Goal: Task Accomplishment & Management: Manage account settings

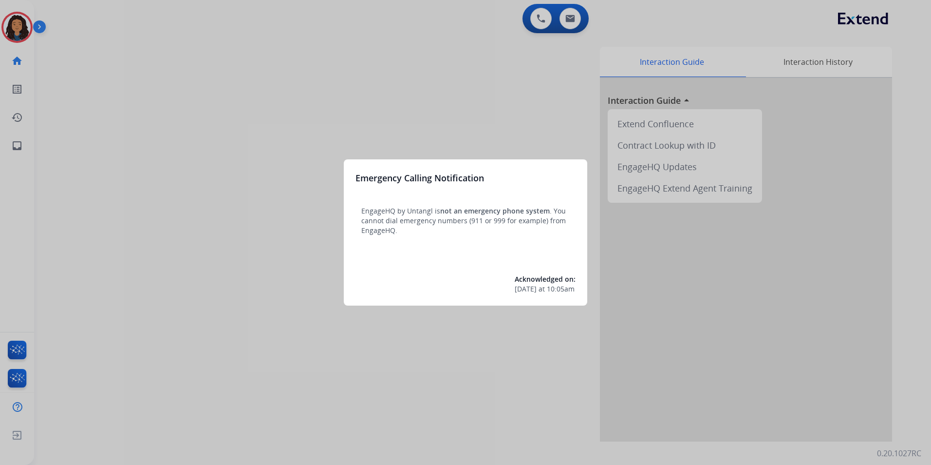
click at [205, 243] on div at bounding box center [465, 232] width 931 height 465
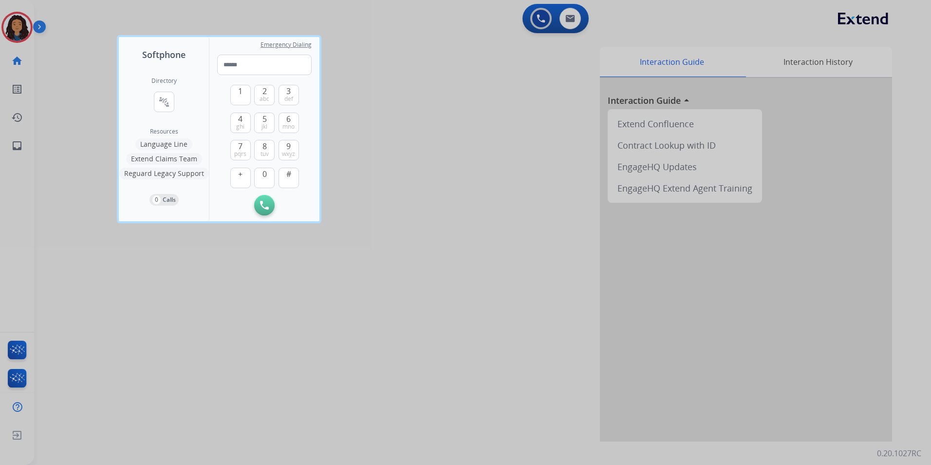
click at [14, 18] on div at bounding box center [465, 232] width 931 height 465
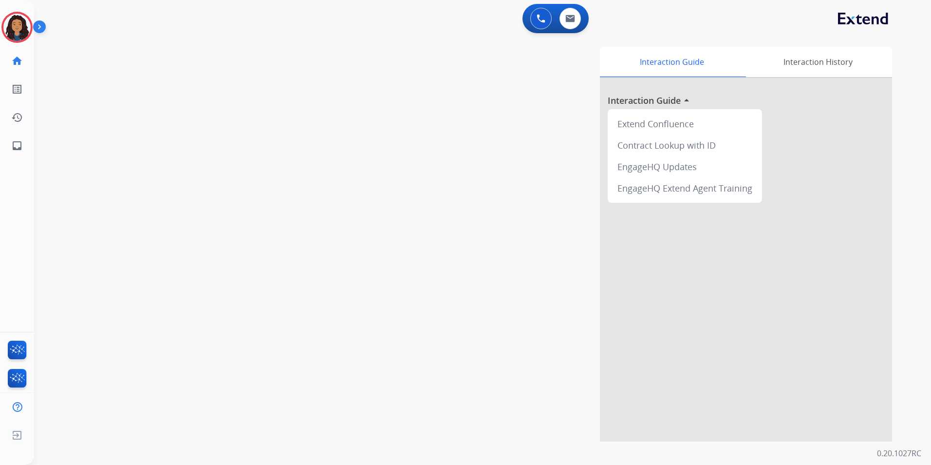
click at [14, 18] on img at bounding box center [16, 27] width 27 height 27
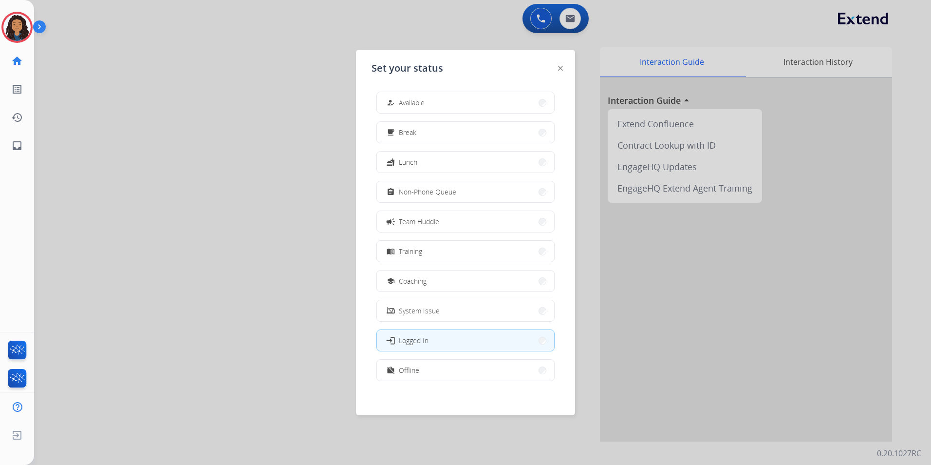
click at [202, 100] on div at bounding box center [465, 232] width 931 height 465
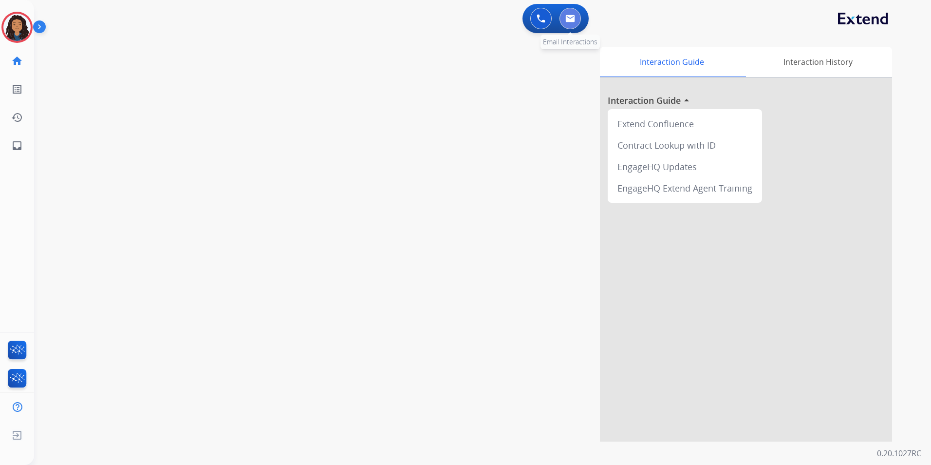
click at [567, 16] on img at bounding box center [571, 19] width 10 height 8
select select "**********"
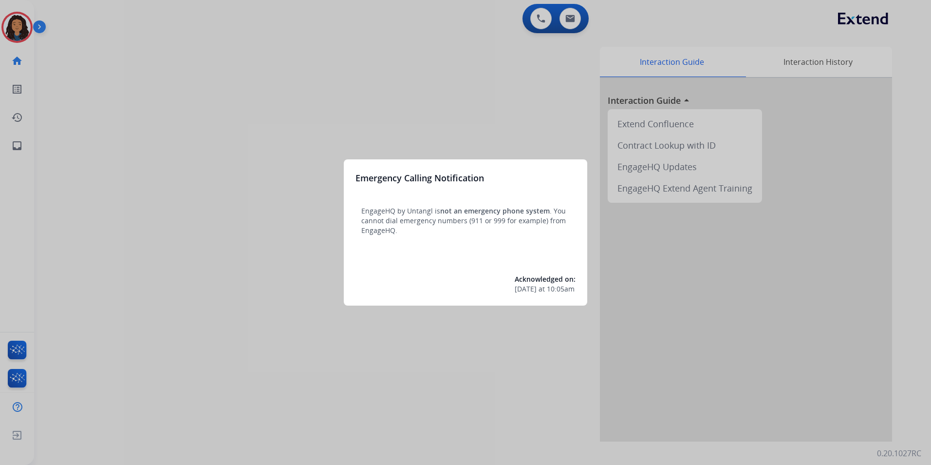
click at [139, 118] on div at bounding box center [465, 232] width 931 height 465
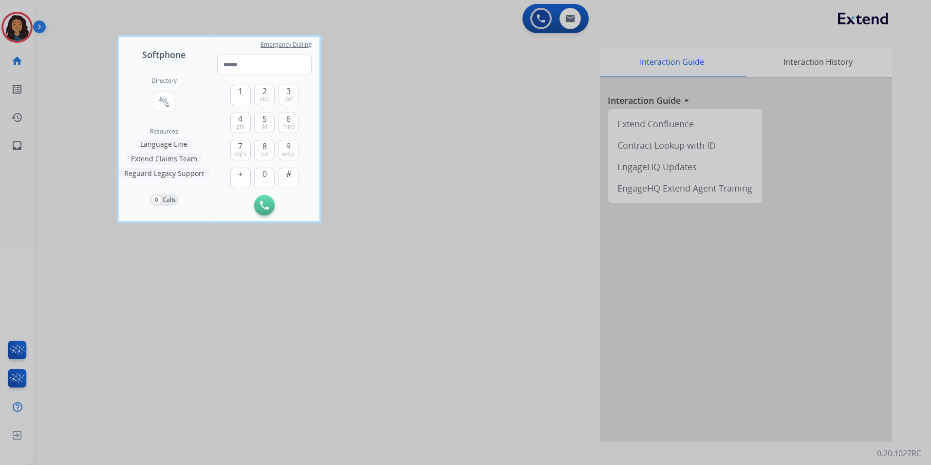
click at [12, 35] on div at bounding box center [465, 232] width 931 height 465
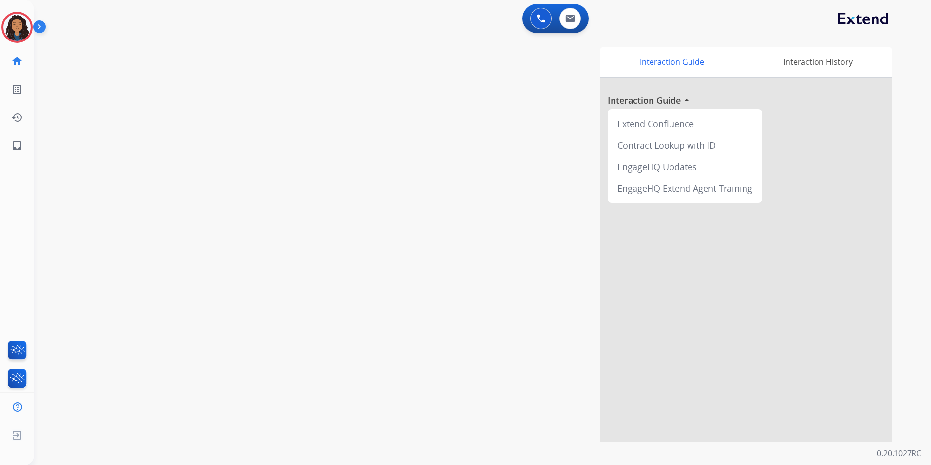
click at [12, 35] on img at bounding box center [16, 27] width 27 height 27
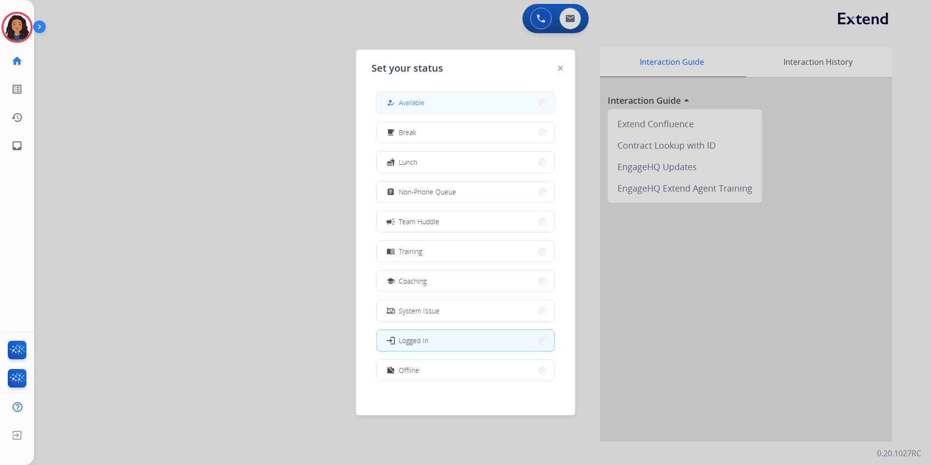
click at [490, 105] on button "how_to_reg Available" at bounding box center [465, 102] width 177 height 21
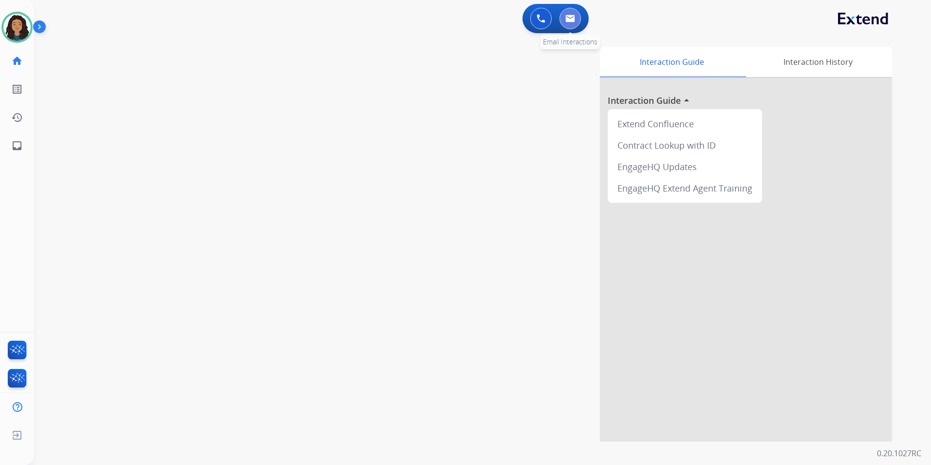
click at [573, 17] on img at bounding box center [571, 19] width 10 height 8
select select "**********"
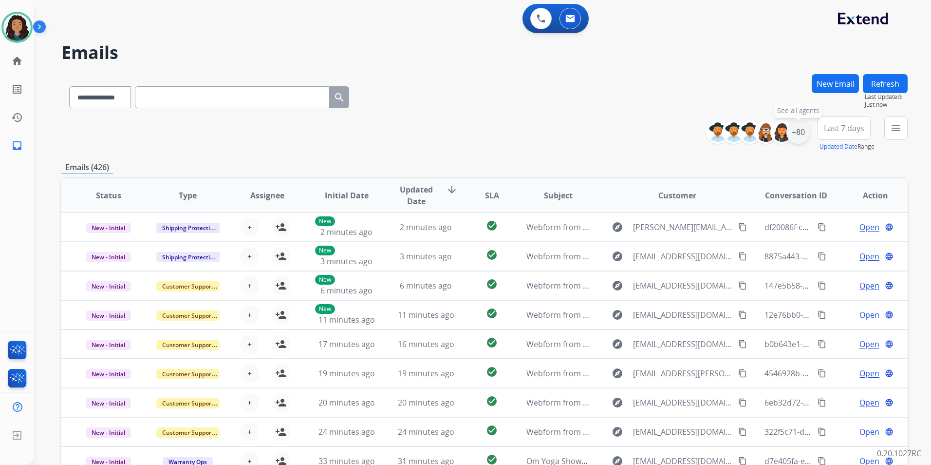
click at [799, 133] on div "+80" at bounding box center [798, 131] width 23 height 23
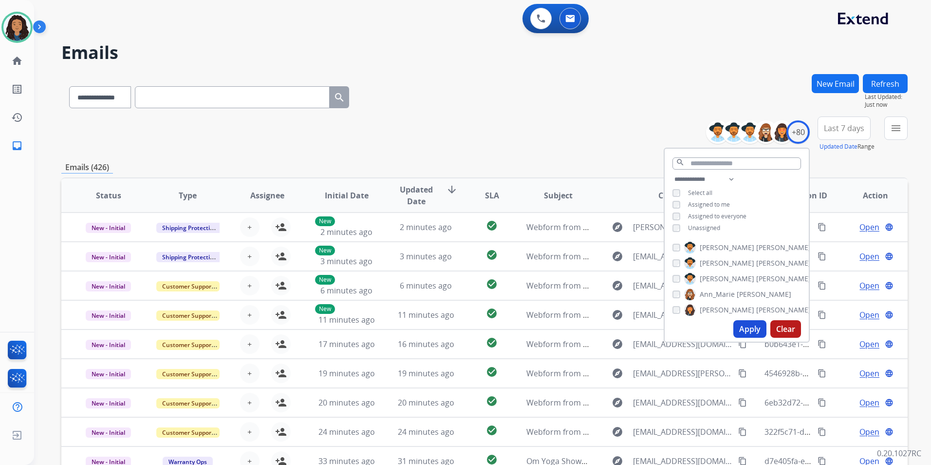
click at [711, 224] on span "Unassigned" at bounding box center [704, 228] width 32 height 8
click at [742, 326] on button "Apply" at bounding box center [750, 329] width 33 height 18
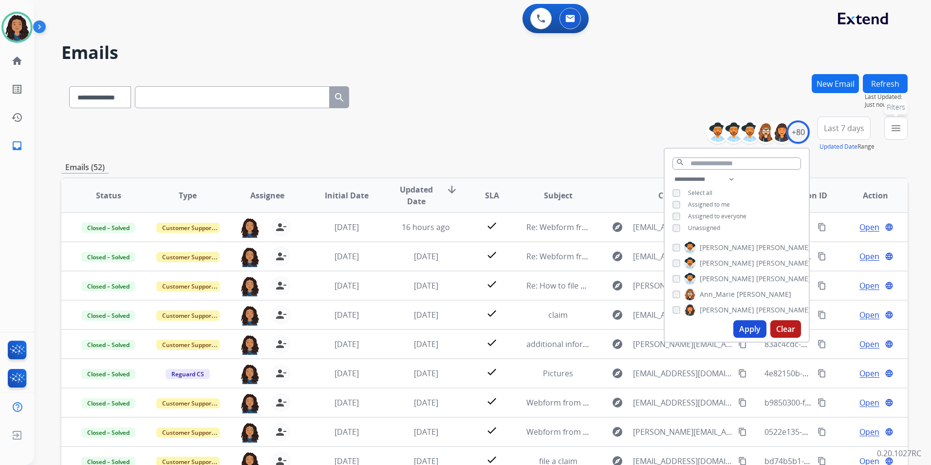
click at [894, 134] on button "menu Filters" at bounding box center [896, 127] width 23 height 23
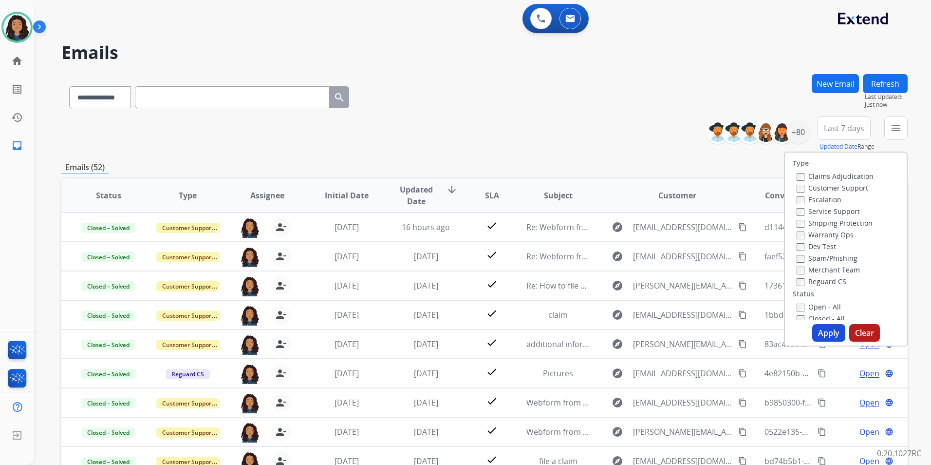
click at [848, 186] on label "Customer Support" at bounding box center [833, 187] width 72 height 9
click at [844, 220] on label "Shipping Protection" at bounding box center [835, 222] width 76 height 9
click at [821, 285] on label "Reguard CS" at bounding box center [822, 281] width 50 height 9
drag, startPoint x: 824, startPoint y: 304, endPoint x: 835, endPoint y: 335, distance: 32.1
click at [824, 306] on label "Open - All" at bounding box center [819, 306] width 44 height 9
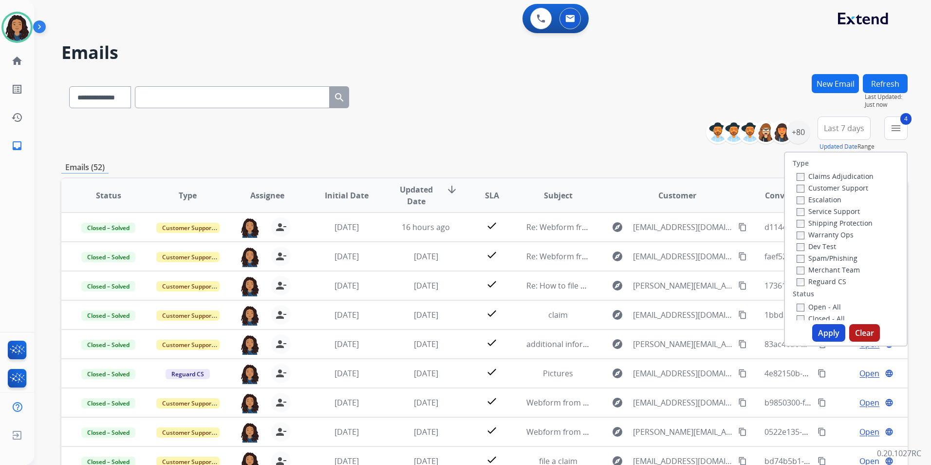
drag, startPoint x: 819, startPoint y: 333, endPoint x: 819, endPoint y: 327, distance: 5.8
click at [819, 332] on button "Apply" at bounding box center [829, 333] width 33 height 18
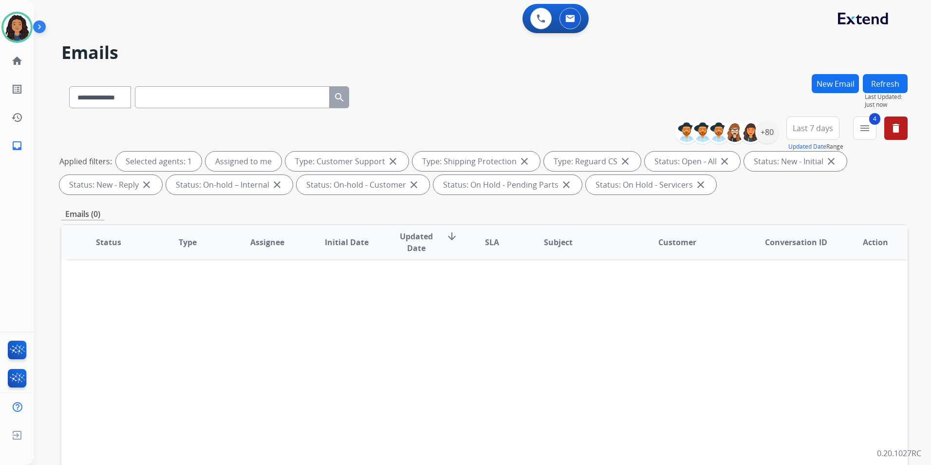
drag, startPoint x: 827, startPoint y: 95, endPoint x: 827, endPoint y: 90, distance: 5.4
click at [827, 91] on div "New Email" at bounding box center [835, 95] width 47 height 42
click at [827, 90] on button "New Email" at bounding box center [835, 83] width 47 height 19
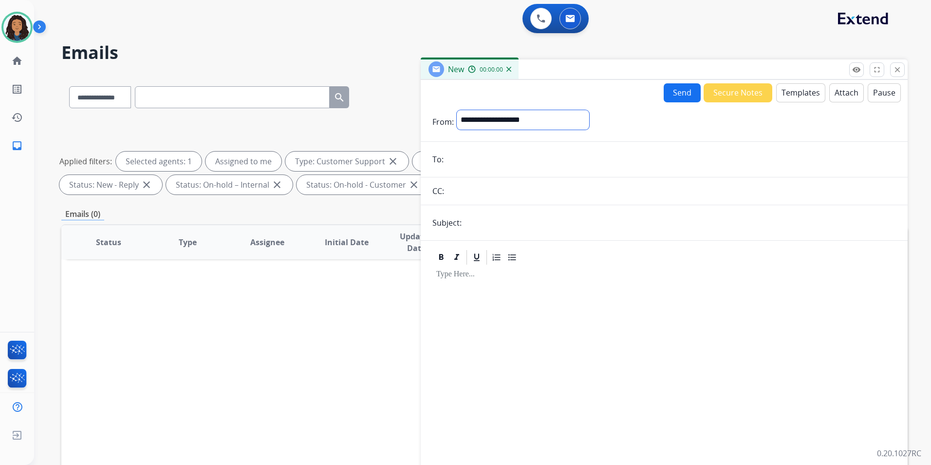
click at [503, 121] on select "**********" at bounding box center [523, 119] width 133 height 19
select select "**********"
click at [457, 110] on select "**********" at bounding box center [523, 119] width 133 height 19
drag, startPoint x: 504, startPoint y: 170, endPoint x: 471, endPoint y: 153, distance: 36.8
paste input "**********"
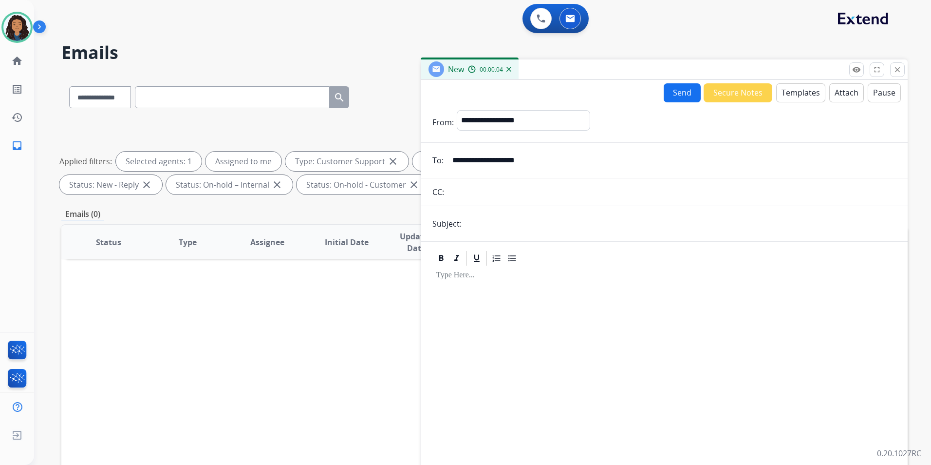
type input "**********"
click at [511, 227] on input "text" at bounding box center [681, 223] width 432 height 19
type input "**********"
click at [793, 93] on button "Templates" at bounding box center [801, 92] width 49 height 19
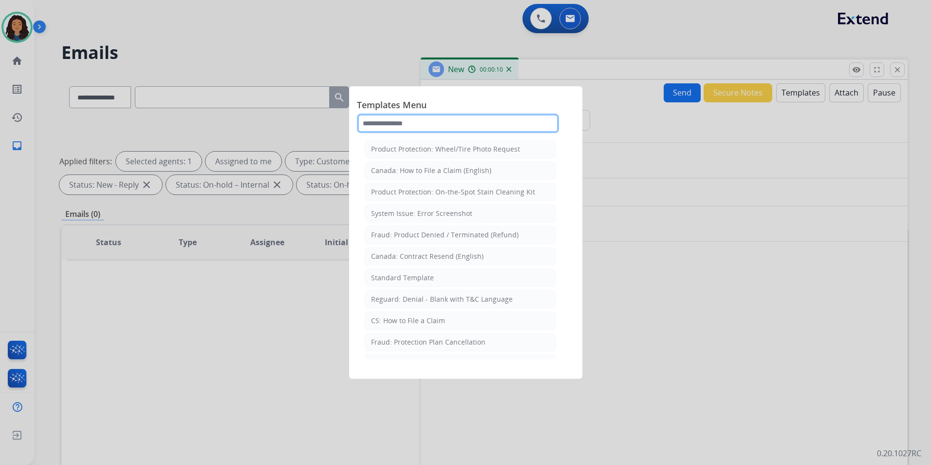
click at [424, 120] on input "text" at bounding box center [458, 123] width 202 height 19
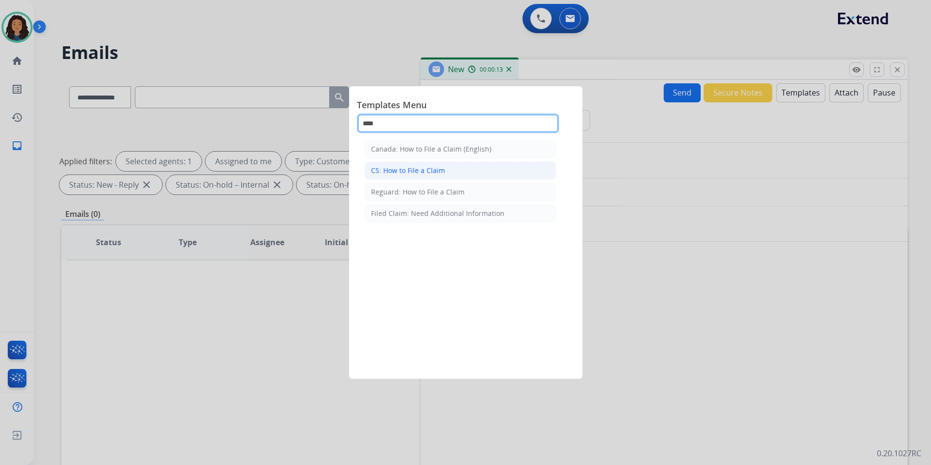
type input "****"
click at [435, 173] on div "CS: How to File a Claim" at bounding box center [408, 171] width 74 height 10
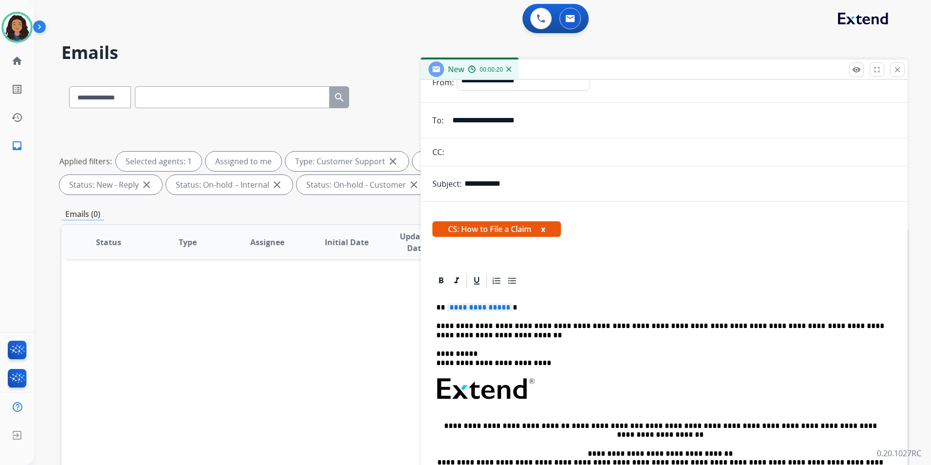
scroll to position [49, 0]
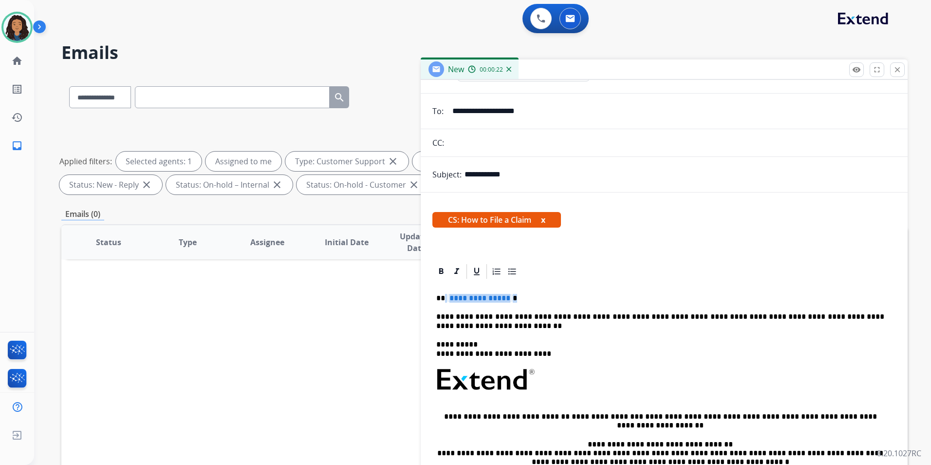
drag, startPoint x: 445, startPoint y: 296, endPoint x: 517, endPoint y: 292, distance: 71.7
click at [517, 292] on div "**********" at bounding box center [665, 411] width 464 height 263
click at [586, 315] on p "**********" at bounding box center [661, 321] width 448 height 18
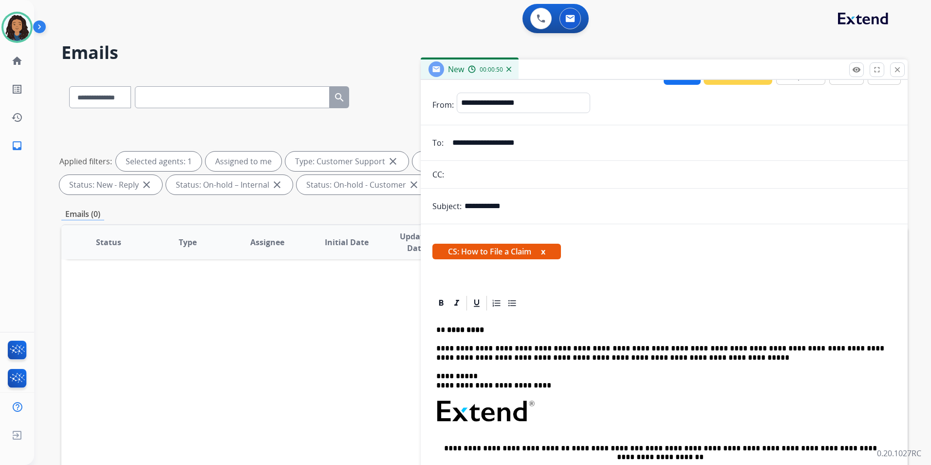
scroll to position [0, 0]
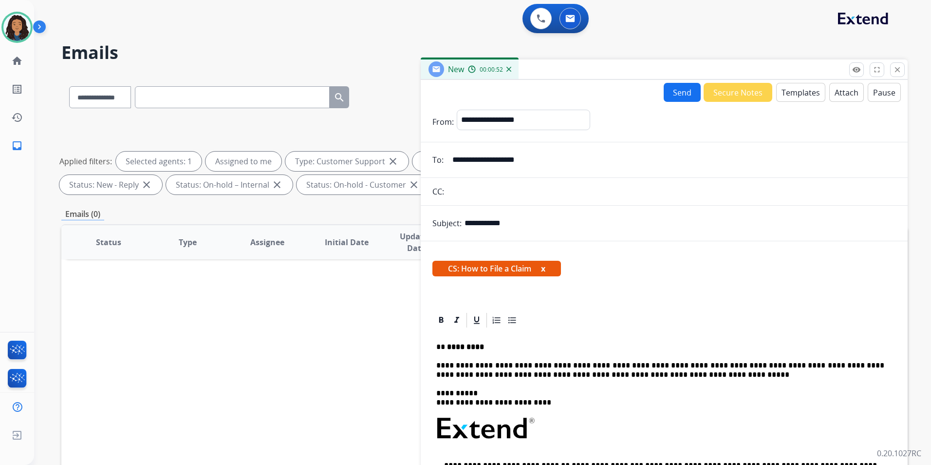
click at [681, 92] on button "Send" at bounding box center [682, 92] width 37 height 19
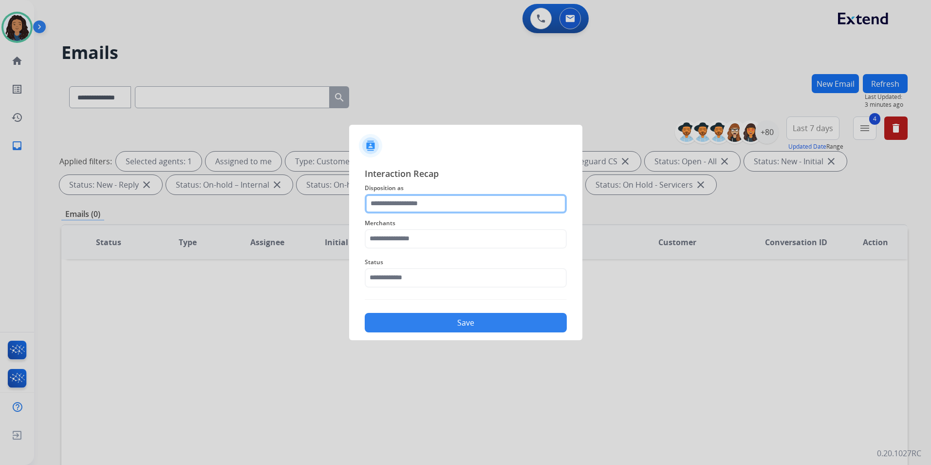
click at [440, 206] on input "text" at bounding box center [466, 203] width 202 height 19
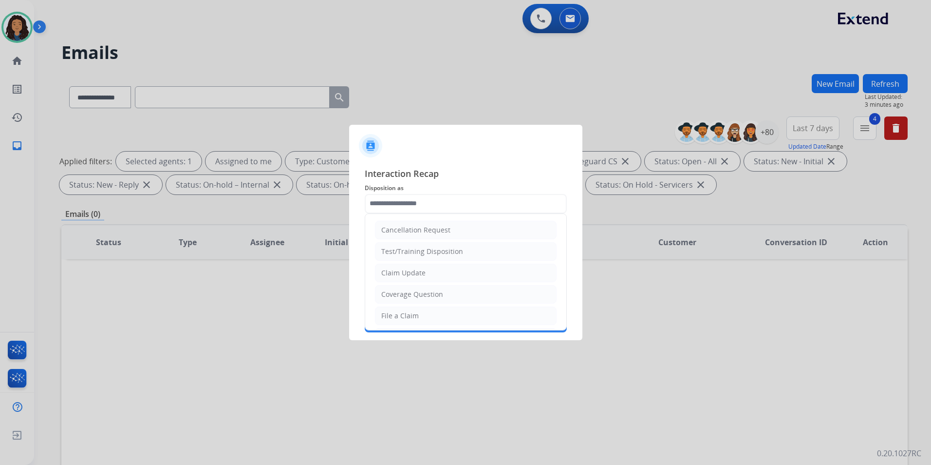
drag, startPoint x: 446, startPoint y: 281, endPoint x: 419, endPoint y: 233, distance: 54.6
click at [446, 279] on li "Claim Update" at bounding box center [466, 273] width 182 height 19
type input "**********"
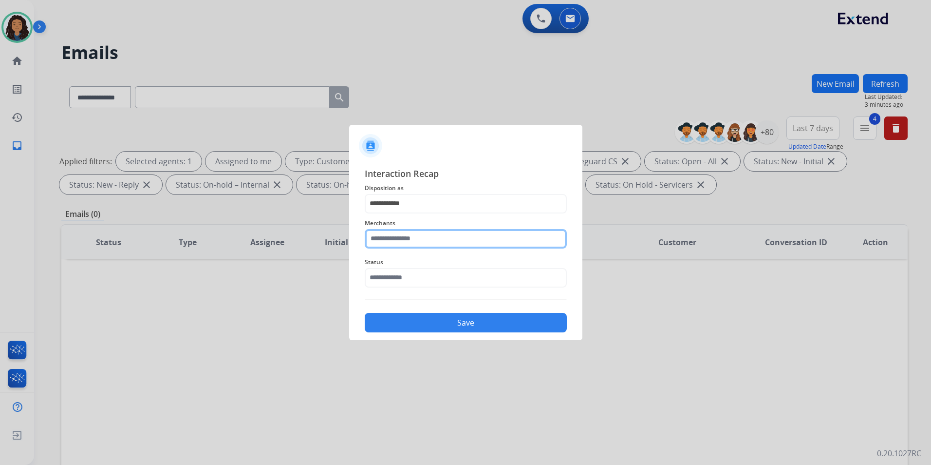
click at [418, 237] on input "text" at bounding box center [466, 238] width 202 height 19
click at [417, 289] on div "Ashley furniture" at bounding box center [408, 288] width 53 height 10
type input "**********"
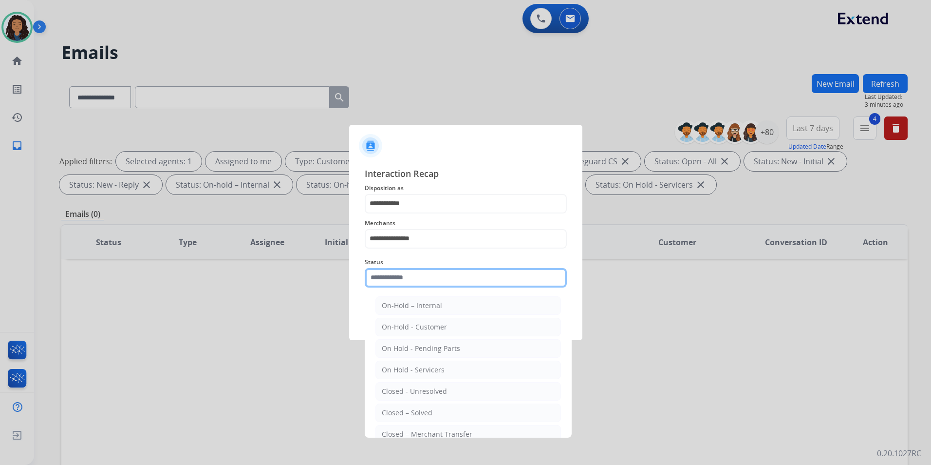
click at [417, 283] on input "text" at bounding box center [466, 277] width 202 height 19
click at [429, 409] on div "Closed – Solved" at bounding box center [407, 413] width 51 height 10
type input "**********"
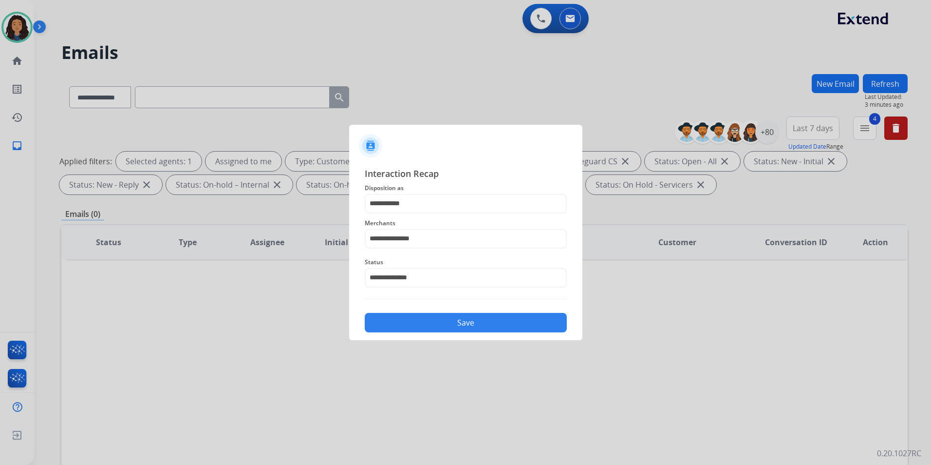
click at [406, 317] on button "Save" at bounding box center [466, 322] width 202 height 19
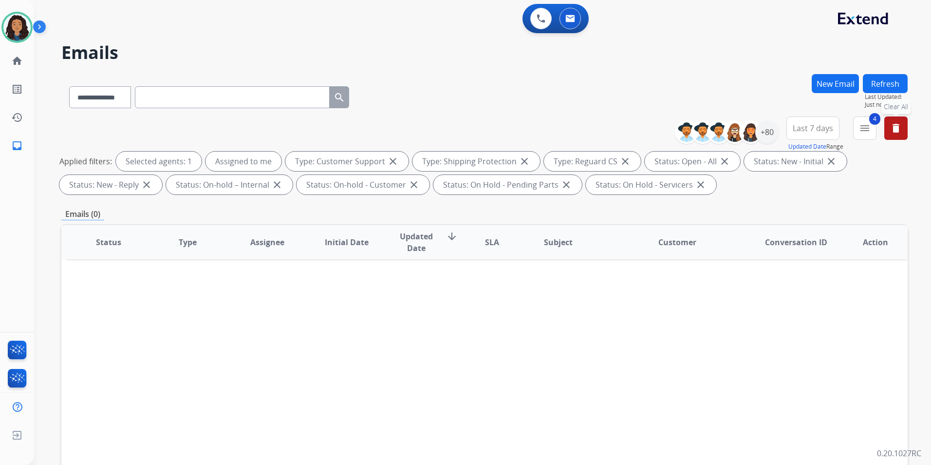
click at [897, 134] on button "delete Clear All" at bounding box center [896, 127] width 23 height 23
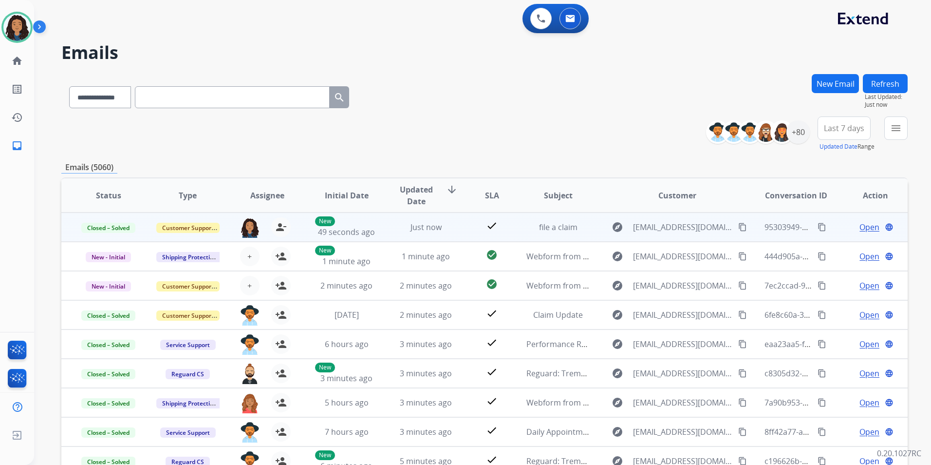
click at [818, 228] on mat-icon "content_copy" at bounding box center [822, 227] width 9 height 9
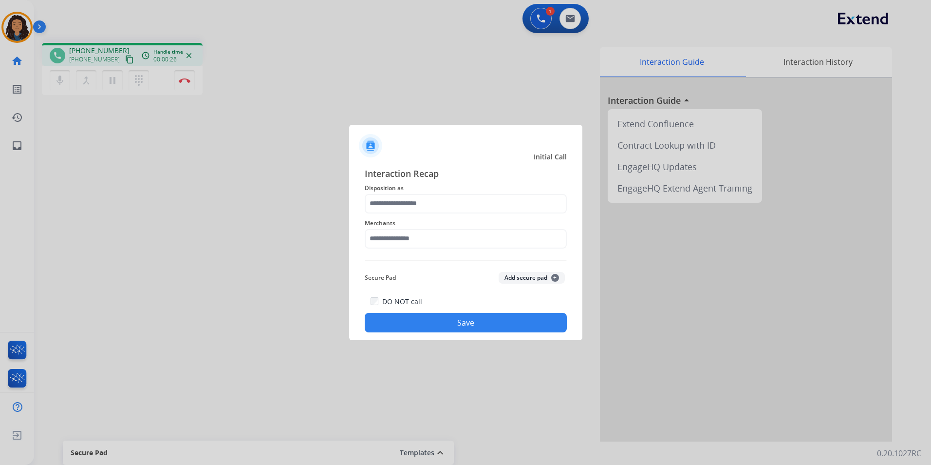
click at [248, 279] on div at bounding box center [465, 232] width 931 height 465
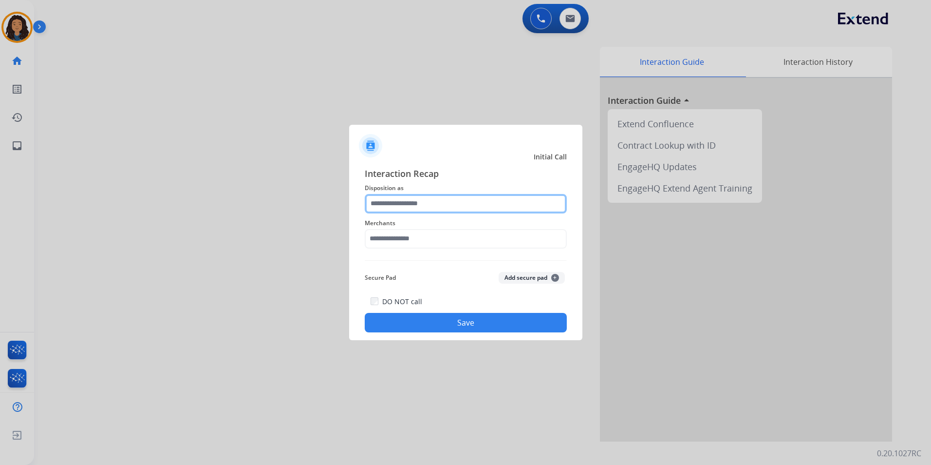
click at [403, 202] on input "text" at bounding box center [466, 203] width 202 height 19
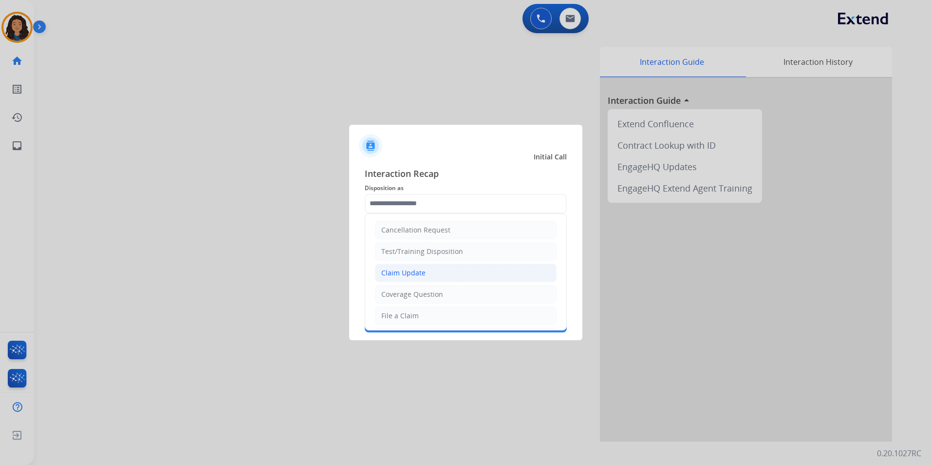
click at [439, 274] on li "Claim Update" at bounding box center [466, 273] width 182 height 19
type input "**********"
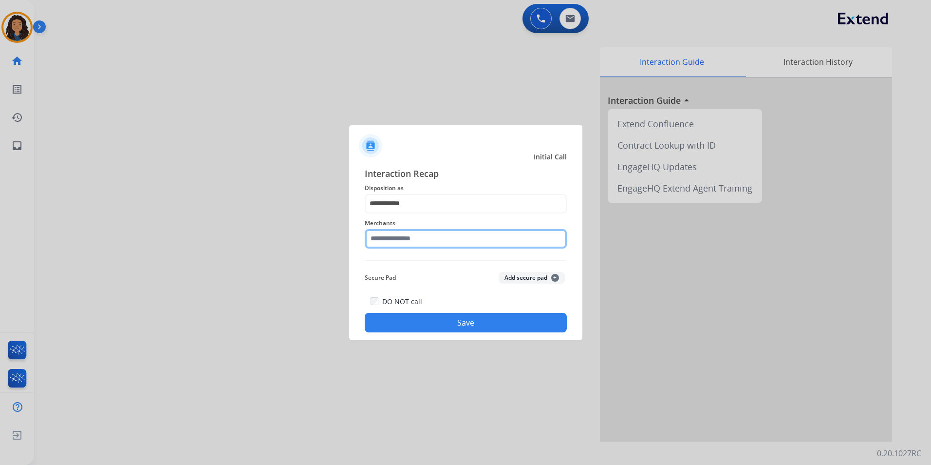
click at [409, 245] on input "text" at bounding box center [466, 238] width 202 height 19
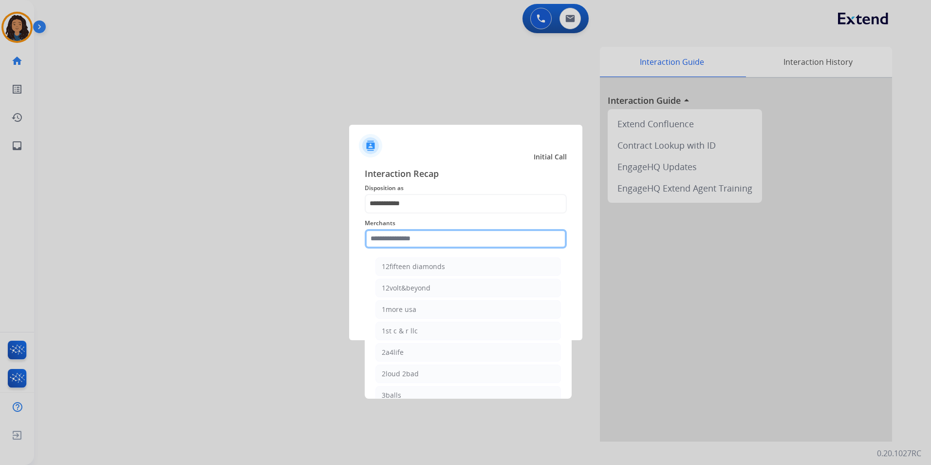
type input "*"
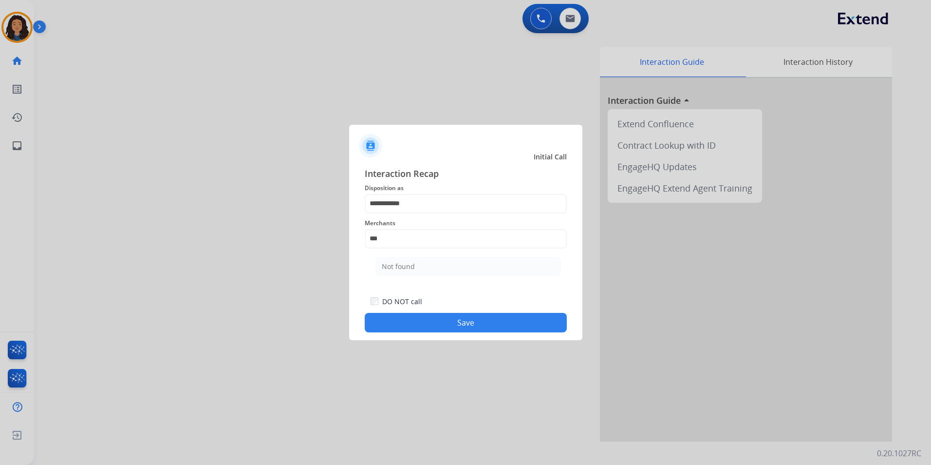
click at [407, 258] on li "Not found" at bounding box center [469, 266] width 186 height 19
type input "*********"
click at [368, 322] on div "DO NOT call Save" at bounding box center [466, 313] width 202 height 37
click at [177, 239] on div at bounding box center [465, 232] width 931 height 465
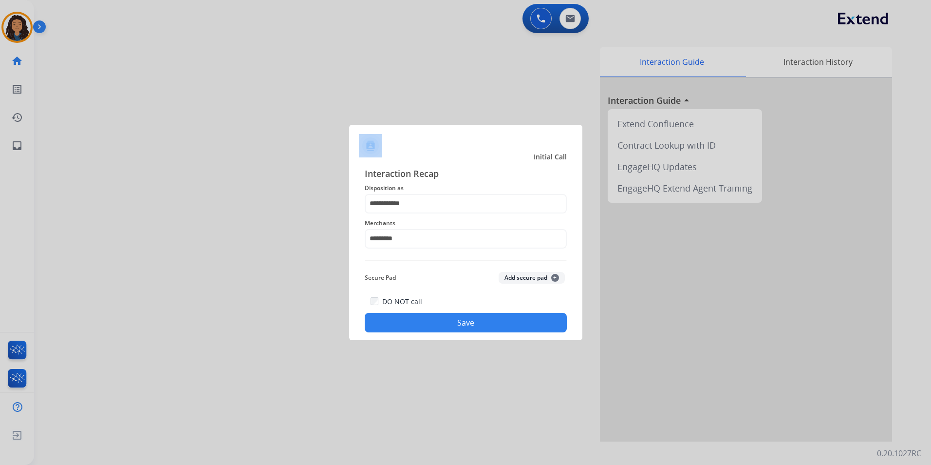
click at [409, 323] on button "Save" at bounding box center [466, 322] width 202 height 19
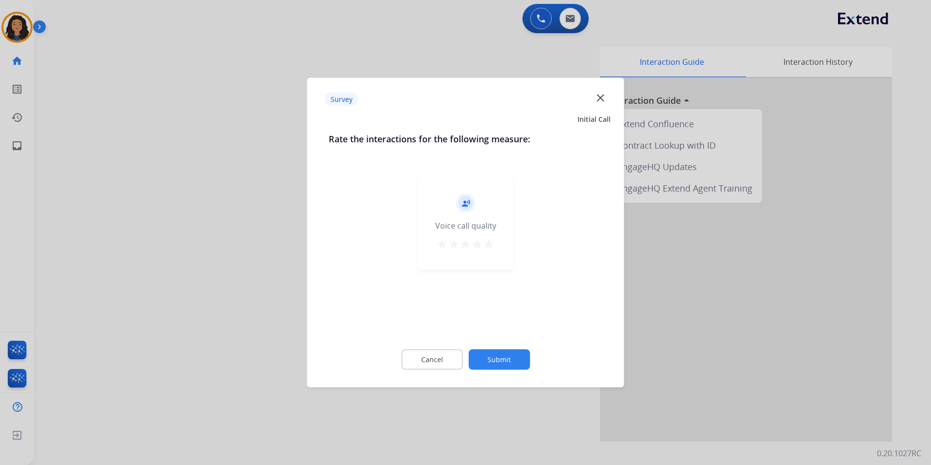
click at [249, 266] on div at bounding box center [465, 232] width 931 height 465
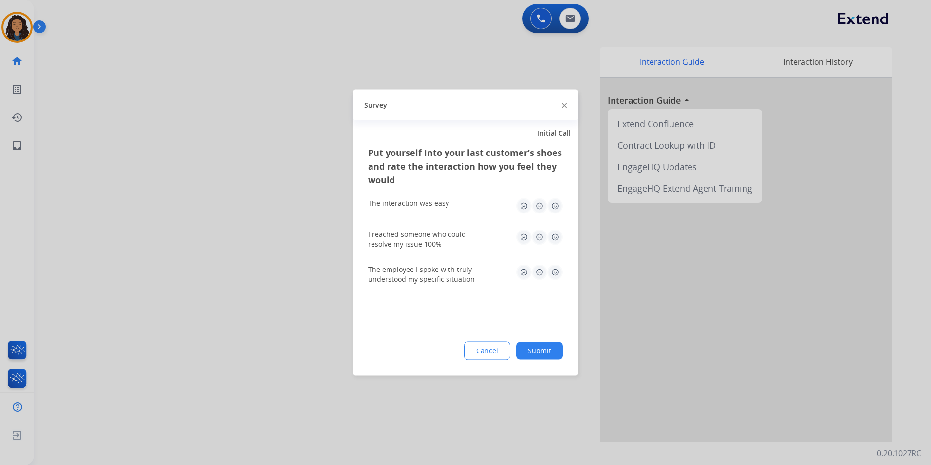
click at [248, 265] on div at bounding box center [465, 232] width 931 height 465
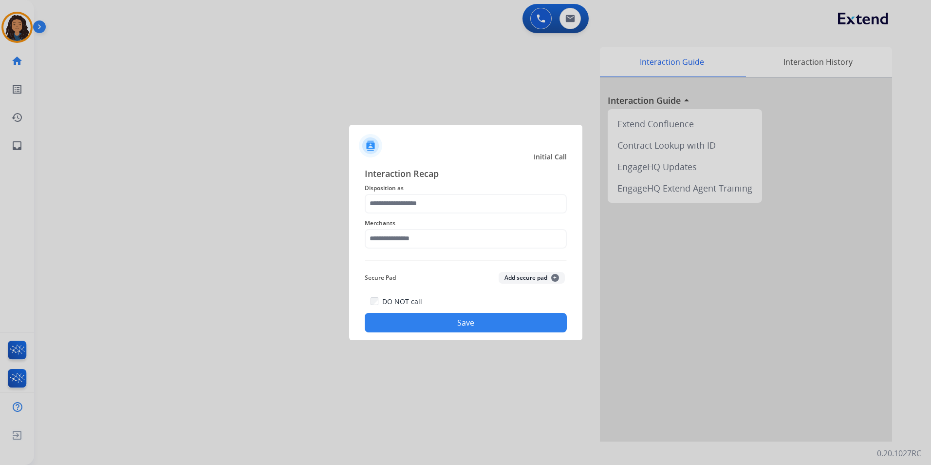
click at [248, 265] on div at bounding box center [465, 232] width 931 height 465
click at [371, 198] on input "text" at bounding box center [466, 203] width 202 height 19
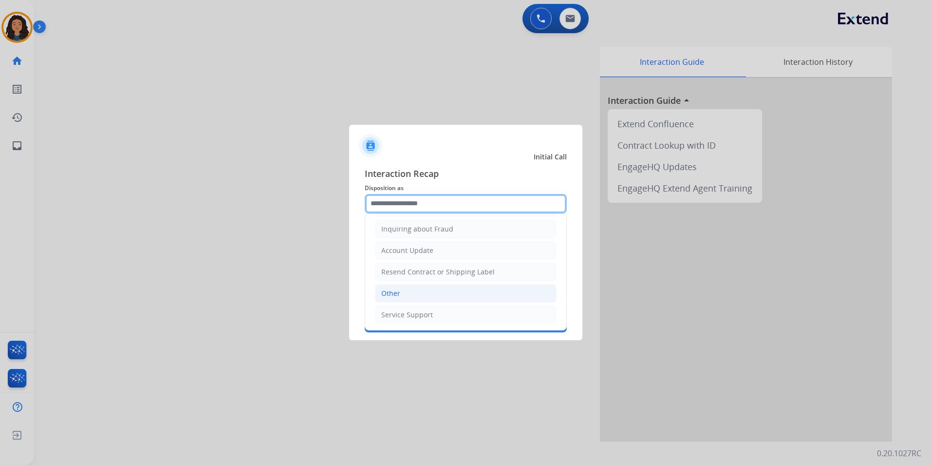
scroll to position [152, 0]
click at [423, 289] on li "Other" at bounding box center [466, 292] width 182 height 19
type input "*****"
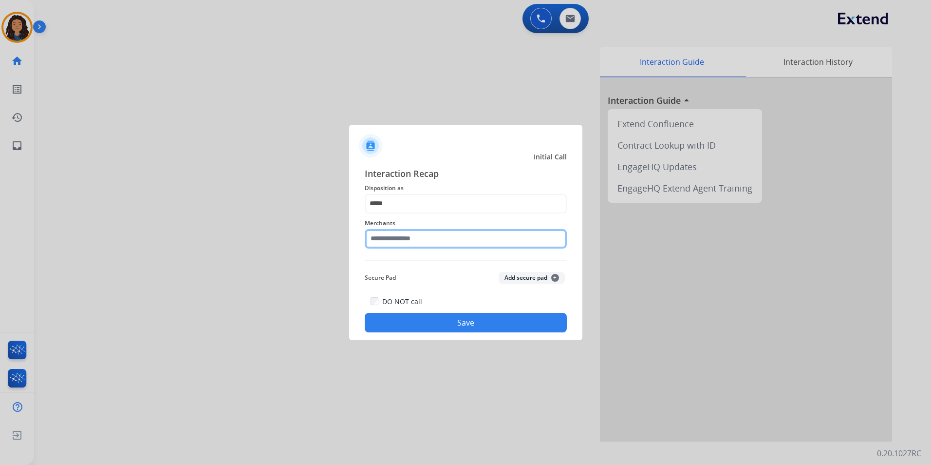
click at [409, 243] on input "text" at bounding box center [466, 238] width 202 height 19
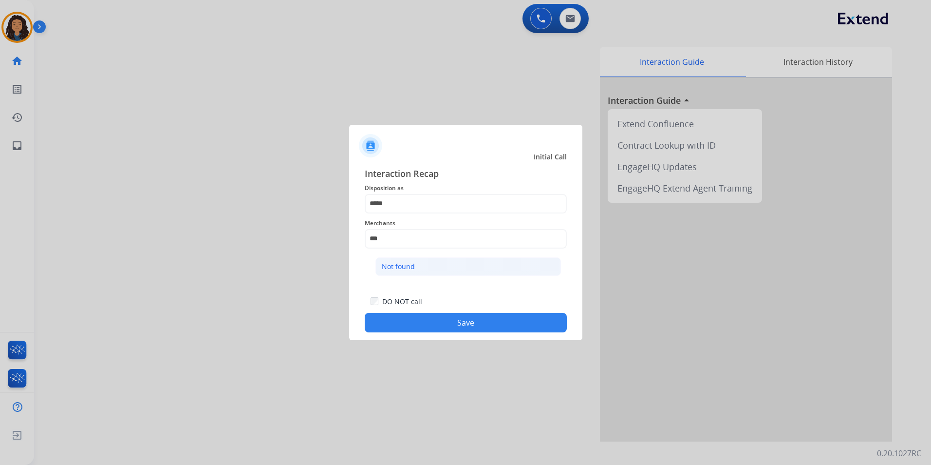
click at [436, 273] on li "Not found" at bounding box center [469, 266] width 186 height 19
type input "*********"
click at [384, 323] on button "Save" at bounding box center [466, 322] width 202 height 19
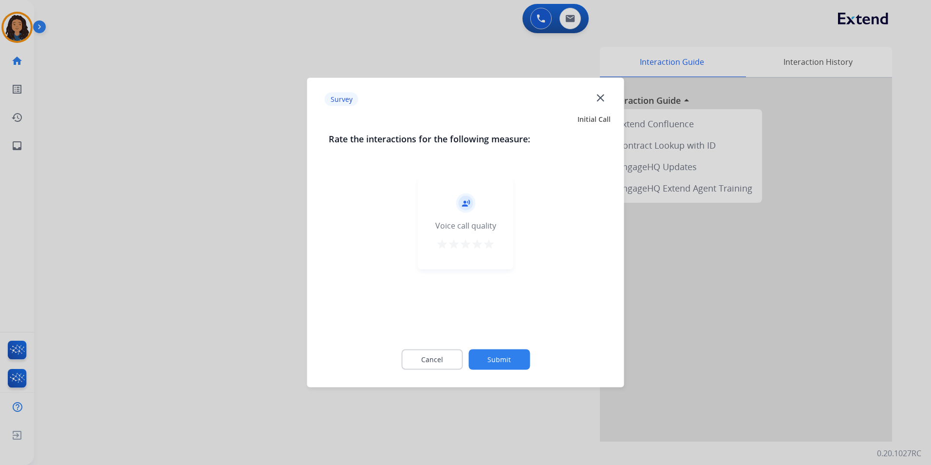
click at [266, 280] on div at bounding box center [465, 232] width 931 height 465
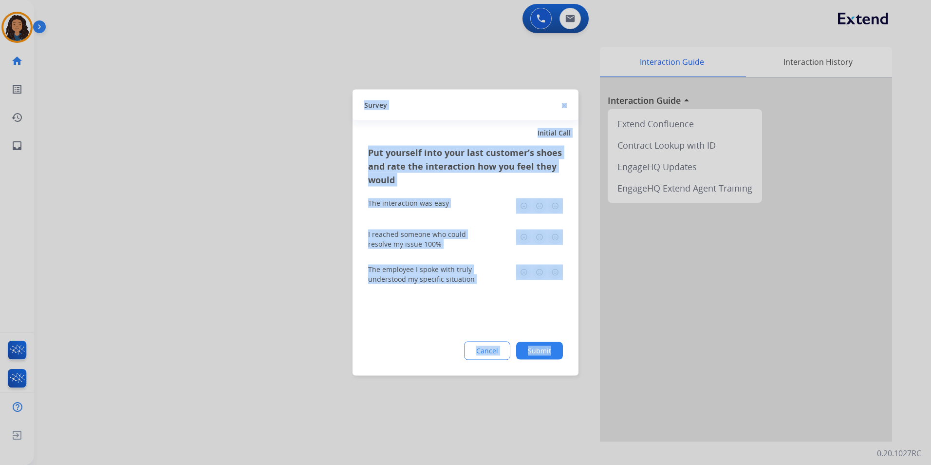
click at [266, 280] on div at bounding box center [465, 232] width 931 height 465
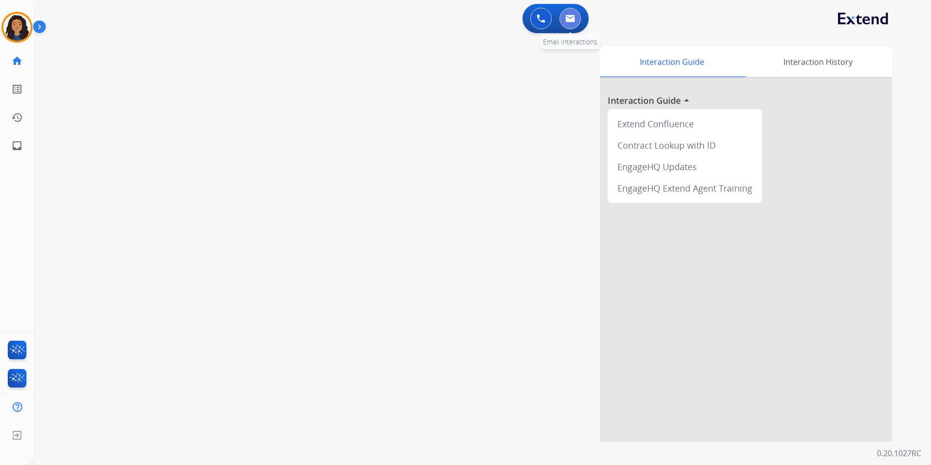
click at [565, 21] on button at bounding box center [570, 18] width 21 height 21
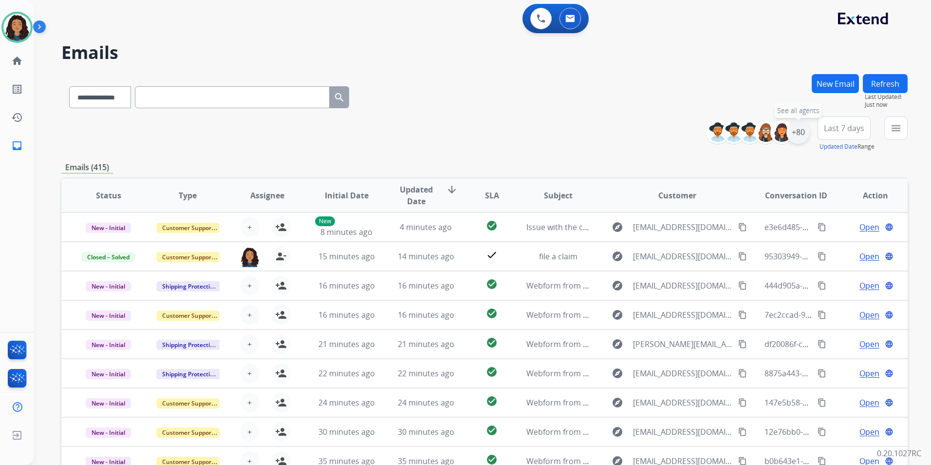
click at [802, 139] on div "+80" at bounding box center [798, 131] width 23 height 23
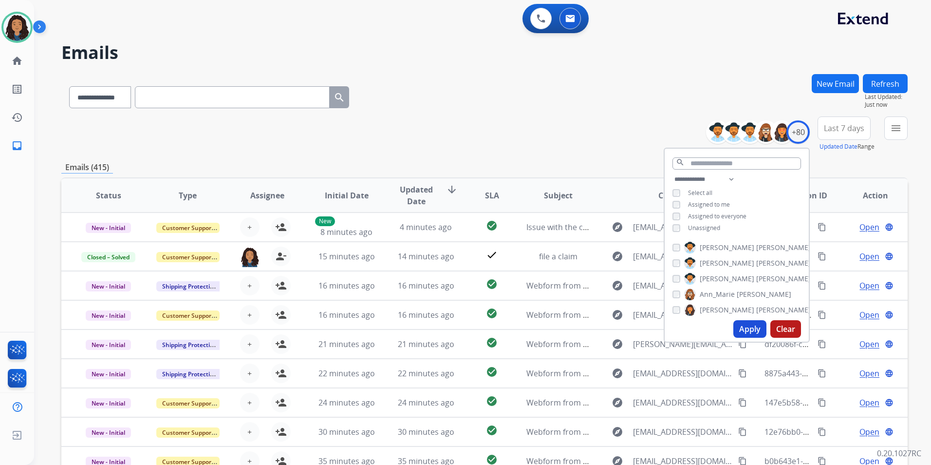
click at [712, 228] on span "Unassigned" at bounding box center [704, 228] width 32 height 8
drag, startPoint x: 746, startPoint y: 328, endPoint x: 756, endPoint y: 314, distance: 16.5
click at [747, 328] on button "Apply" at bounding box center [750, 329] width 33 height 18
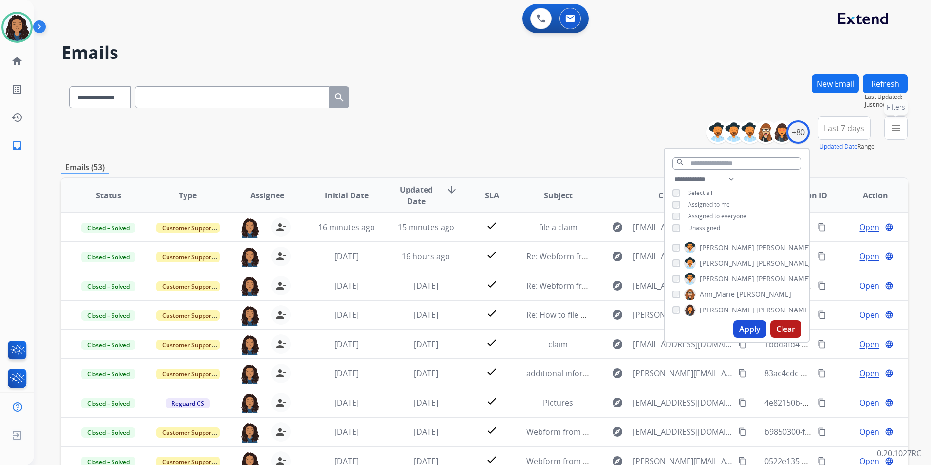
click at [887, 133] on button "menu Filters" at bounding box center [896, 127] width 23 height 23
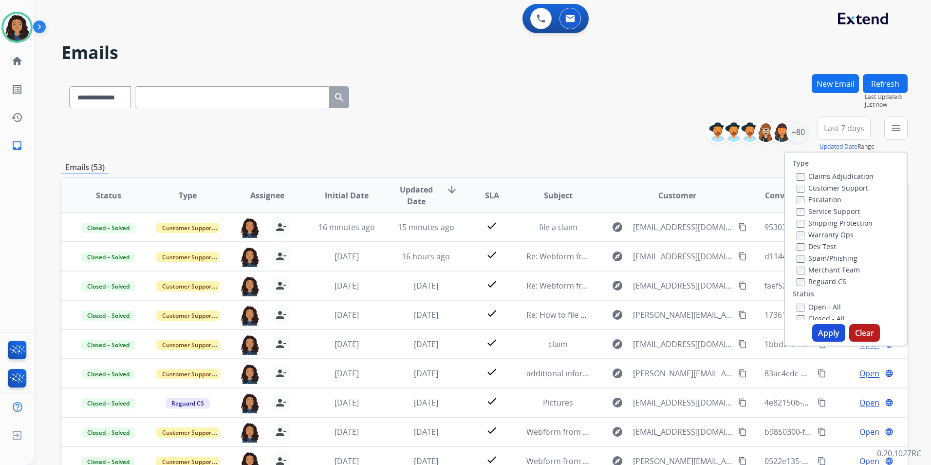
click at [844, 194] on div "Escalation" at bounding box center [835, 199] width 77 height 12
click at [845, 181] on div "Claims Adjudication" at bounding box center [835, 176] width 77 height 12
click at [846, 186] on label "Customer Support" at bounding box center [833, 187] width 72 height 9
click at [859, 226] on label "Shipping Protection" at bounding box center [835, 222] width 76 height 9
click at [825, 283] on label "Reguard CS" at bounding box center [822, 281] width 50 height 9
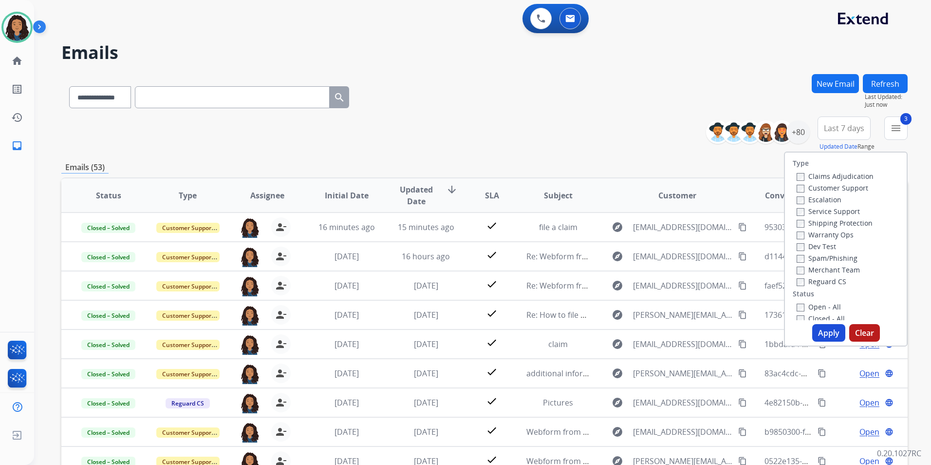
click at [823, 304] on label "Open - All" at bounding box center [819, 306] width 44 height 9
click at [818, 333] on button "Apply" at bounding box center [829, 333] width 33 height 18
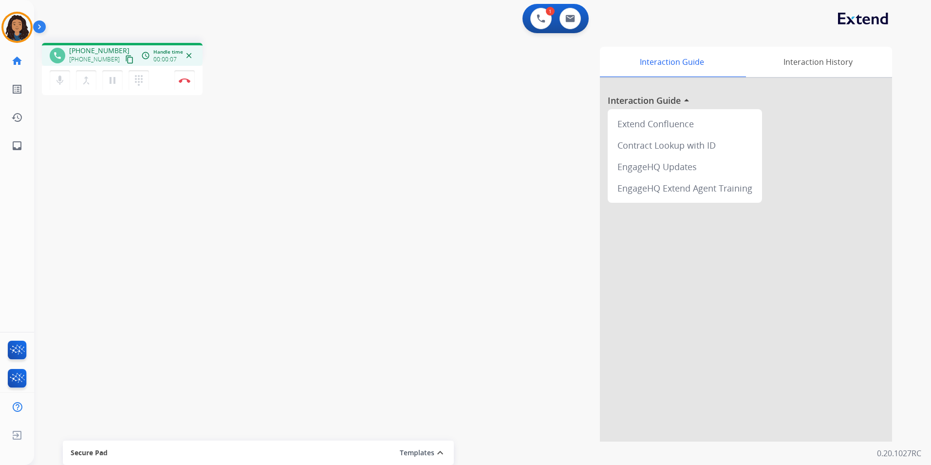
click at [125, 60] on mat-icon "content_copy" at bounding box center [129, 59] width 9 height 9
click at [566, 15] on img at bounding box center [571, 19] width 10 height 8
select select "**********"
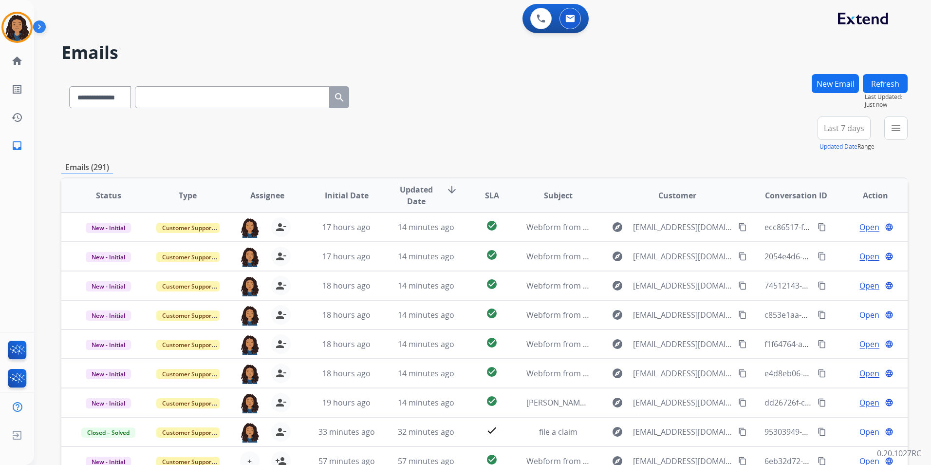
paste input "**********"
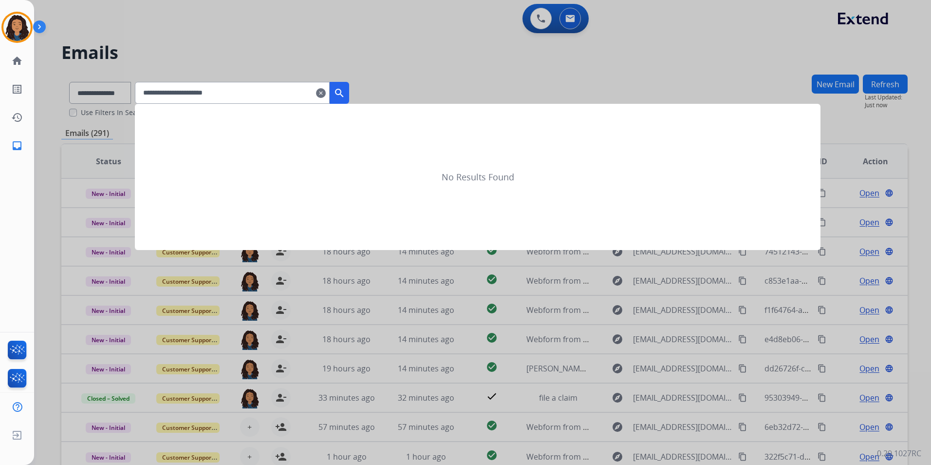
type input "**********"
click at [100, 82] on div at bounding box center [465, 232] width 931 height 465
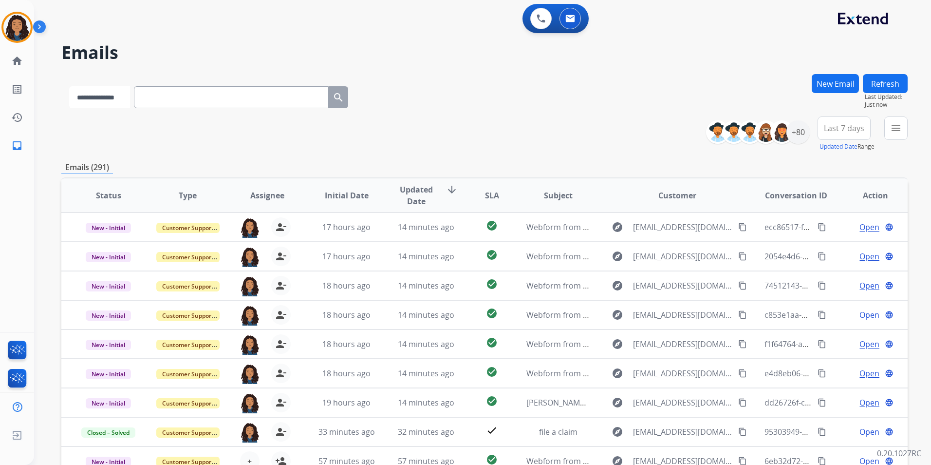
click at [103, 89] on select "**********" at bounding box center [99, 97] width 61 height 22
select select "**********"
click at [69, 86] on select "**********" at bounding box center [99, 97] width 61 height 22
paste input "**********"
type input "**********"
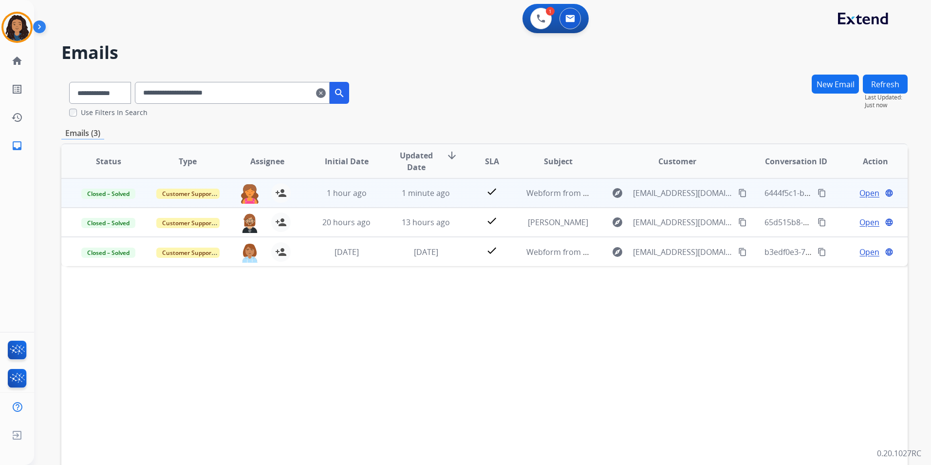
click at [860, 192] on span "Open" at bounding box center [870, 193] width 20 height 12
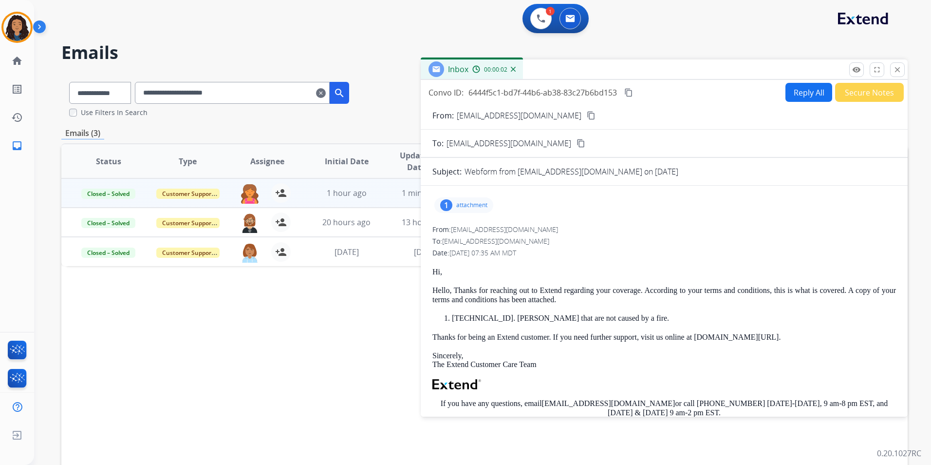
click at [481, 208] on p "attachment" at bounding box center [471, 205] width 31 height 8
click at [894, 74] on mat-icon "close" at bounding box center [897, 69] width 9 height 9
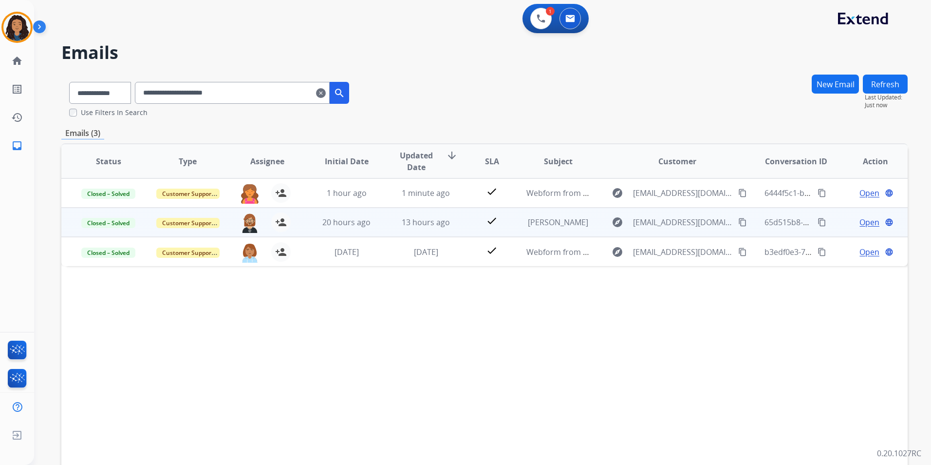
click at [860, 221] on span "Open" at bounding box center [870, 222] width 20 height 12
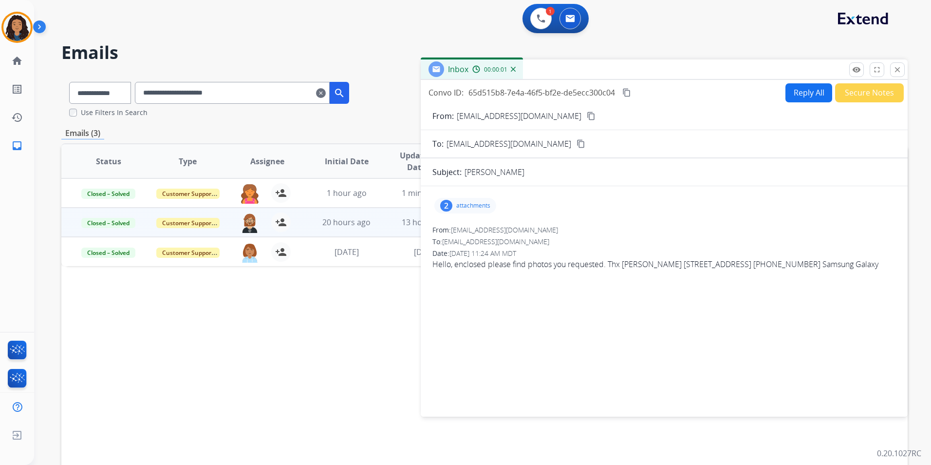
click at [472, 203] on p "attachments" at bounding box center [473, 206] width 34 height 8
click at [466, 234] on div at bounding box center [466, 230] width 49 height 34
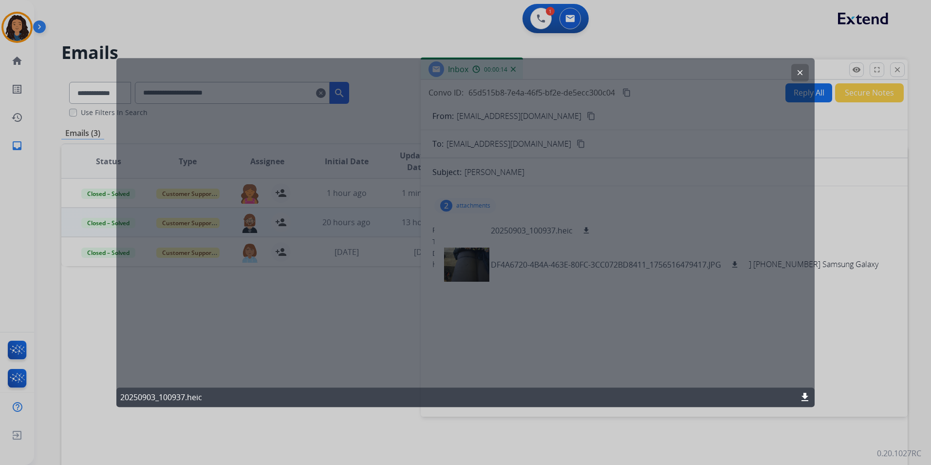
click at [800, 67] on button "clear" at bounding box center [801, 73] width 18 height 18
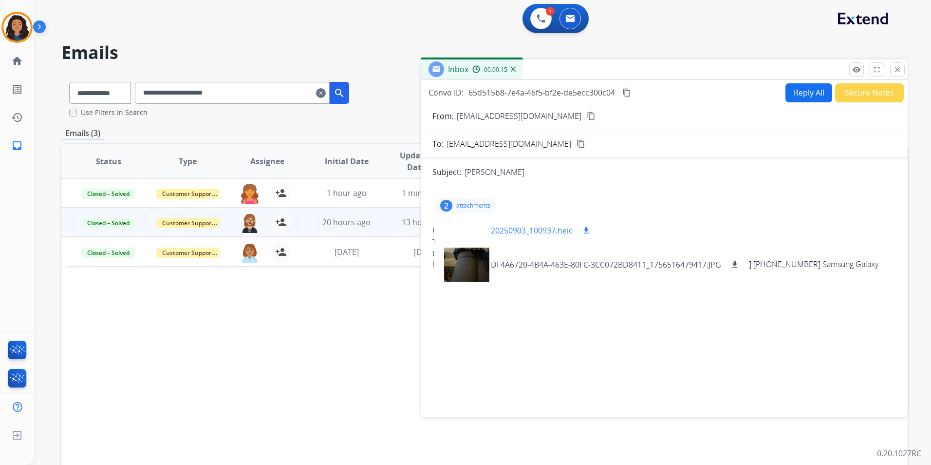
click at [466, 228] on div at bounding box center [466, 230] width 49 height 34
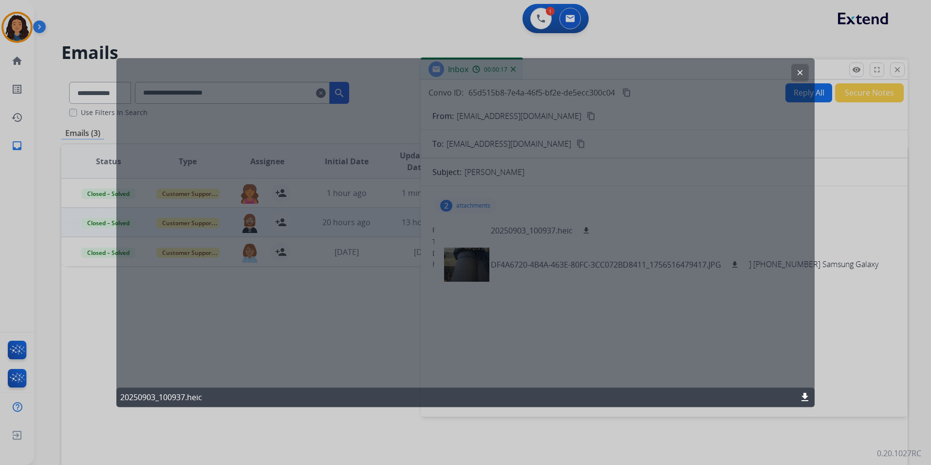
click at [802, 72] on mat-icon "clear" at bounding box center [800, 72] width 9 height 9
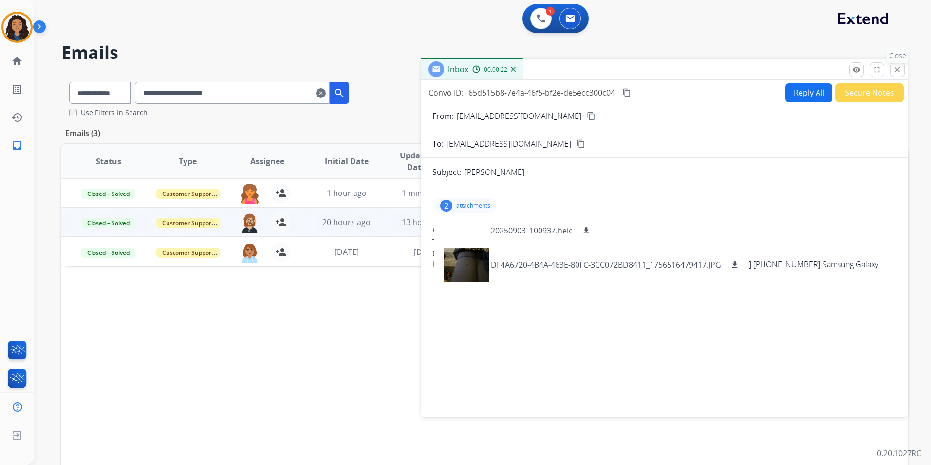
click at [895, 72] on mat-icon "close" at bounding box center [897, 69] width 9 height 9
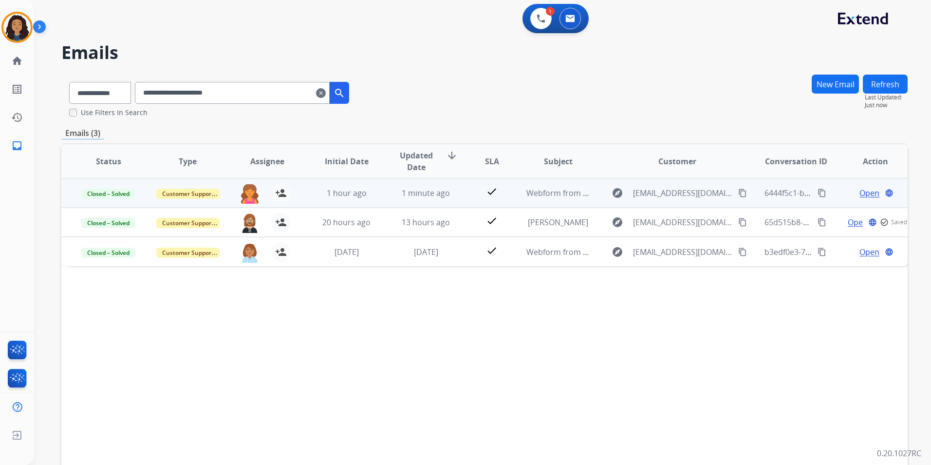
click at [862, 192] on span "Open" at bounding box center [870, 193] width 20 height 12
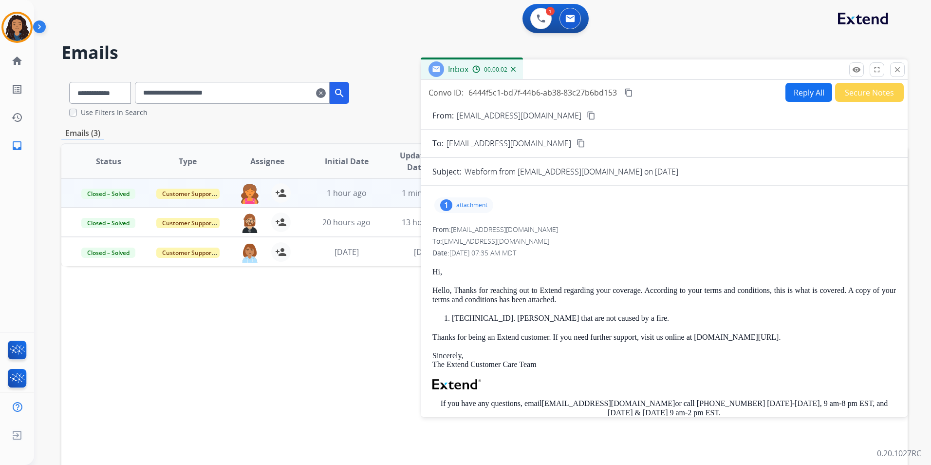
click at [457, 209] on div "1 attachment" at bounding box center [464, 205] width 59 height 16
click at [479, 236] on div "EXT_FURUS_02_3_2023_Rev_03_2024_ENG_ASH_2_11_25_en (1).pdf download" at bounding box center [572, 230] width 275 height 34
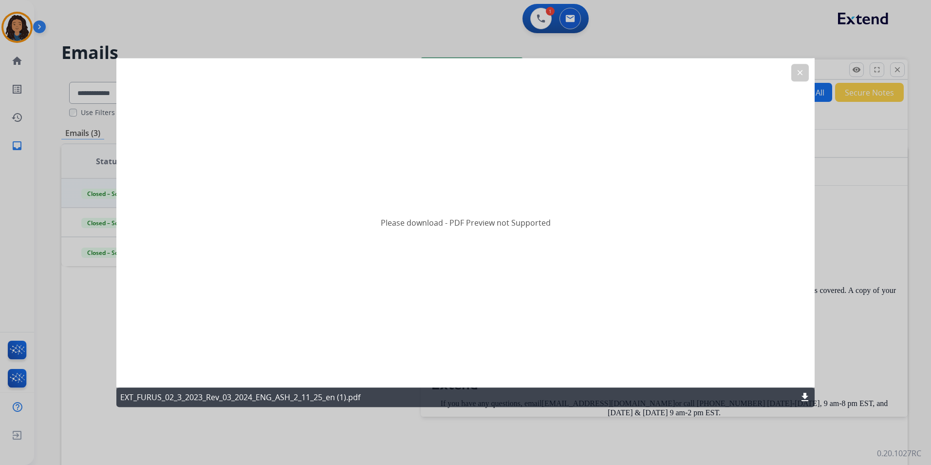
click at [798, 70] on mat-icon "clear" at bounding box center [800, 72] width 9 height 9
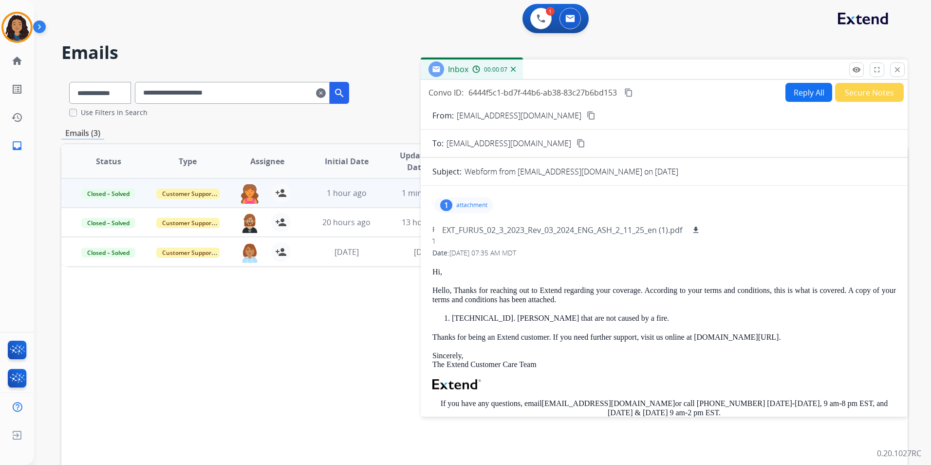
click at [491, 209] on div "1 attachment EXT_FURUS_02_3_2023_Rev_03_2024_ENG_ASH_2_11_25_en (1).pdf download" at bounding box center [464, 205] width 59 height 16
click at [481, 204] on p "attachment" at bounding box center [471, 205] width 31 height 8
click at [494, 232] on p "EXT_FURUS_02_3_2023_Rev_03_2024_ENG_ASH_2_11_25_en (1).pdf" at bounding box center [562, 230] width 240 height 12
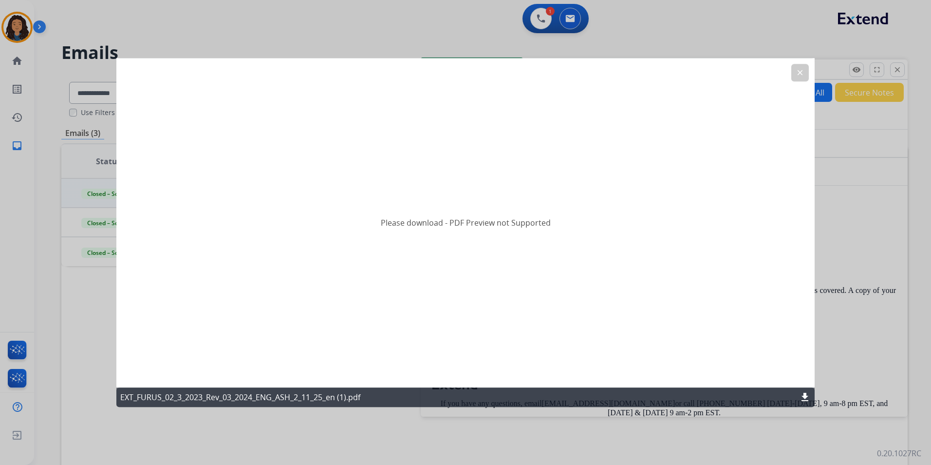
drag, startPoint x: 803, startPoint y: 398, endPoint x: 803, endPoint y: 388, distance: 9.3
click at [804, 398] on mat-icon "download" at bounding box center [805, 397] width 12 height 12
click at [803, 75] on mat-icon "clear" at bounding box center [800, 72] width 9 height 9
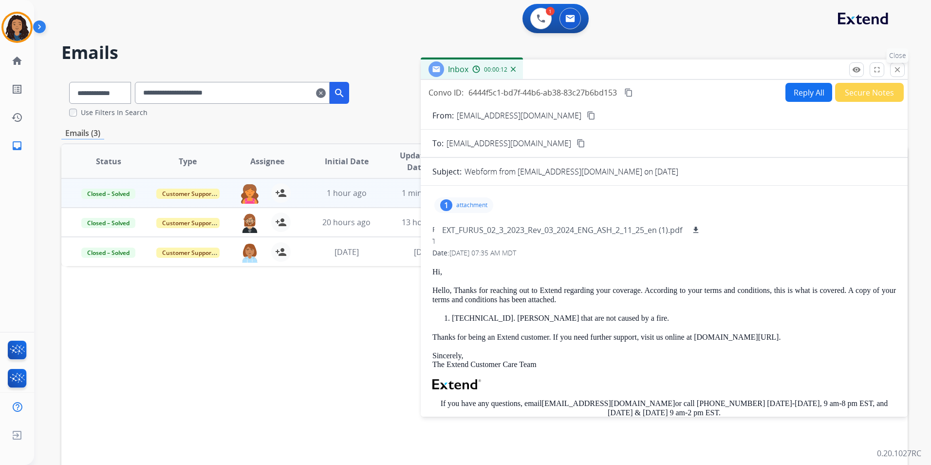
click at [892, 68] on button "close Close" at bounding box center [898, 69] width 15 height 15
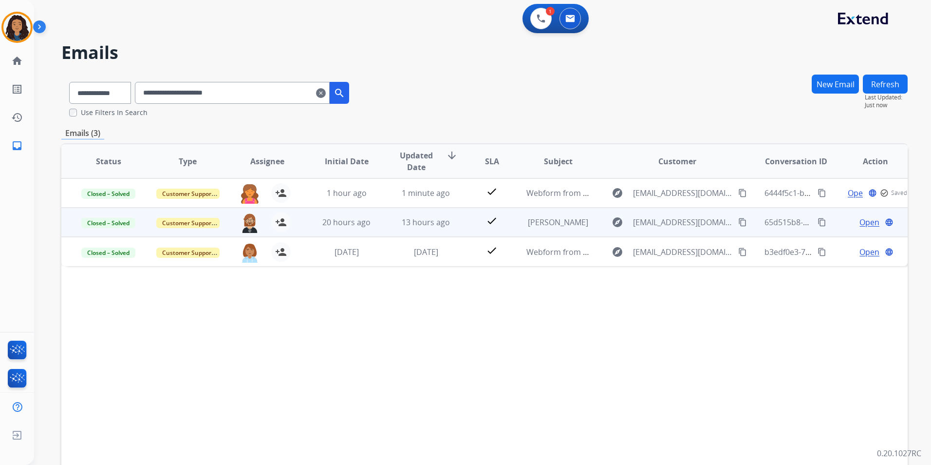
click at [856, 228] on td "Open language" at bounding box center [868, 222] width 79 height 29
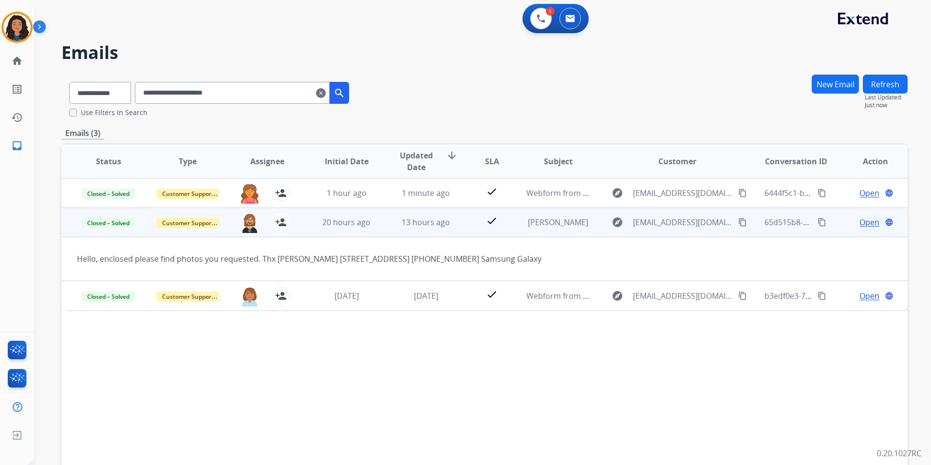
click at [844, 223] on div "Open language" at bounding box center [875, 222] width 63 height 12
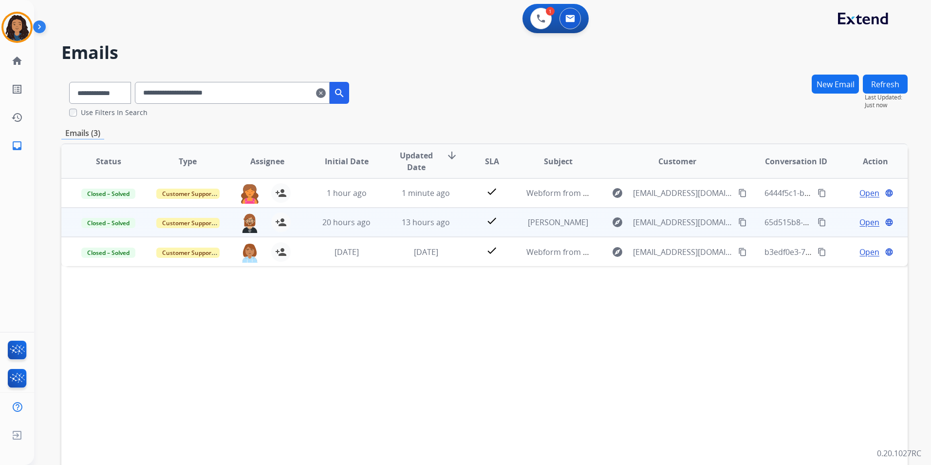
click at [862, 220] on span "Open" at bounding box center [870, 222] width 20 height 12
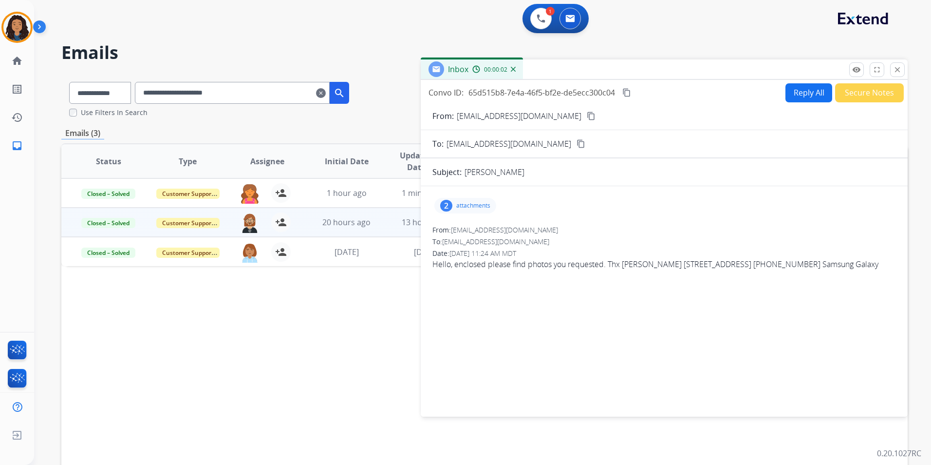
click at [488, 209] on div "2 attachments" at bounding box center [466, 206] width 62 height 16
click at [470, 231] on div at bounding box center [466, 230] width 49 height 34
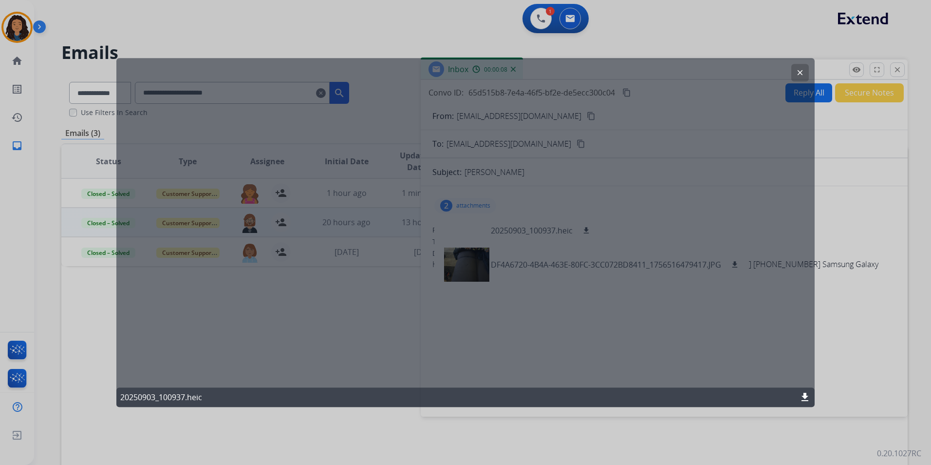
click at [803, 394] on mat-icon "download" at bounding box center [805, 397] width 12 height 12
click at [801, 75] on mat-icon "clear" at bounding box center [800, 72] width 9 height 9
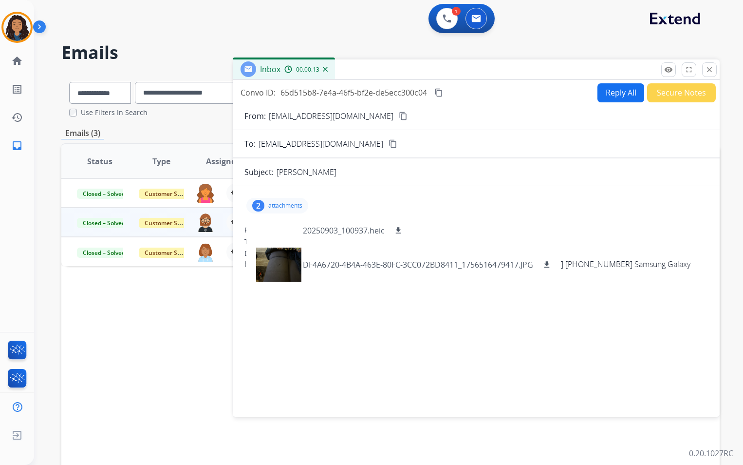
click at [473, 206] on div "2 attachments 20250903_100937.heic download DF4A6720-4B4A-463E-80FC-3CC072BD841…" at bounding box center [477, 205] width 464 height 23
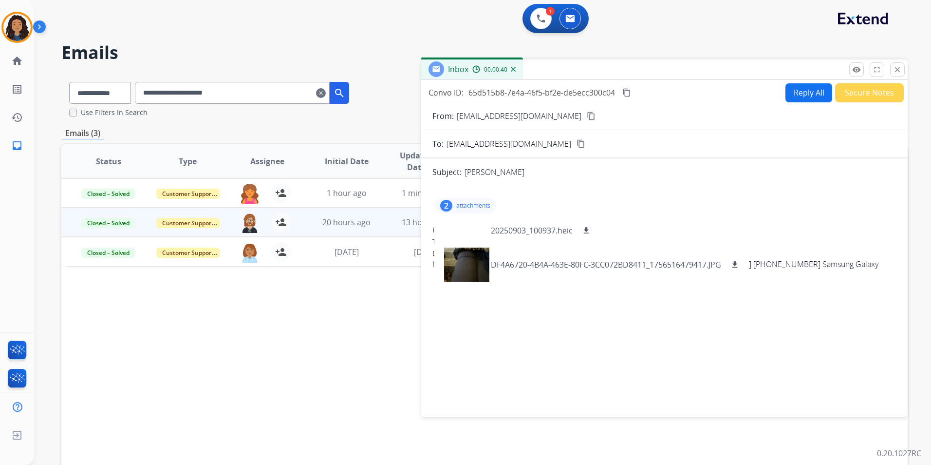
click at [902, 67] on button "close Close" at bounding box center [898, 69] width 15 height 15
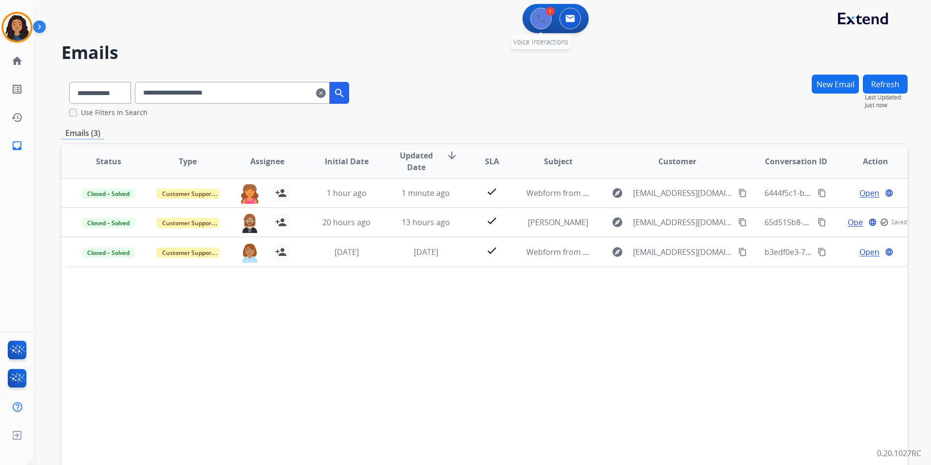
click at [551, 23] on div "1 Voice Interactions" at bounding box center [541, 18] width 29 height 21
click at [549, 19] on button at bounding box center [541, 18] width 21 height 21
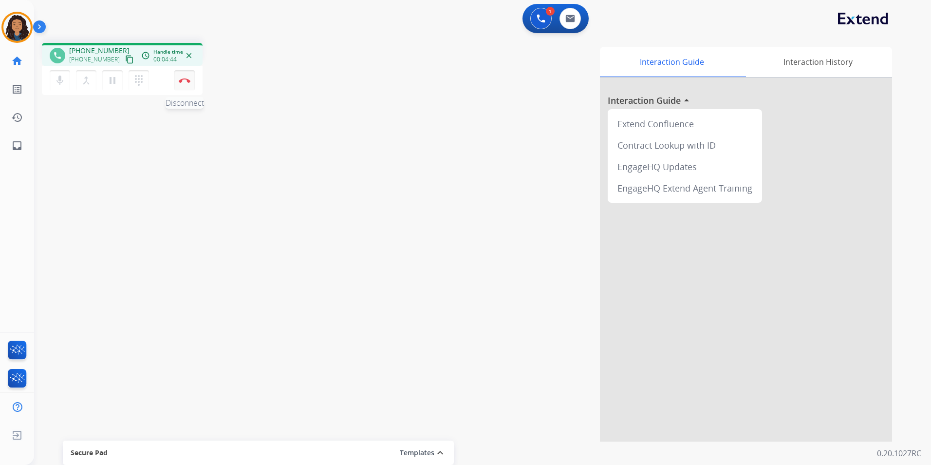
click at [186, 78] on img at bounding box center [185, 80] width 12 height 5
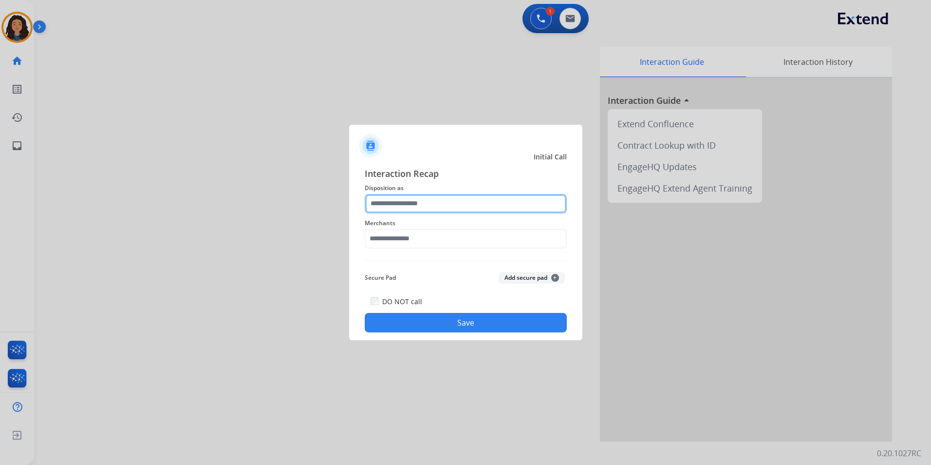
click at [425, 199] on input "text" at bounding box center [466, 203] width 202 height 19
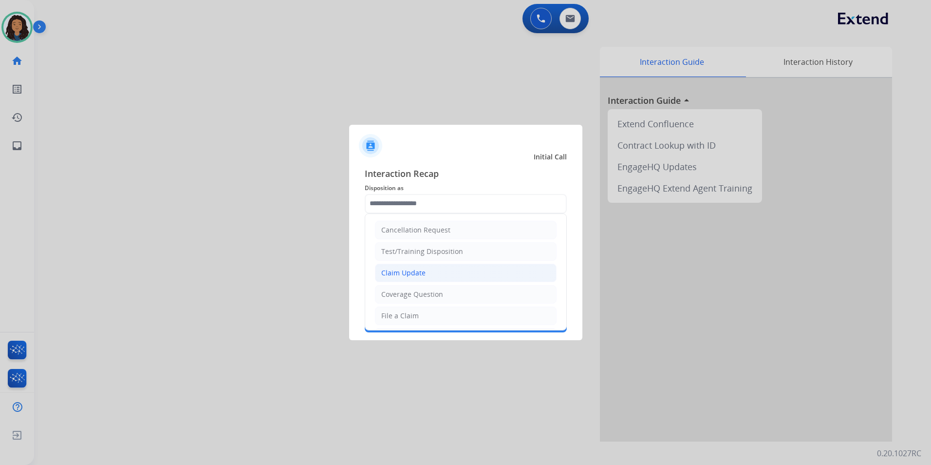
click at [435, 269] on li "Claim Update" at bounding box center [466, 273] width 182 height 19
type input "**********"
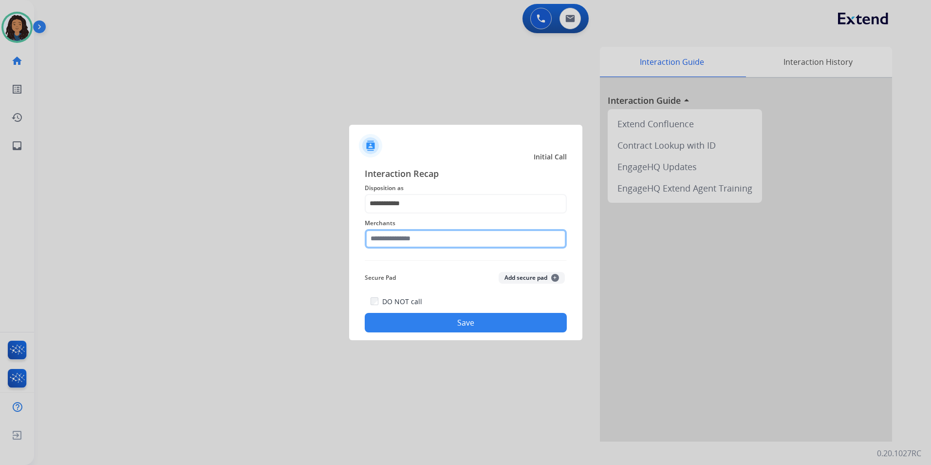
click at [413, 236] on input "text" at bounding box center [466, 238] width 202 height 19
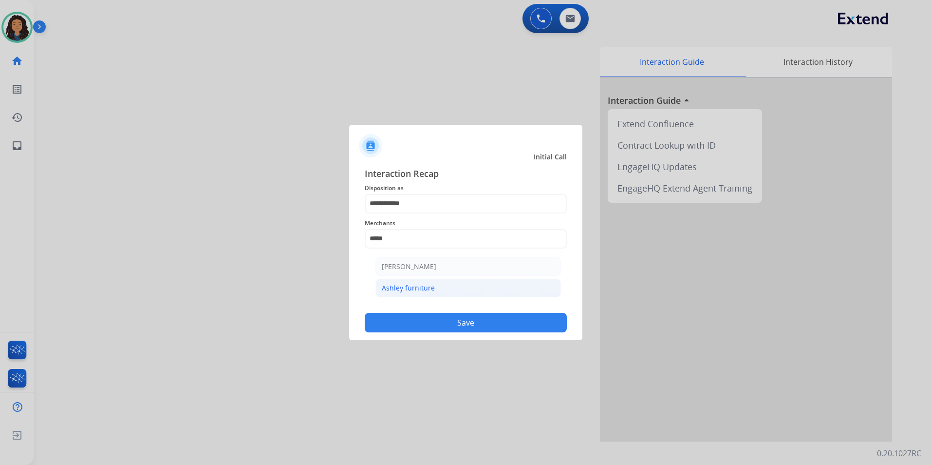
click at [420, 287] on div "Ashley furniture" at bounding box center [408, 288] width 53 height 10
type input "**********"
click at [383, 320] on button "Save" at bounding box center [466, 322] width 202 height 19
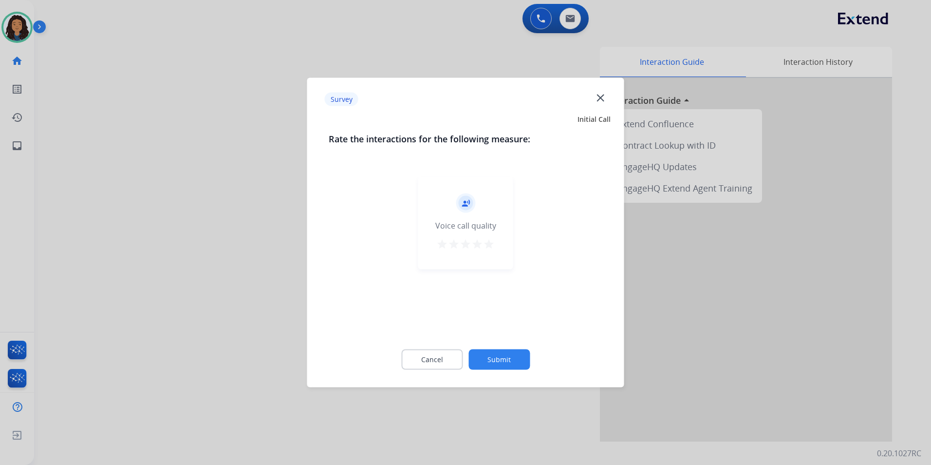
click at [269, 266] on div at bounding box center [465, 232] width 931 height 465
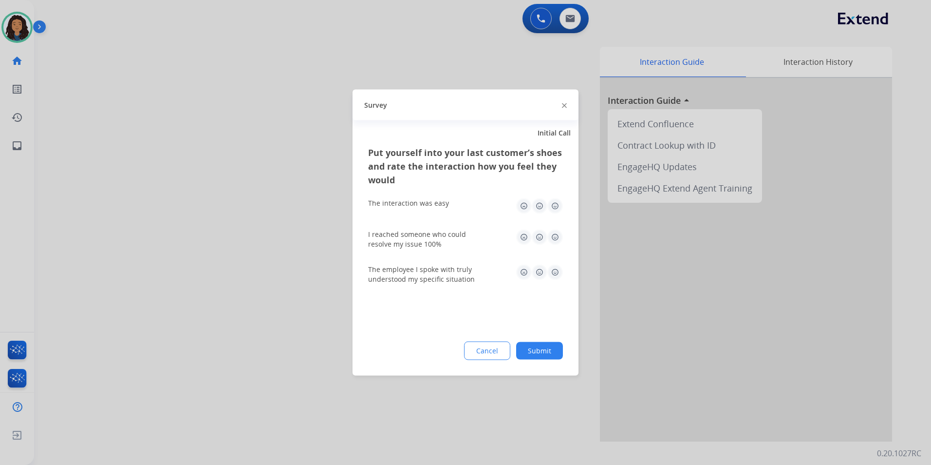
click at [270, 264] on div at bounding box center [465, 232] width 931 height 465
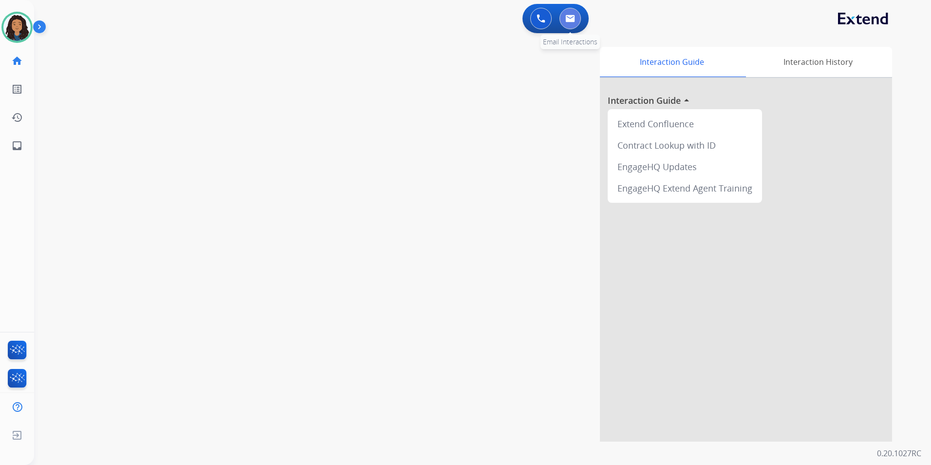
click at [565, 24] on button at bounding box center [570, 18] width 21 height 21
select select "**********"
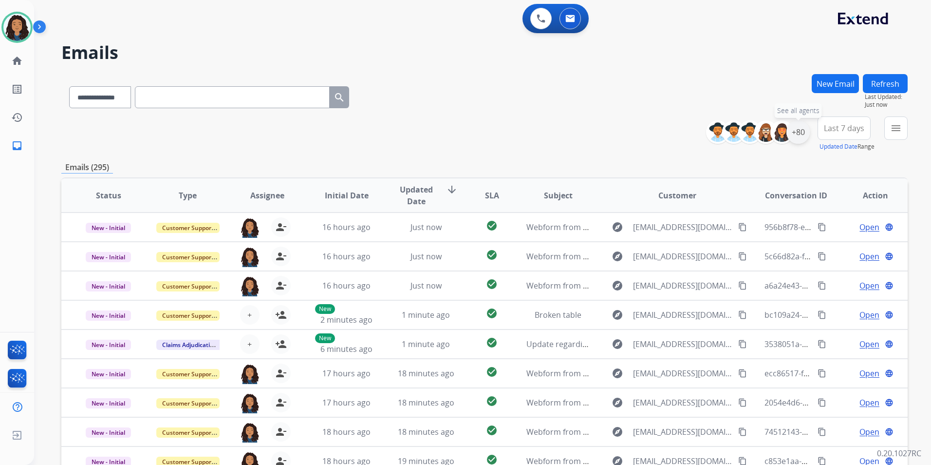
click at [800, 129] on div "+80" at bounding box center [798, 131] width 23 height 23
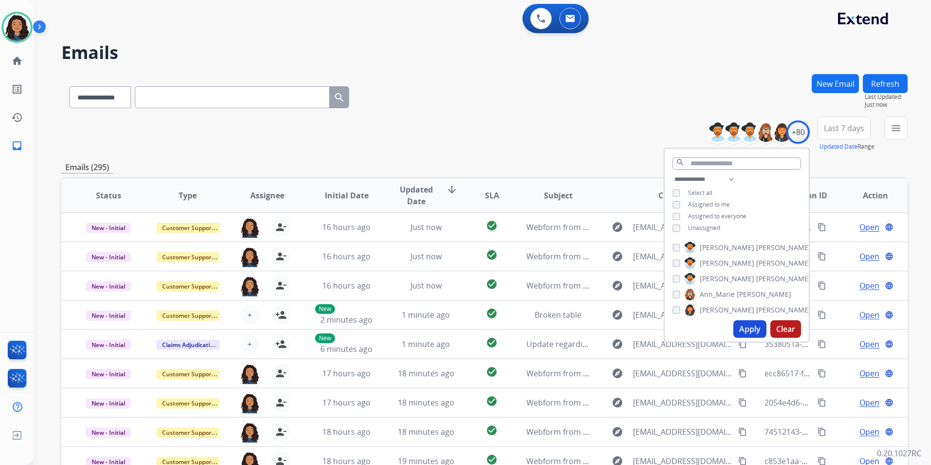
click at [699, 222] on div "**********" at bounding box center [737, 204] width 144 height 62
click at [694, 228] on span "Unassigned" at bounding box center [704, 228] width 32 height 8
click at [752, 326] on button "Apply" at bounding box center [750, 329] width 33 height 18
click at [889, 132] on button "menu Filters" at bounding box center [896, 127] width 23 height 23
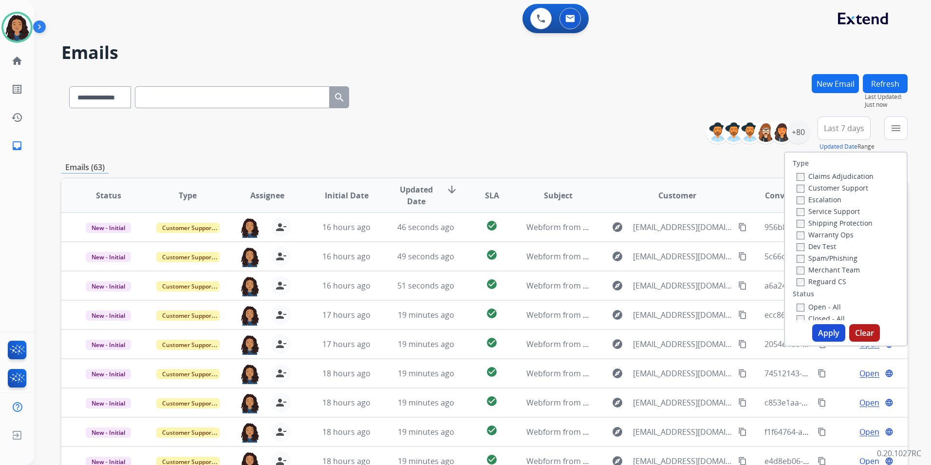
click at [851, 186] on label "Customer Support" at bounding box center [833, 187] width 72 height 9
click at [859, 220] on label "Shipping Protection" at bounding box center [835, 222] width 76 height 9
click at [830, 276] on div "Reguard CS" at bounding box center [835, 281] width 77 height 12
click at [829, 279] on label "Reguard CS" at bounding box center [822, 281] width 50 height 9
click at [816, 308] on label "Open - All" at bounding box center [819, 306] width 44 height 9
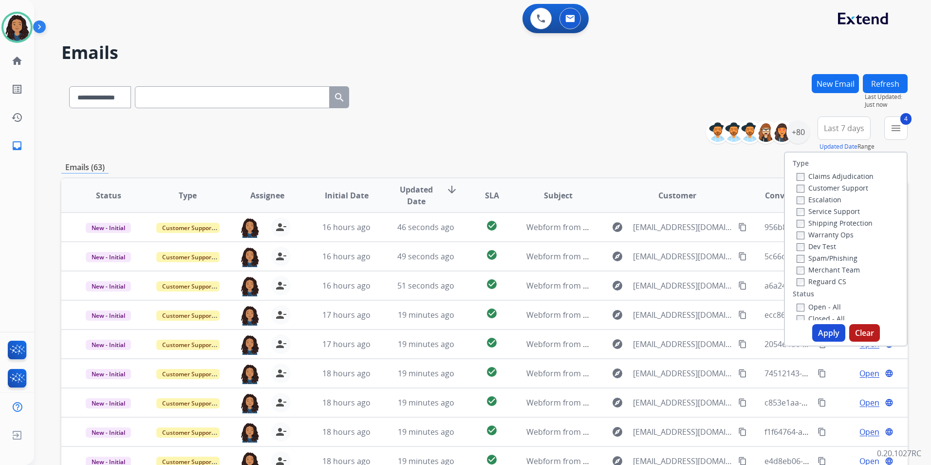
click at [820, 331] on button "Apply" at bounding box center [829, 333] width 33 height 18
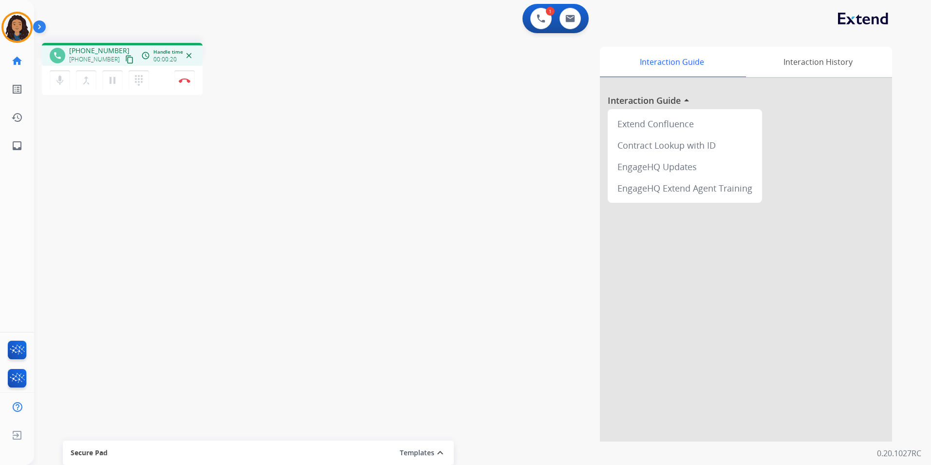
drag, startPoint x: 121, startPoint y: 59, endPoint x: 140, endPoint y: 49, distance: 22.0
click at [125, 59] on mat-icon "content_copy" at bounding box center [129, 59] width 9 height 9
click at [125, 57] on mat-icon "content_copy" at bounding box center [129, 59] width 9 height 9
click at [176, 81] on button "Disconnect" at bounding box center [184, 80] width 20 height 20
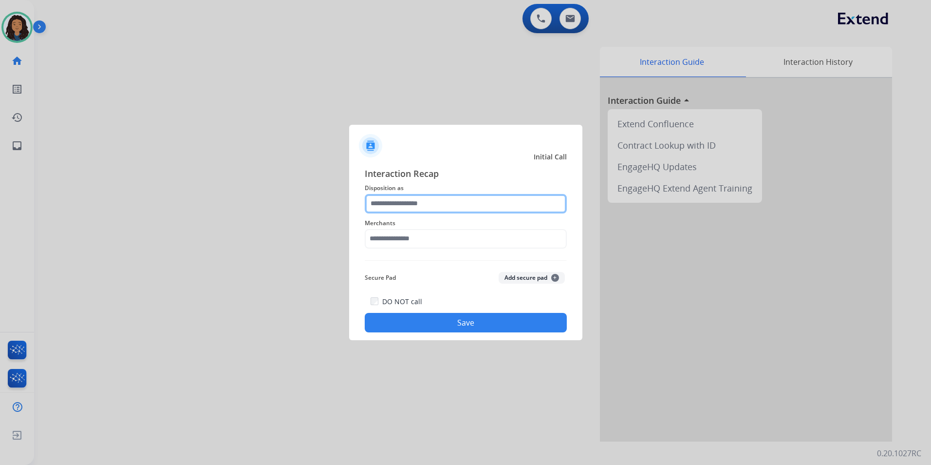
click at [455, 206] on input "text" at bounding box center [466, 203] width 202 height 19
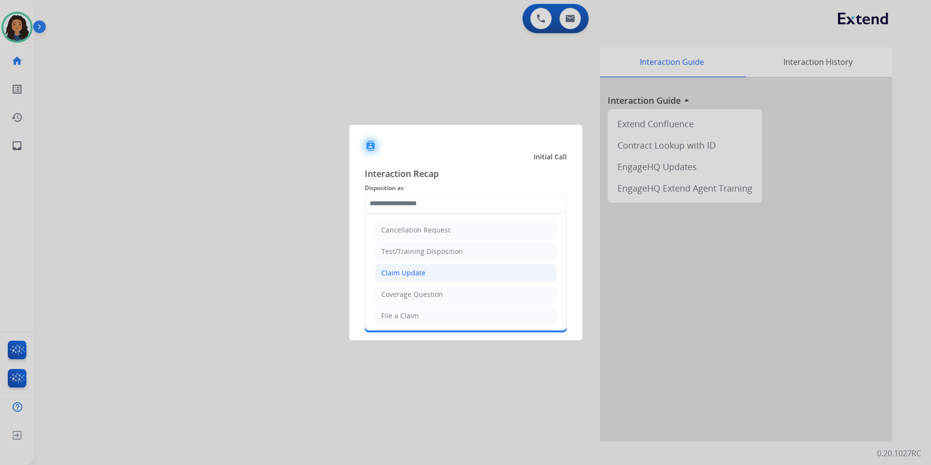
click at [427, 268] on li "Claim Update" at bounding box center [466, 273] width 182 height 19
type input "**********"
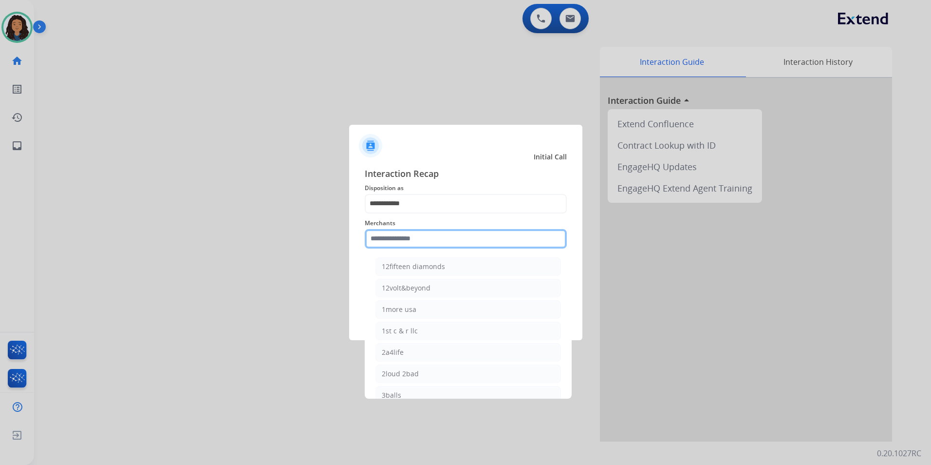
click at [432, 233] on input "text" at bounding box center [466, 238] width 202 height 19
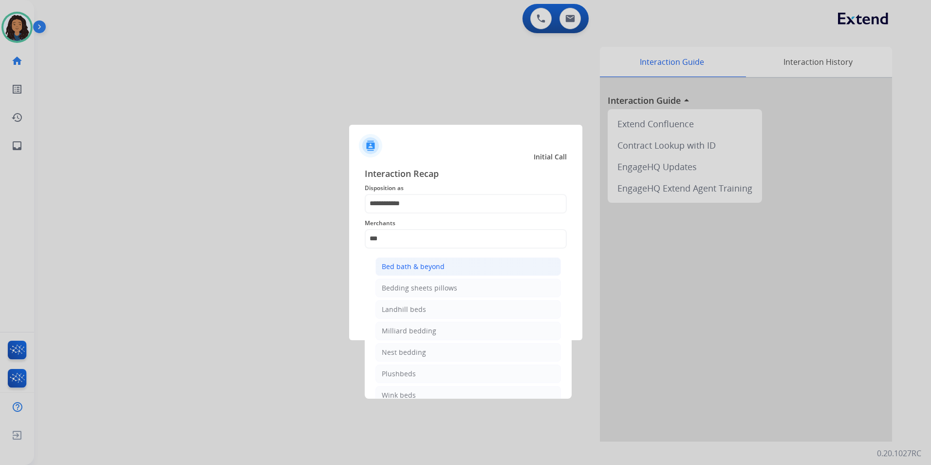
click at [400, 263] on div "Bed bath & beyond" at bounding box center [413, 267] width 63 height 10
type input "**********"
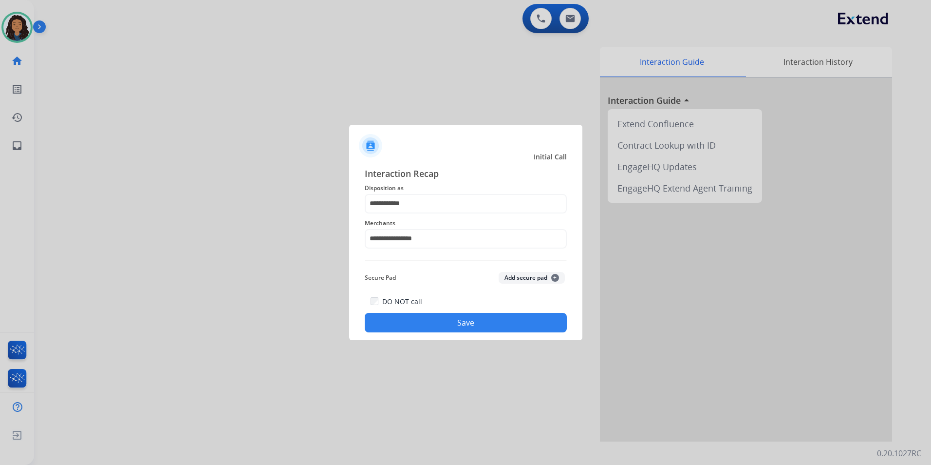
click at [411, 284] on div "Secure Pad Add secure pad +" at bounding box center [466, 277] width 202 height 19
click at [431, 323] on button "Save" at bounding box center [466, 322] width 202 height 19
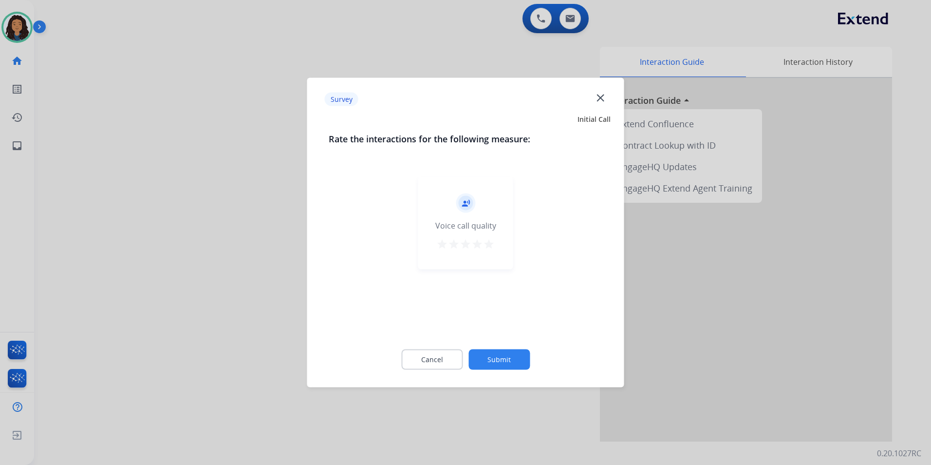
click at [221, 236] on div at bounding box center [465, 232] width 931 height 465
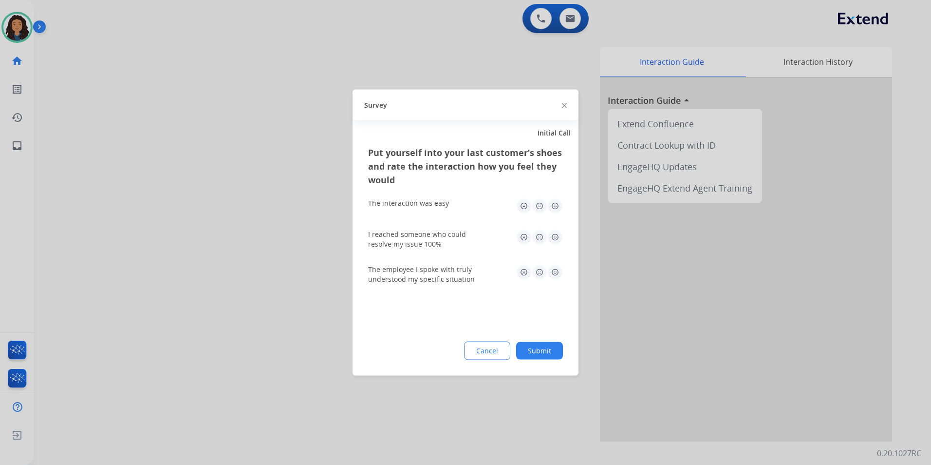
drag, startPoint x: 221, startPoint y: 236, endPoint x: 438, endPoint y: 107, distance: 253.0
click at [227, 228] on div at bounding box center [465, 232] width 931 height 465
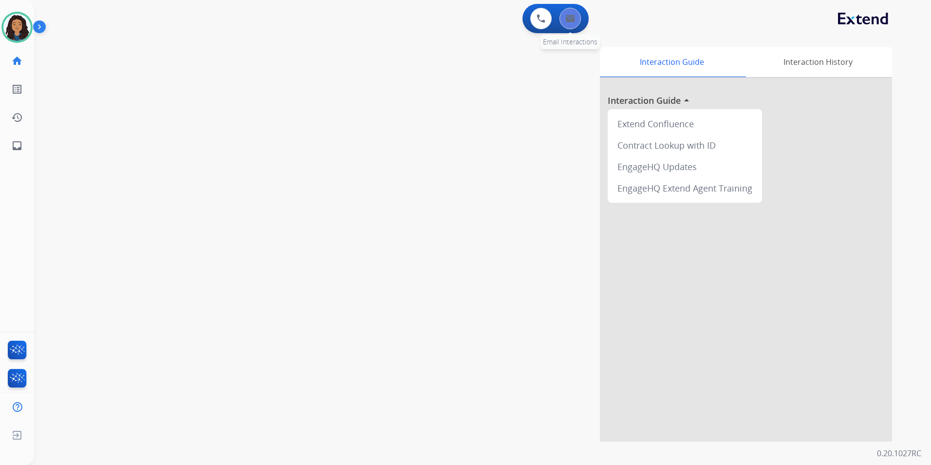
click at [579, 13] on div "0 Email Interactions" at bounding box center [570, 18] width 29 height 21
click at [564, 18] on button at bounding box center [570, 18] width 21 height 21
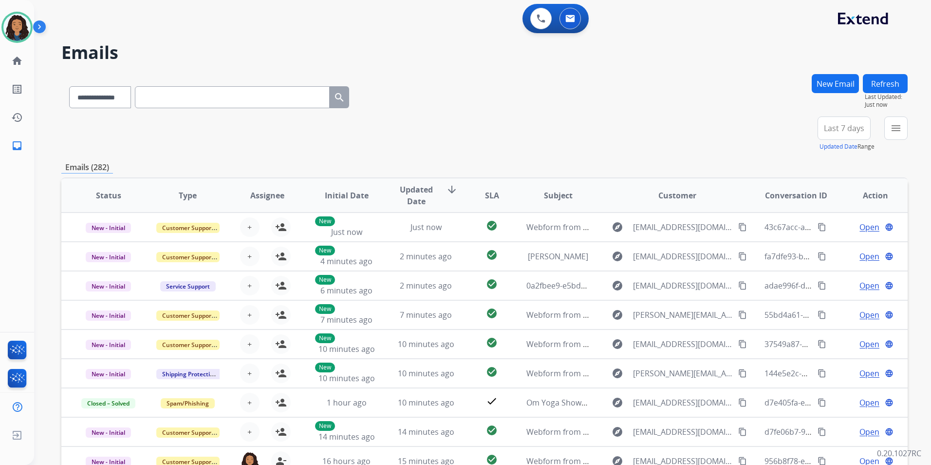
click at [845, 76] on button "New Email" at bounding box center [835, 83] width 47 height 19
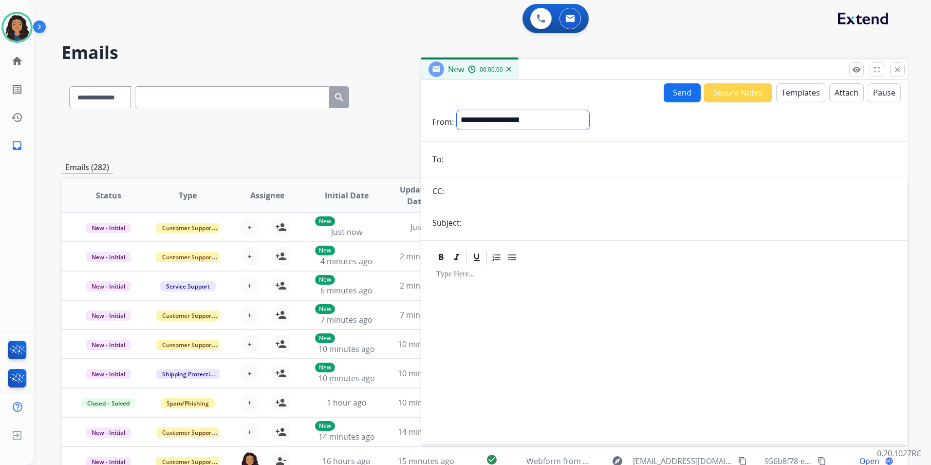
click at [521, 113] on select "**********" at bounding box center [523, 119] width 133 height 19
select select "**********"
click at [457, 110] on select "**********" at bounding box center [523, 119] width 133 height 19
paste input "**********"
type input "**********"
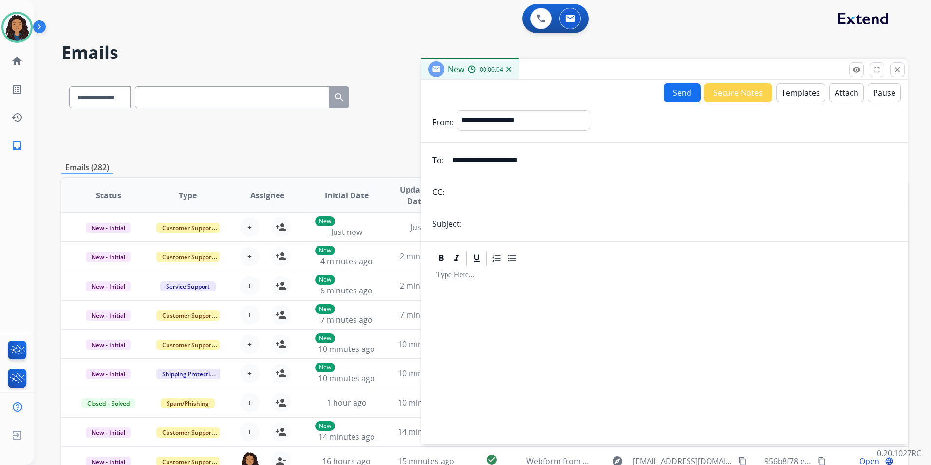
click at [496, 228] on input "text" at bounding box center [681, 223] width 432 height 19
type input "******"
click at [804, 86] on button "Templates" at bounding box center [801, 92] width 49 height 19
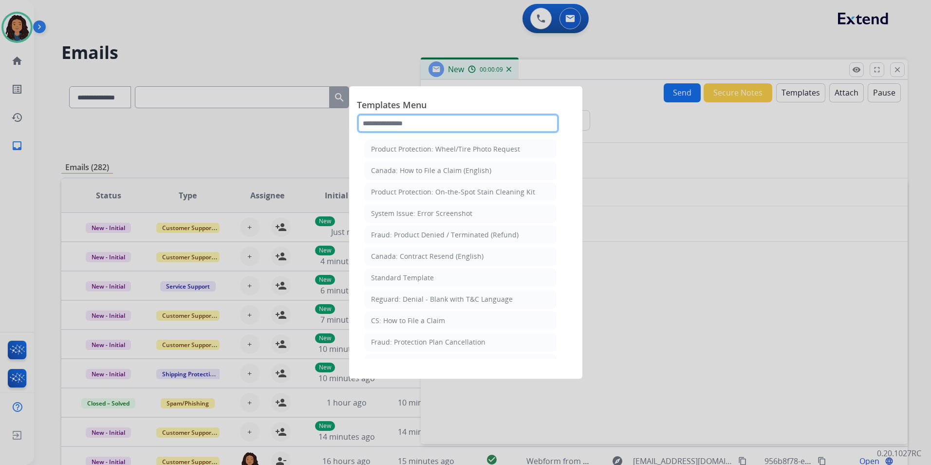
click at [520, 125] on input "text" at bounding box center [458, 123] width 202 height 19
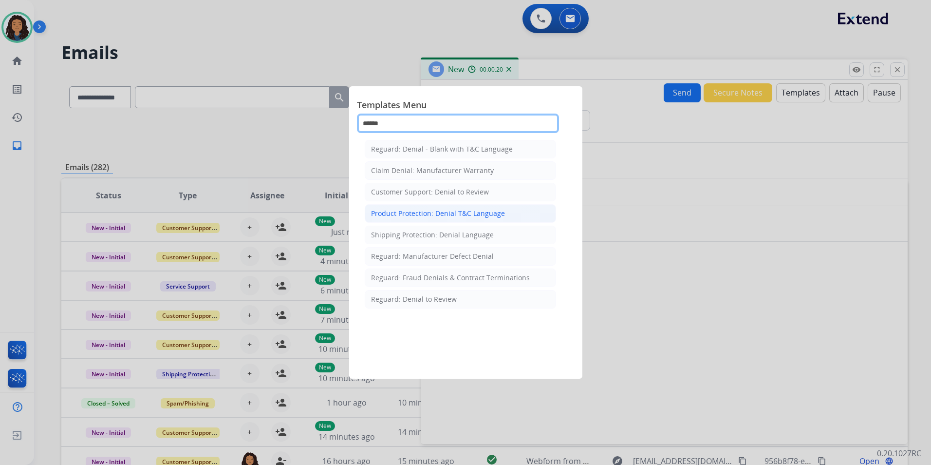
type input "******"
click at [511, 213] on li "Product Protection: Denial T&C Language" at bounding box center [460, 213] width 191 height 19
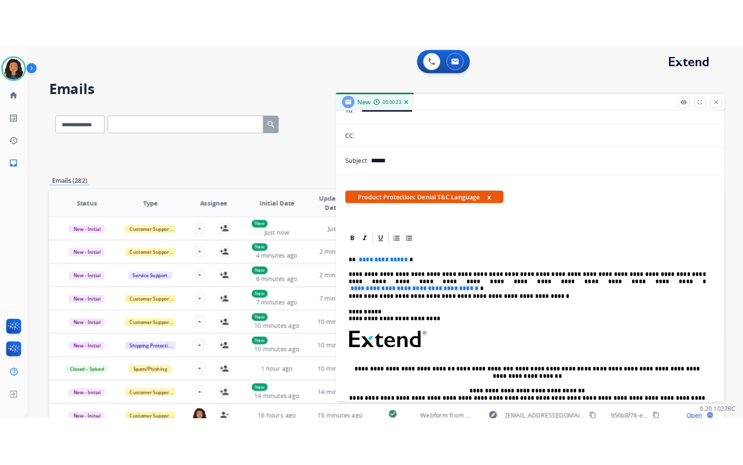
scroll to position [97, 0]
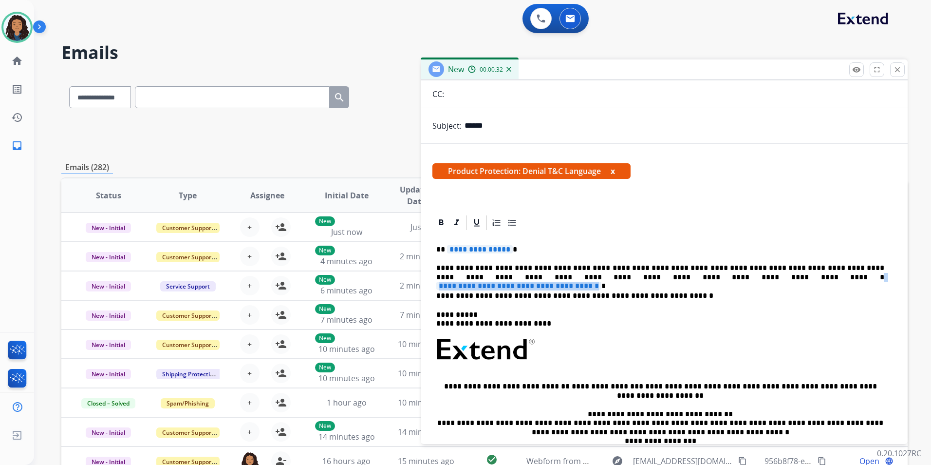
drag, startPoint x: 793, startPoint y: 277, endPoint x: 597, endPoint y: 274, distance: 196.4
click at [597, 274] on p "**********" at bounding box center [661, 273] width 448 height 18
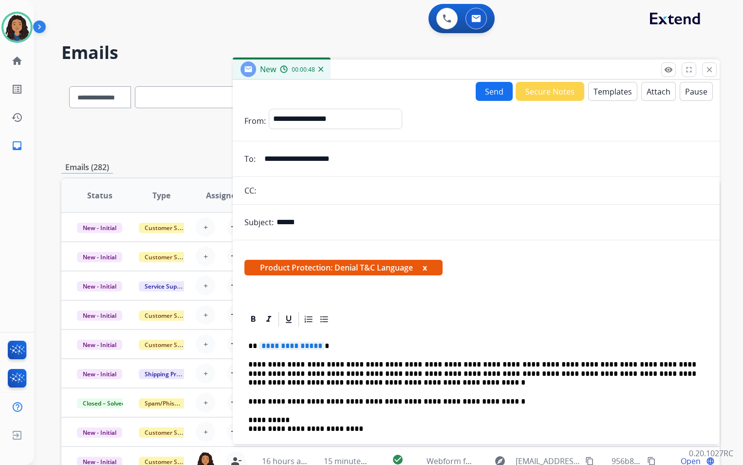
scroll to position [0, 0]
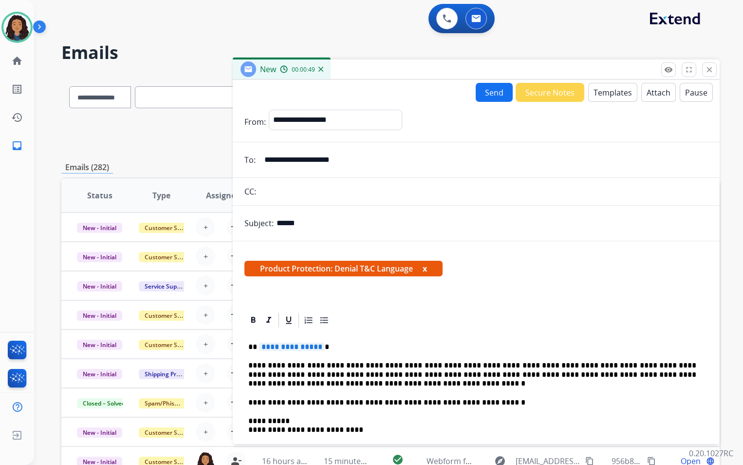
click at [652, 91] on button "Attach" at bounding box center [659, 92] width 35 height 19
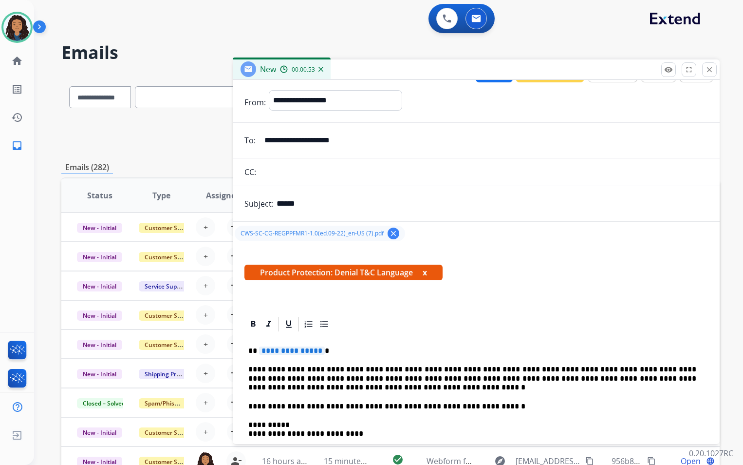
scroll to position [49, 0]
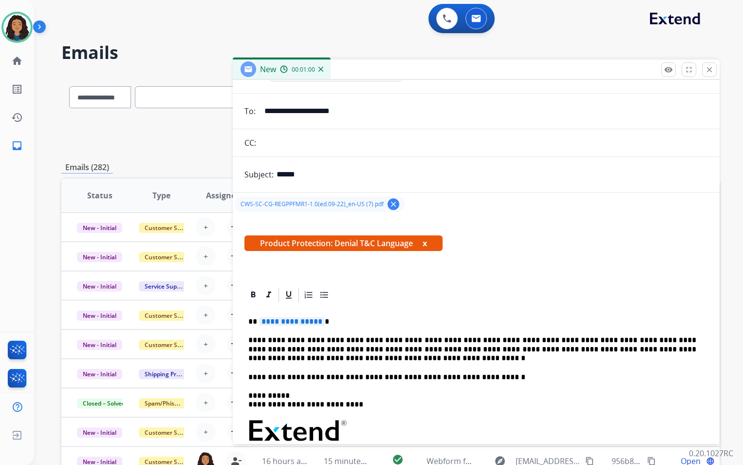
click at [316, 320] on span "**********" at bounding box center [292, 321] width 66 height 8
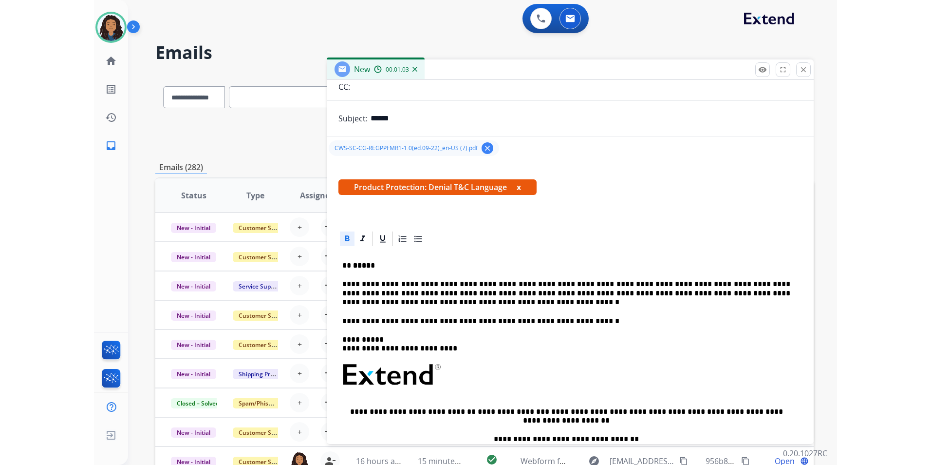
scroll to position [0, 0]
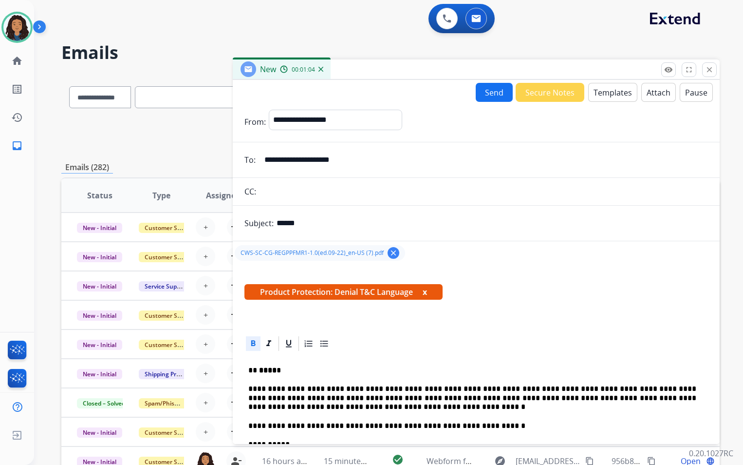
click at [485, 100] on button "Send" at bounding box center [494, 92] width 37 height 19
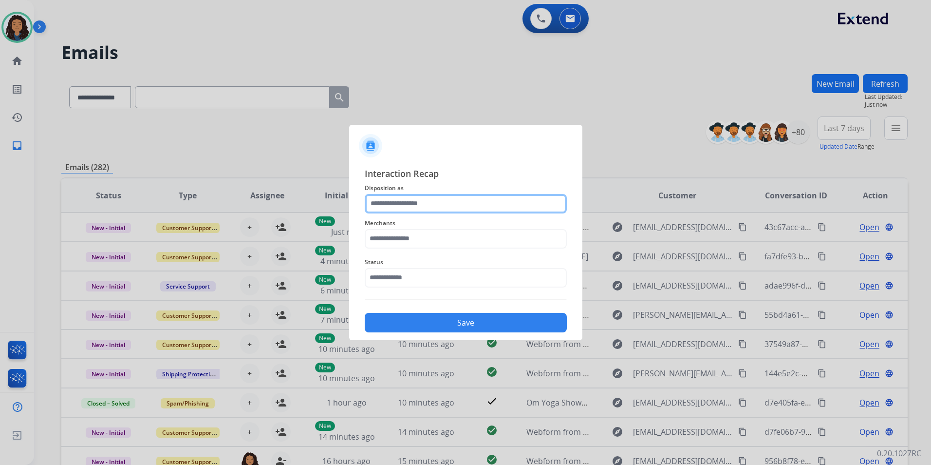
click at [440, 205] on input "text" at bounding box center [466, 203] width 202 height 19
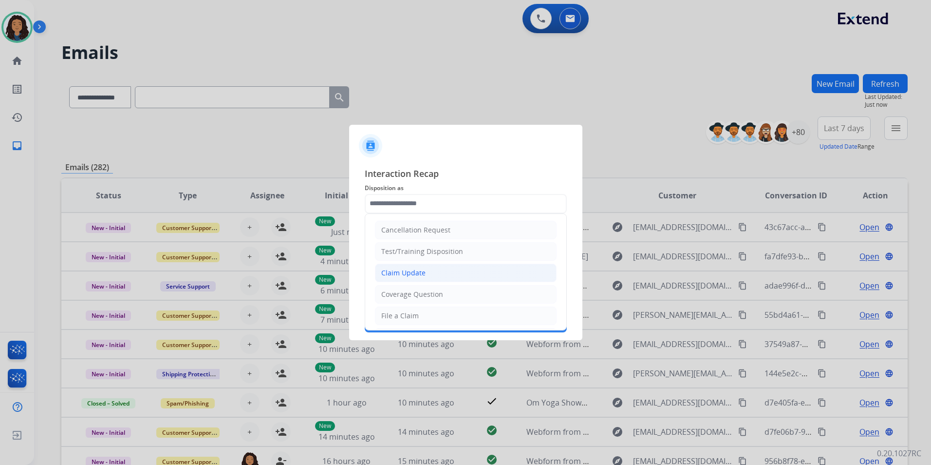
click at [432, 275] on li "Claim Update" at bounding box center [466, 273] width 182 height 19
type input "**********"
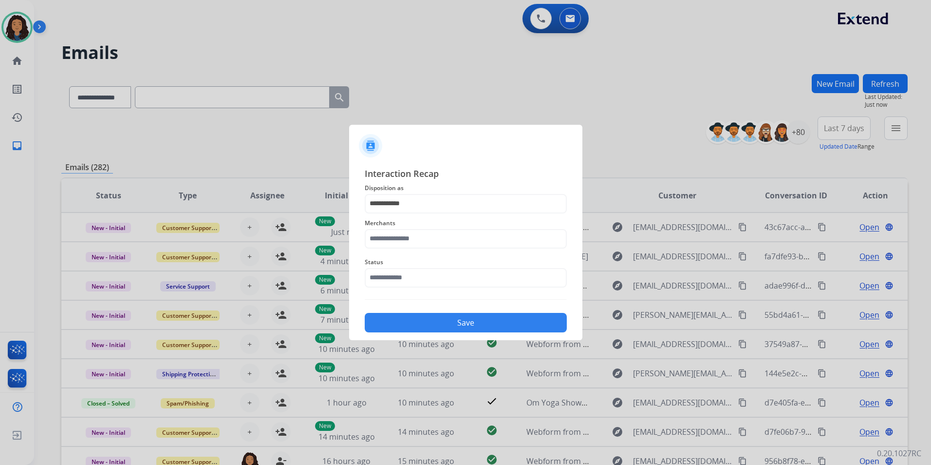
click at [422, 248] on div "Merchants" at bounding box center [466, 232] width 202 height 39
click at [423, 238] on input "text" at bounding box center [466, 238] width 202 height 19
click at [398, 291] on div "Ashley furniture" at bounding box center [408, 288] width 53 height 10
type input "**********"
click at [398, 291] on div "**********" at bounding box center [466, 250] width 202 height 166
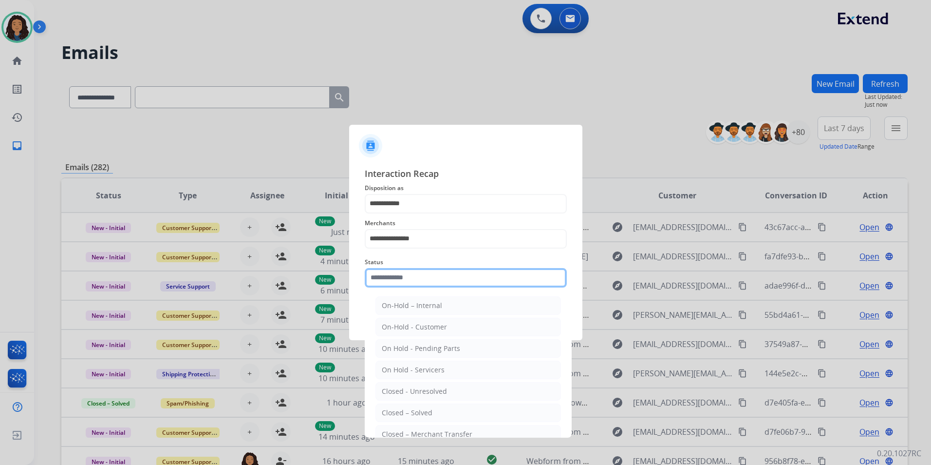
click at [396, 281] on input "text" at bounding box center [466, 277] width 202 height 19
click at [424, 417] on div "Closed – Solved" at bounding box center [407, 413] width 51 height 10
type input "**********"
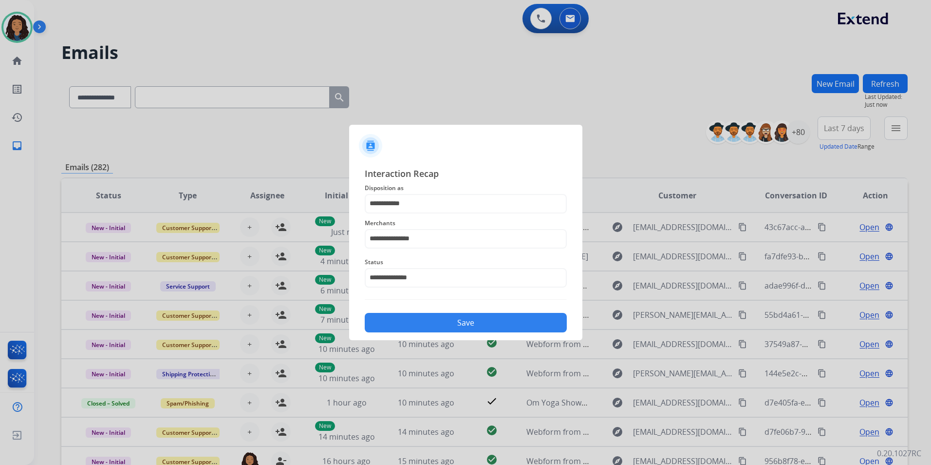
click at [416, 328] on button "Save" at bounding box center [466, 322] width 202 height 19
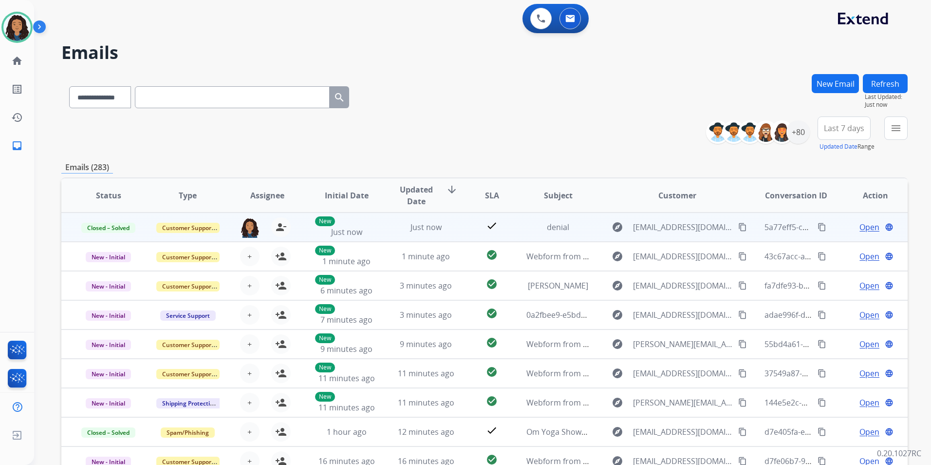
click at [818, 226] on mat-icon "content_copy" at bounding box center [822, 227] width 9 height 9
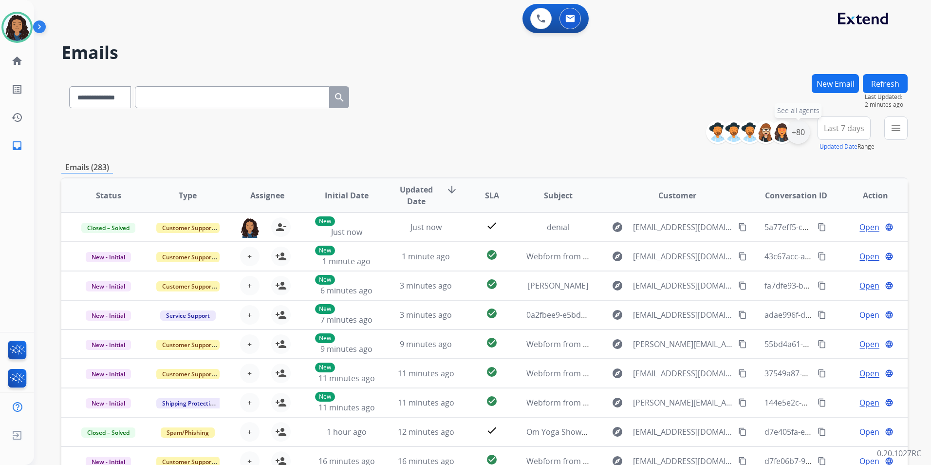
click at [800, 137] on div "+80" at bounding box center [798, 131] width 23 height 23
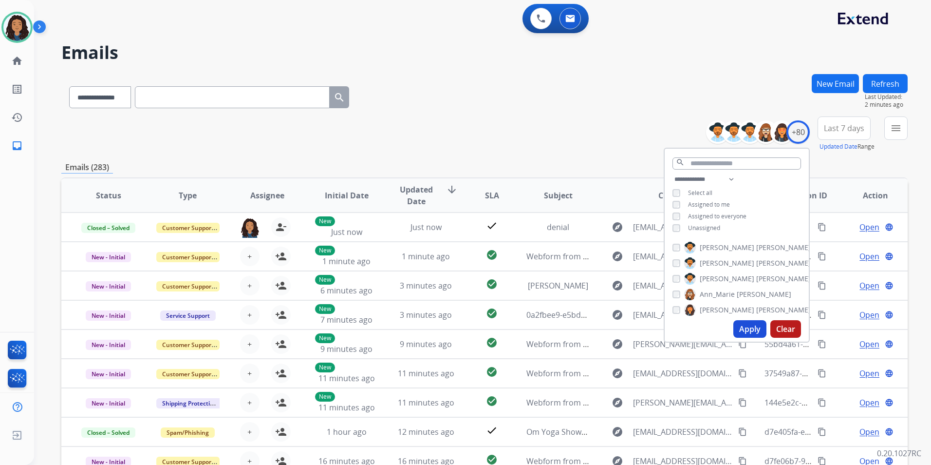
click at [713, 228] on span "Unassigned" at bounding box center [704, 228] width 32 height 8
click at [749, 322] on button "Apply" at bounding box center [750, 329] width 33 height 18
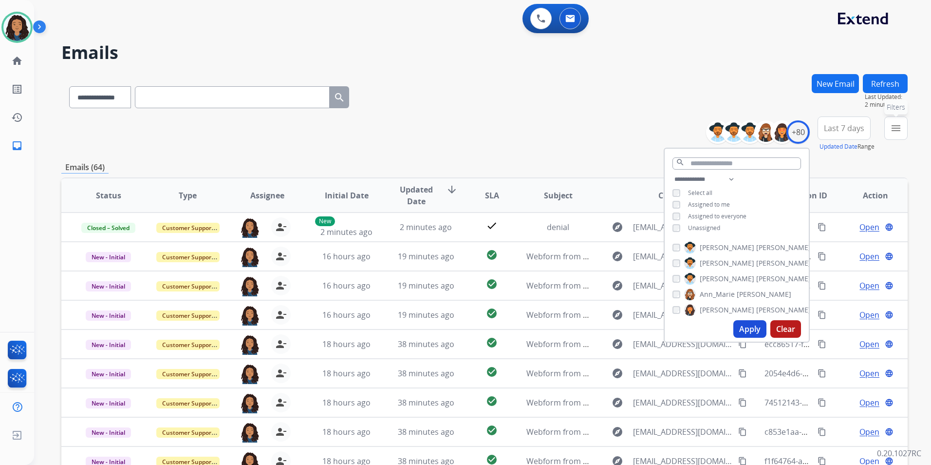
click at [889, 133] on button "menu Filters" at bounding box center [896, 127] width 23 height 23
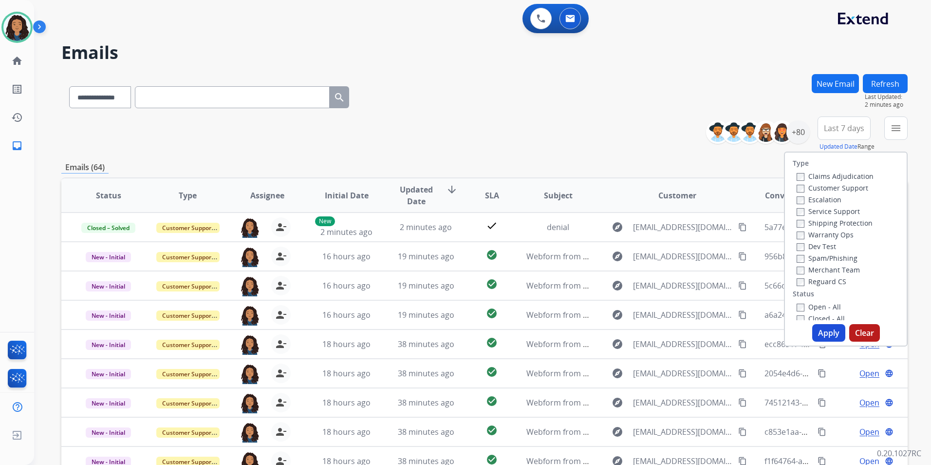
click at [841, 190] on label "Customer Support" at bounding box center [833, 187] width 72 height 9
click at [861, 220] on label "Shipping Protection" at bounding box center [835, 222] width 76 height 9
click at [823, 278] on label "Reguard CS" at bounding box center [822, 281] width 50 height 9
click at [819, 304] on label "Open - All" at bounding box center [819, 306] width 44 height 9
click at [823, 332] on button "Apply" at bounding box center [829, 333] width 33 height 18
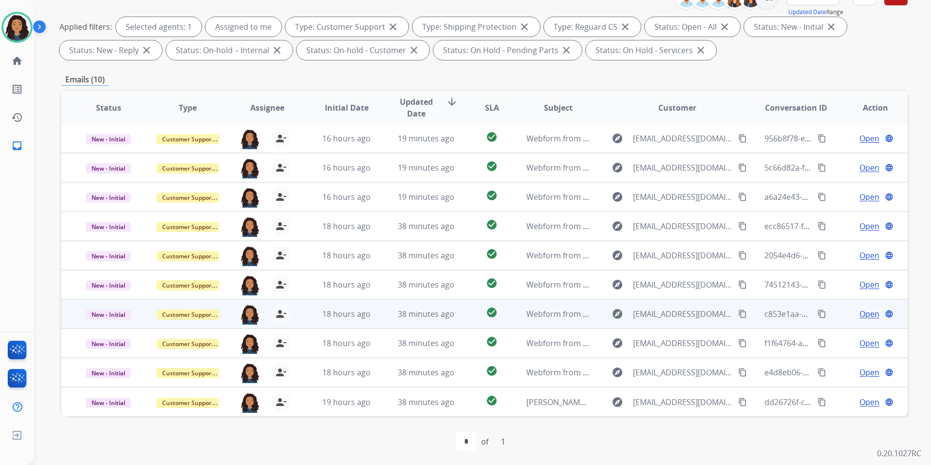
scroll to position [136, 0]
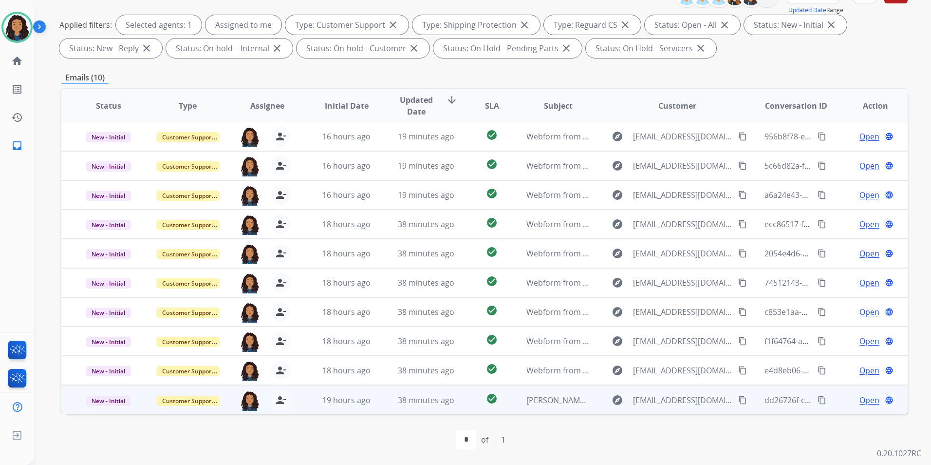
click at [865, 399] on span "Open" at bounding box center [870, 400] width 20 height 12
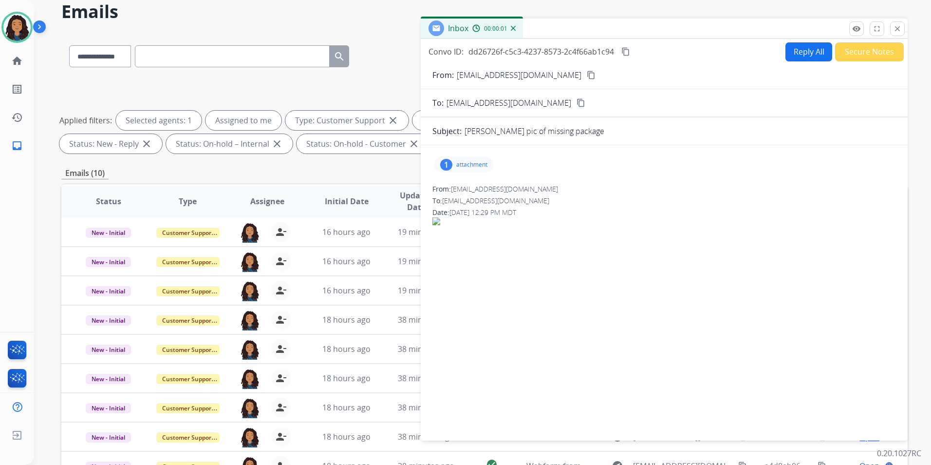
scroll to position [39, 0]
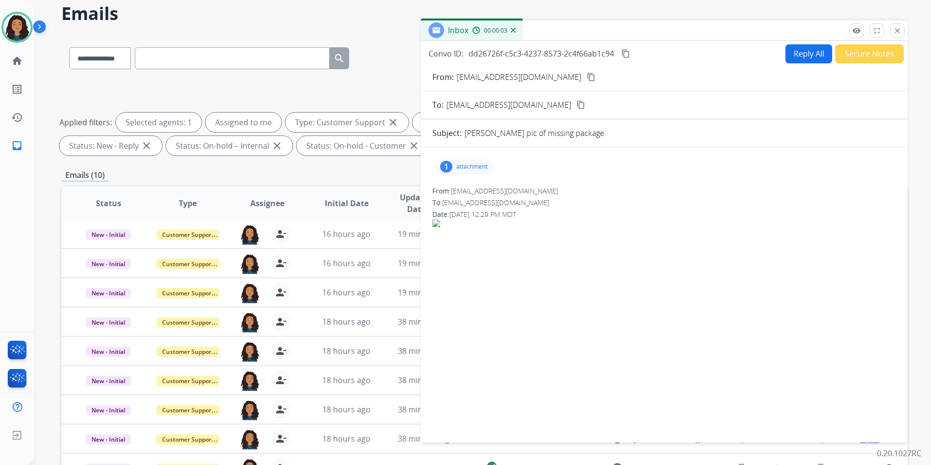
click at [587, 77] on mat-icon "content_copy" at bounding box center [591, 77] width 9 height 9
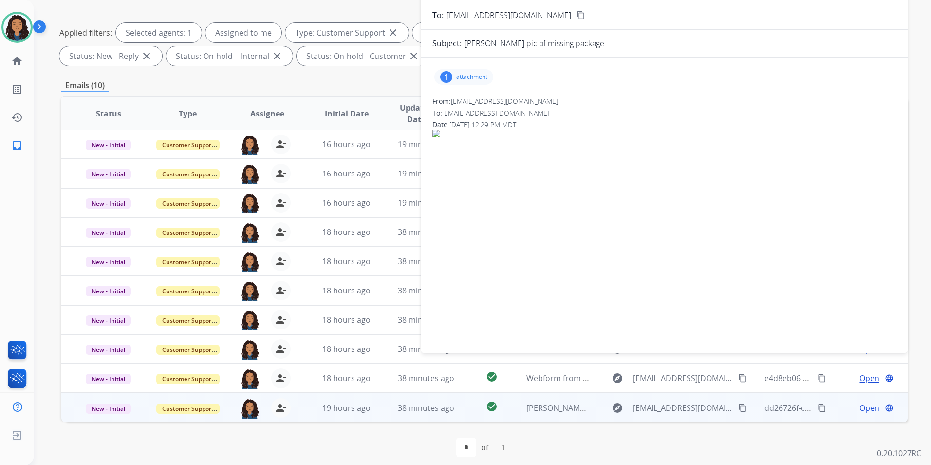
scroll to position [136, 0]
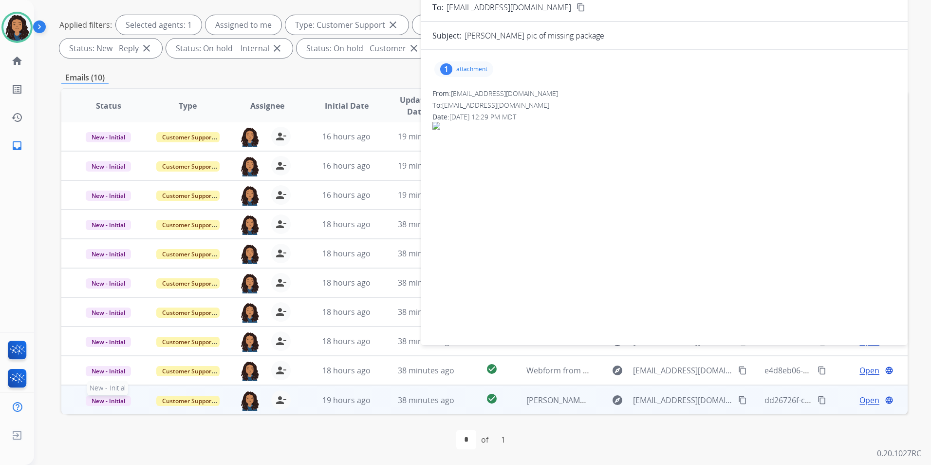
click at [99, 400] on span "New - Initial" at bounding box center [108, 401] width 45 height 10
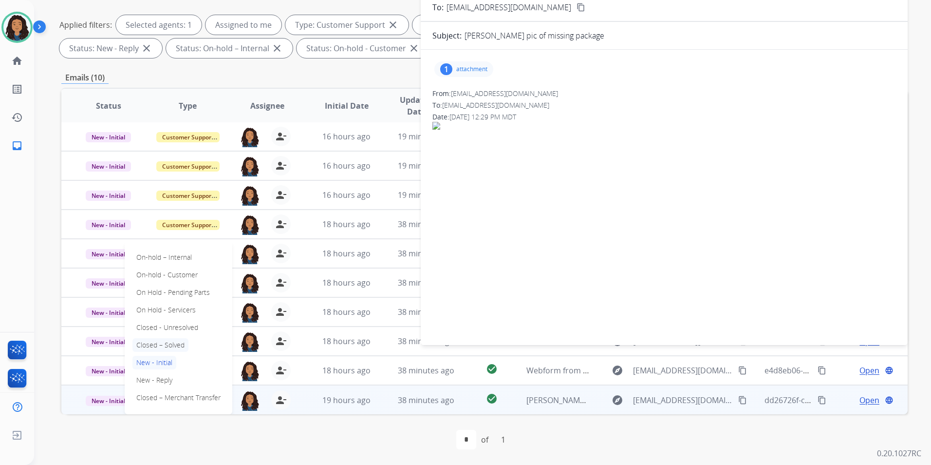
click at [178, 340] on p "Closed – Solved" at bounding box center [161, 345] width 56 height 14
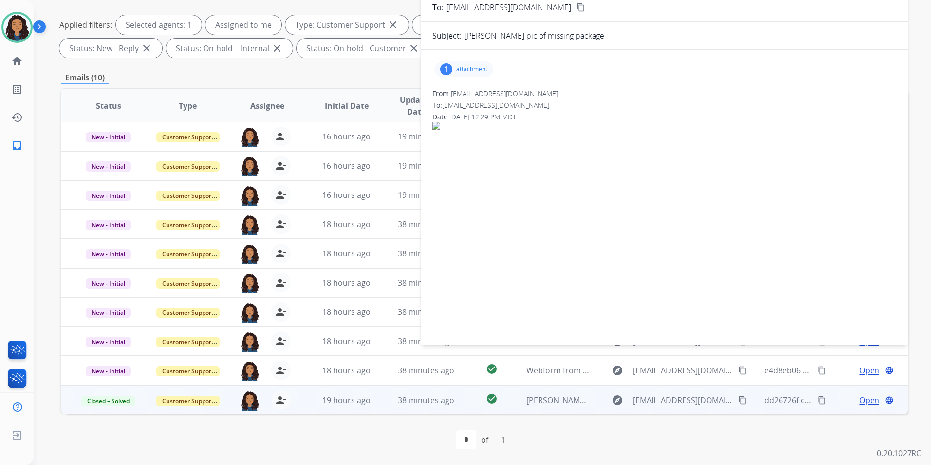
scroll to position [0, 0]
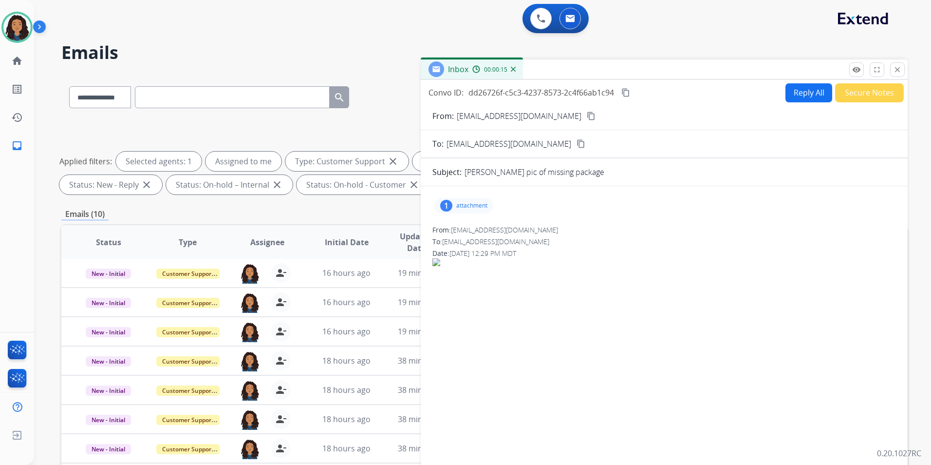
click at [870, 92] on button "Secure Notes" at bounding box center [870, 92] width 69 height 19
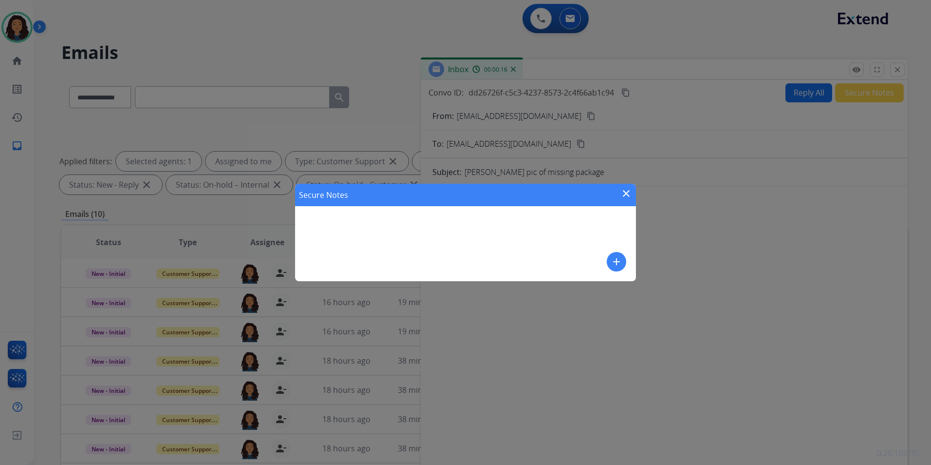
click at [610, 259] on button "add" at bounding box center [616, 261] width 19 height 19
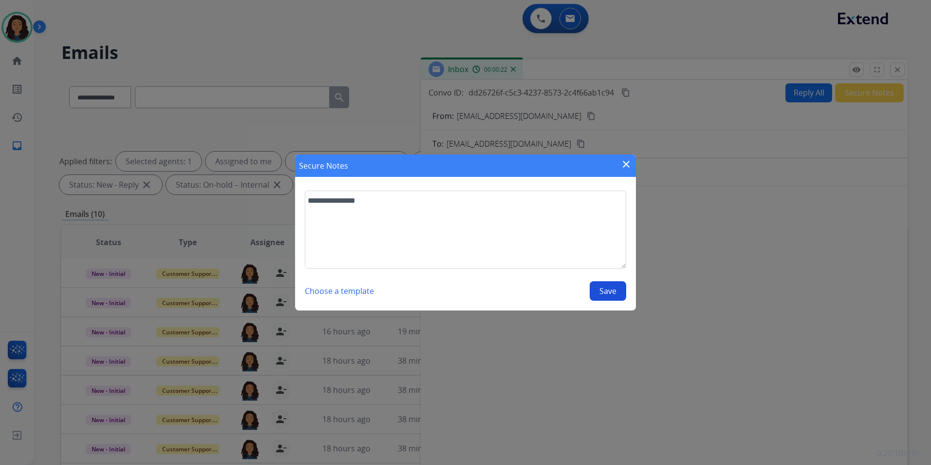
type textarea "**********"
click at [609, 297] on button "Save" at bounding box center [608, 290] width 37 height 19
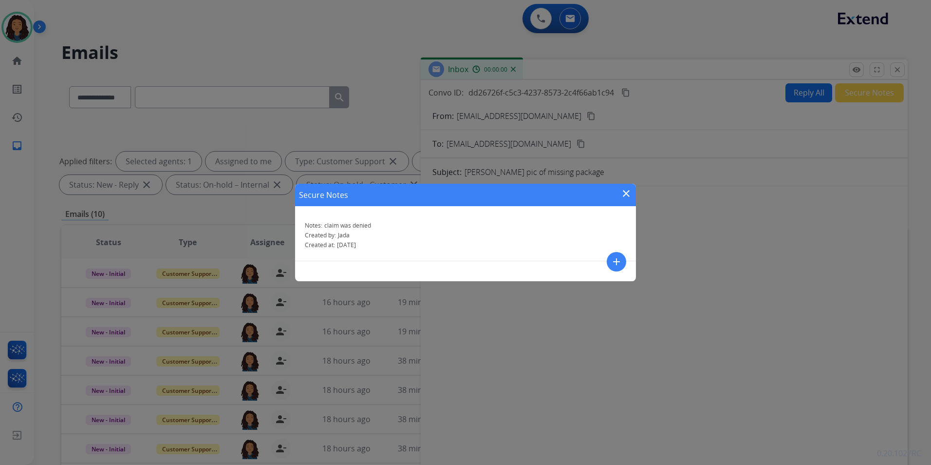
click at [864, 69] on div "Secure Notes close Notes: claim was denied Created by: Jada Created at: 09/04/2…" at bounding box center [465, 232] width 931 height 465
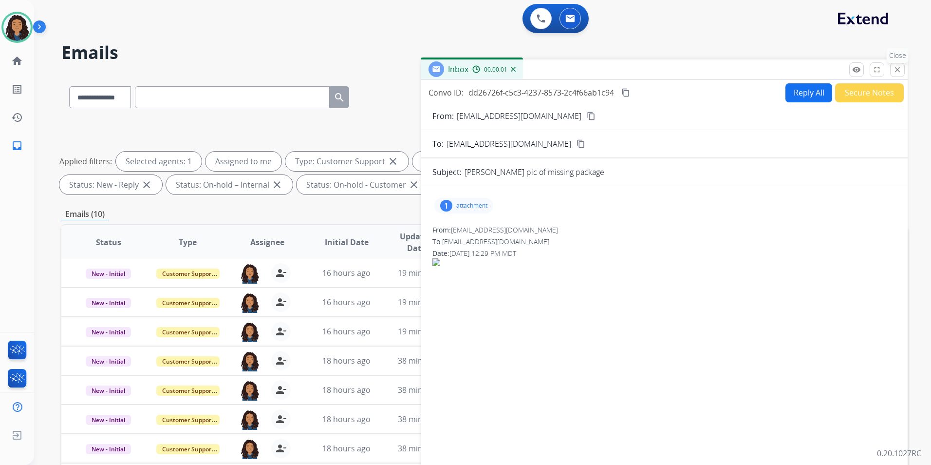
click at [901, 69] on mat-icon "close" at bounding box center [897, 69] width 9 height 9
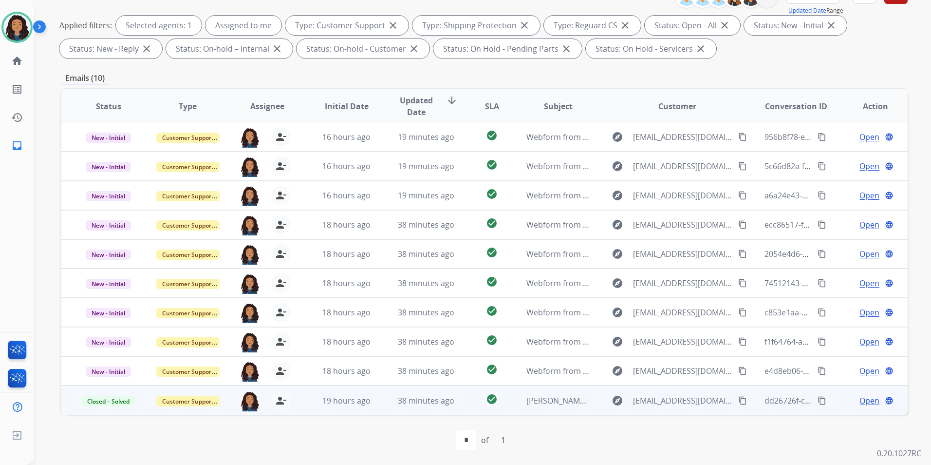
scroll to position [136, 0]
click at [860, 397] on span "Open" at bounding box center [870, 400] width 20 height 12
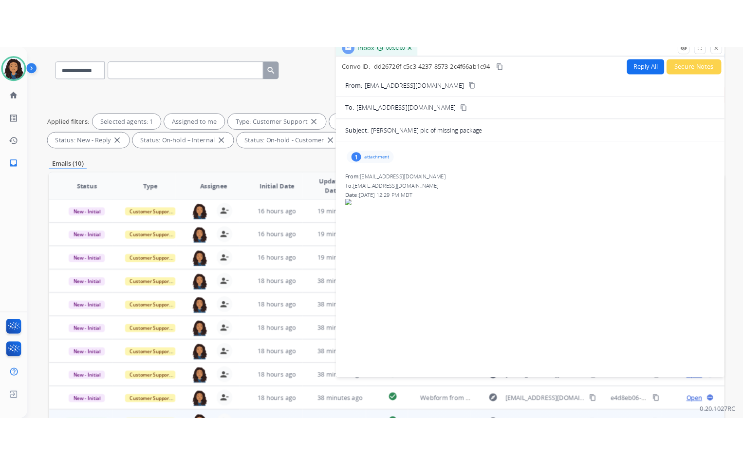
scroll to position [0, 0]
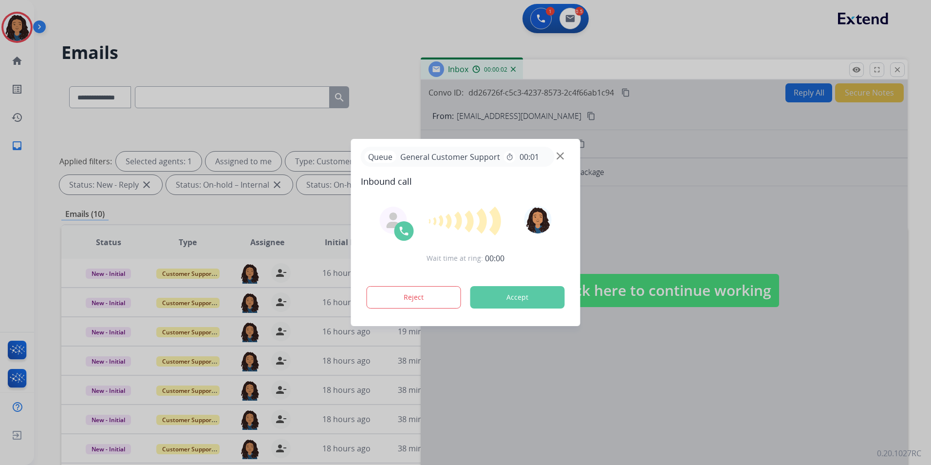
click at [561, 153] on img at bounding box center [560, 155] width 7 height 7
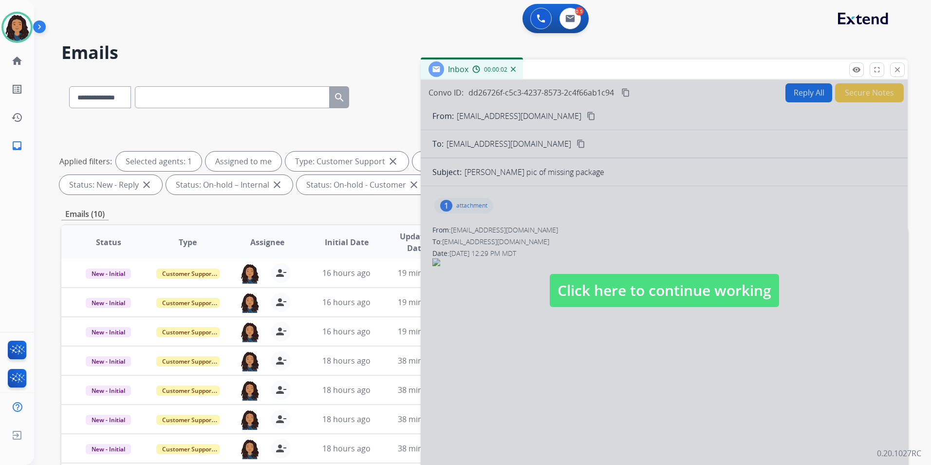
click at [480, 204] on div at bounding box center [664, 280] width 487 height 401
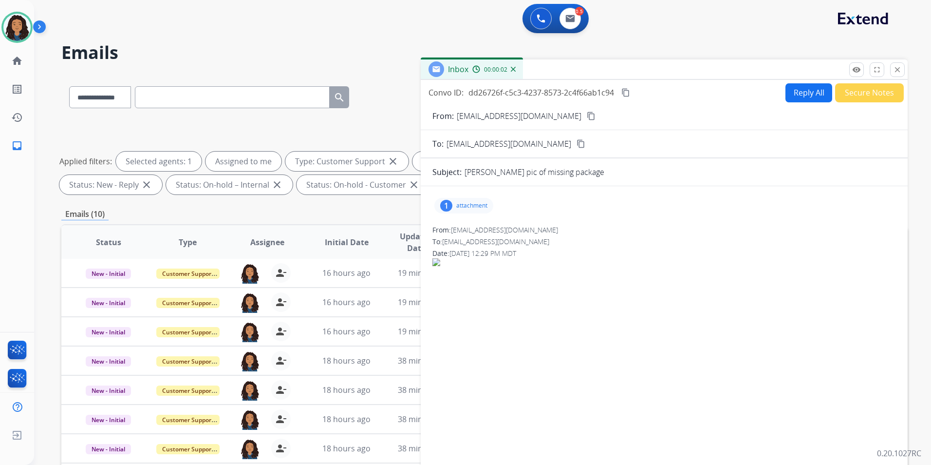
click at [480, 210] on div "1 attachment" at bounding box center [464, 206] width 59 height 16
click at [475, 235] on div at bounding box center [466, 230] width 49 height 34
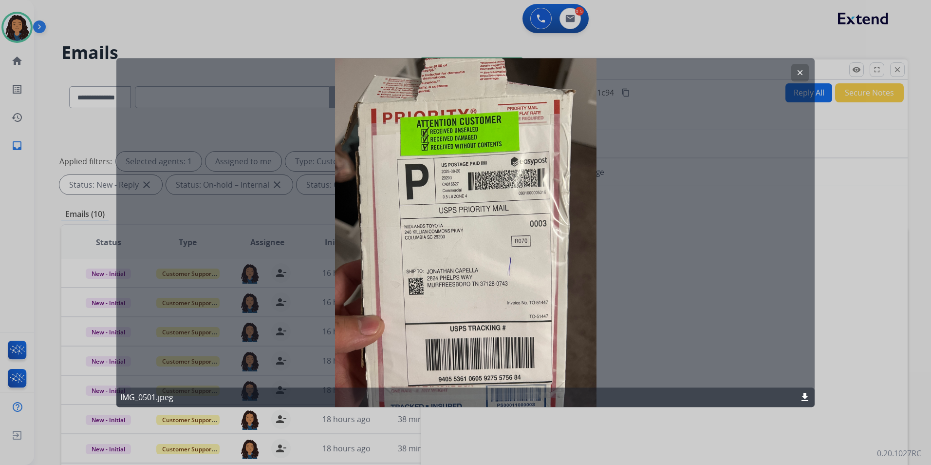
click at [796, 71] on button "clear" at bounding box center [801, 73] width 18 height 18
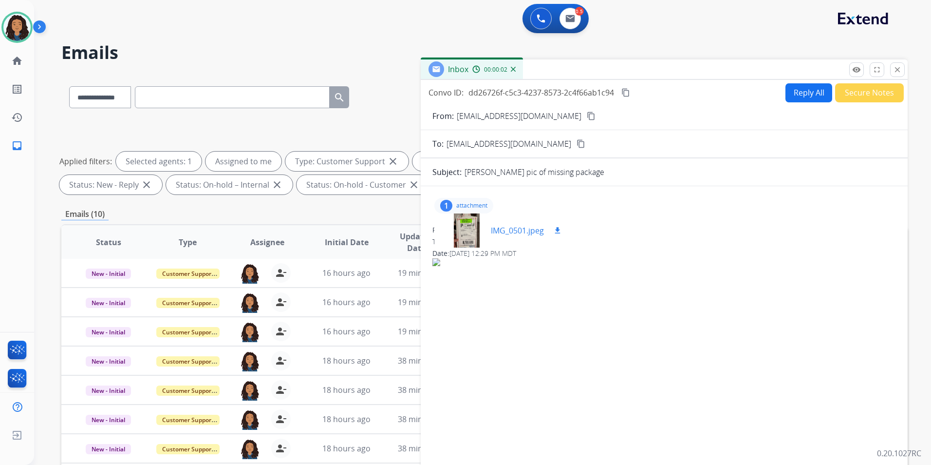
click at [561, 228] on mat-icon "download" at bounding box center [557, 230] width 9 height 9
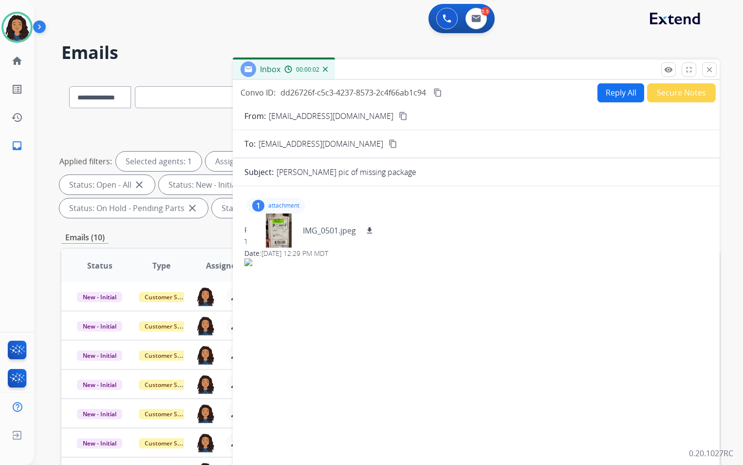
click at [437, 92] on mat-icon "content_copy" at bounding box center [438, 92] width 9 height 9
click at [708, 74] on mat-icon "close" at bounding box center [709, 69] width 9 height 9
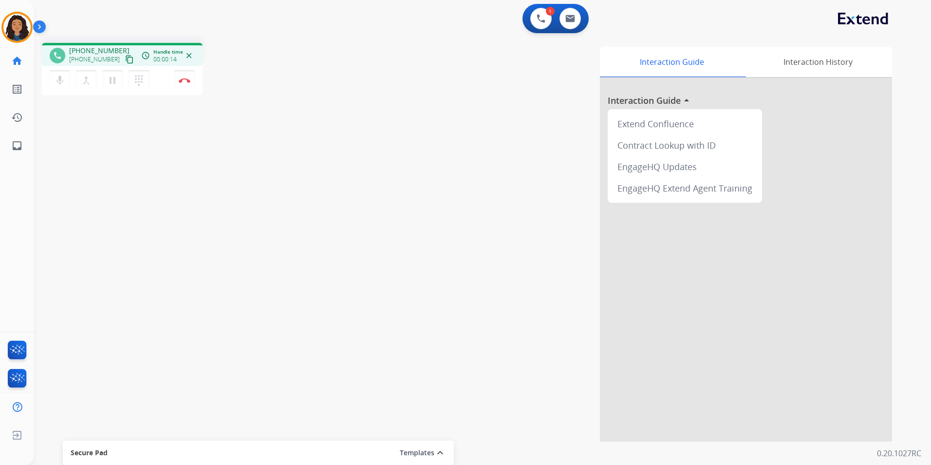
click at [125, 60] on mat-icon "content_copy" at bounding box center [129, 59] width 9 height 9
click at [182, 86] on button "Disconnect" at bounding box center [184, 80] width 20 height 20
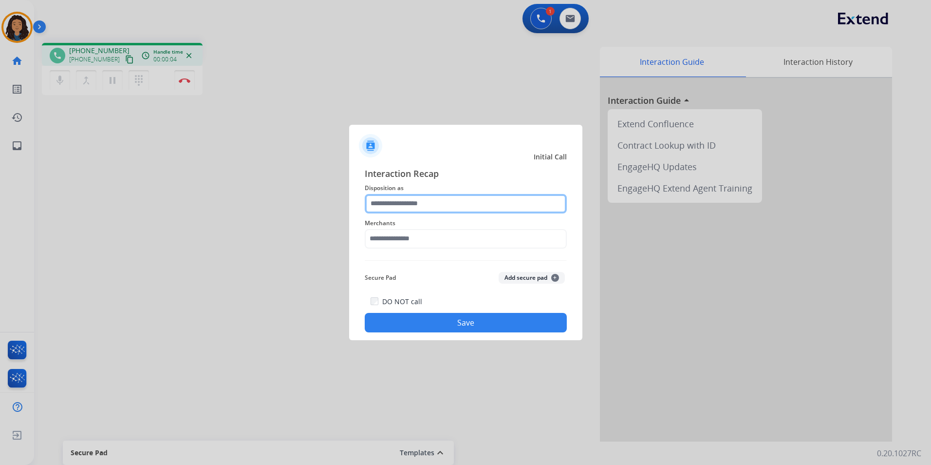
click at [422, 203] on input "text" at bounding box center [466, 203] width 202 height 19
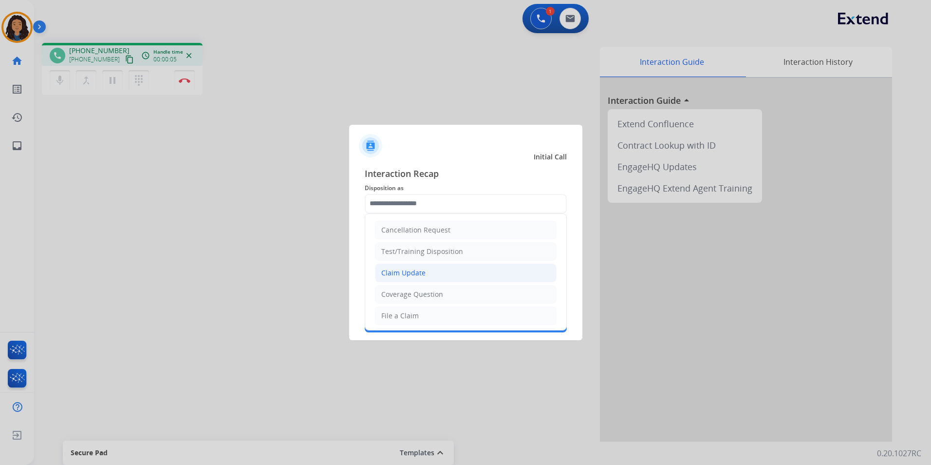
click at [441, 276] on li "Claim Update" at bounding box center [466, 273] width 182 height 19
type input "**********"
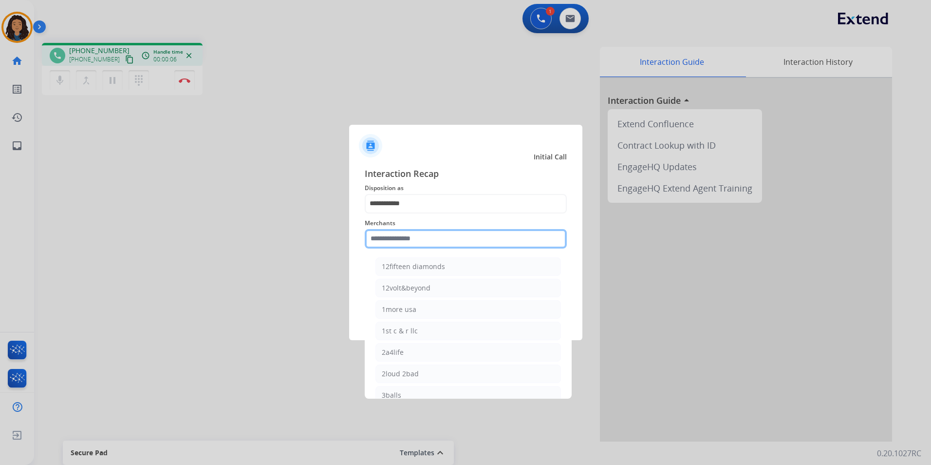
click at [425, 239] on input "text" at bounding box center [466, 238] width 202 height 19
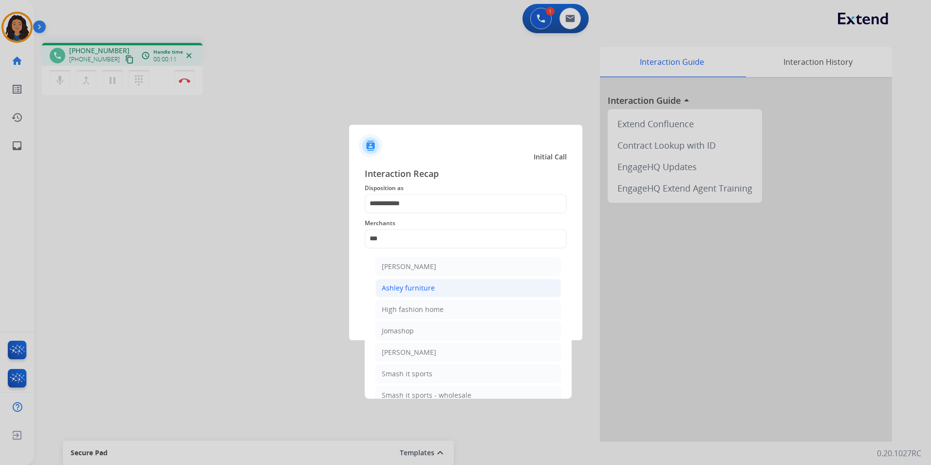
click at [437, 287] on li "Ashley furniture" at bounding box center [469, 288] width 186 height 19
type input "**********"
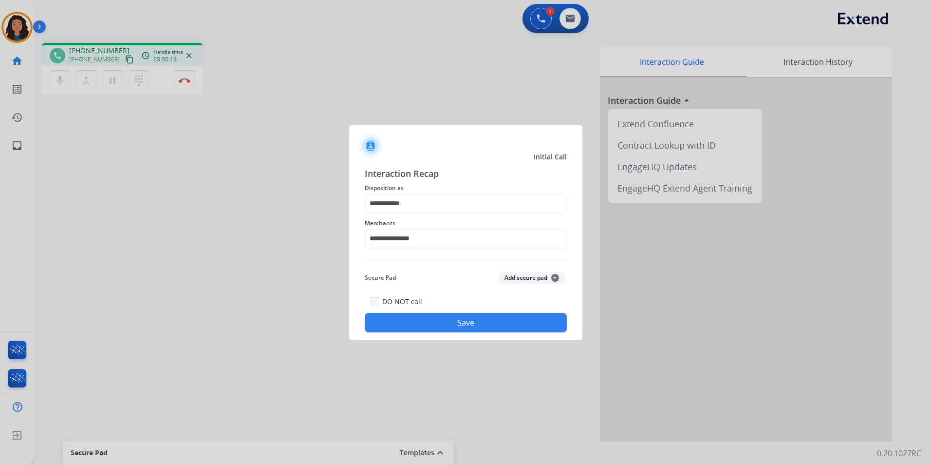
click at [447, 320] on button "Save" at bounding box center [466, 322] width 202 height 19
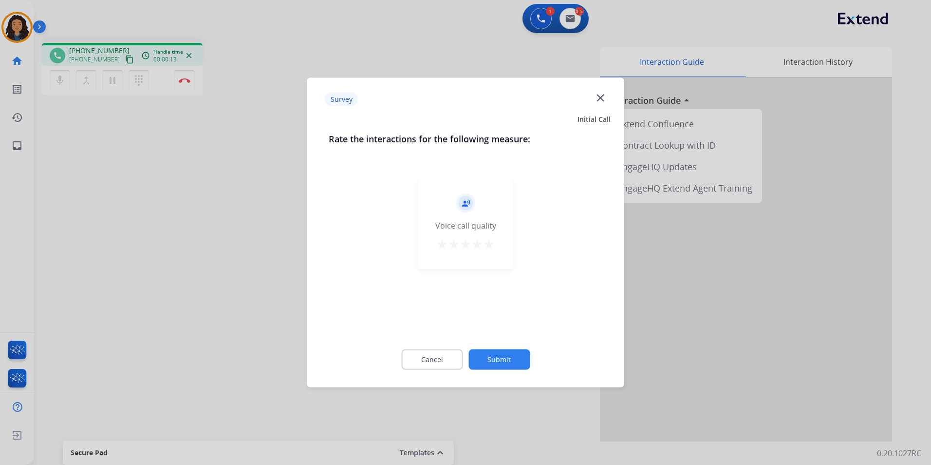
drag, startPoint x: 149, startPoint y: 288, endPoint x: 151, endPoint y: 284, distance: 5.2
click at [151, 284] on div at bounding box center [465, 232] width 931 height 465
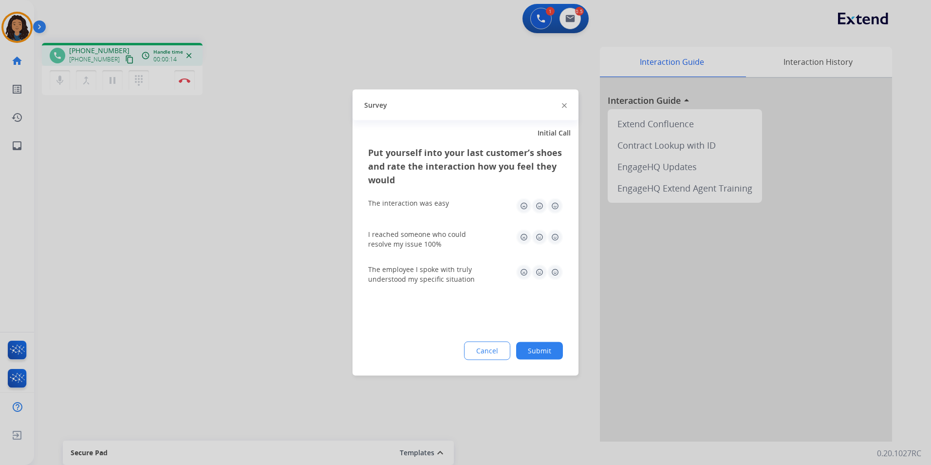
click at [159, 281] on div at bounding box center [465, 232] width 931 height 465
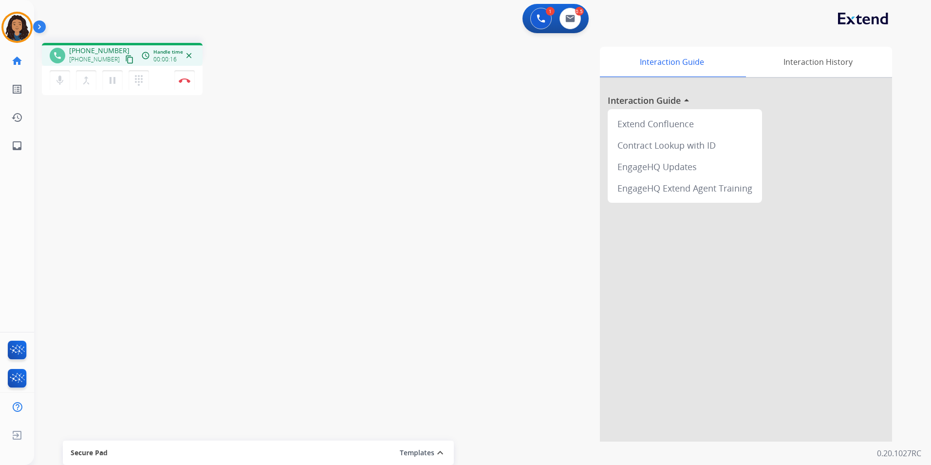
click at [124, 54] on button "content_copy" at bounding box center [130, 60] width 12 height 12
click at [188, 81] on img at bounding box center [185, 80] width 12 height 5
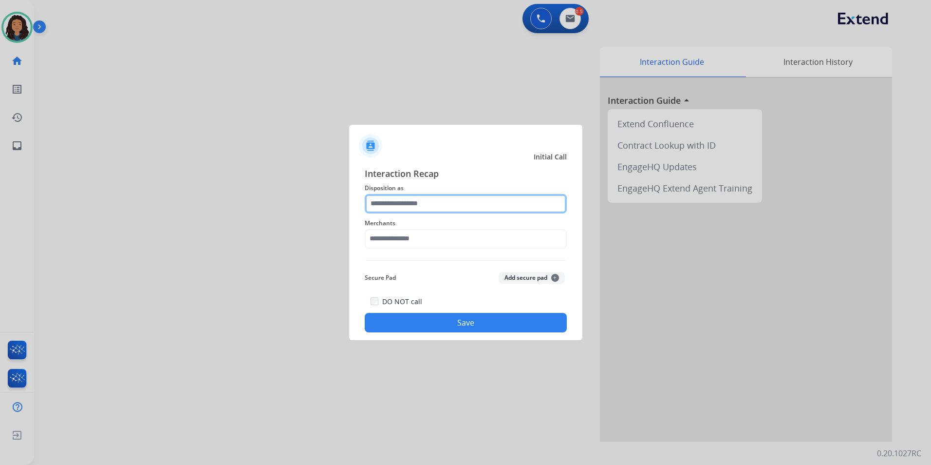
click at [444, 200] on input "text" at bounding box center [466, 203] width 202 height 19
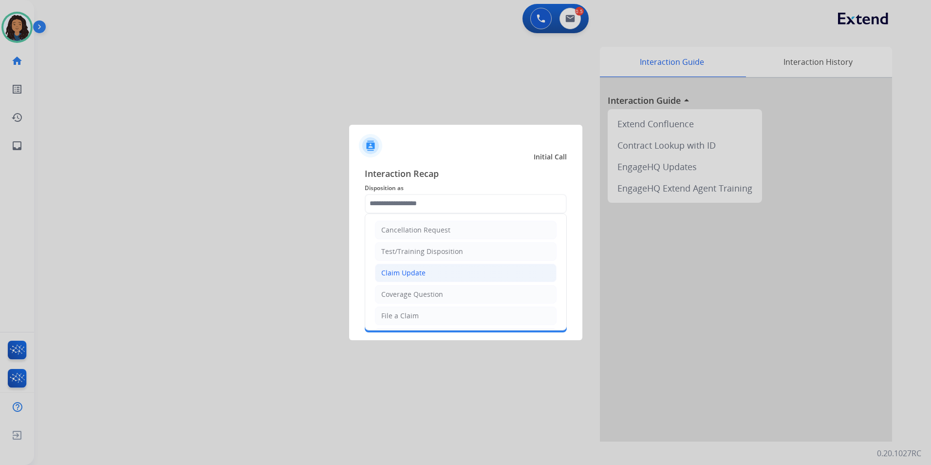
click at [434, 274] on li "Claim Update" at bounding box center [466, 273] width 182 height 19
type input "**********"
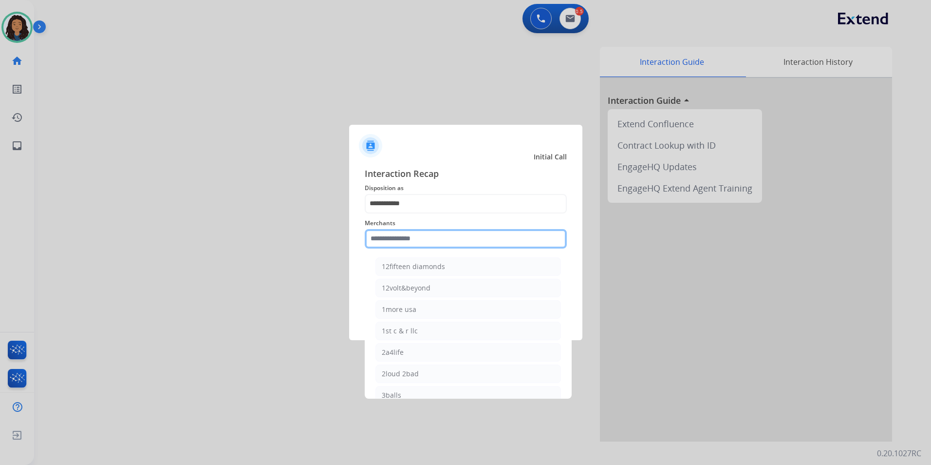
click at [420, 233] on input "text" at bounding box center [466, 238] width 202 height 19
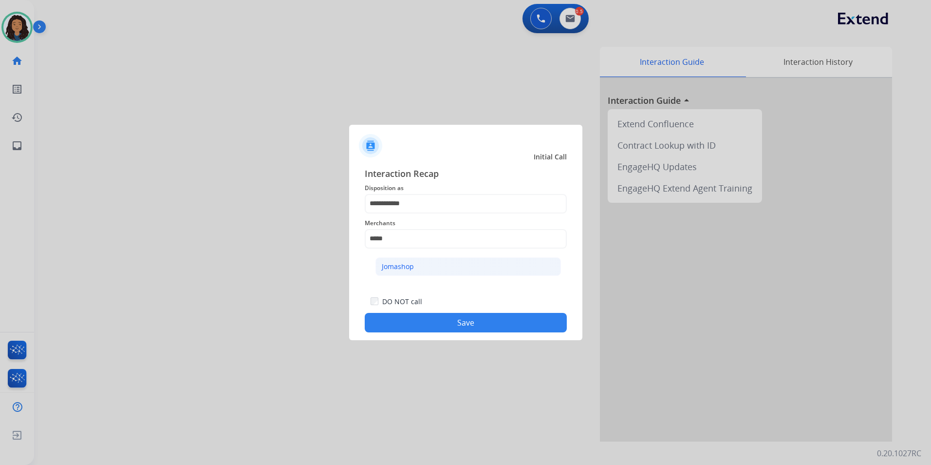
click at [425, 268] on li "Jomashop" at bounding box center [469, 266] width 186 height 19
type input "********"
click at [401, 329] on button "Save" at bounding box center [466, 322] width 202 height 19
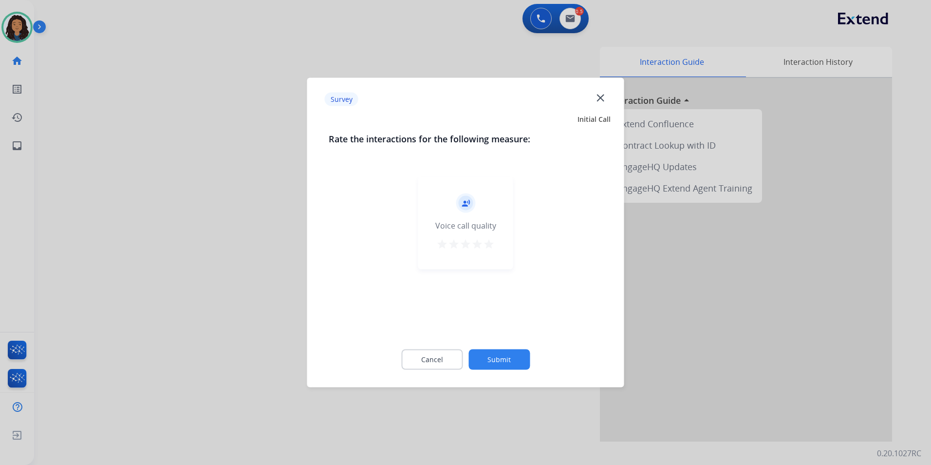
click at [218, 273] on div at bounding box center [465, 232] width 931 height 465
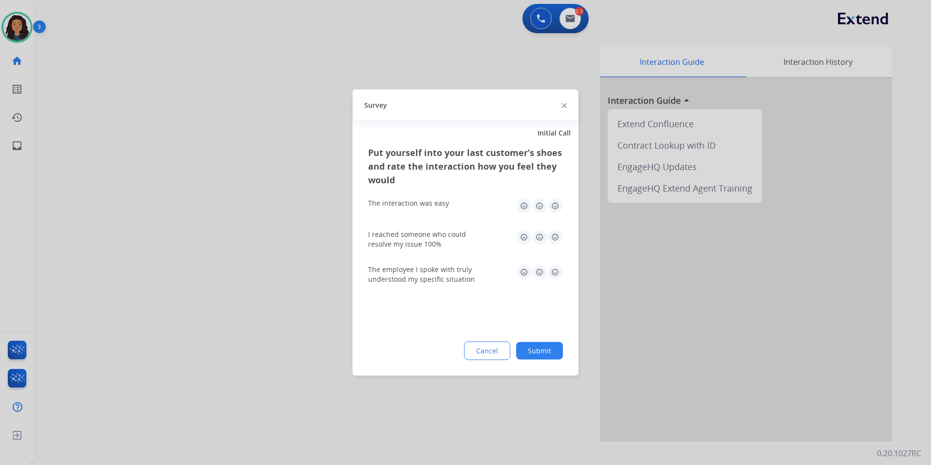
click at [218, 273] on div at bounding box center [465, 232] width 931 height 465
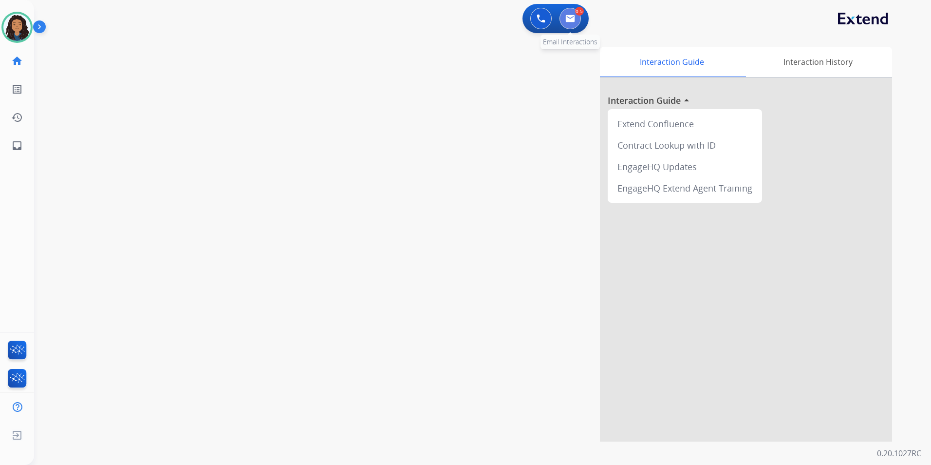
click at [570, 23] on button at bounding box center [570, 18] width 21 height 21
select select "**********"
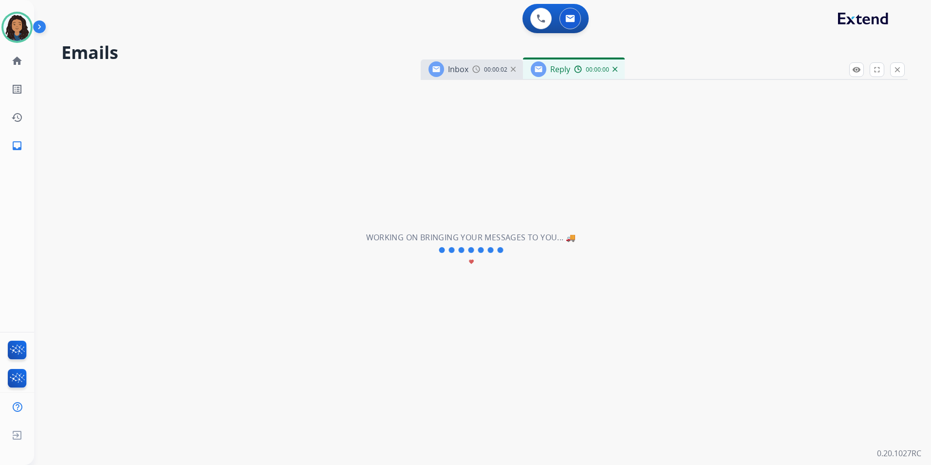
select select "**********"
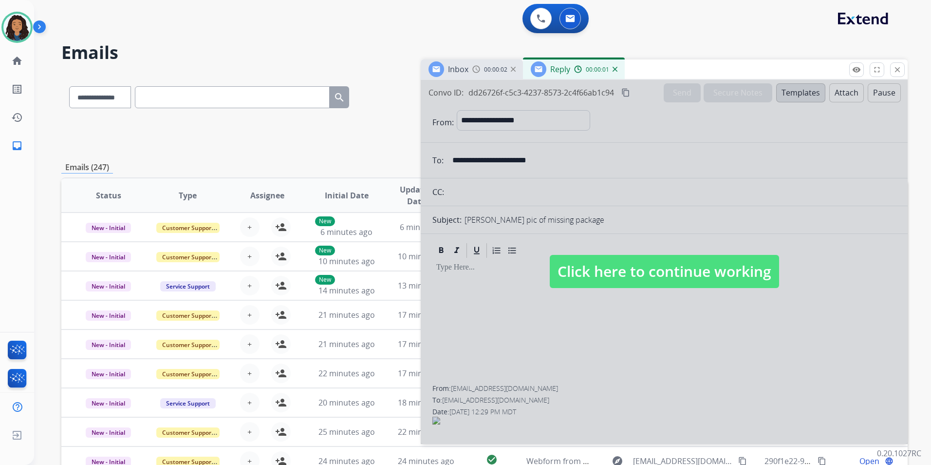
click at [659, 259] on span "Click here to continue working" at bounding box center [664, 271] width 229 height 33
select select
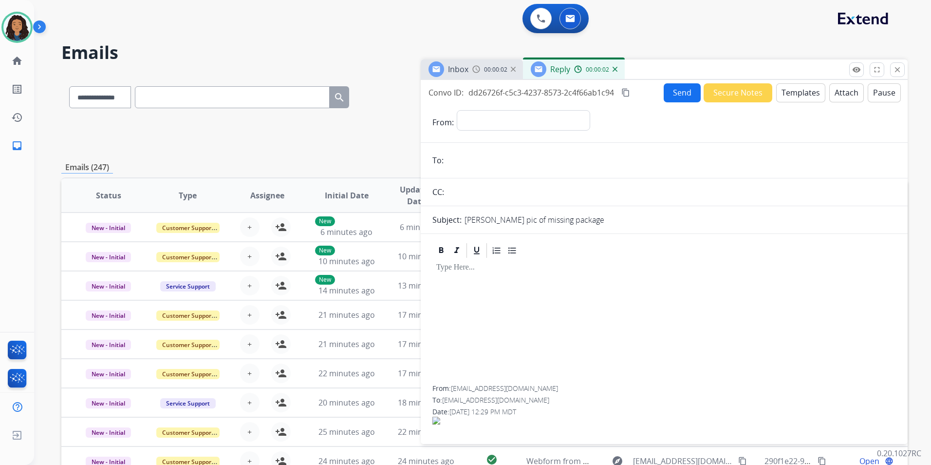
click at [616, 71] on img at bounding box center [615, 69] width 5 height 5
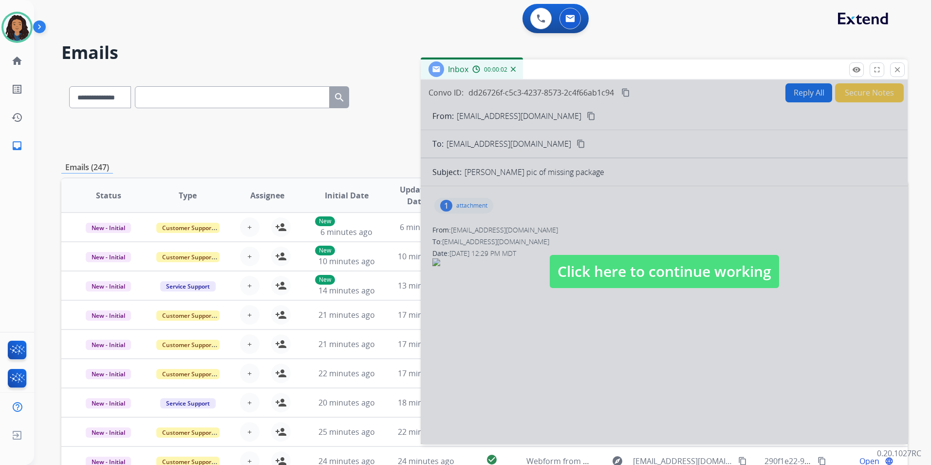
click at [662, 280] on span "Click here to continue working" at bounding box center [664, 271] width 229 height 33
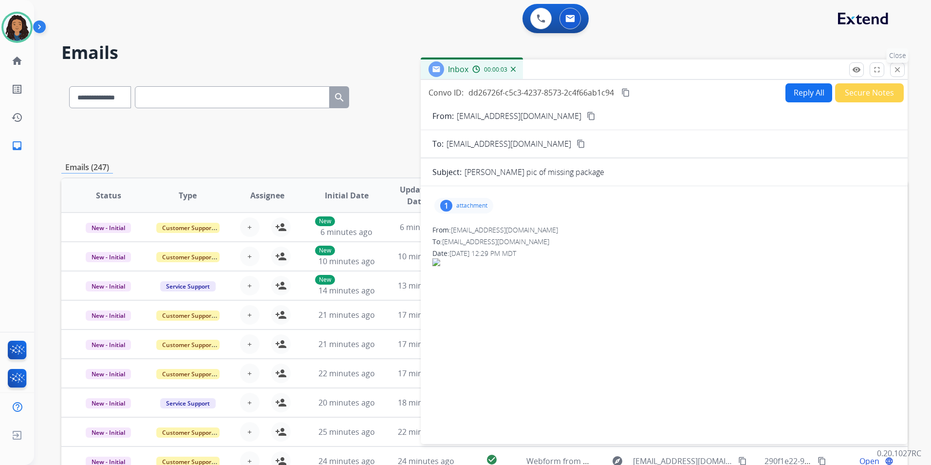
click at [893, 69] on mat-icon "close" at bounding box center [897, 69] width 9 height 9
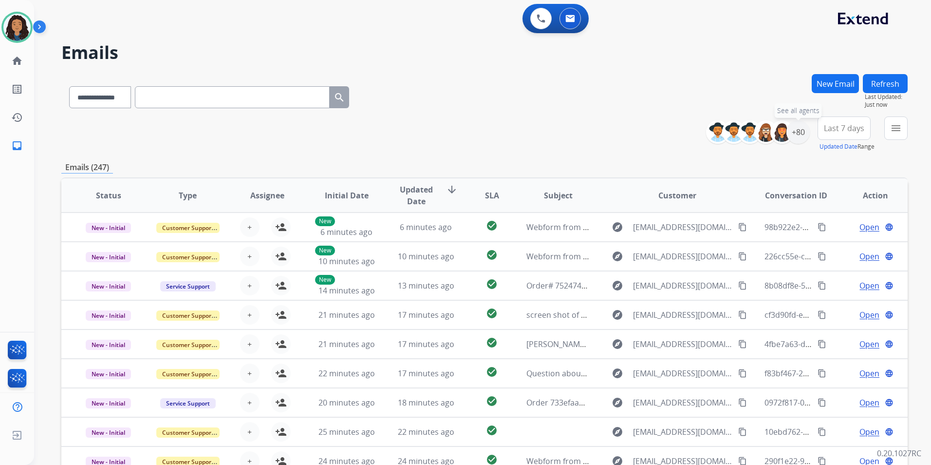
click at [794, 144] on div "**********" at bounding box center [762, 131] width 96 height 31
click at [794, 140] on div "+80" at bounding box center [798, 131] width 23 height 23
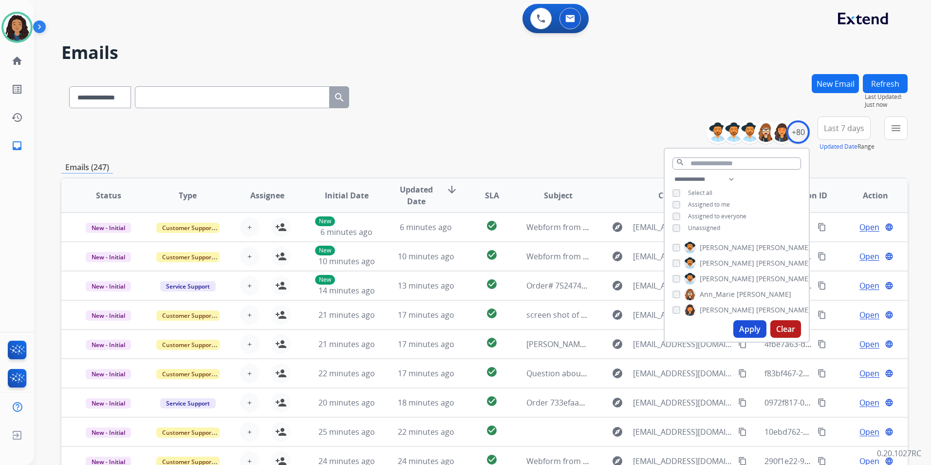
click at [706, 222] on div "**********" at bounding box center [737, 204] width 144 height 62
click at [710, 228] on span "Unassigned" at bounding box center [704, 228] width 32 height 8
click at [750, 329] on button "Apply" at bounding box center [750, 329] width 33 height 18
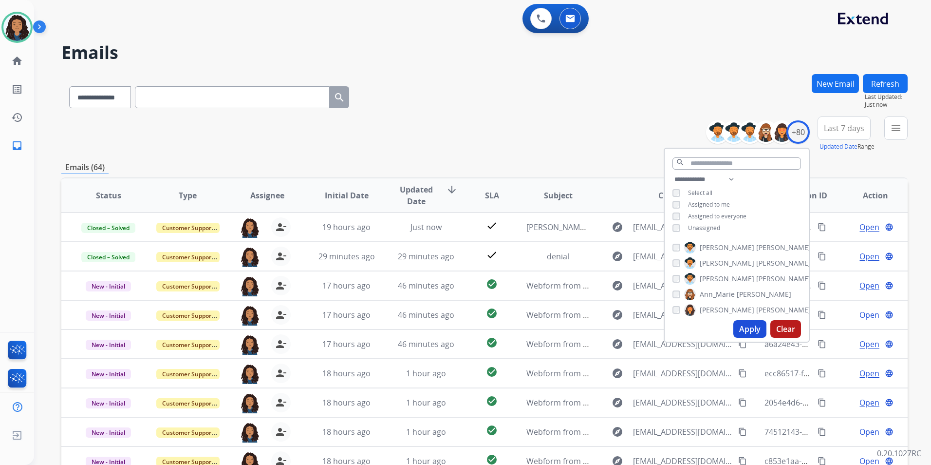
click at [893, 147] on div "menu Type Claims Adjudication Customer Support Escalation Service Support Shipp…" at bounding box center [896, 133] width 23 height 35
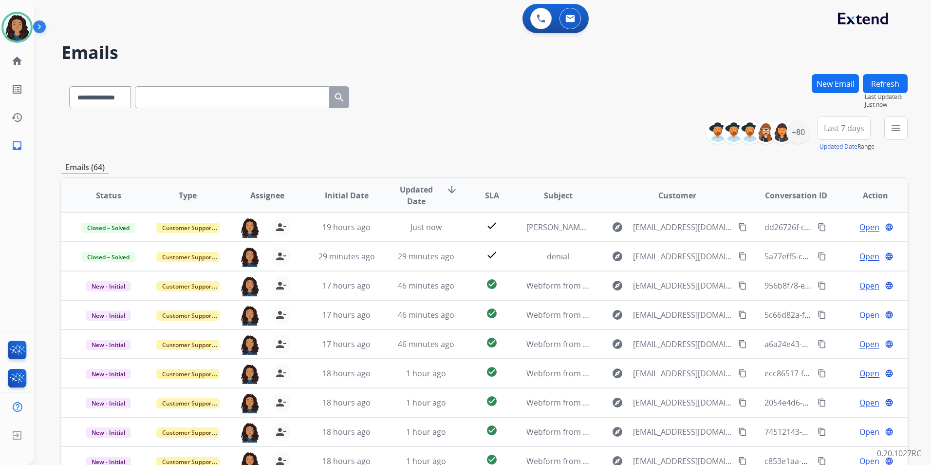
click at [895, 139] on button "menu" at bounding box center [896, 127] width 23 height 23
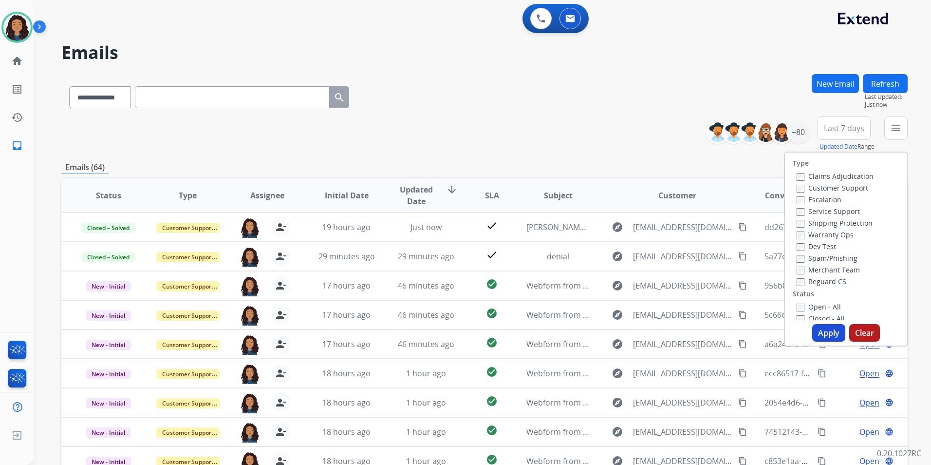
click at [849, 188] on label "Customer Support" at bounding box center [833, 187] width 72 height 9
drag, startPoint x: 838, startPoint y: 221, endPoint x: 841, endPoint y: 231, distance: 10.8
click at [838, 221] on label "Shipping Protection" at bounding box center [835, 222] width 76 height 9
click at [810, 285] on div "Reguard CS" at bounding box center [835, 281] width 77 height 12
click at [816, 277] on label "Reguard CS" at bounding box center [822, 281] width 50 height 9
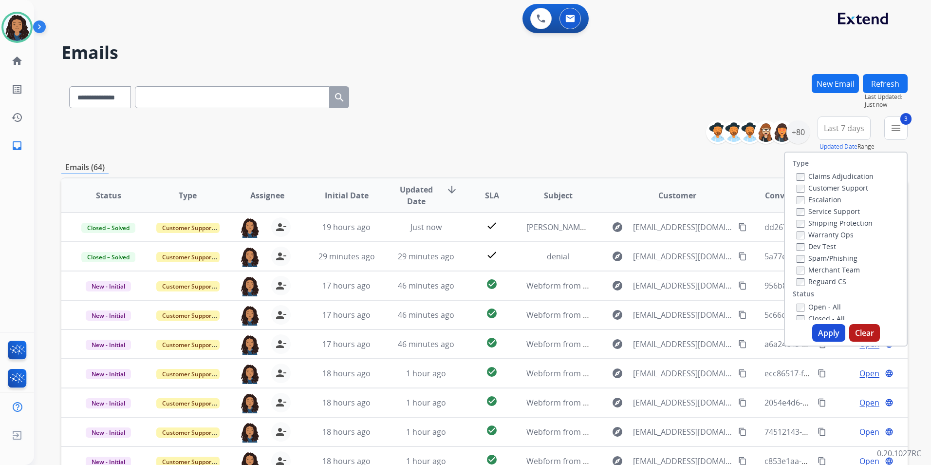
click at [817, 308] on label "Open - All" at bounding box center [819, 306] width 44 height 9
click at [823, 328] on button "Apply" at bounding box center [829, 333] width 33 height 18
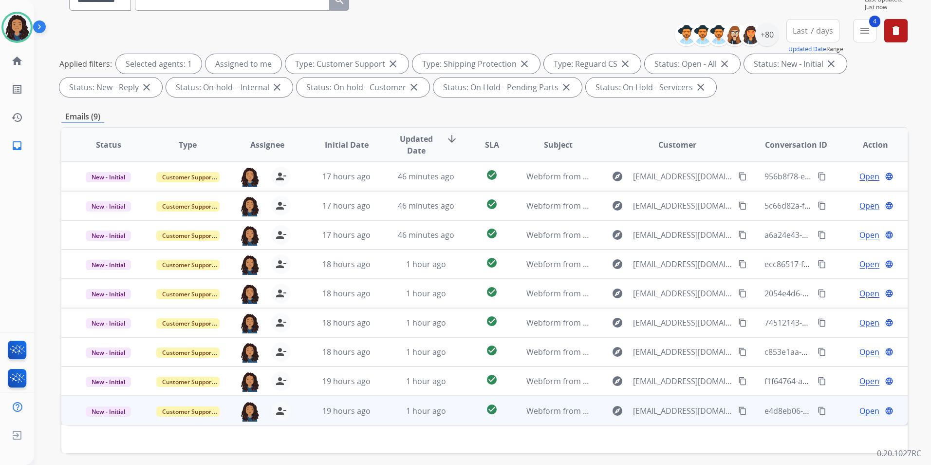
scroll to position [136, 0]
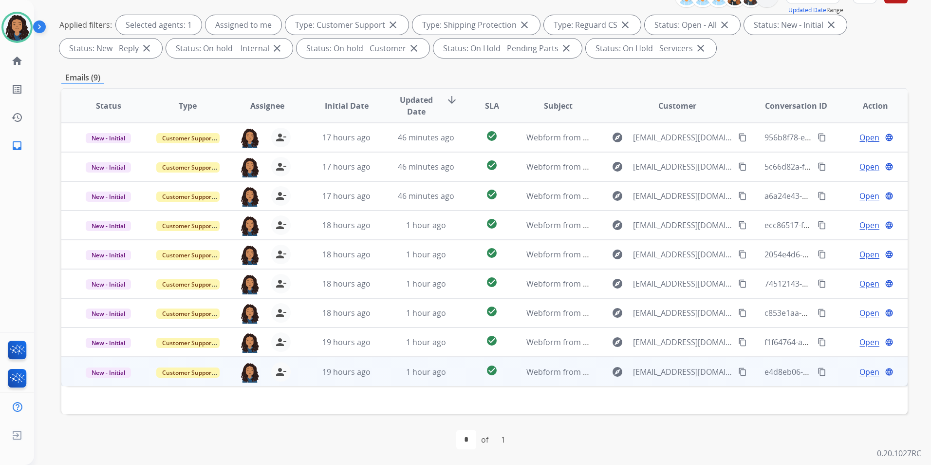
click at [867, 372] on span "Open" at bounding box center [870, 372] width 20 height 12
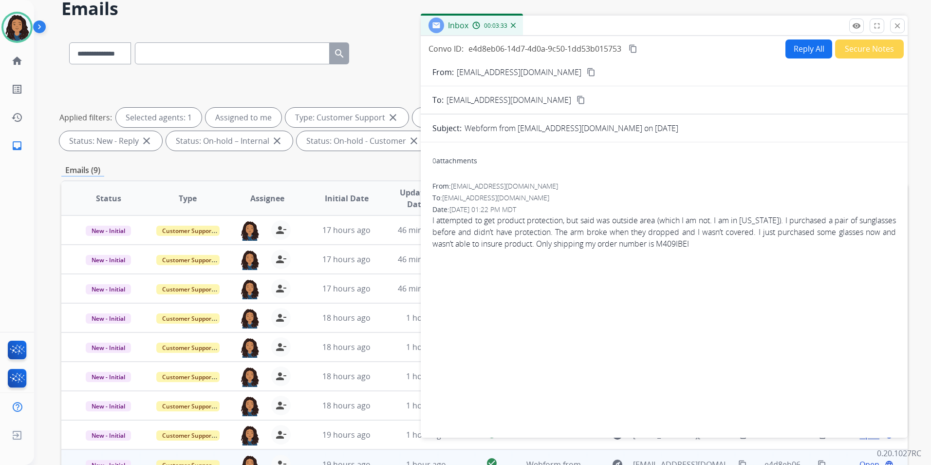
scroll to position [39, 0]
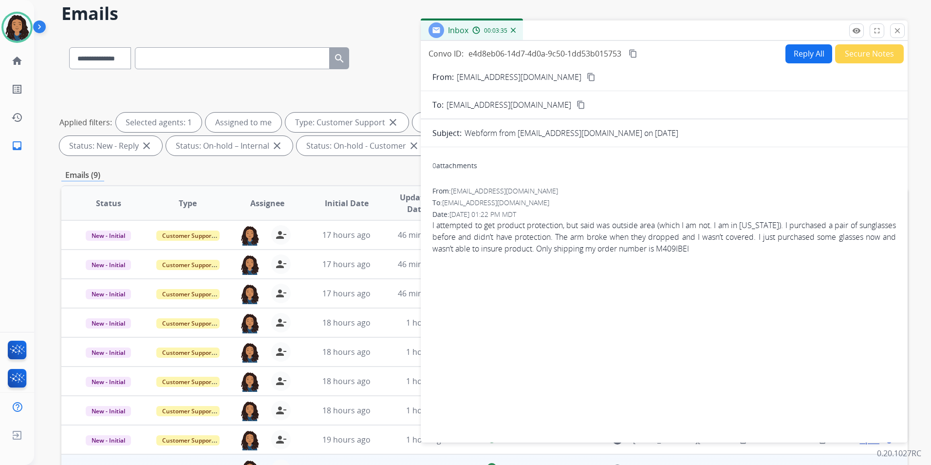
click at [587, 77] on mat-icon "content_copy" at bounding box center [591, 77] width 9 height 9
click at [809, 54] on button "Reply All" at bounding box center [809, 53] width 47 height 19
select select "**********"
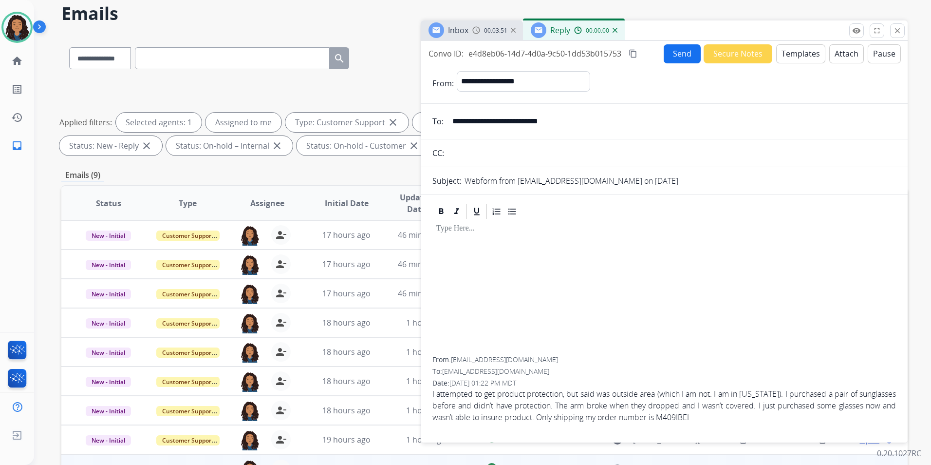
click at [801, 45] on button "Templates" at bounding box center [801, 53] width 49 height 19
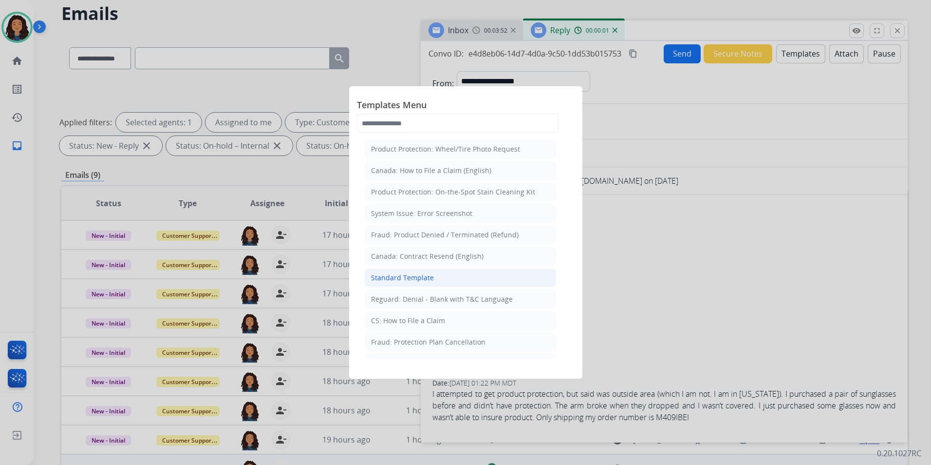
click at [424, 282] on div "Standard Template" at bounding box center [402, 278] width 63 height 10
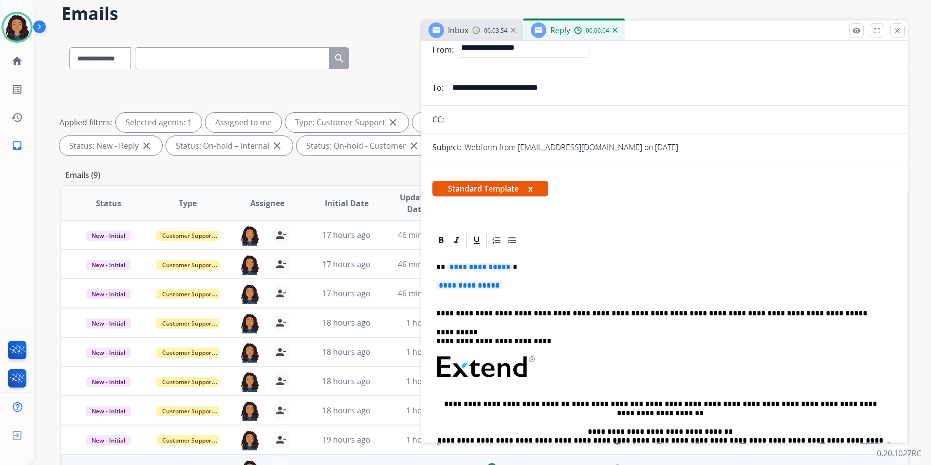
scroll to position [0, 0]
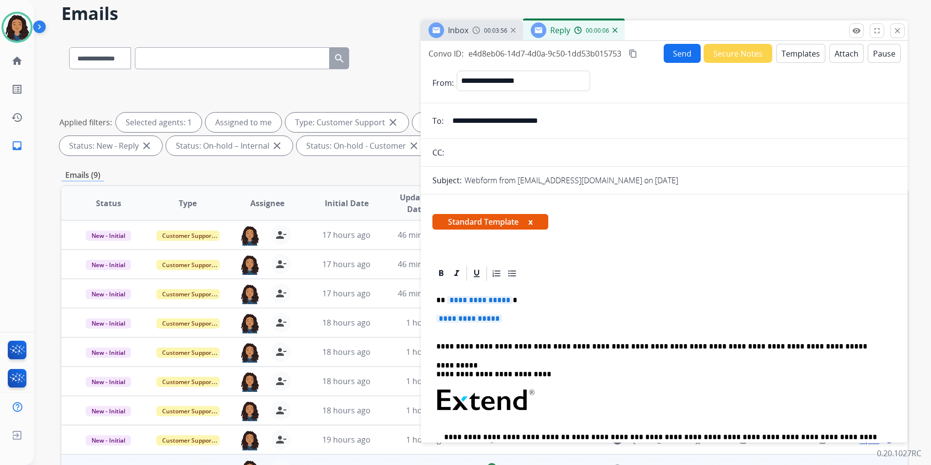
click at [478, 37] on div "Inbox 00:03:56" at bounding box center [472, 29] width 102 height 19
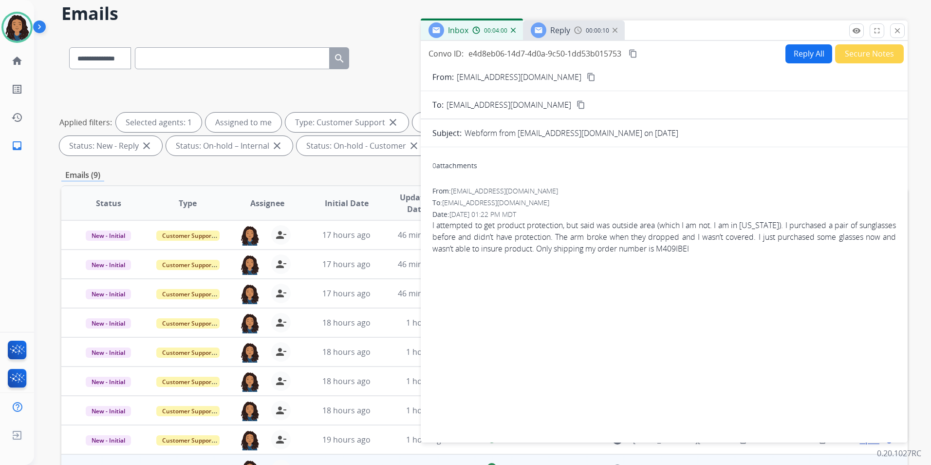
click at [570, 38] on div "Reply" at bounding box center [550, 30] width 39 height 16
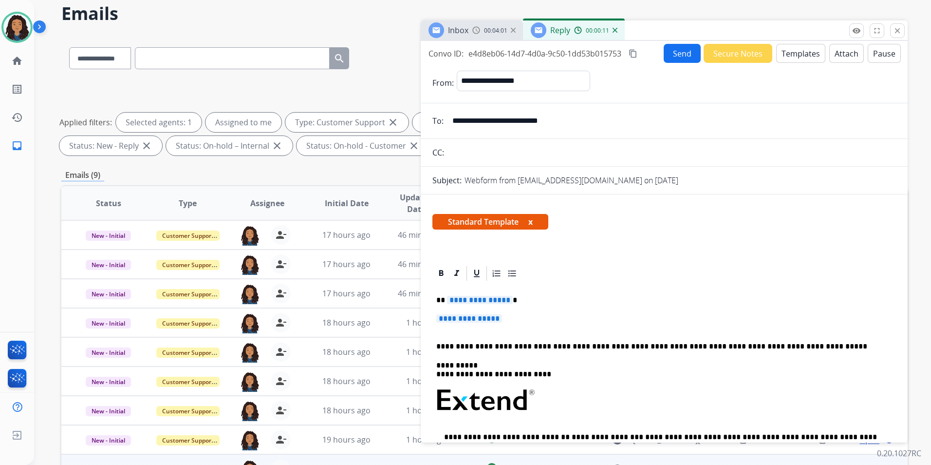
click at [799, 55] on button "Templates" at bounding box center [801, 53] width 49 height 19
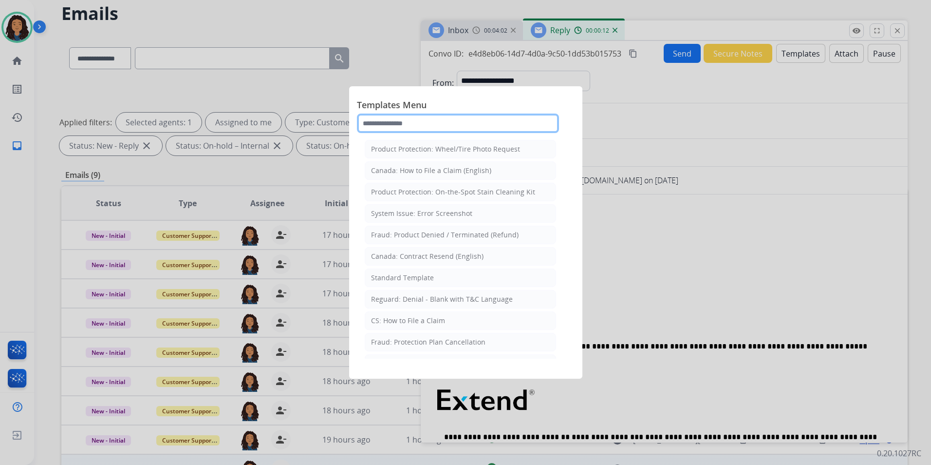
click at [492, 123] on input "text" at bounding box center [458, 123] width 202 height 19
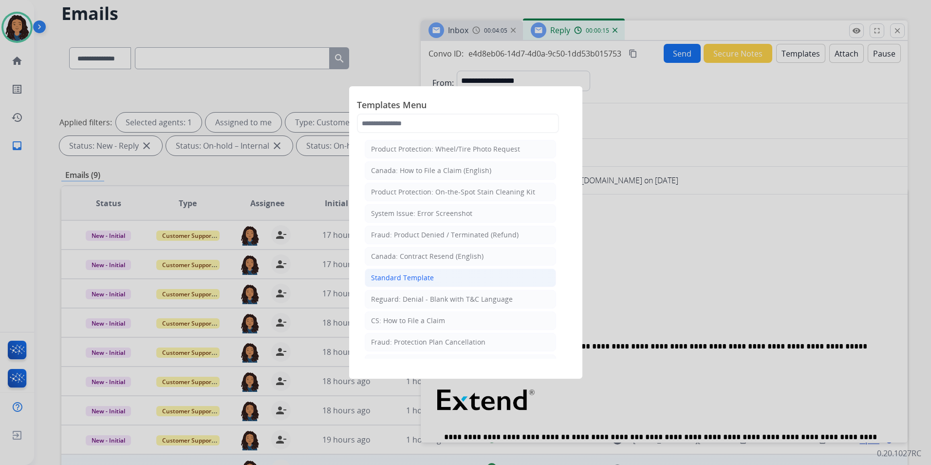
click at [456, 274] on li "Standard Template" at bounding box center [460, 277] width 191 height 19
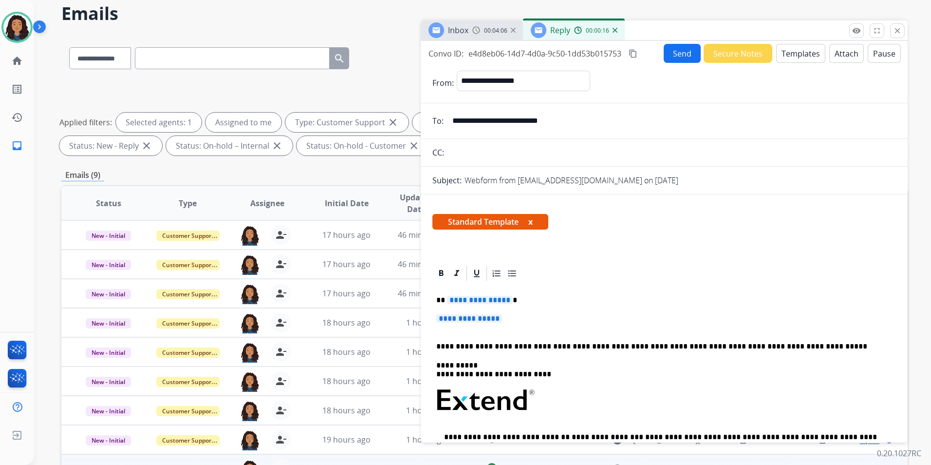
click at [513, 320] on p "**********" at bounding box center [665, 323] width 456 height 18
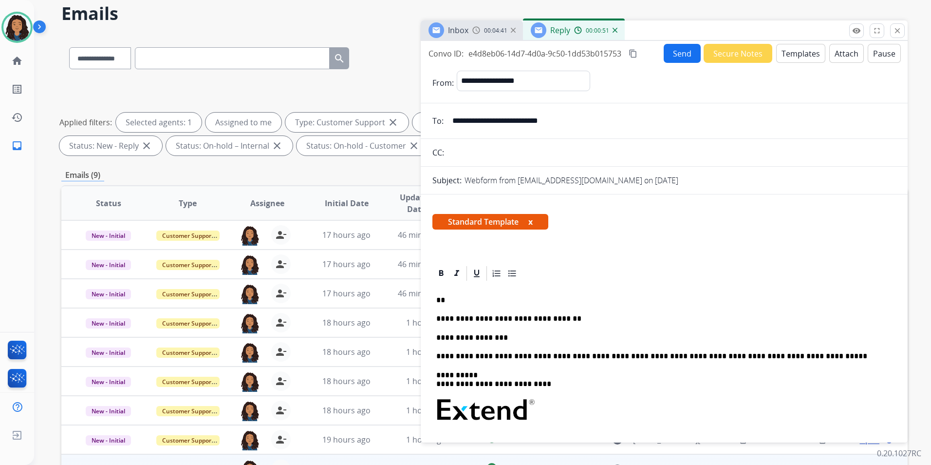
click at [678, 54] on button "Send" at bounding box center [682, 53] width 37 height 19
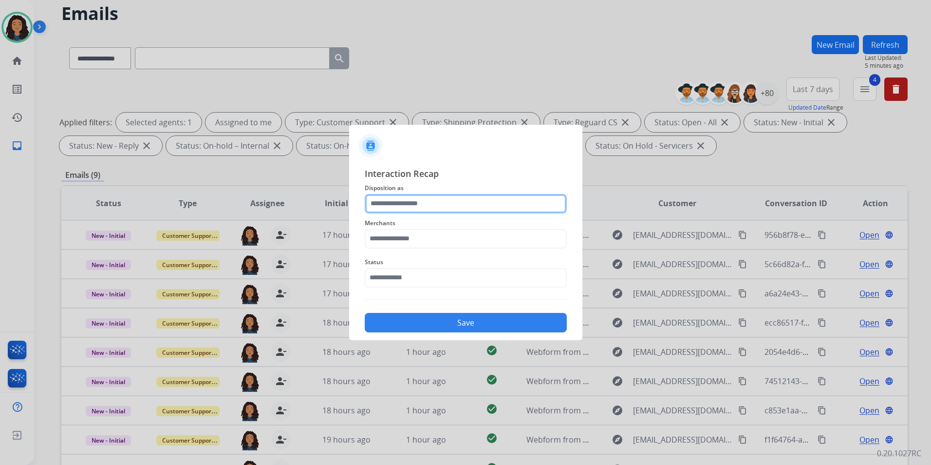
click at [494, 198] on input "text" at bounding box center [466, 203] width 202 height 19
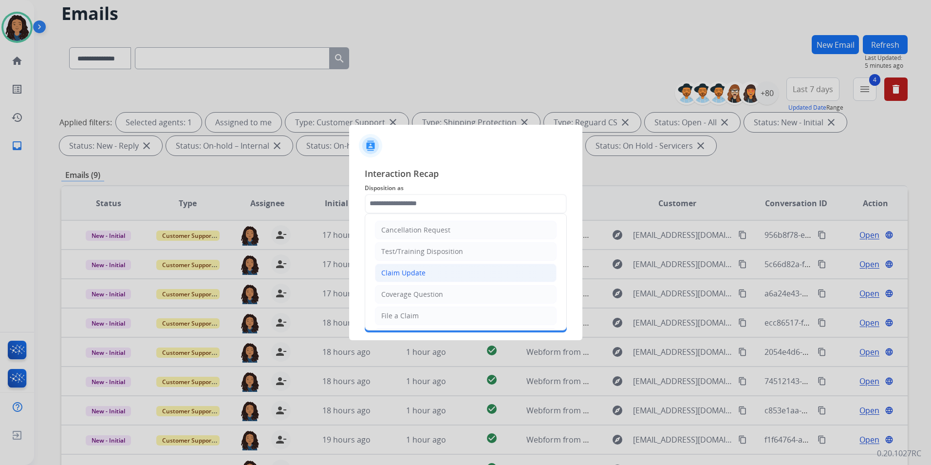
click at [467, 269] on li "Claim Update" at bounding box center [466, 273] width 182 height 19
type input "**********"
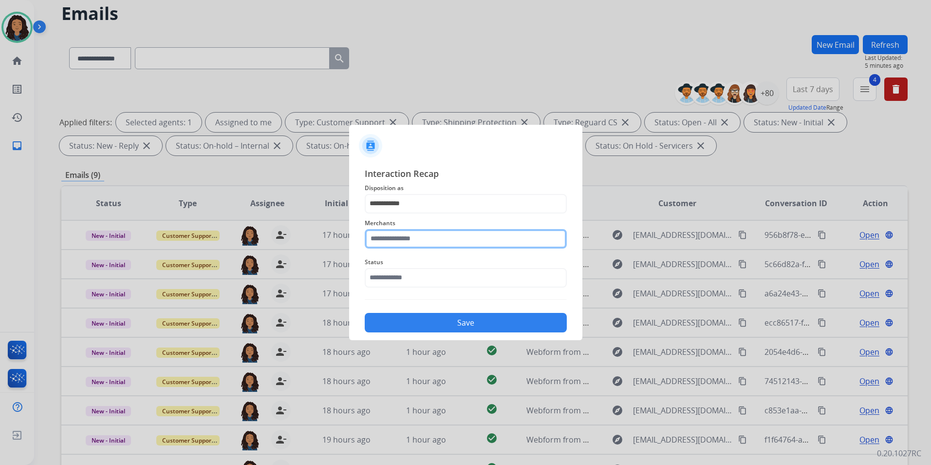
click at [460, 236] on input "text" at bounding box center [466, 238] width 202 height 19
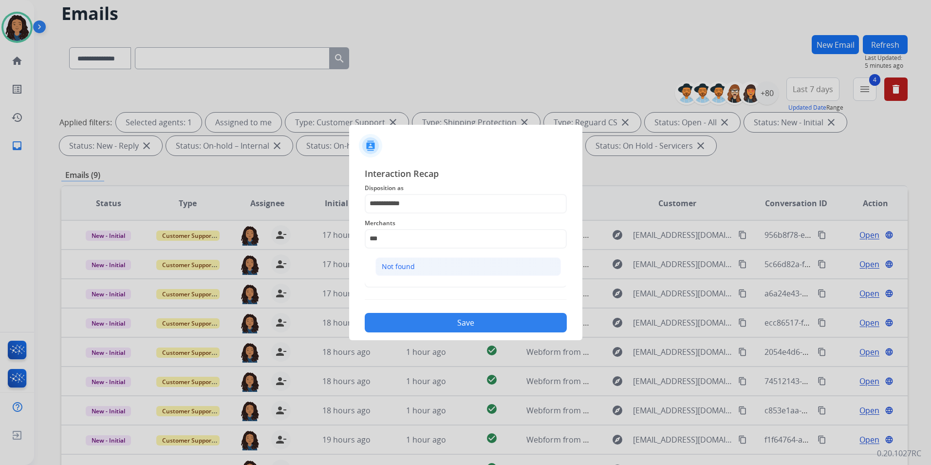
click at [458, 275] on li "Not found" at bounding box center [469, 266] width 186 height 19
type input "*********"
click at [423, 265] on span "Status" at bounding box center [466, 262] width 202 height 12
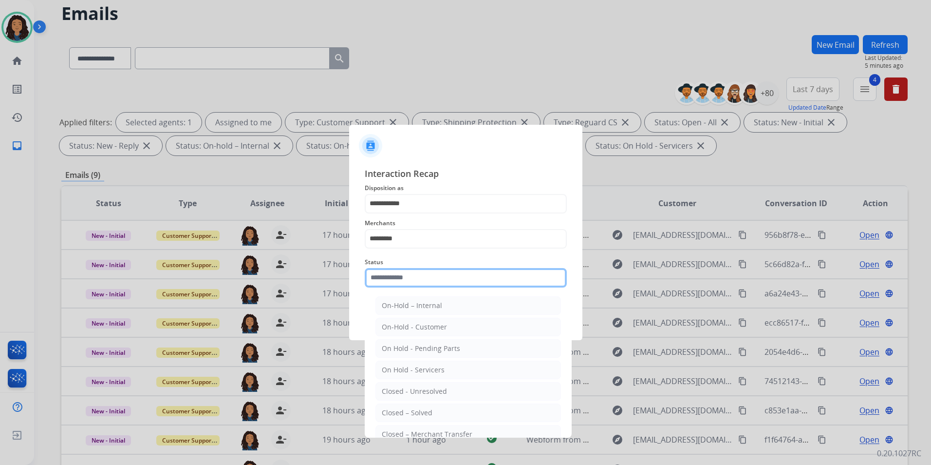
click at [446, 285] on input "text" at bounding box center [466, 277] width 202 height 19
click at [425, 418] on li "Closed – Solved" at bounding box center [469, 412] width 186 height 19
type input "**********"
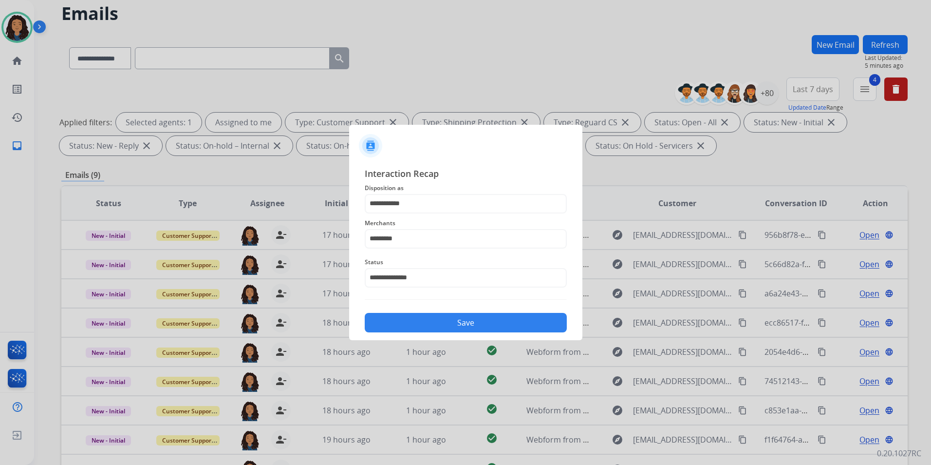
click at [410, 323] on button "Save" at bounding box center [466, 322] width 202 height 19
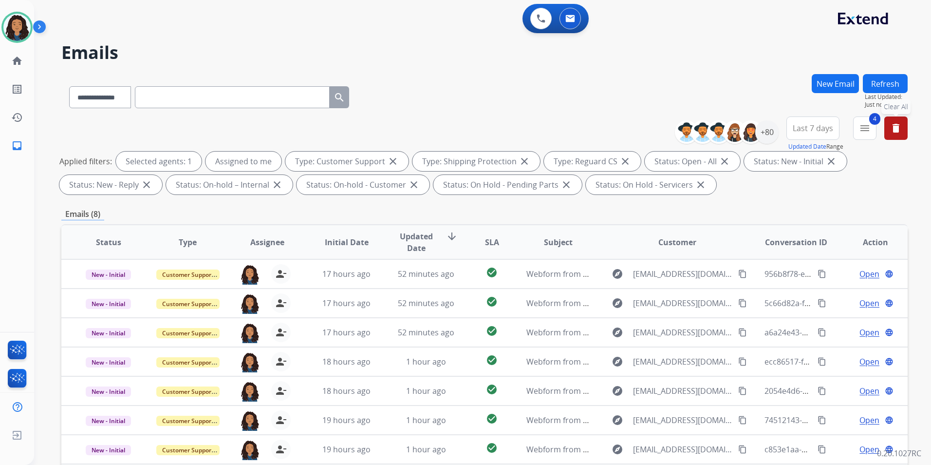
click at [897, 133] on mat-icon "delete" at bounding box center [897, 128] width 12 height 12
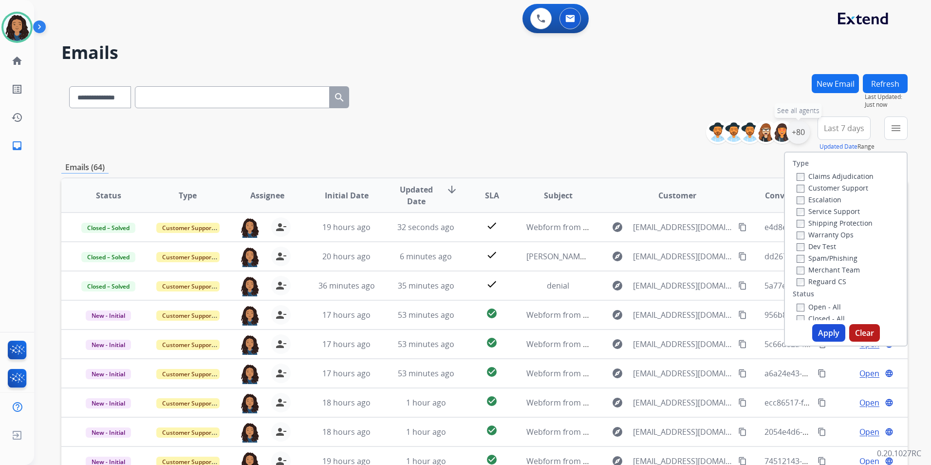
click at [802, 130] on div "+80" at bounding box center [798, 131] width 23 height 23
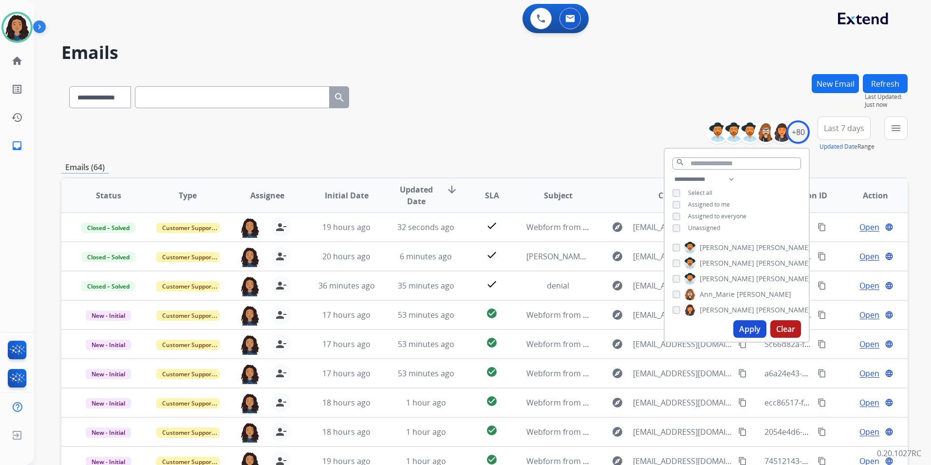
click at [710, 204] on span "Assigned to me" at bounding box center [709, 204] width 42 height 8
click at [742, 334] on button "Apply" at bounding box center [750, 329] width 33 height 18
click at [510, 122] on div "**********" at bounding box center [484, 133] width 847 height 35
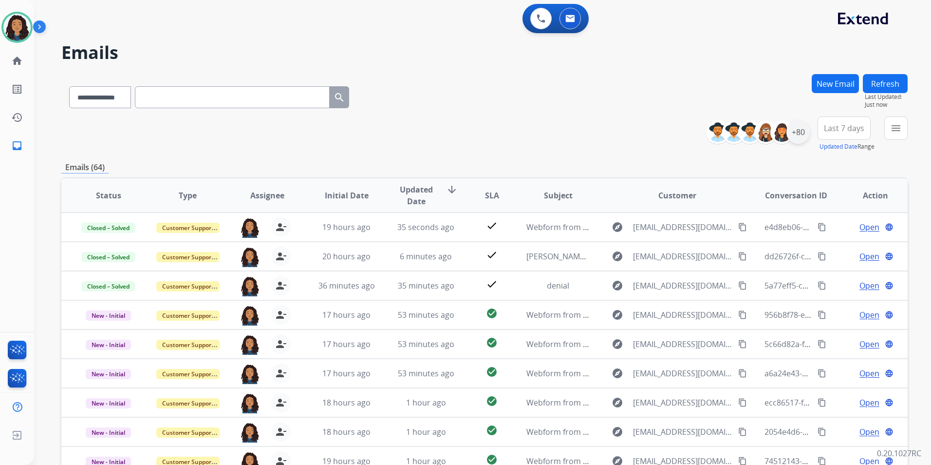
click at [801, 132] on div "+80" at bounding box center [798, 131] width 23 height 23
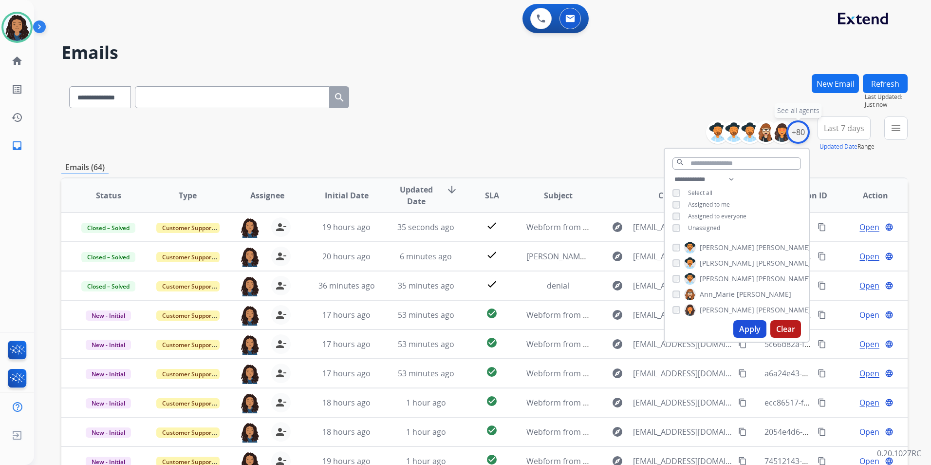
click at [801, 132] on div "+80" at bounding box center [798, 131] width 23 height 23
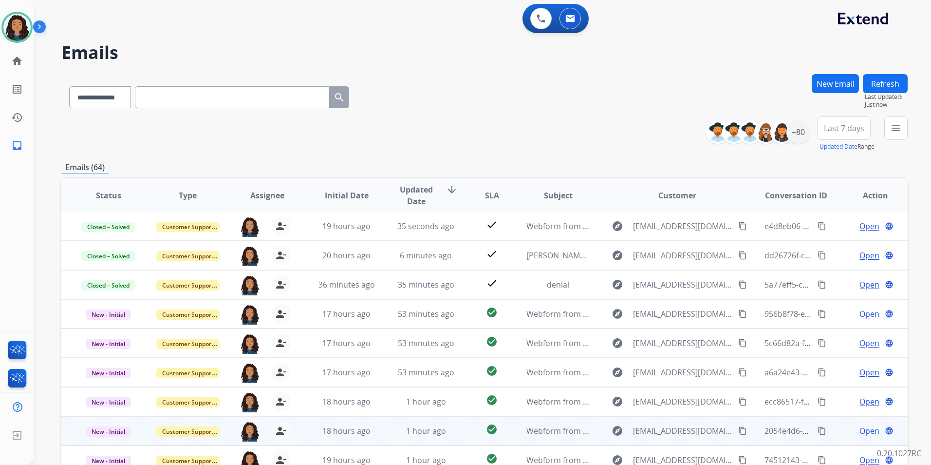
scroll to position [90, 0]
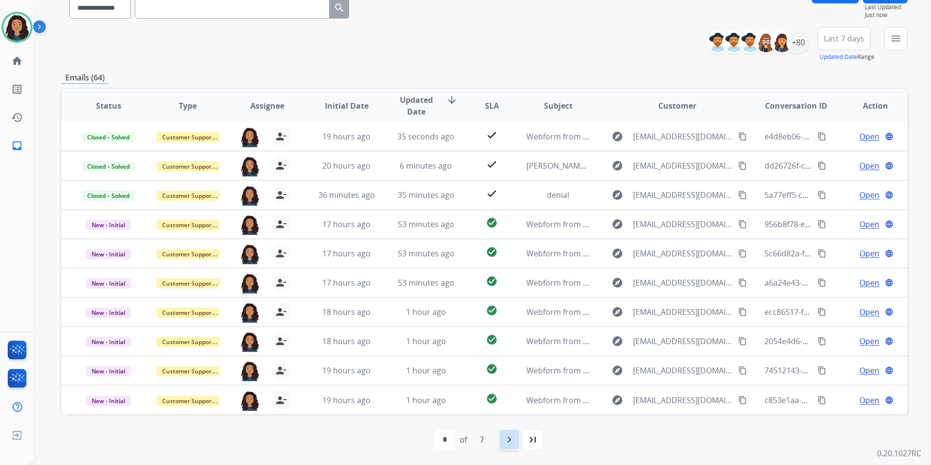
click at [515, 442] on mat-icon "navigate_next" at bounding box center [510, 440] width 12 height 12
select select "*"
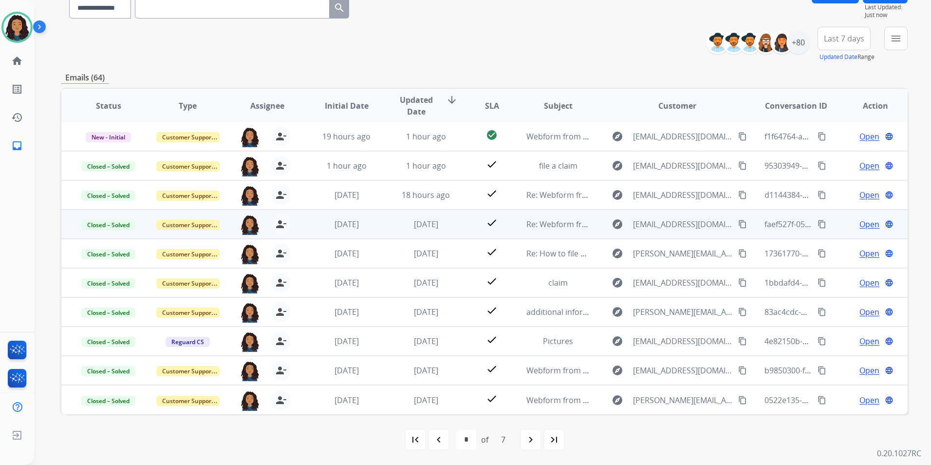
click at [860, 224] on span "Open" at bounding box center [870, 224] width 20 height 12
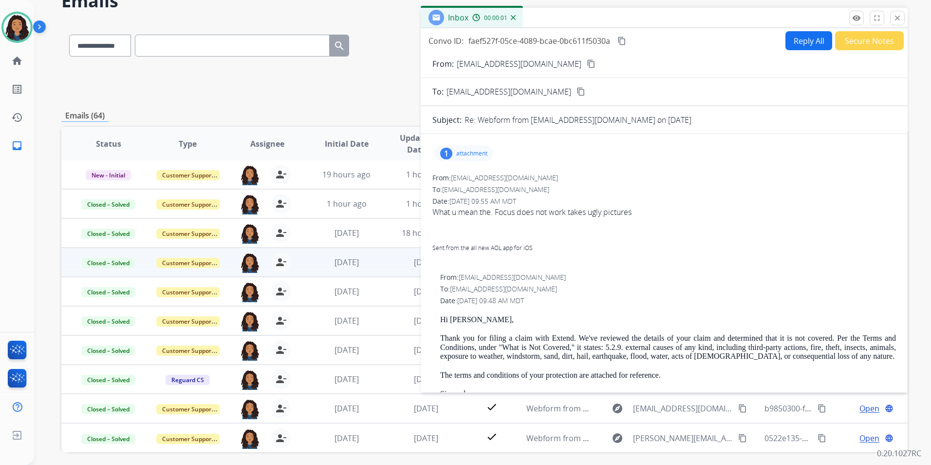
scroll to position [41, 0]
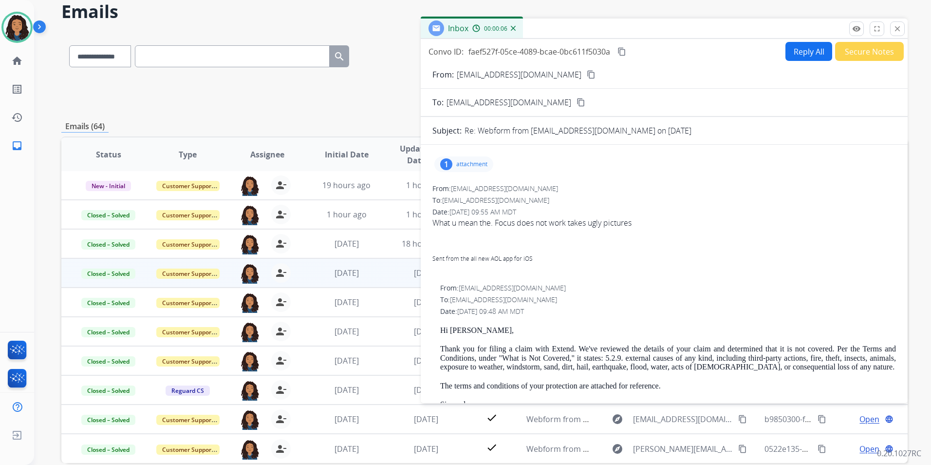
click at [860, 50] on button "Secure Notes" at bounding box center [870, 51] width 69 height 19
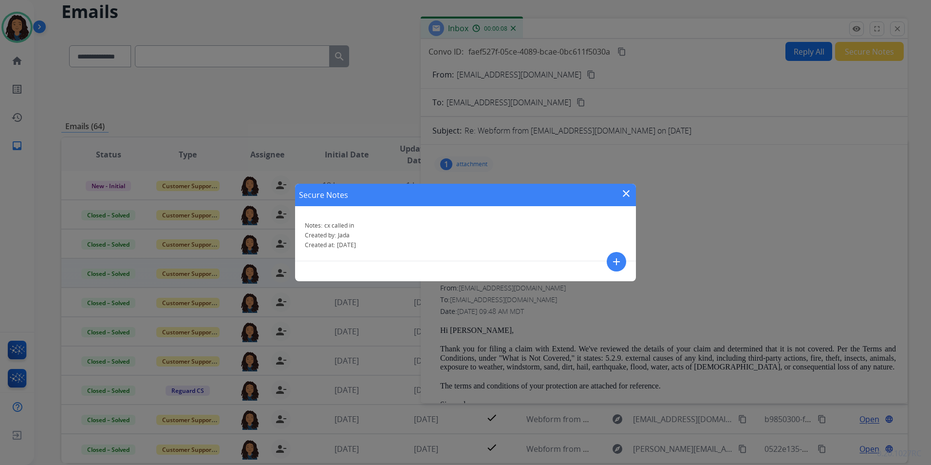
click at [627, 194] on mat-icon "close" at bounding box center [627, 194] width 12 height 12
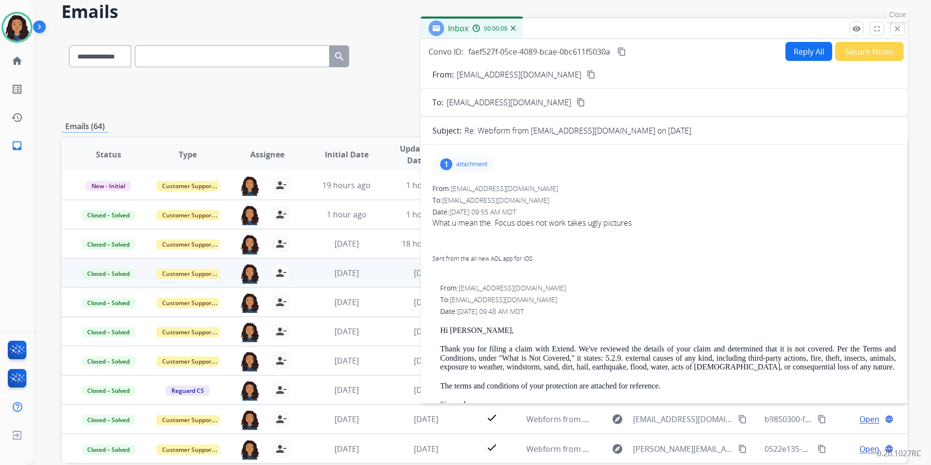
click at [894, 28] on mat-icon "close" at bounding box center [897, 28] width 9 height 9
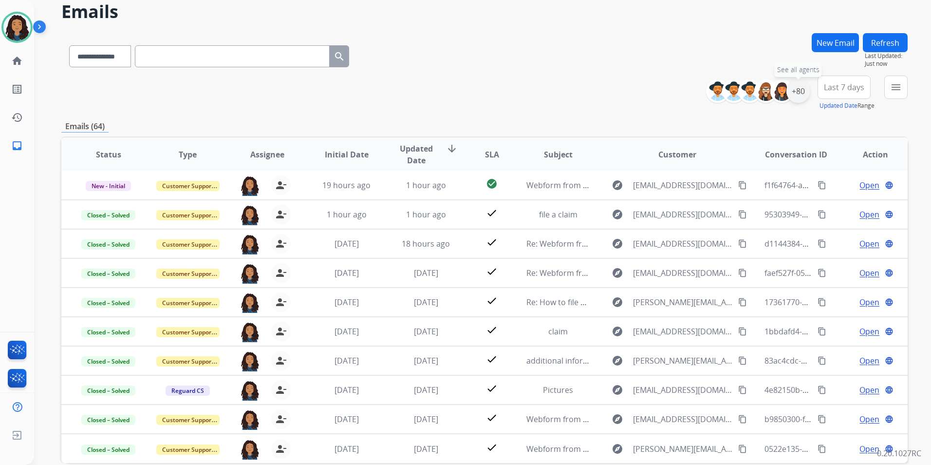
click at [799, 94] on div "+80" at bounding box center [798, 90] width 23 height 23
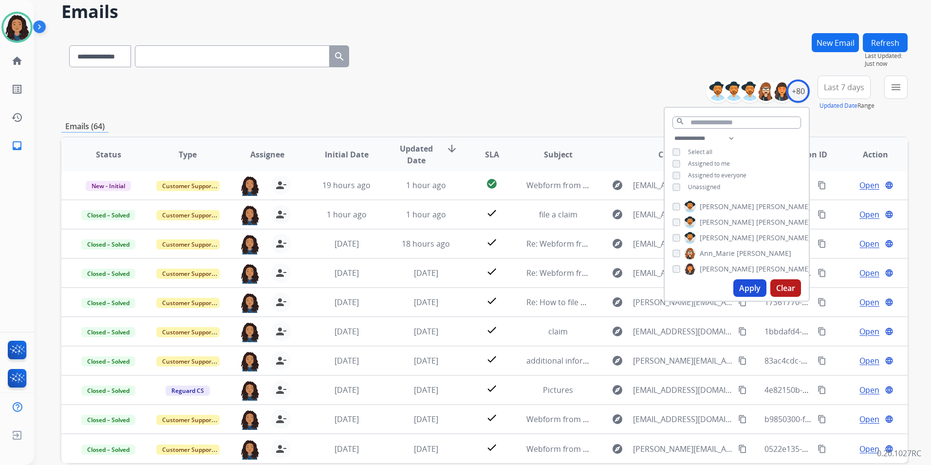
click at [702, 159] on span "Assigned to me" at bounding box center [709, 163] width 42 height 8
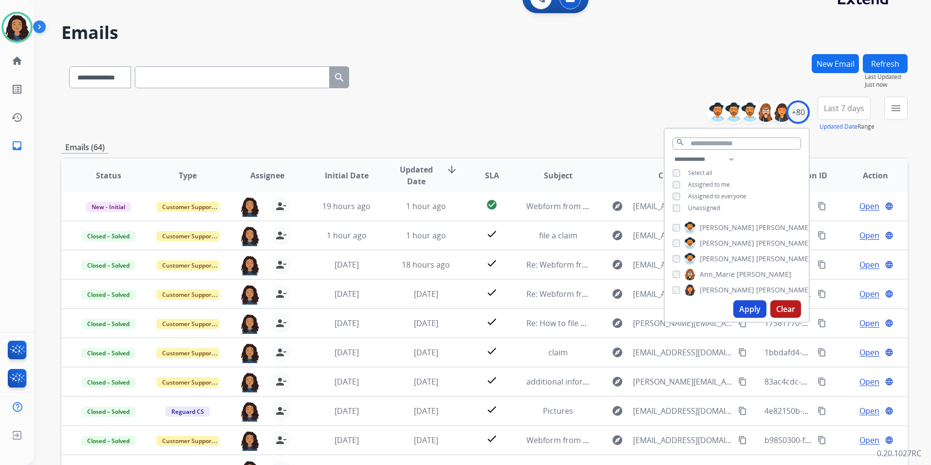
scroll to position [0, 0]
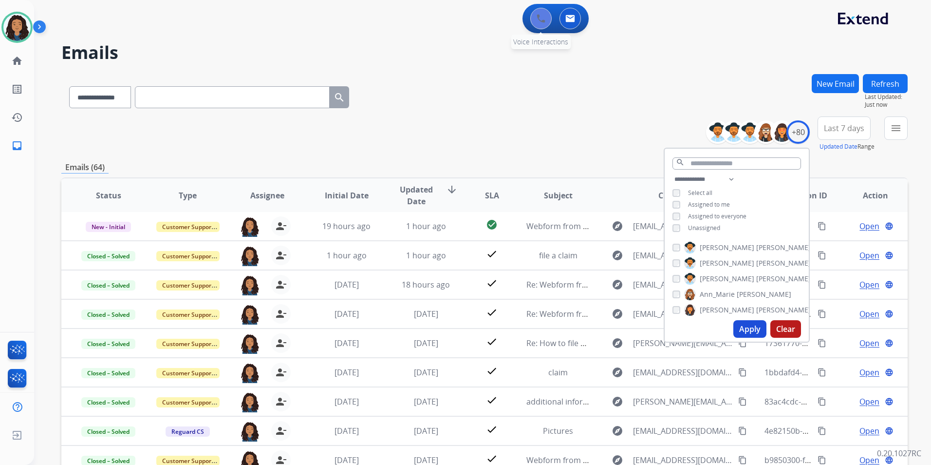
click at [544, 14] on button at bounding box center [541, 18] width 21 height 21
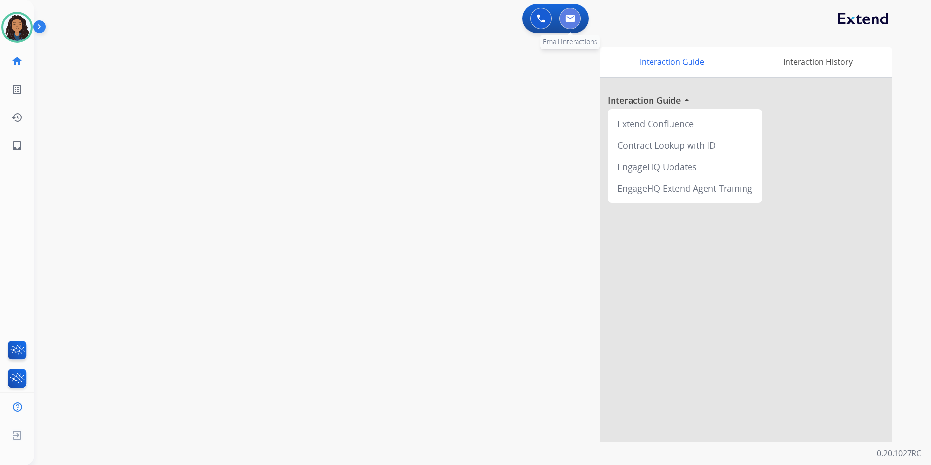
click at [579, 21] on button at bounding box center [570, 18] width 21 height 21
select select "**********"
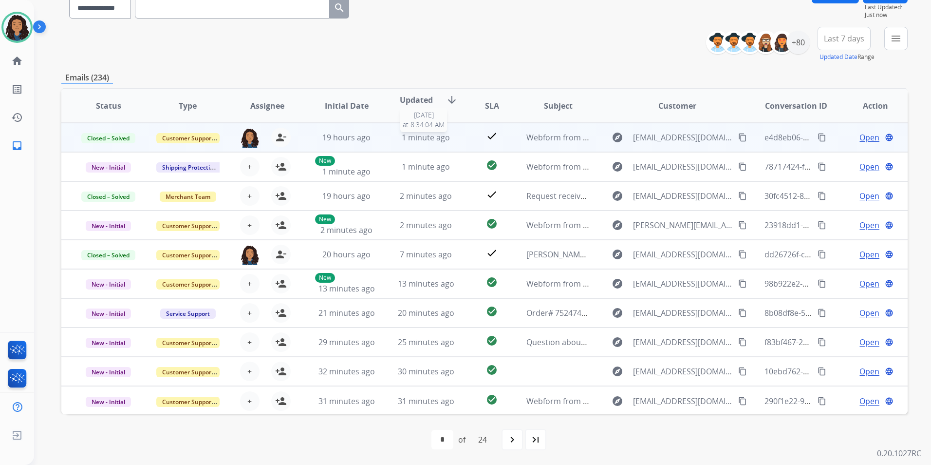
scroll to position [1, 0]
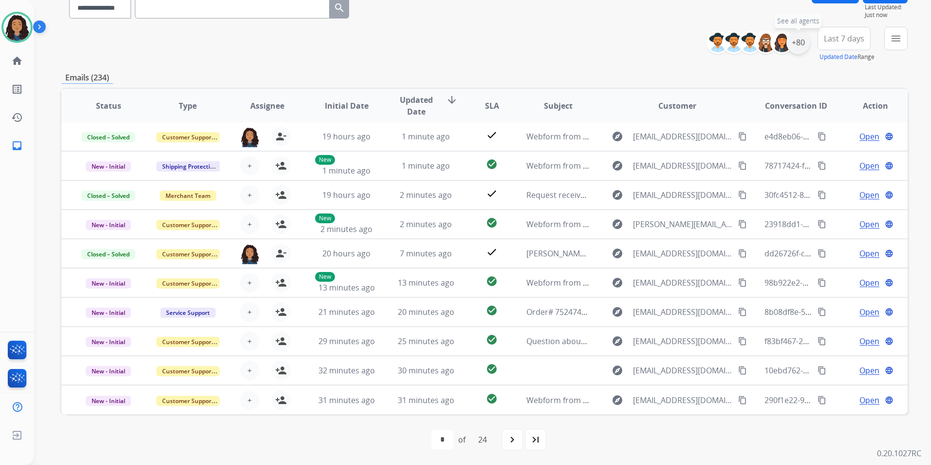
click at [799, 43] on div "+80" at bounding box center [798, 42] width 23 height 23
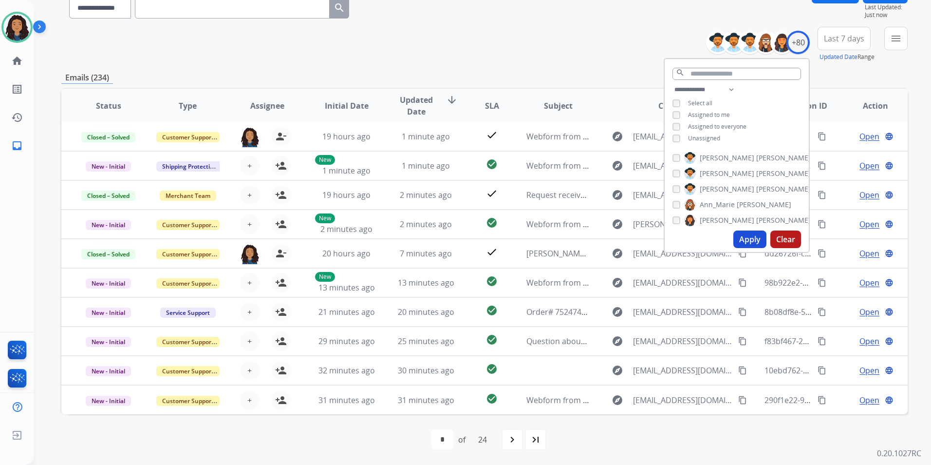
click at [697, 136] on span "Unassigned" at bounding box center [704, 138] width 32 height 8
click at [754, 238] on button "Apply" at bounding box center [750, 239] width 33 height 18
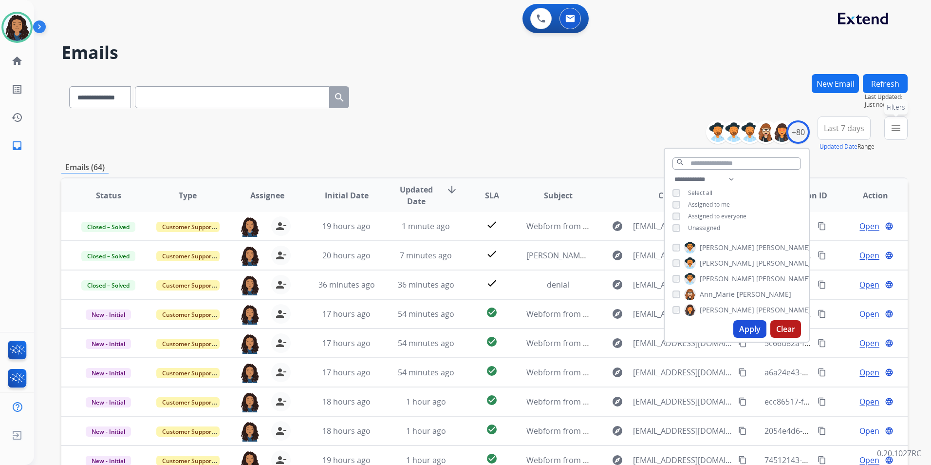
click at [895, 124] on mat-icon "menu" at bounding box center [897, 128] width 12 height 12
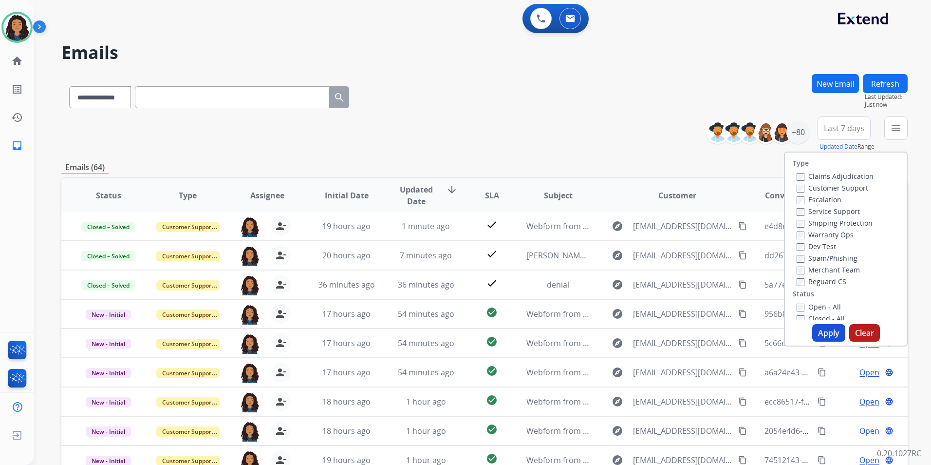
click at [848, 187] on label "Customer Support" at bounding box center [833, 187] width 72 height 9
click at [858, 221] on label "Shipping Protection" at bounding box center [835, 222] width 76 height 9
click at [817, 281] on label "Reguard CS" at bounding box center [822, 281] width 50 height 9
click at [825, 307] on label "Open - All" at bounding box center [819, 306] width 44 height 9
click at [823, 331] on button "Apply" at bounding box center [829, 333] width 33 height 18
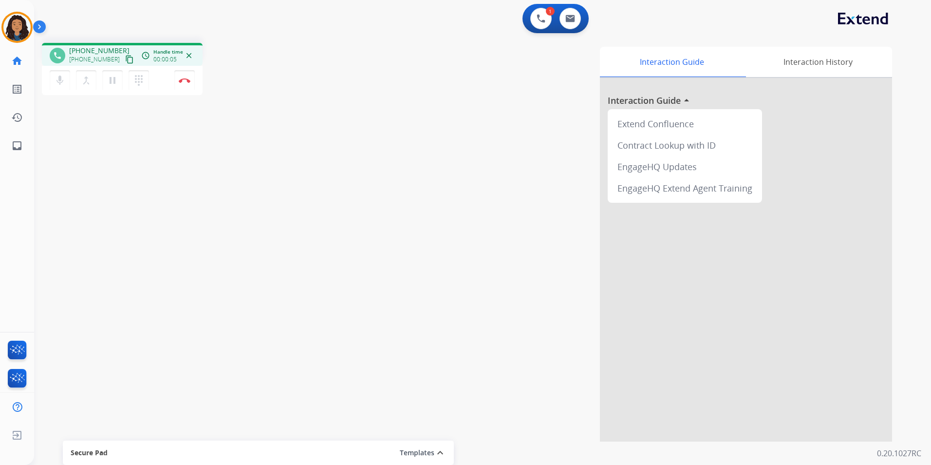
click at [125, 57] on mat-icon "content_copy" at bounding box center [129, 59] width 9 height 9
click at [194, 84] on div "mic Mute merge_type Bridge pause Hold dialpad Dialpad Disconnect" at bounding box center [122, 80] width 161 height 29
click at [181, 81] on img at bounding box center [185, 80] width 12 height 5
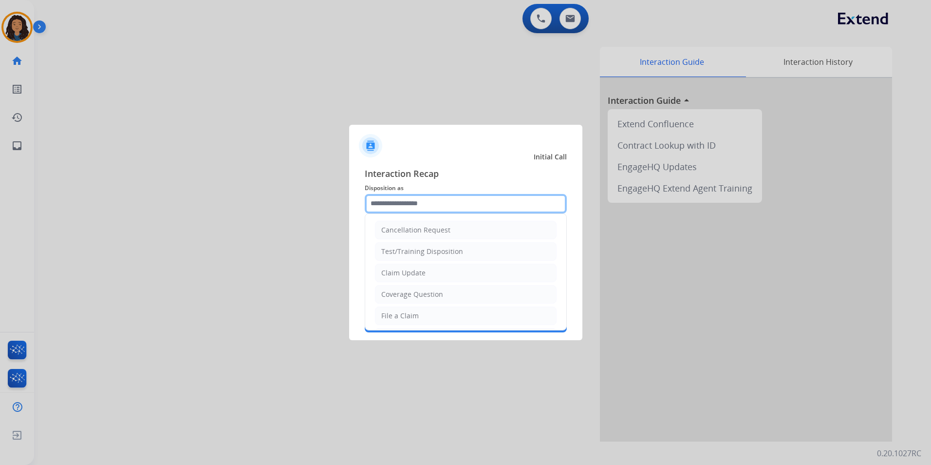
click at [399, 201] on input "text" at bounding box center [466, 203] width 202 height 19
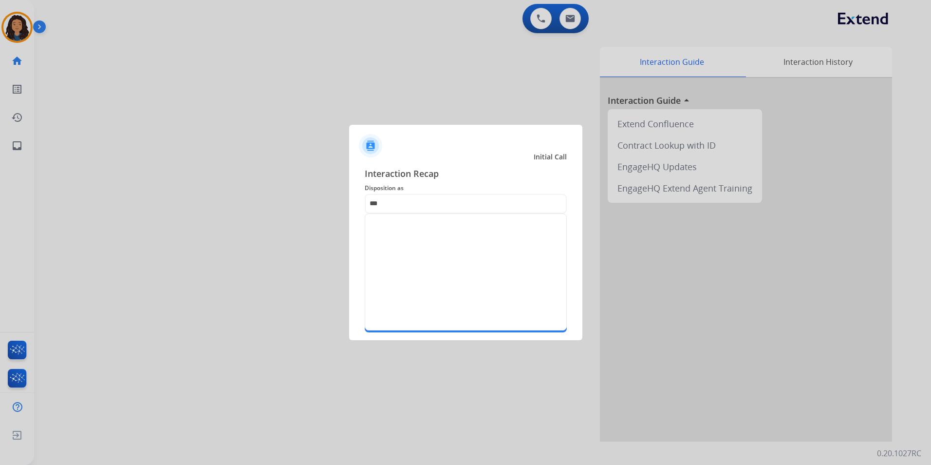
click at [472, 170] on span "Interaction Recap" at bounding box center [466, 175] width 202 height 16
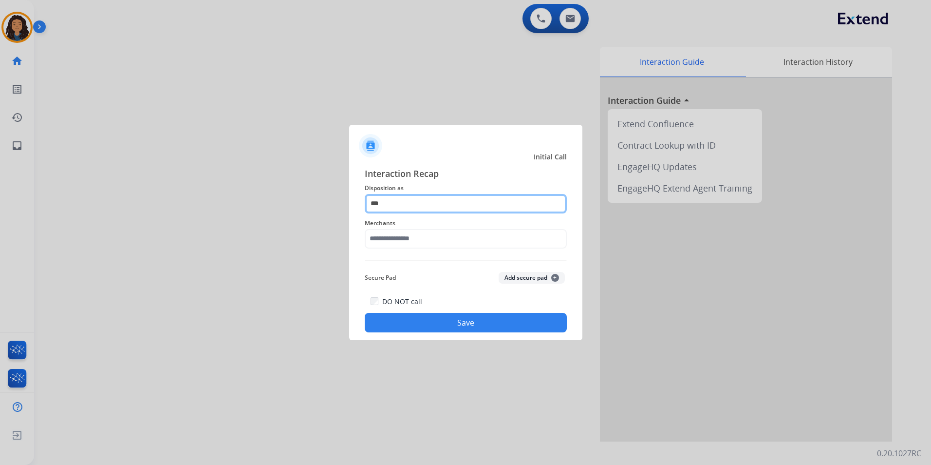
click at [398, 198] on input "***" at bounding box center [466, 203] width 202 height 19
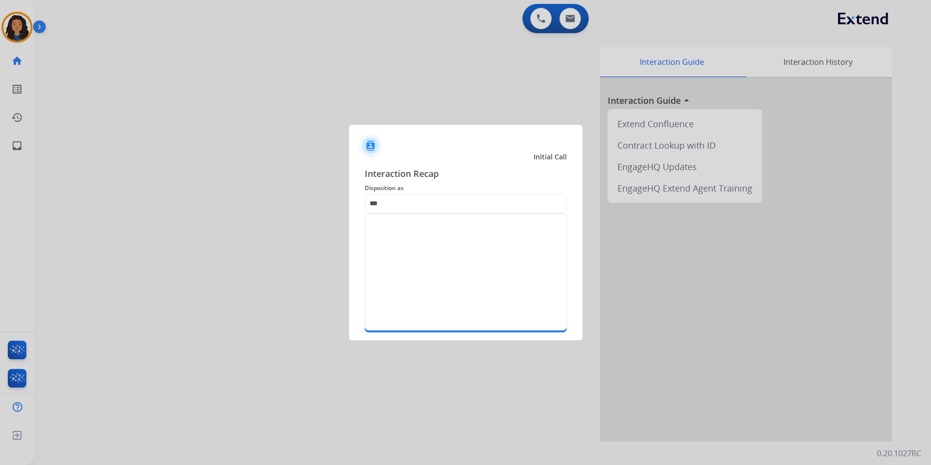
click at [436, 163] on div "Interaction Recap Disposition as *** Merchants Secure Pad Add secure pad + DO N…" at bounding box center [465, 250] width 233 height 182
drag, startPoint x: 402, startPoint y: 197, endPoint x: 271, endPoint y: 218, distance: 132.2
click at [0, 218] on app-contact-recap-modal "Initial Call Interaction Recap Disposition as *** Merchants Secure Pad Add secu…" at bounding box center [0, 232] width 0 height 465
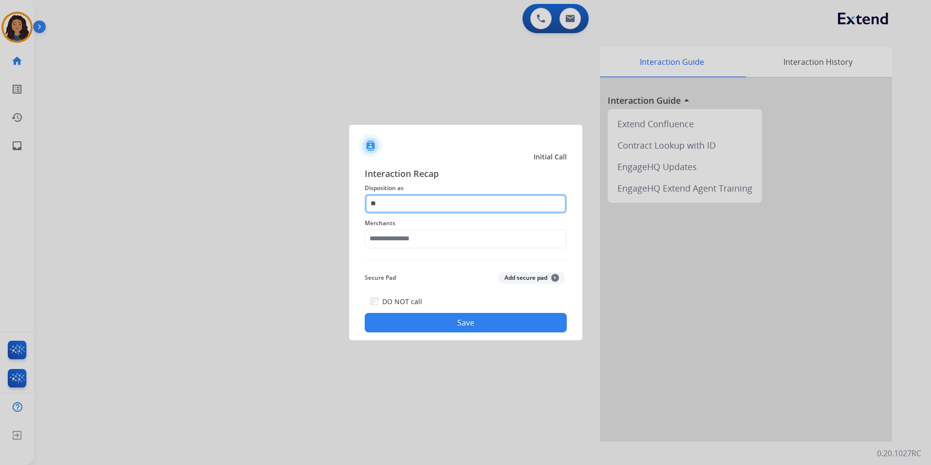
type input "**"
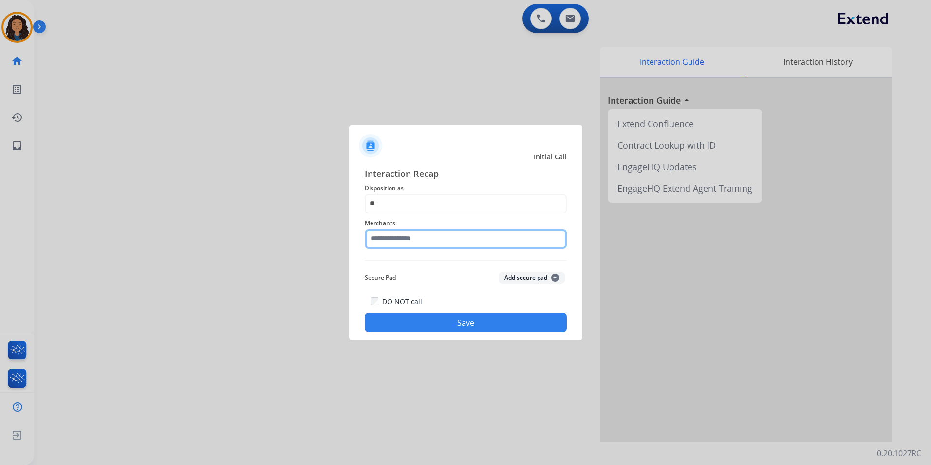
click at [433, 245] on input "text" at bounding box center [466, 238] width 202 height 19
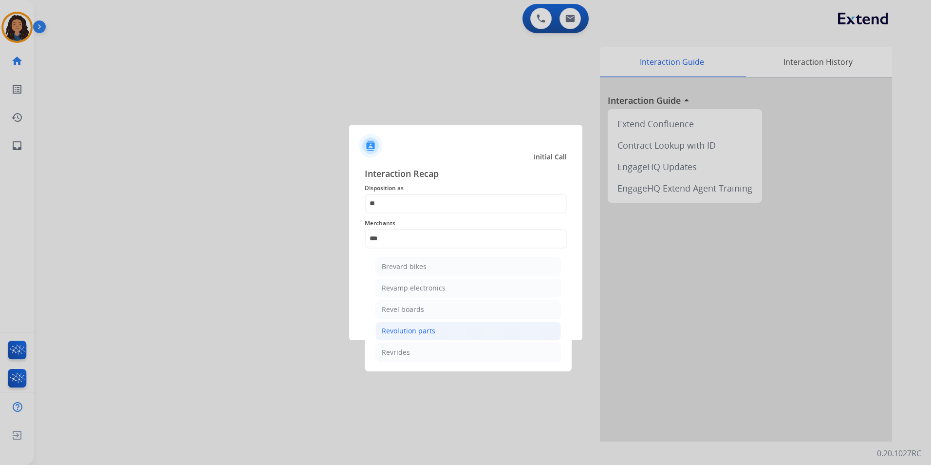
click at [408, 330] on div "Revolution parts" at bounding box center [409, 331] width 54 height 10
type input "**********"
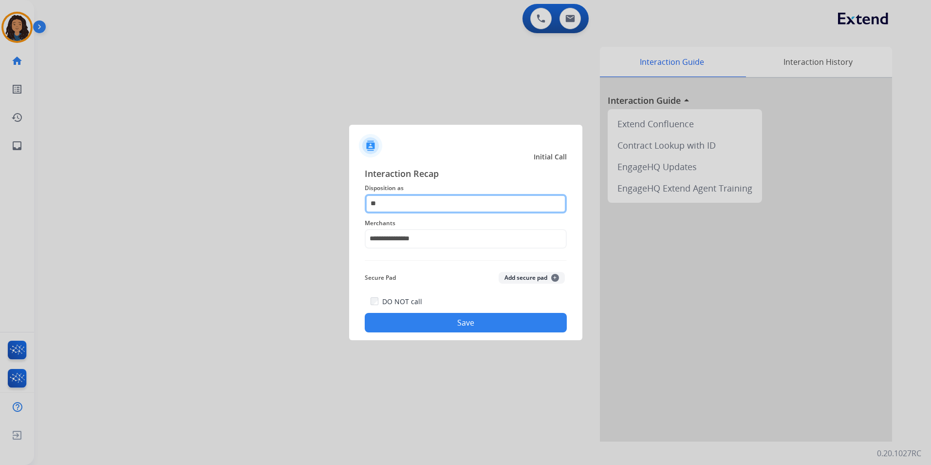
click at [431, 208] on input "**" at bounding box center [466, 203] width 202 height 19
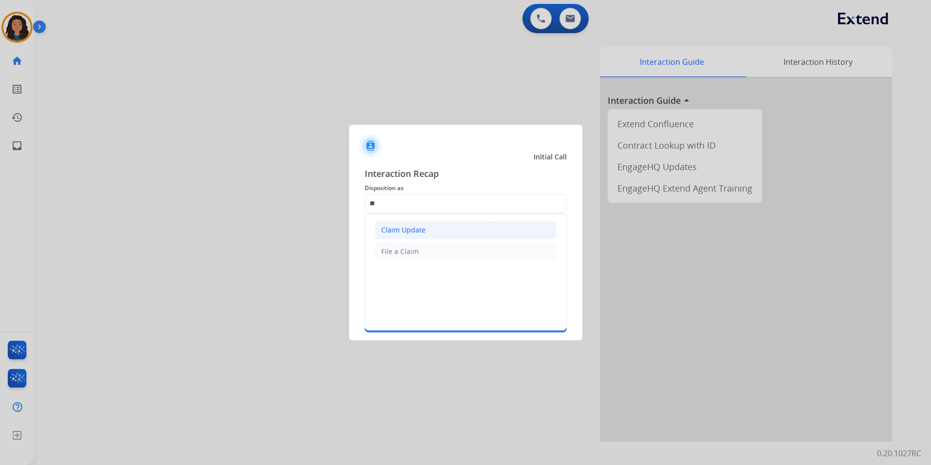
click at [436, 231] on li "Claim Update" at bounding box center [466, 230] width 182 height 19
type input "**********"
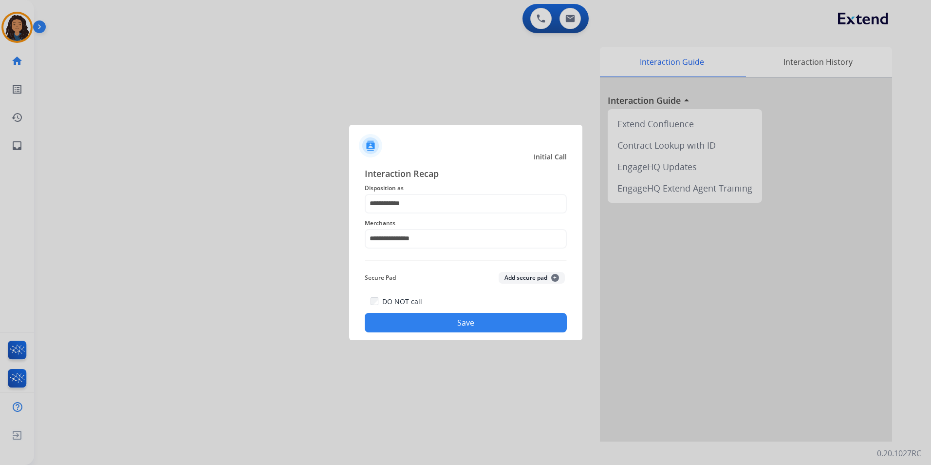
click at [410, 319] on button "Save" at bounding box center [466, 322] width 202 height 19
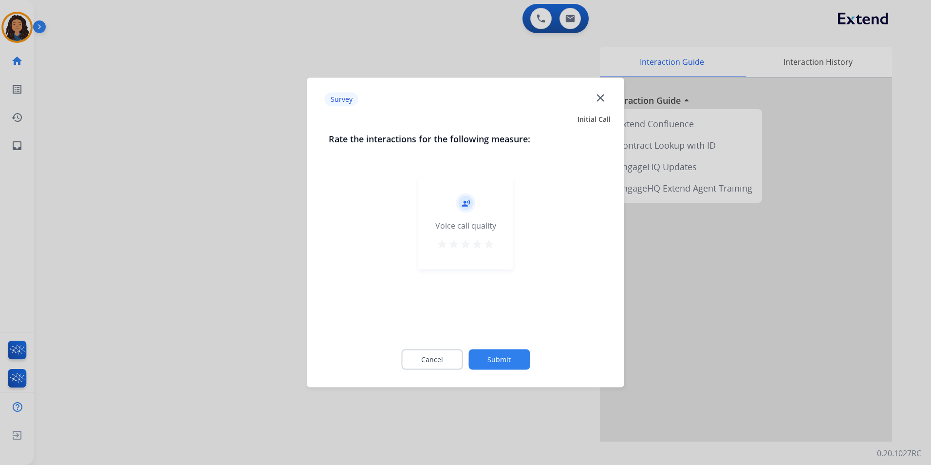
click at [252, 234] on div at bounding box center [465, 232] width 931 height 465
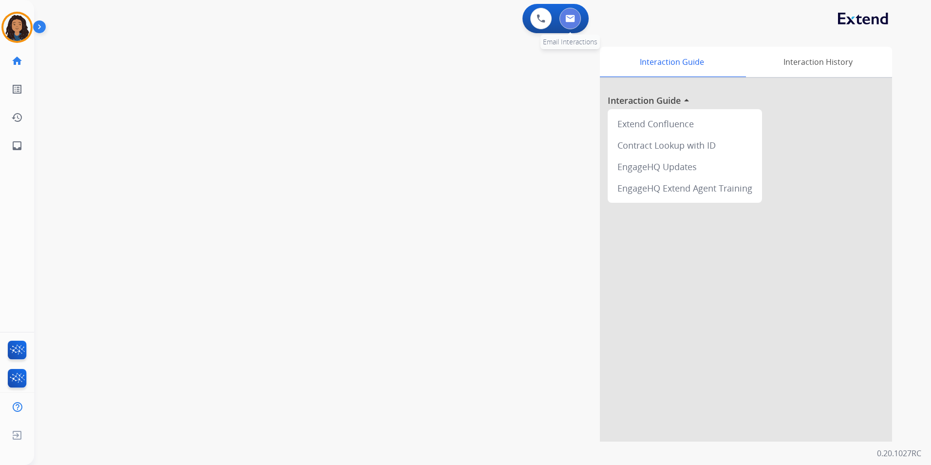
click at [578, 22] on button at bounding box center [570, 18] width 21 height 21
select select "**********"
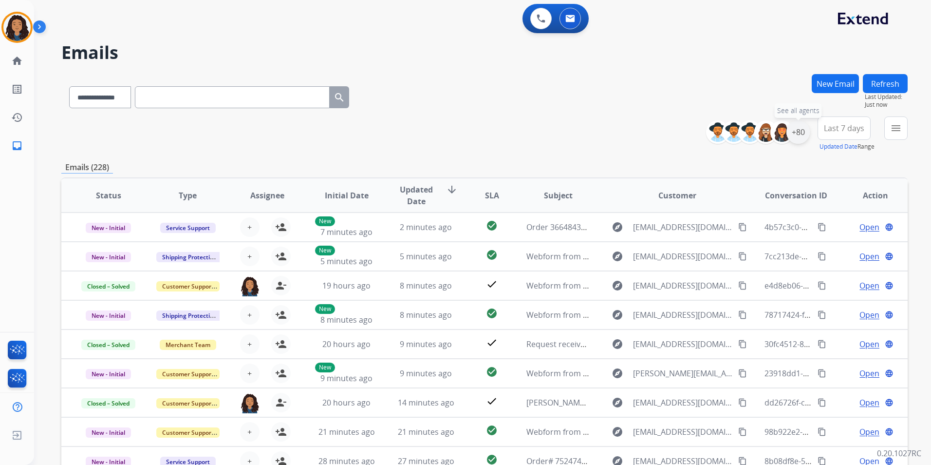
click at [800, 135] on div "+80" at bounding box center [798, 131] width 23 height 23
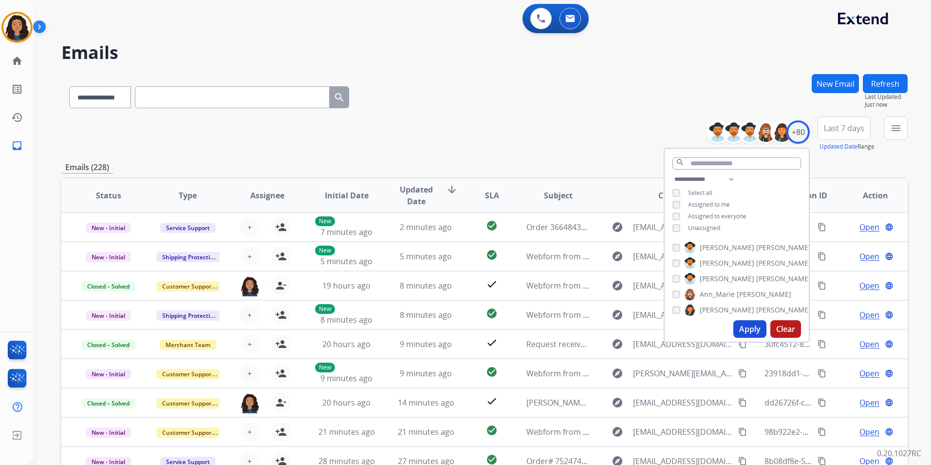
click at [705, 227] on span "Unassigned" at bounding box center [704, 228] width 32 height 8
click at [748, 323] on button "Apply" at bounding box center [750, 329] width 33 height 18
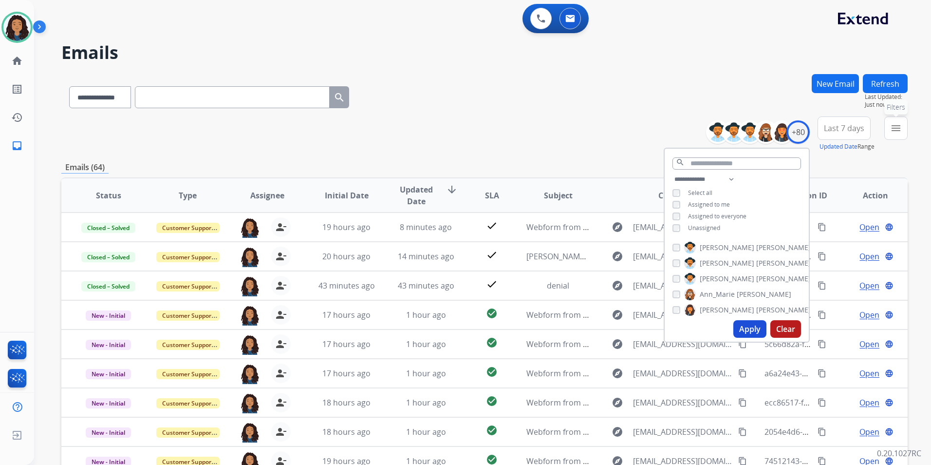
drag, startPoint x: 890, startPoint y: 134, endPoint x: 878, endPoint y: 155, distance: 24.7
click at [890, 134] on button "menu Filters" at bounding box center [896, 127] width 23 height 23
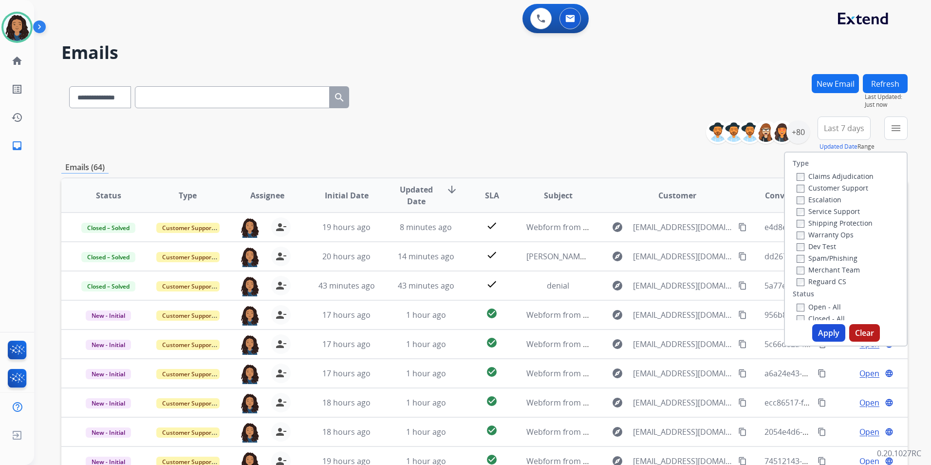
click at [849, 187] on label "Customer Support" at bounding box center [833, 187] width 72 height 9
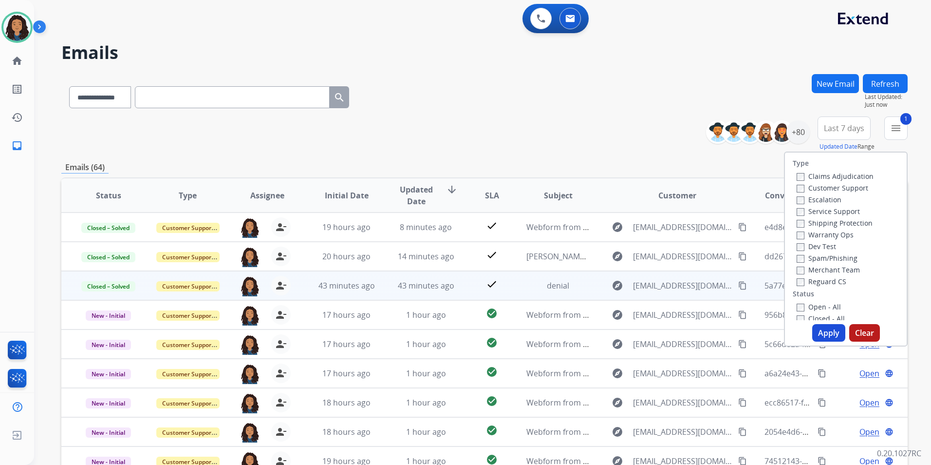
drag, startPoint x: 845, startPoint y: 225, endPoint x: 763, endPoint y: 274, distance: 95.8
click at [845, 225] on label "Shipping Protection" at bounding box center [835, 222] width 76 height 9
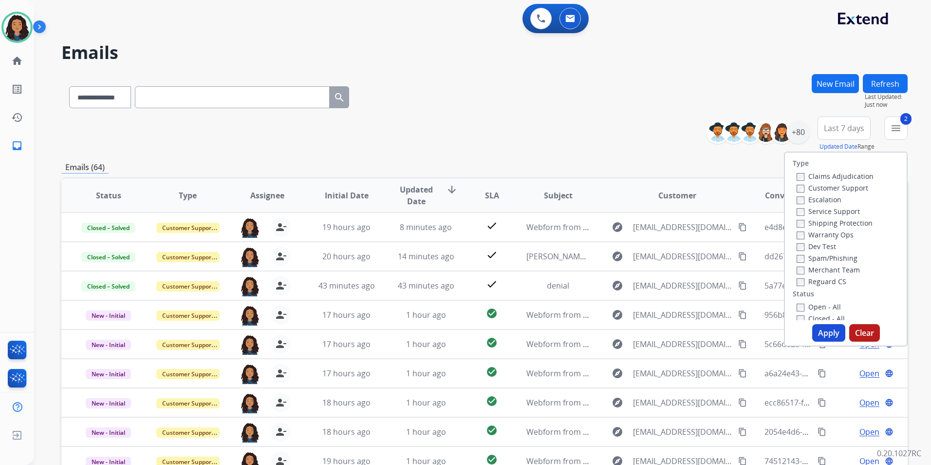
click at [805, 279] on label "Reguard CS" at bounding box center [822, 281] width 50 height 9
click at [824, 303] on label "Open - All" at bounding box center [819, 306] width 44 height 9
click at [821, 331] on button "Apply" at bounding box center [829, 333] width 33 height 18
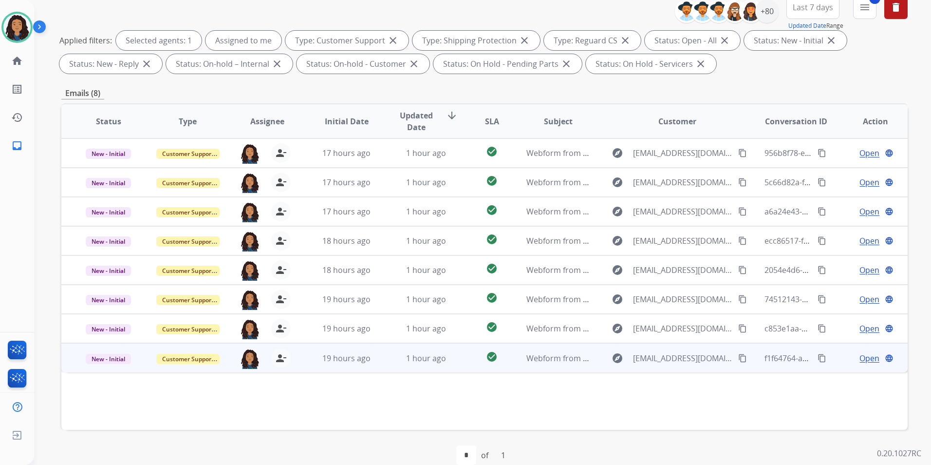
scroll to position [136, 0]
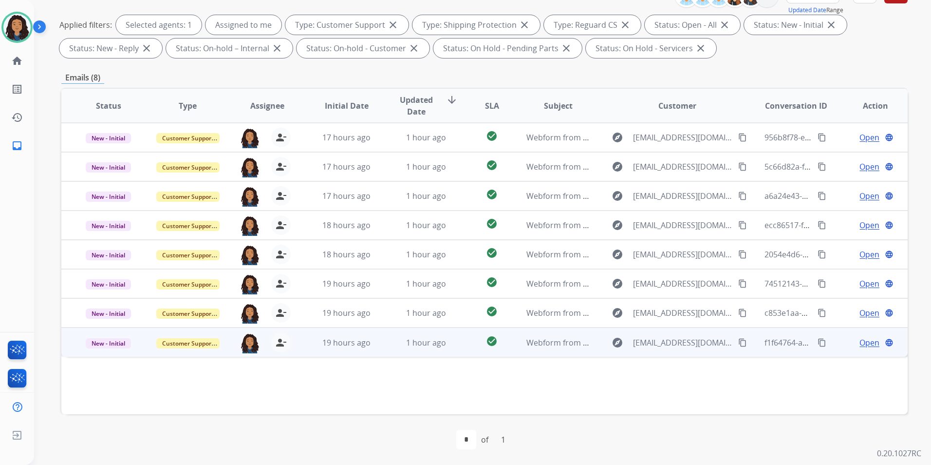
click at [862, 341] on span "Open" at bounding box center [870, 343] width 20 height 12
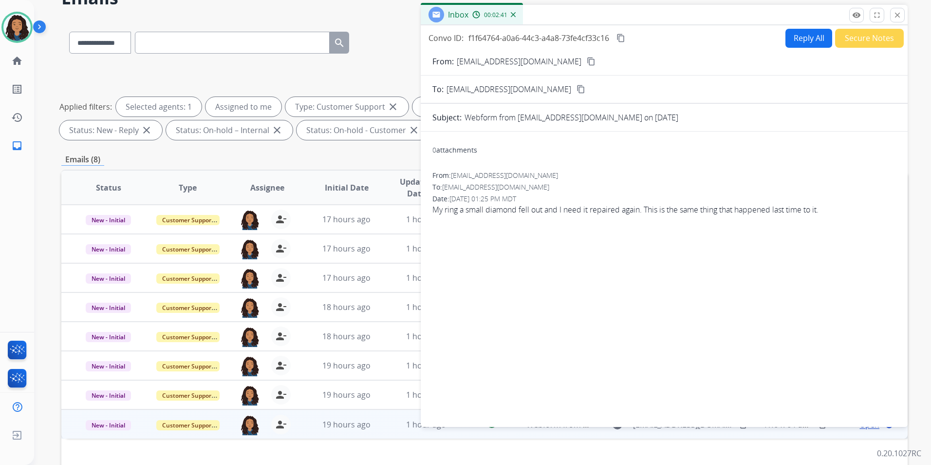
scroll to position [0, 0]
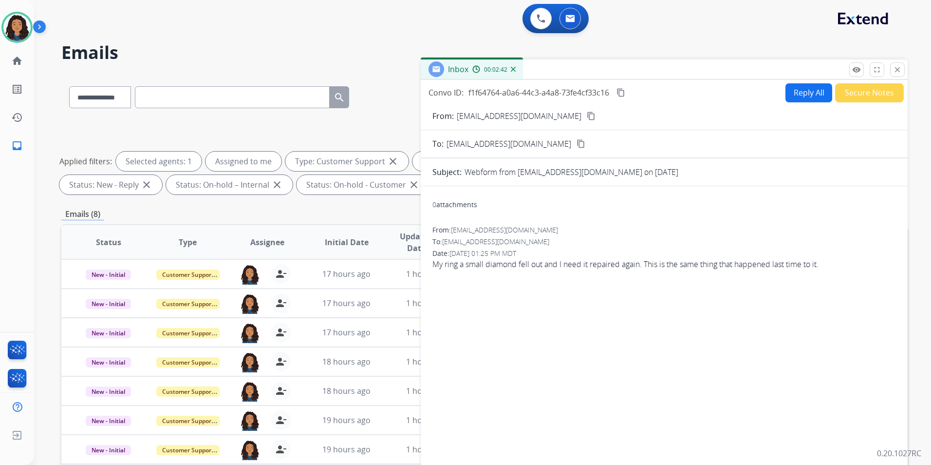
click at [587, 116] on mat-icon "content_copy" at bounding box center [591, 116] width 9 height 9
click at [783, 100] on div "Reply All Secure Notes" at bounding box center [843, 92] width 121 height 19
click at [783, 97] on div "Reply All Secure Notes" at bounding box center [843, 92] width 121 height 19
click at [792, 97] on button "Reply All" at bounding box center [809, 92] width 47 height 19
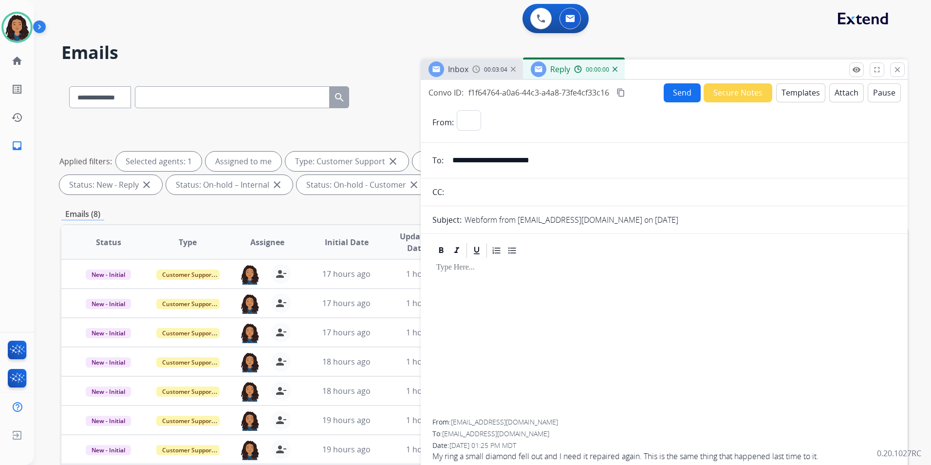
click at [792, 97] on button "Templates" at bounding box center [801, 92] width 49 height 19
select select "**********"
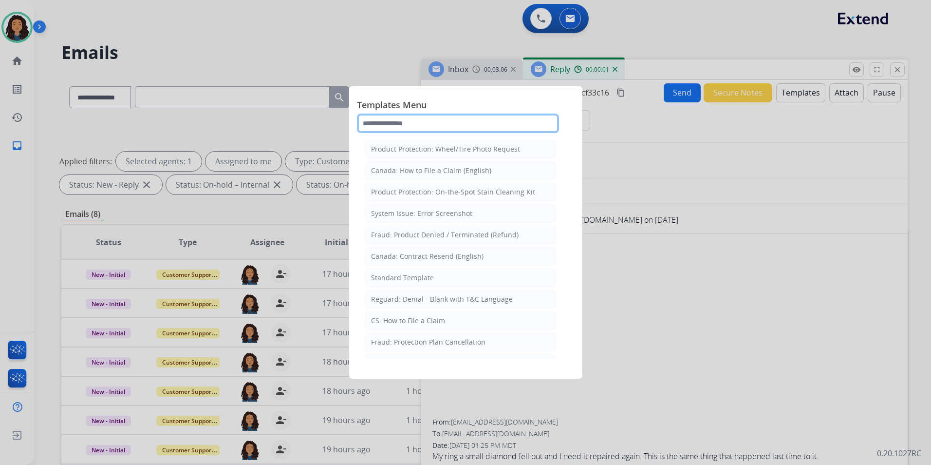
click at [397, 123] on input "text" at bounding box center [458, 123] width 202 height 19
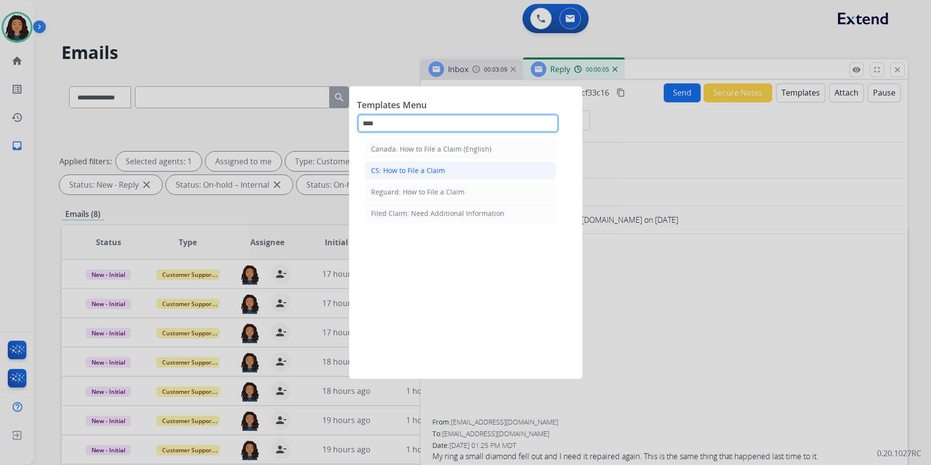
type input "****"
click at [469, 172] on li "CS: How to File a Claim" at bounding box center [460, 170] width 191 height 19
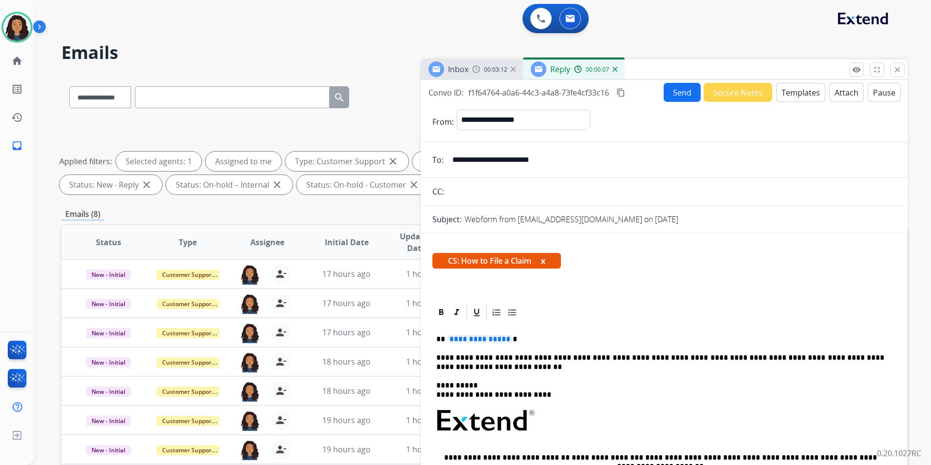
click at [506, 337] on span "**********" at bounding box center [480, 339] width 66 height 8
click at [683, 93] on button "Send" at bounding box center [682, 92] width 37 height 19
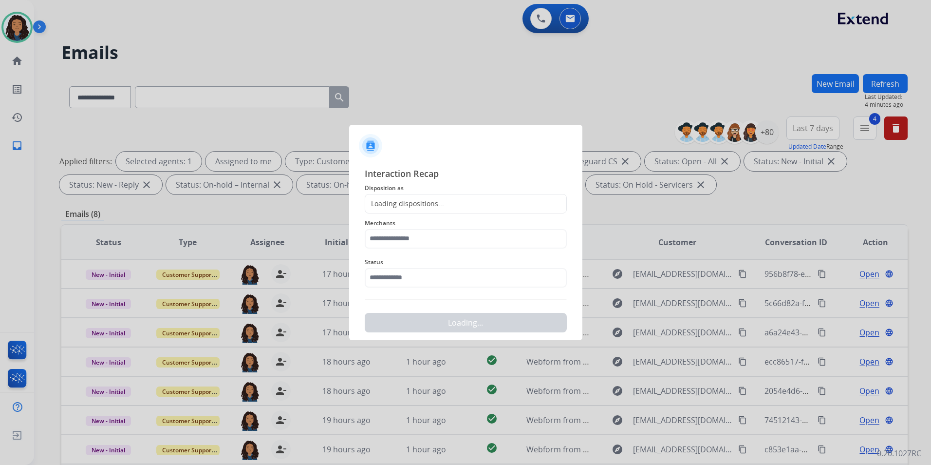
click at [445, 194] on div "Loading dispositions..." at bounding box center [466, 203] width 202 height 19
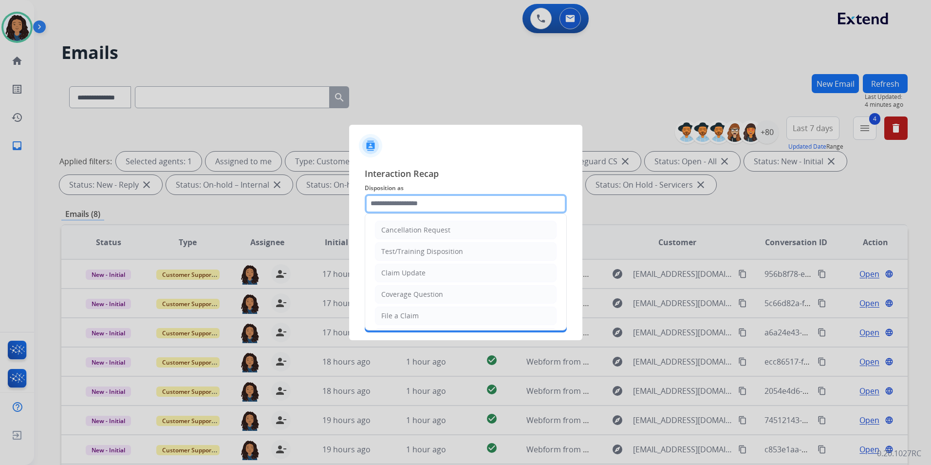
click at [410, 207] on input "text" at bounding box center [466, 203] width 202 height 19
drag, startPoint x: 424, startPoint y: 277, endPoint x: 415, endPoint y: 255, distance: 23.6
click at [424, 276] on div "Claim Update" at bounding box center [403, 273] width 44 height 10
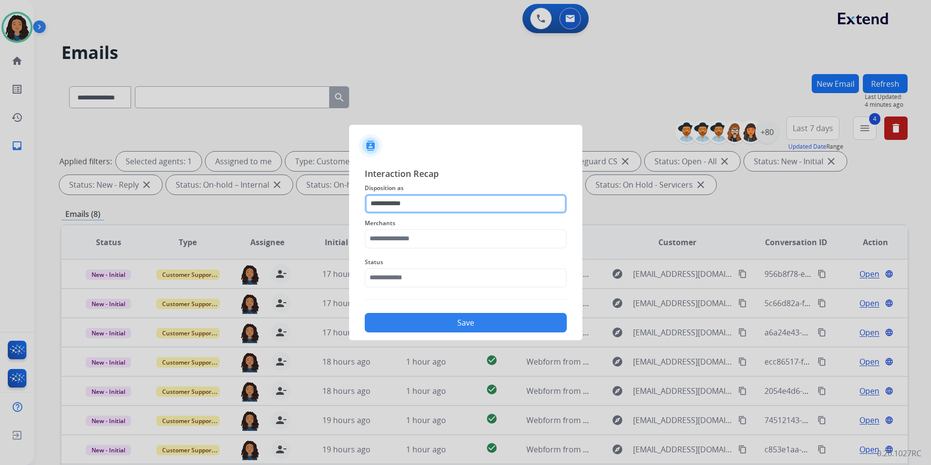
drag, startPoint x: 403, startPoint y: 202, endPoint x: 198, endPoint y: 199, distance: 205.1
click at [0, 199] on app-contact-recap-modal "**********" at bounding box center [0, 232] width 0 height 465
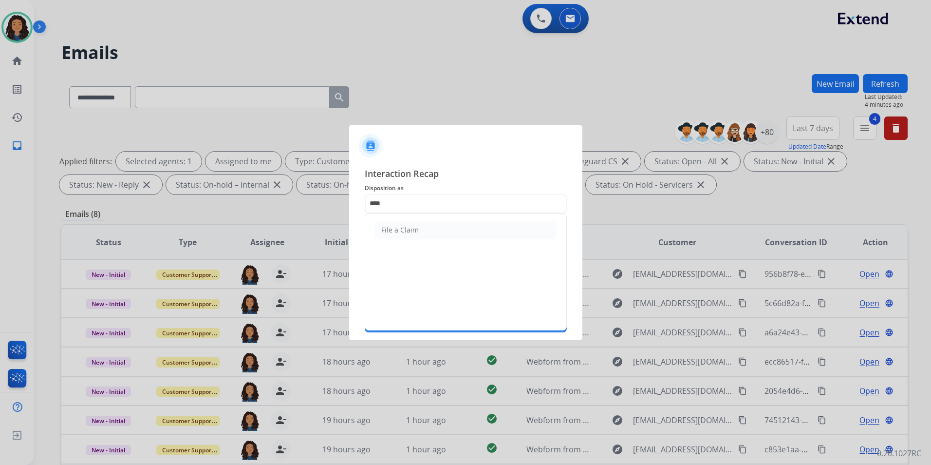
drag, startPoint x: 438, startPoint y: 233, endPoint x: 415, endPoint y: 240, distance: 24.8
click at [437, 233] on li "File a Claim" at bounding box center [466, 230] width 182 height 19
type input "**********"
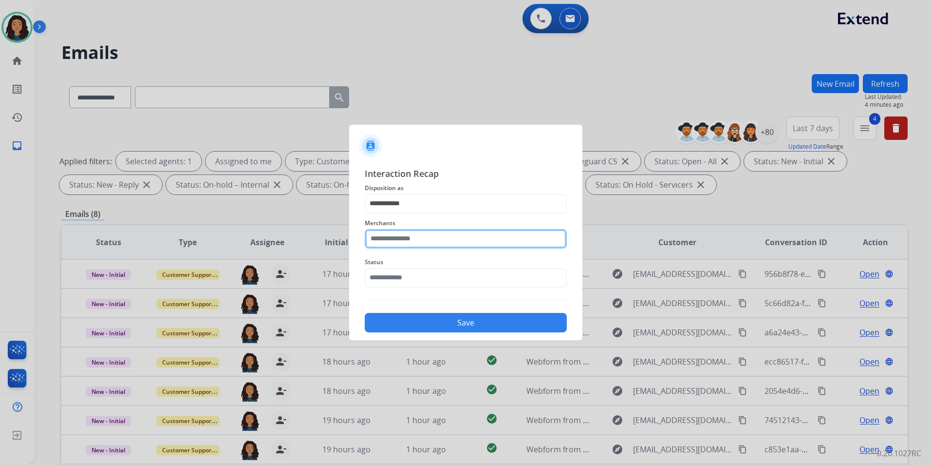
click at [414, 241] on input "text" at bounding box center [466, 238] width 202 height 19
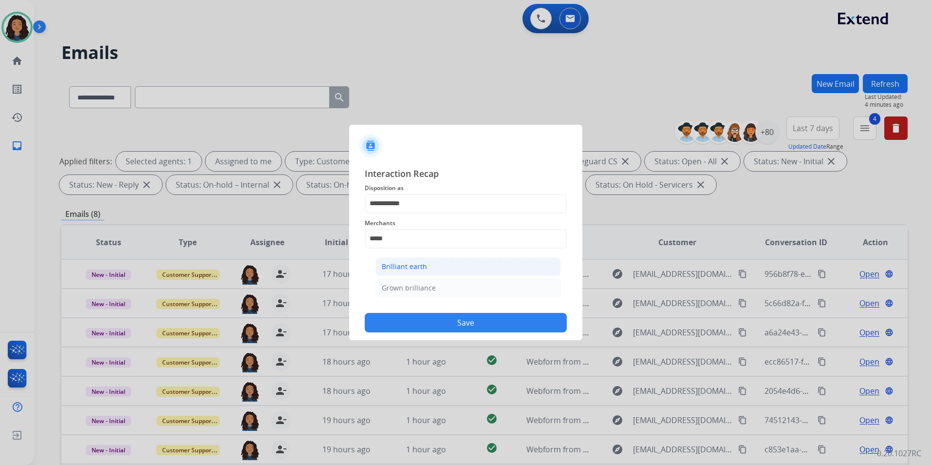
click at [434, 270] on li "Brilliant earth" at bounding box center [469, 266] width 186 height 19
type input "**********"
click at [430, 272] on input "text" at bounding box center [466, 277] width 202 height 19
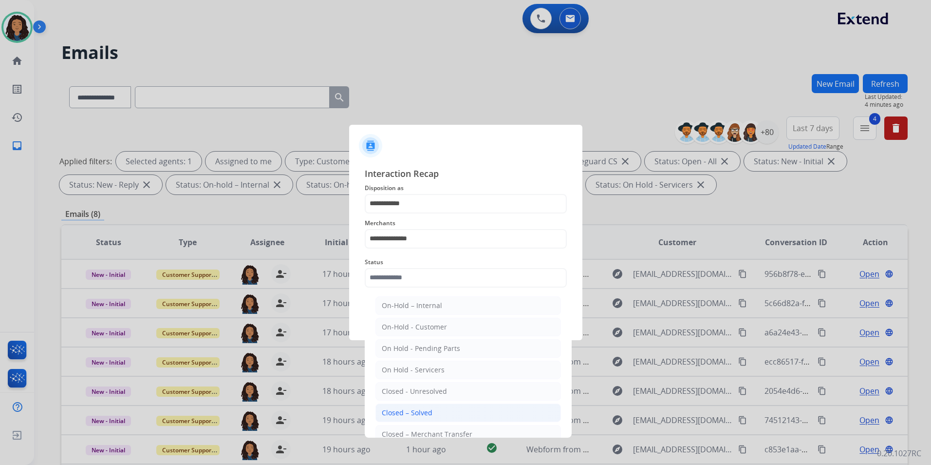
click at [412, 409] on div "Closed – Solved" at bounding box center [407, 413] width 51 height 10
type input "**********"
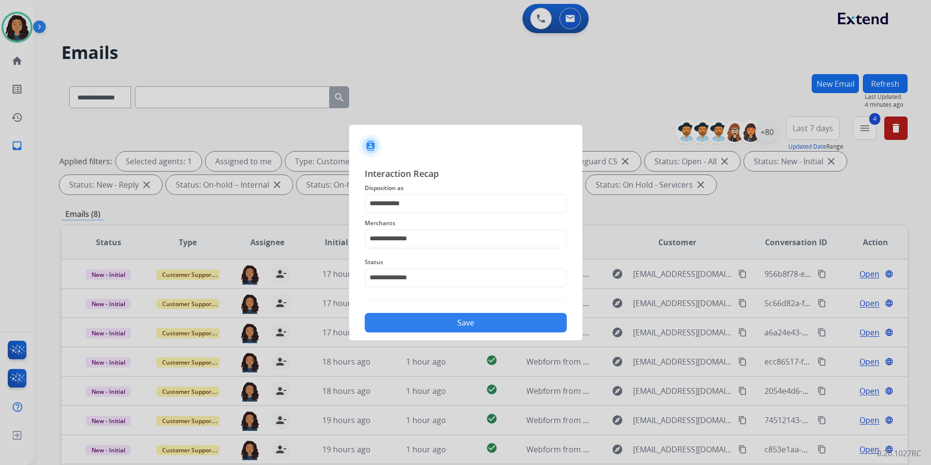
click at [437, 329] on button "Save" at bounding box center [466, 322] width 202 height 19
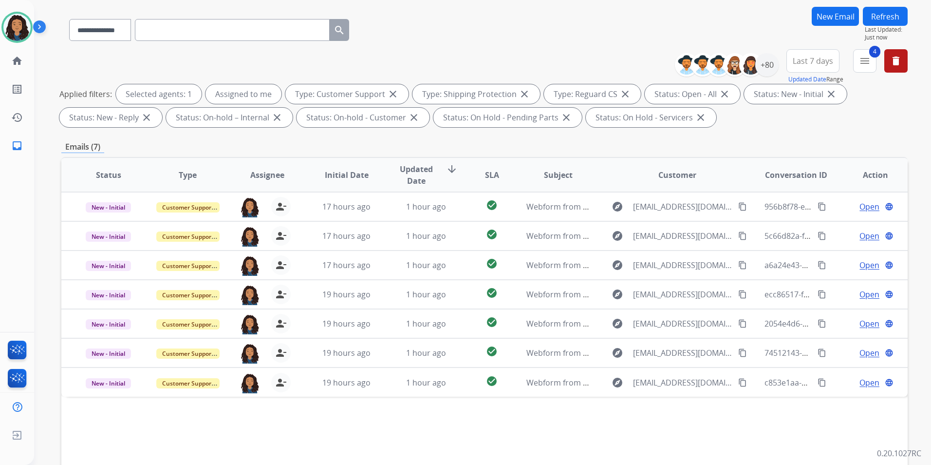
scroll to position [97, 0]
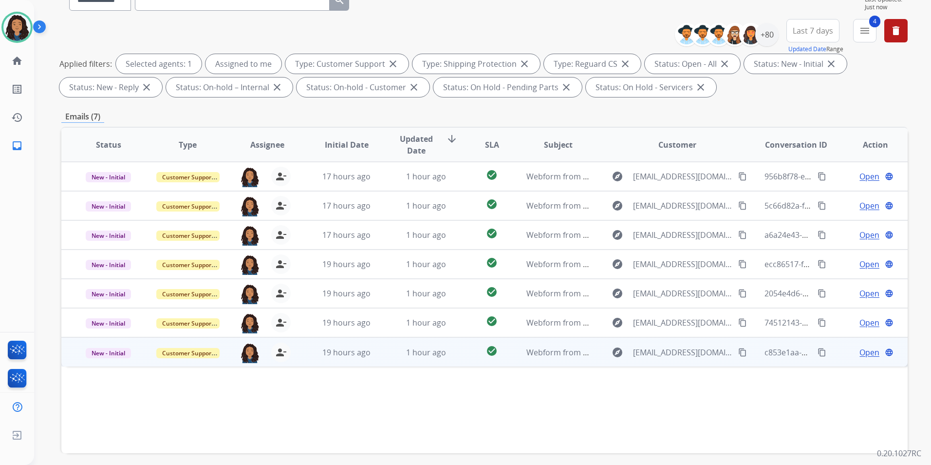
click at [860, 353] on span "Open" at bounding box center [870, 352] width 20 height 12
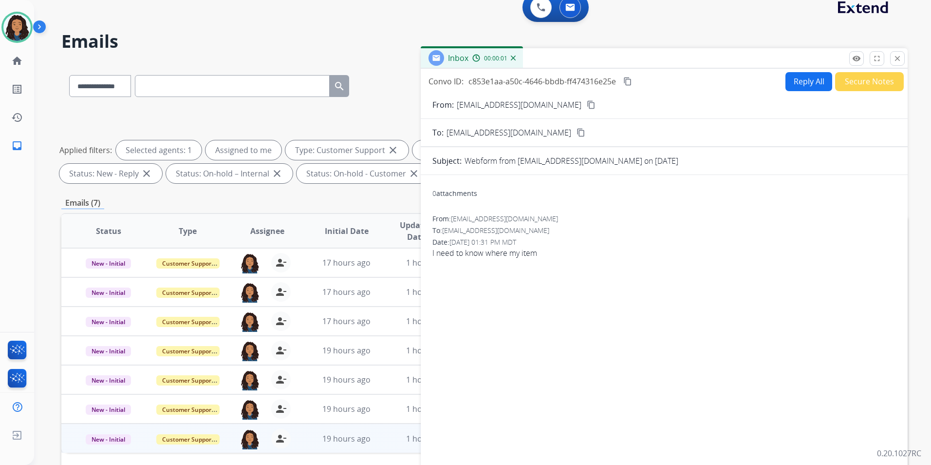
scroll to position [0, 0]
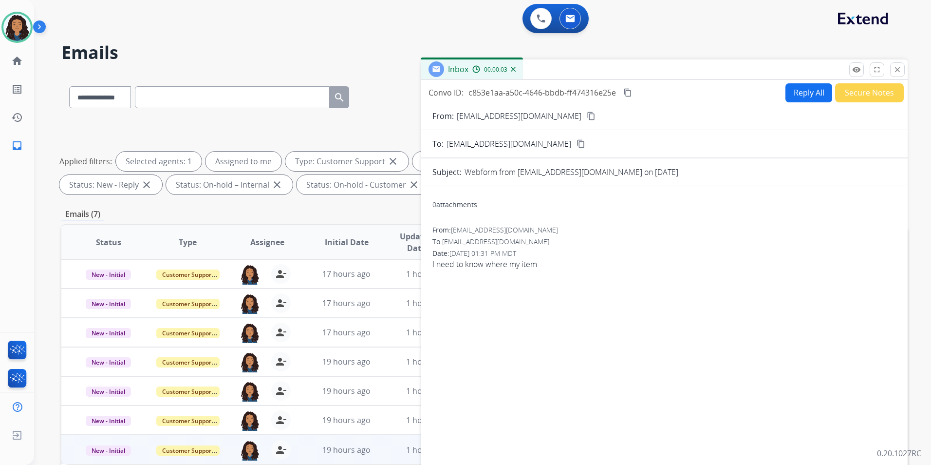
click at [587, 116] on mat-icon "content_copy" at bounding box center [591, 116] width 9 height 9
click at [796, 98] on button "Reply All" at bounding box center [809, 92] width 47 height 19
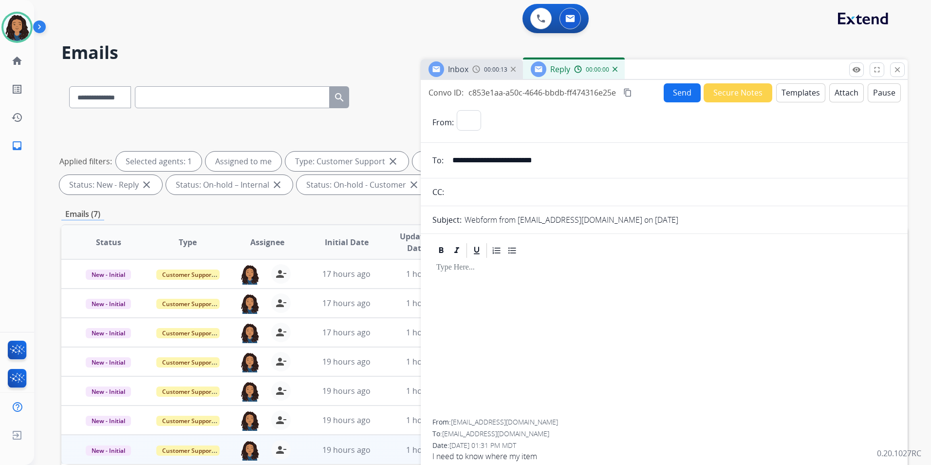
click at [796, 98] on button "Templates" at bounding box center [801, 92] width 49 height 19
select select "**********"
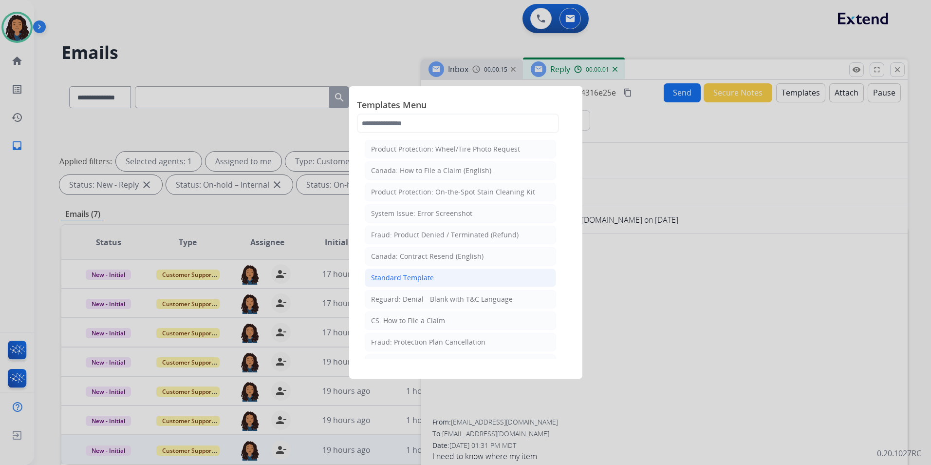
click at [462, 282] on li "Standard Template" at bounding box center [460, 277] width 191 height 19
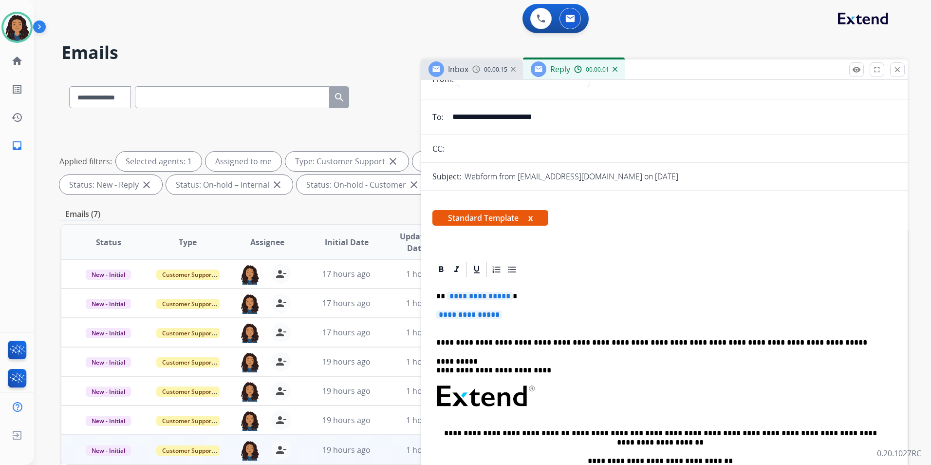
scroll to position [49, 0]
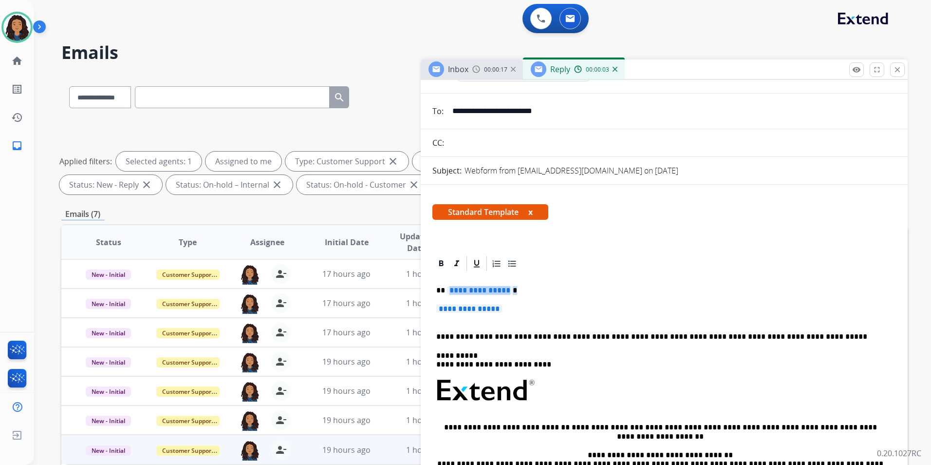
drag, startPoint x: 512, startPoint y: 305, endPoint x: 448, endPoint y: 290, distance: 65.6
click at [448, 290] on div "**********" at bounding box center [665, 413] width 464 height 282
paste div
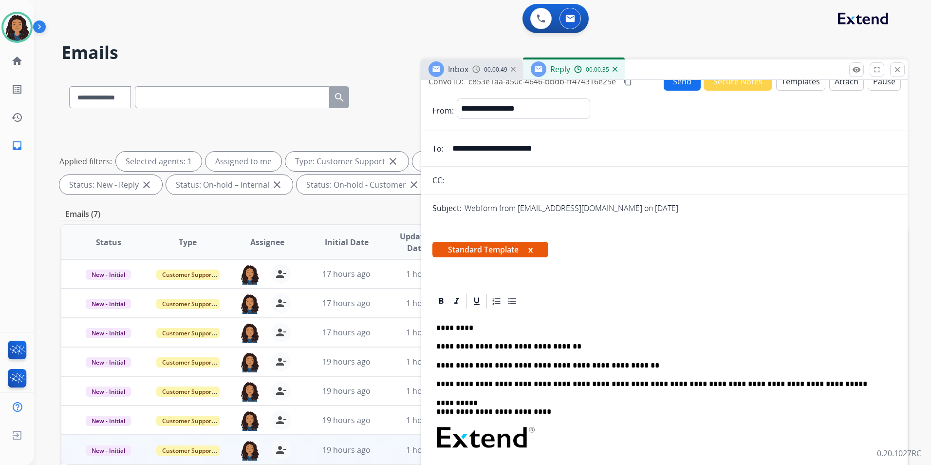
scroll to position [0, 0]
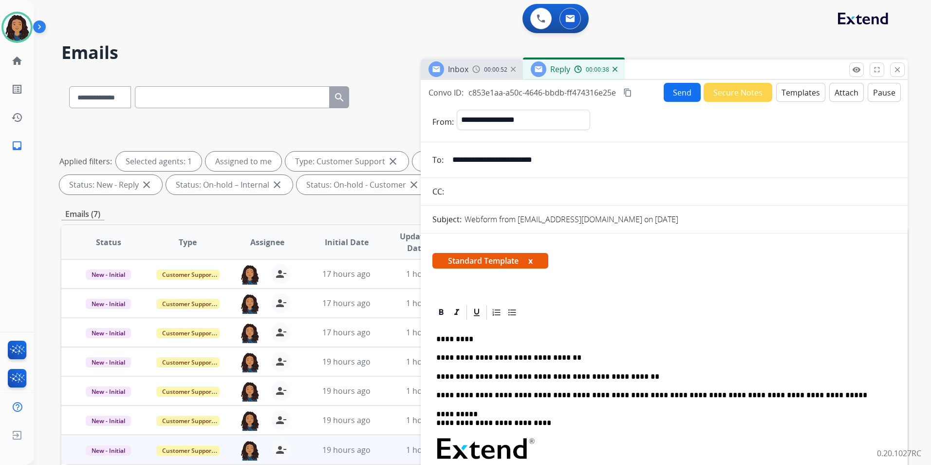
click at [683, 95] on button "Send" at bounding box center [682, 92] width 37 height 19
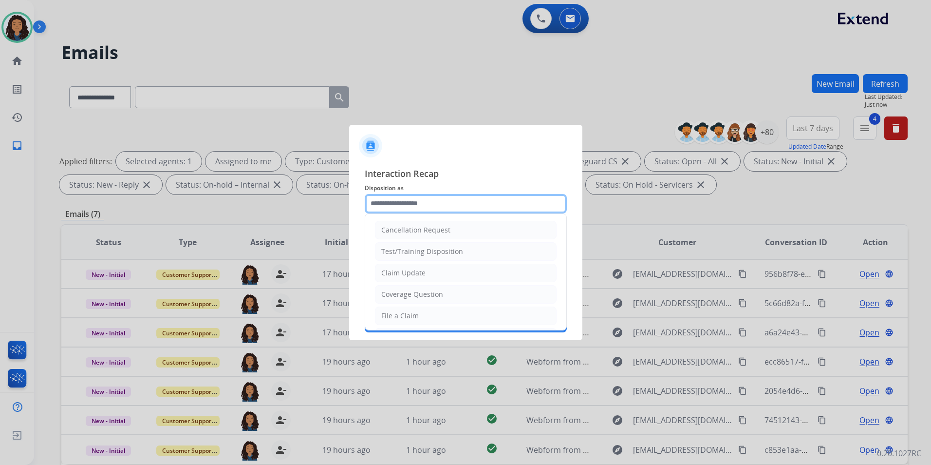
click at [429, 203] on input "text" at bounding box center [466, 203] width 202 height 19
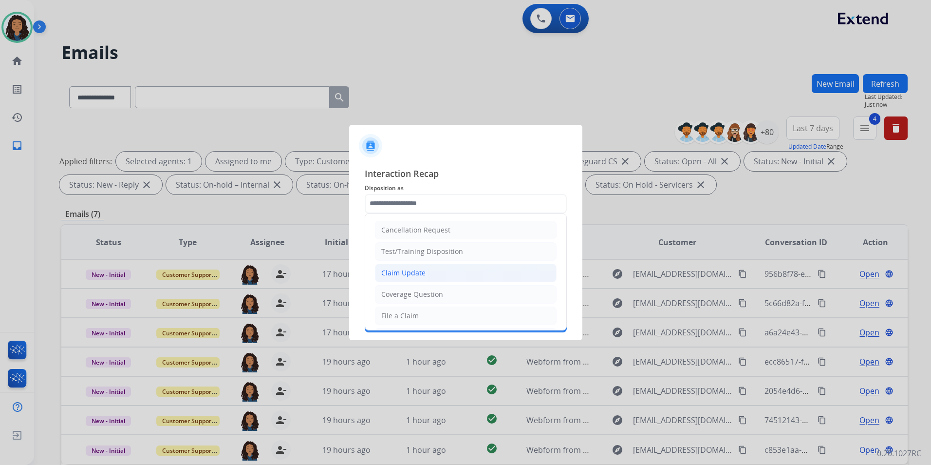
click at [441, 274] on li "Claim Update" at bounding box center [466, 273] width 182 height 19
type input "**********"
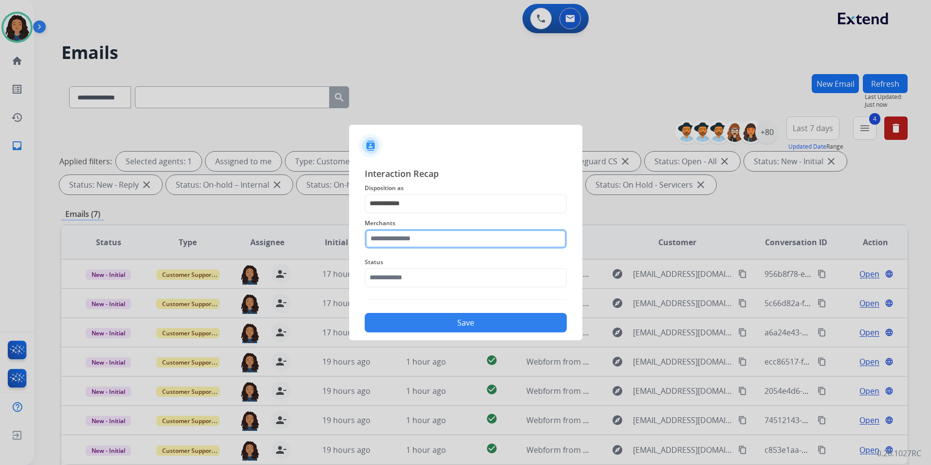
click at [421, 243] on input "text" at bounding box center [466, 238] width 202 height 19
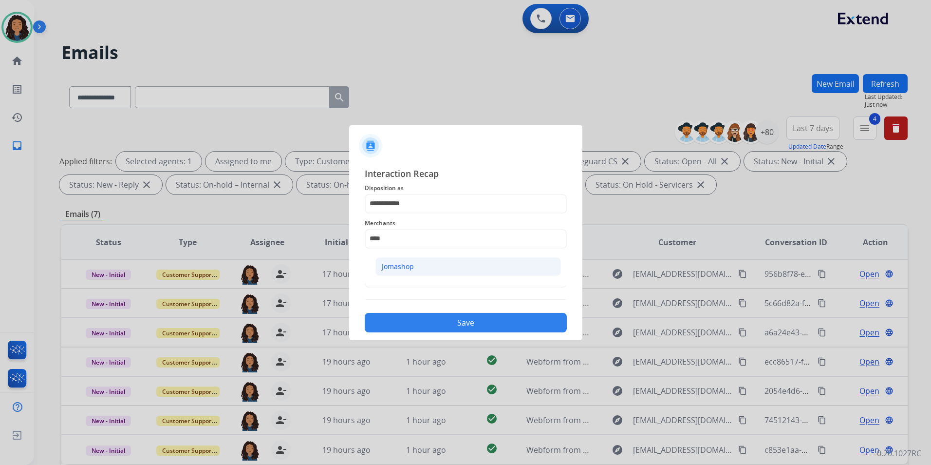
click at [478, 263] on li "Jomashop" at bounding box center [469, 266] width 186 height 19
type input "********"
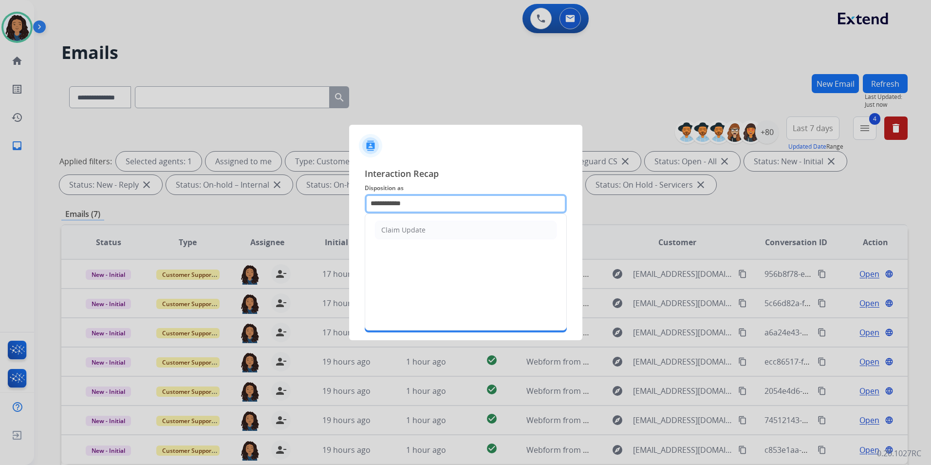
drag, startPoint x: 346, startPoint y: 204, endPoint x: 272, endPoint y: 211, distance: 74.4
click at [0, 211] on app-contact-recap-modal "**********" at bounding box center [0, 232] width 0 height 465
type input "*"
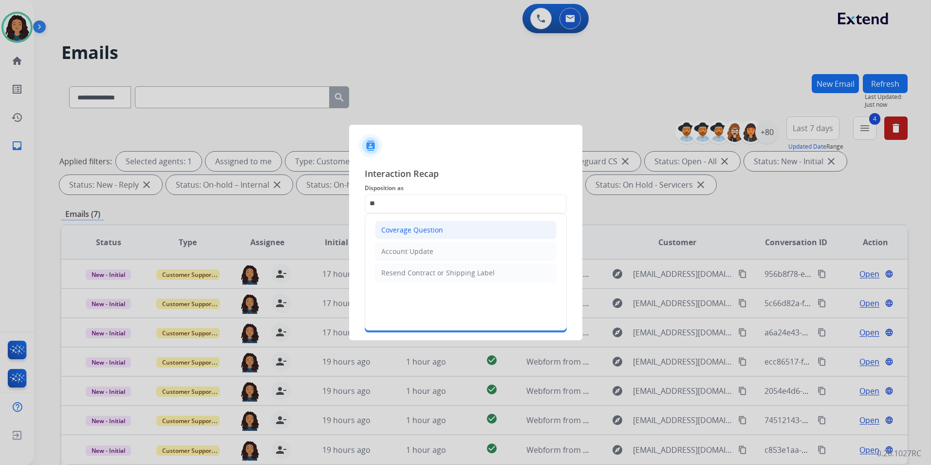
click at [463, 238] on li "Coverage Question" at bounding box center [466, 230] width 182 height 19
type input "**********"
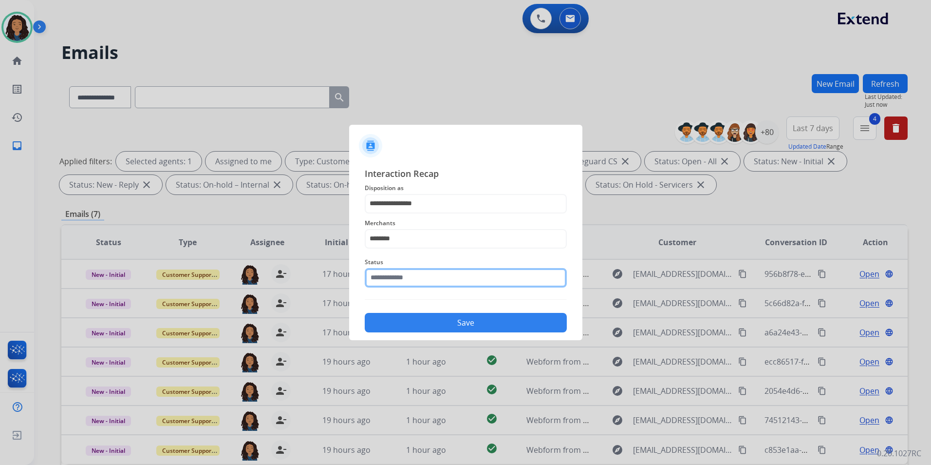
click at [437, 280] on input "text" at bounding box center [466, 277] width 202 height 19
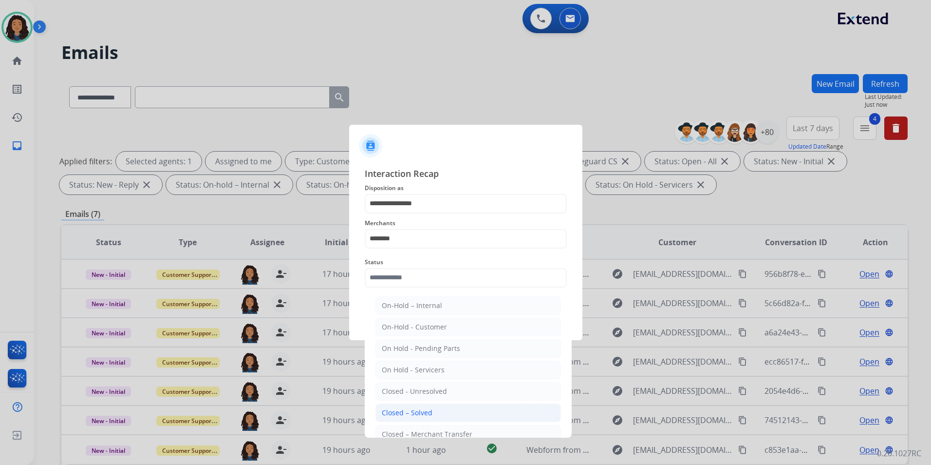
click at [421, 415] on div "Closed – Solved" at bounding box center [407, 413] width 51 height 10
type input "**********"
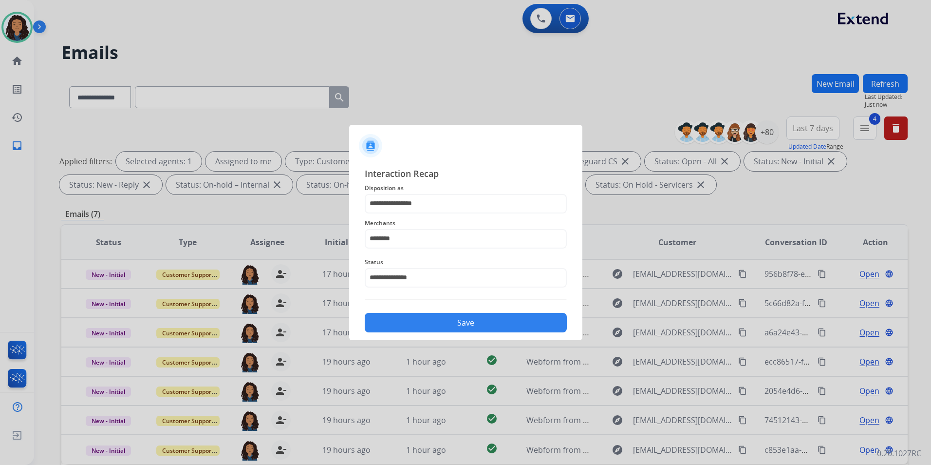
click at [436, 320] on button "Save" at bounding box center [466, 322] width 202 height 19
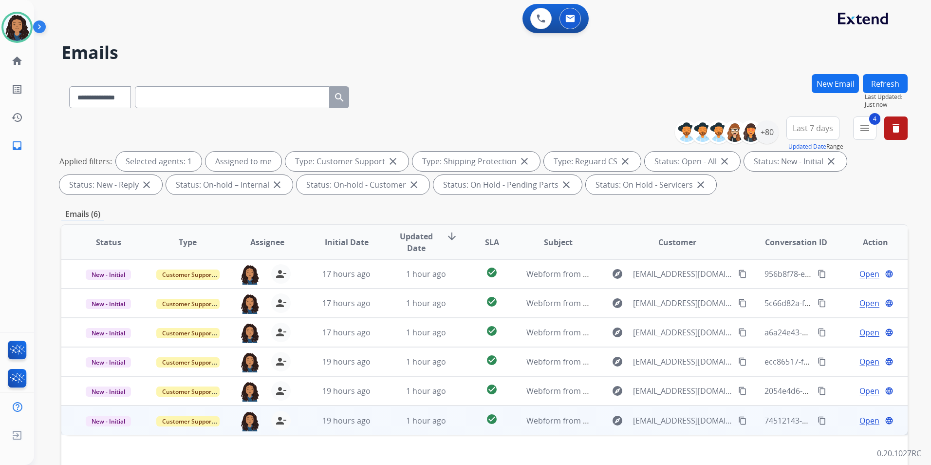
click at [866, 417] on span "Open" at bounding box center [870, 421] width 20 height 12
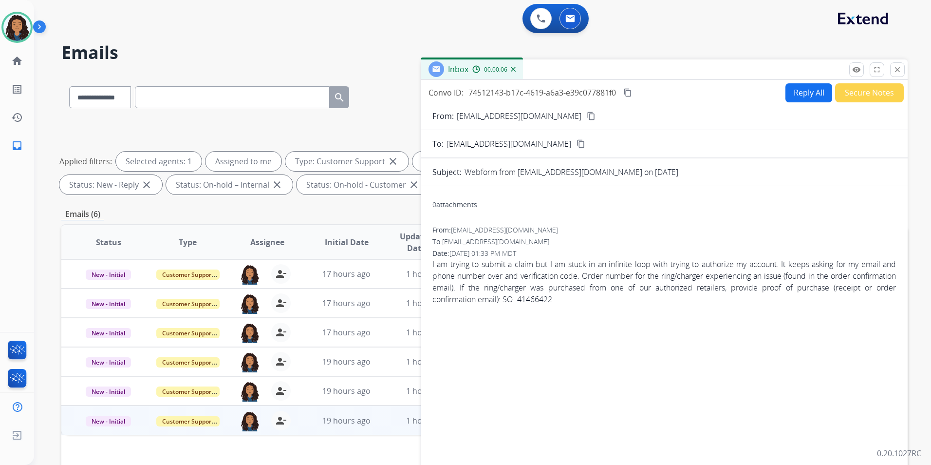
click at [587, 115] on mat-icon "content_copy" at bounding box center [591, 116] width 9 height 9
click at [797, 98] on button "Reply All" at bounding box center [809, 92] width 47 height 19
select select "**********"
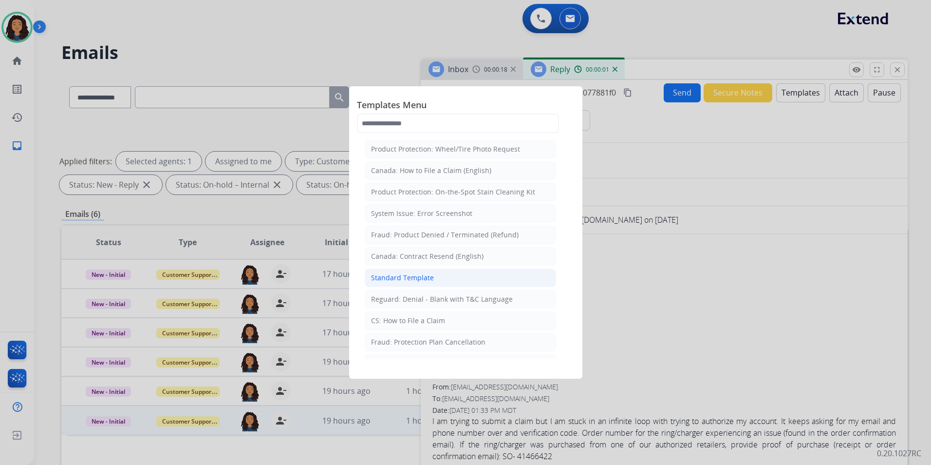
click at [446, 280] on li "Standard Template" at bounding box center [460, 277] width 191 height 19
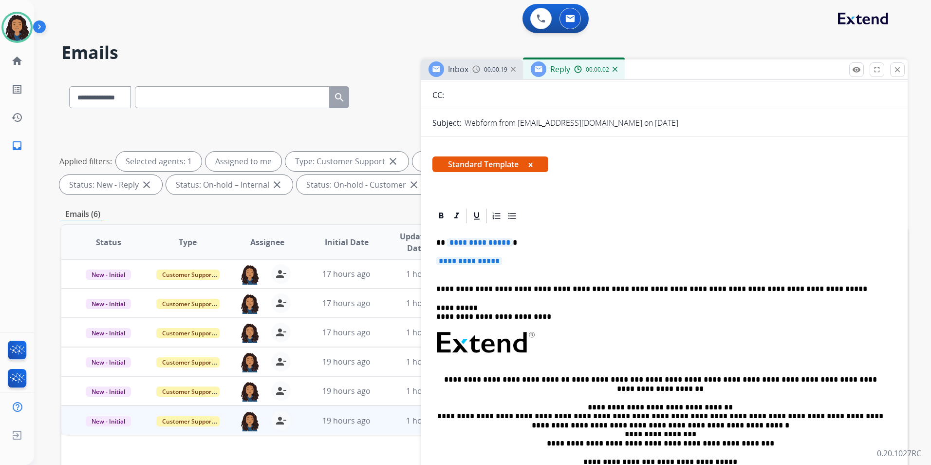
scroll to position [97, 0]
click at [521, 258] on p "**********" at bounding box center [665, 265] width 456 height 18
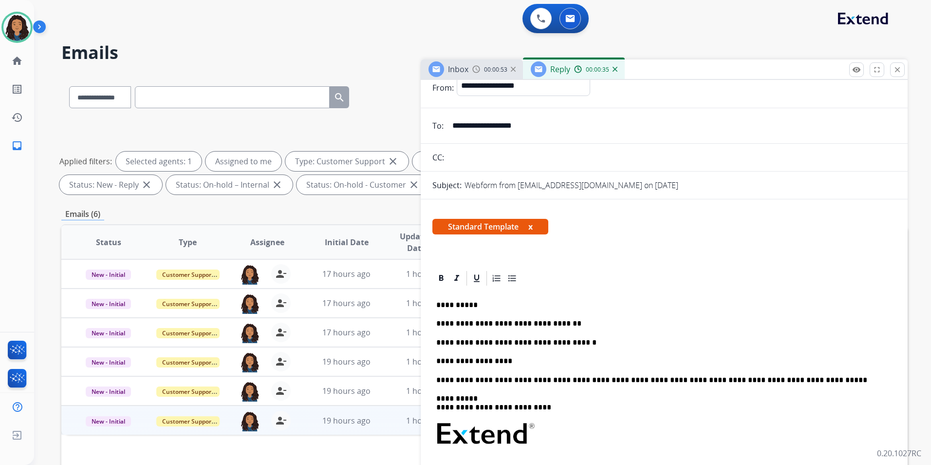
scroll to position [0, 0]
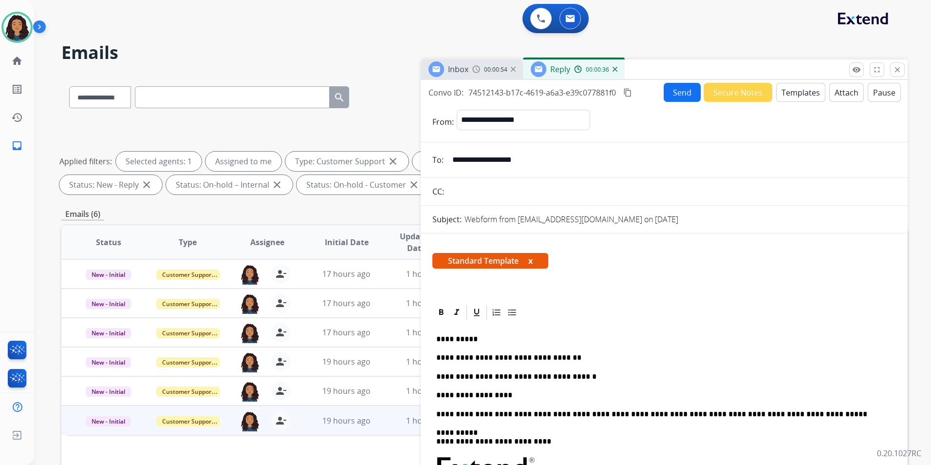
click at [671, 90] on button "Send" at bounding box center [682, 92] width 37 height 19
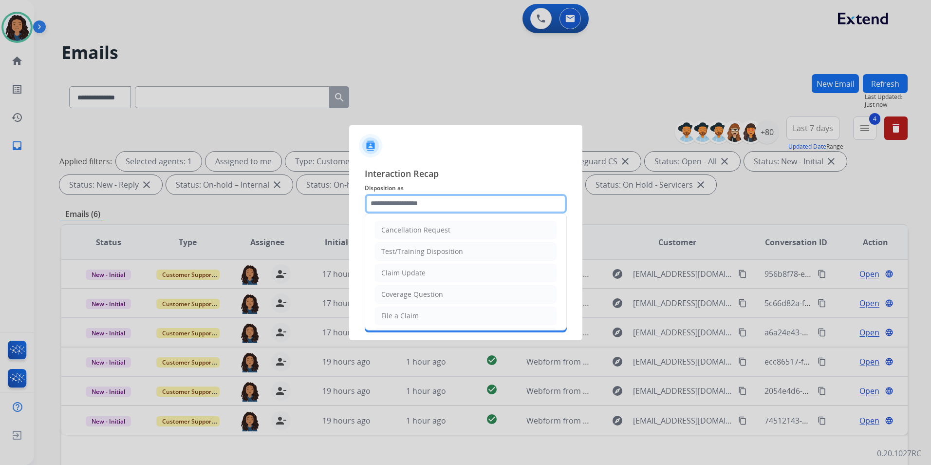
click at [510, 205] on input "text" at bounding box center [466, 203] width 202 height 19
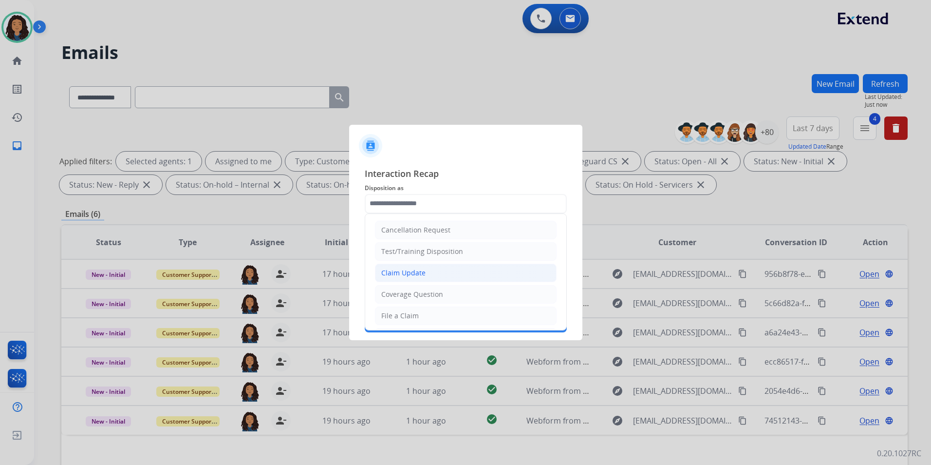
click at [438, 274] on li "Claim Update" at bounding box center [466, 273] width 182 height 19
type input "**********"
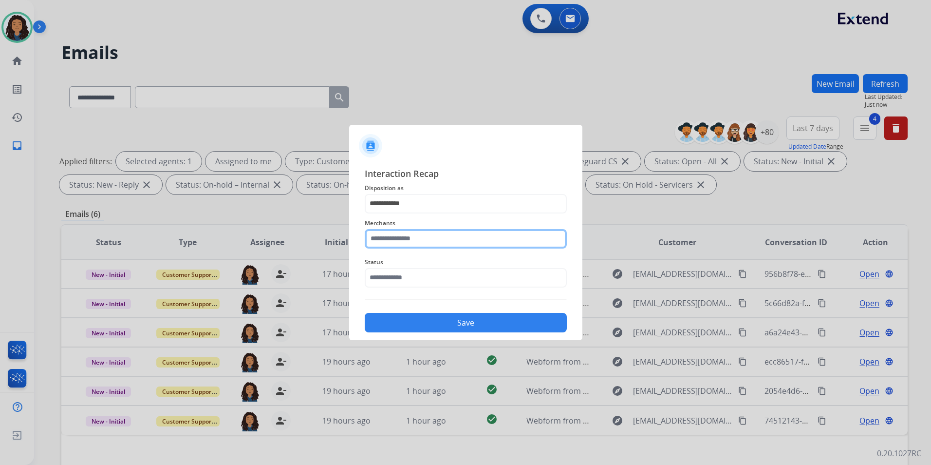
click at [429, 242] on input "text" at bounding box center [466, 238] width 202 height 19
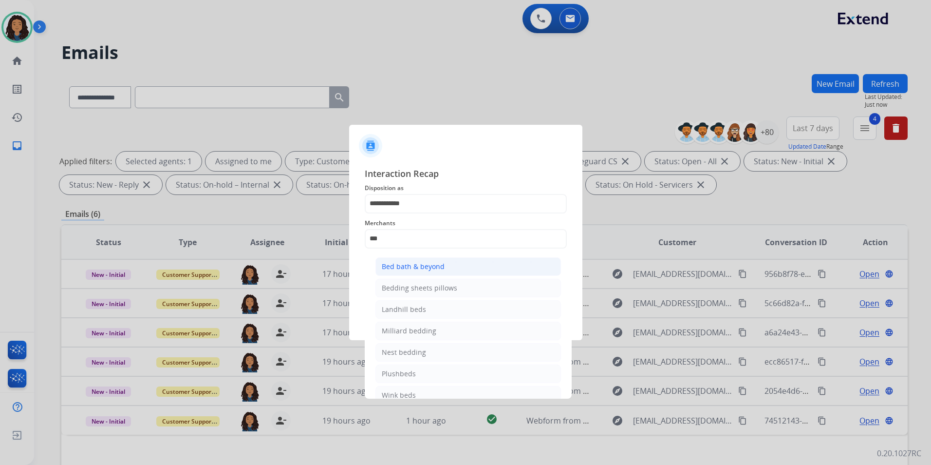
click at [454, 272] on li "Bed bath & beyond" at bounding box center [469, 266] width 186 height 19
type input "**********"
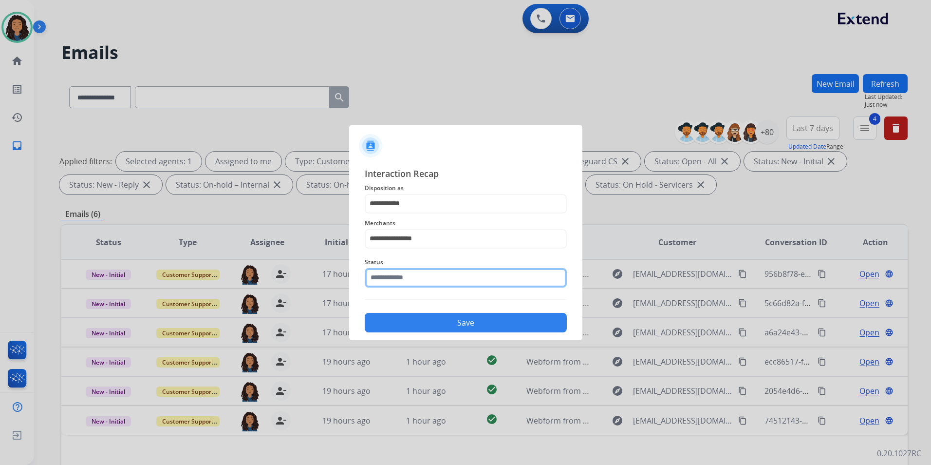
click at [429, 280] on input "text" at bounding box center [466, 277] width 202 height 19
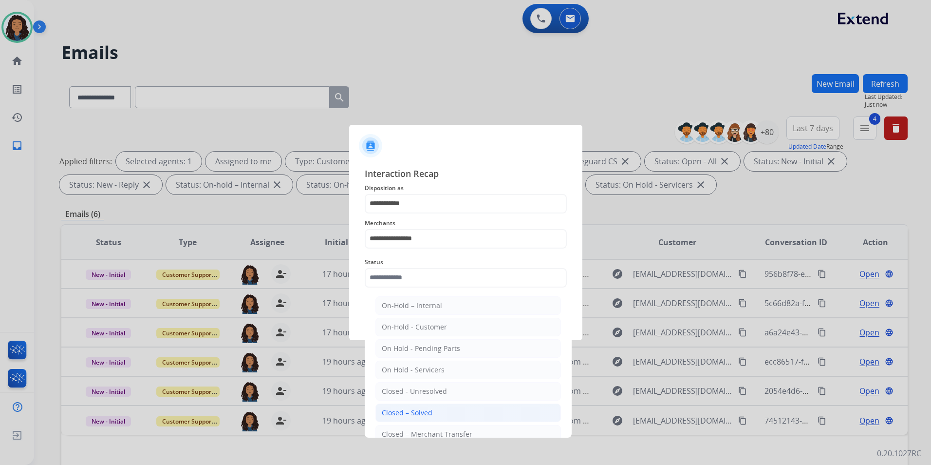
click at [424, 417] on div "Closed – Solved" at bounding box center [407, 413] width 51 height 10
type input "**********"
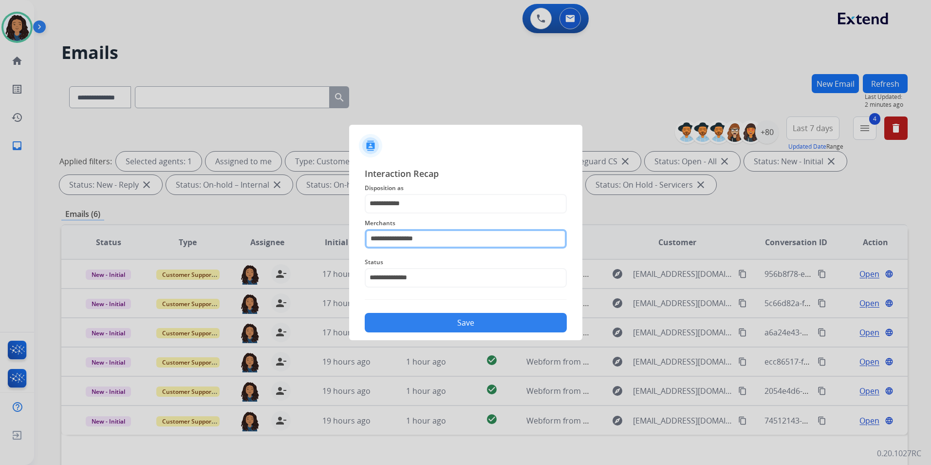
drag, startPoint x: 250, startPoint y: 240, endPoint x: 237, endPoint y: 245, distance: 13.6
click at [0, 244] on app-contact-recap-modal "**********" at bounding box center [0, 232] width 0 height 465
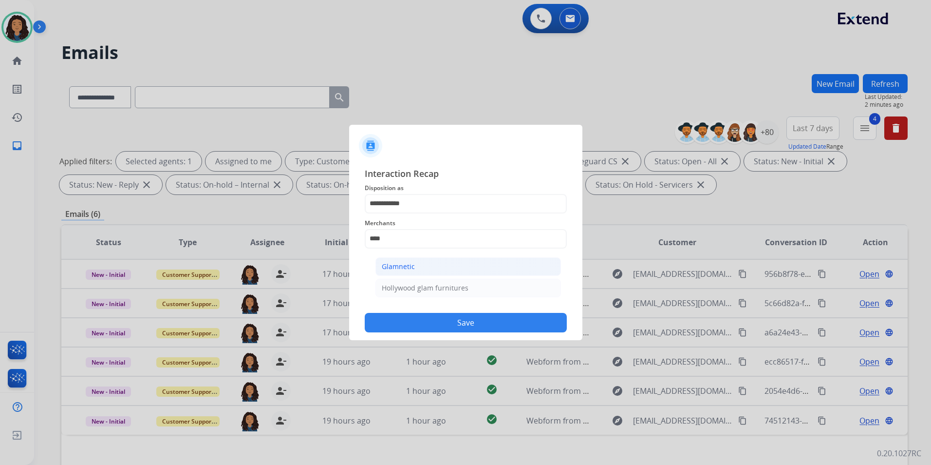
click at [382, 268] on div "Glamnetic" at bounding box center [398, 267] width 33 height 10
type input "*********"
click at [403, 325] on button "Save" at bounding box center [466, 322] width 202 height 19
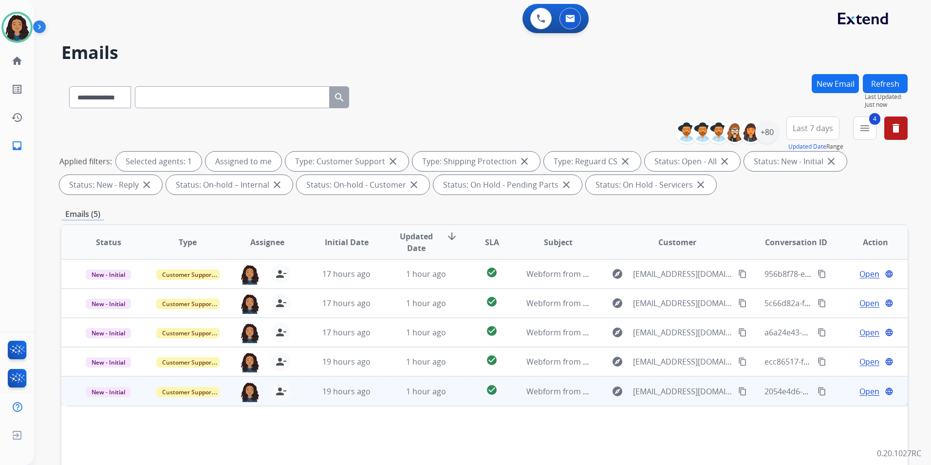
click at [869, 389] on span "Open" at bounding box center [870, 391] width 20 height 12
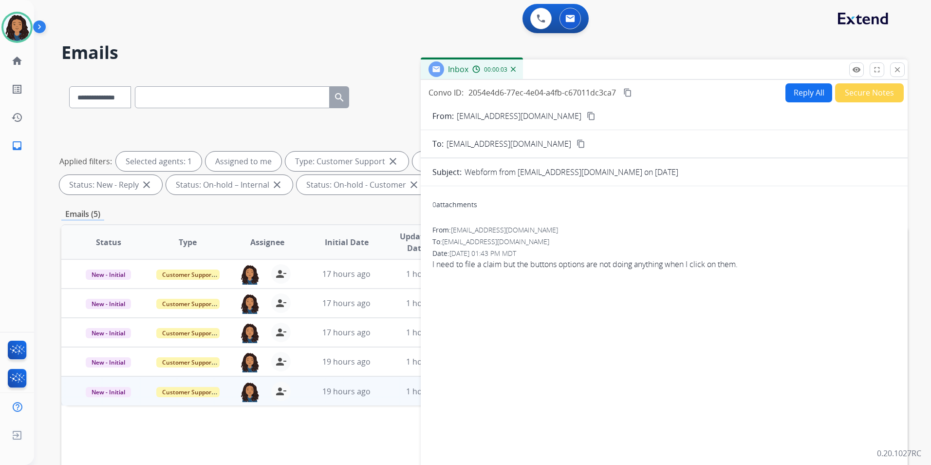
click at [587, 117] on mat-icon "content_copy" at bounding box center [591, 116] width 9 height 9
click at [803, 94] on button "Reply All" at bounding box center [809, 92] width 47 height 19
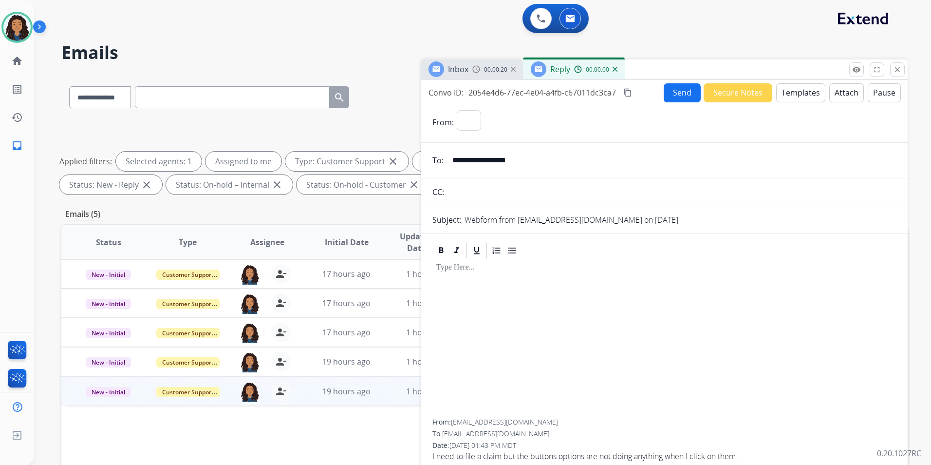
click at [803, 94] on button "Templates" at bounding box center [801, 92] width 49 height 19
select select "**********"
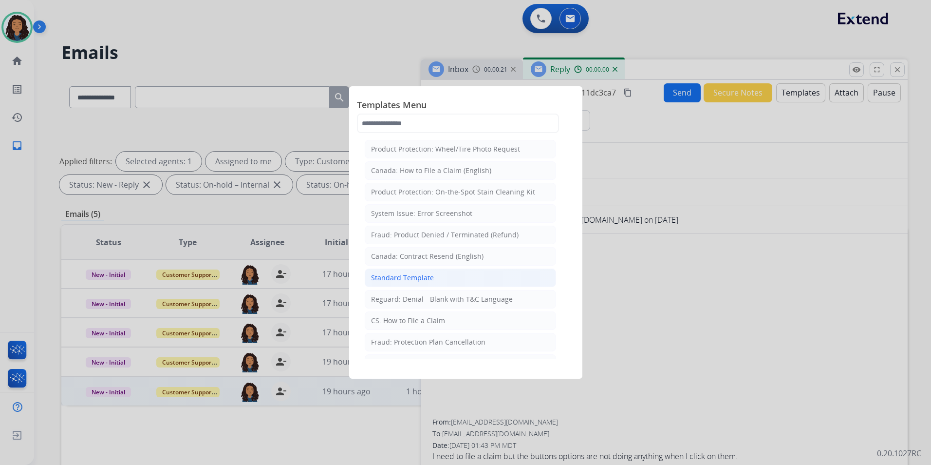
click at [450, 277] on li "Standard Template" at bounding box center [460, 277] width 191 height 19
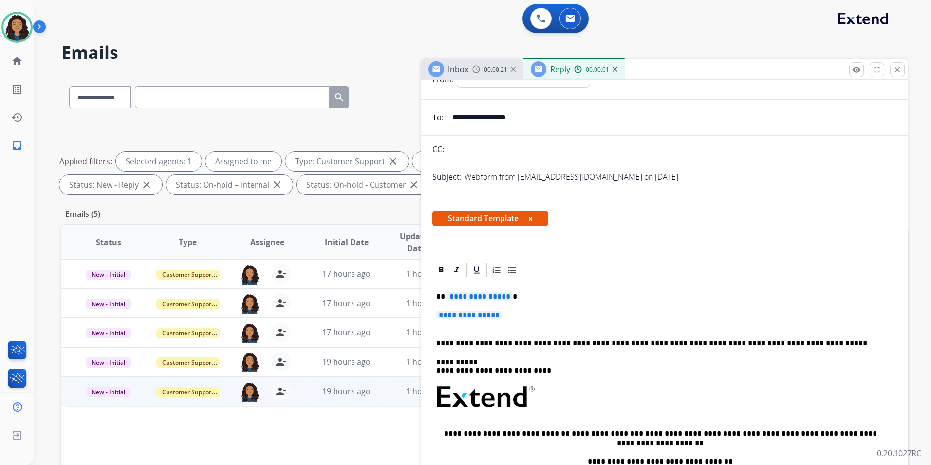
scroll to position [49, 0]
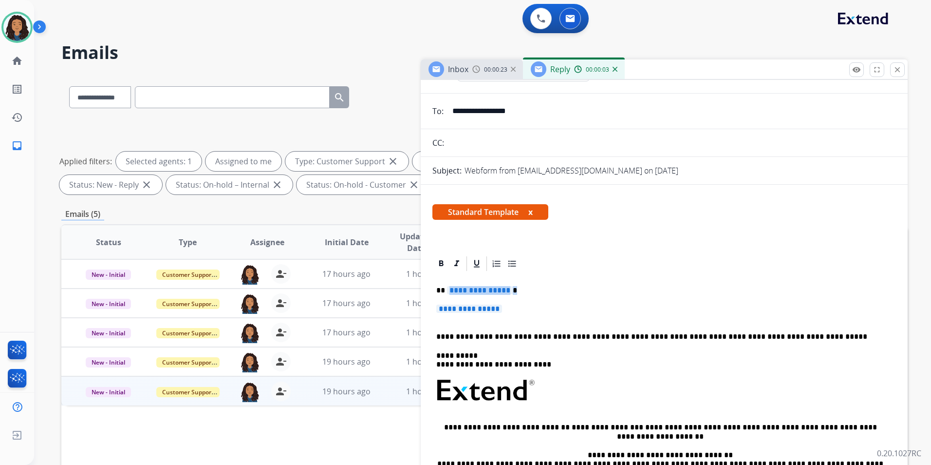
drag, startPoint x: 516, startPoint y: 304, endPoint x: 448, endPoint y: 280, distance: 72.3
click at [448, 280] on div "**********" at bounding box center [665, 413] width 464 height 282
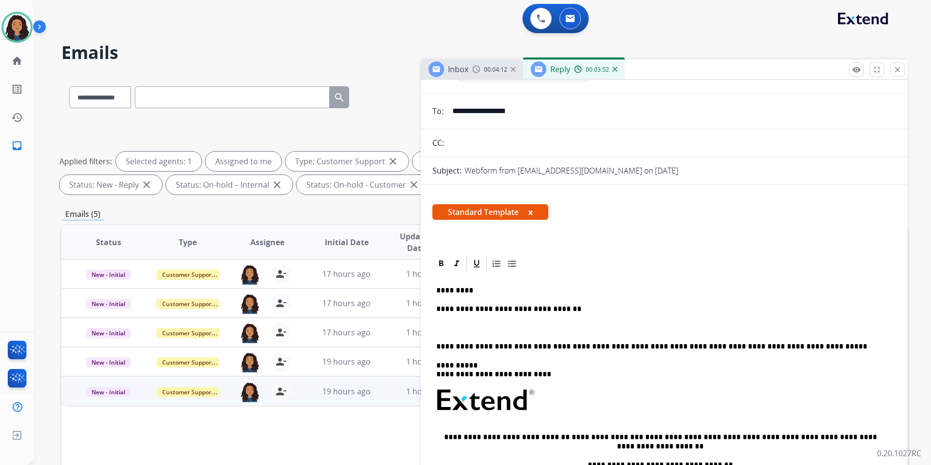
drag, startPoint x: 452, startPoint y: 71, endPoint x: 468, endPoint y: 71, distance: 16.1
click at [453, 71] on span "Inbox" at bounding box center [458, 69] width 20 height 11
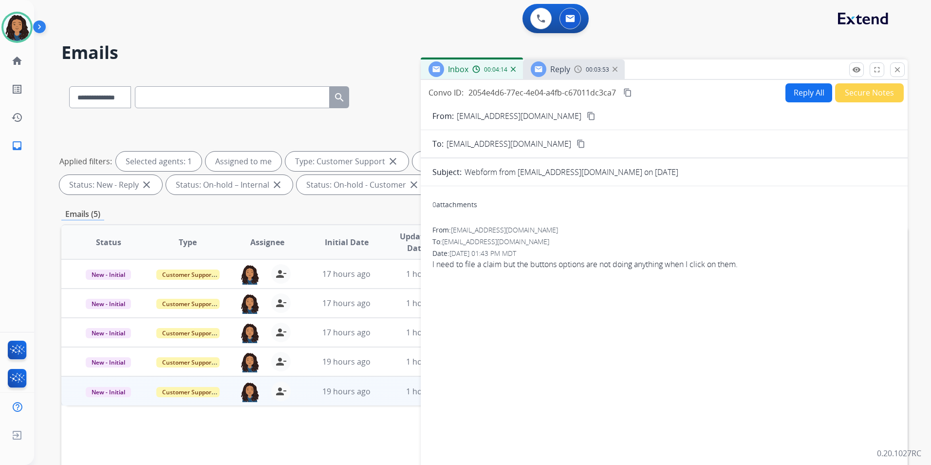
click at [578, 72] on img at bounding box center [578, 69] width 8 height 8
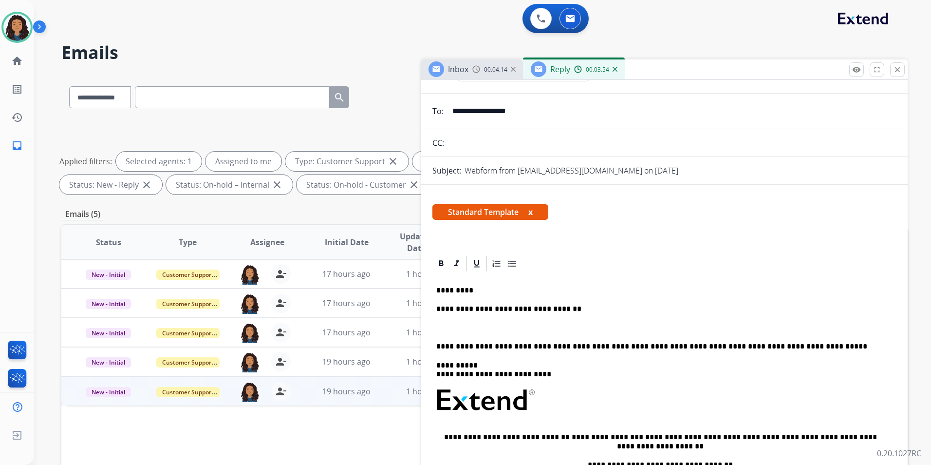
click at [461, 331] on p at bounding box center [665, 327] width 456 height 9
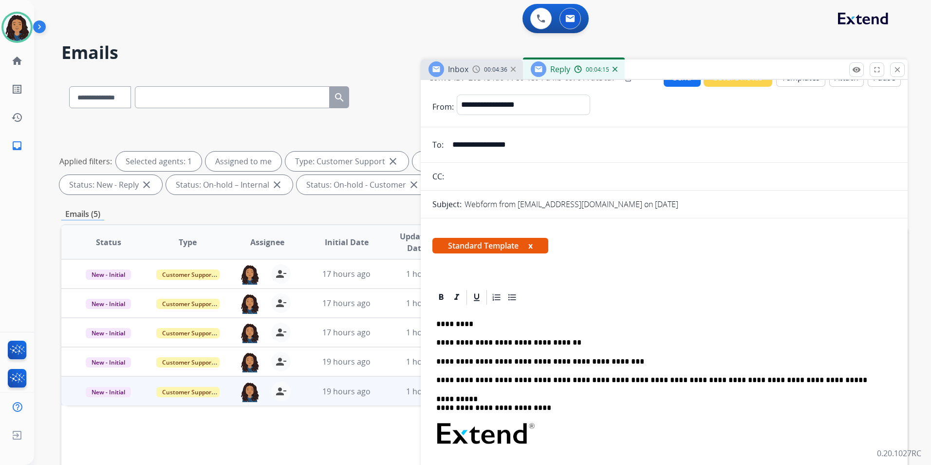
scroll to position [0, 0]
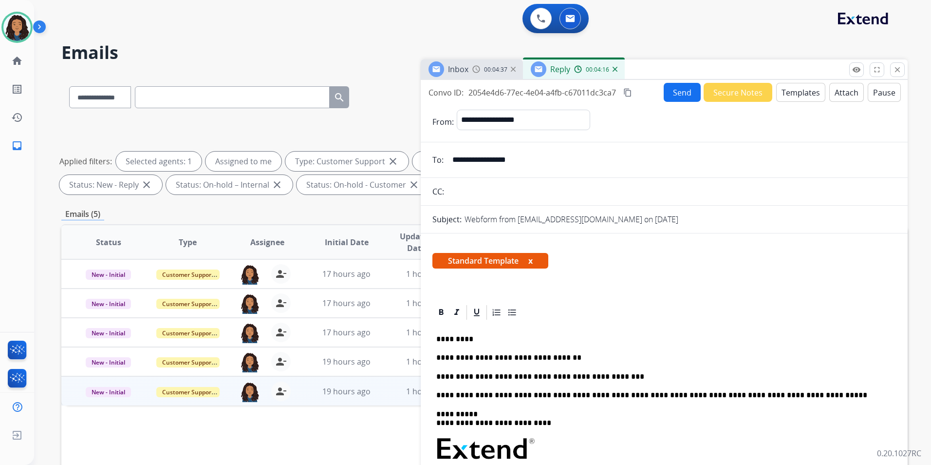
click at [673, 85] on button "Send" at bounding box center [682, 92] width 37 height 19
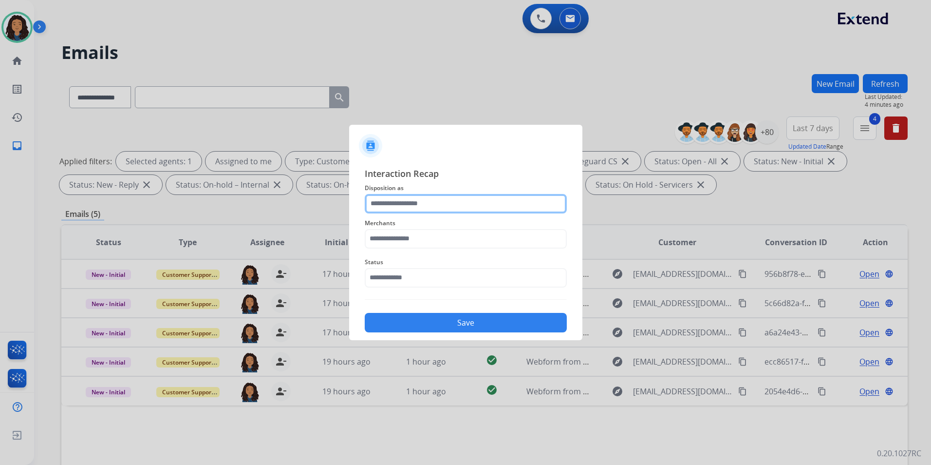
click at [458, 203] on input "text" at bounding box center [466, 203] width 202 height 19
click at [411, 206] on input "text" at bounding box center [466, 203] width 202 height 19
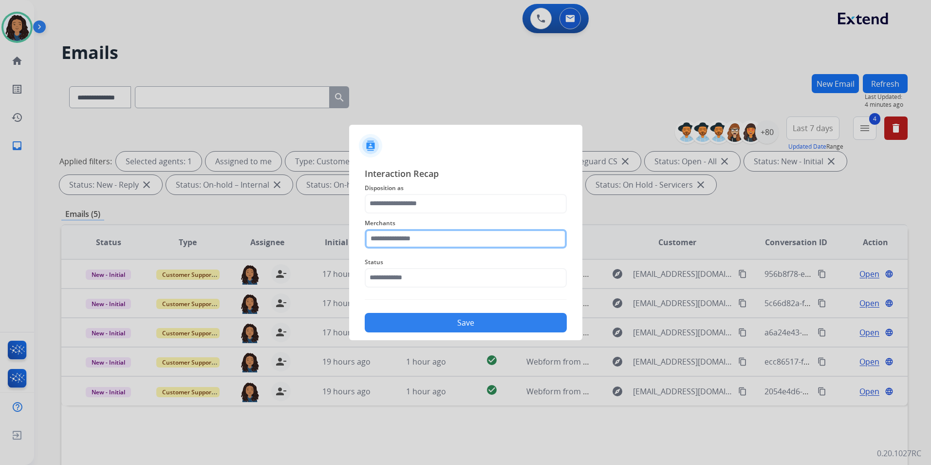
click at [459, 245] on input "text" at bounding box center [466, 238] width 202 height 19
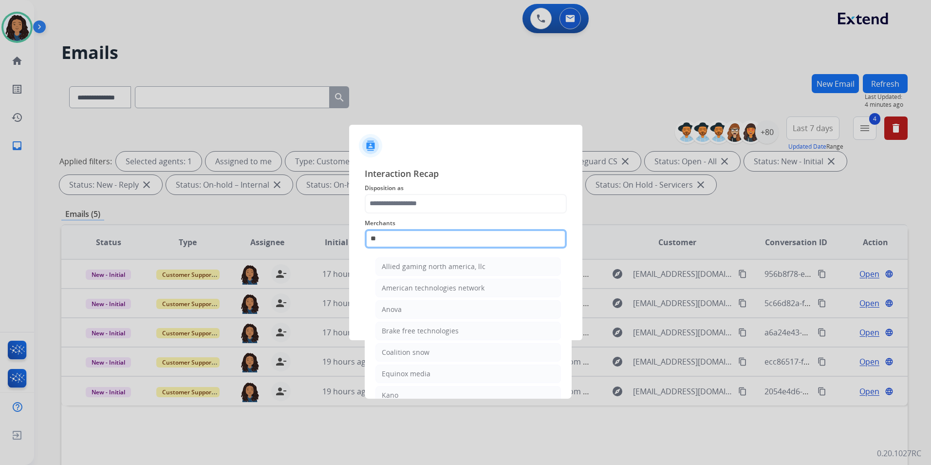
drag, startPoint x: 433, startPoint y: 241, endPoint x: 258, endPoint y: 237, distance: 174.5
click at [0, 237] on app-contact-recap-modal "Interaction Recap Disposition as Merchants ** Allied gaming north america, llc …" at bounding box center [0, 232] width 0 height 465
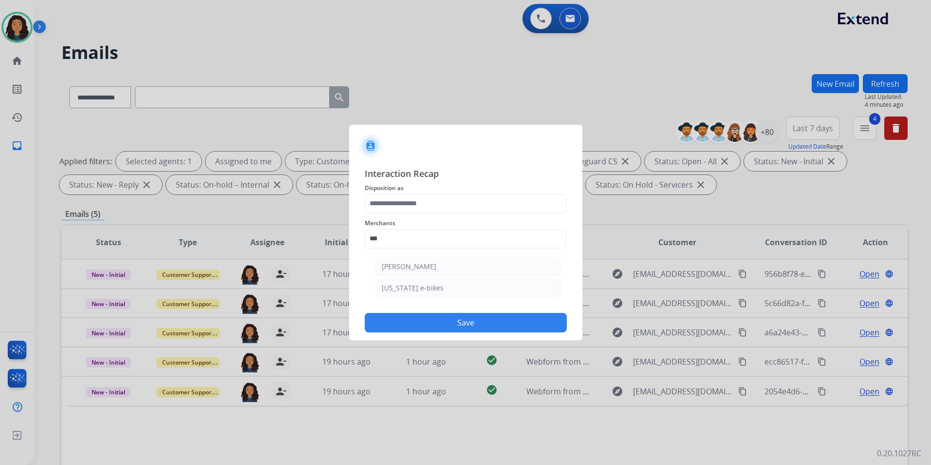
drag, startPoint x: 385, startPoint y: 270, endPoint x: 392, endPoint y: 270, distance: 6.8
click at [388, 270] on div "[PERSON_NAME]" at bounding box center [409, 267] width 55 height 10
type input "**********"
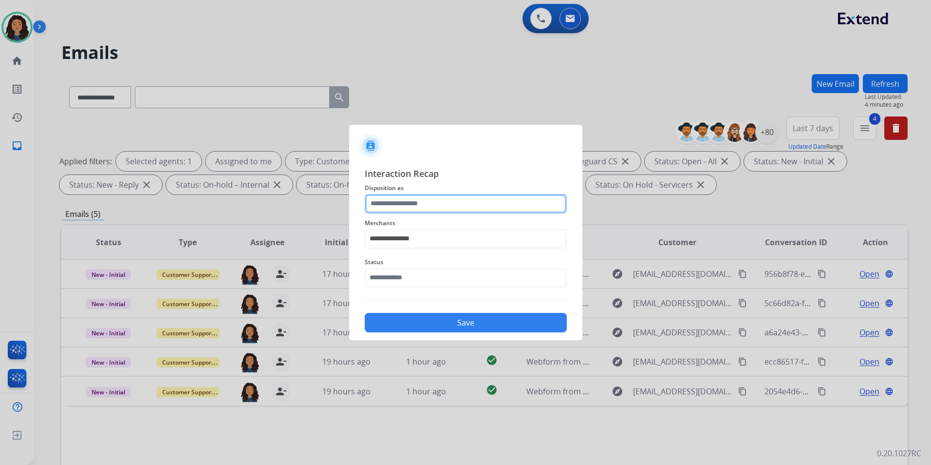
click at [453, 205] on input "text" at bounding box center [466, 203] width 202 height 19
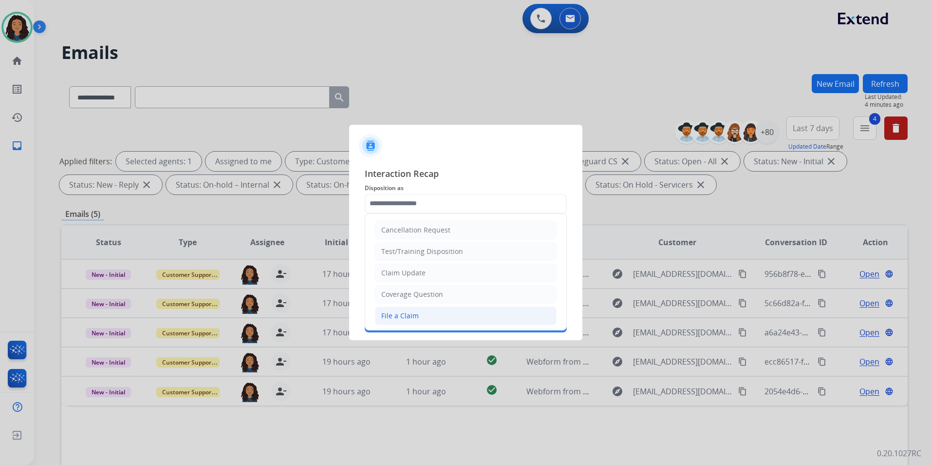
click at [421, 314] on li "File a Claim" at bounding box center [466, 315] width 182 height 19
type input "**********"
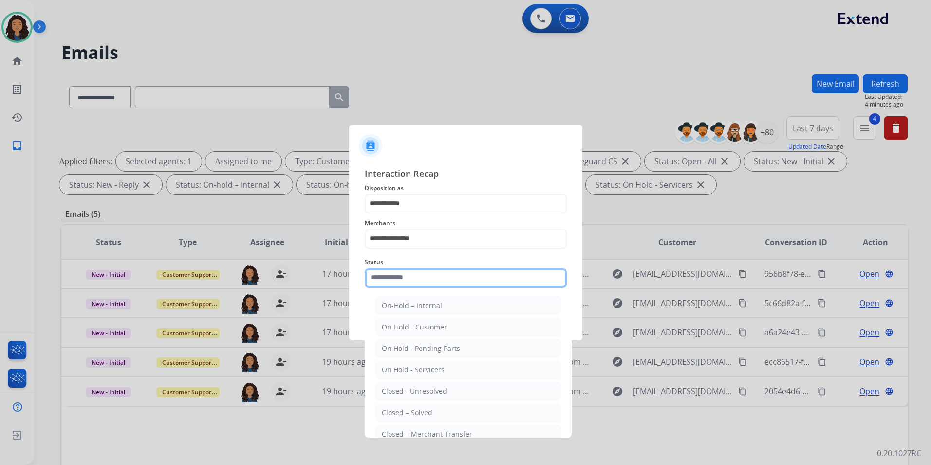
click at [418, 268] on input "text" at bounding box center [466, 277] width 202 height 19
click at [406, 411] on div "Closed – Solved" at bounding box center [407, 413] width 51 height 10
type input "**********"
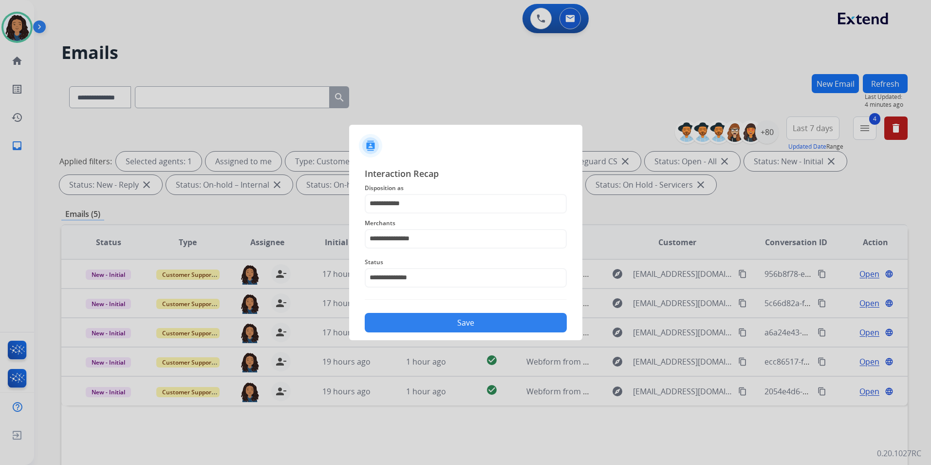
click at [442, 324] on button "Save" at bounding box center [466, 322] width 202 height 19
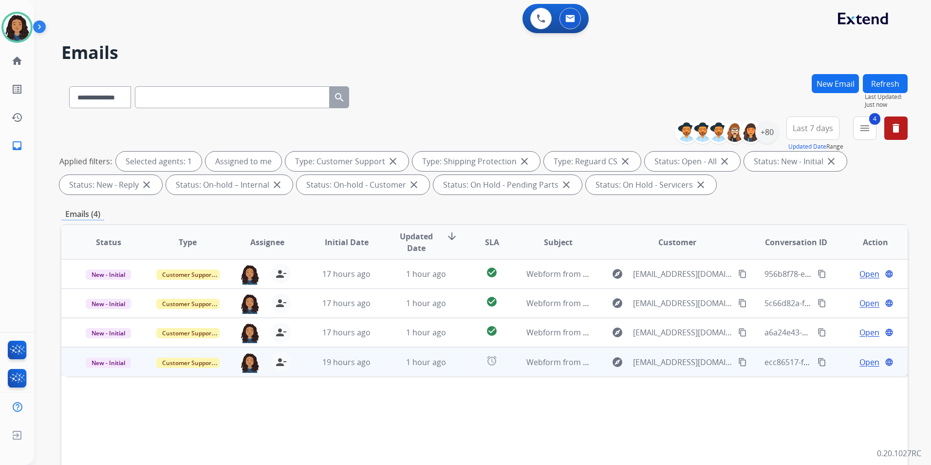
click at [860, 362] on span "Open" at bounding box center [870, 362] width 20 height 12
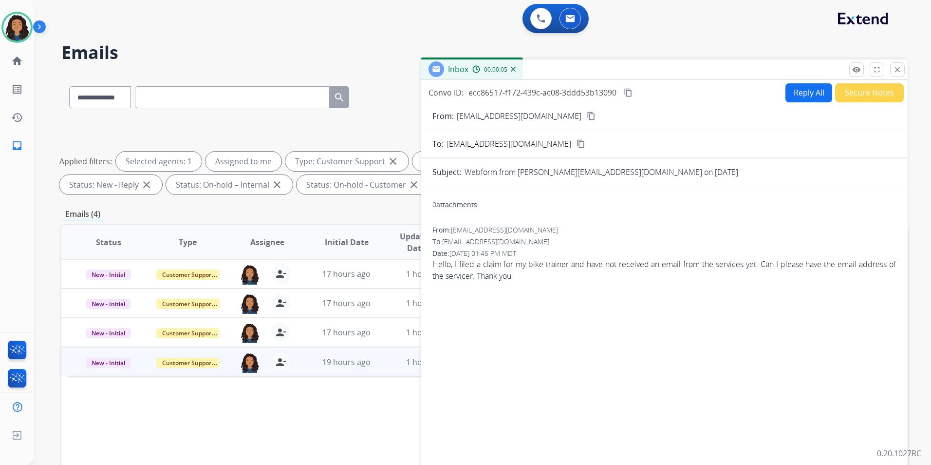
click at [587, 115] on mat-icon "content_copy" at bounding box center [591, 116] width 9 height 9
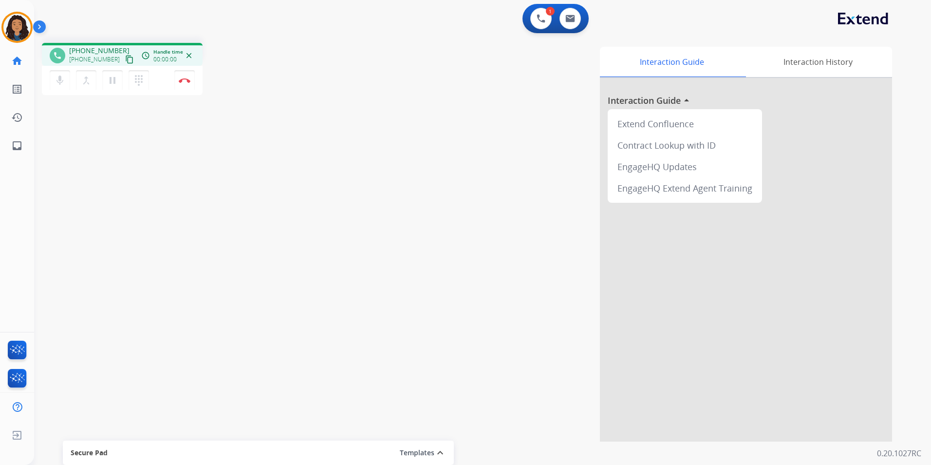
click at [125, 58] on mat-icon "content_copy" at bounding box center [129, 59] width 9 height 9
click at [186, 83] on button "Disconnect" at bounding box center [184, 80] width 20 height 20
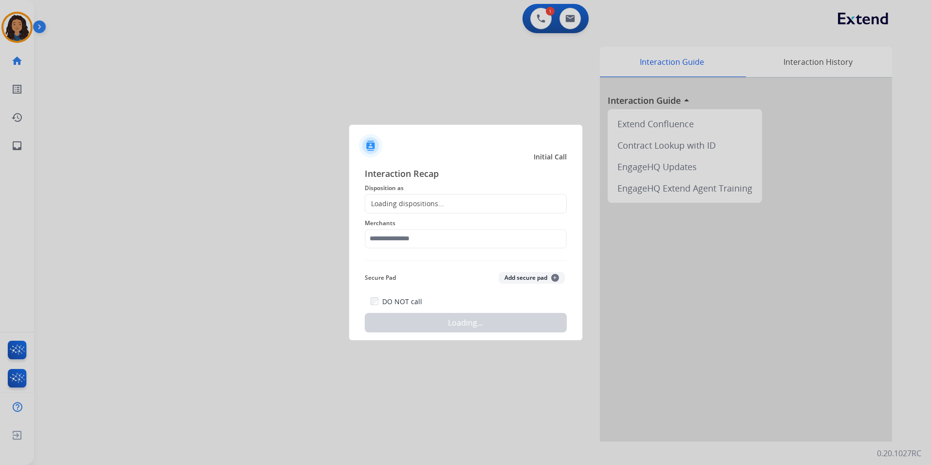
click at [436, 204] on div "Loading dispositions..." at bounding box center [404, 204] width 79 height 10
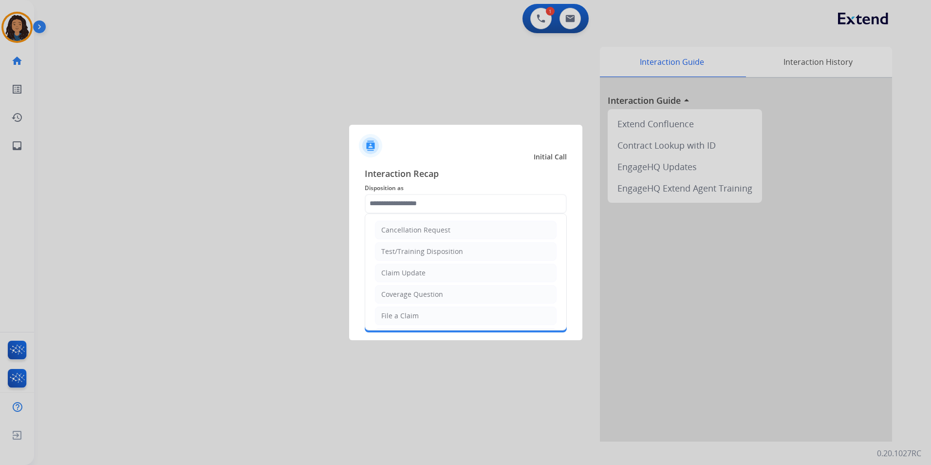
click at [435, 204] on input "text" at bounding box center [466, 203] width 202 height 19
click at [423, 274] on div "Claim Update" at bounding box center [403, 273] width 44 height 10
type input "**********"
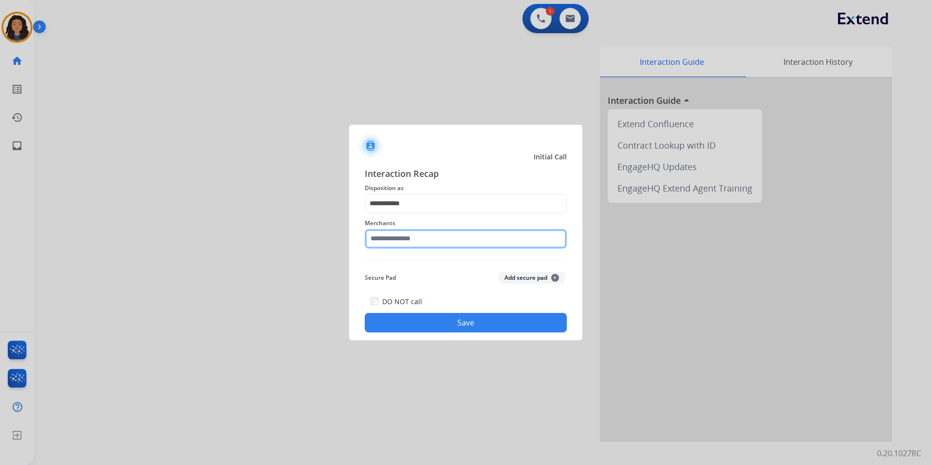
click at [394, 241] on input "text" at bounding box center [466, 238] width 202 height 19
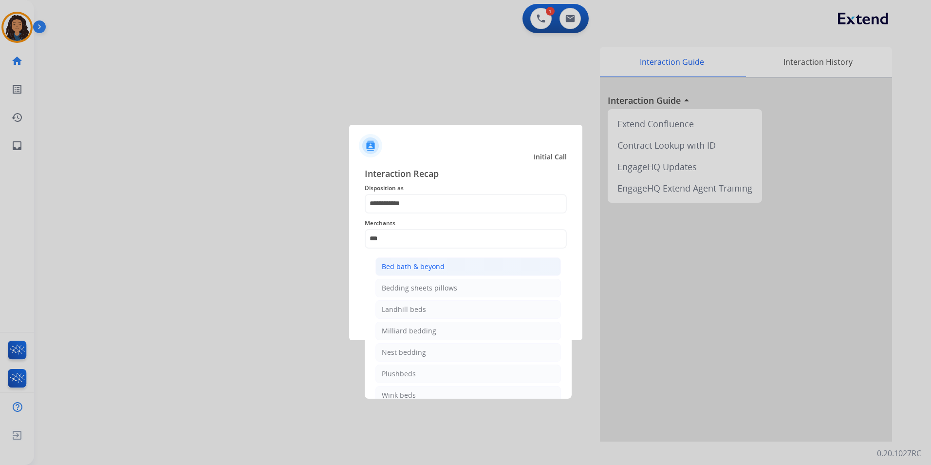
click at [418, 266] on div "Bed bath & beyond" at bounding box center [413, 267] width 63 height 10
type input "**********"
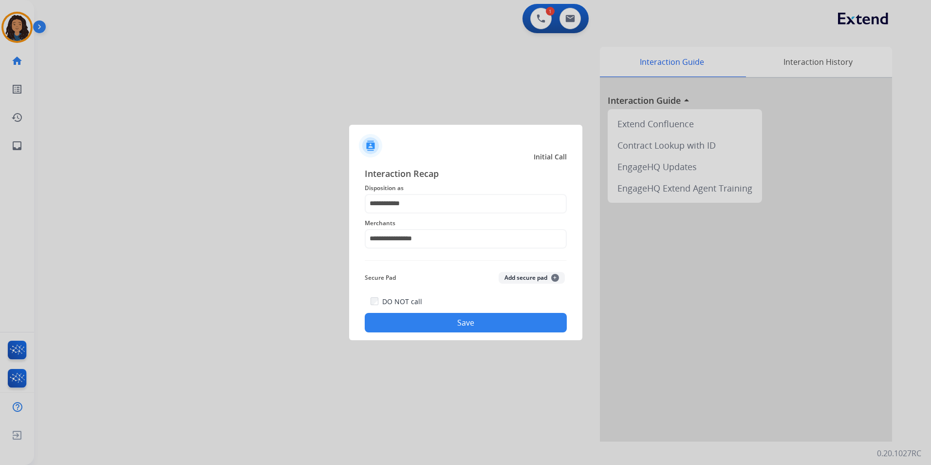
click at [430, 314] on button "Save" at bounding box center [466, 322] width 202 height 19
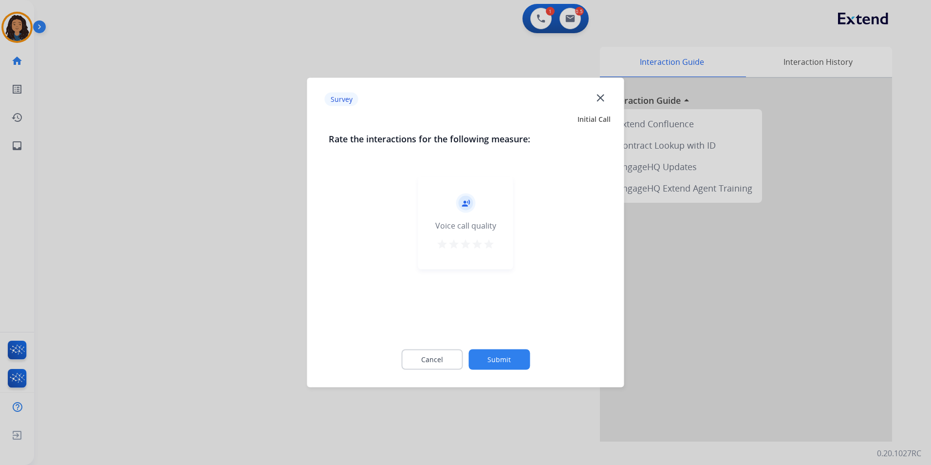
click at [206, 267] on div at bounding box center [465, 232] width 931 height 465
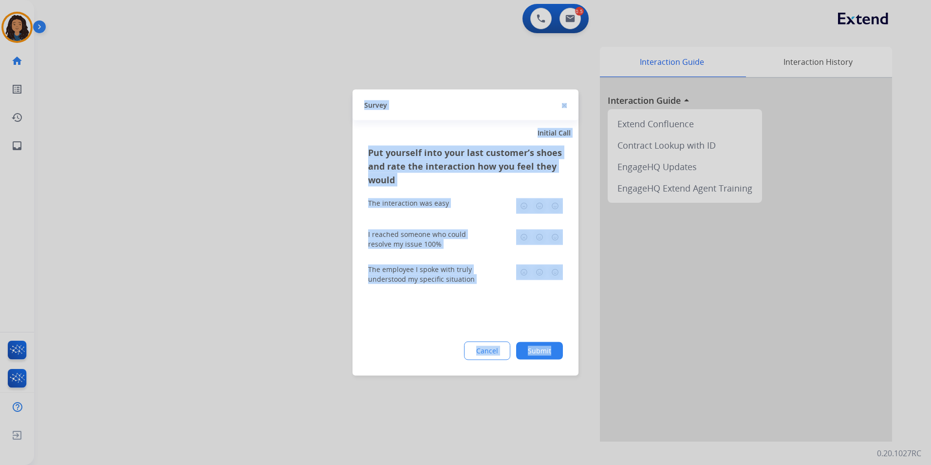
click at [206, 266] on div at bounding box center [465, 232] width 931 height 465
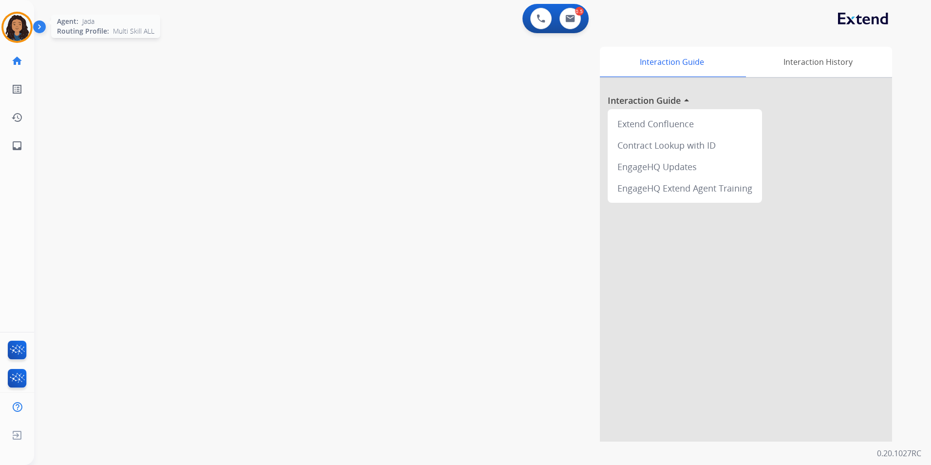
click at [19, 38] on img at bounding box center [16, 27] width 27 height 27
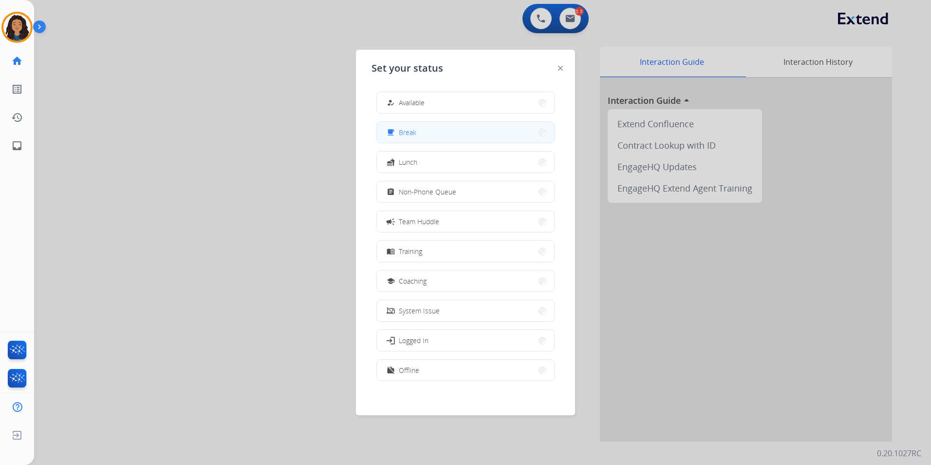
click at [435, 135] on button "free_breakfast Break" at bounding box center [465, 132] width 177 height 21
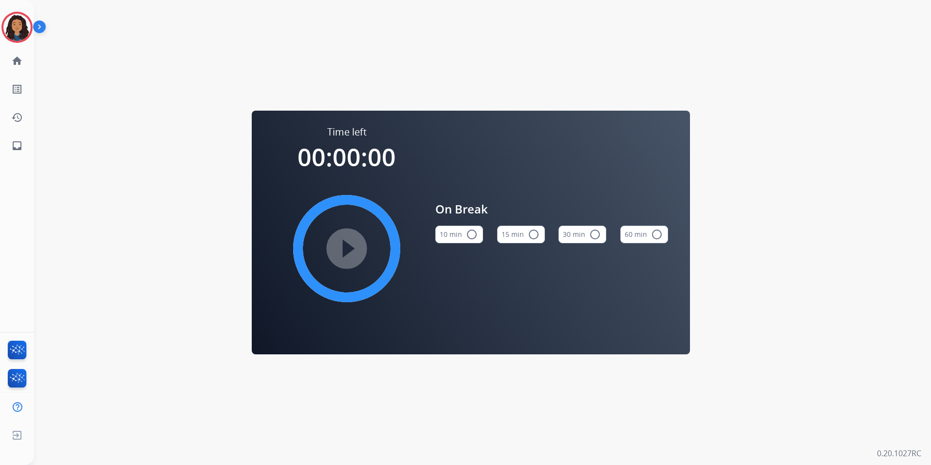
click at [536, 241] on button "15 min radio_button_unchecked" at bounding box center [521, 235] width 48 height 18
click at [347, 243] on mat-icon "play_circle_filled" at bounding box center [347, 249] width 12 height 12
click at [24, 31] on img at bounding box center [16, 27] width 27 height 27
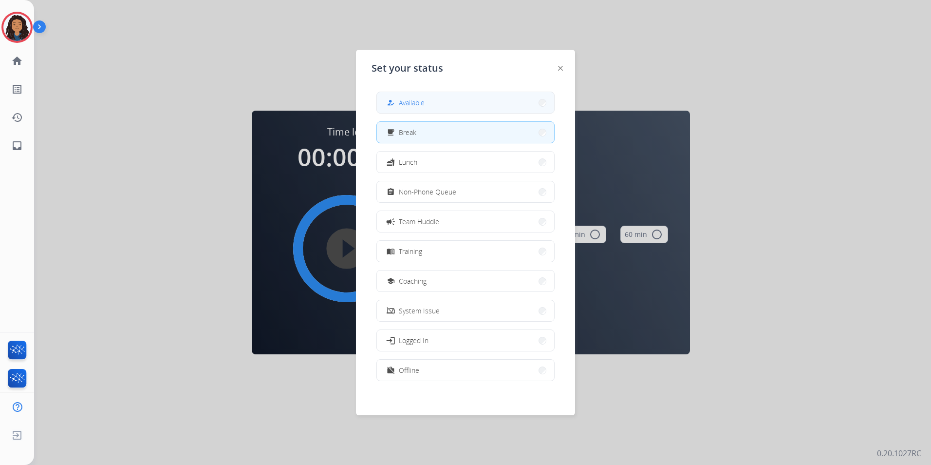
click at [465, 101] on button "how_to_reg Available" at bounding box center [465, 102] width 177 height 21
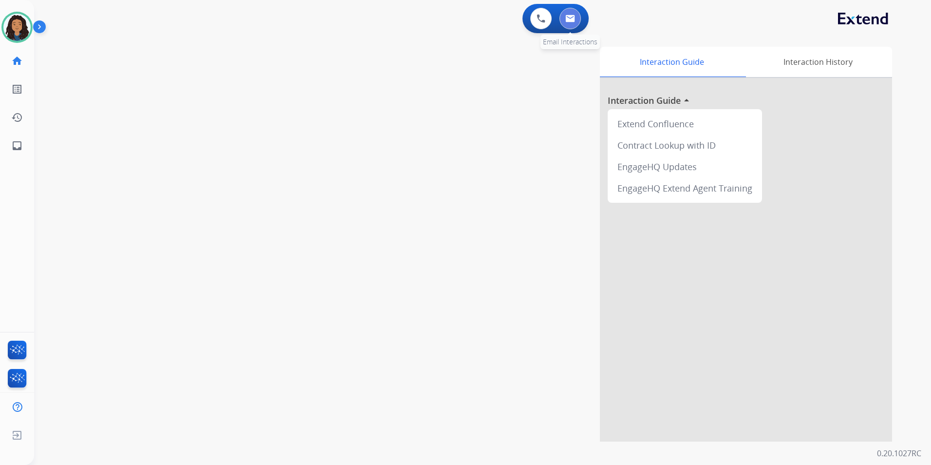
click at [575, 21] on button at bounding box center [570, 18] width 21 height 21
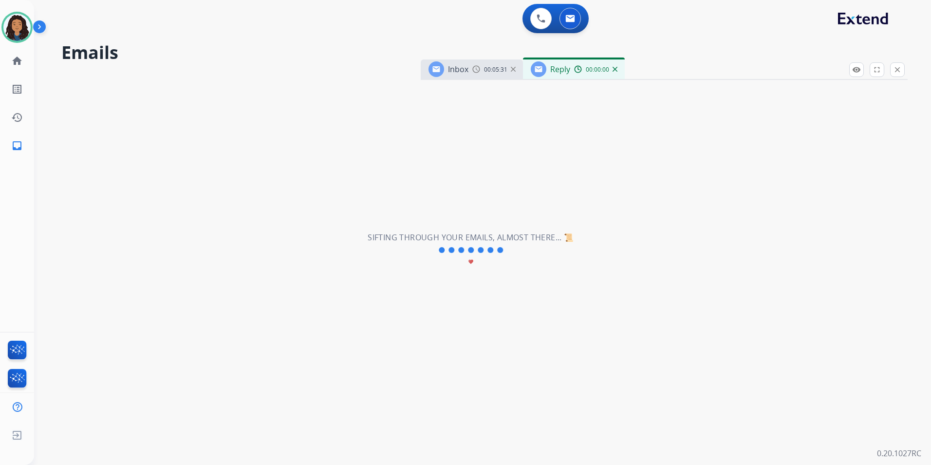
select select "**********"
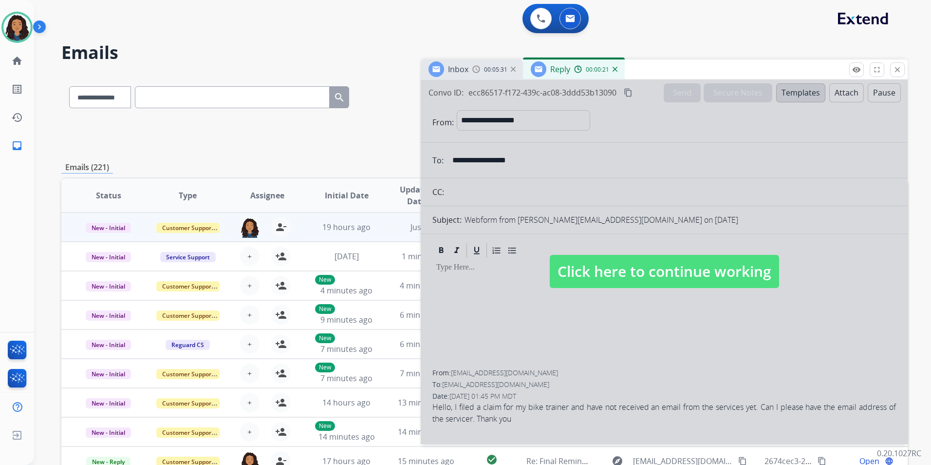
drag, startPoint x: 638, startPoint y: 274, endPoint x: 635, endPoint y: 258, distance: 16.9
click at [638, 274] on span "Click here to continue working" at bounding box center [664, 271] width 229 height 33
select select
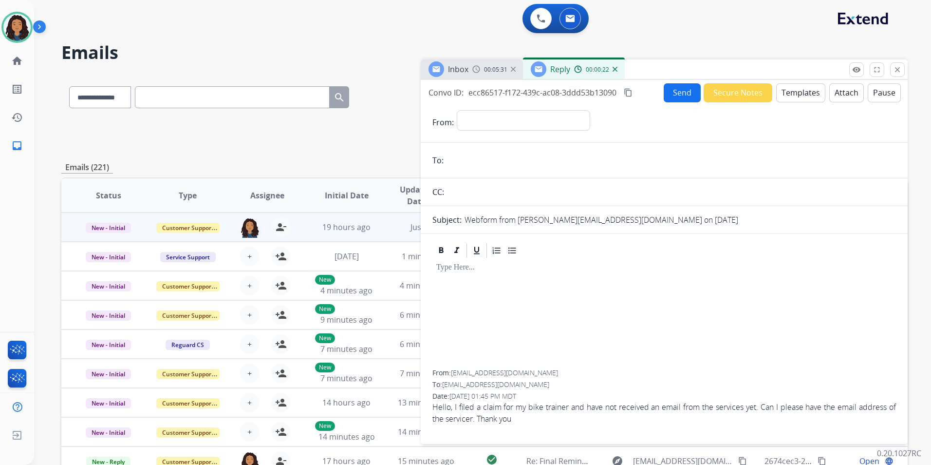
click at [482, 76] on div "Inbox 00:05:31" at bounding box center [472, 68] width 102 height 19
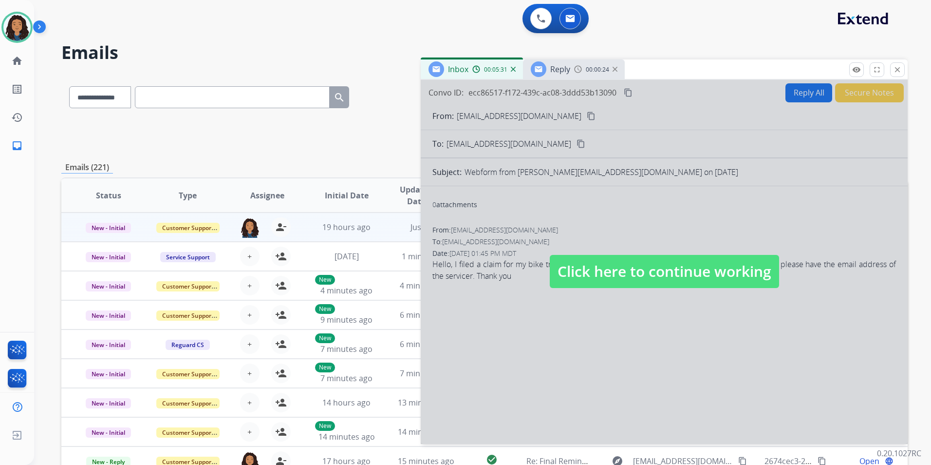
click at [670, 278] on span "Click here to continue working" at bounding box center [664, 271] width 229 height 33
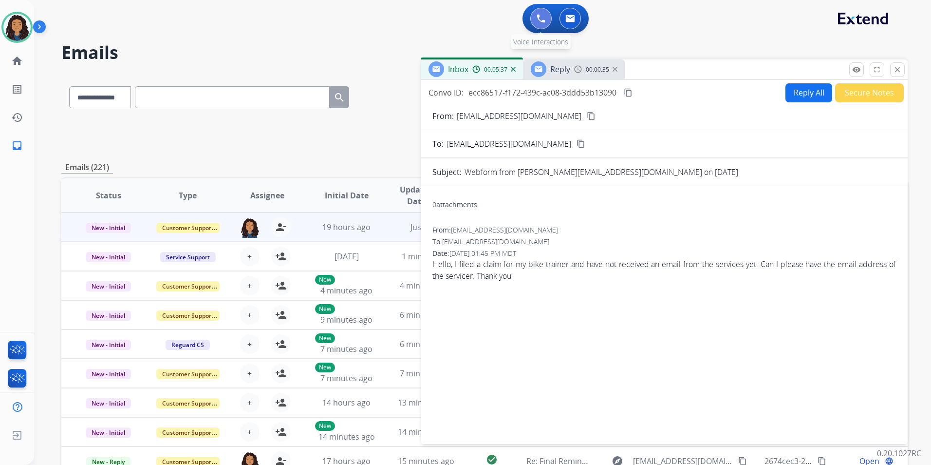
click at [541, 25] on button at bounding box center [541, 18] width 21 height 21
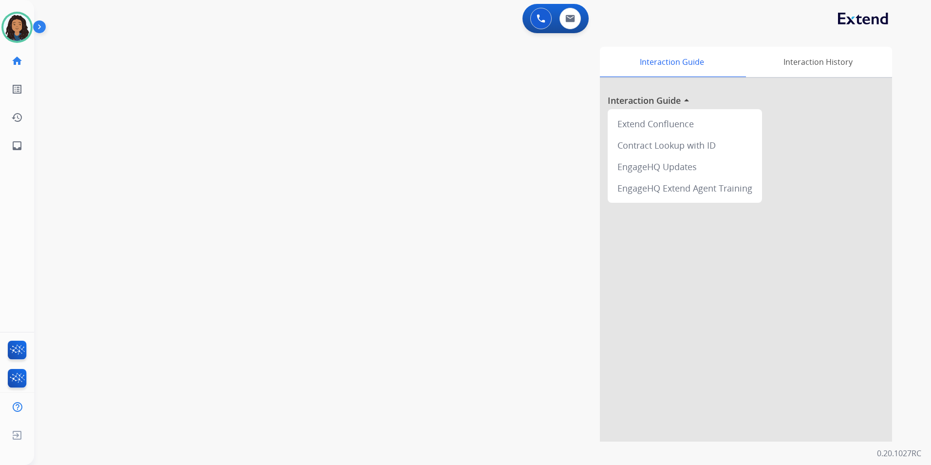
click at [541, 25] on button at bounding box center [541, 18] width 21 height 21
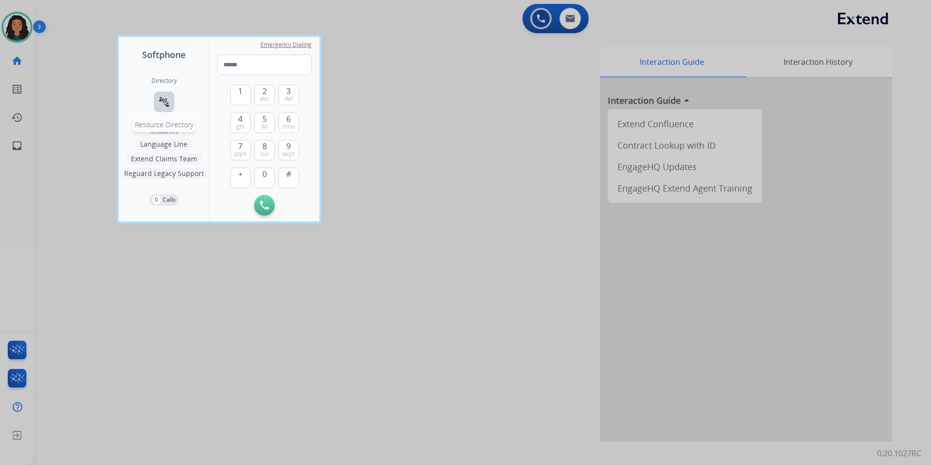
click at [164, 99] on mat-icon "connect_without_contact" at bounding box center [164, 102] width 12 height 12
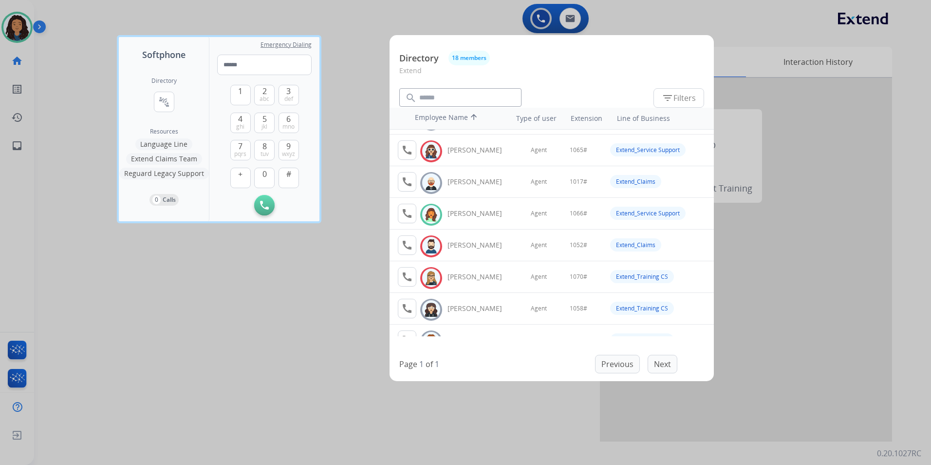
scroll to position [97, 0]
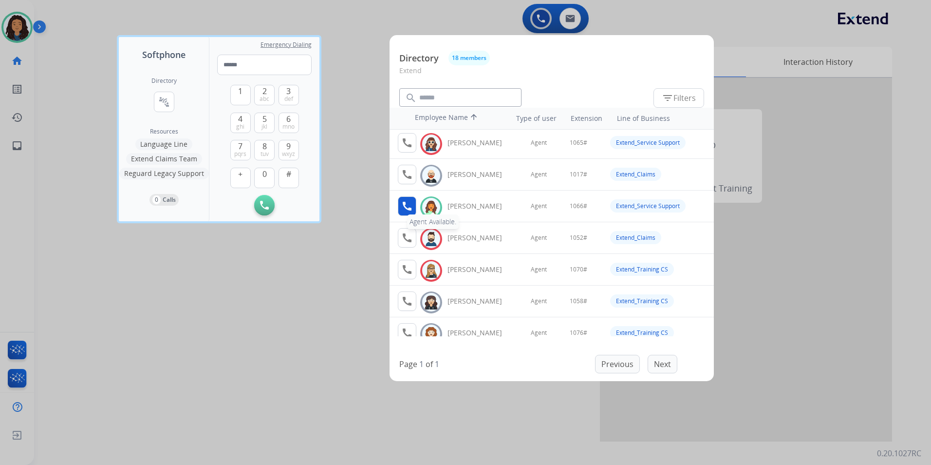
click at [410, 203] on mat-icon "call" at bounding box center [407, 206] width 12 height 12
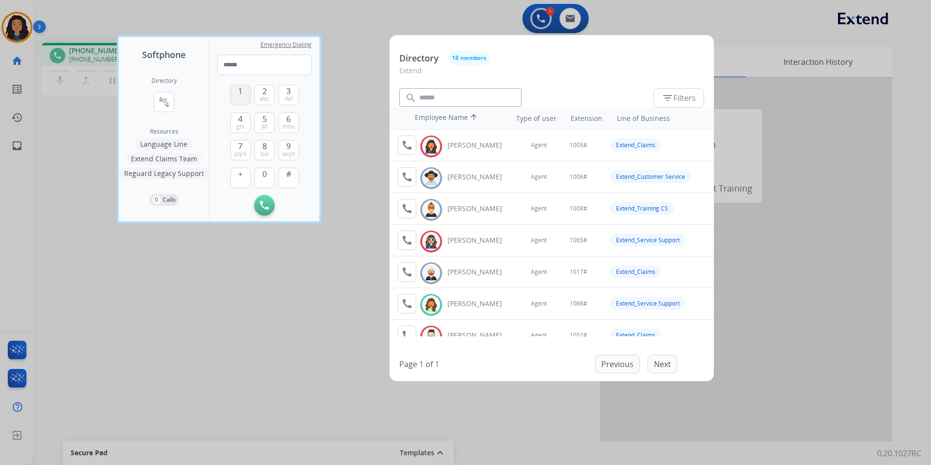
click at [239, 96] on span "1" at bounding box center [240, 91] width 4 height 12
click at [262, 168] on div "0" at bounding box center [264, 178] width 20 height 20
click at [286, 126] on span "mno" at bounding box center [289, 127] width 12 height 8
click at [294, 175] on button "#" at bounding box center [289, 178] width 20 height 20
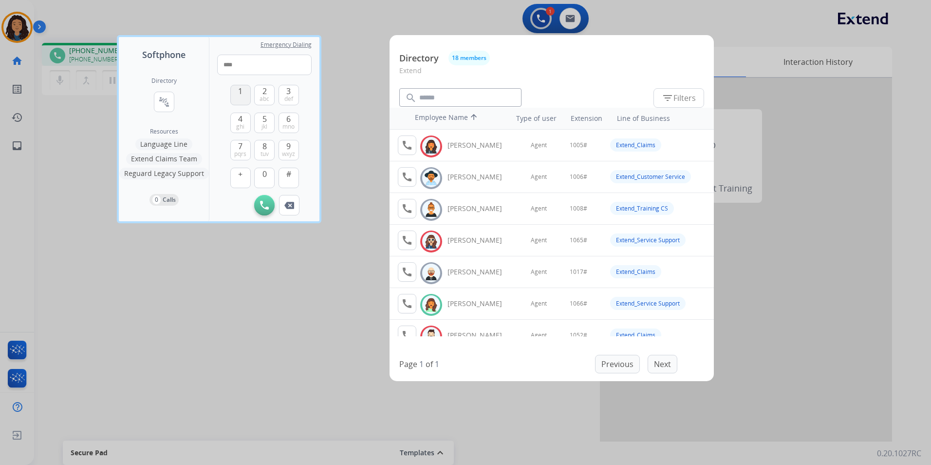
click at [241, 89] on span "1" at bounding box center [240, 91] width 4 height 12
click at [260, 172] on button "0" at bounding box center [264, 178] width 20 height 20
click at [291, 121] on button "6 mno" at bounding box center [289, 123] width 20 height 20
click at [296, 178] on button "#" at bounding box center [289, 178] width 20 height 20
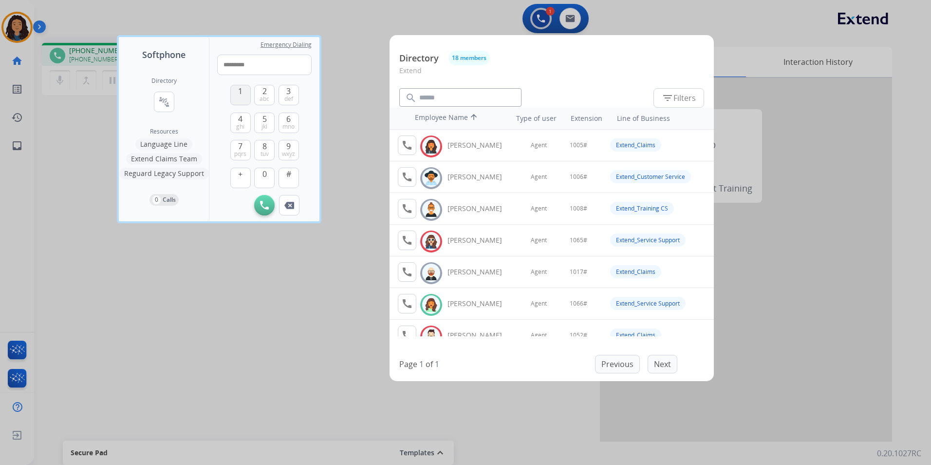
click at [238, 92] on span "1" at bounding box center [240, 91] width 4 height 12
click at [265, 171] on span "0" at bounding box center [265, 174] width 4 height 12
click at [290, 125] on span "mno" at bounding box center [289, 127] width 12 height 8
click at [286, 179] on span "#" at bounding box center [288, 174] width 5 height 12
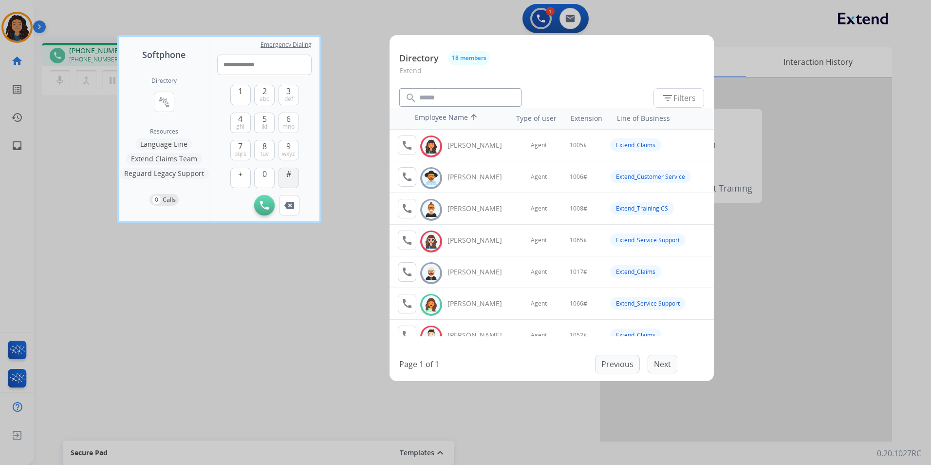
type input "**********"
click at [345, 28] on div at bounding box center [465, 232] width 931 height 465
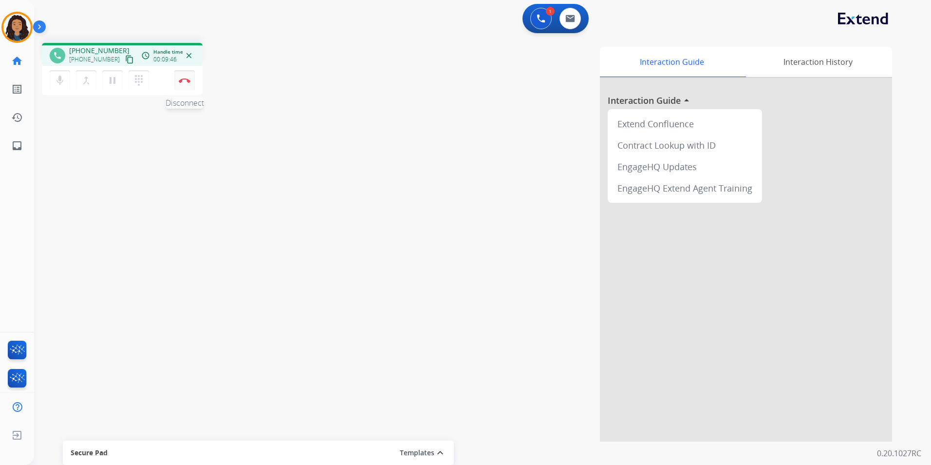
click at [189, 82] on img at bounding box center [185, 80] width 12 height 5
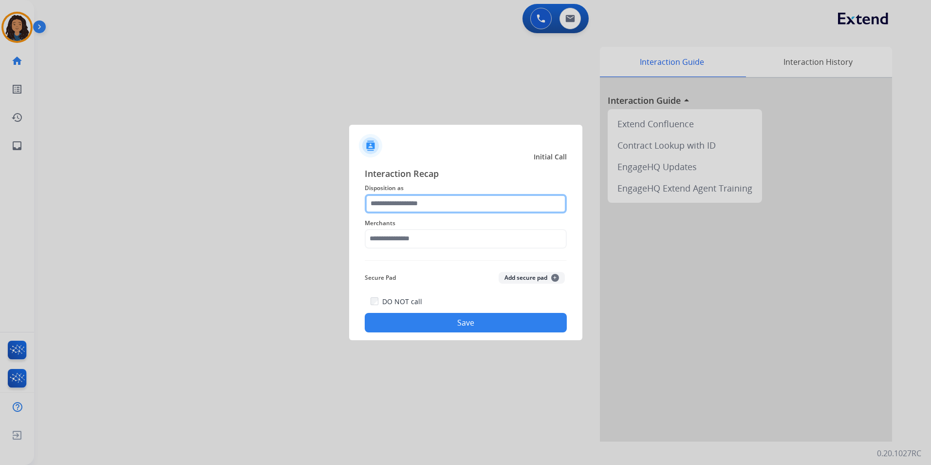
click at [474, 198] on input "text" at bounding box center [466, 203] width 202 height 19
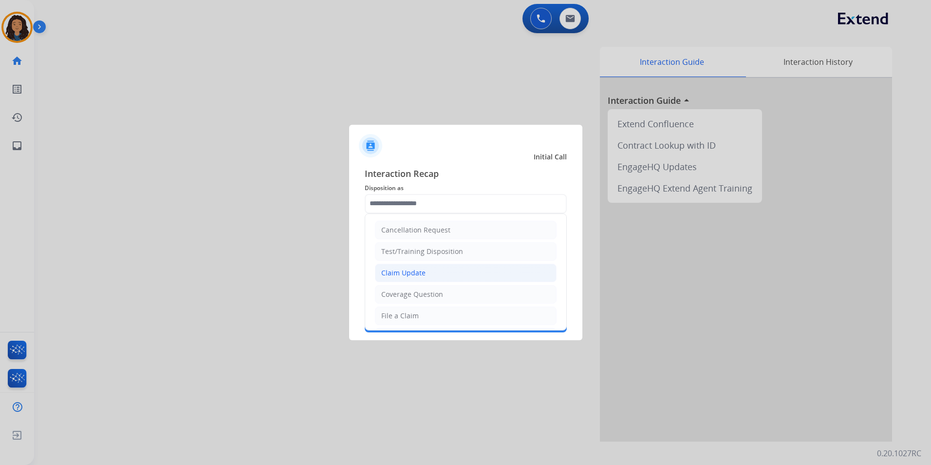
click at [468, 266] on li "Claim Update" at bounding box center [466, 273] width 182 height 19
type input "**********"
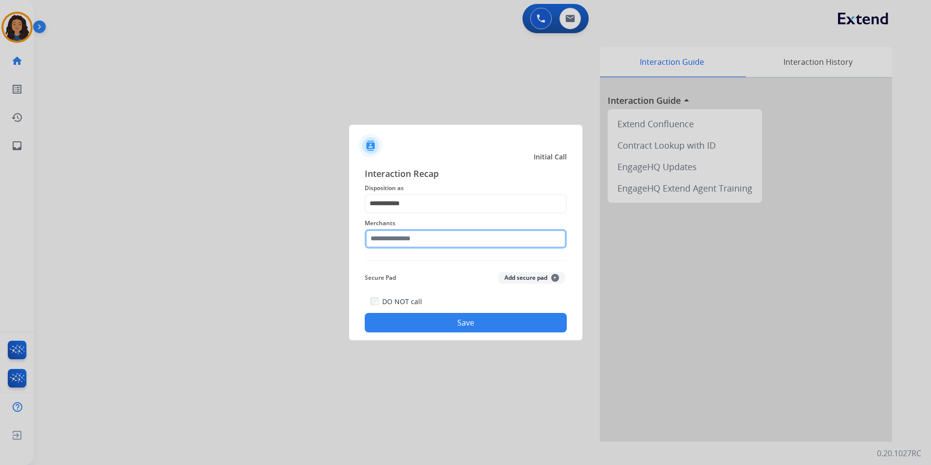
click at [428, 237] on input "text" at bounding box center [466, 238] width 202 height 19
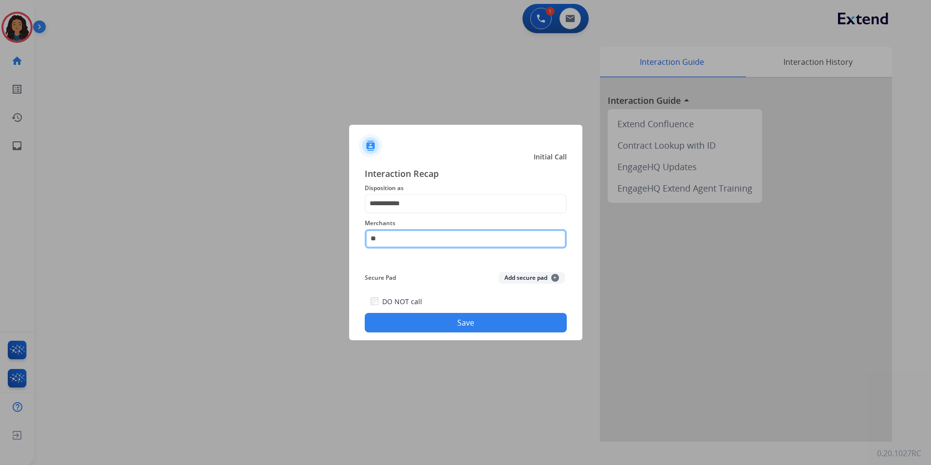
type input "*"
drag, startPoint x: 428, startPoint y: 259, endPoint x: 448, endPoint y: 327, distance: 70.9
click at [428, 260] on li "Not found" at bounding box center [469, 266] width 186 height 19
type input "*********"
click at [436, 334] on div "**********" at bounding box center [465, 250] width 233 height 182
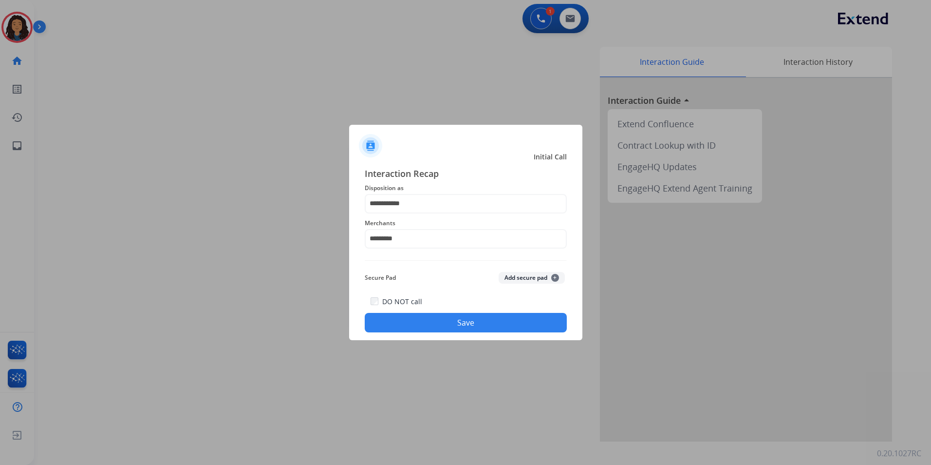
click at [426, 320] on button "Save" at bounding box center [466, 322] width 202 height 19
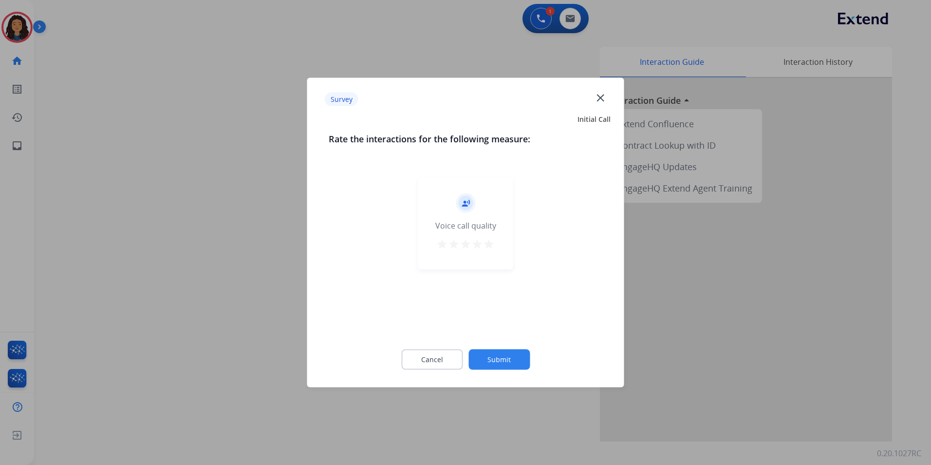
click at [232, 284] on div at bounding box center [465, 232] width 931 height 465
click at [599, 98] on mat-icon "close" at bounding box center [600, 97] width 13 height 13
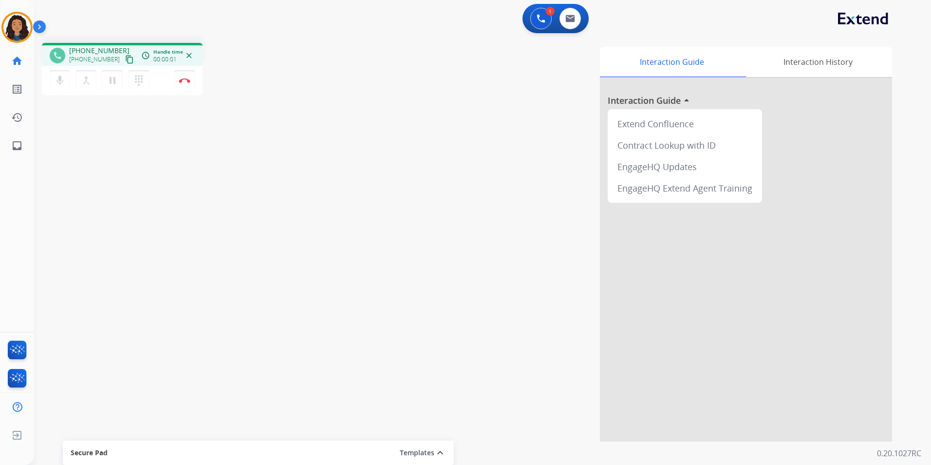
click at [125, 60] on mat-icon "content_copy" at bounding box center [129, 59] width 9 height 9
click at [187, 81] on img at bounding box center [185, 80] width 12 height 5
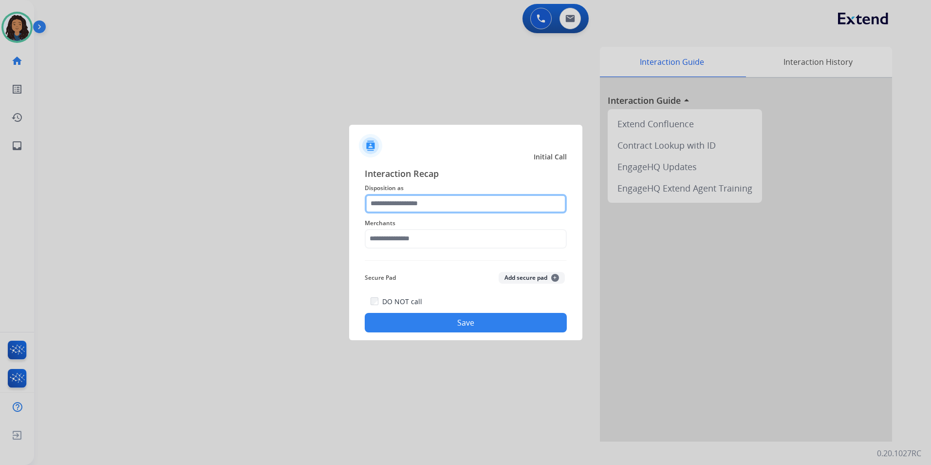
click at [472, 210] on input "text" at bounding box center [466, 203] width 202 height 19
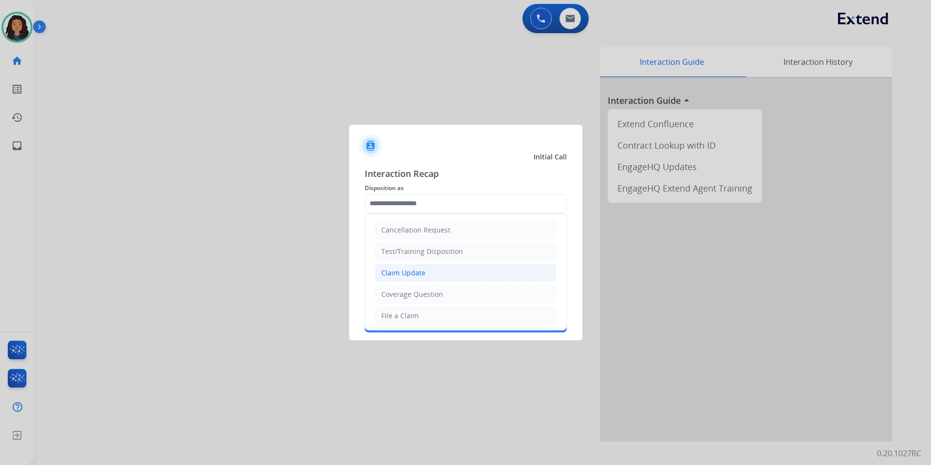
click at [446, 272] on li "Claim Update" at bounding box center [466, 273] width 182 height 19
type input "**********"
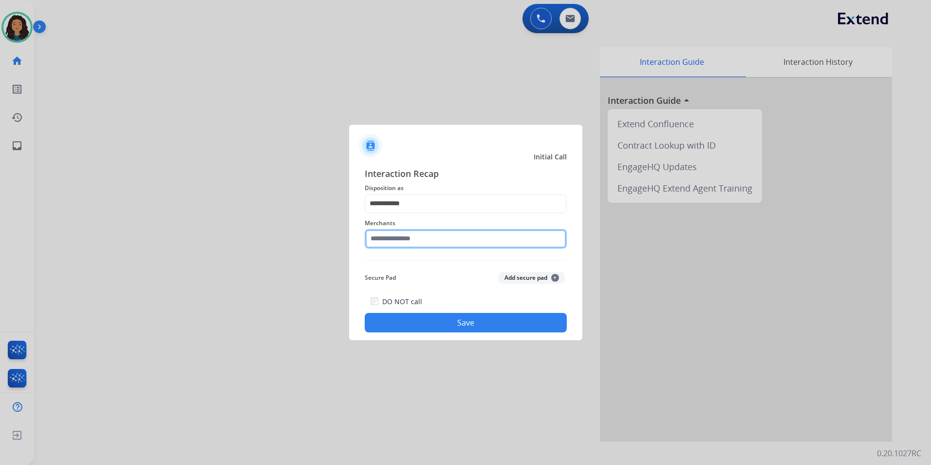
click at [423, 240] on input "text" at bounding box center [466, 238] width 202 height 19
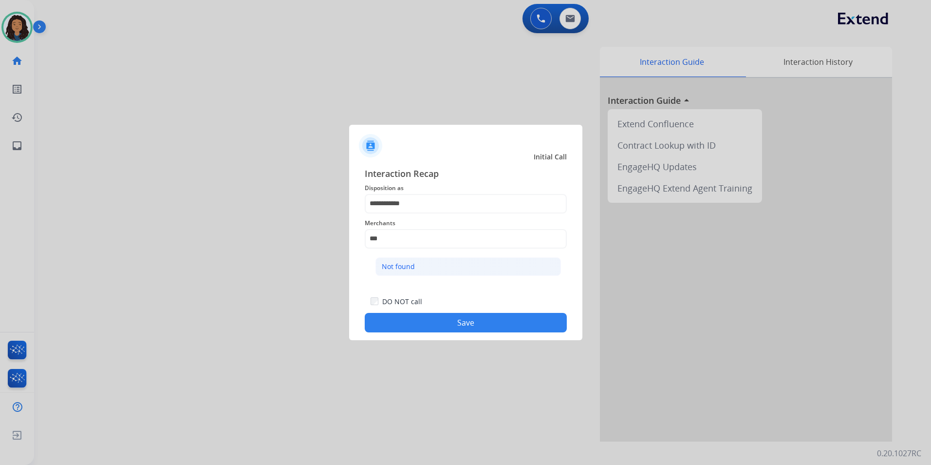
click at [442, 272] on li "Not found" at bounding box center [469, 266] width 186 height 19
type input "*********"
click at [393, 313] on button "Save" at bounding box center [466, 322] width 202 height 19
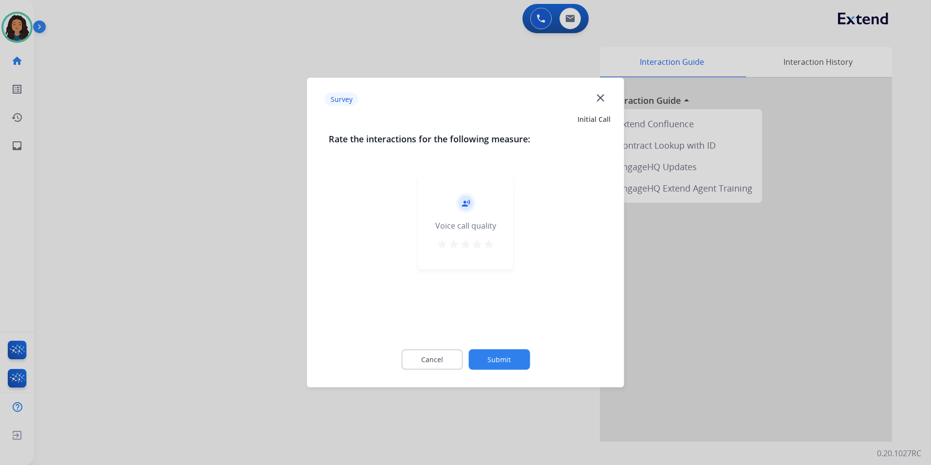
click at [159, 271] on div at bounding box center [465, 232] width 931 height 465
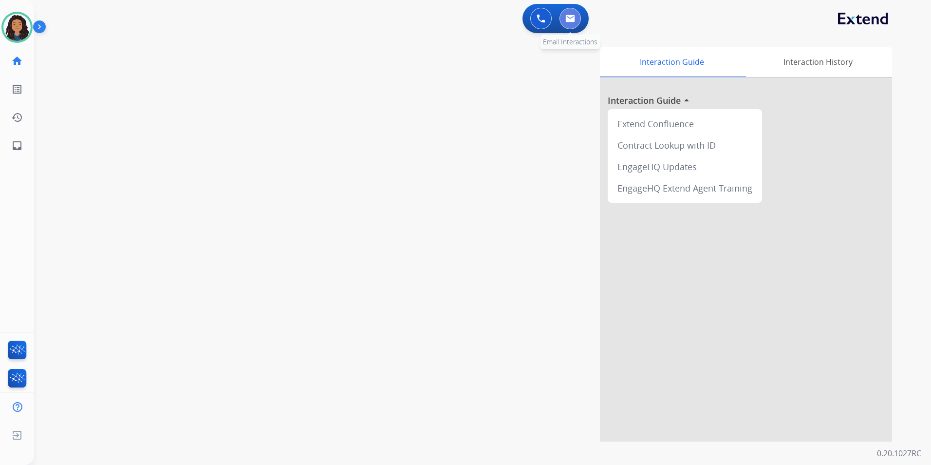
click at [561, 17] on button at bounding box center [570, 18] width 21 height 21
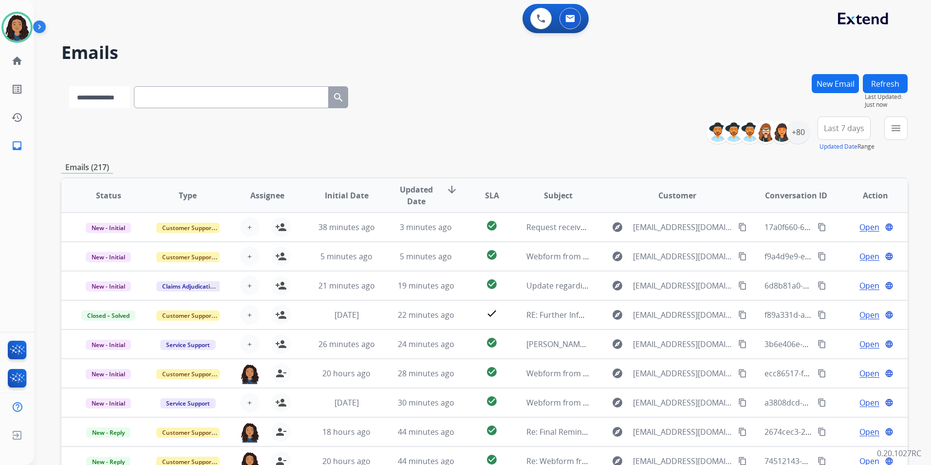
drag, startPoint x: 247, startPoint y: 95, endPoint x: 132, endPoint y: 96, distance: 115.0
click at [130, 96] on select "**********" at bounding box center [99, 97] width 61 height 22
select select "**********"
click at [69, 86] on select "**********" at bounding box center [99, 97] width 61 height 22
paste input "**********"
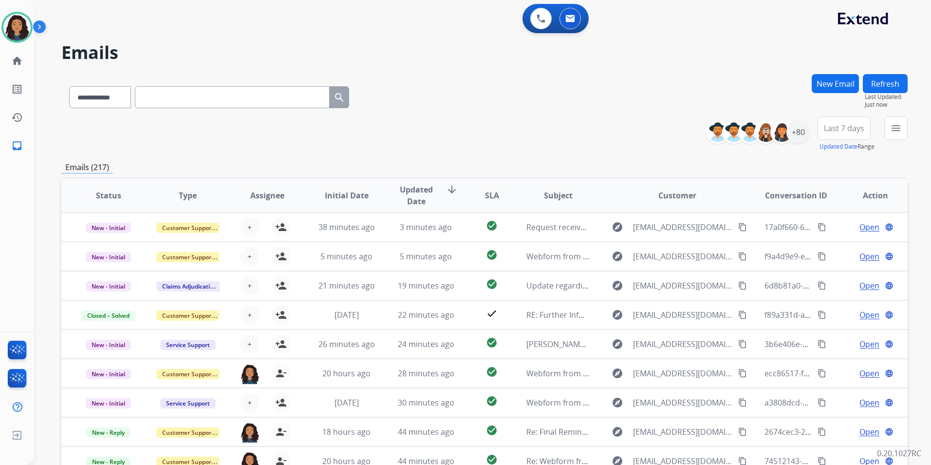
type input "**********"
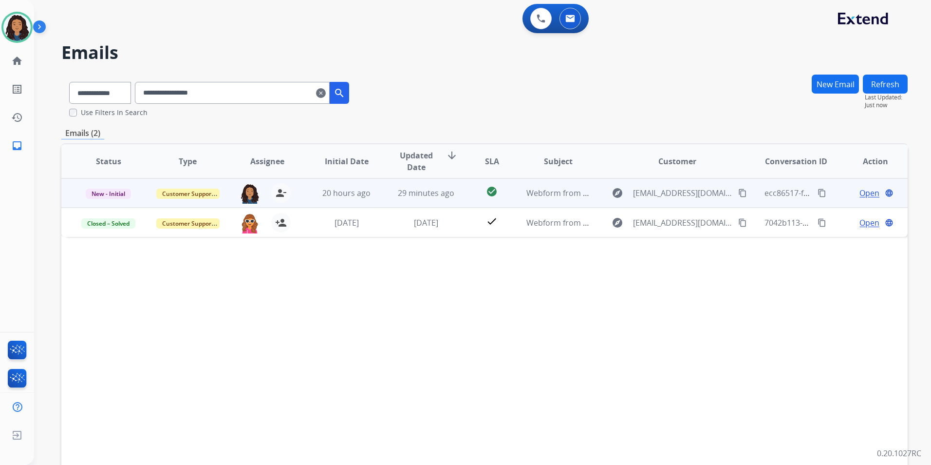
click at [867, 194] on span "Open" at bounding box center [870, 193] width 20 height 12
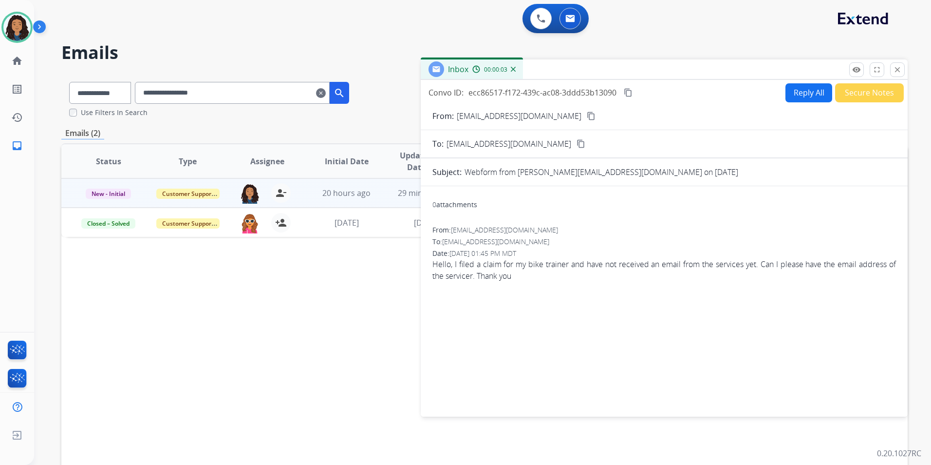
click at [797, 95] on button "Reply All" at bounding box center [809, 92] width 47 height 19
select select "**********"
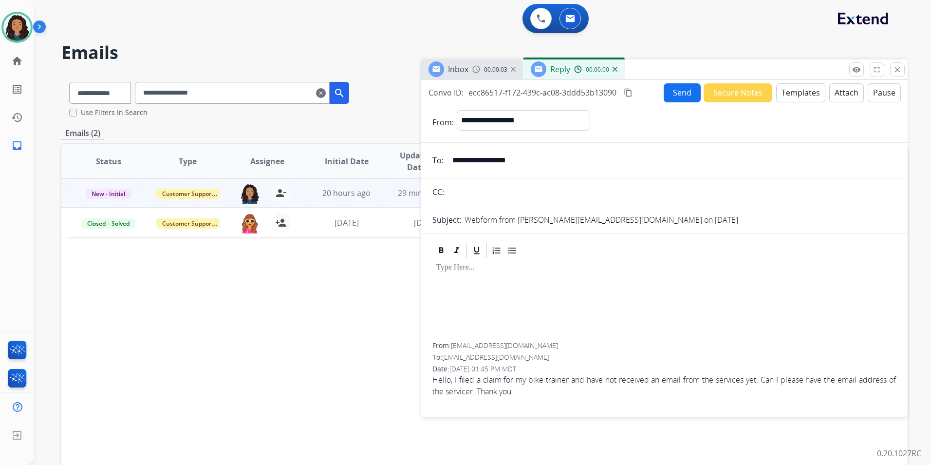
click at [797, 95] on button "Templates" at bounding box center [801, 92] width 49 height 19
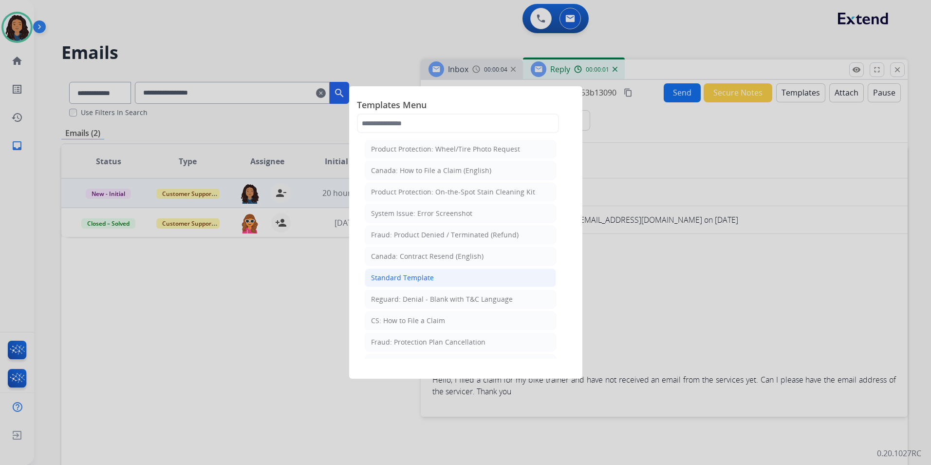
click at [392, 271] on li "Standard Template" at bounding box center [460, 277] width 191 height 19
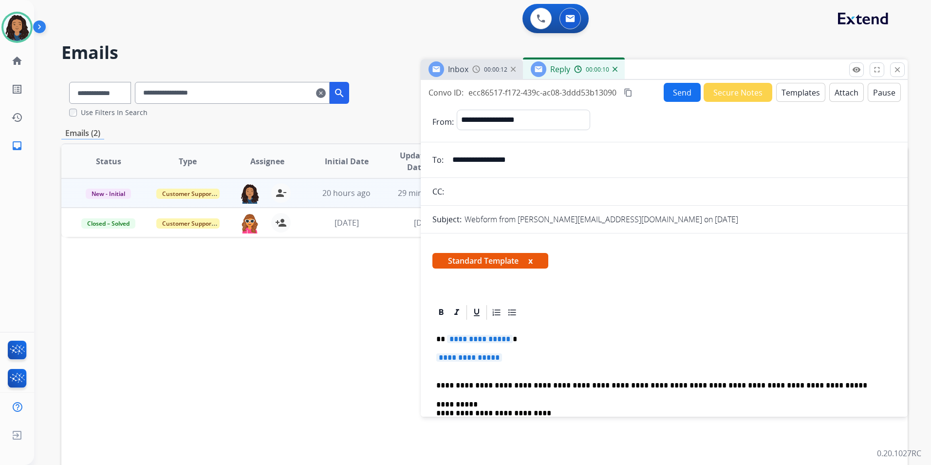
click at [514, 351] on div "**********" at bounding box center [665, 462] width 464 height 282
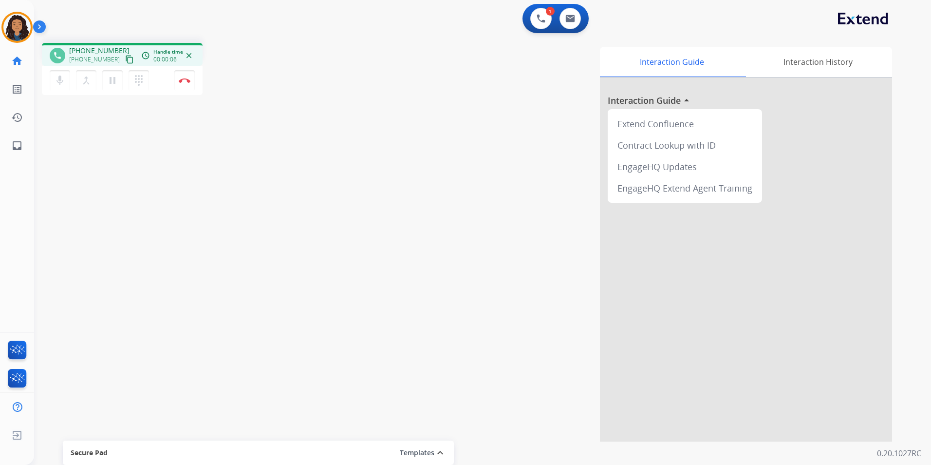
click at [124, 60] on button "content_copy" at bounding box center [130, 60] width 12 height 12
click at [185, 79] on img at bounding box center [185, 80] width 12 height 5
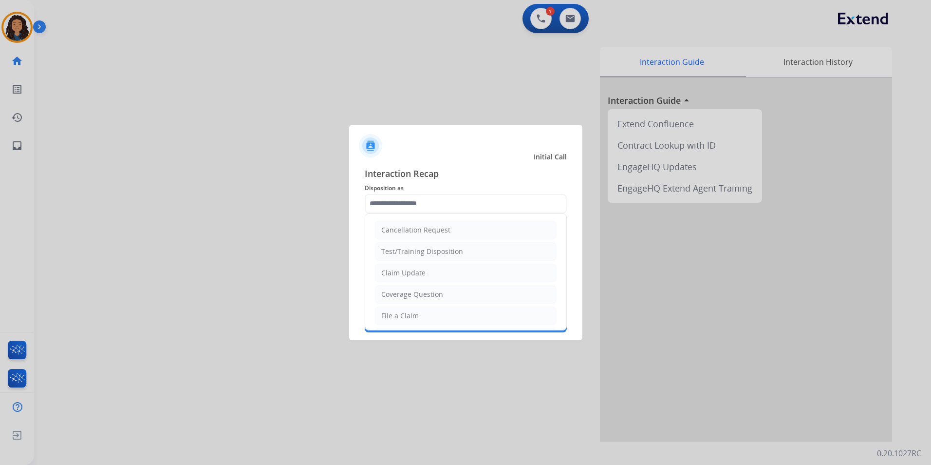
click at [416, 201] on input "text" at bounding box center [466, 203] width 202 height 19
drag, startPoint x: 422, startPoint y: 273, endPoint x: 417, endPoint y: 268, distance: 7.6
click at [421, 273] on div "Claim Update" at bounding box center [403, 273] width 44 height 10
type input "**********"
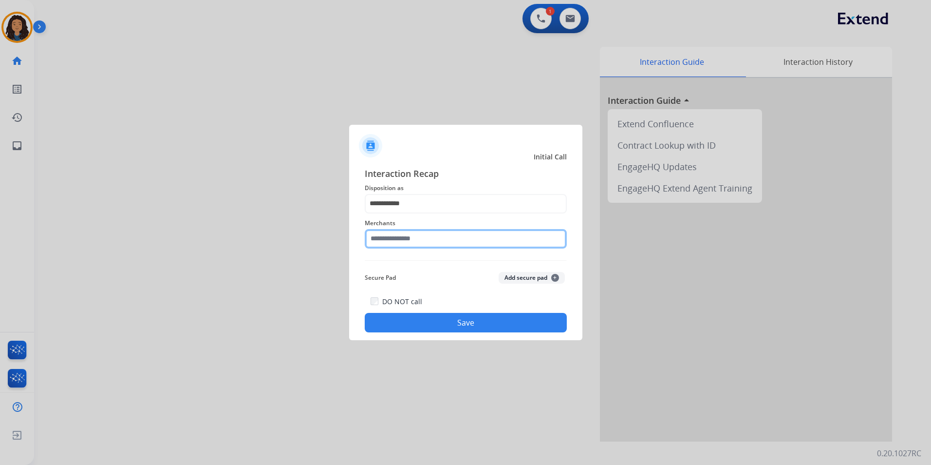
click at [412, 243] on input "text" at bounding box center [466, 238] width 202 height 19
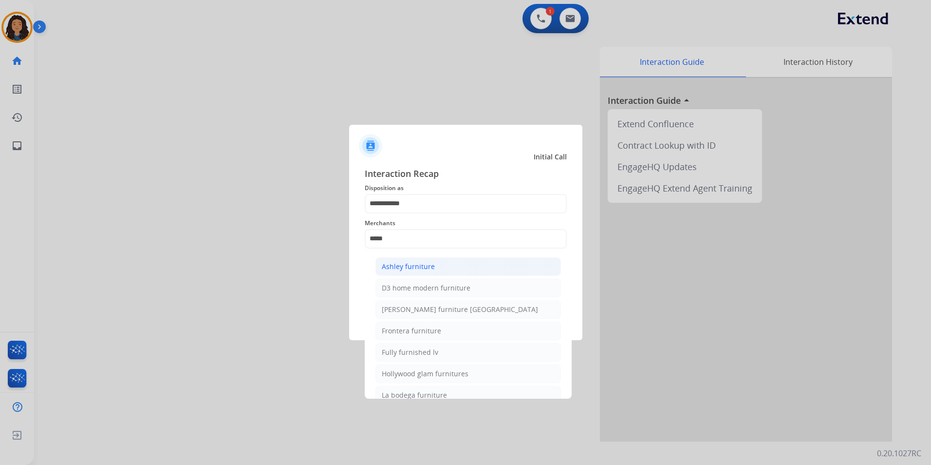
click at [472, 264] on li "Ashley furniture" at bounding box center [469, 266] width 186 height 19
type input "**********"
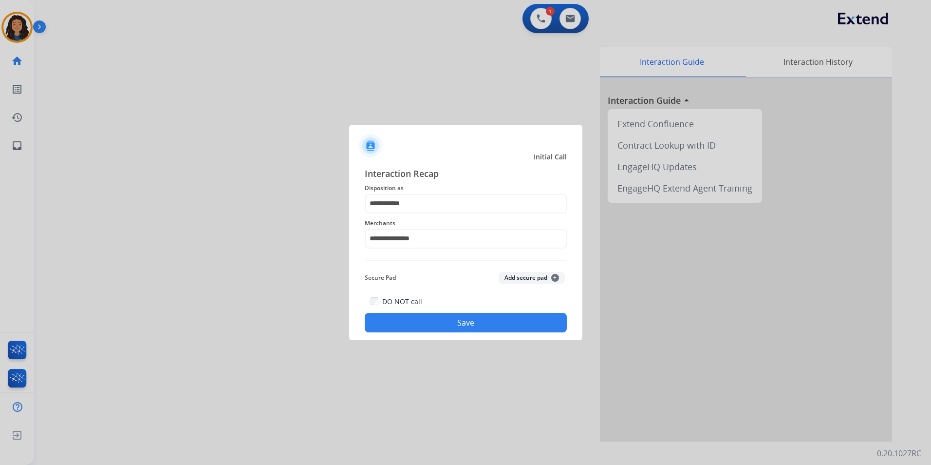
click at [460, 324] on button "Save" at bounding box center [466, 322] width 202 height 19
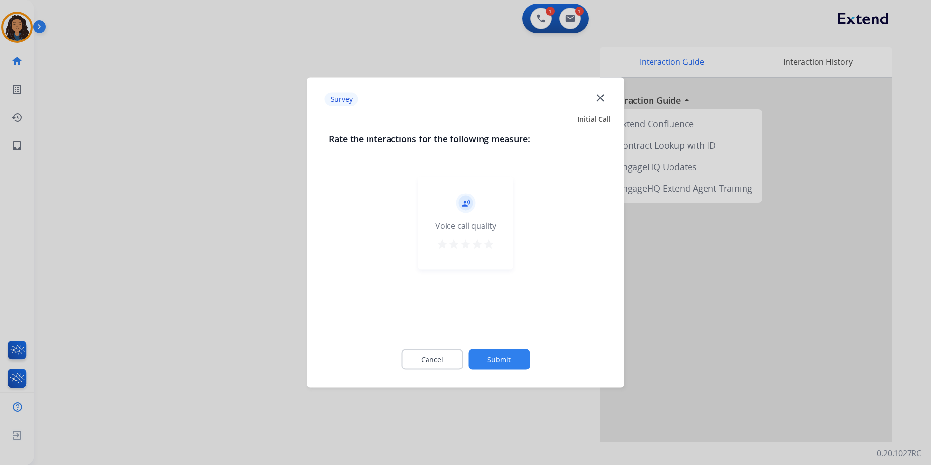
click at [238, 258] on div at bounding box center [465, 232] width 931 height 465
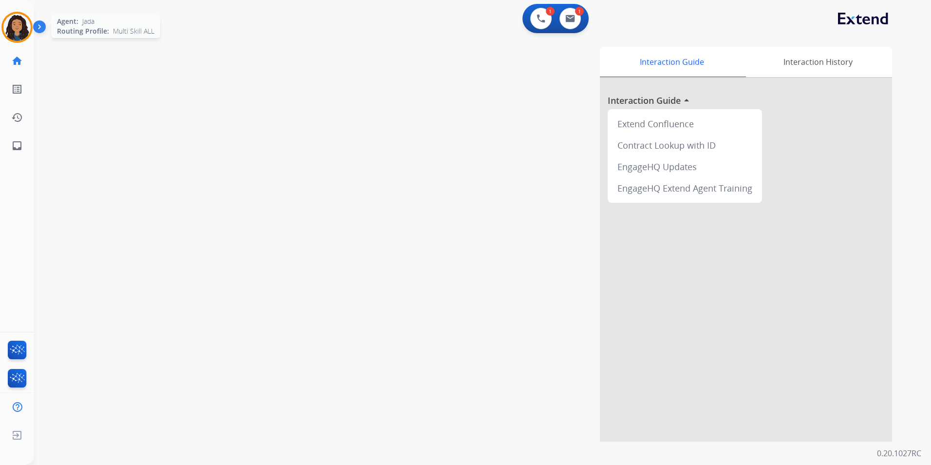
click at [19, 35] on img at bounding box center [16, 27] width 27 height 27
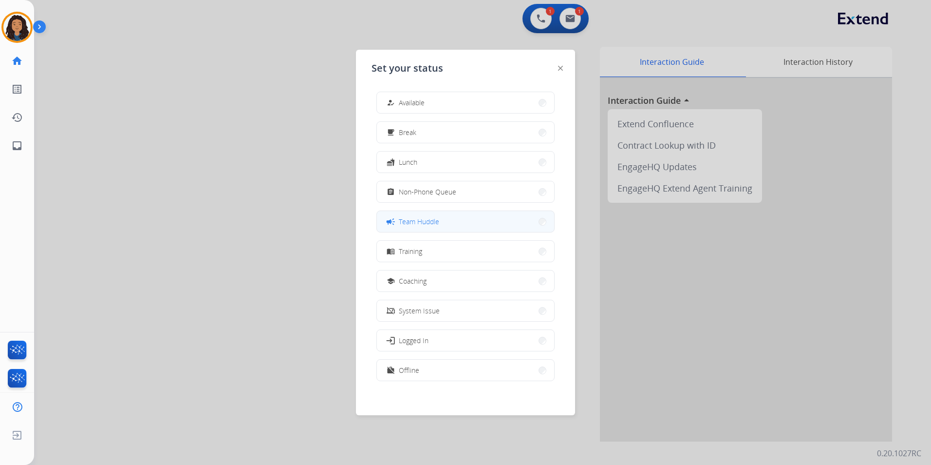
click at [474, 217] on button "campaign Team Huddle" at bounding box center [465, 221] width 177 height 21
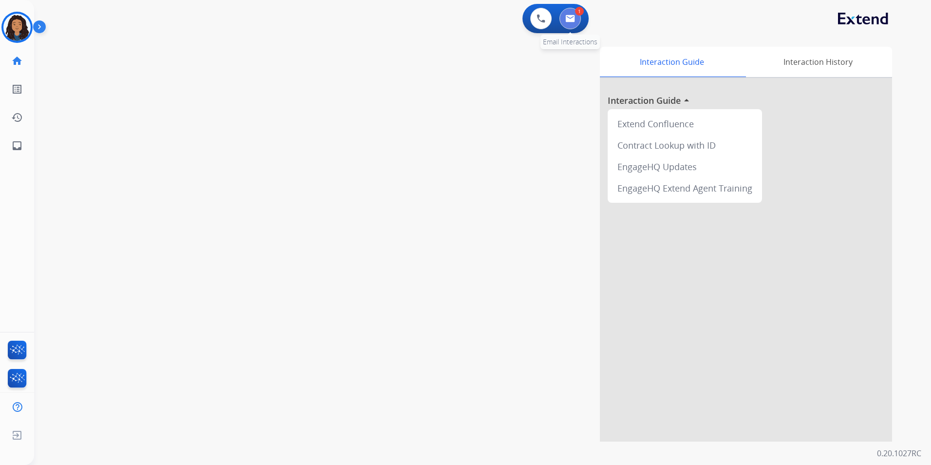
click at [575, 22] on img at bounding box center [571, 19] width 10 height 8
select select "**********"
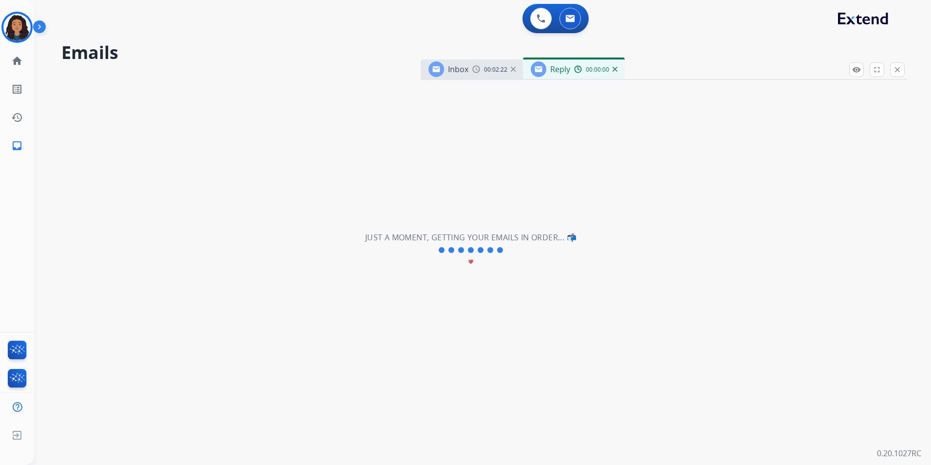
select select "**********"
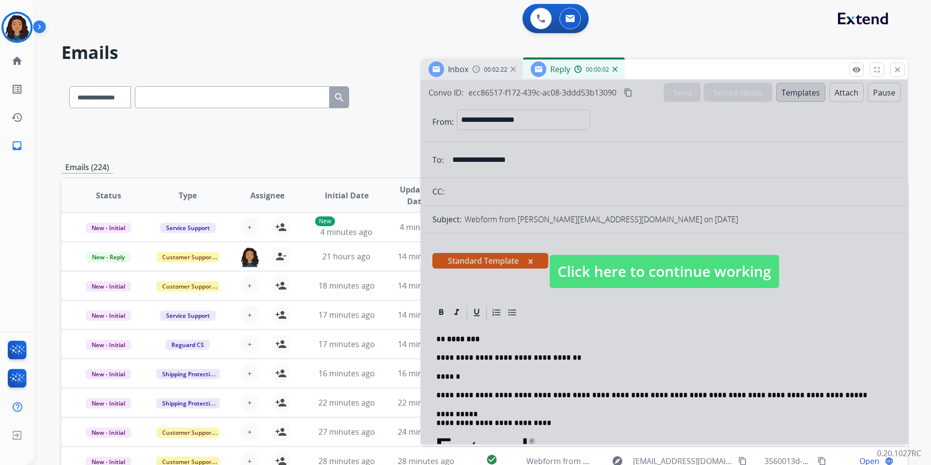
click at [668, 267] on span "Click here to continue working" at bounding box center [664, 271] width 229 height 33
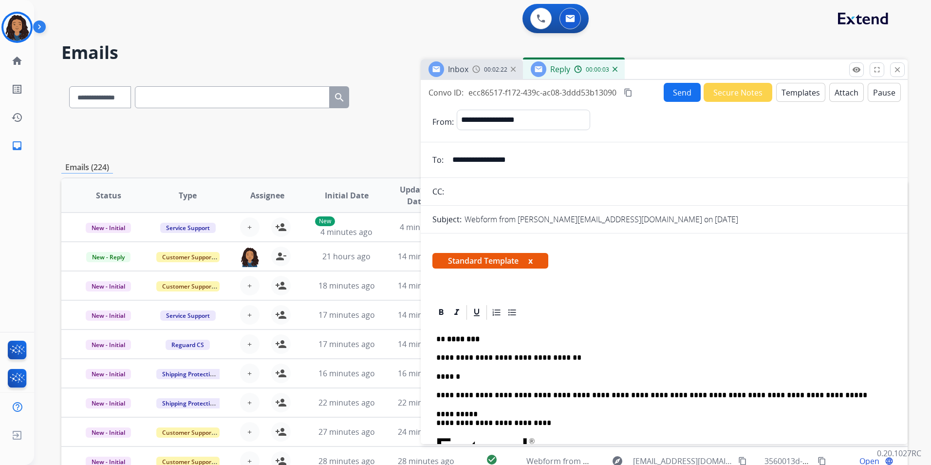
click at [466, 378] on p "******" at bounding box center [661, 376] width 448 height 9
click at [678, 95] on button "Send" at bounding box center [682, 92] width 37 height 19
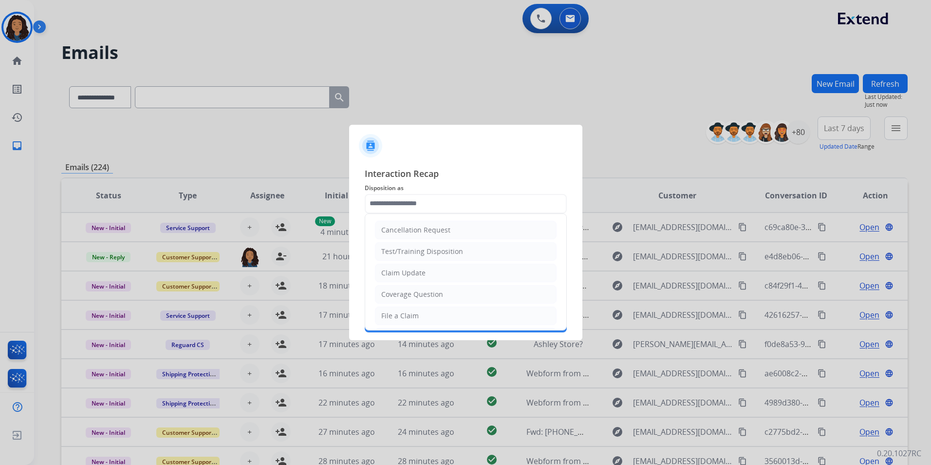
type input "**********"
type input "****"
type input "**********"
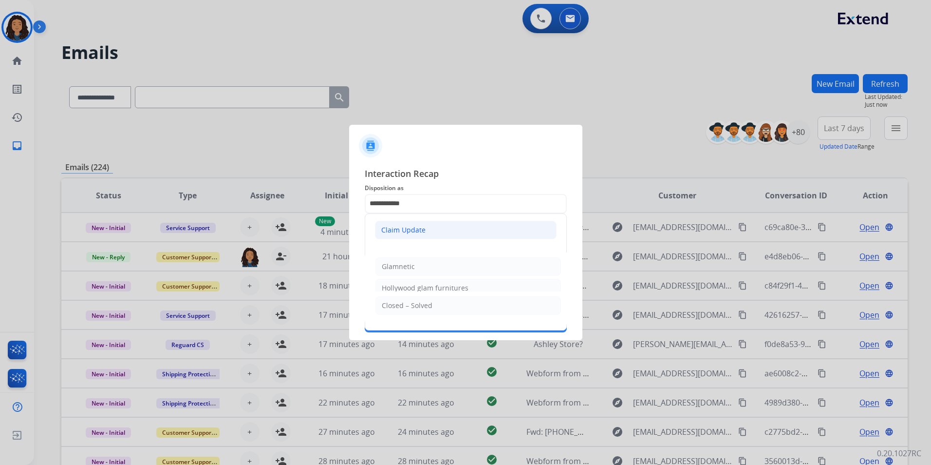
click at [410, 231] on div "Claim Update" at bounding box center [403, 230] width 44 height 10
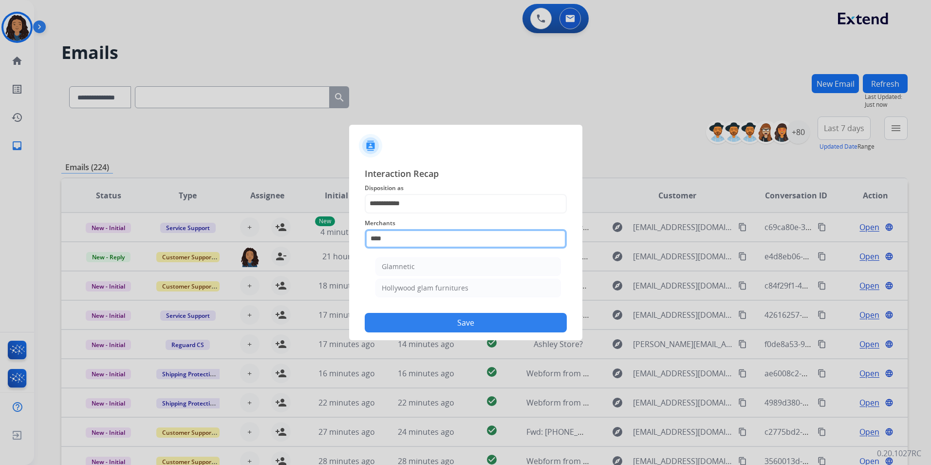
drag, startPoint x: 415, startPoint y: 242, endPoint x: 280, endPoint y: 239, distance: 135.0
click at [0, 239] on app-contact-recap-modal "**********" at bounding box center [0, 232] width 0 height 465
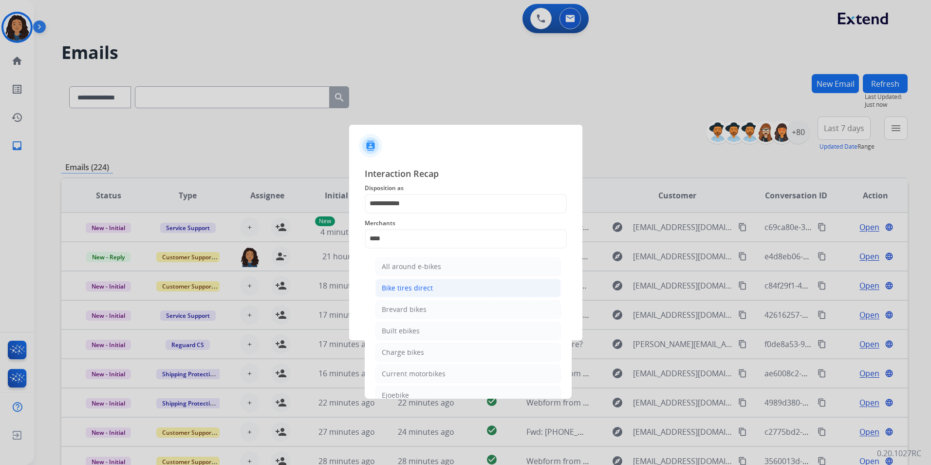
click at [446, 290] on li "Bike tires direct" at bounding box center [469, 288] width 186 height 19
type input "**********"
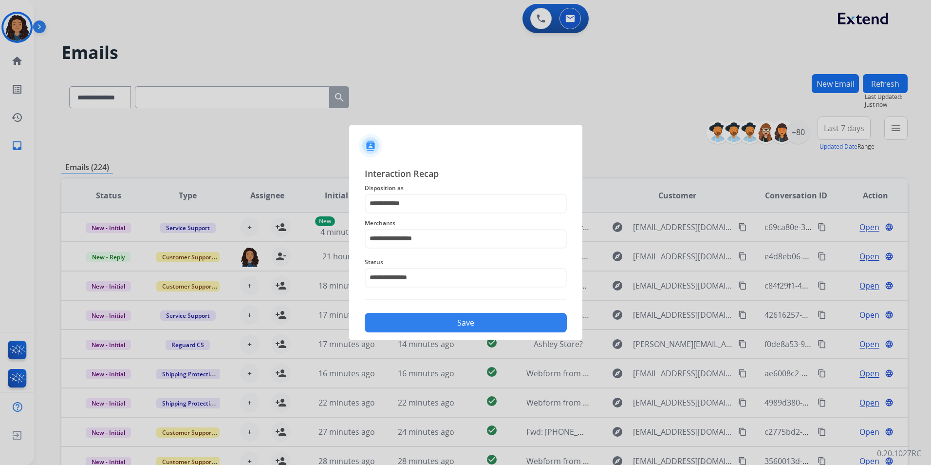
click at [432, 328] on button "Save" at bounding box center [466, 322] width 202 height 19
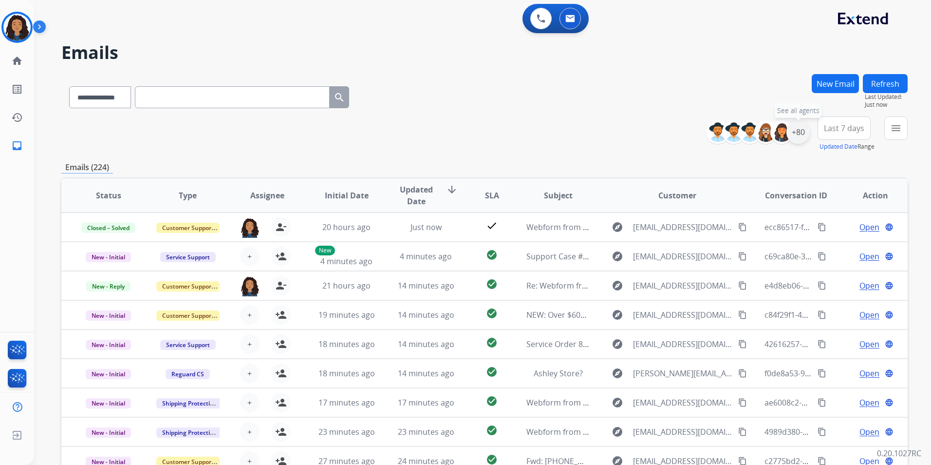
click at [806, 134] on div "+80" at bounding box center [798, 131] width 23 height 23
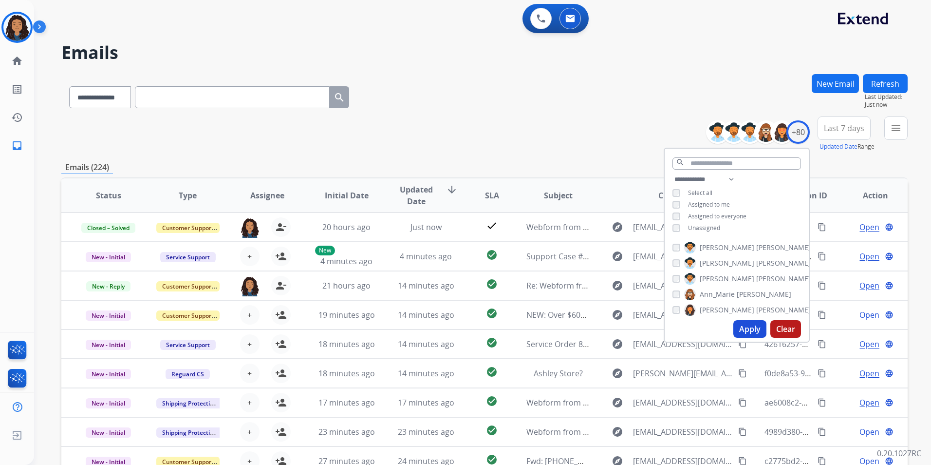
click at [700, 226] on span "Unassigned" at bounding box center [704, 228] width 32 height 8
click at [758, 332] on button "Apply" at bounding box center [750, 329] width 33 height 18
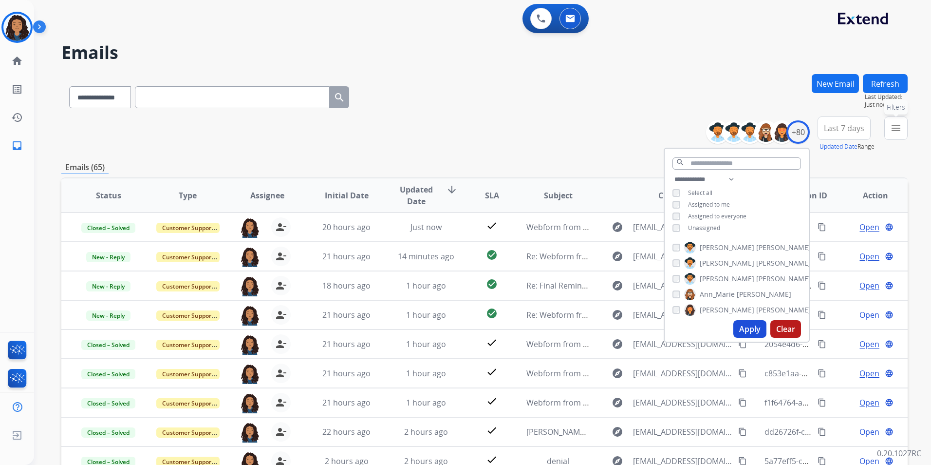
click at [887, 135] on button "menu Filters" at bounding box center [896, 127] width 23 height 23
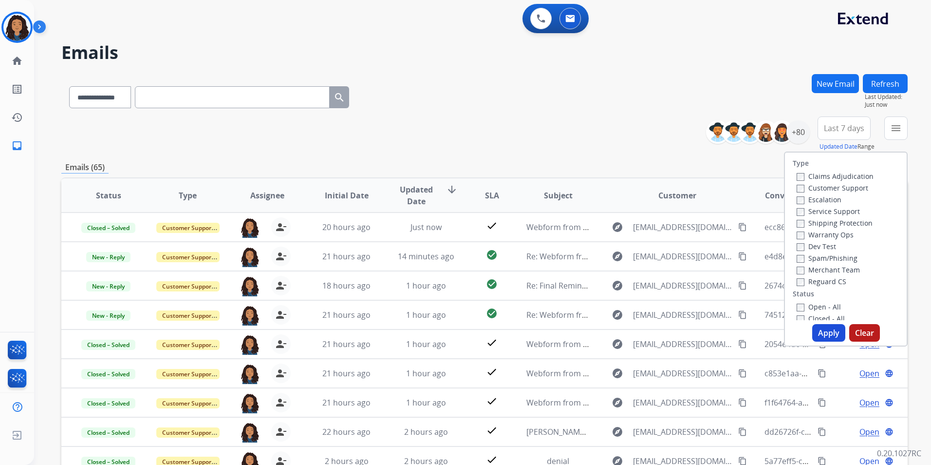
click at [857, 190] on label "Customer Support" at bounding box center [833, 187] width 72 height 9
click at [851, 218] on label "Shipping Protection" at bounding box center [835, 222] width 76 height 9
click at [827, 278] on label "Reguard CS" at bounding box center [822, 281] width 50 height 9
drag, startPoint x: 829, startPoint y: 306, endPoint x: 828, endPoint y: 315, distance: 9.3
click at [828, 305] on label "Open - All" at bounding box center [819, 306] width 44 height 9
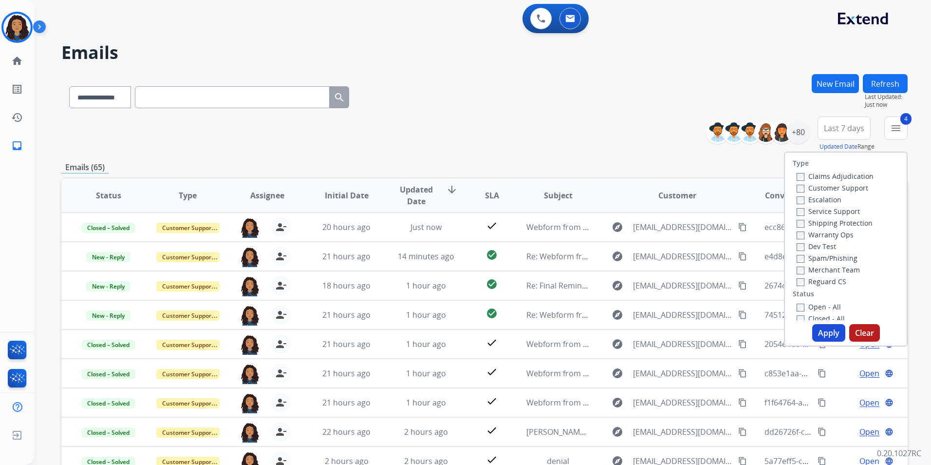
click at [827, 335] on button "Apply" at bounding box center [829, 333] width 33 height 18
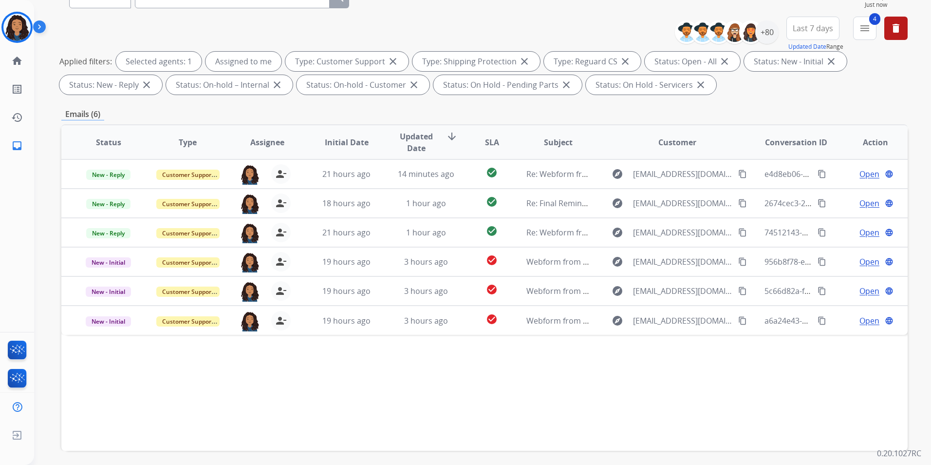
scroll to position [136, 0]
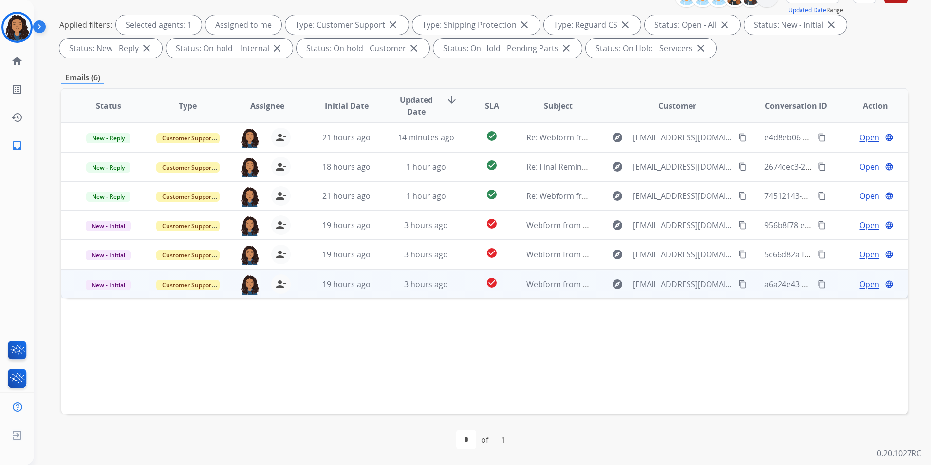
click at [867, 283] on span "Open" at bounding box center [870, 284] width 20 height 12
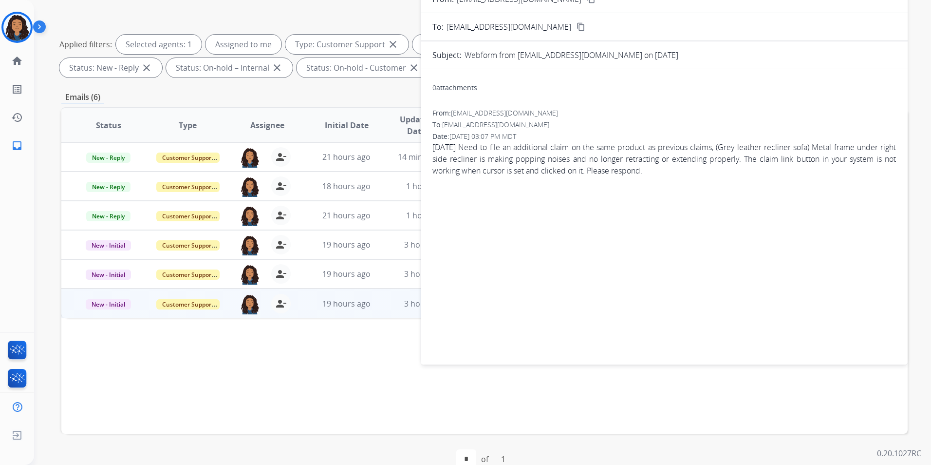
scroll to position [0, 0]
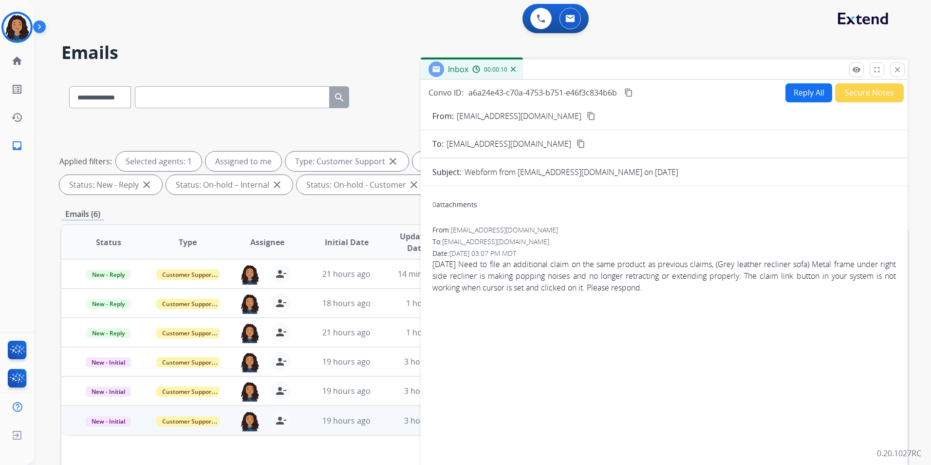
click at [788, 95] on button "Reply All" at bounding box center [809, 92] width 47 height 19
select select "**********"
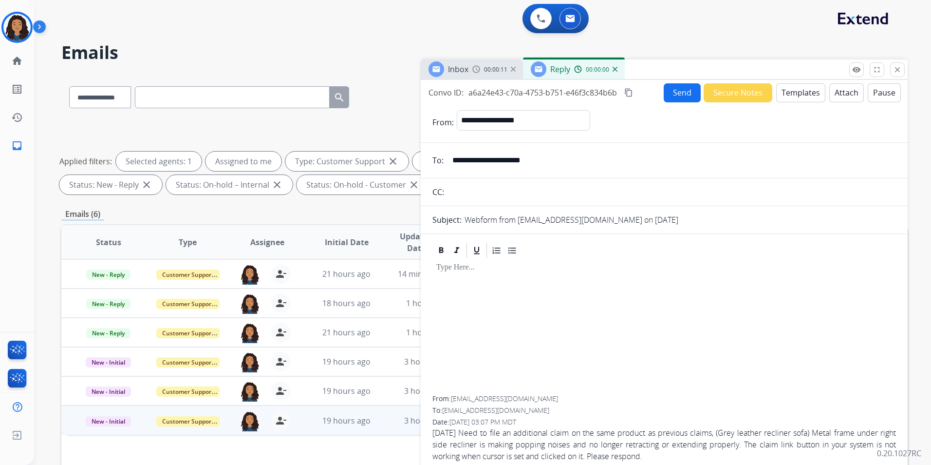
click at [788, 95] on button "Templates" at bounding box center [801, 92] width 49 height 19
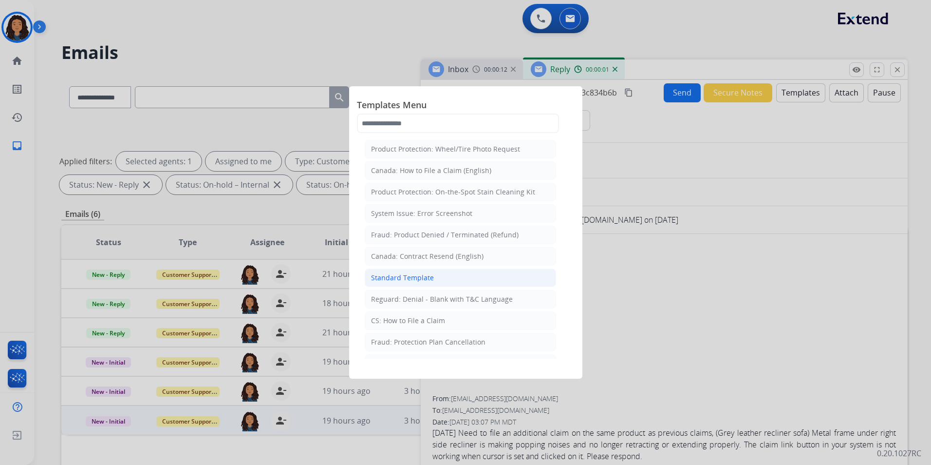
click at [432, 278] on div "Standard Template" at bounding box center [402, 278] width 63 height 10
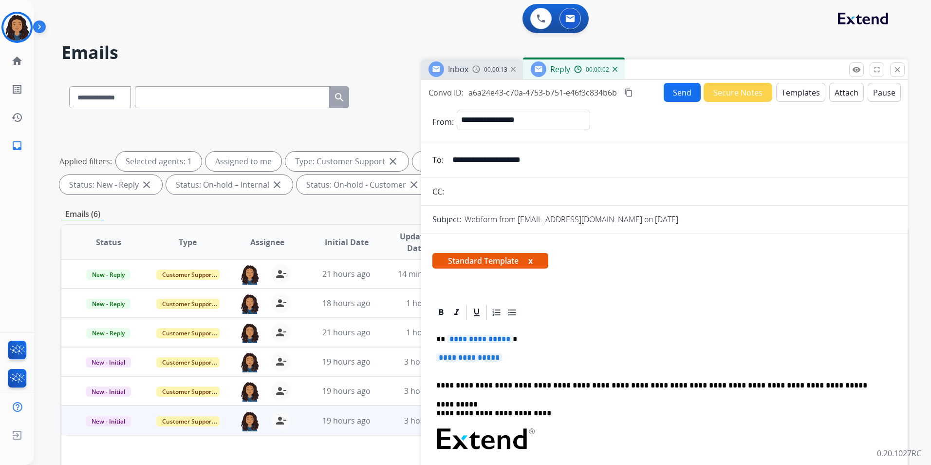
click at [475, 67] on img at bounding box center [477, 69] width 8 height 8
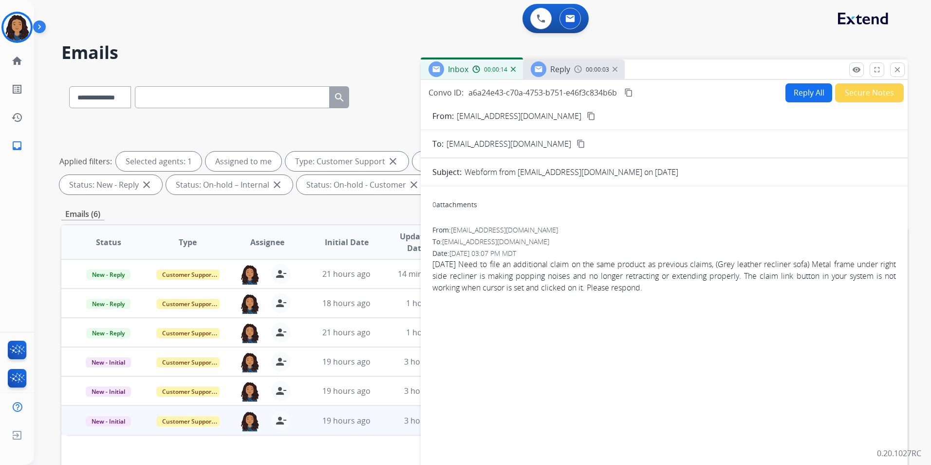
click at [587, 114] on mat-icon "content_copy" at bounding box center [591, 116] width 9 height 9
click at [803, 94] on button "Reply All" at bounding box center [809, 92] width 47 height 19
click at [0, 0] on button "Templates" at bounding box center [0, 0] width 0 height 0
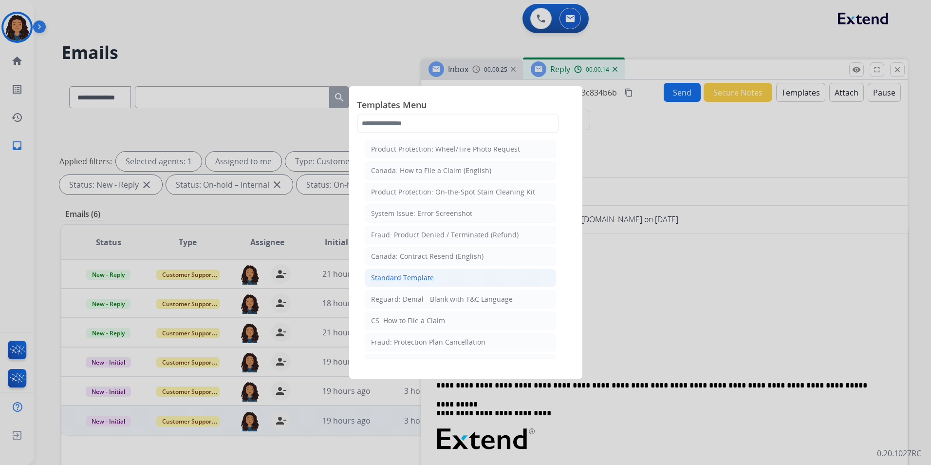
click at [444, 280] on li "Standard Template" at bounding box center [460, 277] width 191 height 19
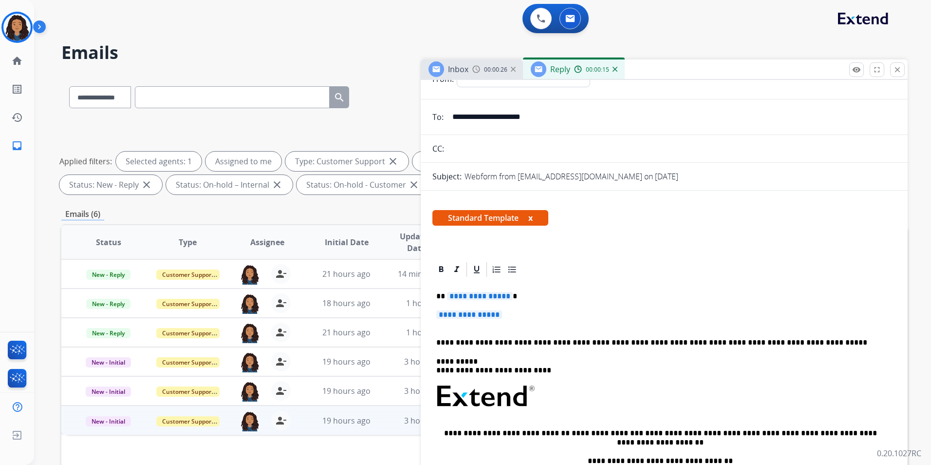
scroll to position [49, 0]
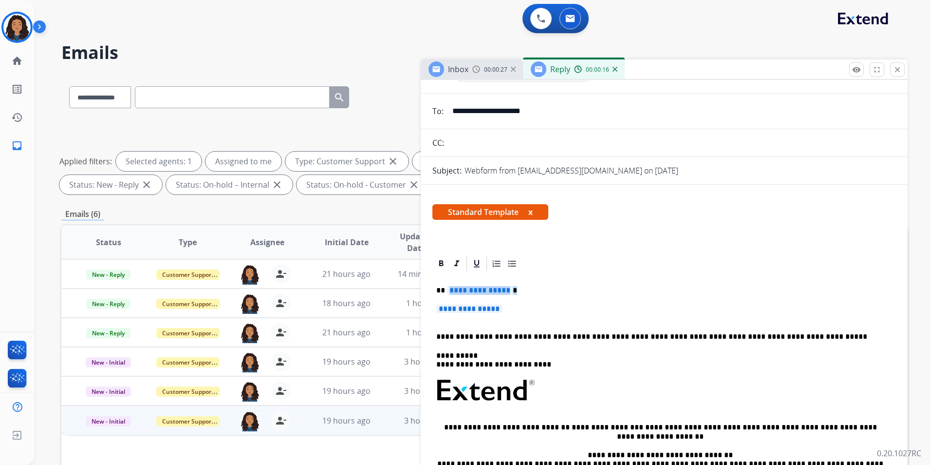
drag, startPoint x: 519, startPoint y: 311, endPoint x: 446, endPoint y: 283, distance: 78.4
click at [446, 283] on div "**********" at bounding box center [665, 413] width 464 height 282
paste div
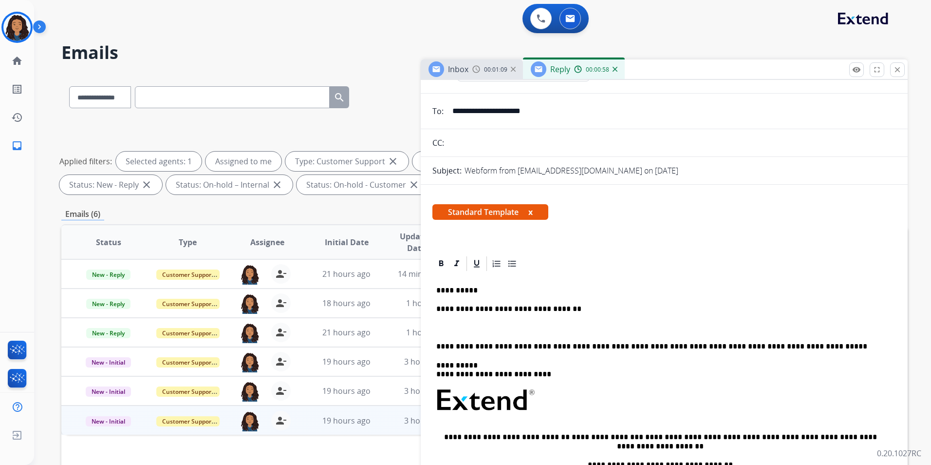
click at [469, 70] on span "Inbox" at bounding box center [458, 69] width 20 height 11
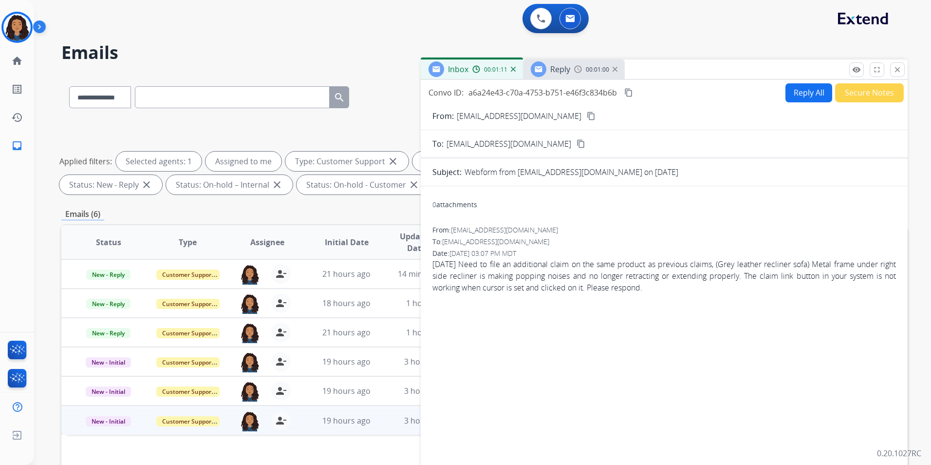
click at [581, 72] on img at bounding box center [578, 69] width 8 height 8
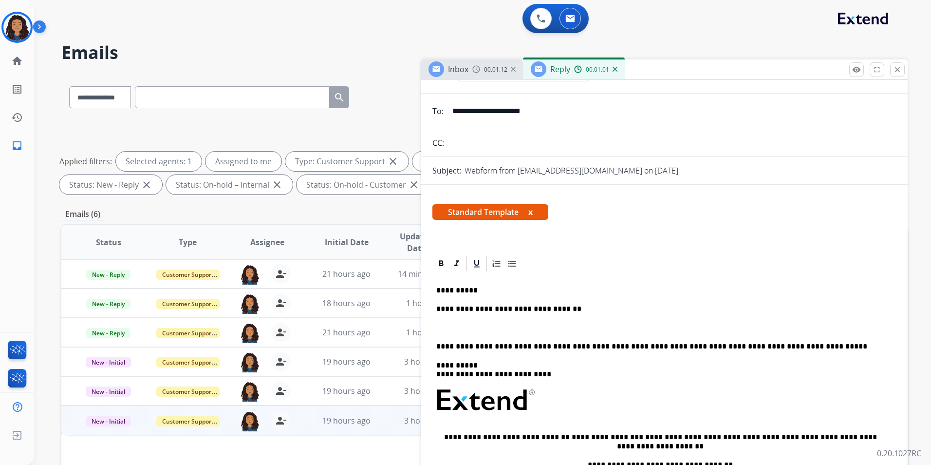
click at [502, 321] on div "**********" at bounding box center [665, 418] width 464 height 292
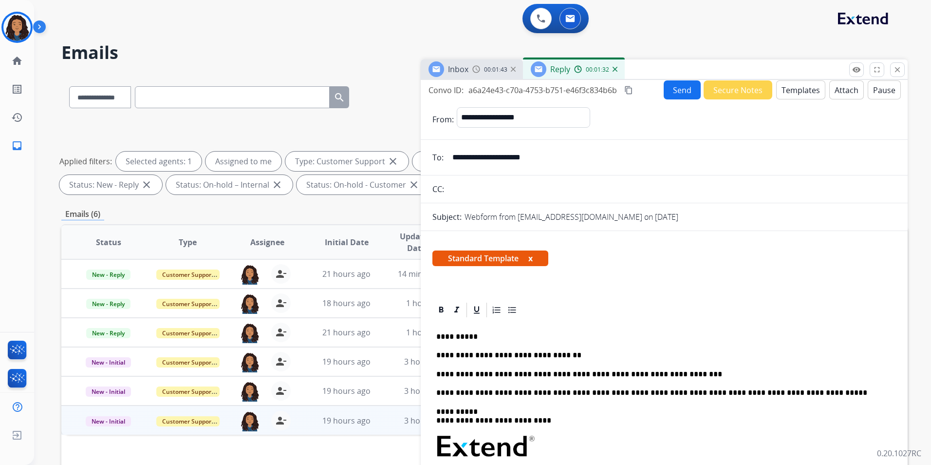
scroll to position [0, 0]
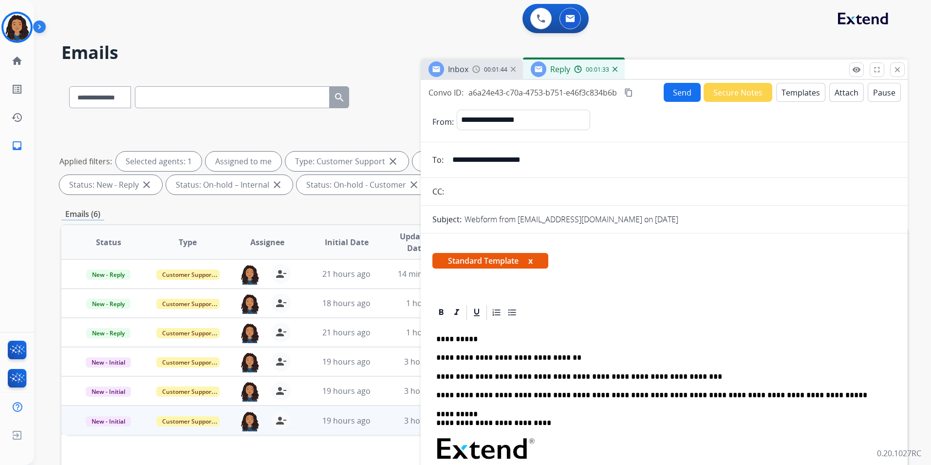
click at [667, 95] on button "Send" at bounding box center [682, 92] width 37 height 19
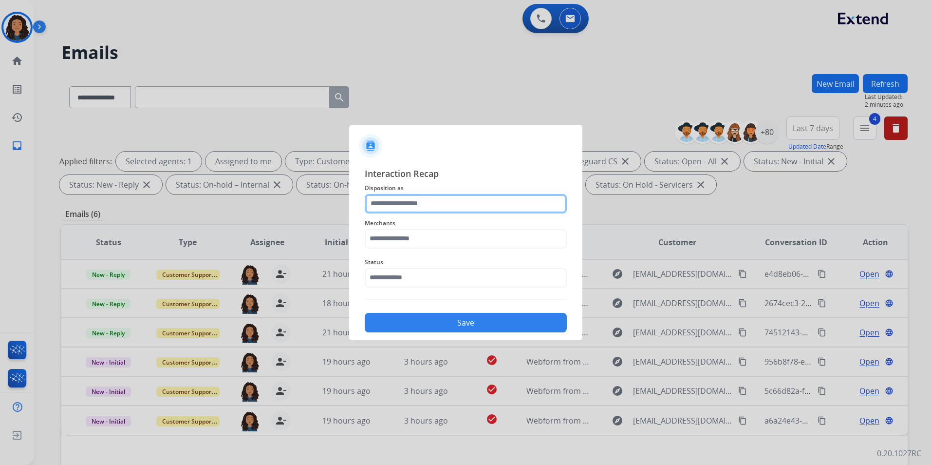
click at [420, 208] on input "text" at bounding box center [466, 203] width 202 height 19
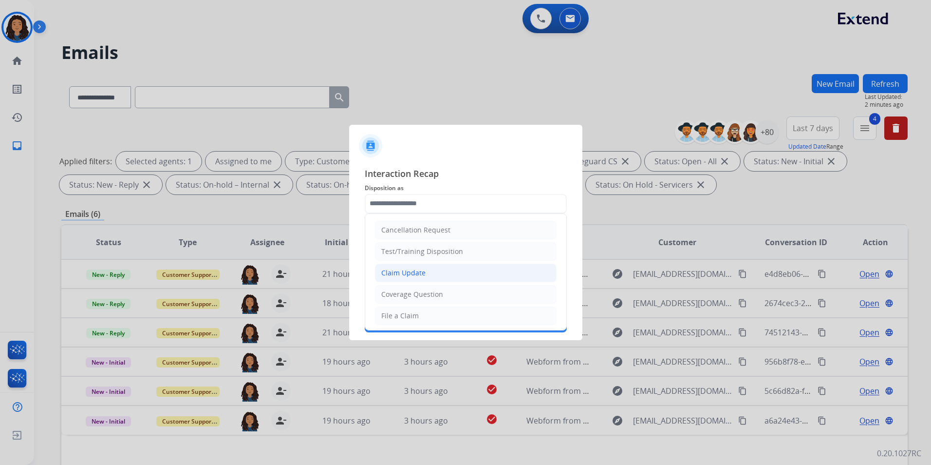
click at [435, 273] on li "Claim Update" at bounding box center [466, 273] width 182 height 19
type input "**********"
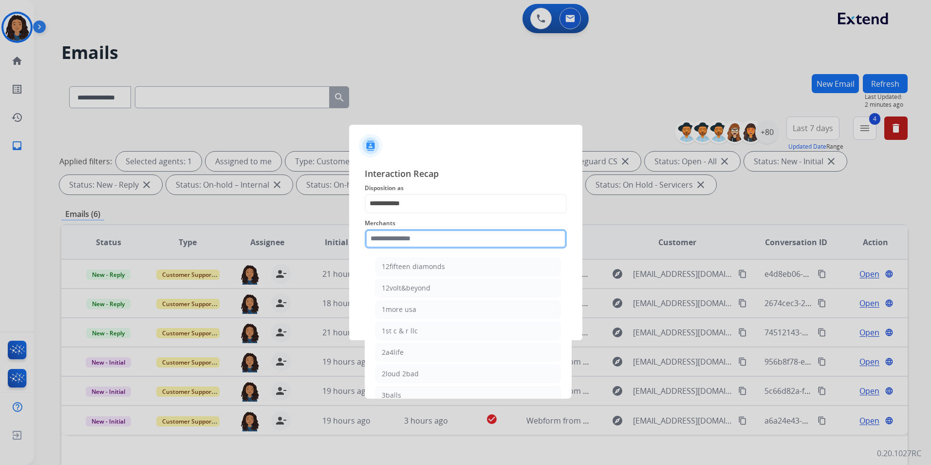
click at [404, 243] on input "text" at bounding box center [466, 238] width 202 height 19
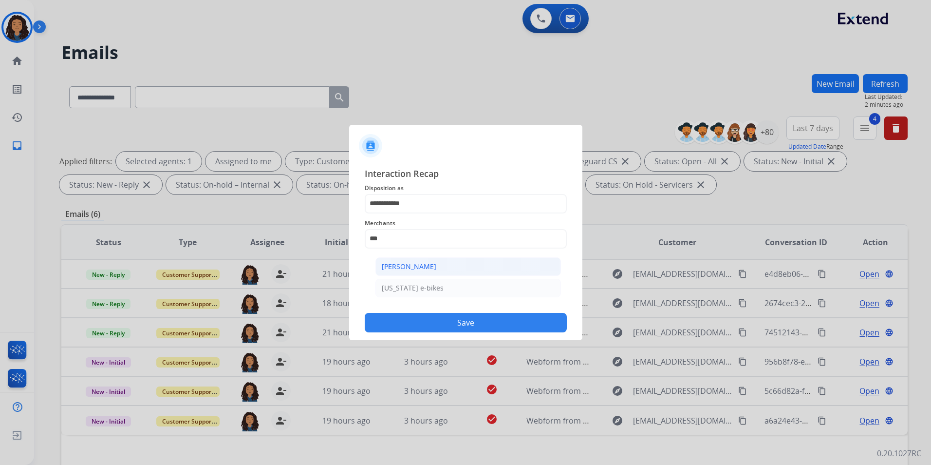
click at [425, 263] on div "[PERSON_NAME]" at bounding box center [409, 267] width 55 height 10
type input "**********"
click at [420, 275] on input "text" at bounding box center [466, 277] width 202 height 19
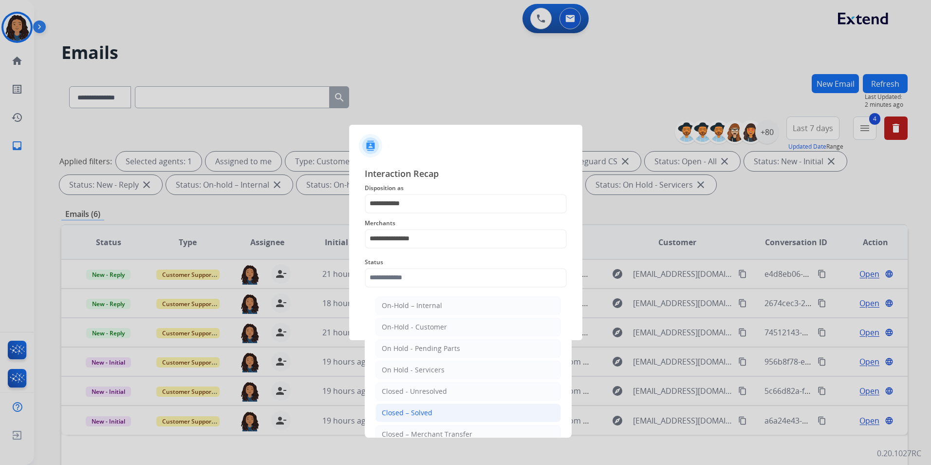
click at [400, 412] on div "Closed – Solved" at bounding box center [407, 413] width 51 height 10
type input "**********"
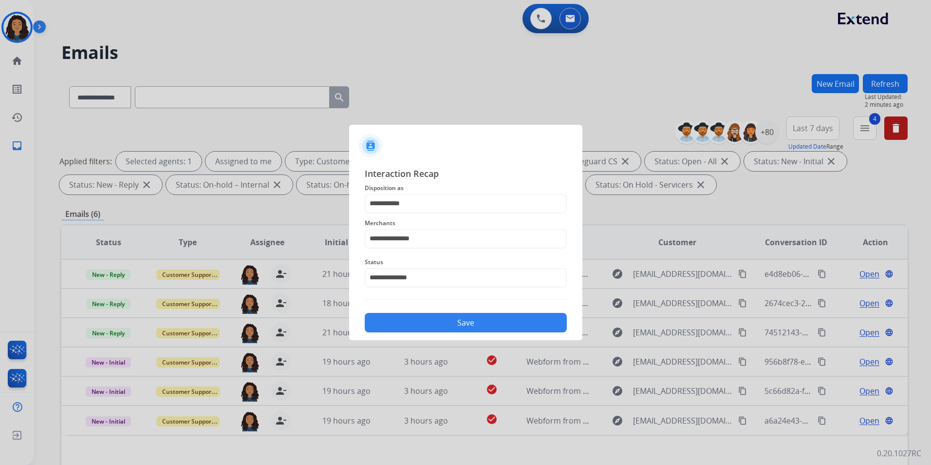
click at [417, 321] on button "Save" at bounding box center [466, 322] width 202 height 19
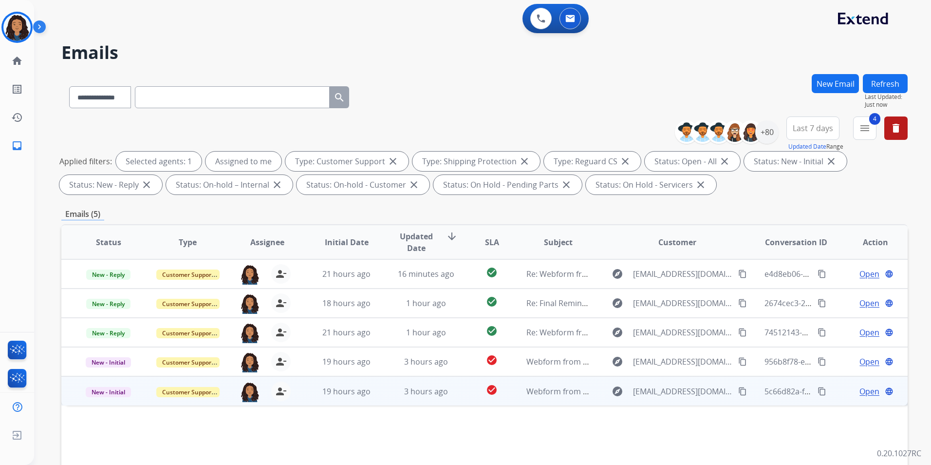
click at [863, 390] on span "Open" at bounding box center [870, 391] width 20 height 12
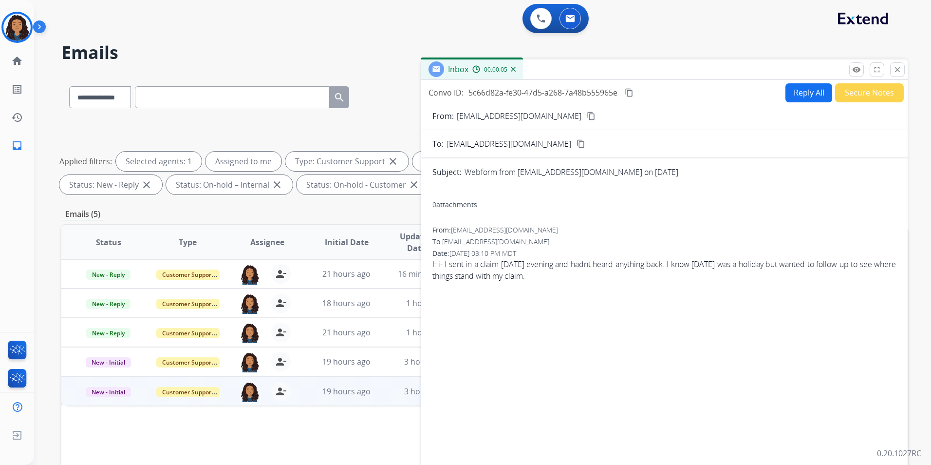
click at [587, 117] on mat-icon "content_copy" at bounding box center [591, 116] width 9 height 9
click at [798, 97] on button "Reply All" at bounding box center [809, 92] width 47 height 19
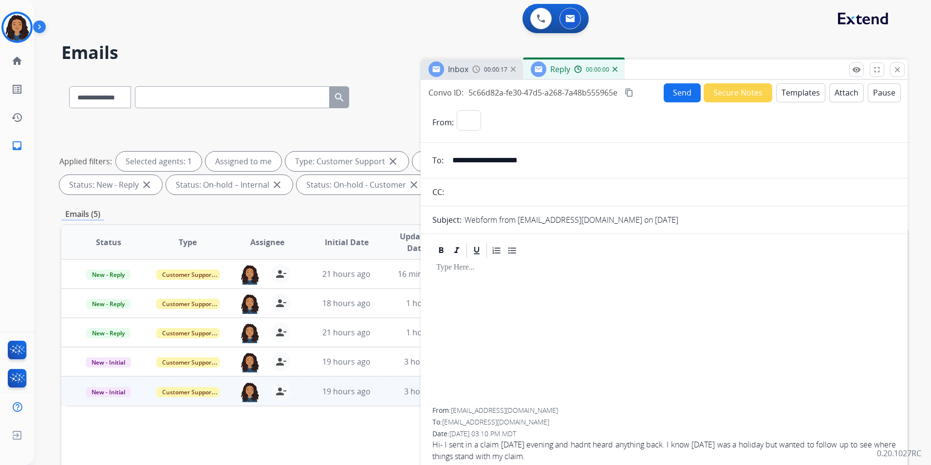
click at [798, 97] on button "Templates" at bounding box center [801, 92] width 49 height 19
select select "**********"
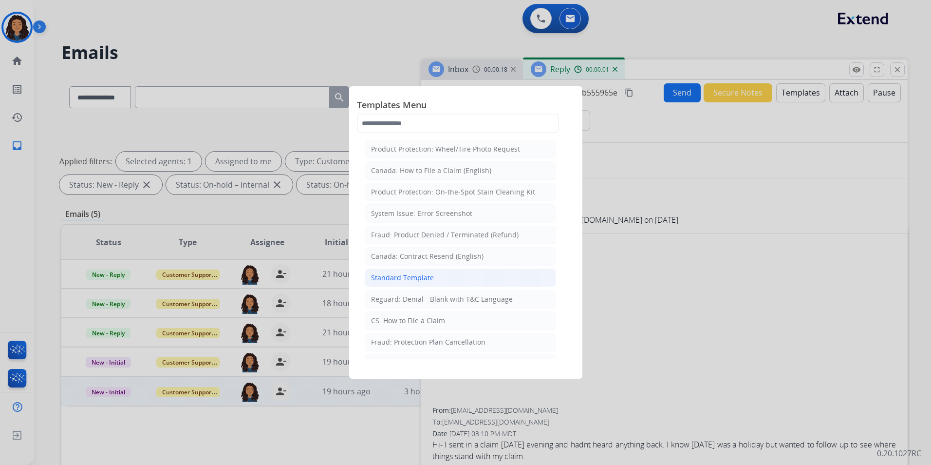
click at [413, 279] on div "Standard Template" at bounding box center [402, 278] width 63 height 10
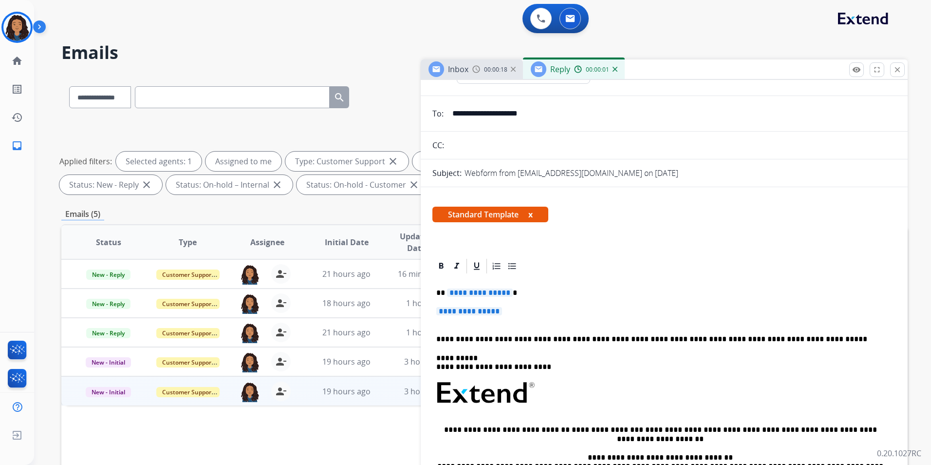
scroll to position [49, 0]
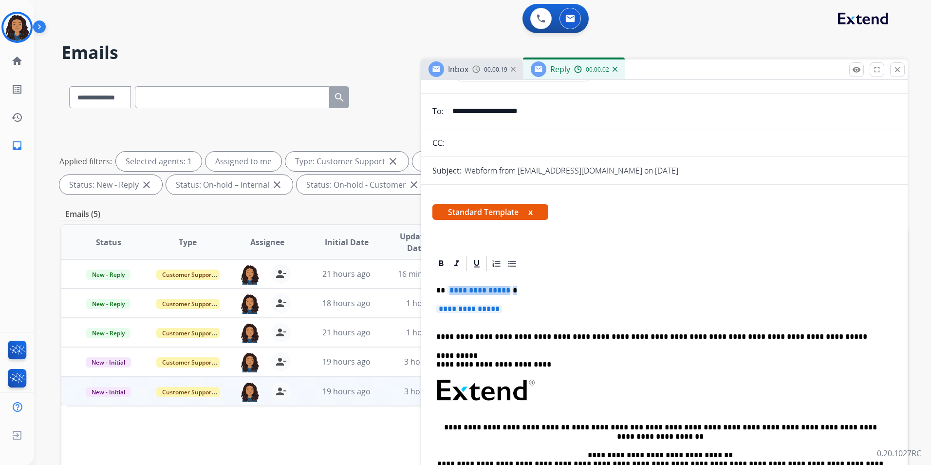
drag, startPoint x: 518, startPoint y: 308, endPoint x: 467, endPoint y: 290, distance: 54.2
click at [467, 290] on div "**********" at bounding box center [665, 413] width 464 height 282
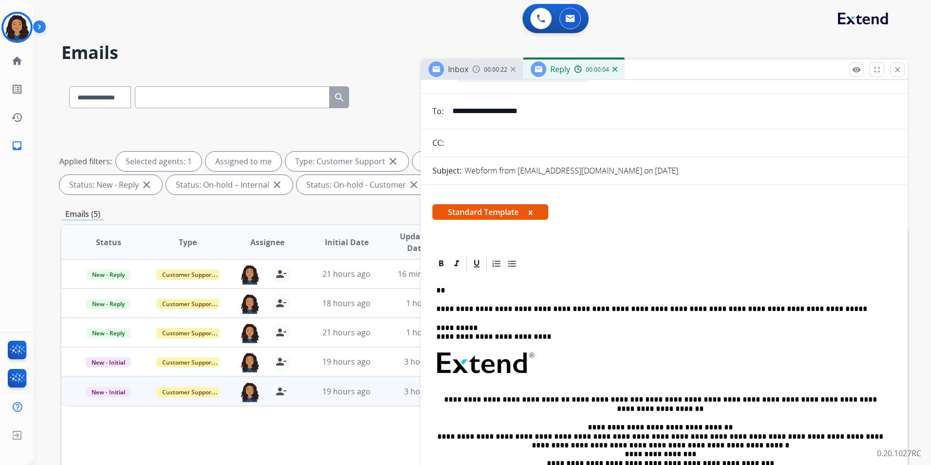
paste div
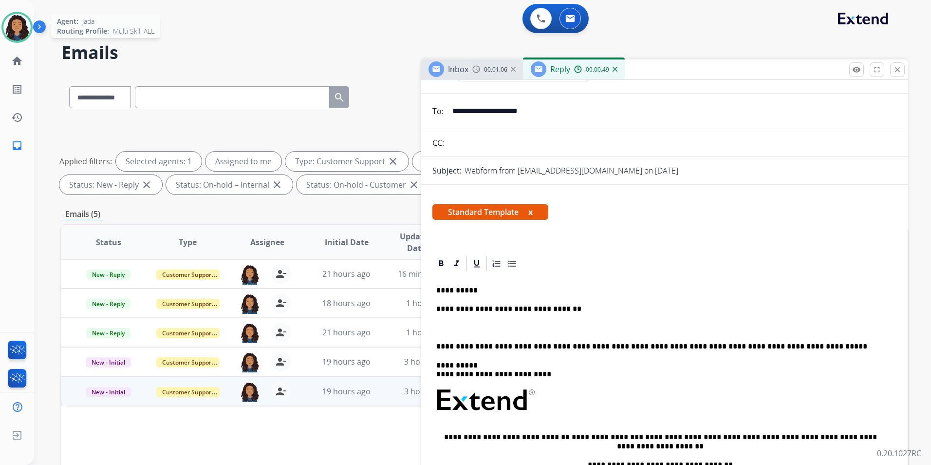
click at [11, 24] on img at bounding box center [16, 27] width 27 height 27
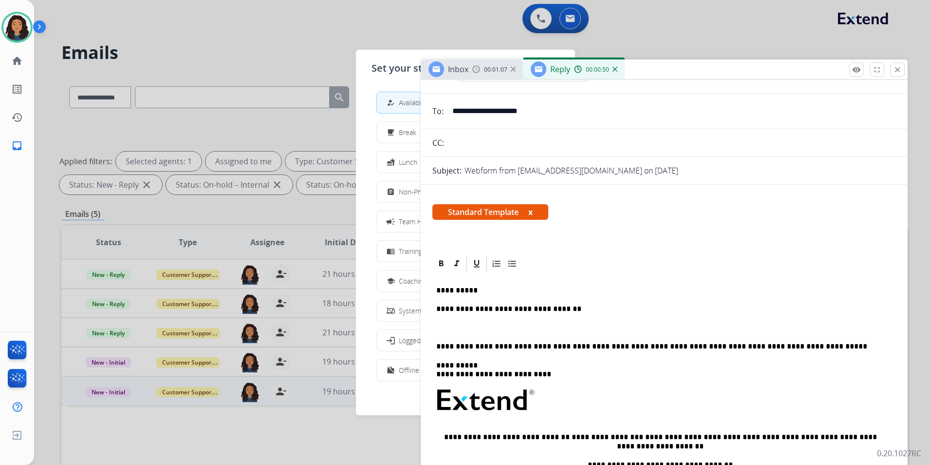
drag, startPoint x: 247, startPoint y: 32, endPoint x: 247, endPoint y: 23, distance: 8.8
click at [247, 23] on div at bounding box center [465, 232] width 931 height 465
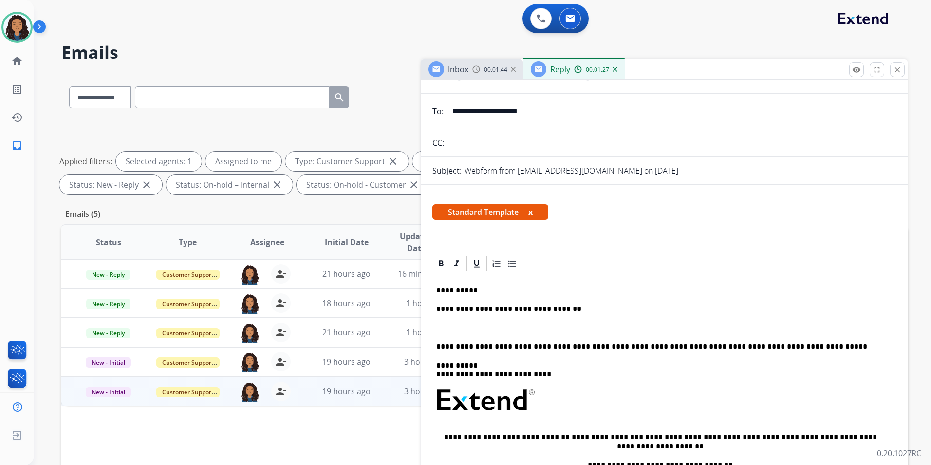
click at [475, 64] on div "Inbox 00:01:44" at bounding box center [472, 68] width 102 height 19
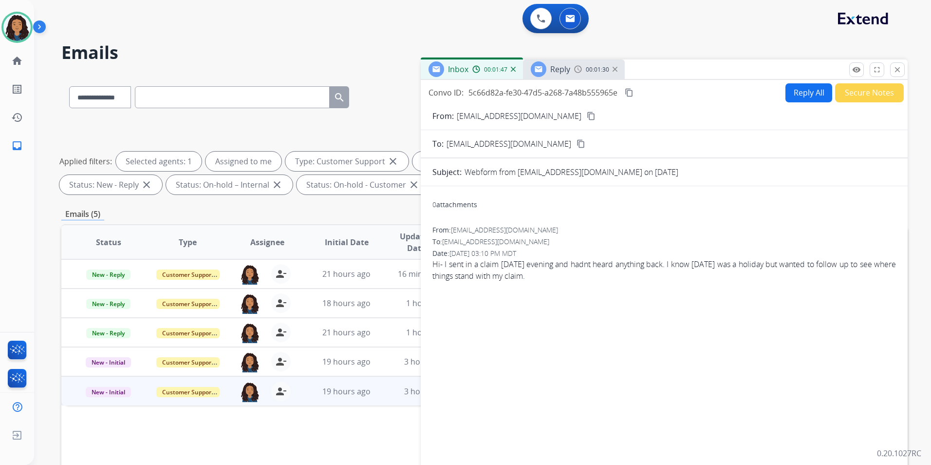
click at [574, 71] on img at bounding box center [578, 69] width 8 height 8
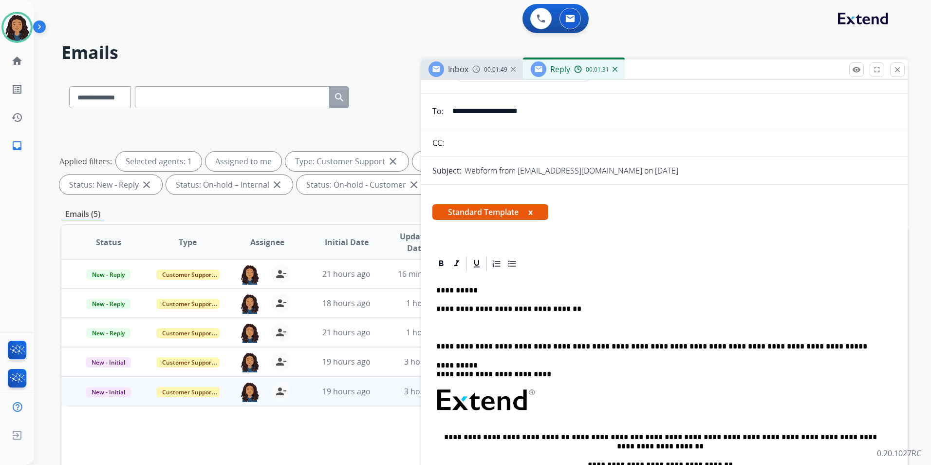
click at [464, 71] on span "Inbox" at bounding box center [458, 69] width 20 height 11
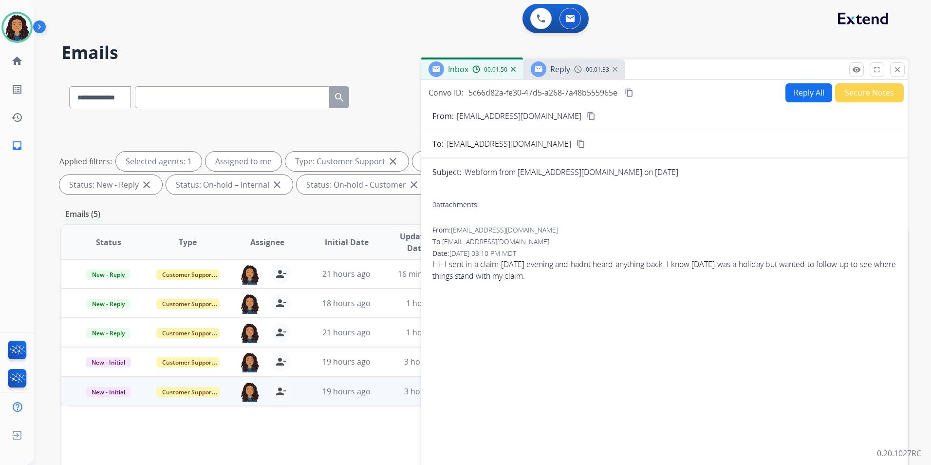
click at [582, 73] on div "00:01:33" at bounding box center [595, 69] width 43 height 9
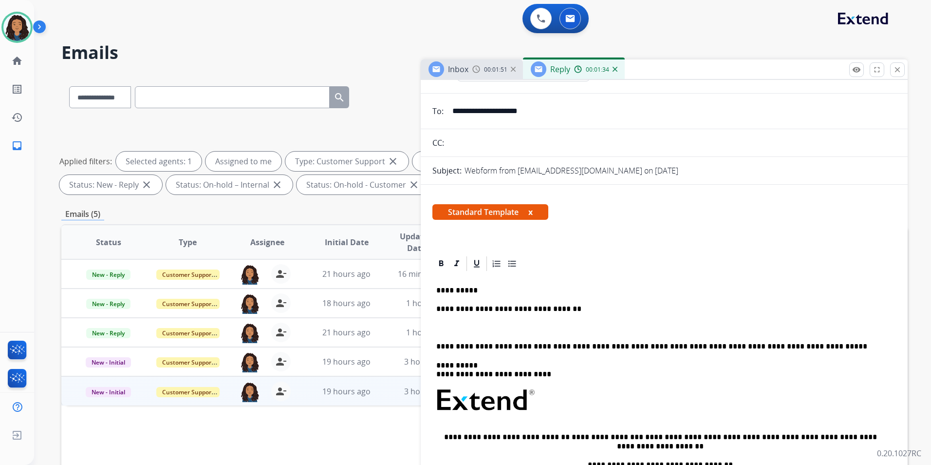
click at [452, 327] on p at bounding box center [665, 327] width 456 height 9
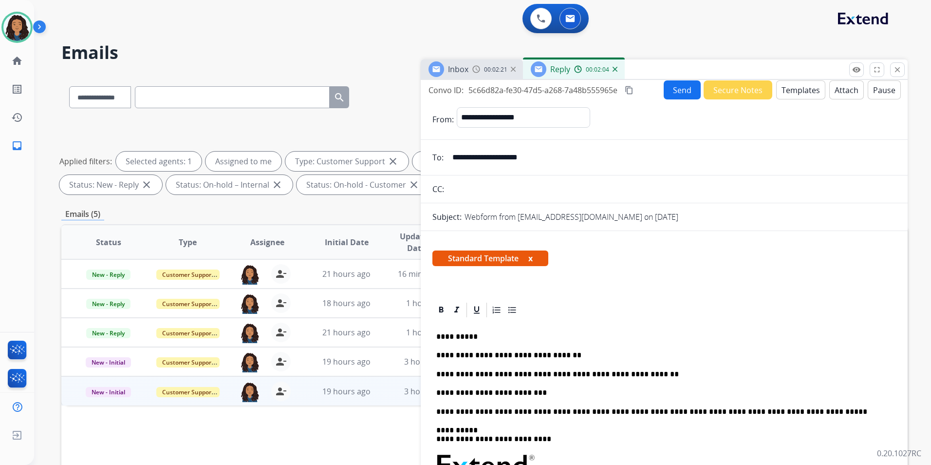
scroll to position [0, 0]
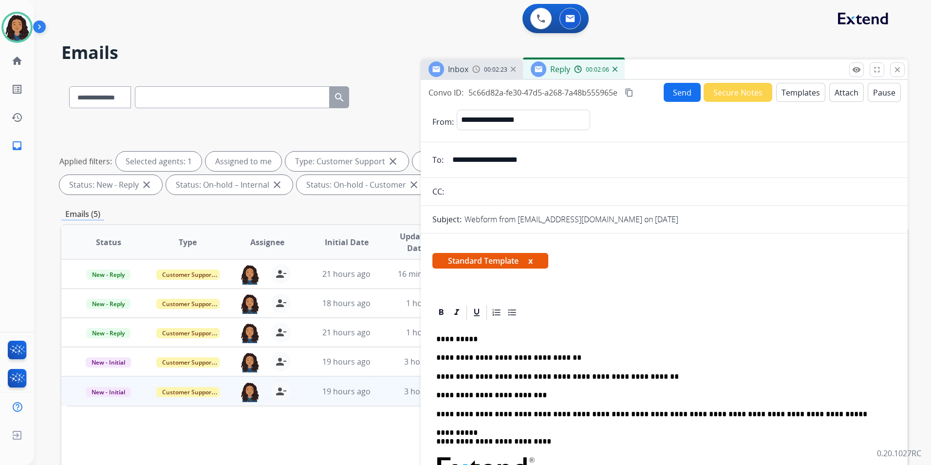
click at [676, 96] on button "Send" at bounding box center [682, 92] width 37 height 19
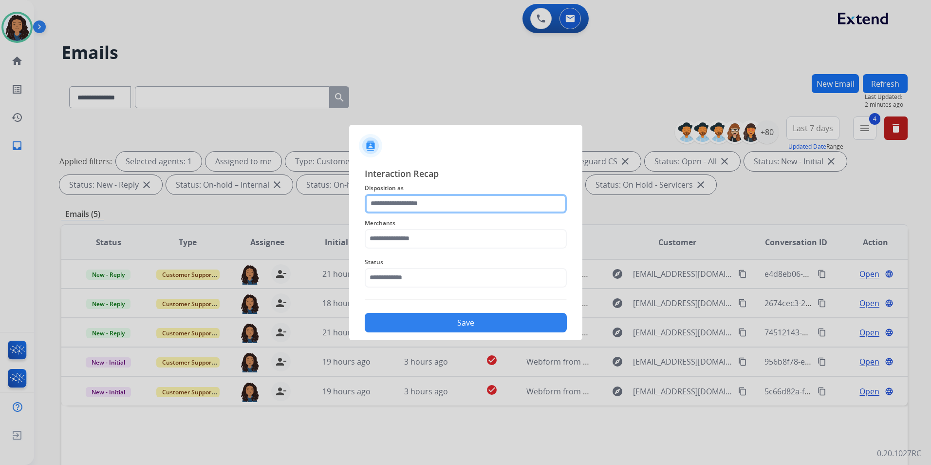
click at [431, 204] on input "text" at bounding box center [466, 203] width 202 height 19
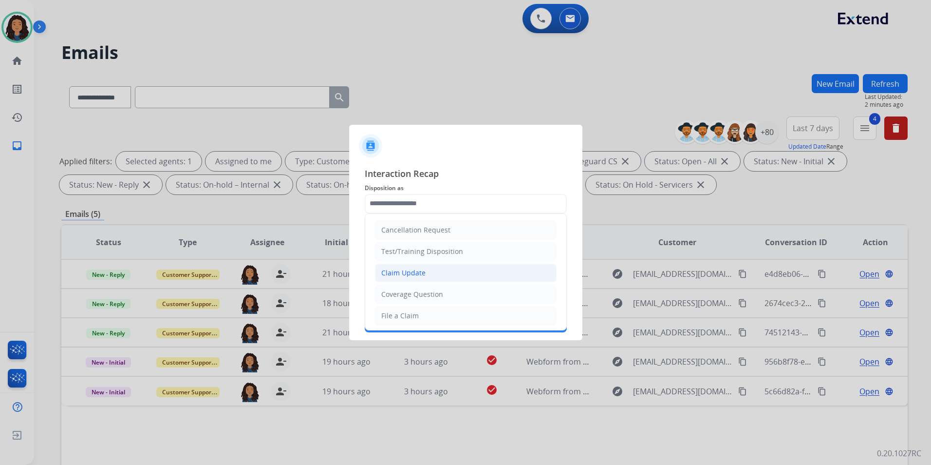
click at [419, 272] on div "Claim Update" at bounding box center [403, 273] width 44 height 10
type input "**********"
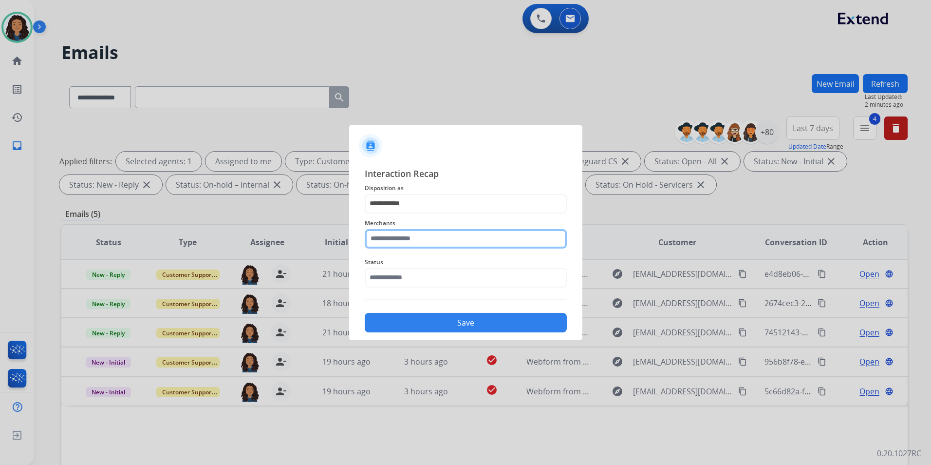
click at [409, 233] on input "text" at bounding box center [466, 238] width 202 height 19
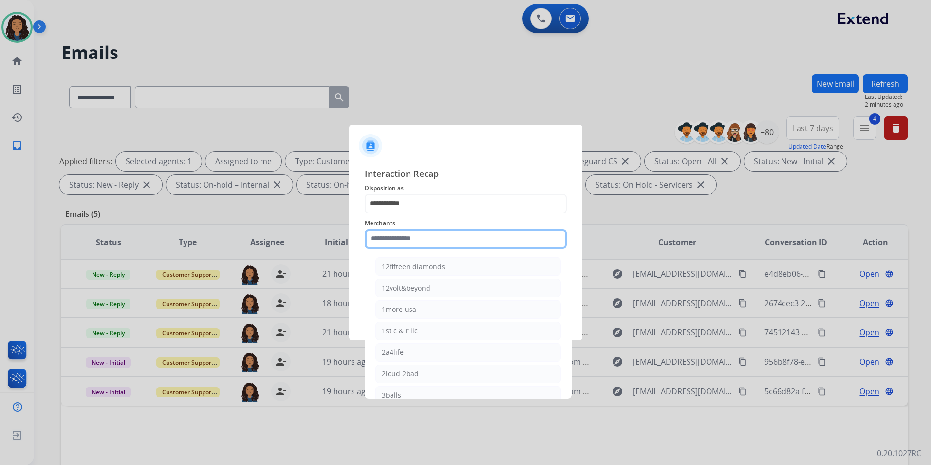
type input "*"
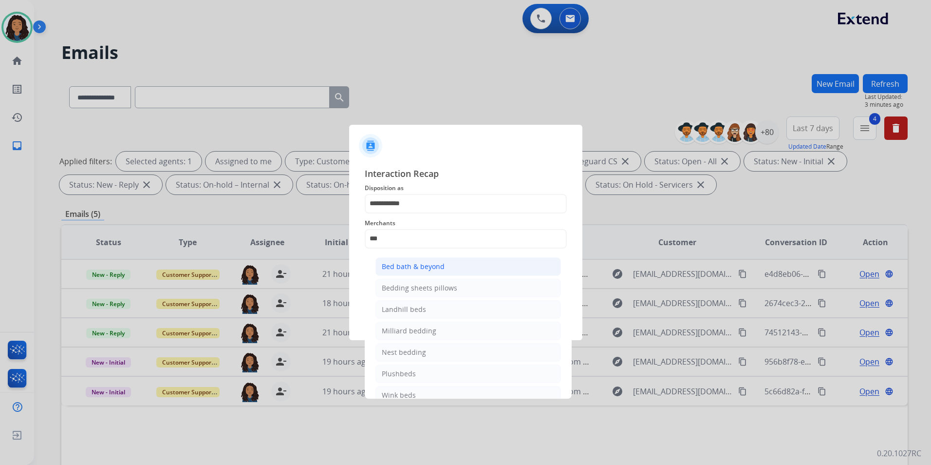
click at [414, 265] on div "Bed bath & beyond" at bounding box center [413, 267] width 63 height 10
type input "**********"
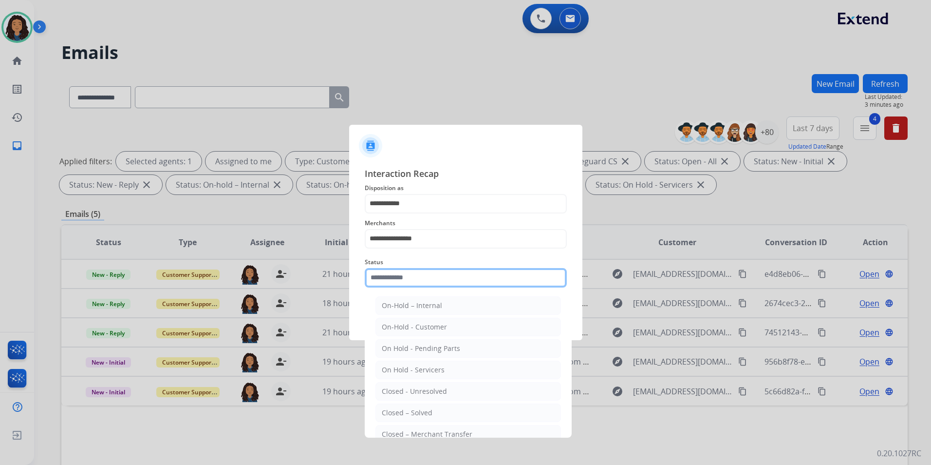
click at [414, 276] on input "text" at bounding box center [466, 277] width 202 height 19
click at [434, 409] on li "Closed – Solved" at bounding box center [469, 412] width 186 height 19
type input "**********"
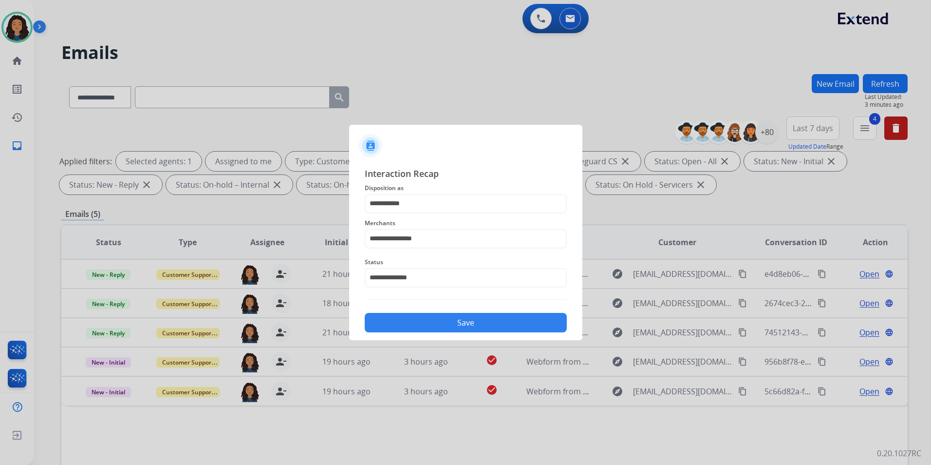
click at [418, 319] on button "Save" at bounding box center [466, 322] width 202 height 19
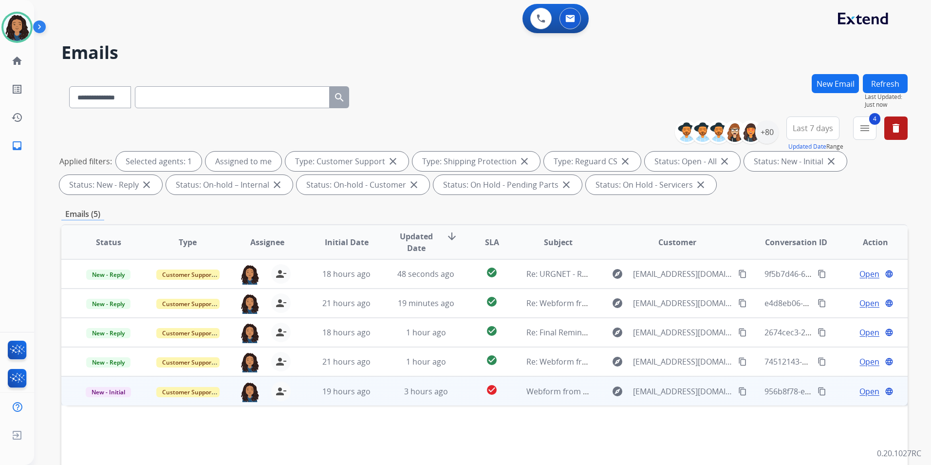
click at [860, 391] on span "Open" at bounding box center [870, 391] width 20 height 12
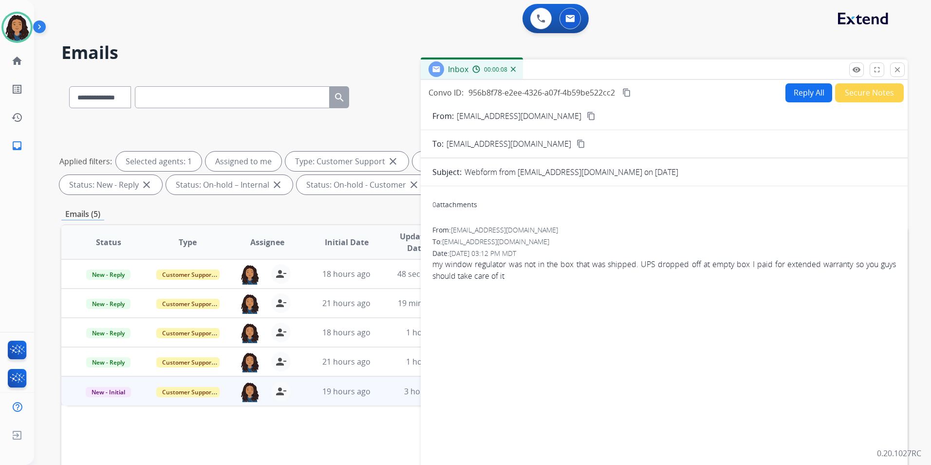
click at [587, 116] on mat-icon "content_copy" at bounding box center [591, 116] width 9 height 9
click at [793, 98] on button "Reply All" at bounding box center [809, 92] width 47 height 19
select select "**********"
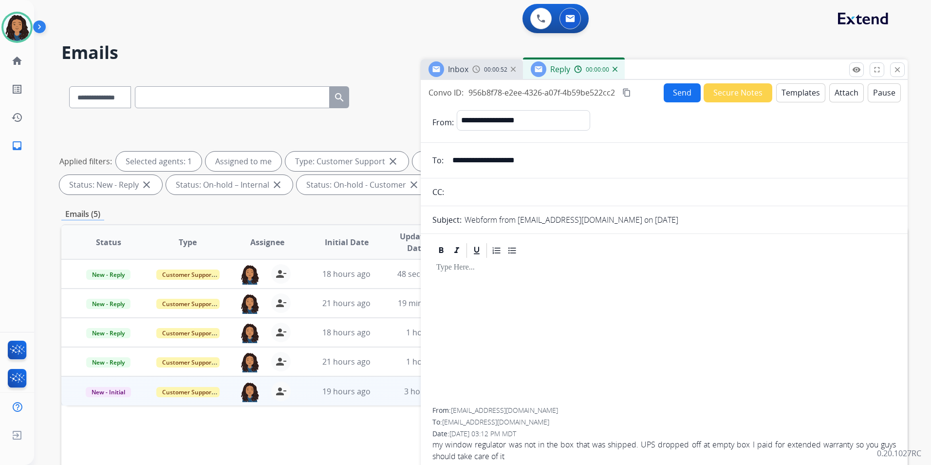
click at [793, 98] on button "Templates" at bounding box center [801, 92] width 49 height 19
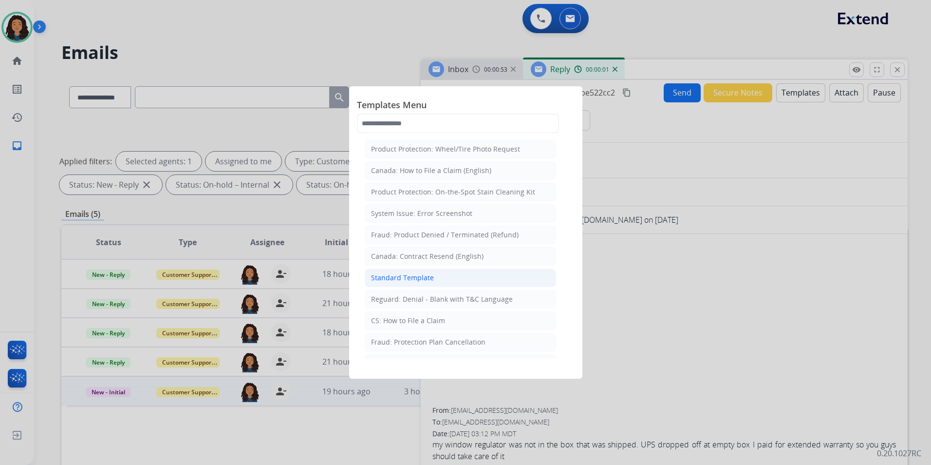
click at [401, 277] on div "Standard Template" at bounding box center [402, 278] width 63 height 10
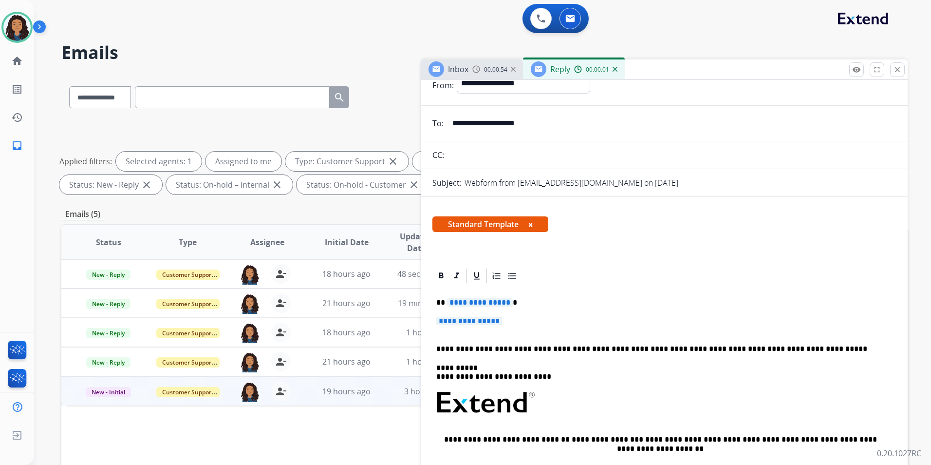
scroll to position [97, 0]
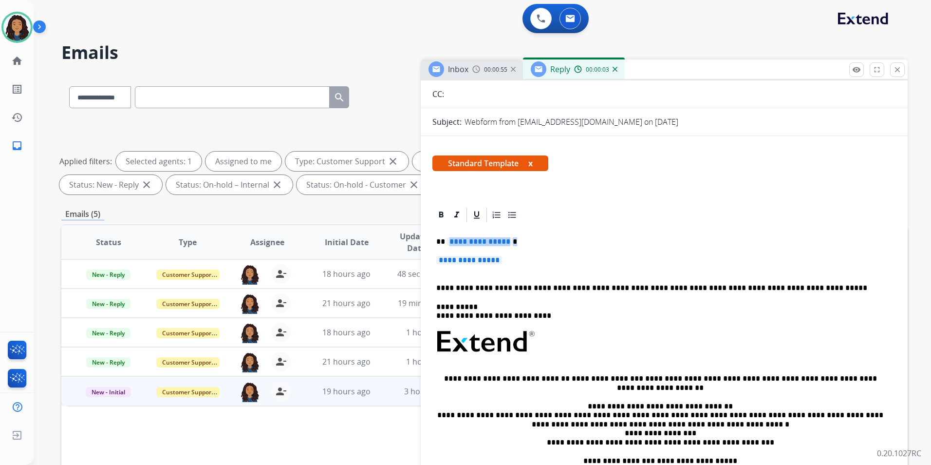
drag, startPoint x: 486, startPoint y: 254, endPoint x: 448, endPoint y: 237, distance: 41.7
click at [448, 237] on div "**********" at bounding box center [665, 365] width 464 height 282
paste div
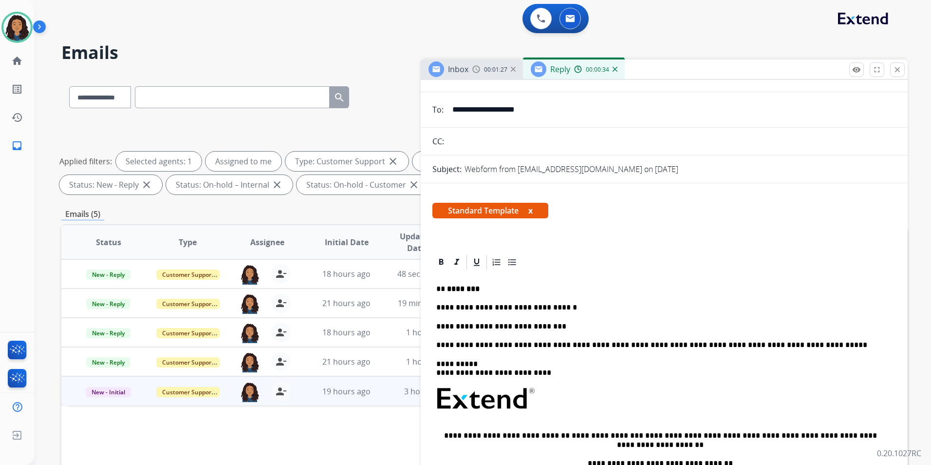
scroll to position [0, 0]
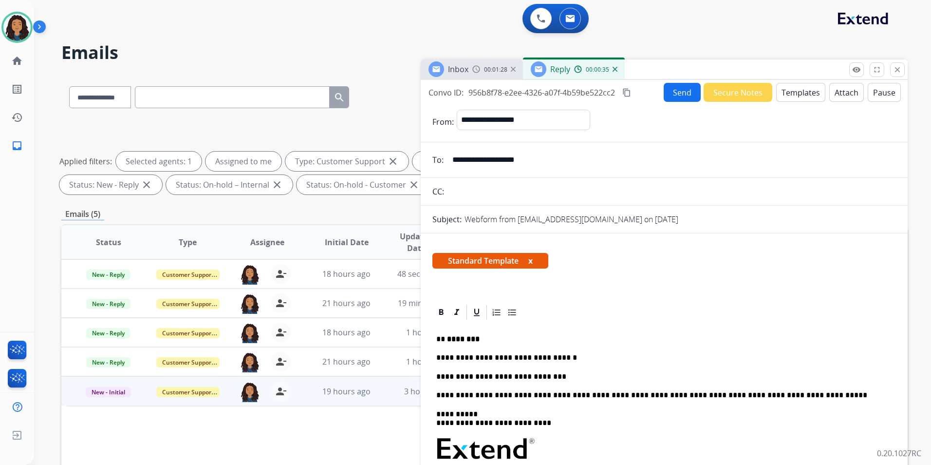
click at [669, 95] on button "Send" at bounding box center [682, 92] width 37 height 19
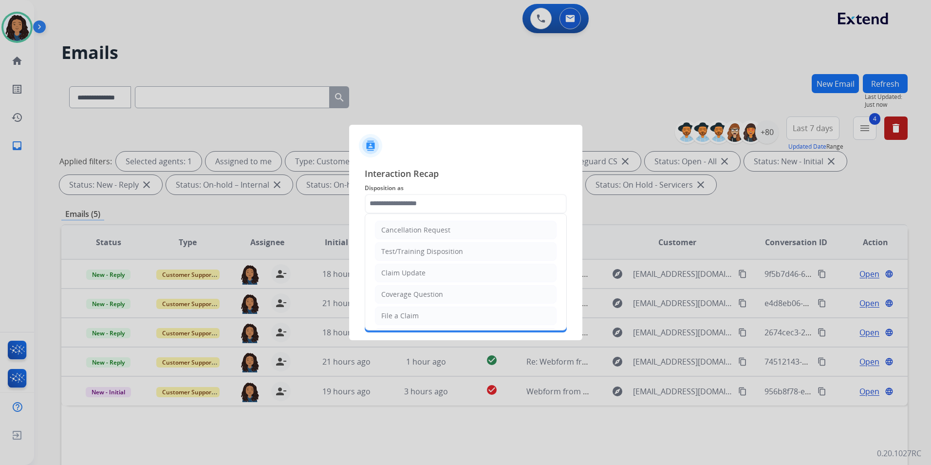
click at [452, 204] on input "text" at bounding box center [466, 203] width 202 height 19
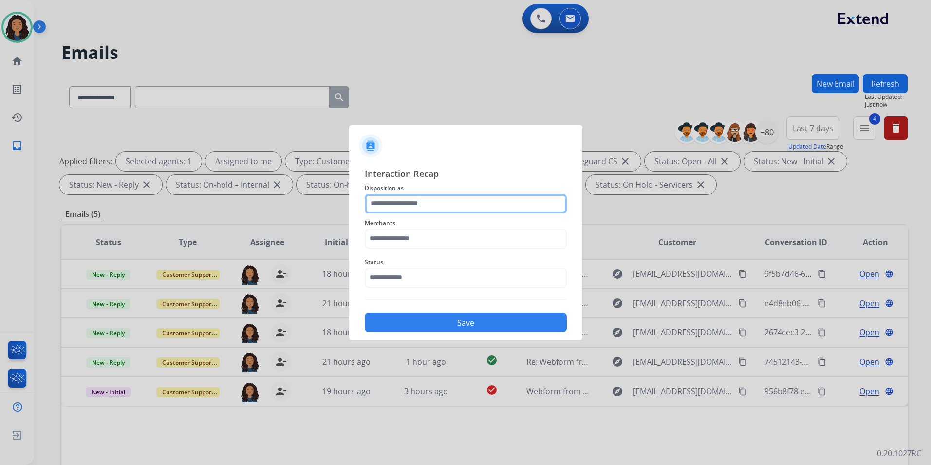
click at [421, 202] on input "text" at bounding box center [466, 203] width 202 height 19
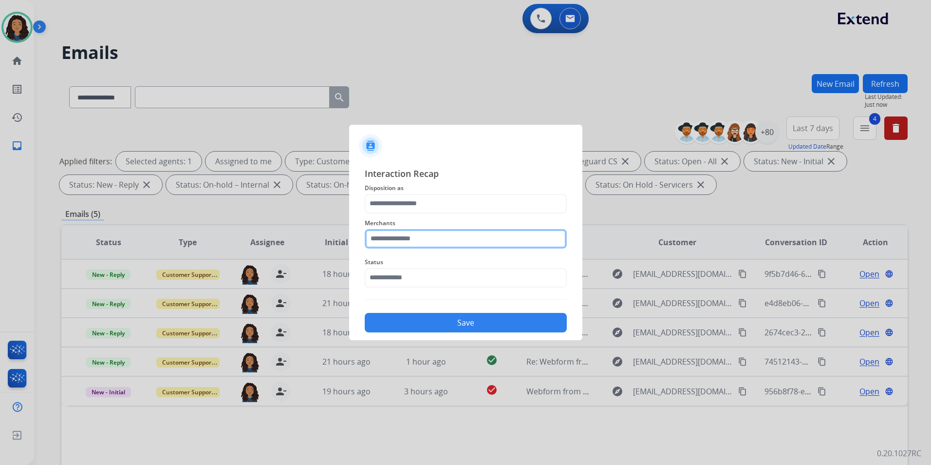
click at [436, 239] on input "text" at bounding box center [466, 238] width 202 height 19
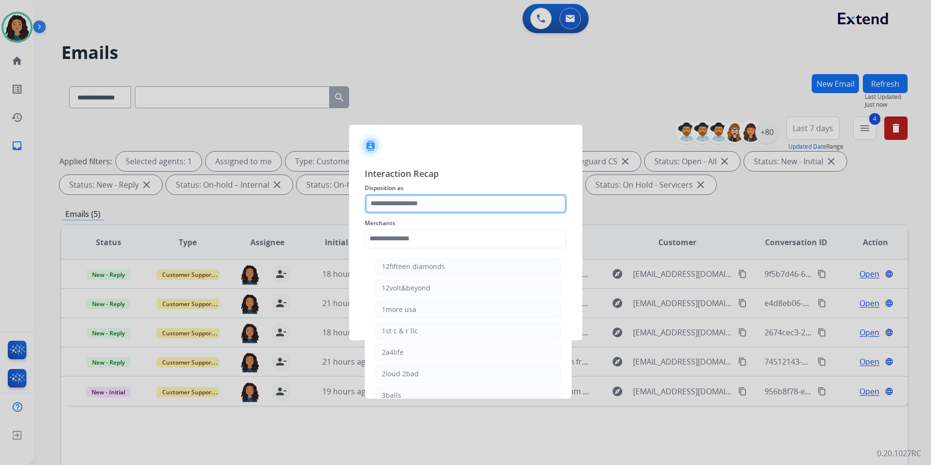
click at [431, 212] on input "text" at bounding box center [466, 203] width 202 height 19
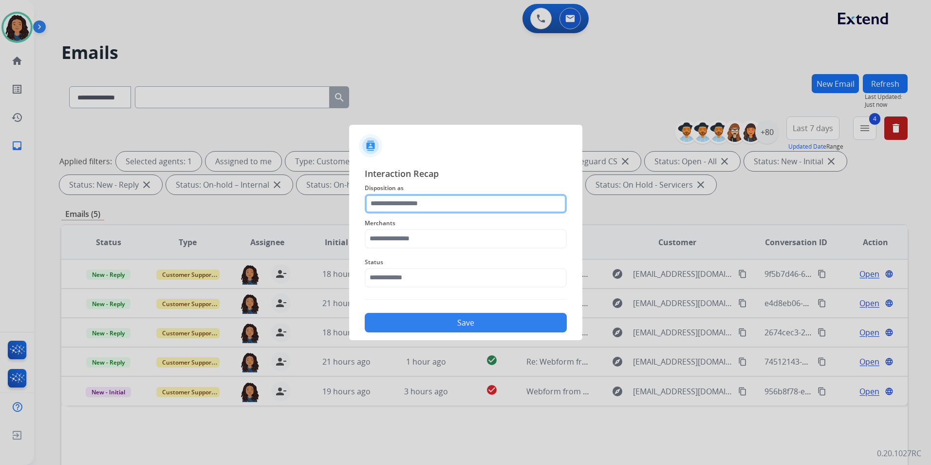
click at [426, 205] on input "text" at bounding box center [466, 203] width 202 height 19
click at [421, 247] on div "Merchants" at bounding box center [466, 232] width 202 height 39
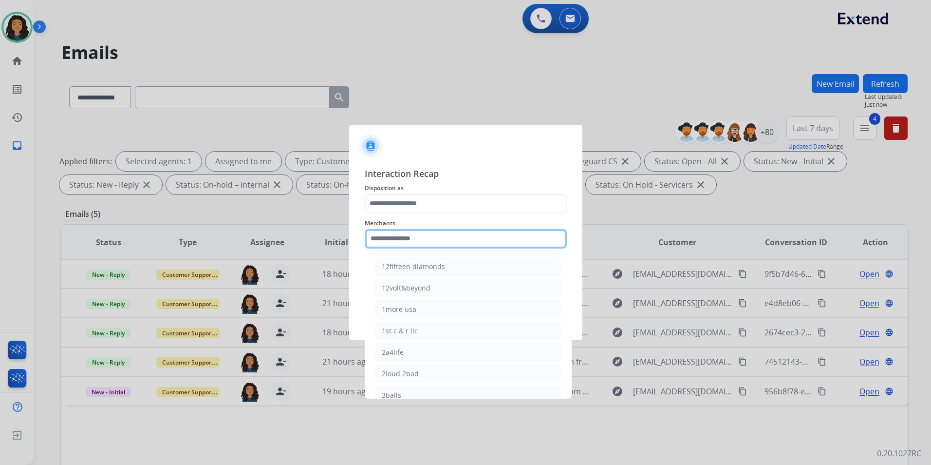
click at [419, 242] on input "text" at bounding box center [466, 238] width 202 height 19
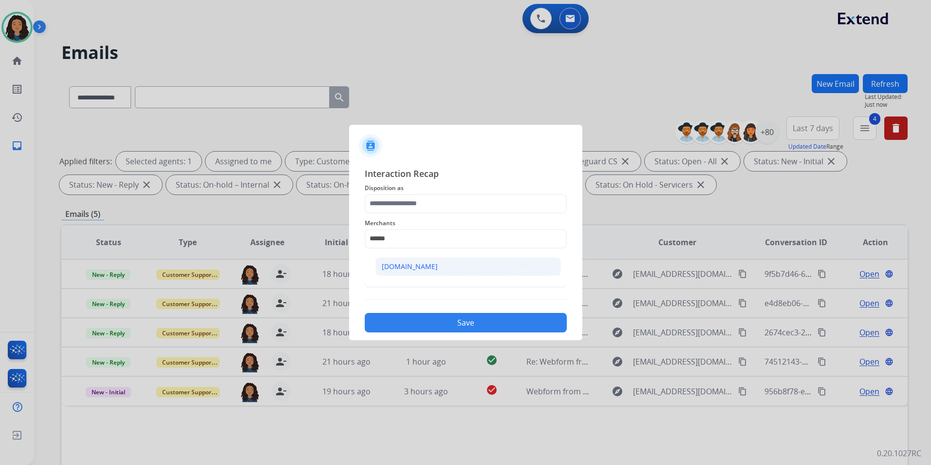
click at [393, 260] on li "[DOMAIN_NAME]" at bounding box center [469, 266] width 186 height 19
type input "**********"
click at [393, 260] on span "Status" at bounding box center [466, 262] width 202 height 12
click at [396, 272] on input "text" at bounding box center [466, 277] width 202 height 19
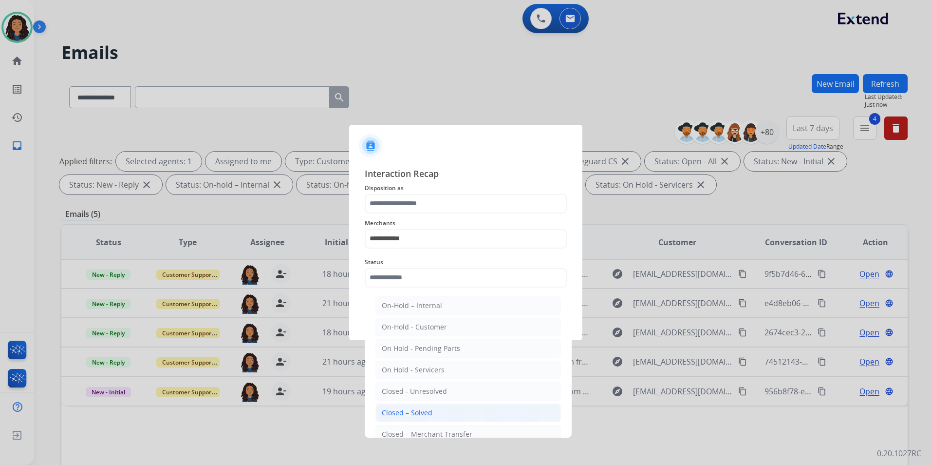
click at [407, 412] on div "Closed – Solved" at bounding box center [407, 413] width 51 height 10
type input "**********"
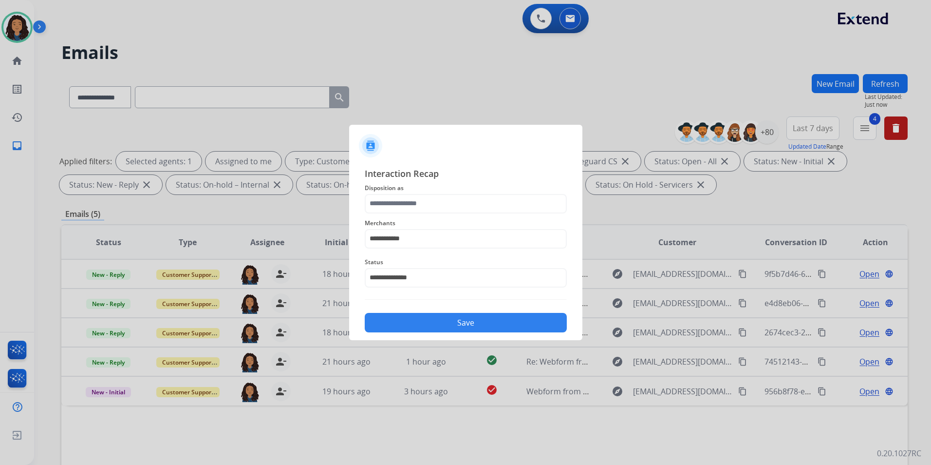
click at [415, 325] on button "Save" at bounding box center [466, 322] width 202 height 19
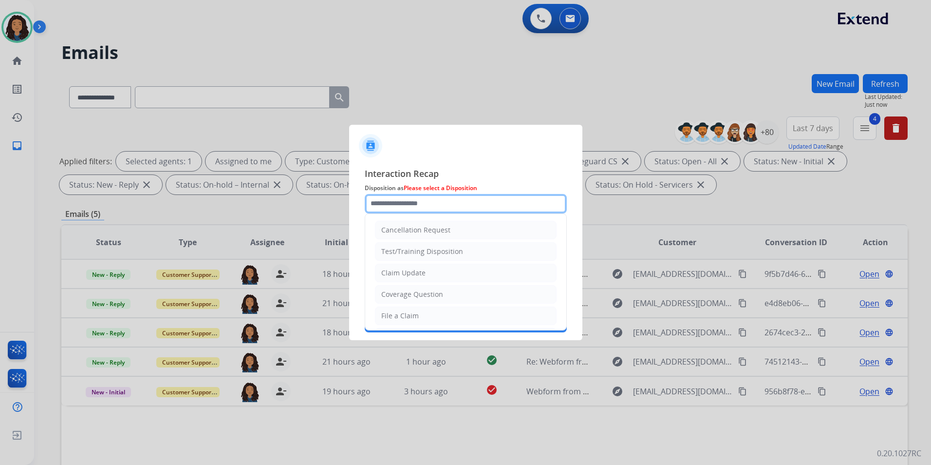
click at [428, 199] on input "text" at bounding box center [466, 203] width 202 height 19
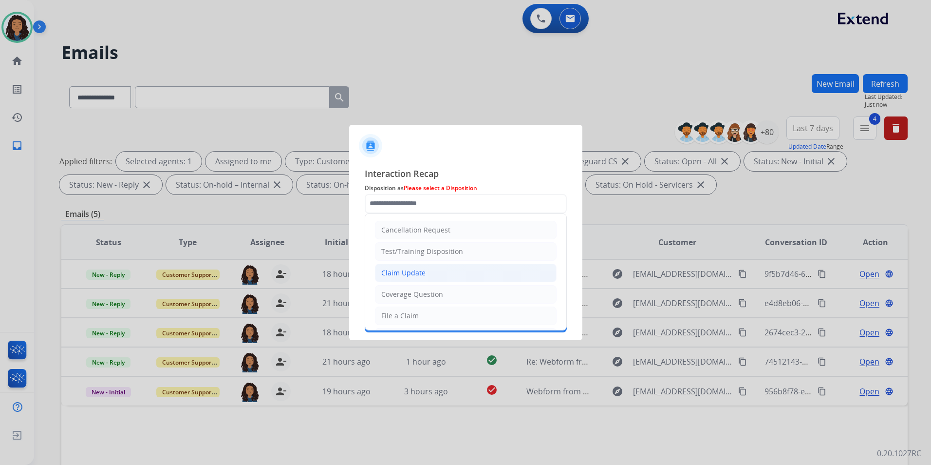
click at [418, 273] on div "Claim Update" at bounding box center [403, 273] width 44 height 10
type input "**********"
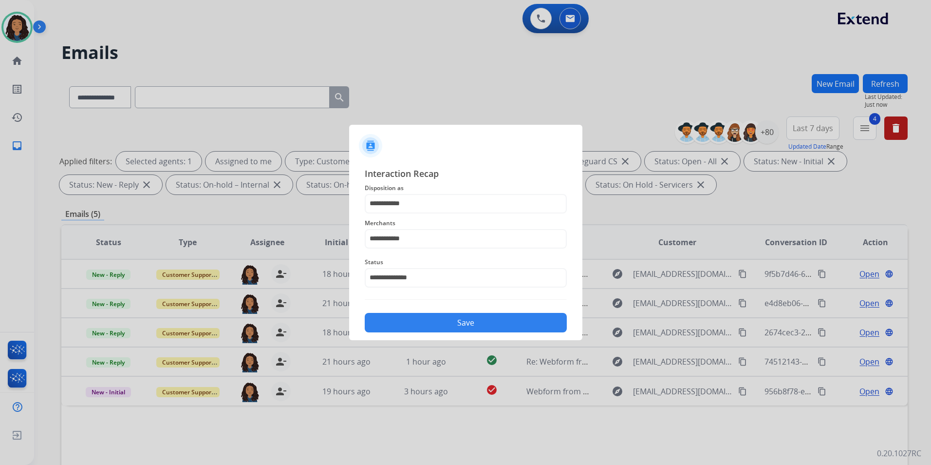
click at [417, 313] on div "Save" at bounding box center [466, 319] width 202 height 25
click at [472, 324] on button "Save" at bounding box center [466, 322] width 202 height 19
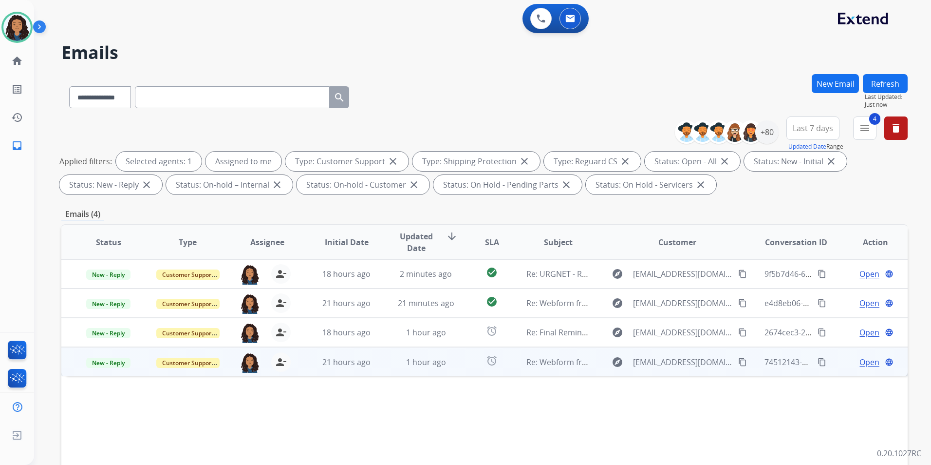
click at [860, 365] on span "Open" at bounding box center [870, 362] width 20 height 12
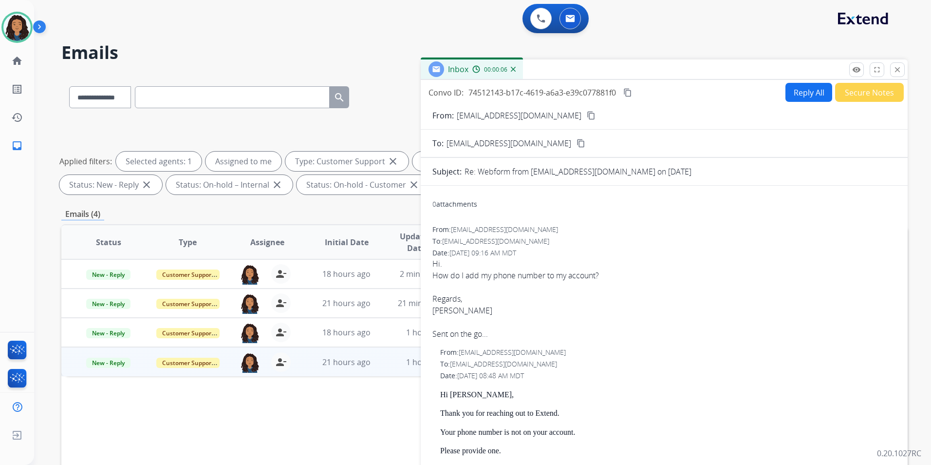
click at [807, 97] on button "Reply All" at bounding box center [809, 92] width 47 height 19
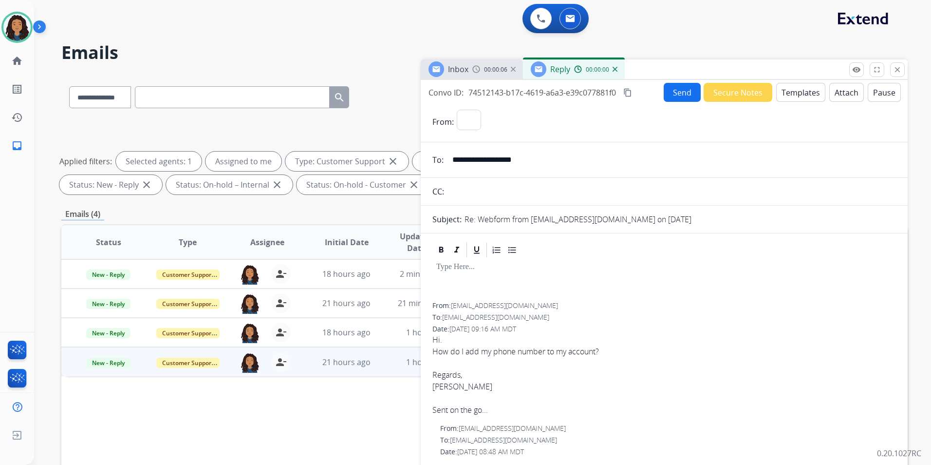
click at [806, 97] on button "Templates" at bounding box center [801, 92] width 49 height 19
select select "**********"
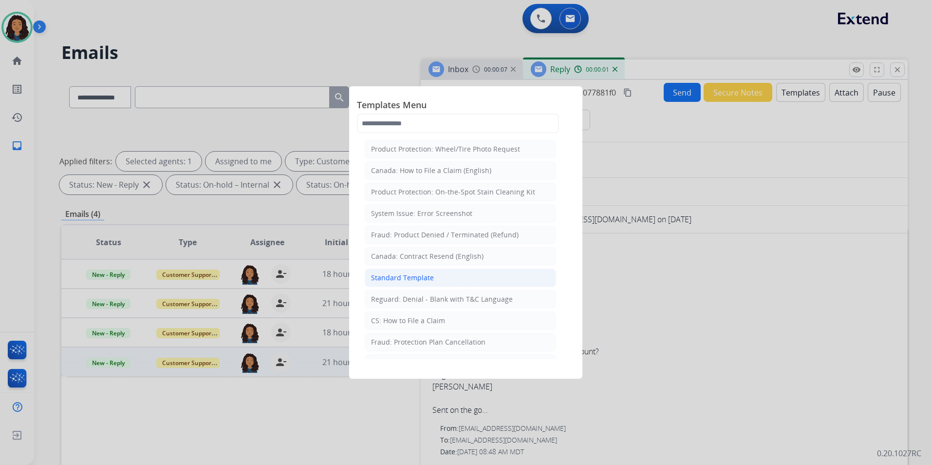
click at [479, 285] on li "Standard Template" at bounding box center [460, 277] width 191 height 19
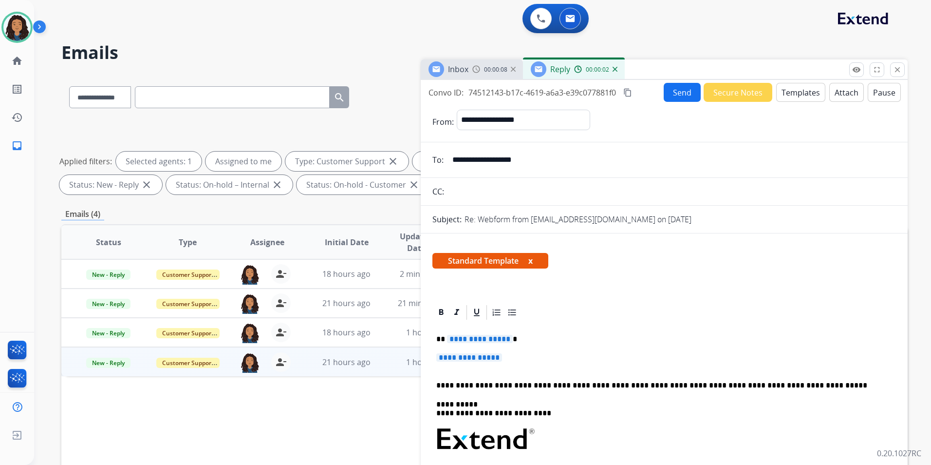
click at [457, 70] on span "Inbox" at bounding box center [458, 69] width 20 height 11
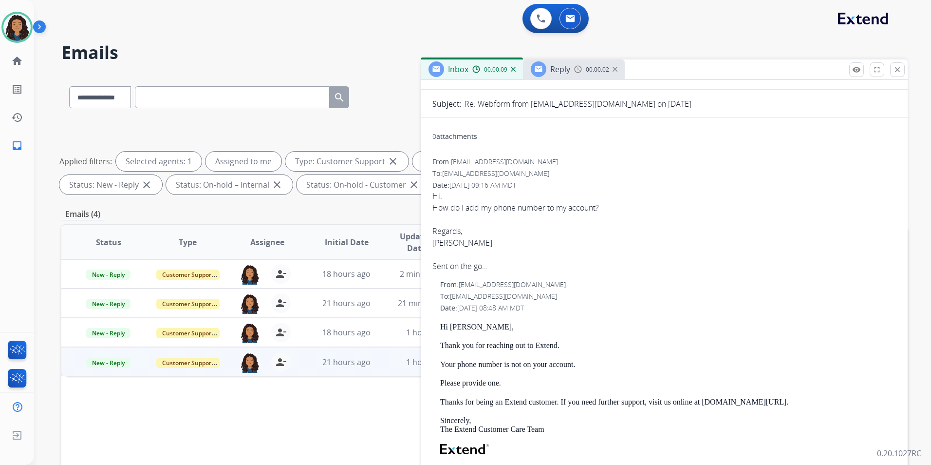
scroll to position [97, 0]
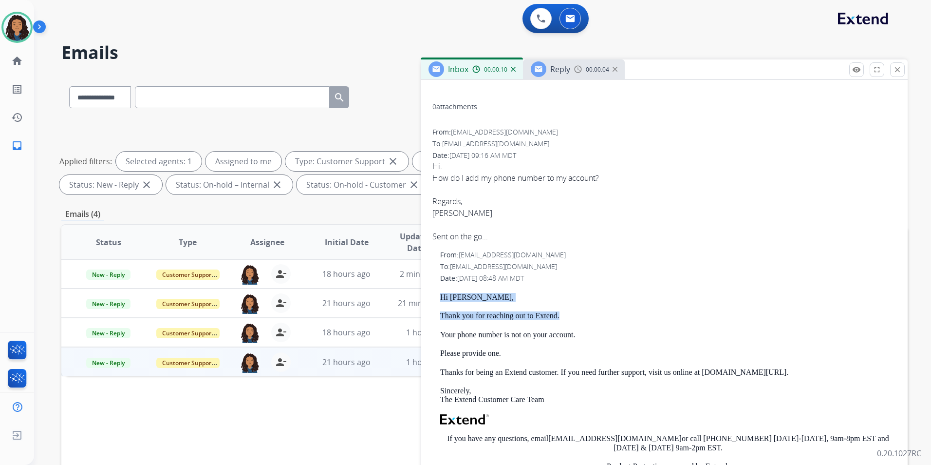
drag, startPoint x: 438, startPoint y: 296, endPoint x: 606, endPoint y: 305, distance: 167.4
click at [606, 305] on div "From: support@extend.com To: ayoungchee@gmail.com Date: 09/04/2025 - 08:48 AM M…" at bounding box center [665, 400] width 464 height 300
drag, startPoint x: 606, startPoint y: 305, endPoint x: 556, endPoint y: 311, distance: 49.6
copy div "Hi Brenda, Thank you for reaching out to Extend."
click at [544, 65] on div at bounding box center [539, 69] width 16 height 16
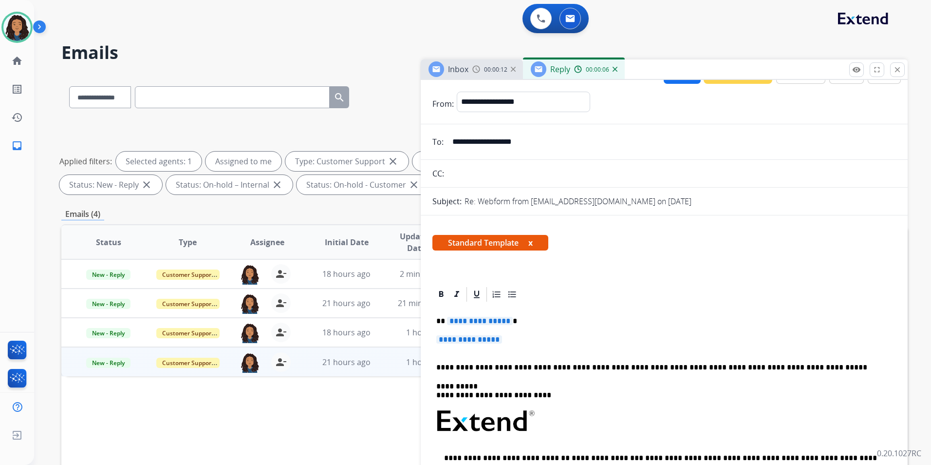
scroll to position [49, 0]
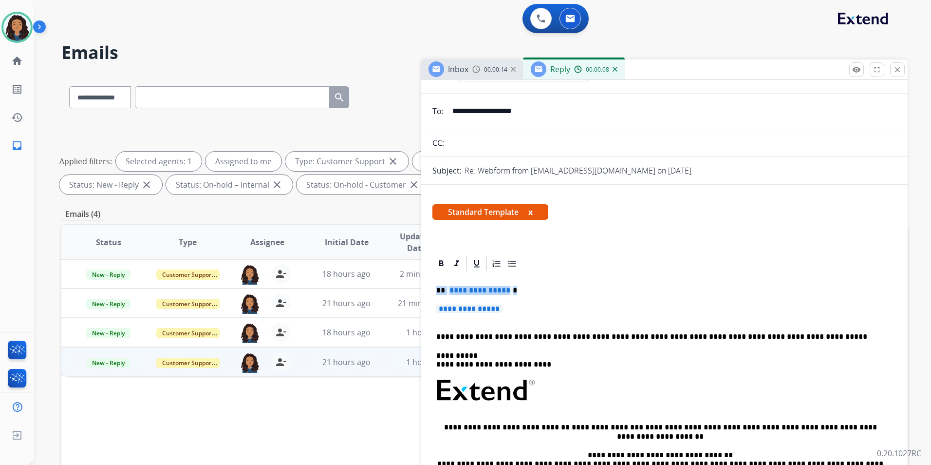
drag, startPoint x: 434, startPoint y: 288, endPoint x: 538, endPoint y: 301, distance: 105.5
click at [538, 301] on div "**********" at bounding box center [665, 413] width 464 height 282
paste div
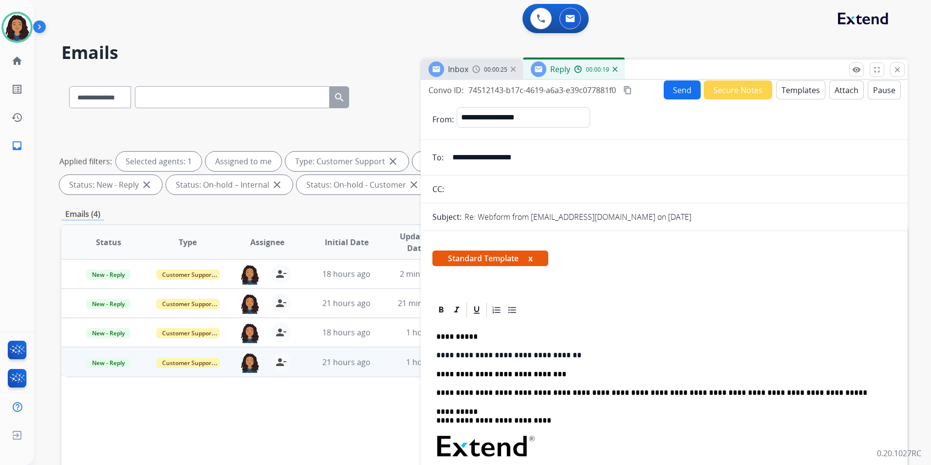
scroll to position [0, 0]
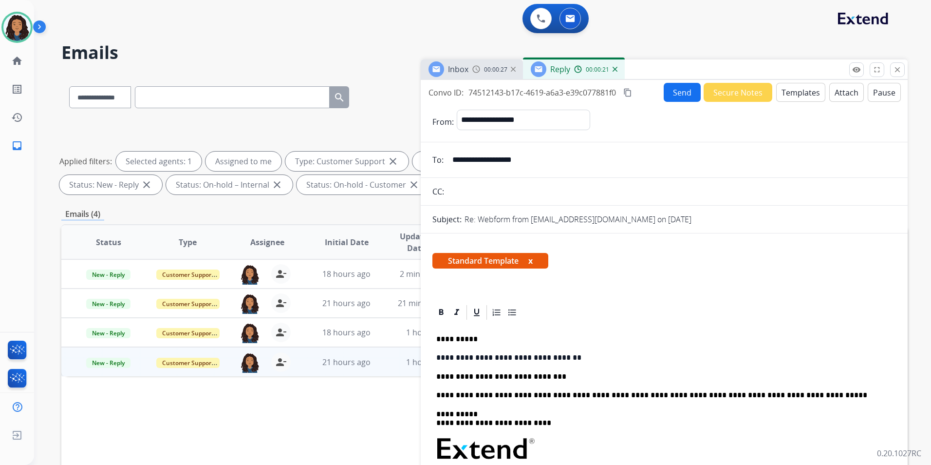
click at [682, 95] on button "Send" at bounding box center [682, 92] width 37 height 19
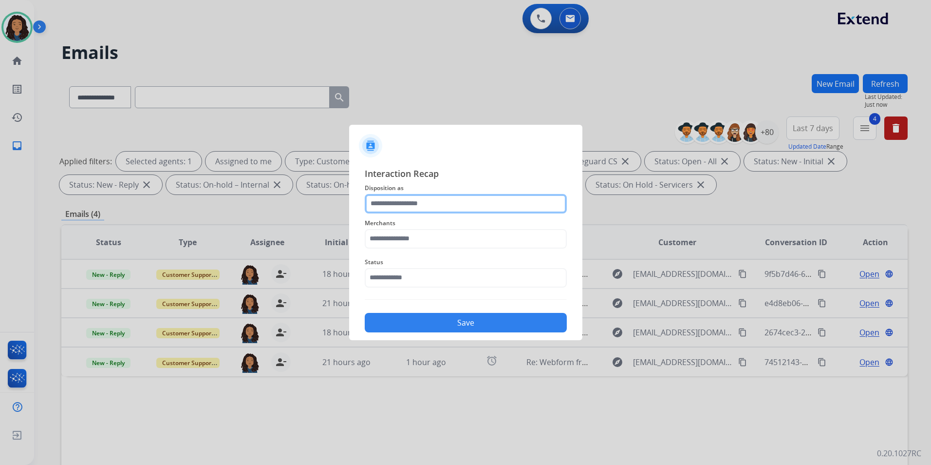
click at [502, 201] on input "text" at bounding box center [466, 203] width 202 height 19
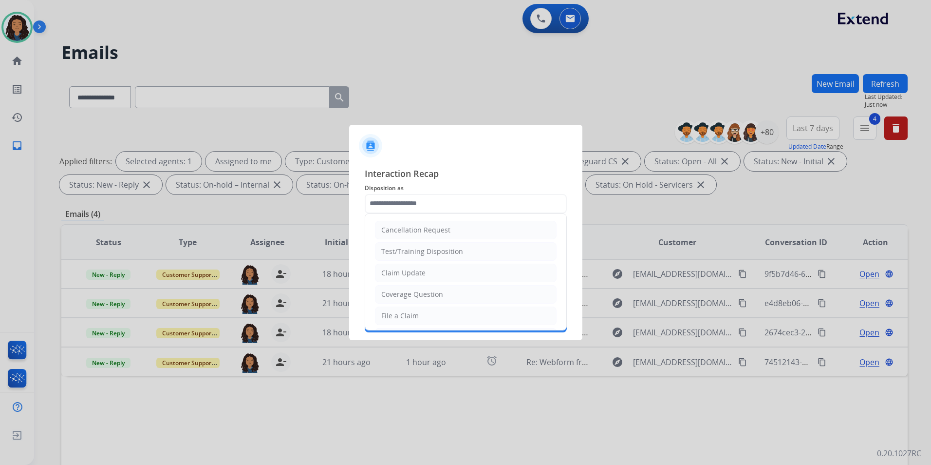
click at [482, 275] on li "Claim Update" at bounding box center [466, 273] width 182 height 19
type input "**********"
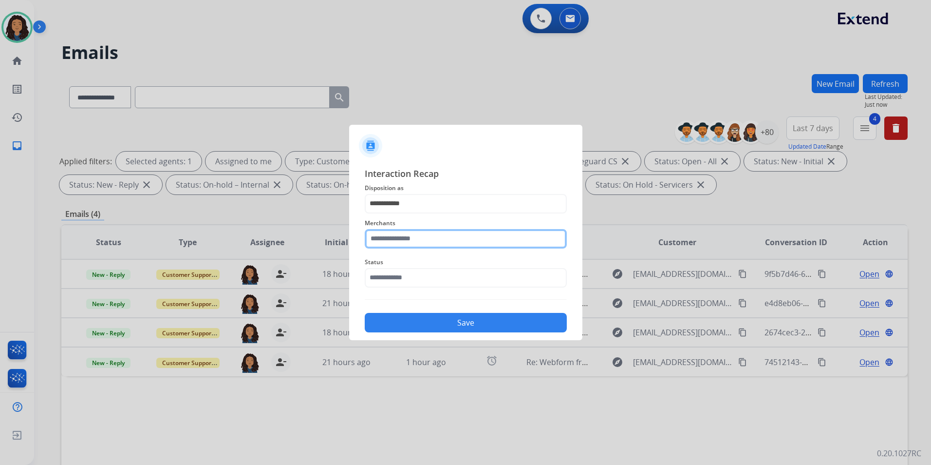
click at [451, 234] on input "text" at bounding box center [466, 238] width 202 height 19
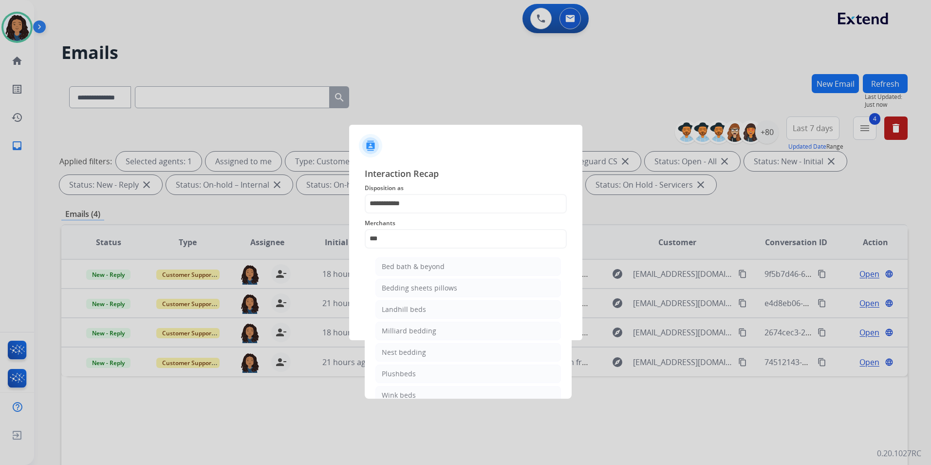
click at [420, 265] on li "Bed bath & beyond" at bounding box center [469, 266] width 186 height 19
type input "**********"
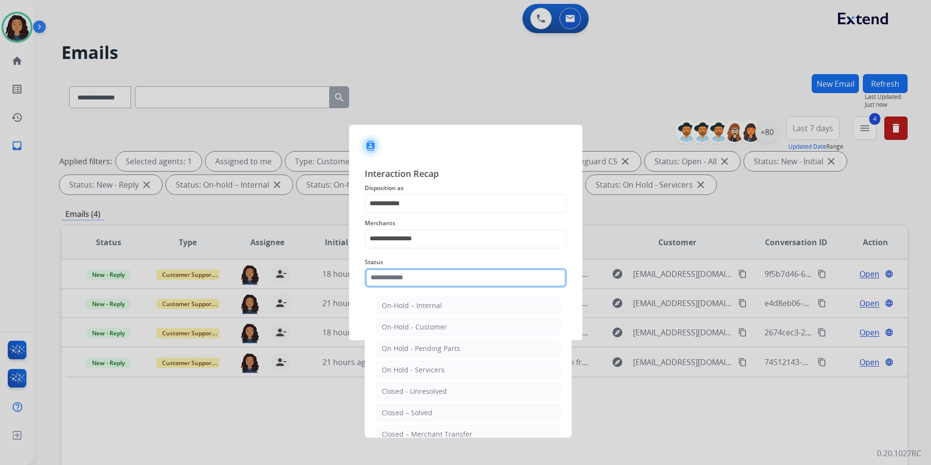
click at [409, 282] on input "text" at bounding box center [466, 277] width 202 height 19
click at [397, 415] on div "Closed – Solved" at bounding box center [407, 413] width 51 height 10
type input "**********"
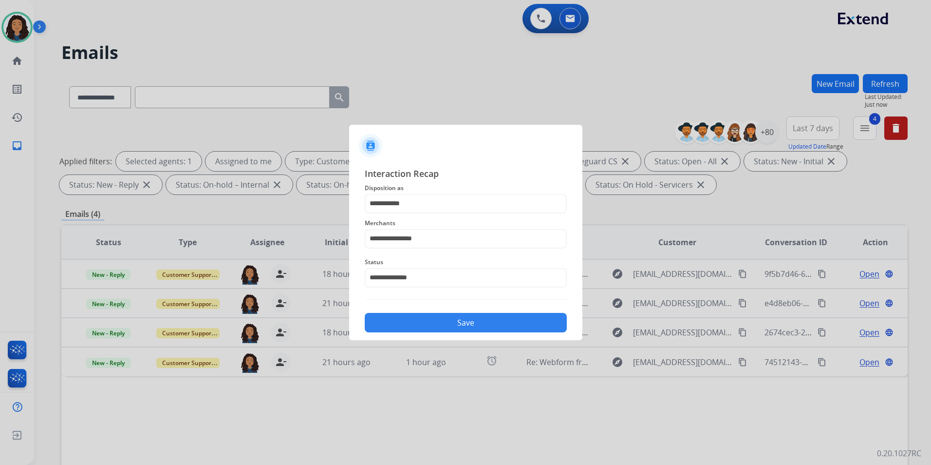
click at [423, 323] on button "Save" at bounding box center [466, 322] width 202 height 19
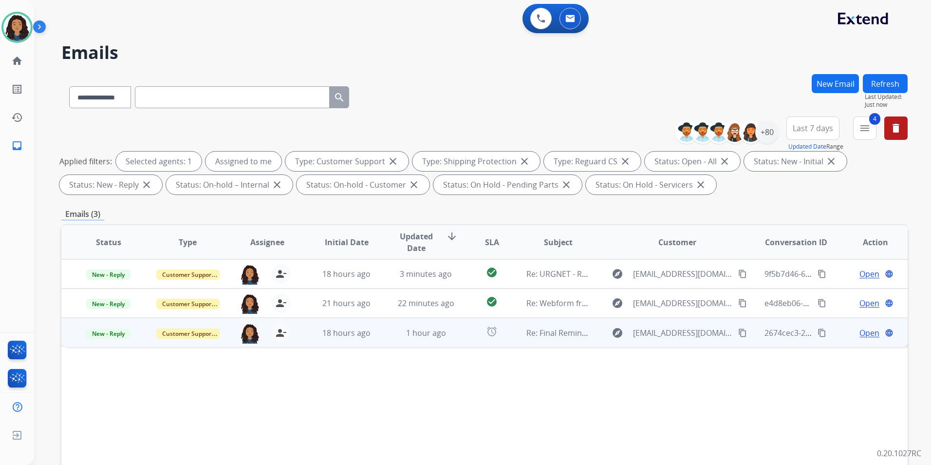
click at [860, 331] on span "Open" at bounding box center [870, 333] width 20 height 12
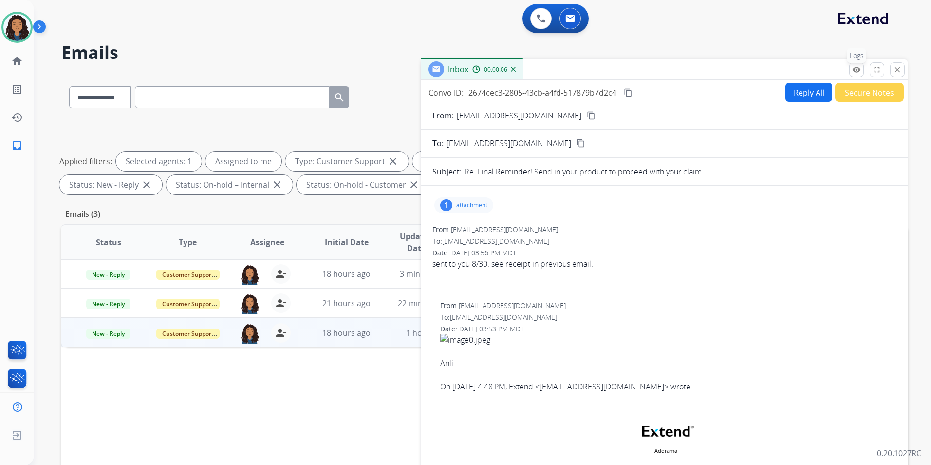
click at [857, 70] on mat-icon "remove_red_eye" at bounding box center [857, 69] width 9 height 9
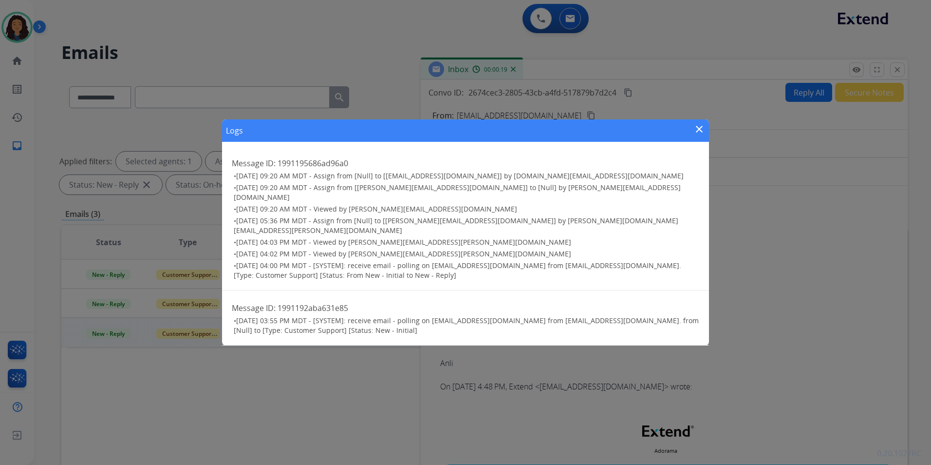
click at [704, 135] on mat-icon "close" at bounding box center [700, 129] width 12 height 12
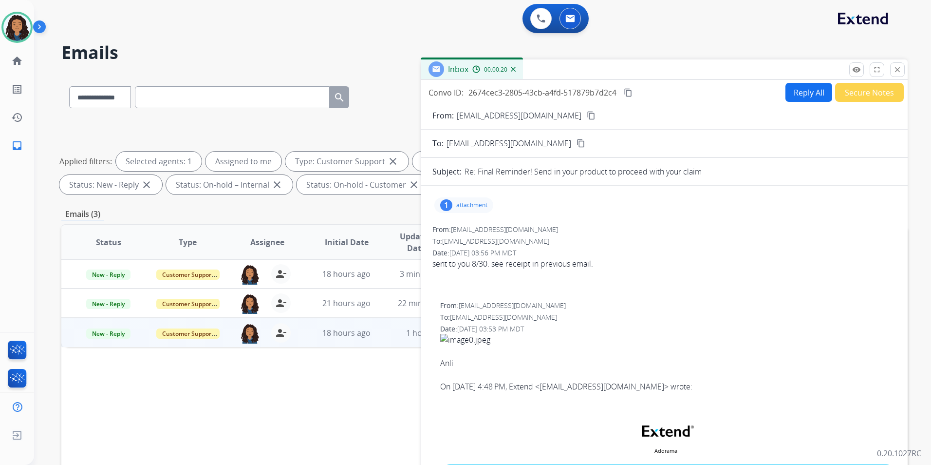
click at [587, 115] on mat-icon "content_copy" at bounding box center [591, 115] width 9 height 9
click at [456, 203] on p "attachment" at bounding box center [471, 205] width 31 height 8
click at [453, 233] on div at bounding box center [466, 230] width 49 height 34
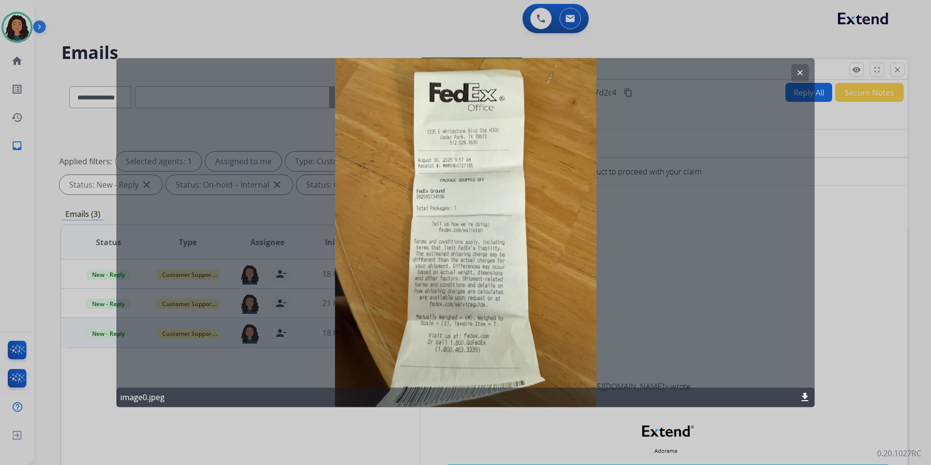
click at [799, 74] on mat-icon "clear" at bounding box center [800, 72] width 9 height 9
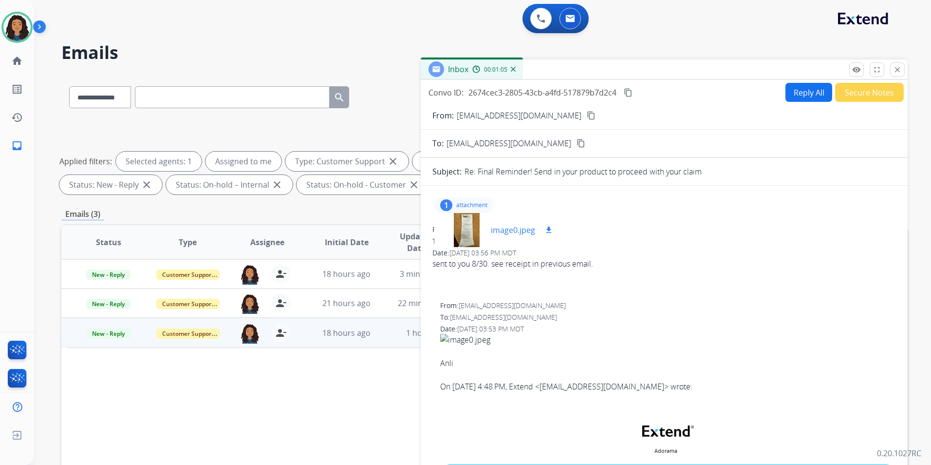
click at [481, 229] on div at bounding box center [466, 230] width 49 height 34
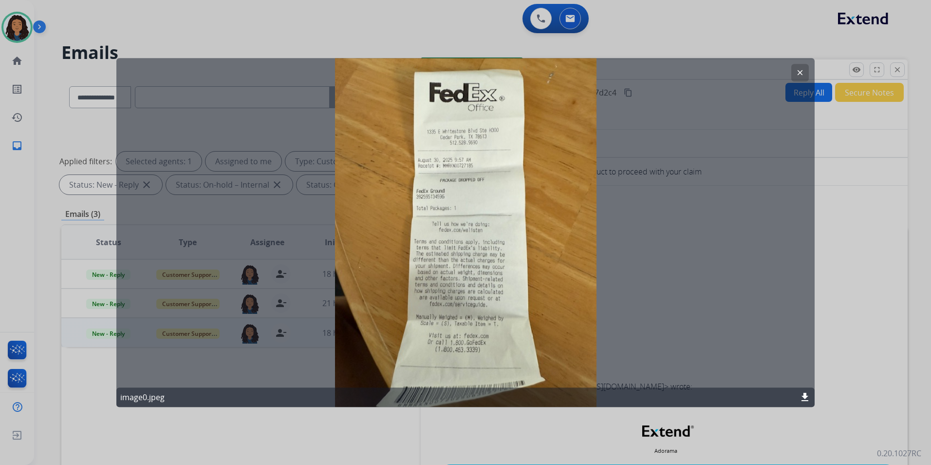
click at [796, 75] on mat-icon "clear" at bounding box center [800, 72] width 9 height 9
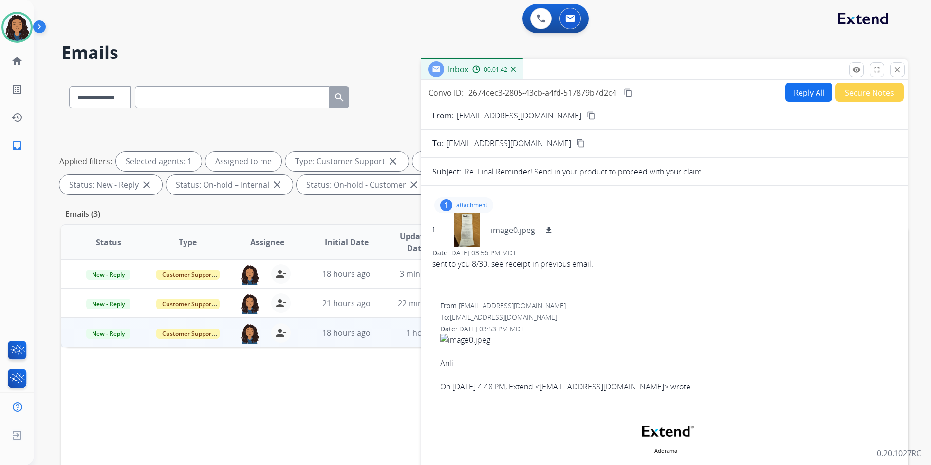
click at [632, 95] on mat-icon "content_copy" at bounding box center [628, 92] width 9 height 9
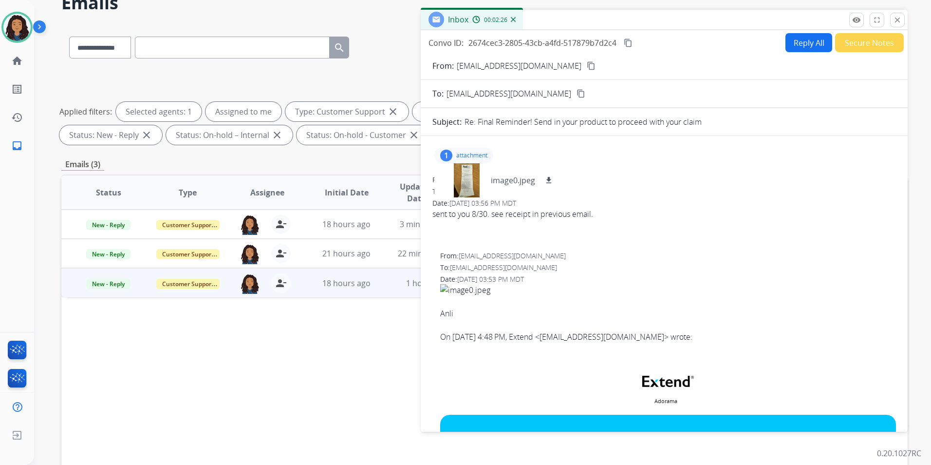
scroll to position [97, 0]
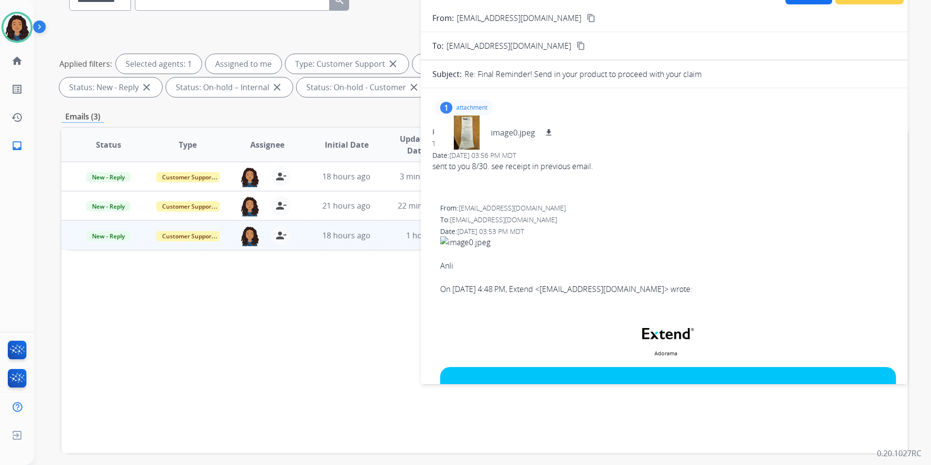
click at [102, 237] on span "New - Reply" at bounding box center [108, 236] width 44 height 10
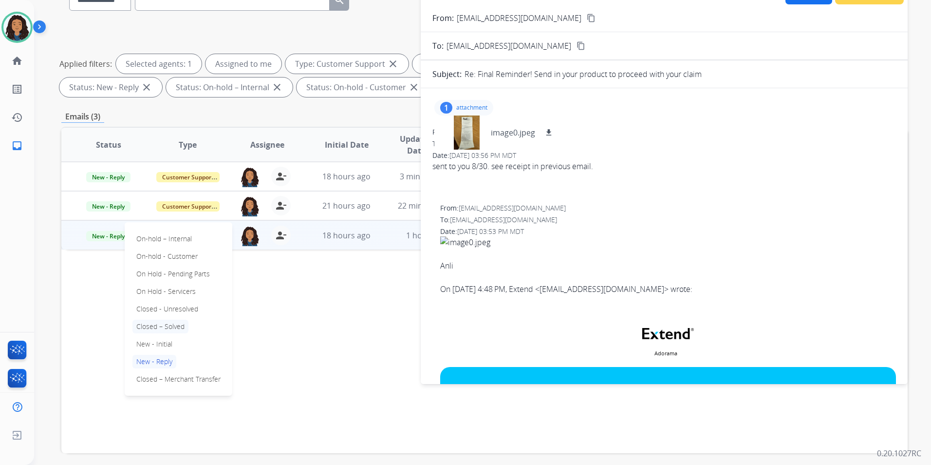
click at [177, 323] on p "Closed – Solved" at bounding box center [161, 327] width 56 height 14
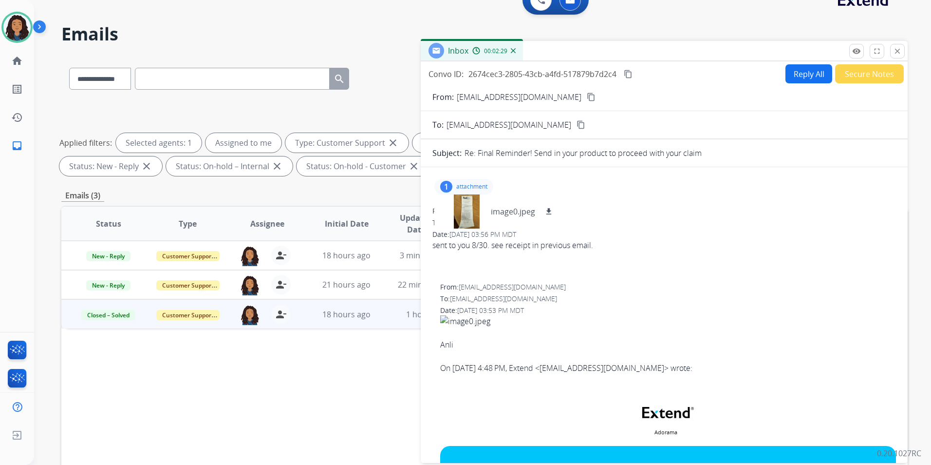
scroll to position [0, 0]
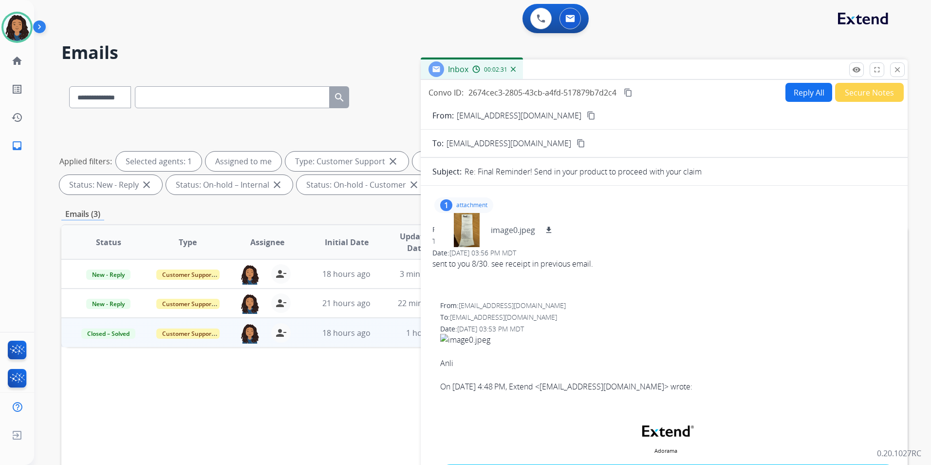
click at [866, 95] on button "Secure Notes" at bounding box center [870, 92] width 69 height 19
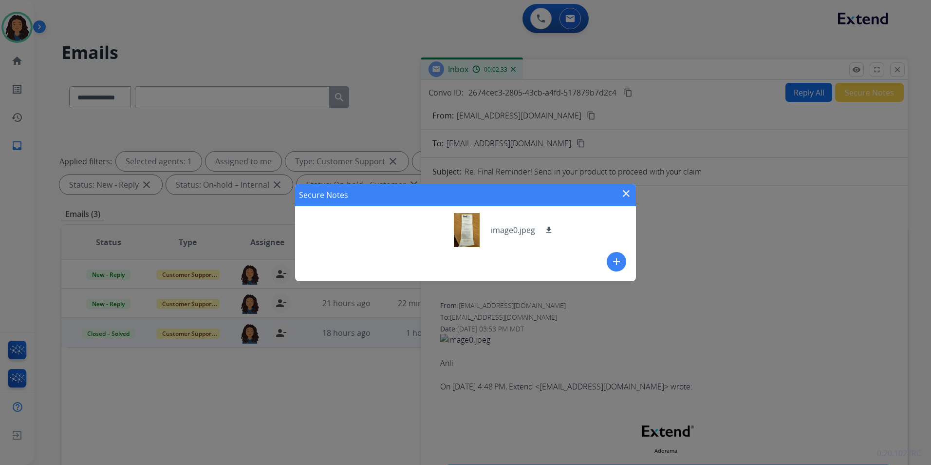
click at [614, 261] on mat-icon "add" at bounding box center [617, 262] width 12 height 12
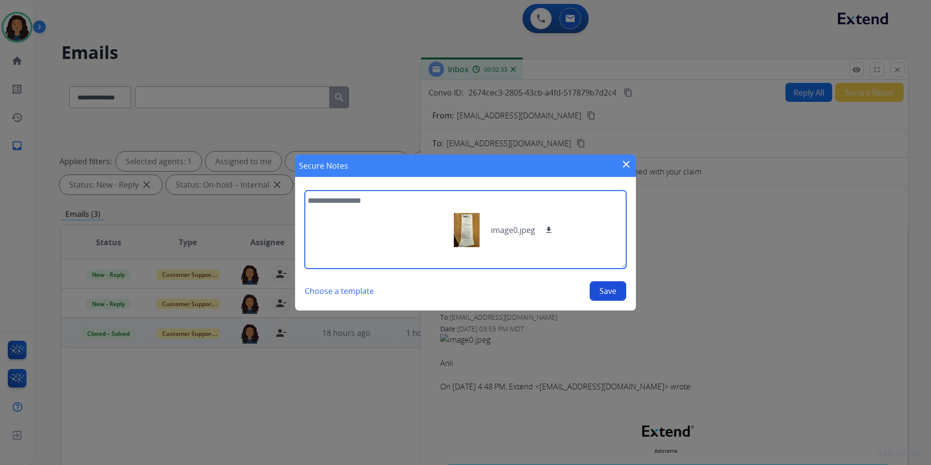
click at [378, 228] on textarea at bounding box center [466, 229] width 322 height 78
type textarea "*"
type textarea "**********"
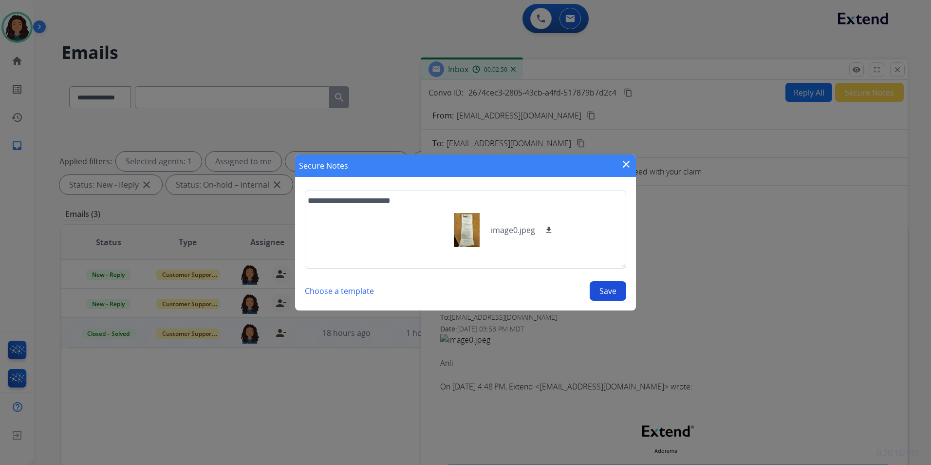
click at [603, 291] on button "Save" at bounding box center [608, 290] width 37 height 19
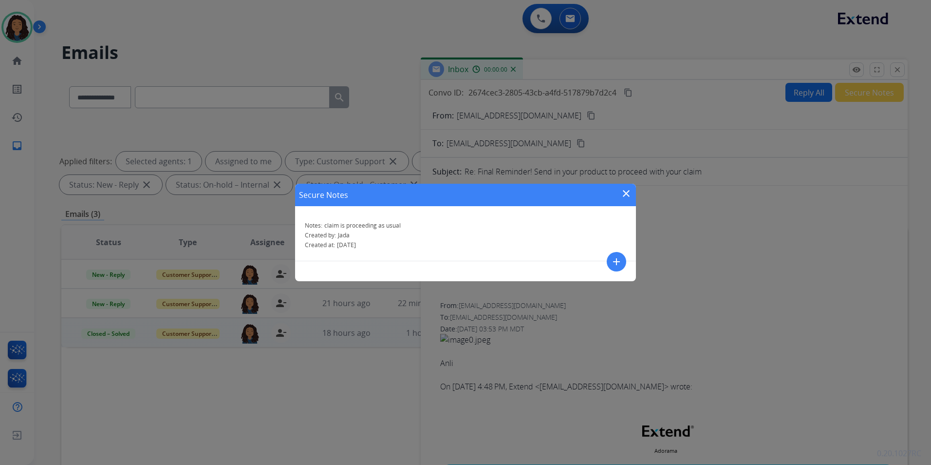
click at [626, 195] on mat-icon "close" at bounding box center [627, 194] width 12 height 12
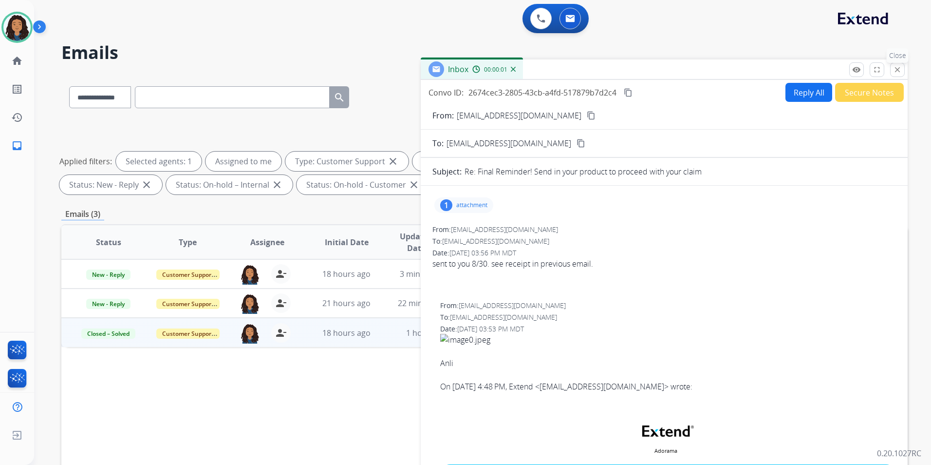
click at [900, 65] on button "close Close" at bounding box center [898, 69] width 15 height 15
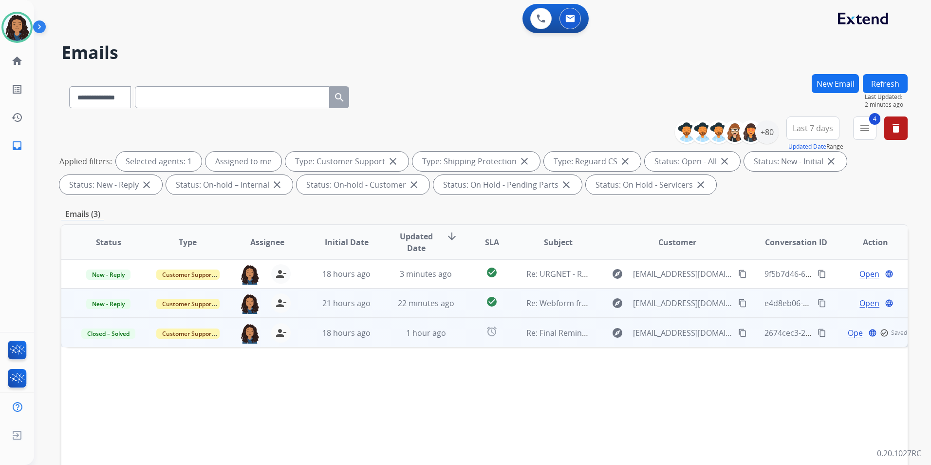
click at [867, 307] on span "Open" at bounding box center [870, 303] width 20 height 12
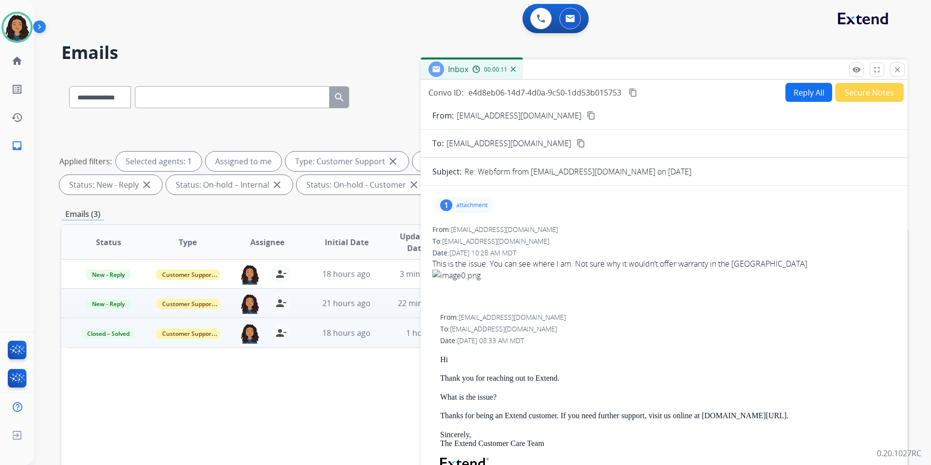
click at [469, 204] on p "attachment" at bounding box center [471, 205] width 31 height 8
click at [481, 231] on div at bounding box center [466, 230] width 49 height 34
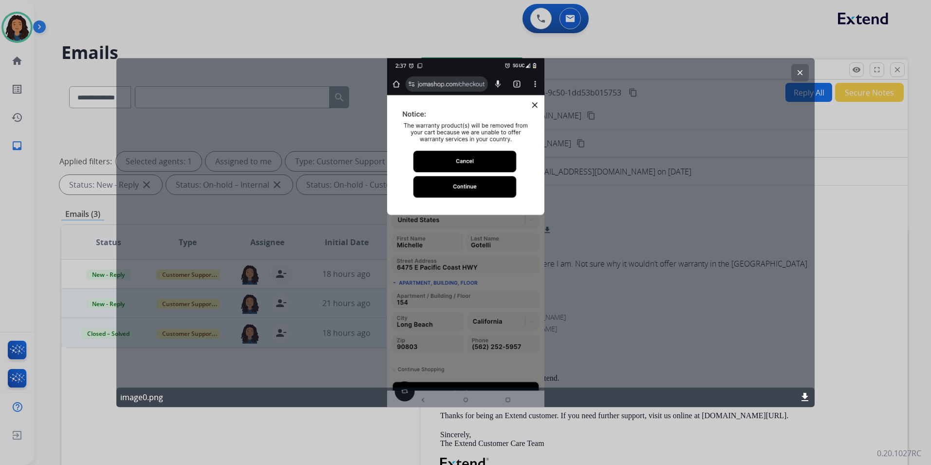
click at [807, 73] on button "clear" at bounding box center [801, 73] width 18 height 18
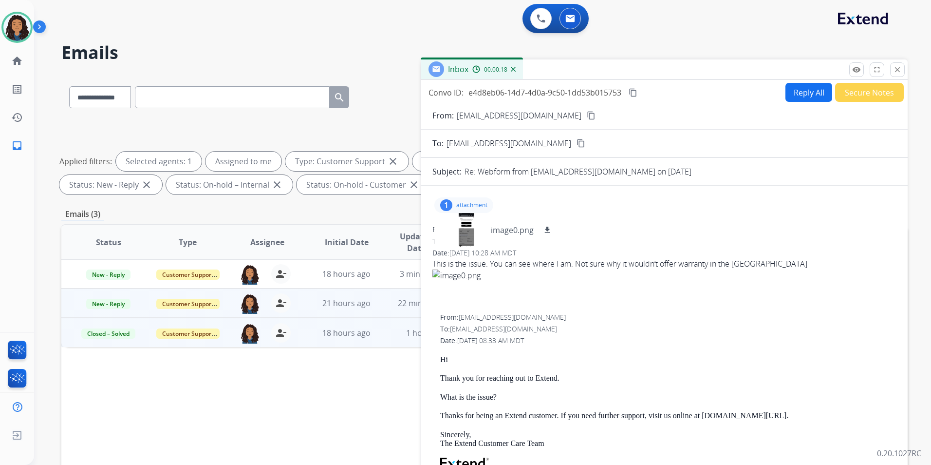
scroll to position [97, 0]
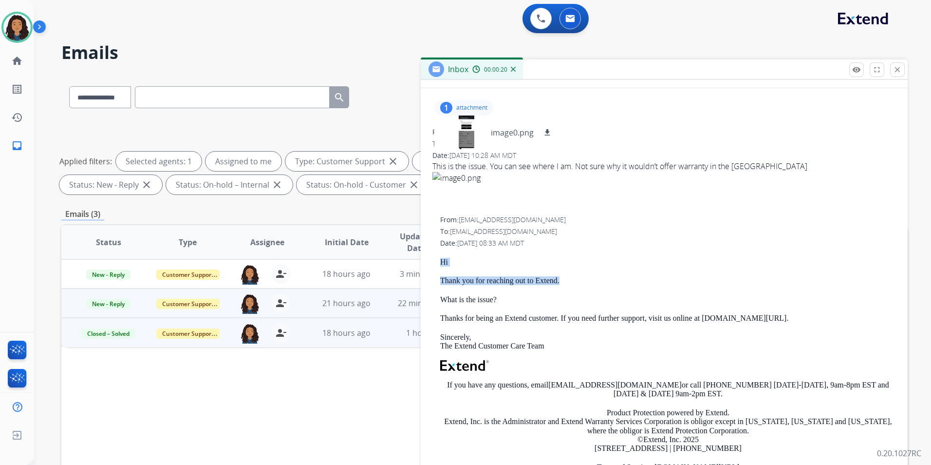
drag, startPoint x: 436, startPoint y: 261, endPoint x: 563, endPoint y: 277, distance: 128.2
click at [563, 277] on div "From: support@extend.com To: paddies.67.poodles@icloud.com Date: 09/04/2025 - 0…" at bounding box center [665, 356] width 464 height 282
drag, startPoint x: 563, startPoint y: 277, endPoint x: 550, endPoint y: 277, distance: 13.6
copy div "Hi Thank you for reaching out to Extend."
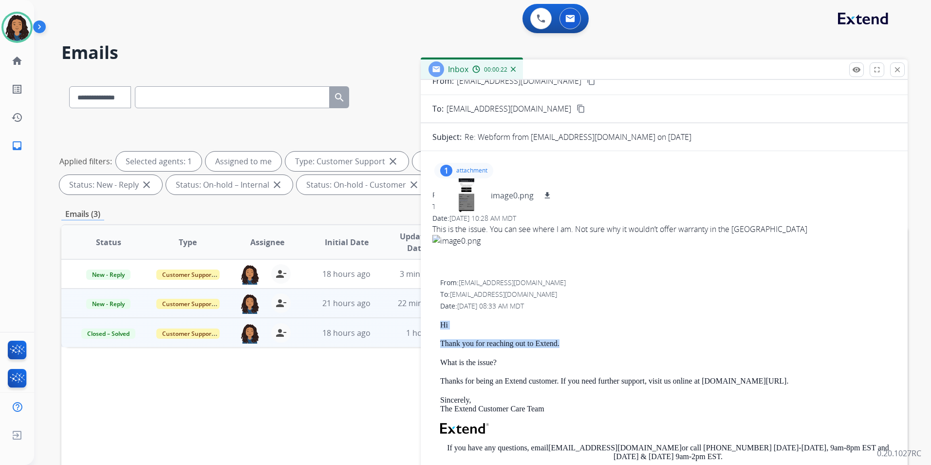
scroll to position [0, 0]
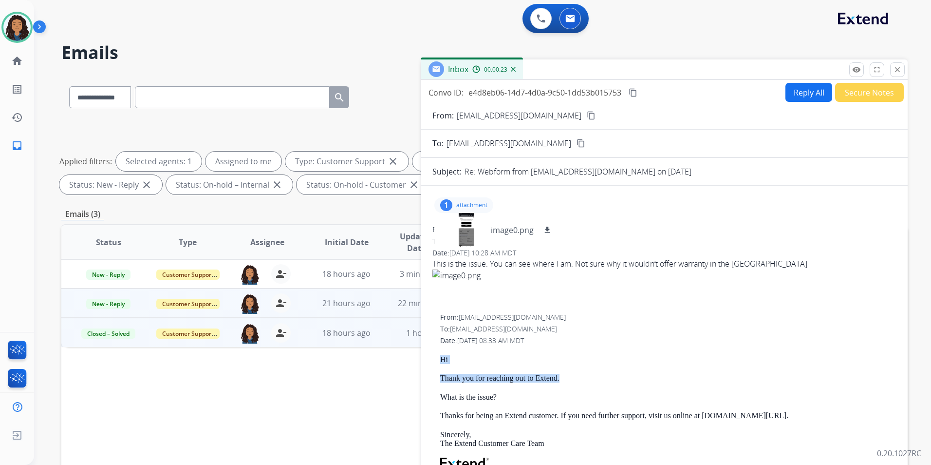
click at [799, 101] on button "Reply All" at bounding box center [809, 92] width 47 height 19
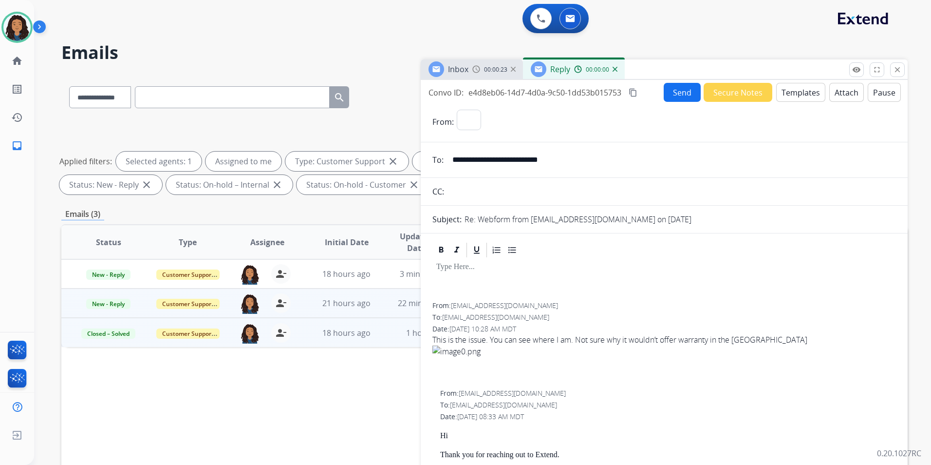
select select "**********"
click at [799, 99] on button "Templates" at bounding box center [801, 92] width 49 height 19
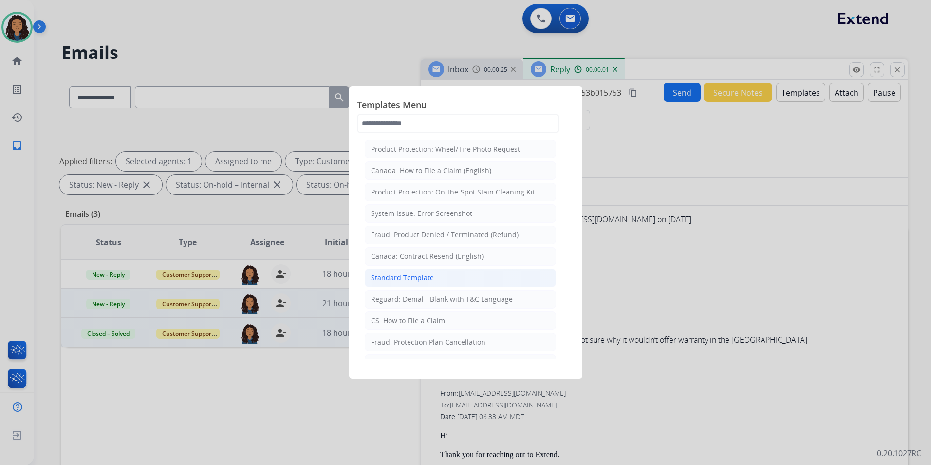
click at [481, 281] on li "Standard Template" at bounding box center [460, 277] width 191 height 19
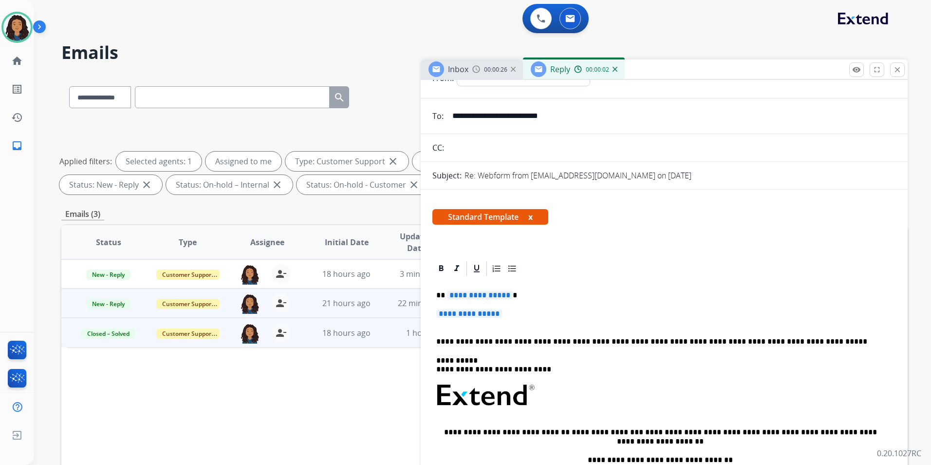
scroll to position [49, 0]
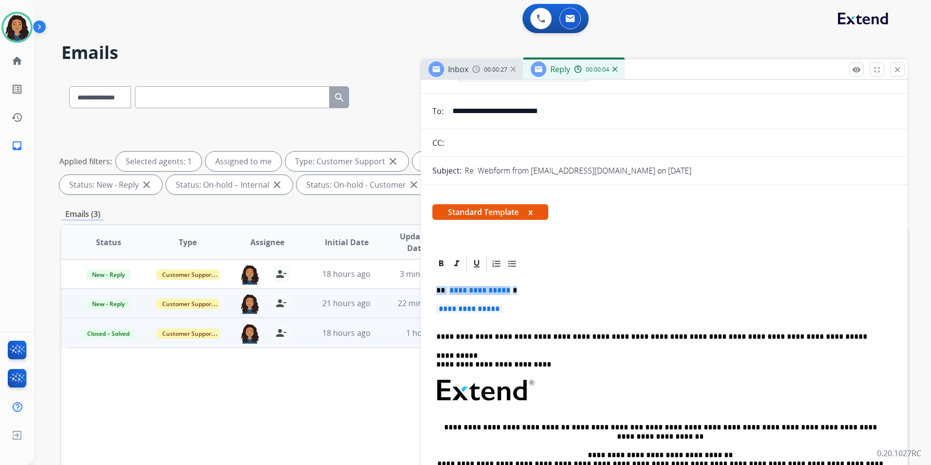
drag, startPoint x: 527, startPoint y: 309, endPoint x: 428, endPoint y: 288, distance: 101.2
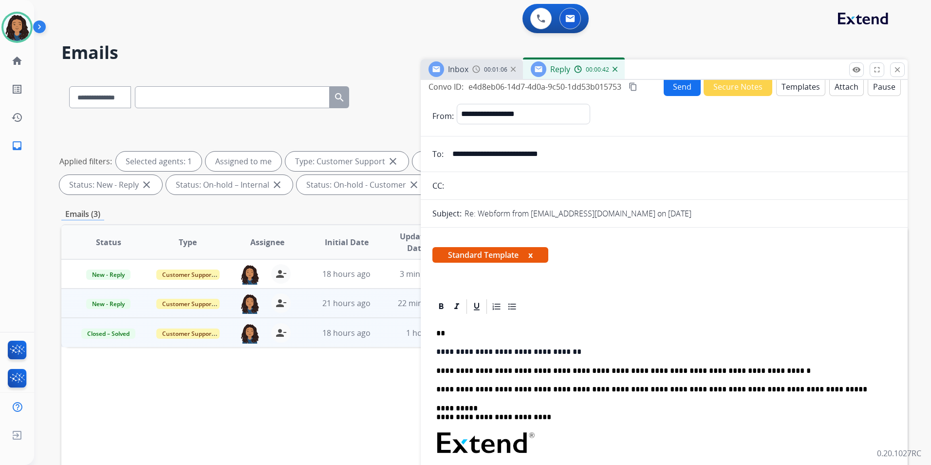
scroll to position [0, 0]
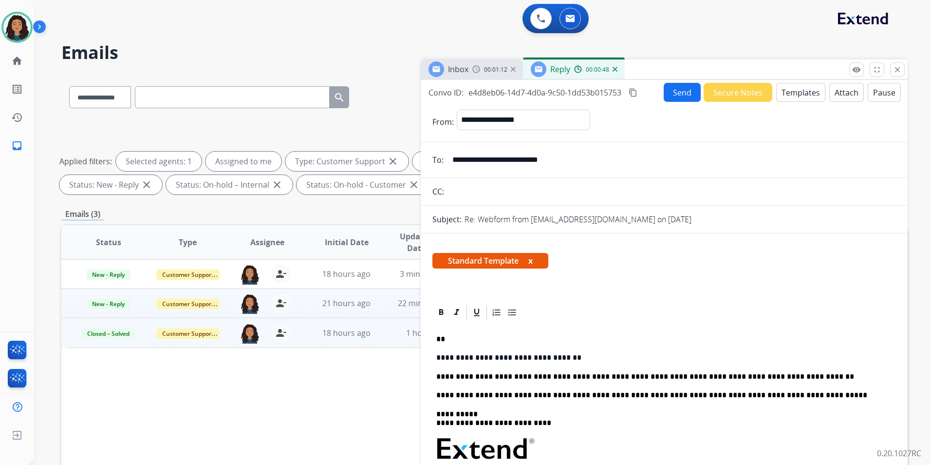
click at [671, 101] on button "Send" at bounding box center [682, 92] width 37 height 19
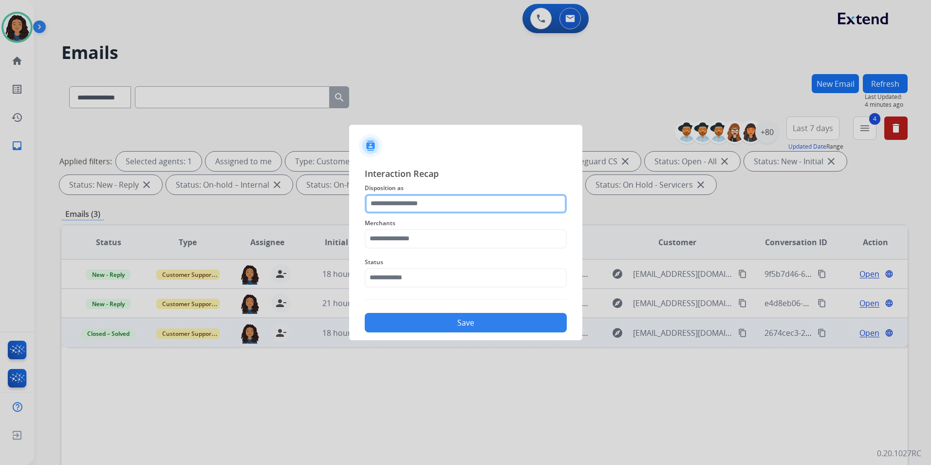
drag, startPoint x: 435, startPoint y: 199, endPoint x: 441, endPoint y: 210, distance: 12.7
click at [436, 202] on input "text" at bounding box center [466, 203] width 202 height 19
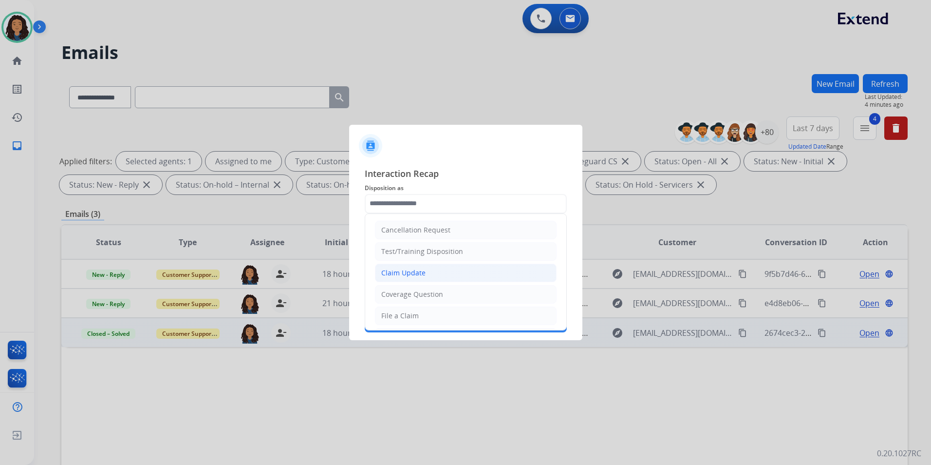
click at [420, 273] on div "Claim Update" at bounding box center [403, 273] width 44 height 10
type input "**********"
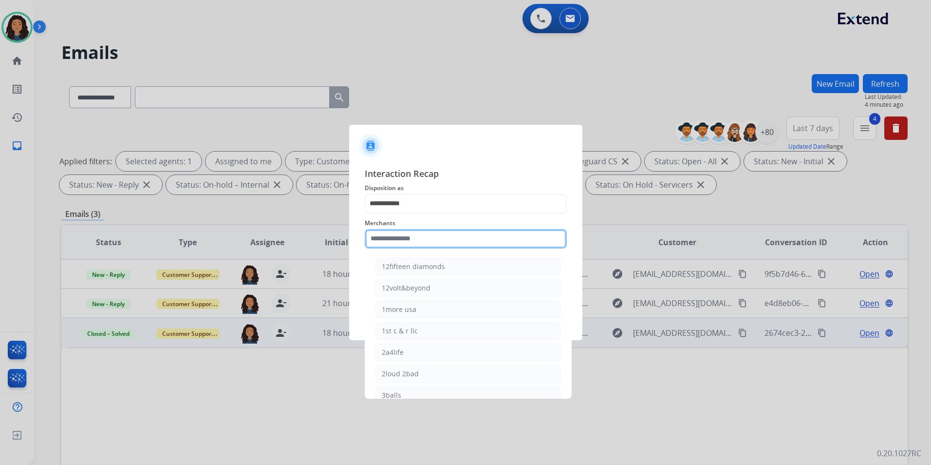
click at [400, 241] on input "text" at bounding box center [466, 238] width 202 height 19
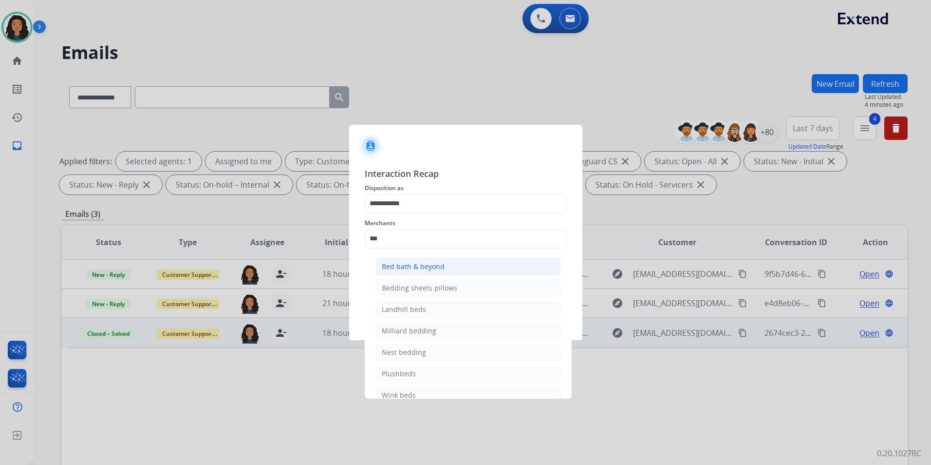
click at [436, 269] on div "Bed bath & beyond" at bounding box center [413, 267] width 63 height 10
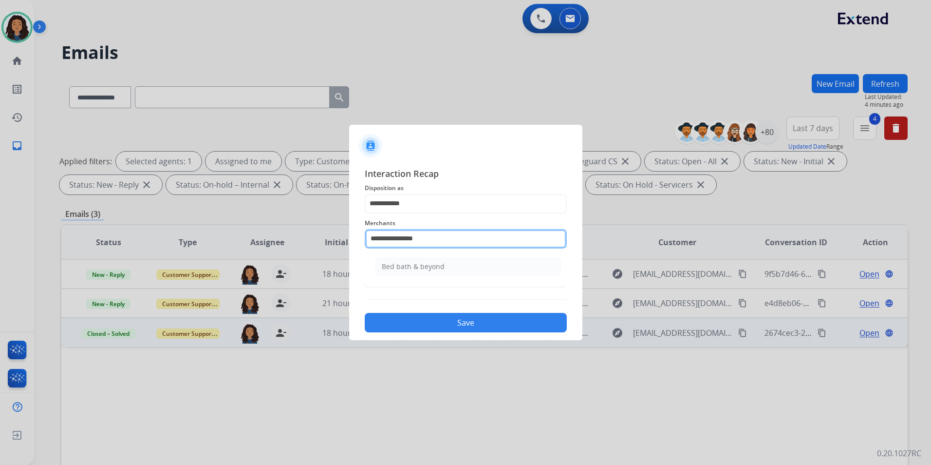
drag, startPoint x: 409, startPoint y: 236, endPoint x: 209, endPoint y: 242, distance: 199.4
click at [0, 242] on app-contact-recap-modal "**********" at bounding box center [0, 232] width 0 height 465
click at [403, 268] on div "Jomashop" at bounding box center [398, 267] width 32 height 10
type input "********"
click at [430, 290] on div "Status" at bounding box center [466, 271] width 202 height 39
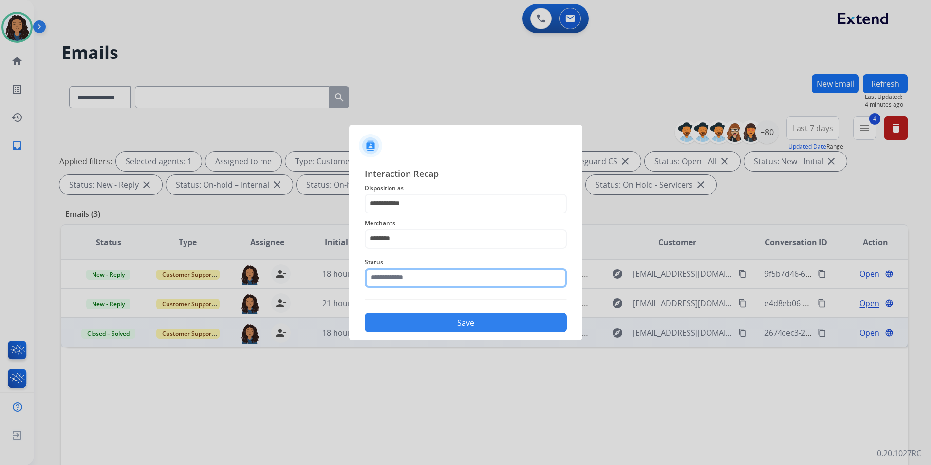
click at [426, 281] on input "text" at bounding box center [466, 277] width 202 height 19
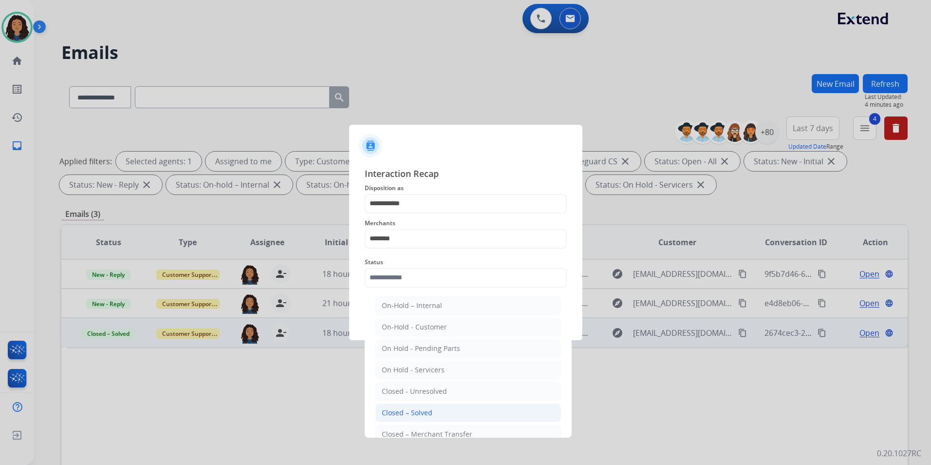
click at [427, 416] on div "Closed – Solved" at bounding box center [407, 413] width 51 height 10
type input "**********"
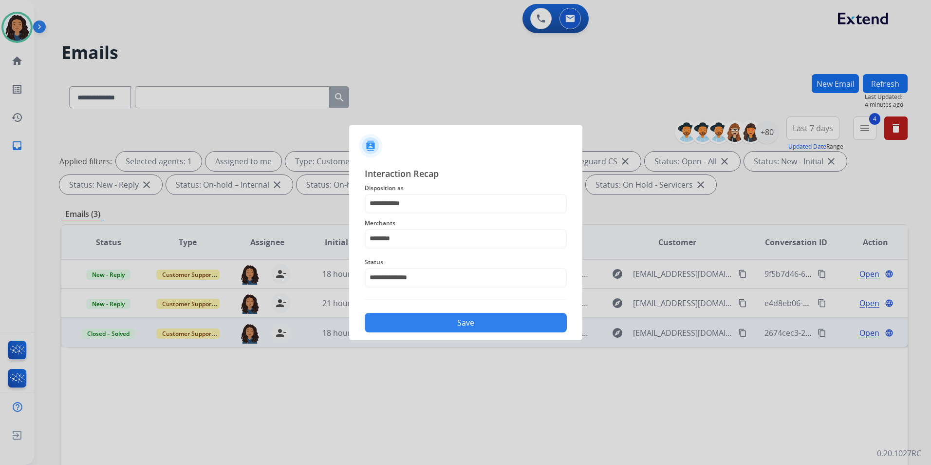
click at [417, 323] on button "Save" at bounding box center [466, 322] width 202 height 19
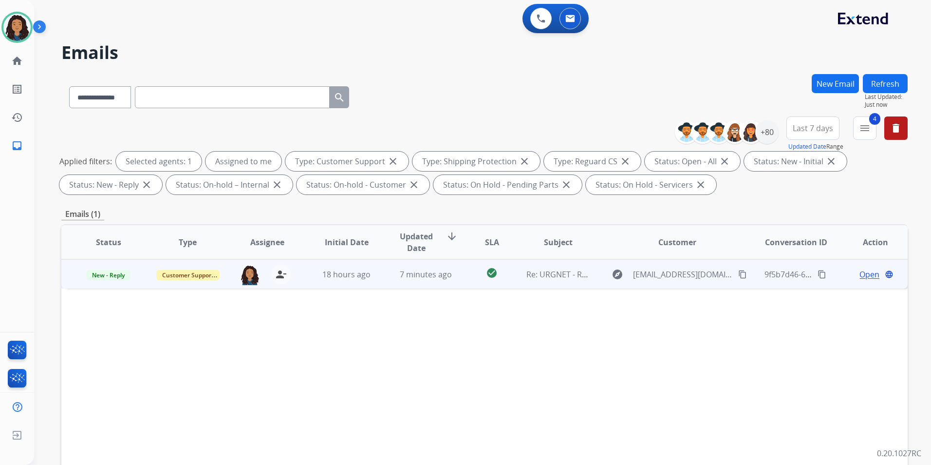
click at [868, 274] on span "Open" at bounding box center [870, 274] width 20 height 12
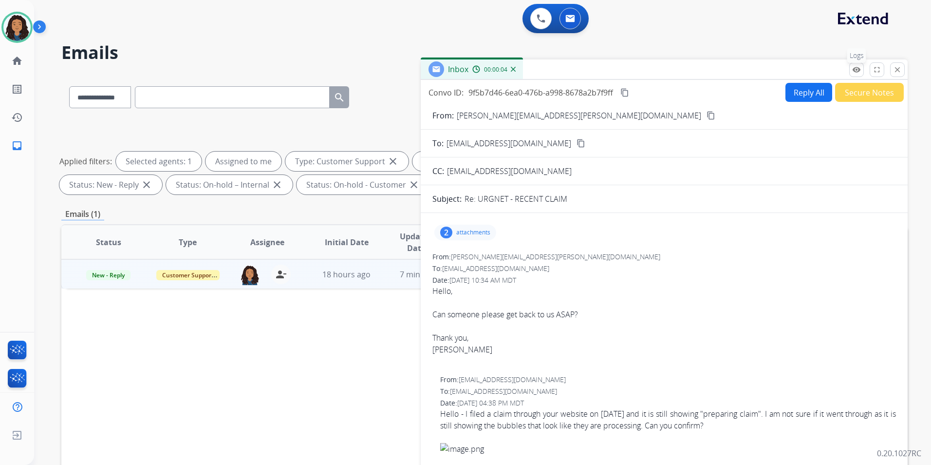
click at [857, 73] on mat-icon "remove_red_eye" at bounding box center [857, 69] width 9 height 9
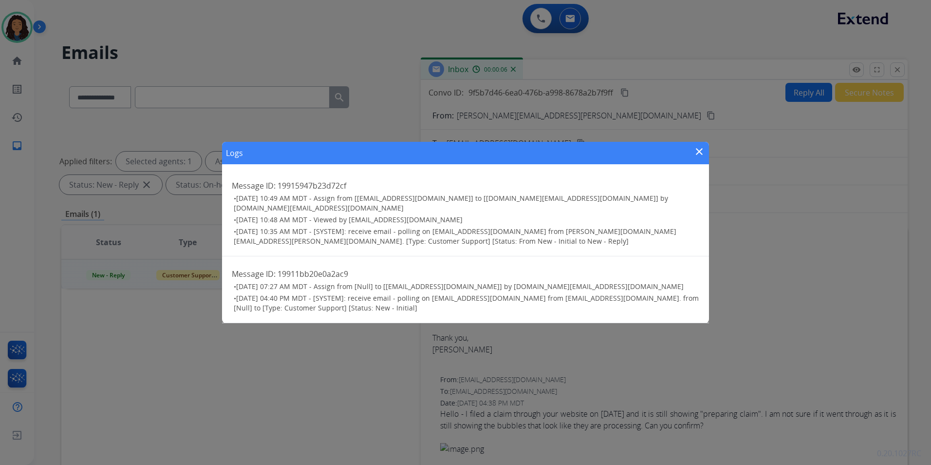
click at [699, 157] on mat-icon "close" at bounding box center [700, 152] width 12 height 12
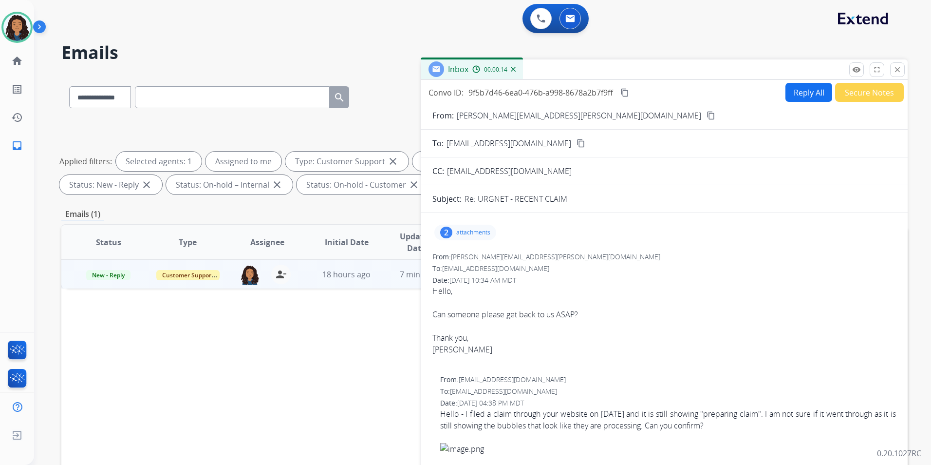
click at [707, 114] on mat-icon "content_copy" at bounding box center [711, 115] width 9 height 9
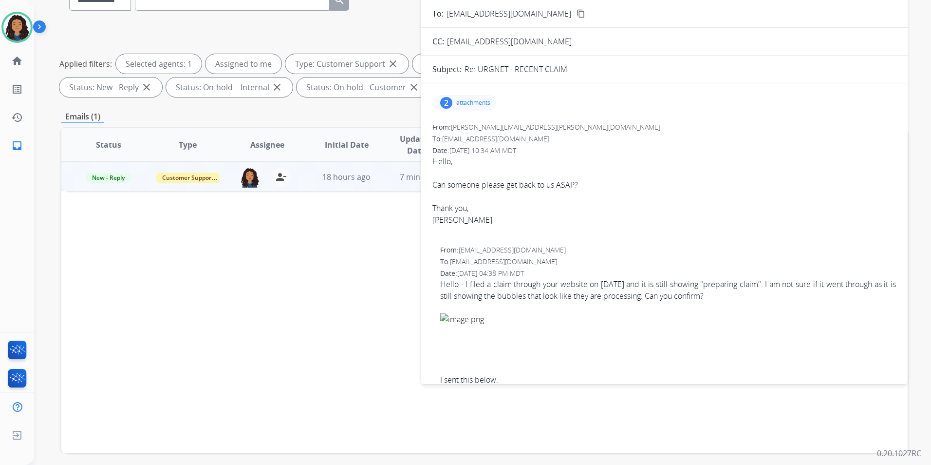
scroll to position [49, 0]
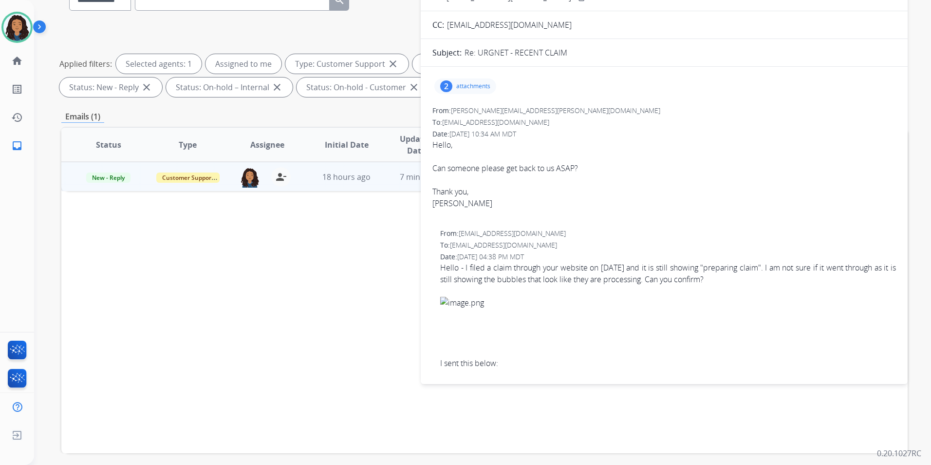
drag, startPoint x: 459, startPoint y: 233, endPoint x: 548, endPoint y: 235, distance: 88.7
click at [548, 235] on div "From: bradmarcelino@gmail.com" at bounding box center [668, 233] width 456 height 10
drag, startPoint x: 548, startPoint y: 235, endPoint x: 539, endPoint y: 234, distance: 8.8
copy div "bradmarcelino@gmail.com"
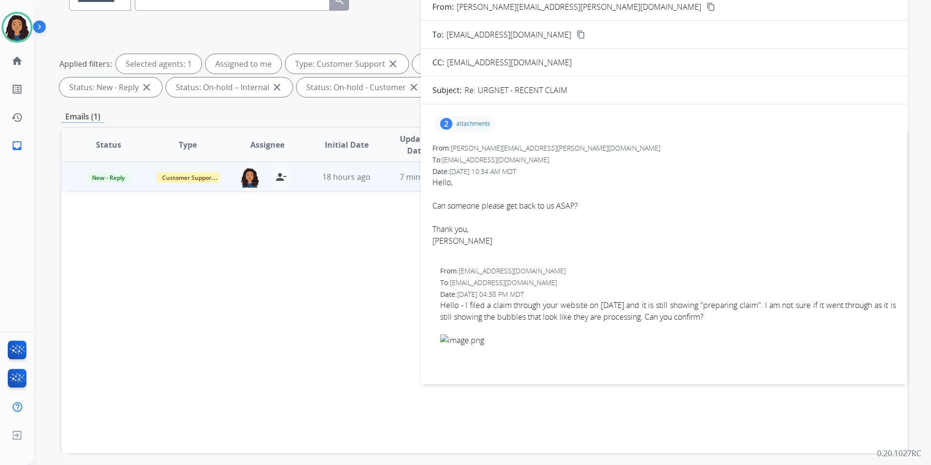
scroll to position [0, 0]
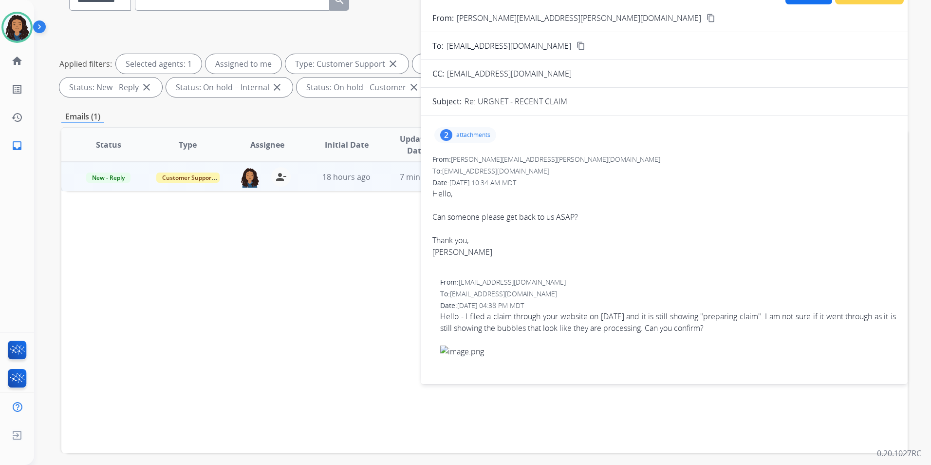
click at [480, 138] on p "attachments" at bounding box center [473, 135] width 34 height 8
click at [461, 157] on div at bounding box center [466, 160] width 49 height 34
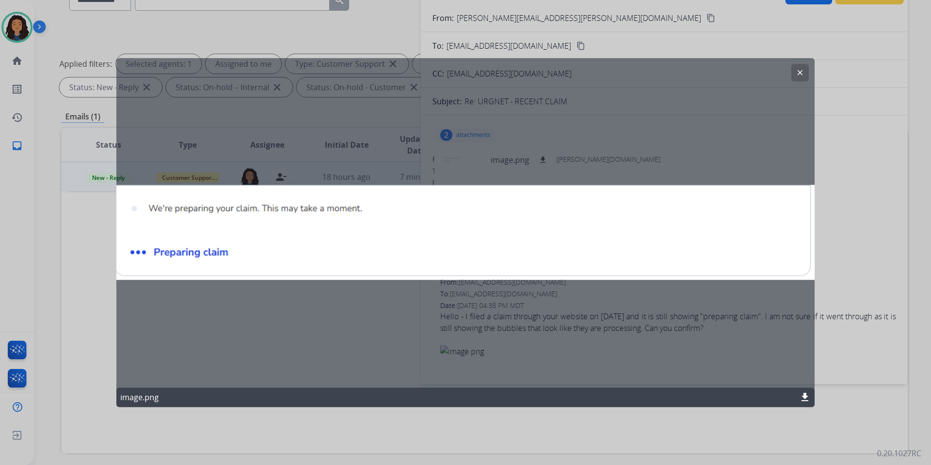
drag, startPoint x: 807, startPoint y: 69, endPoint x: 666, endPoint y: 112, distance: 147.8
click at [807, 69] on button "clear" at bounding box center [801, 73] width 18 height 18
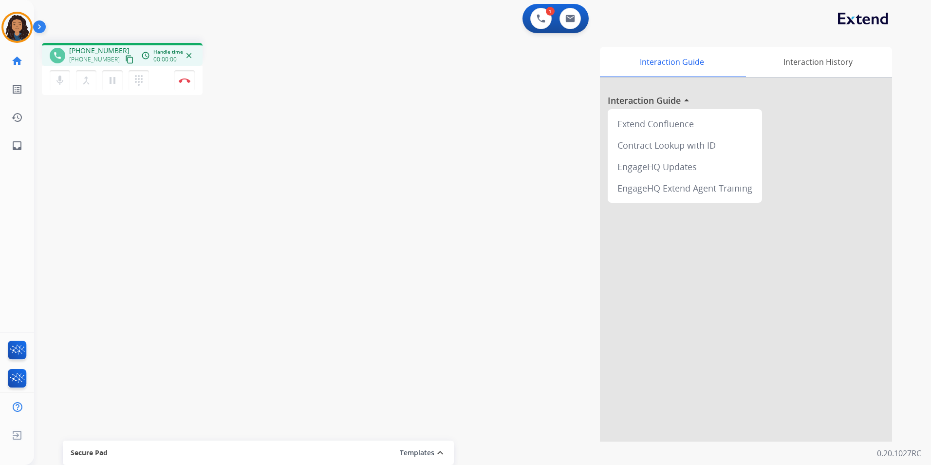
click at [125, 60] on mat-icon "content_copy" at bounding box center [129, 59] width 9 height 9
click at [571, 20] on img at bounding box center [571, 19] width 10 height 8
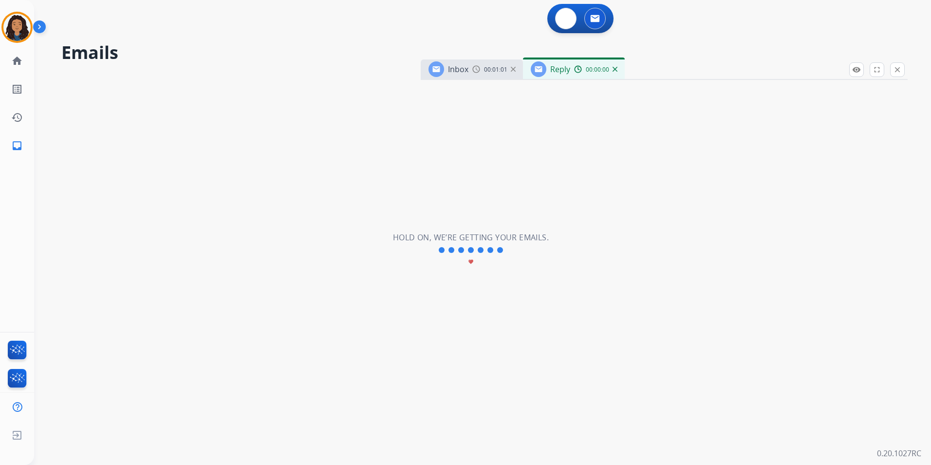
select select "**********"
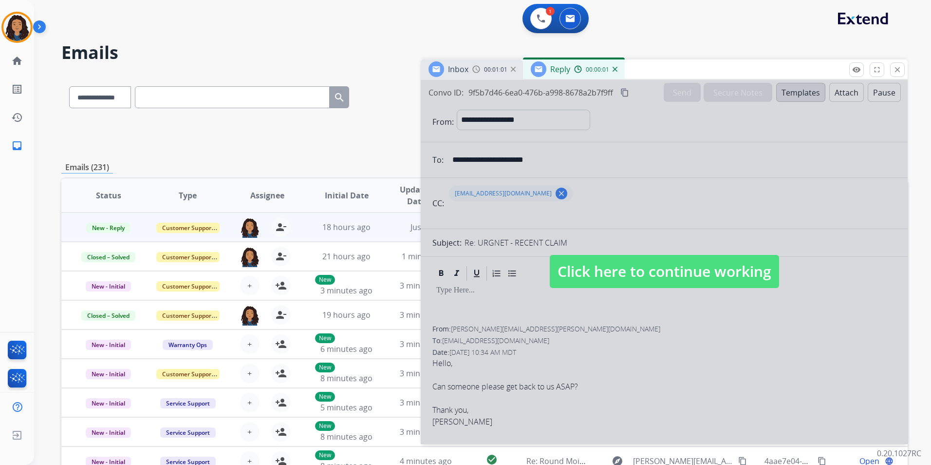
click at [633, 257] on span "Click here to continue working" at bounding box center [664, 271] width 229 height 33
select select
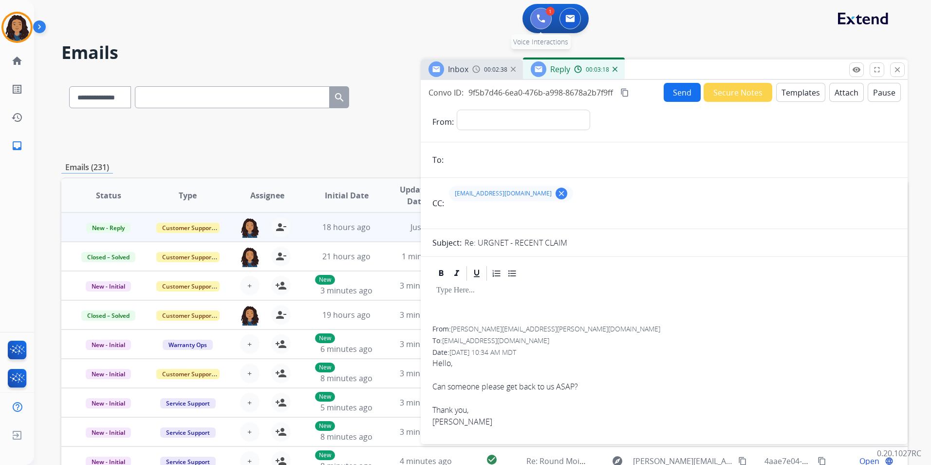
click at [540, 15] on img at bounding box center [541, 18] width 9 height 9
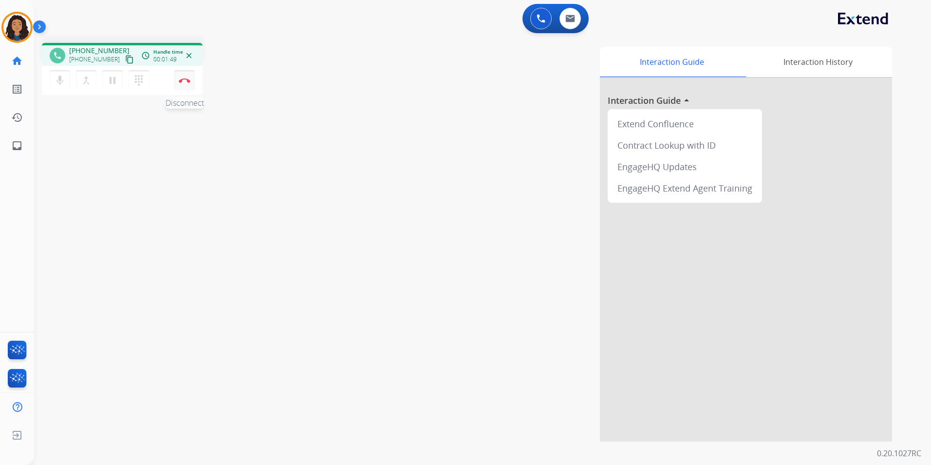
click at [183, 76] on button "Disconnect" at bounding box center [184, 80] width 20 height 20
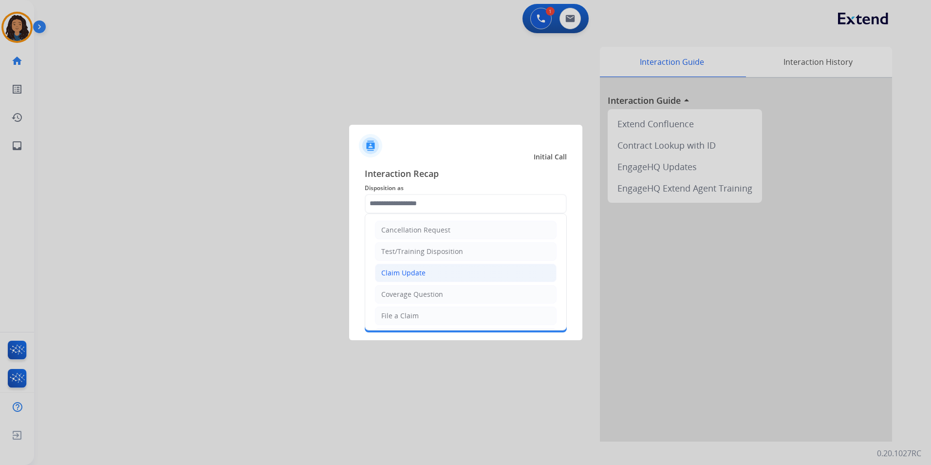
click at [440, 274] on li "Claim Update" at bounding box center [466, 273] width 182 height 19
type input "**********"
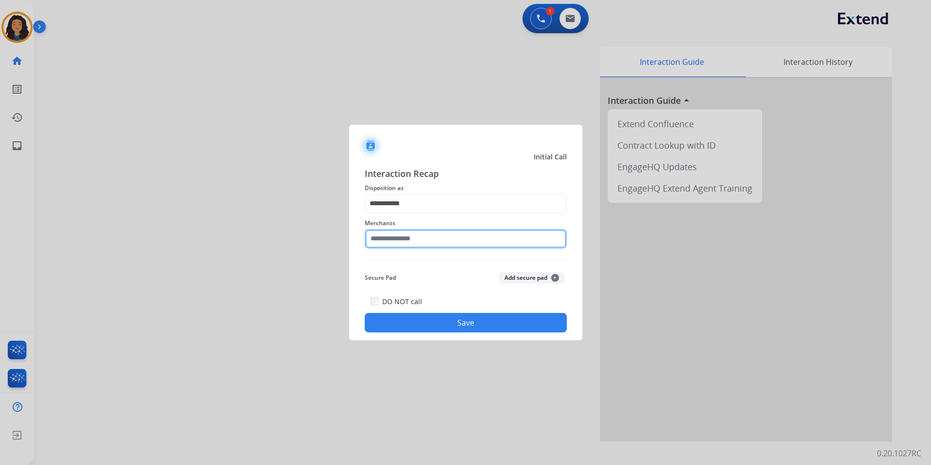
click at [429, 243] on input "text" at bounding box center [466, 238] width 202 height 19
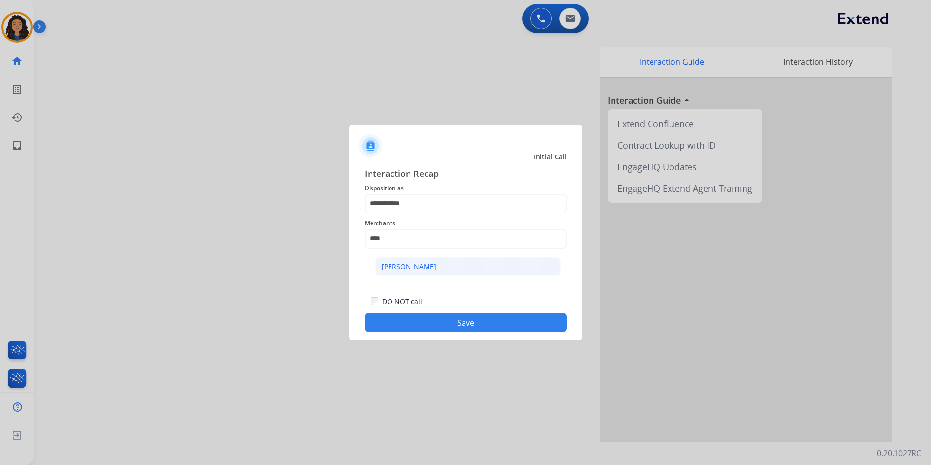
click at [438, 265] on li "[PERSON_NAME]" at bounding box center [469, 266] width 186 height 19
type input "**********"
click at [407, 327] on button "Save" at bounding box center [466, 322] width 202 height 19
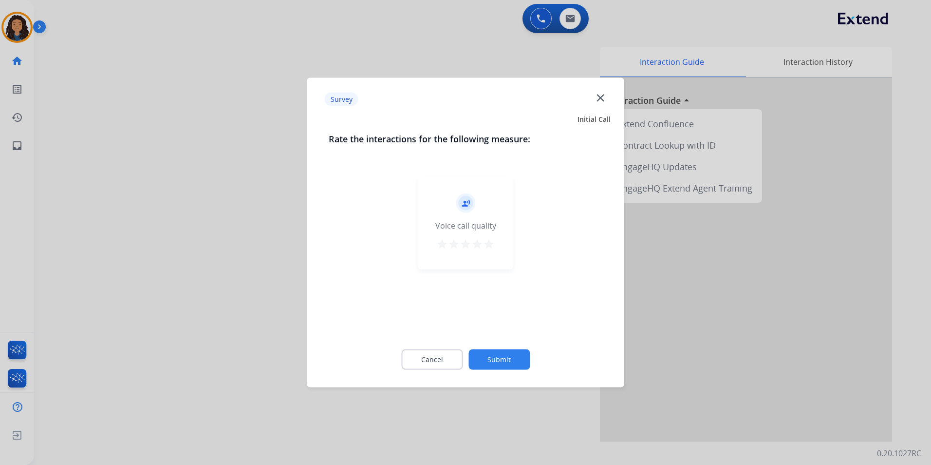
click at [233, 218] on div at bounding box center [465, 232] width 931 height 465
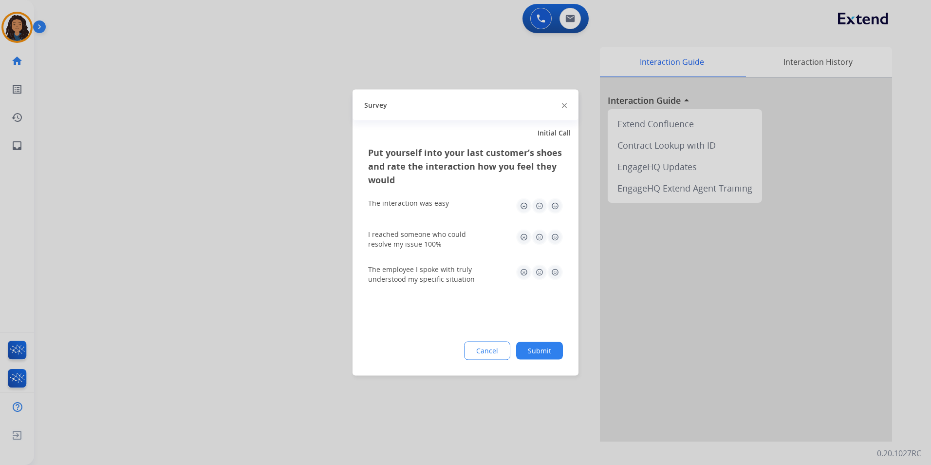
click at [232, 205] on div at bounding box center [465, 232] width 931 height 465
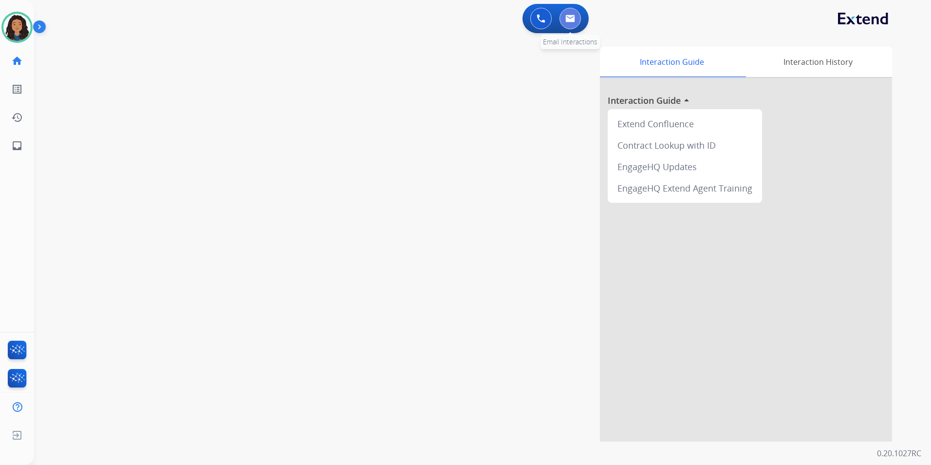
click at [574, 19] on img at bounding box center [571, 19] width 10 height 8
select select "**********"
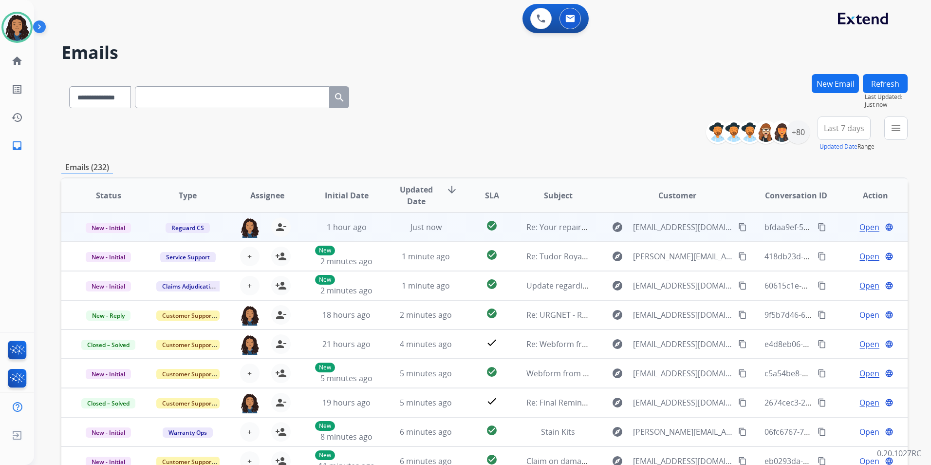
click at [860, 228] on span "Open" at bounding box center [870, 227] width 20 height 12
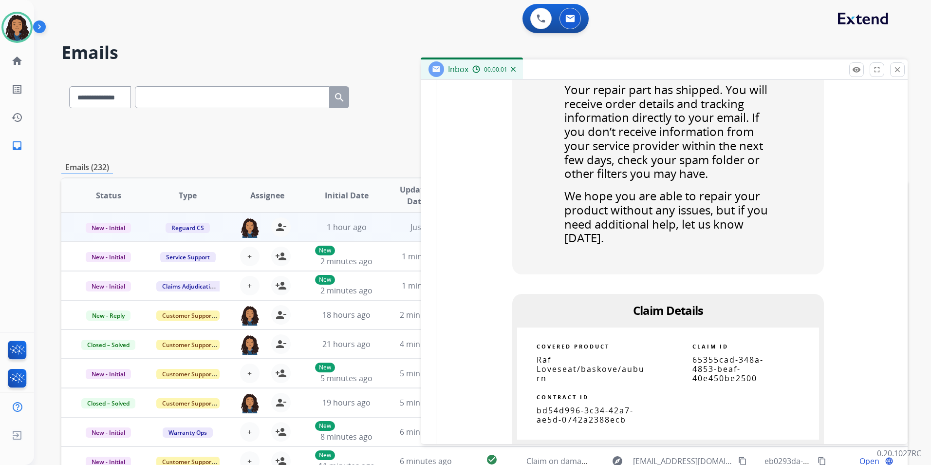
scroll to position [487, 0]
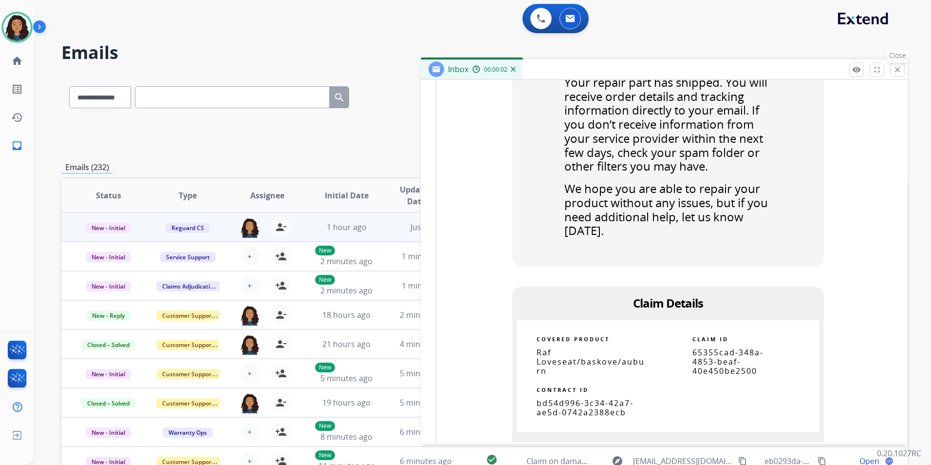
click at [898, 70] on mat-icon "close" at bounding box center [897, 69] width 9 height 9
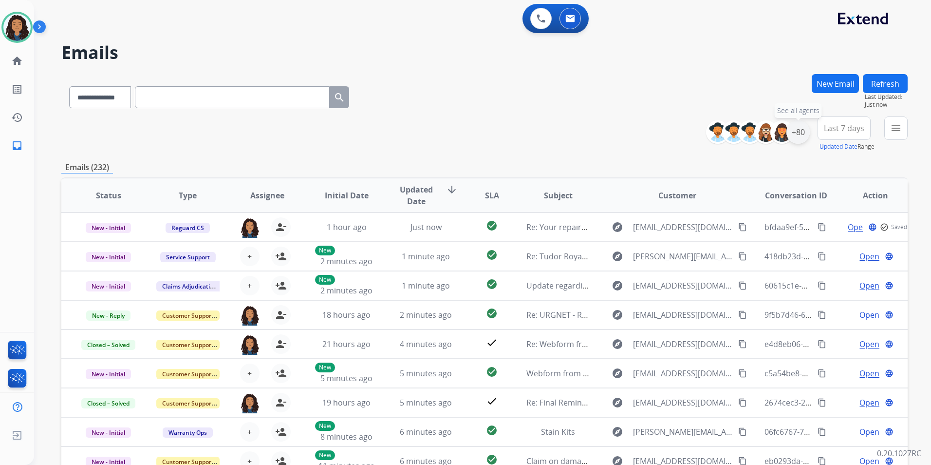
click at [800, 132] on div "+80" at bounding box center [798, 131] width 23 height 23
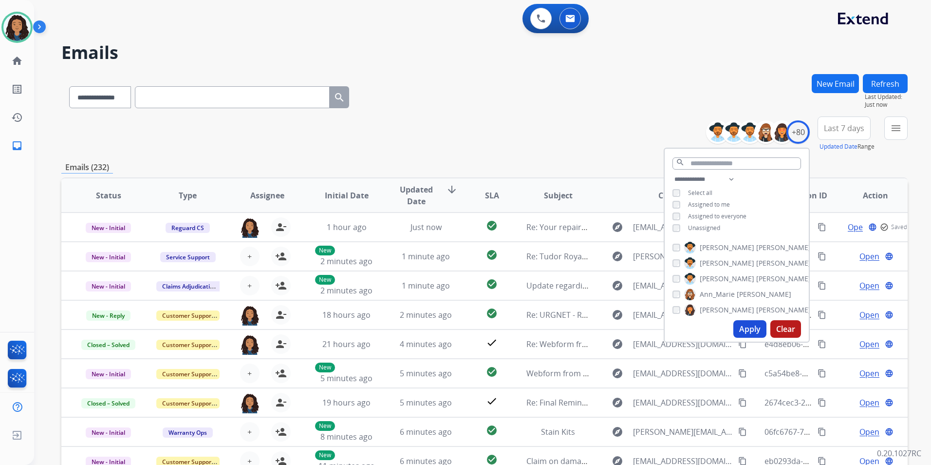
click at [705, 222] on div "**********" at bounding box center [737, 204] width 144 height 62
click at [705, 228] on span "Unassigned" at bounding box center [704, 228] width 32 height 8
click at [747, 331] on button "Apply" at bounding box center [750, 329] width 33 height 18
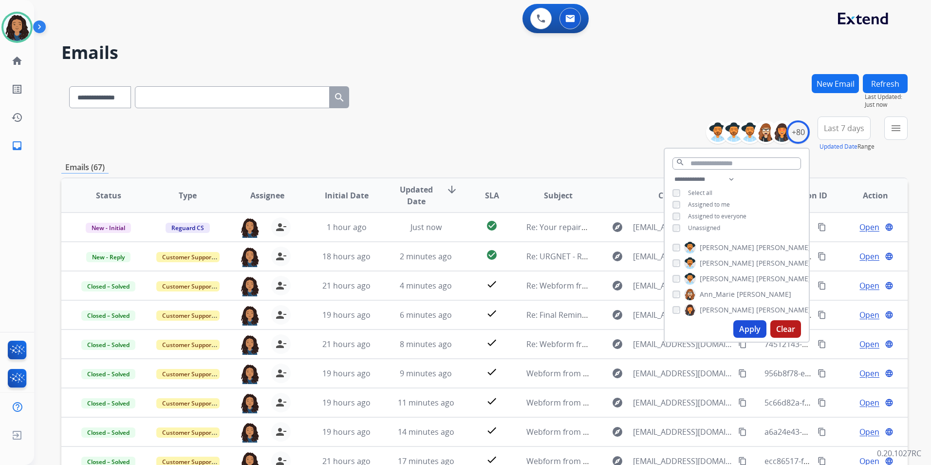
click at [881, 132] on div "**********" at bounding box center [811, 133] width 194 height 35
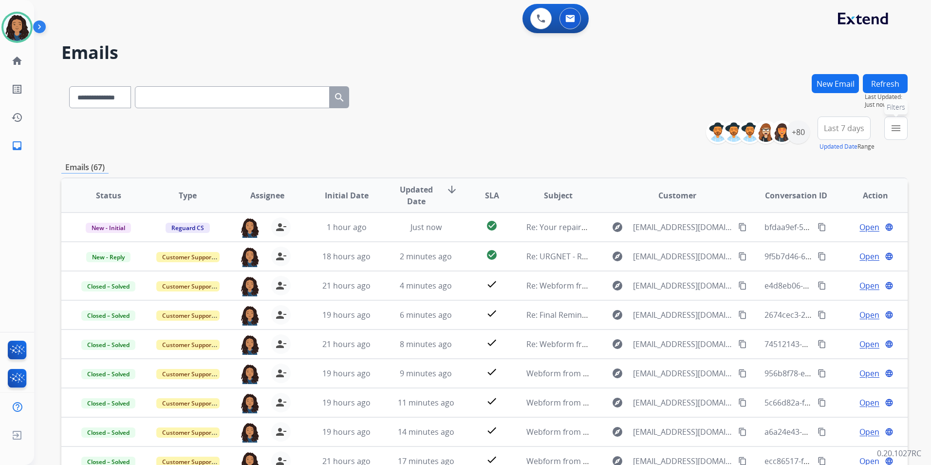
click at [888, 131] on button "menu Filters" at bounding box center [896, 127] width 23 height 23
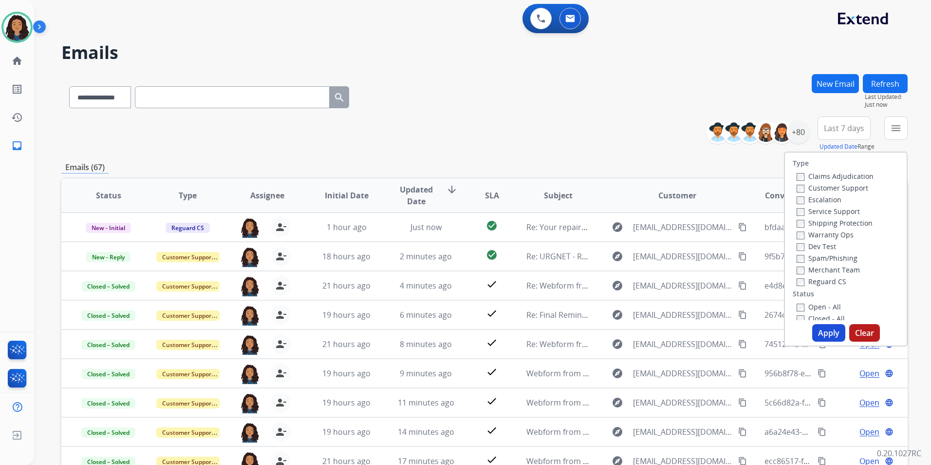
click at [838, 189] on label "Customer Support" at bounding box center [833, 187] width 72 height 9
click at [847, 222] on label "Shipping Protection" at bounding box center [835, 222] width 76 height 9
click at [809, 282] on label "Reguard CS" at bounding box center [822, 281] width 50 height 9
click at [810, 306] on label "Open - All" at bounding box center [819, 306] width 44 height 9
click at [815, 336] on button "Apply" at bounding box center [829, 333] width 33 height 18
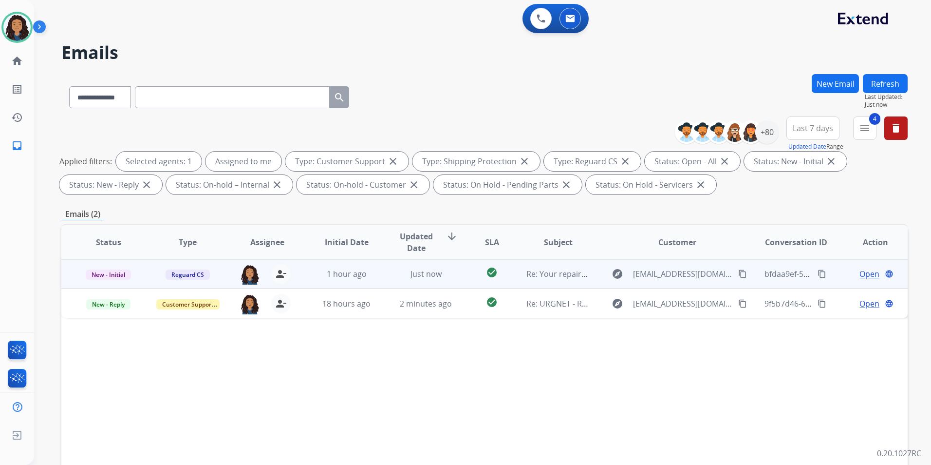
click at [863, 273] on span "Open" at bounding box center [870, 274] width 20 height 12
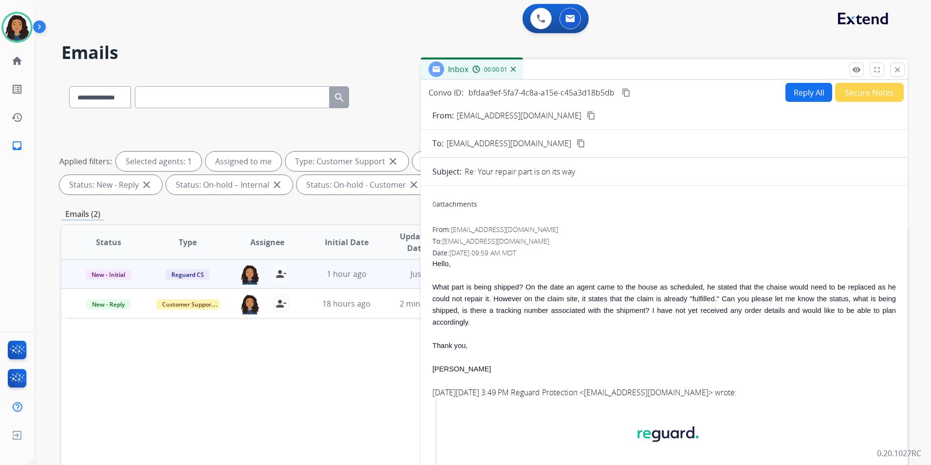
click at [849, 76] on div "Inbox 00:00:01" at bounding box center [664, 69] width 487 height 20
click at [857, 70] on mat-icon "remove_red_eye" at bounding box center [857, 69] width 9 height 9
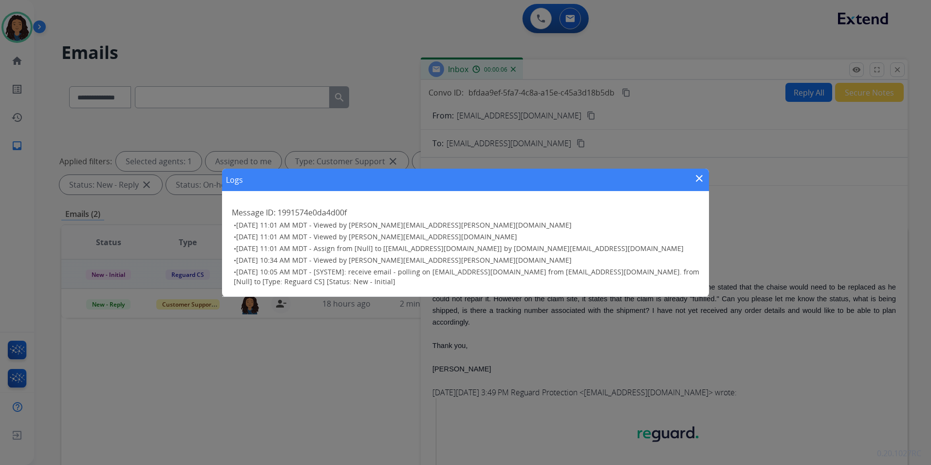
click at [695, 178] on mat-icon "close" at bounding box center [700, 178] width 12 height 12
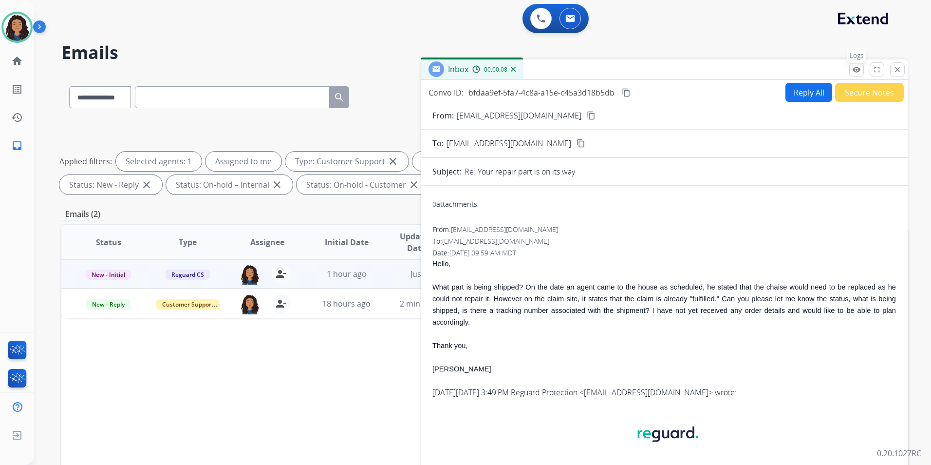
click at [858, 74] on mat-icon "remove_red_eye" at bounding box center [857, 69] width 9 height 9
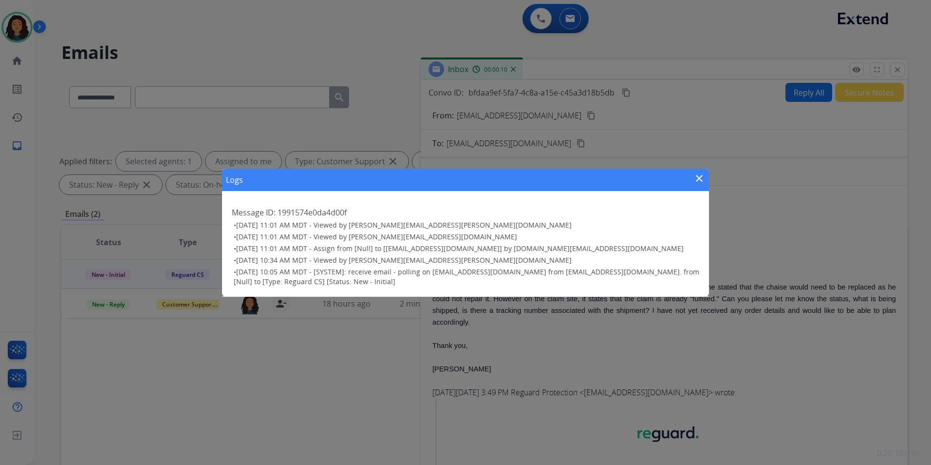
click at [700, 179] on mat-icon "close" at bounding box center [700, 178] width 12 height 12
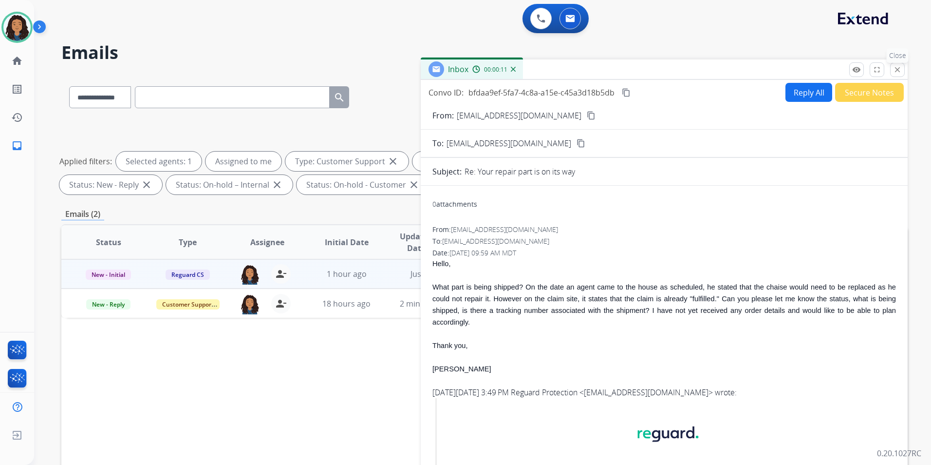
click at [895, 69] on mat-icon "close" at bounding box center [897, 69] width 9 height 9
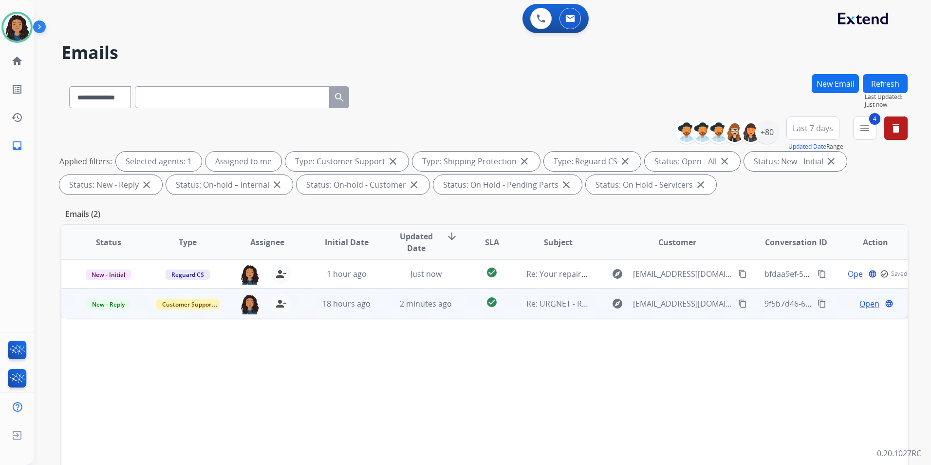
click at [860, 302] on span "Open" at bounding box center [870, 304] width 20 height 12
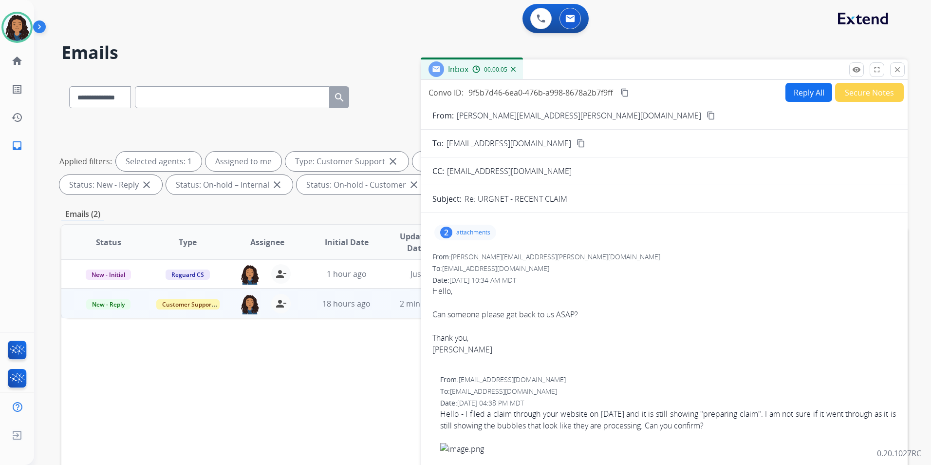
click at [788, 94] on button "Reply All" at bounding box center [809, 92] width 47 height 19
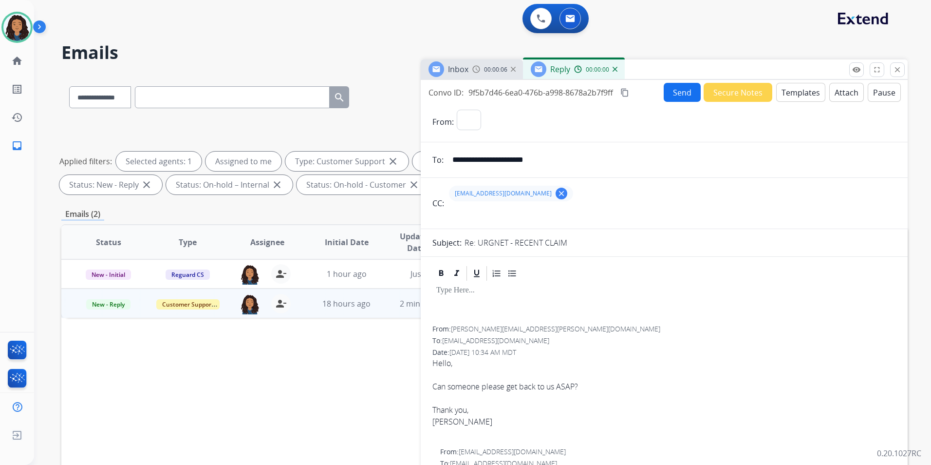
click at [788, 94] on button "Templates" at bounding box center [801, 92] width 49 height 19
select select "**********"
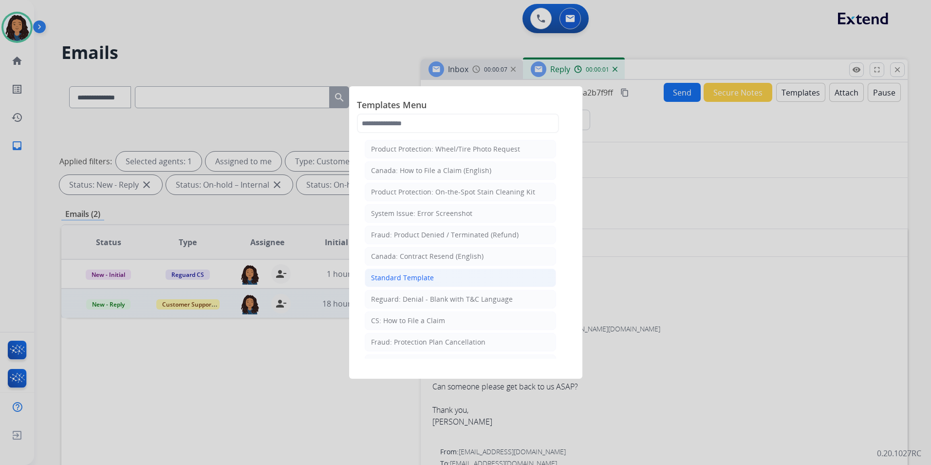
click at [431, 274] on div "Standard Template" at bounding box center [402, 278] width 63 height 10
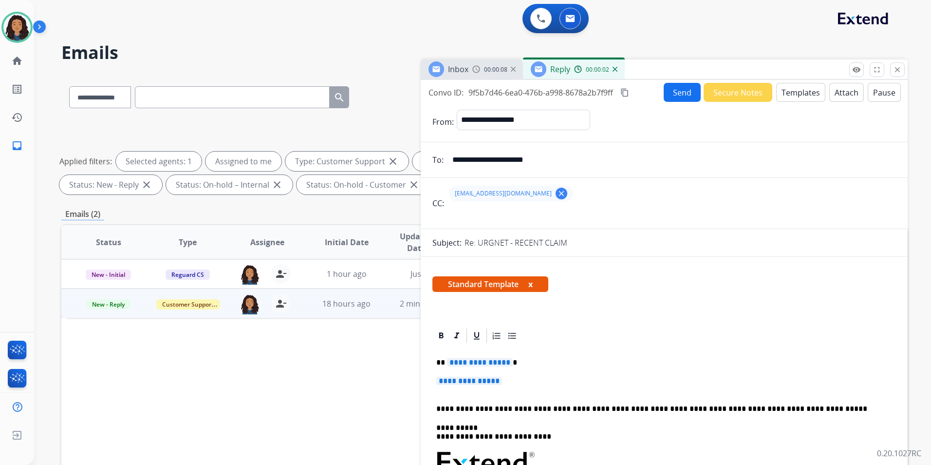
click at [467, 71] on span "Inbox" at bounding box center [458, 69] width 20 height 11
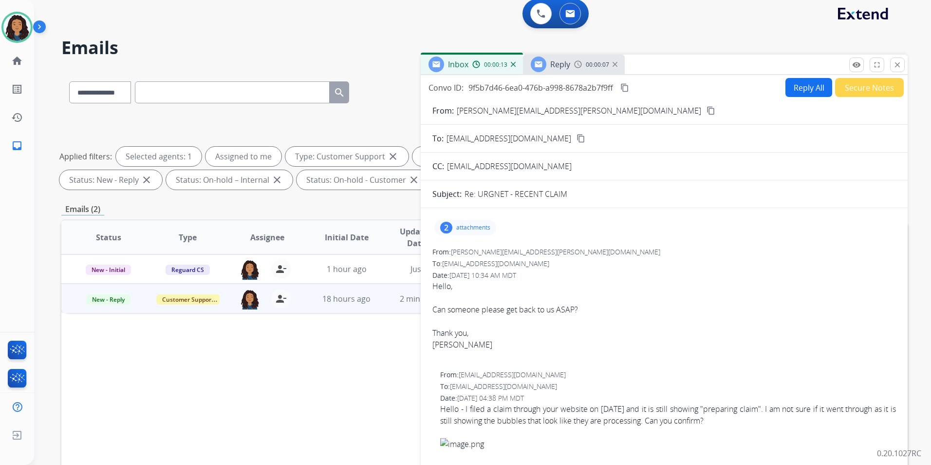
scroll to position [0, 0]
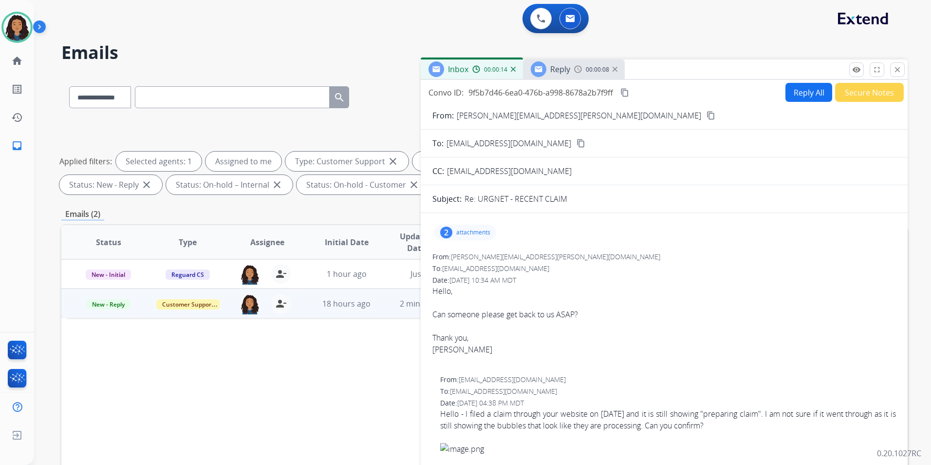
click at [554, 70] on span "Reply" at bounding box center [561, 69] width 20 height 11
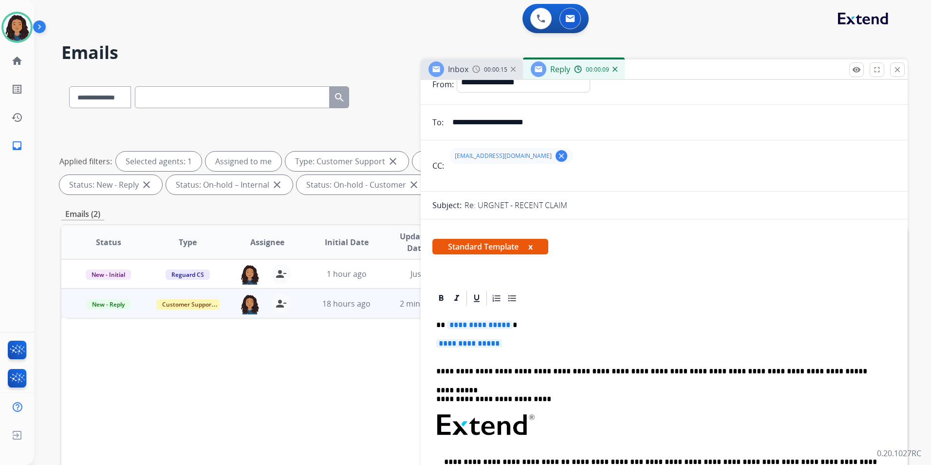
scroll to position [49, 0]
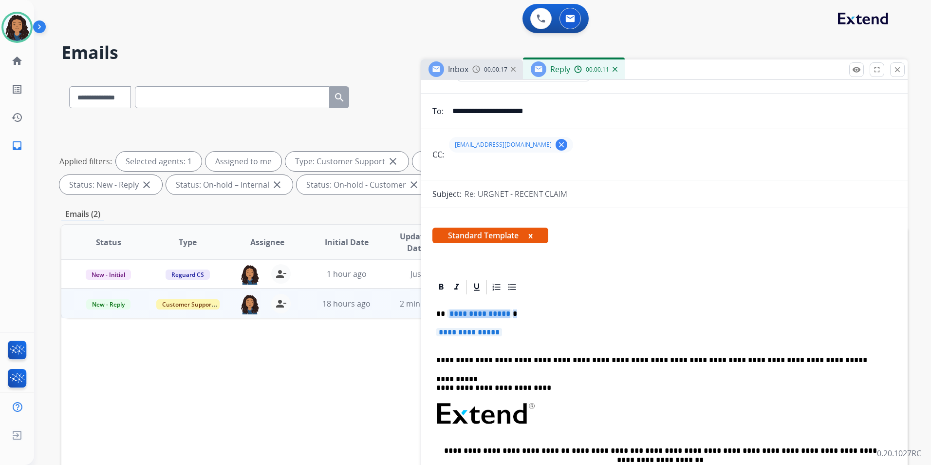
drag, startPoint x: 514, startPoint y: 330, endPoint x: 446, endPoint y: 310, distance: 70.9
click at [446, 310] on div "**********" at bounding box center [665, 437] width 464 height 282
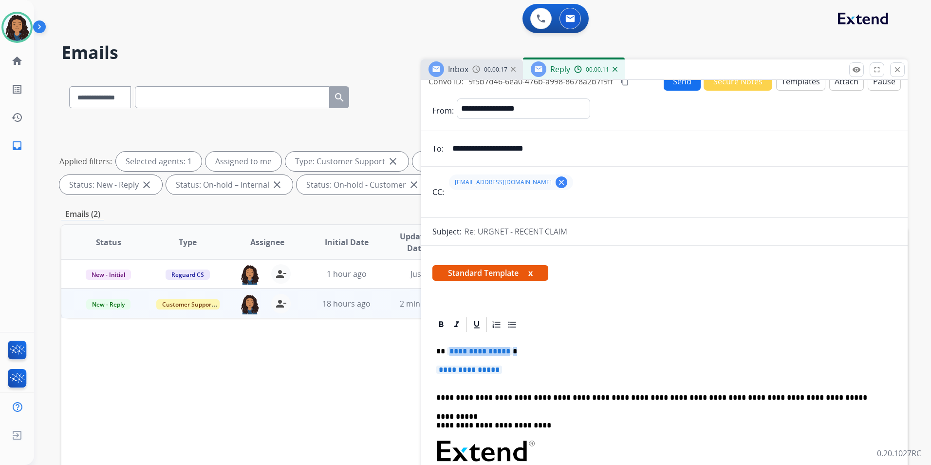
scroll to position [0, 0]
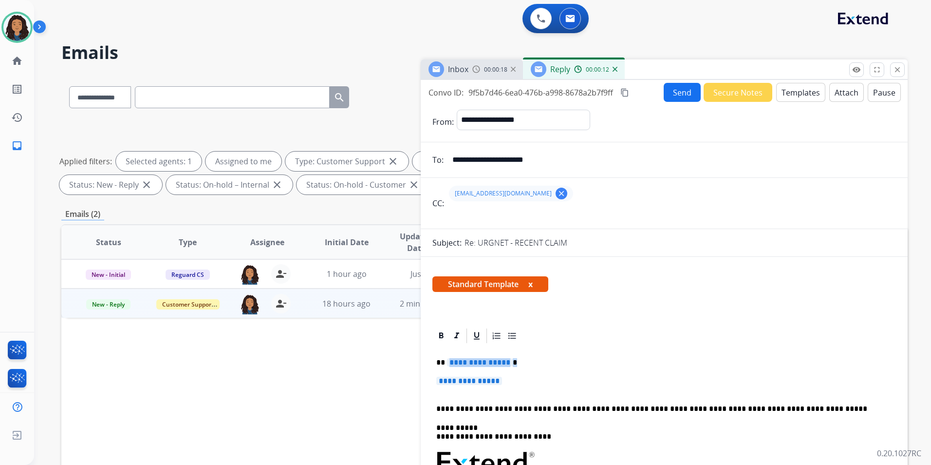
click at [780, 90] on button "Templates" at bounding box center [801, 92] width 49 height 19
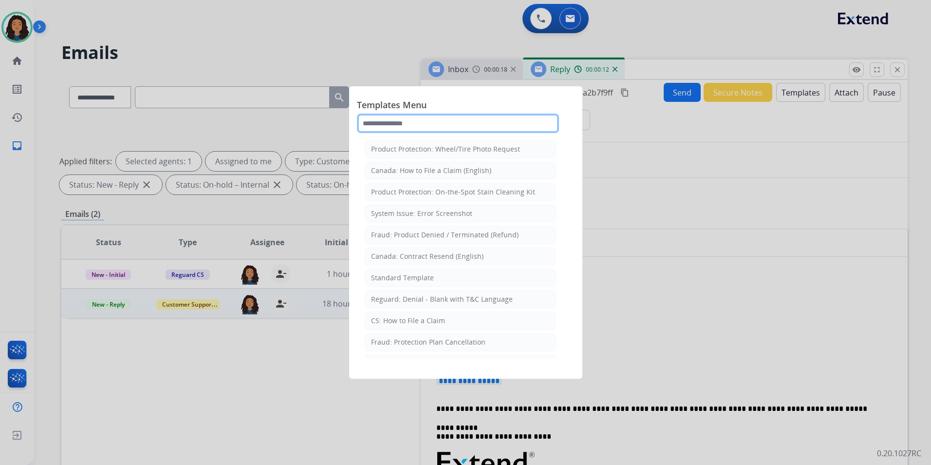
click at [540, 126] on input "text" at bounding box center [458, 123] width 202 height 19
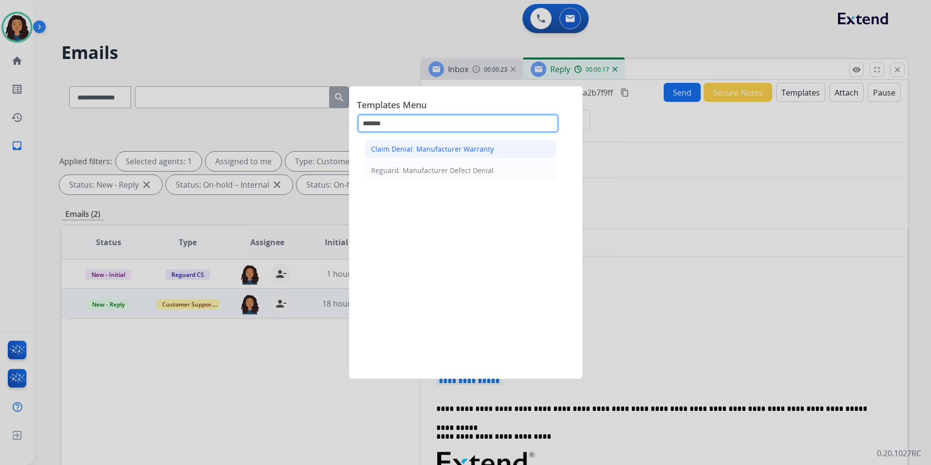
type input "*******"
click at [480, 153] on div "Claim Denial: Manufacturer Warranty" at bounding box center [432, 149] width 123 height 10
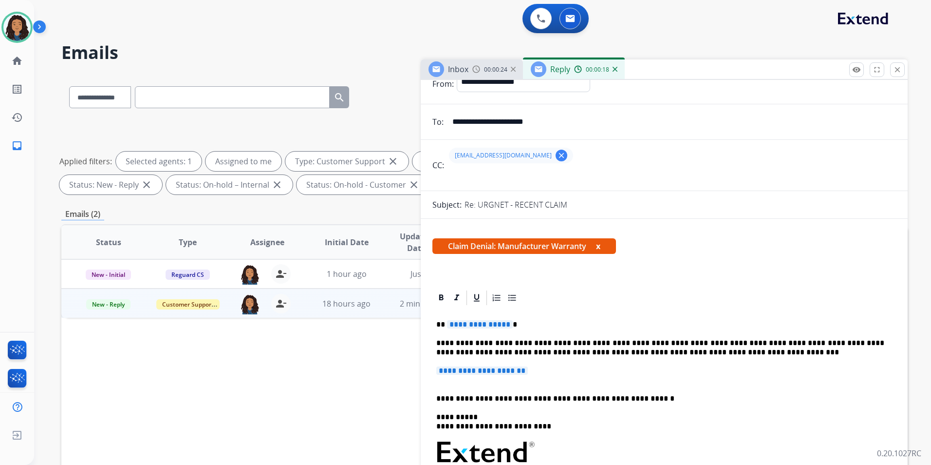
scroll to position [49, 0]
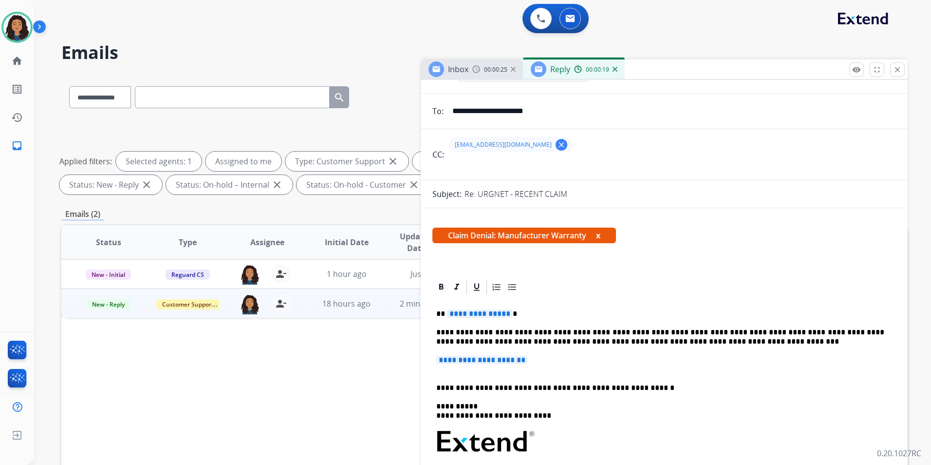
click at [505, 310] on span "**********" at bounding box center [480, 313] width 66 height 8
drag, startPoint x: 555, startPoint y: 357, endPoint x: 519, endPoint y: 353, distance: 36.3
click at [519, 353] on div "**********" at bounding box center [665, 451] width 464 height 310
click at [543, 360] on p "**********" at bounding box center [661, 365] width 448 height 18
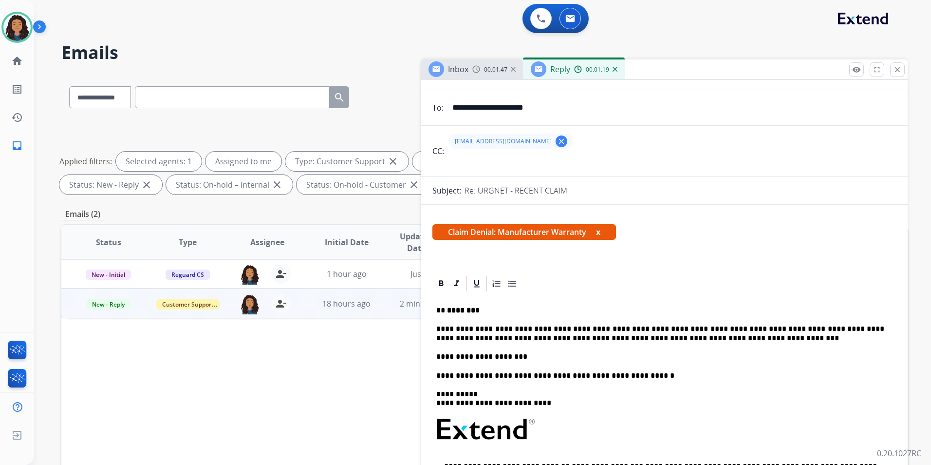
scroll to position [0, 0]
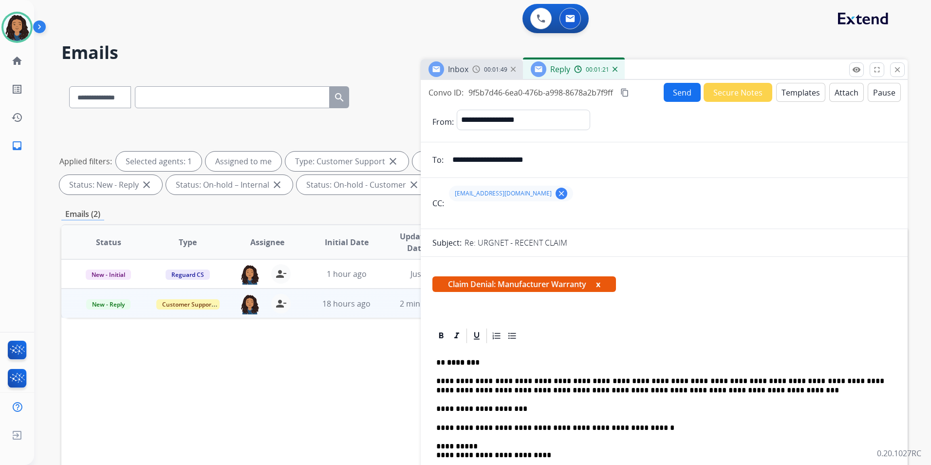
click at [670, 94] on button "Send" at bounding box center [682, 92] width 37 height 19
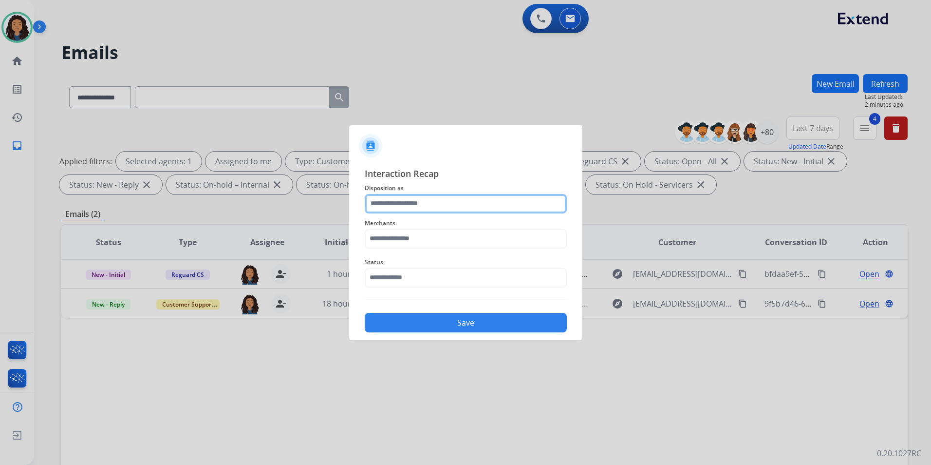
click at [425, 201] on input "text" at bounding box center [466, 203] width 202 height 19
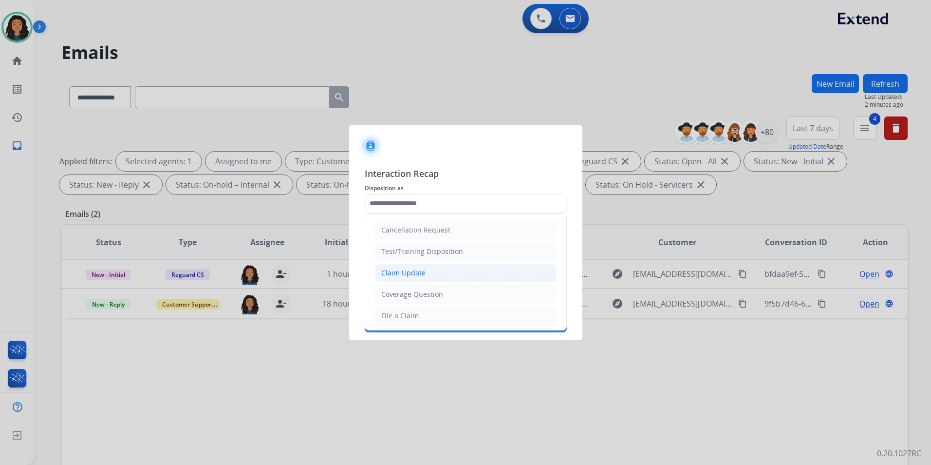
click at [421, 269] on div "Claim Update" at bounding box center [403, 273] width 44 height 10
type input "**********"
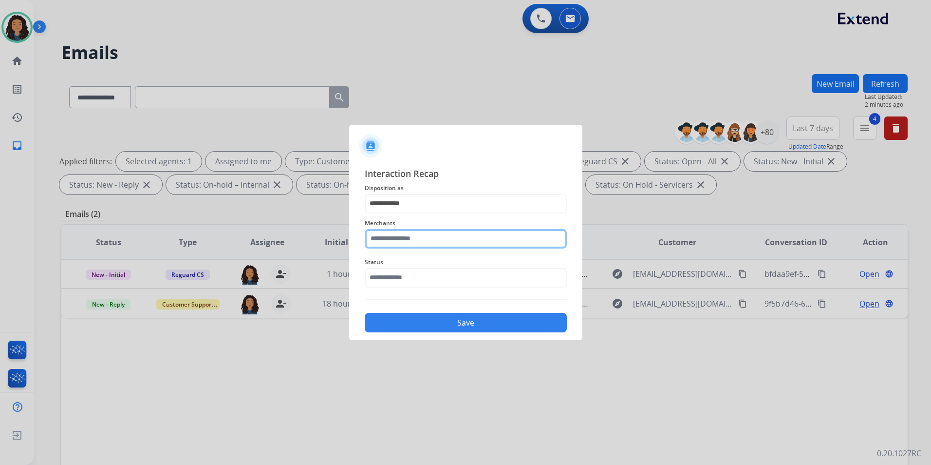
click at [407, 239] on input "text" at bounding box center [466, 238] width 202 height 19
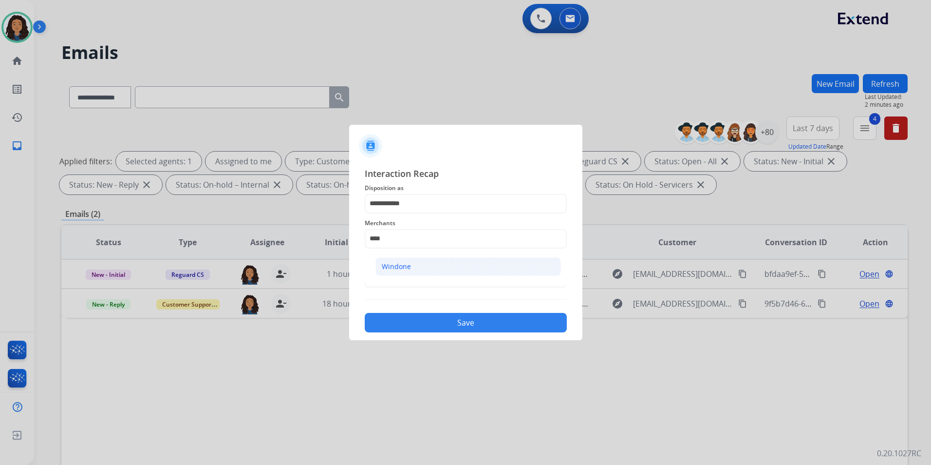
click at [424, 266] on li "Windone" at bounding box center [469, 266] width 186 height 19
type input "*******"
click at [424, 266] on span "Status" at bounding box center [466, 262] width 202 height 12
click at [424, 275] on input "text" at bounding box center [466, 277] width 202 height 19
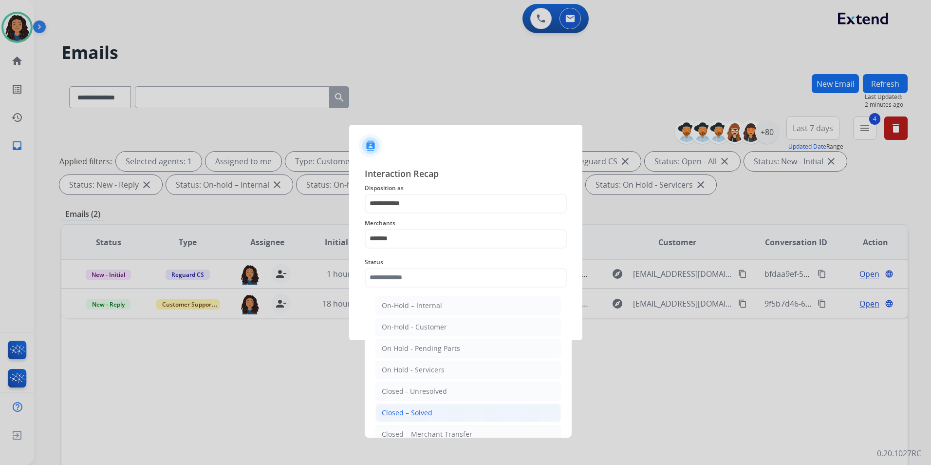
click at [397, 421] on li "Closed – Solved" at bounding box center [469, 412] width 186 height 19
type input "**********"
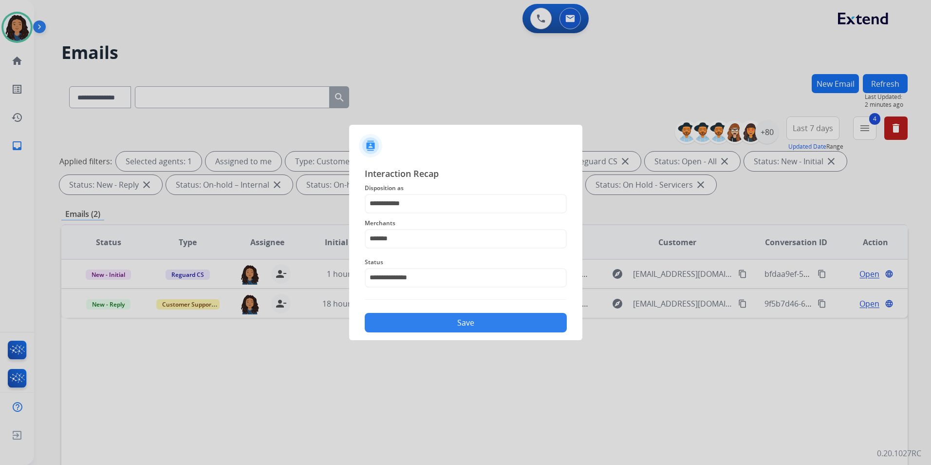
click at [405, 327] on button "Save" at bounding box center [466, 322] width 202 height 19
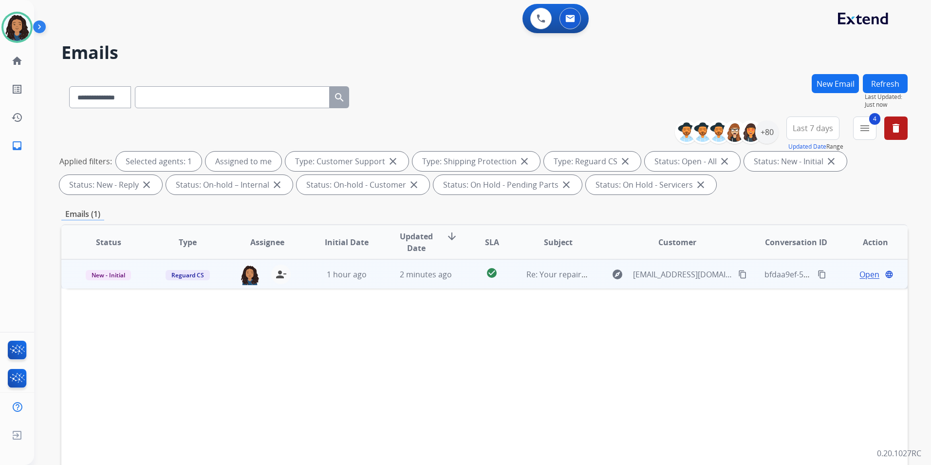
click at [861, 275] on span "Open" at bounding box center [870, 274] width 20 height 12
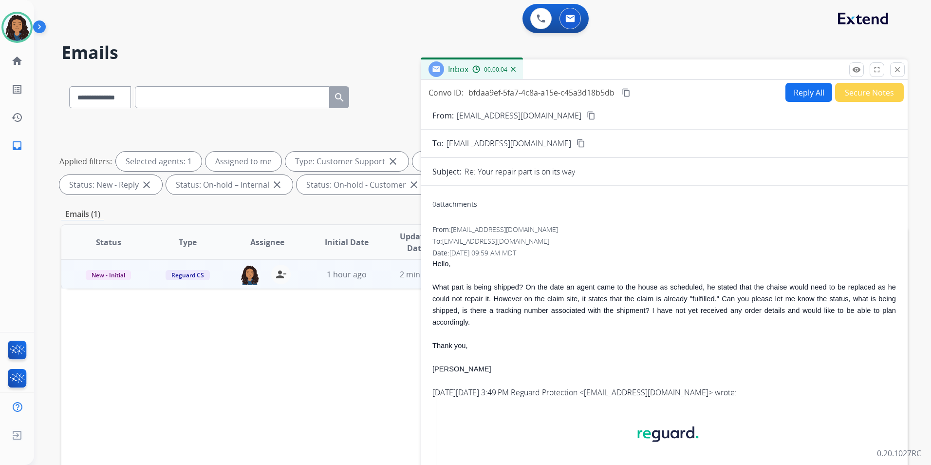
click at [587, 117] on mat-icon "content_copy" at bounding box center [591, 115] width 9 height 9
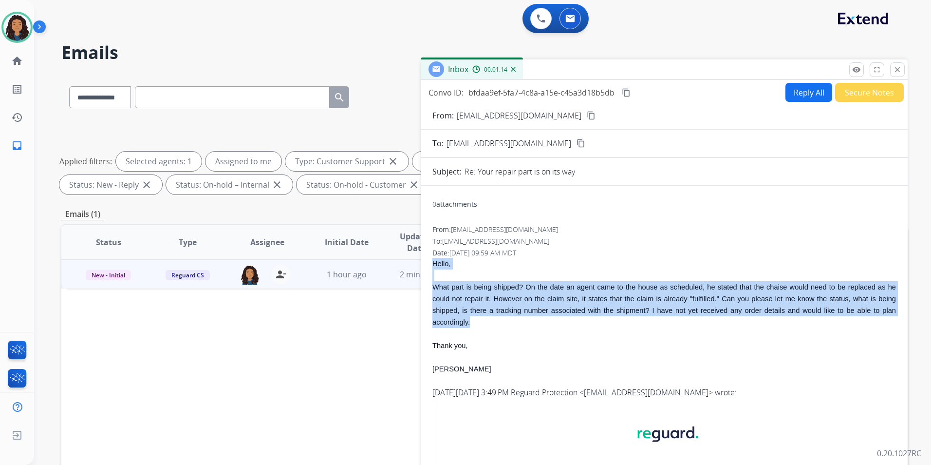
drag, startPoint x: 429, startPoint y: 260, endPoint x: 486, endPoint y: 331, distance: 90.8
drag, startPoint x: 486, startPoint y: 331, endPoint x: 478, endPoint y: 316, distance: 16.6
copy div "Hello, What part is being shipped? On the date an agent came to the house as sc…"
click at [792, 93] on button "Reply All" at bounding box center [809, 92] width 47 height 19
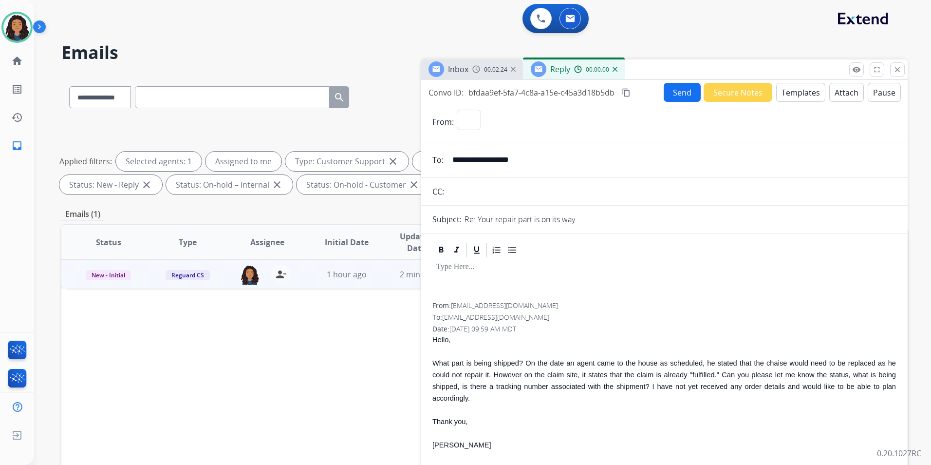
click at [792, 93] on button "Templates" at bounding box center [801, 92] width 49 height 19
select select "**********"
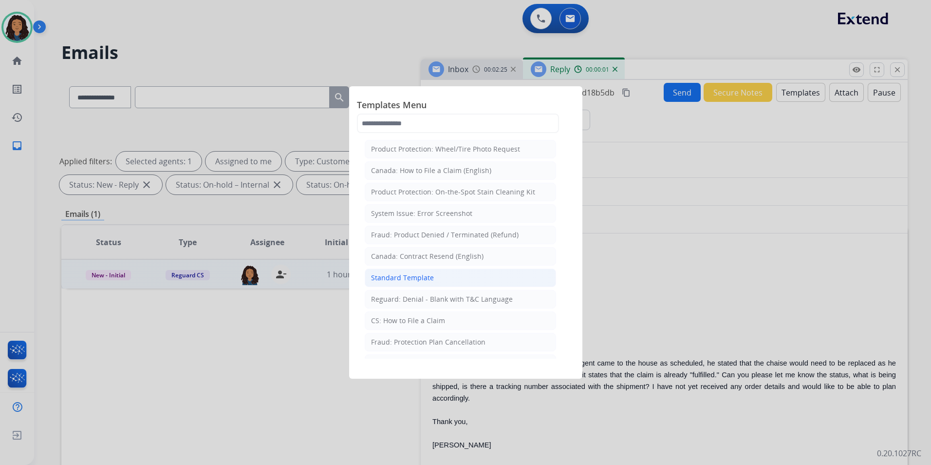
click at [408, 284] on li "Standard Template" at bounding box center [460, 277] width 191 height 19
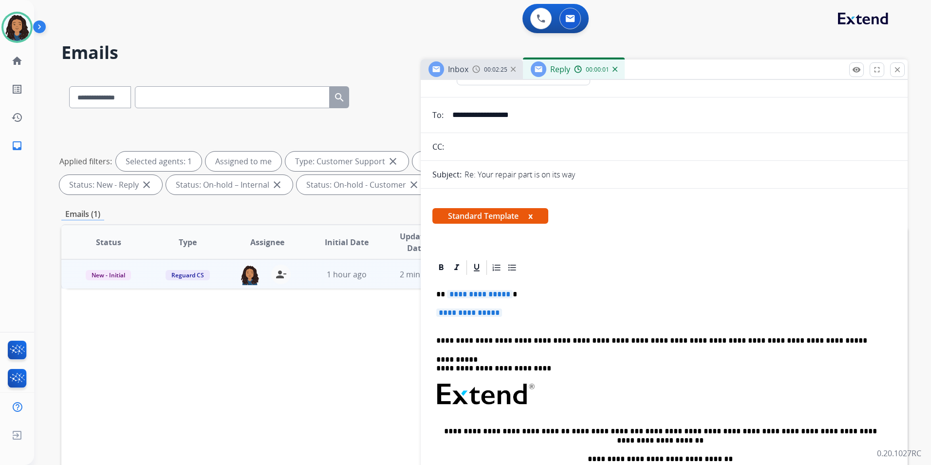
scroll to position [49, 0]
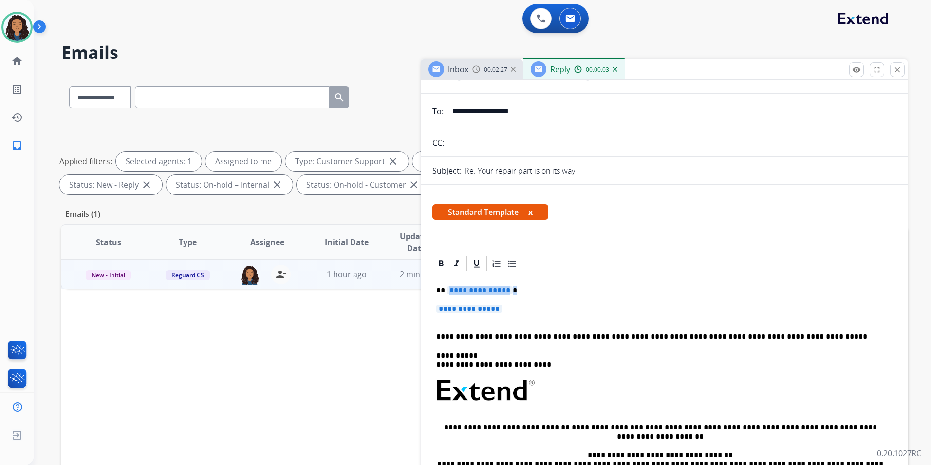
drag, startPoint x: 520, startPoint y: 309, endPoint x: 448, endPoint y: 284, distance: 76.1
click at [448, 284] on div "**********" at bounding box center [665, 413] width 464 height 282
paste div
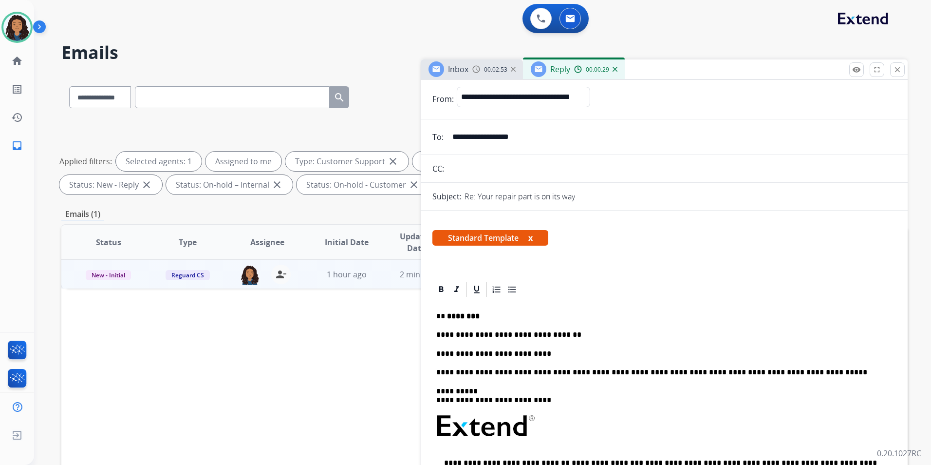
scroll to position [0, 0]
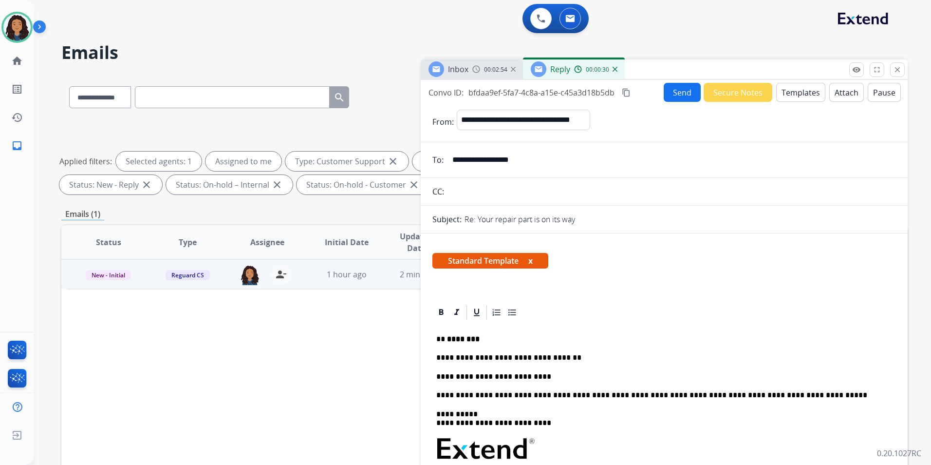
click at [675, 99] on button "Send" at bounding box center [682, 92] width 37 height 19
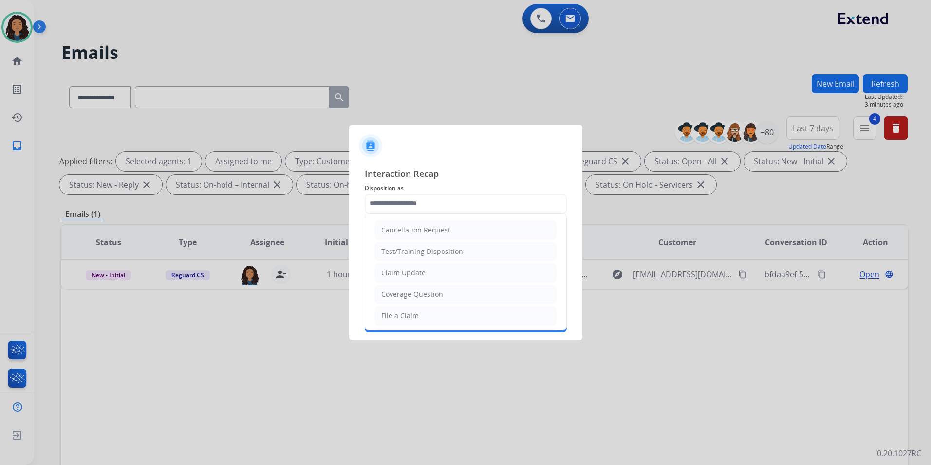
click at [394, 201] on input "text" at bounding box center [466, 203] width 202 height 19
click at [417, 276] on div "Claim Update" at bounding box center [403, 273] width 44 height 10
type input "**********"
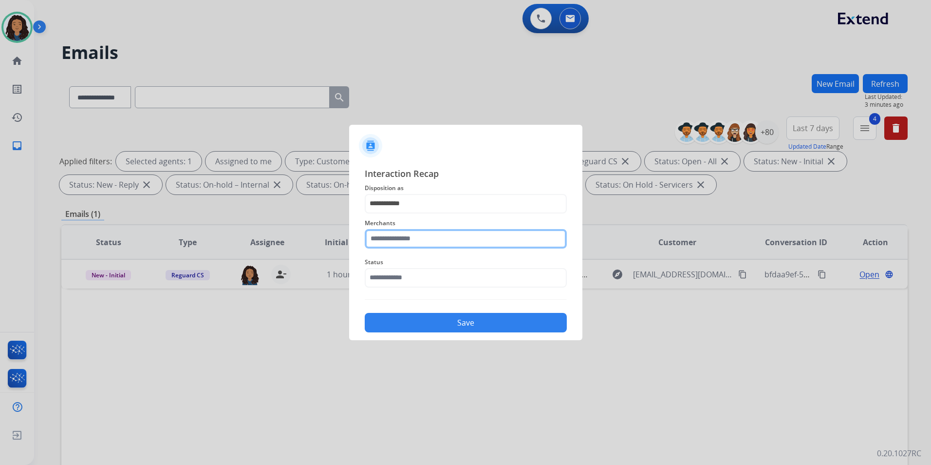
click at [399, 242] on input "text" at bounding box center [466, 238] width 202 height 19
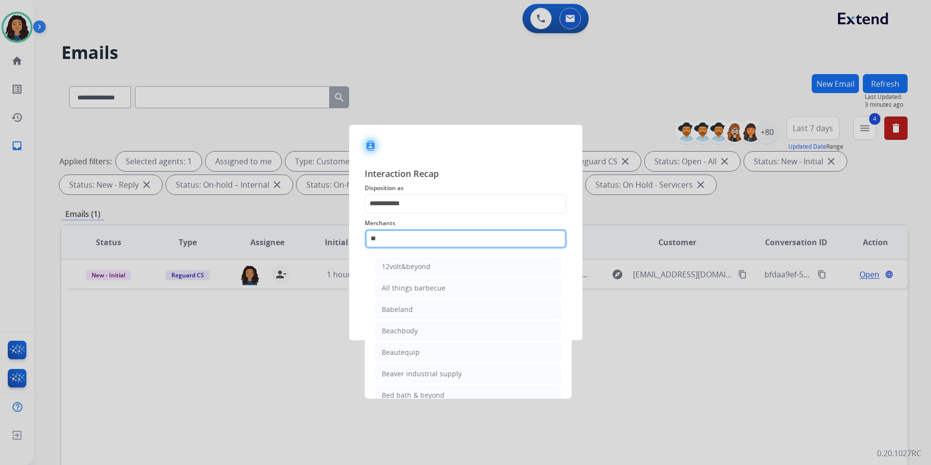
type input "*"
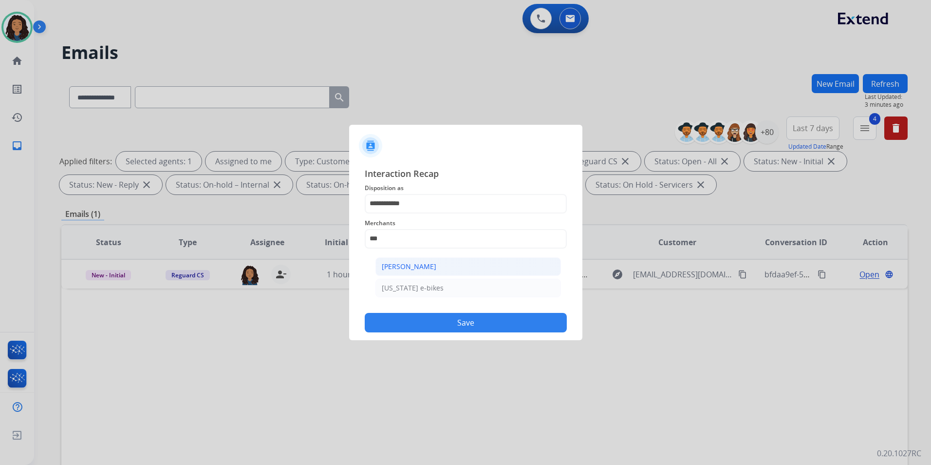
click at [403, 262] on div "[PERSON_NAME]" at bounding box center [409, 267] width 55 height 10
type input "**********"
click at [403, 272] on input "text" at bounding box center [466, 277] width 202 height 19
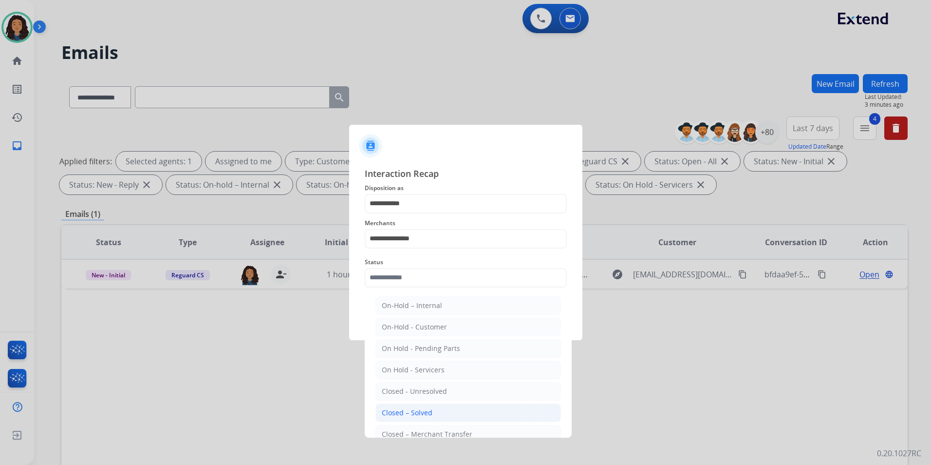
click at [421, 415] on div "Closed – Solved" at bounding box center [407, 413] width 51 height 10
type input "**********"
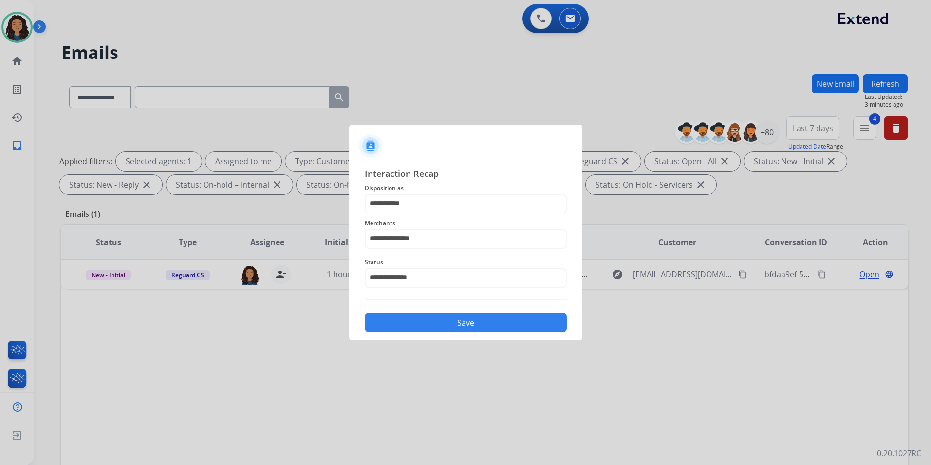
click at [425, 324] on button "Save" at bounding box center [466, 322] width 202 height 19
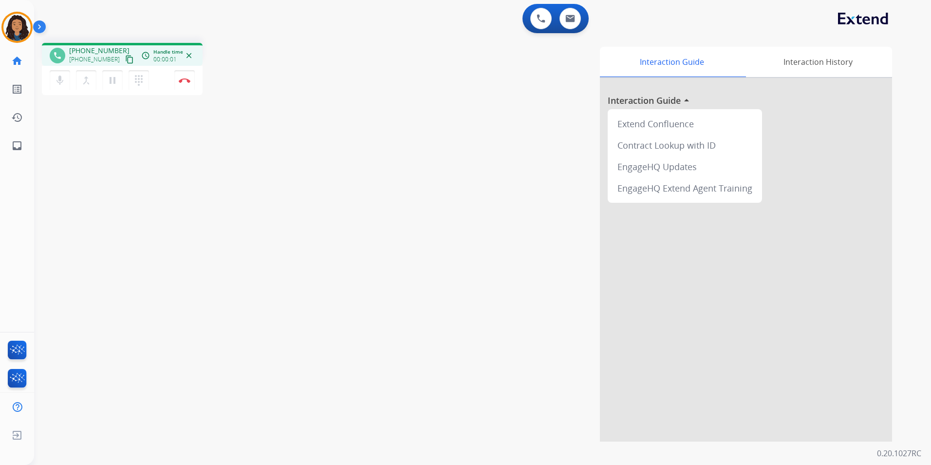
click at [125, 58] on mat-icon "content_copy" at bounding box center [129, 59] width 9 height 9
click at [182, 78] on img at bounding box center [185, 80] width 12 height 5
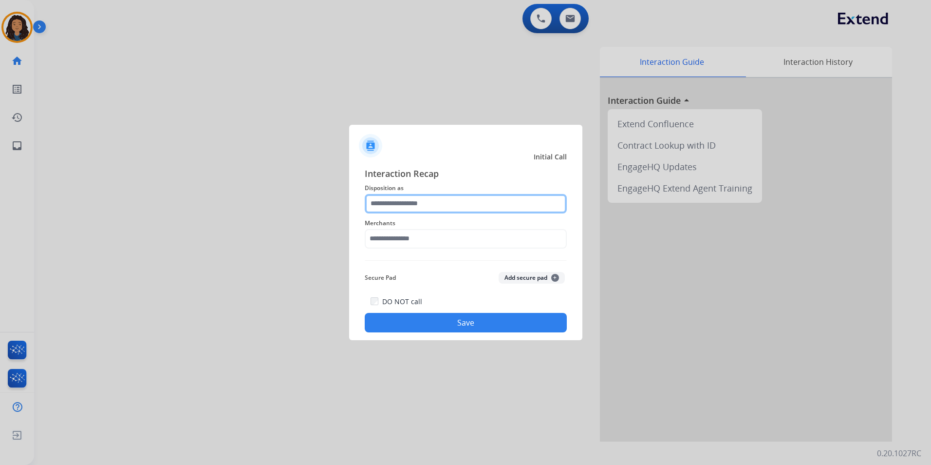
click at [466, 200] on input "text" at bounding box center [466, 203] width 202 height 19
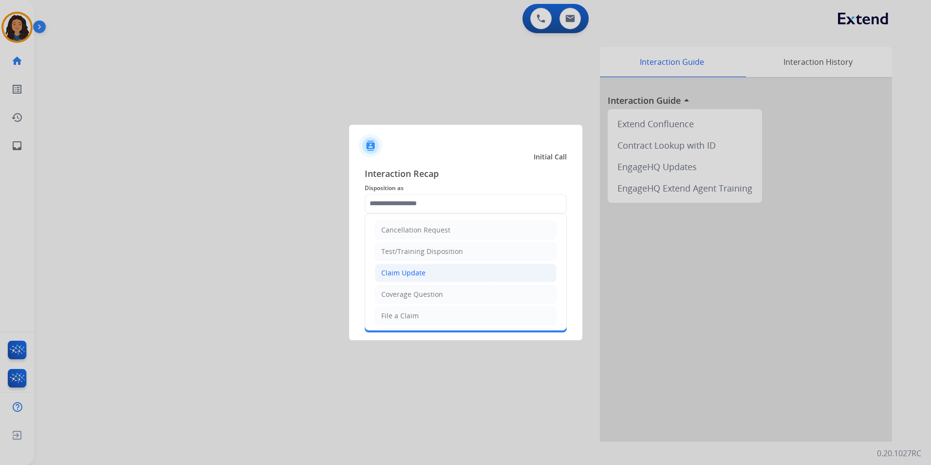
click at [418, 271] on div "Claim Update" at bounding box center [403, 273] width 44 height 10
type input "**********"
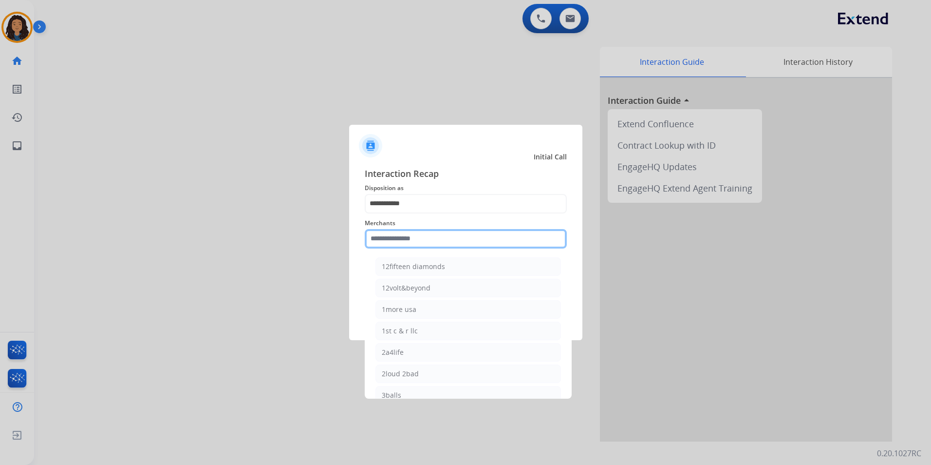
click at [419, 229] on input "text" at bounding box center [466, 238] width 202 height 19
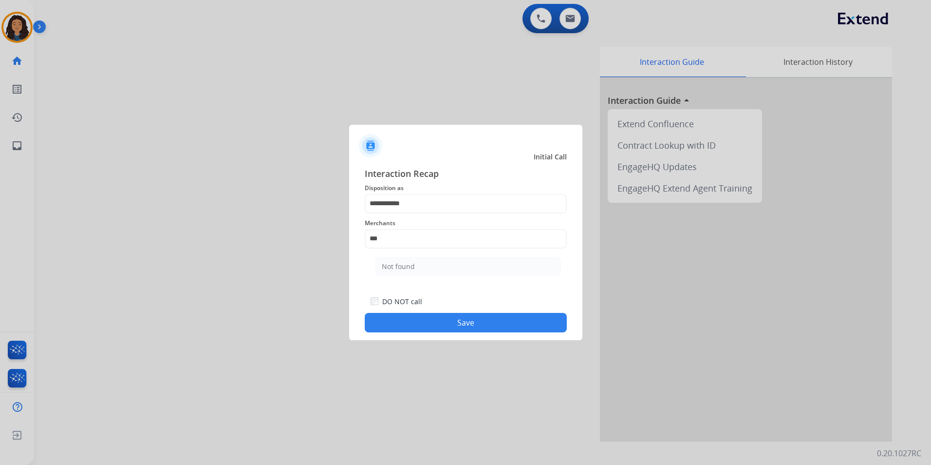
click at [425, 268] on li "Not found" at bounding box center [469, 266] width 186 height 19
type input "*********"
click at [402, 322] on button "Save" at bounding box center [466, 322] width 202 height 19
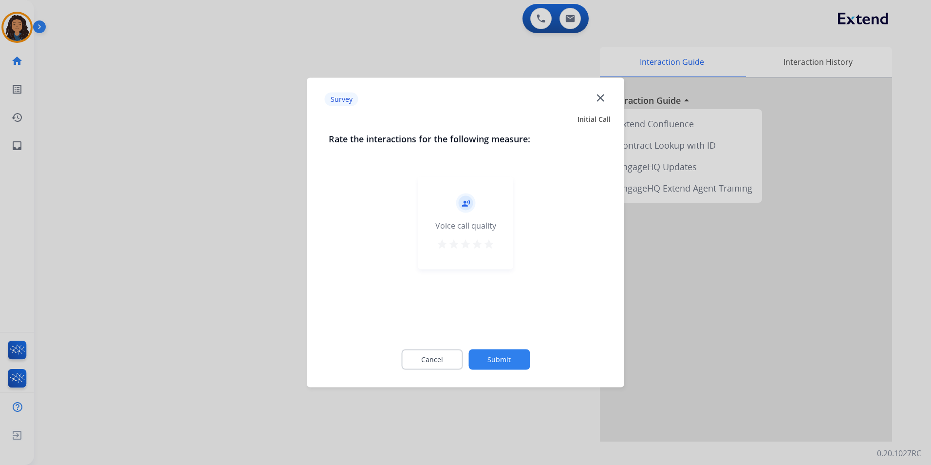
click at [262, 277] on div at bounding box center [465, 232] width 931 height 465
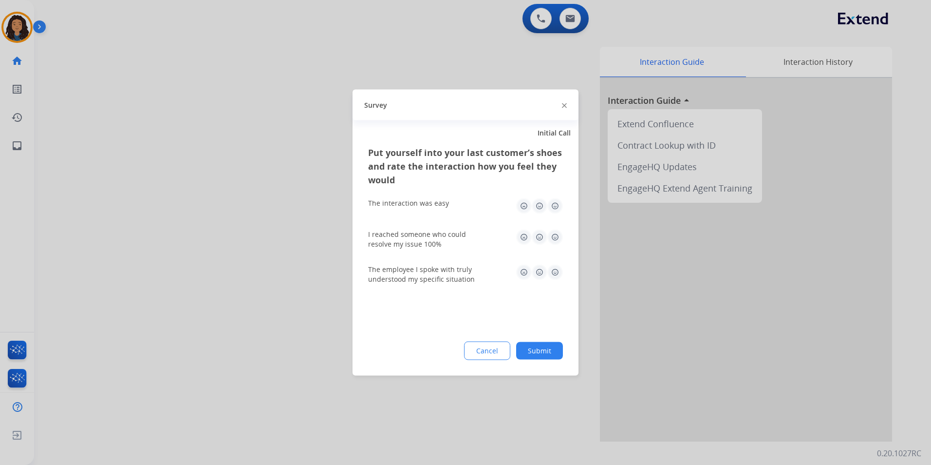
click at [262, 271] on div at bounding box center [465, 232] width 931 height 465
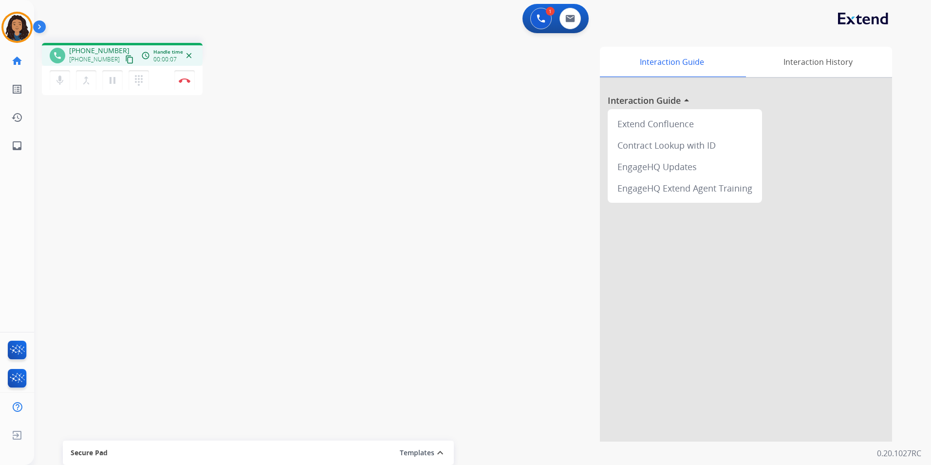
click at [125, 59] on mat-icon "content_copy" at bounding box center [129, 59] width 9 height 9
click at [182, 80] on img at bounding box center [185, 80] width 12 height 5
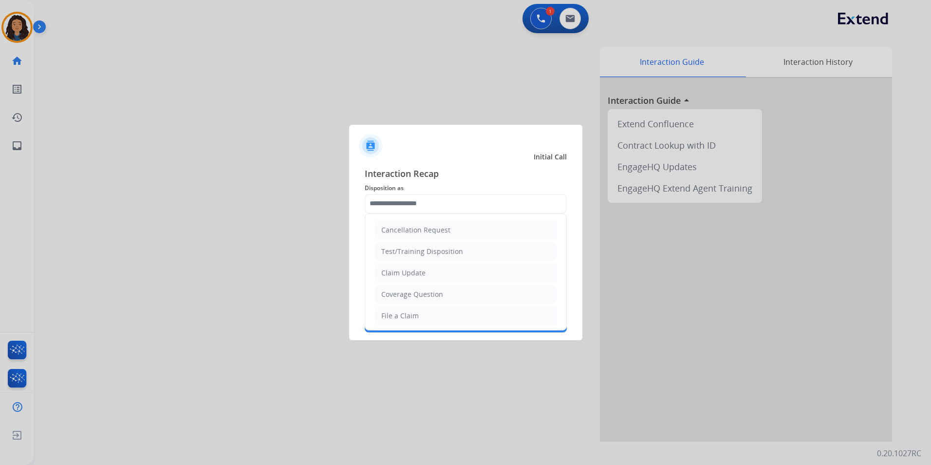
click at [418, 203] on input "text" at bounding box center [466, 203] width 202 height 19
click at [418, 202] on input "text" at bounding box center [466, 203] width 202 height 19
click at [424, 266] on li "Claim Update" at bounding box center [466, 273] width 182 height 19
type input "**********"
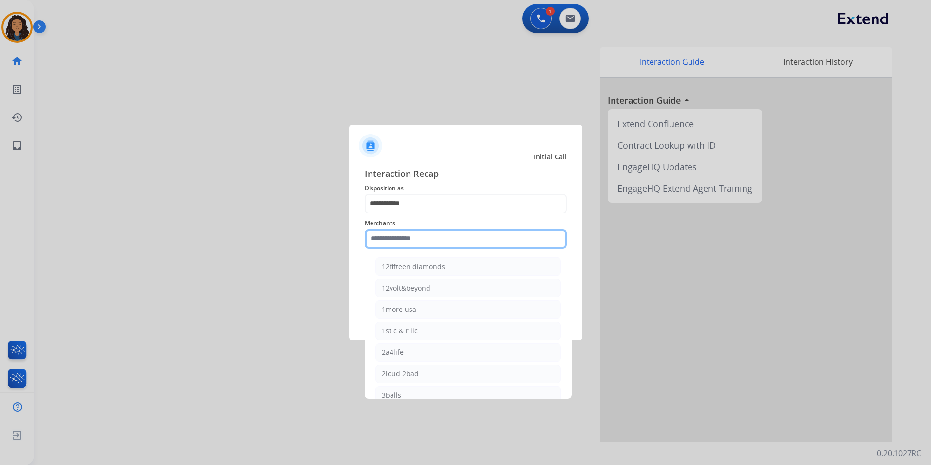
click at [418, 241] on input "text" at bounding box center [466, 238] width 202 height 19
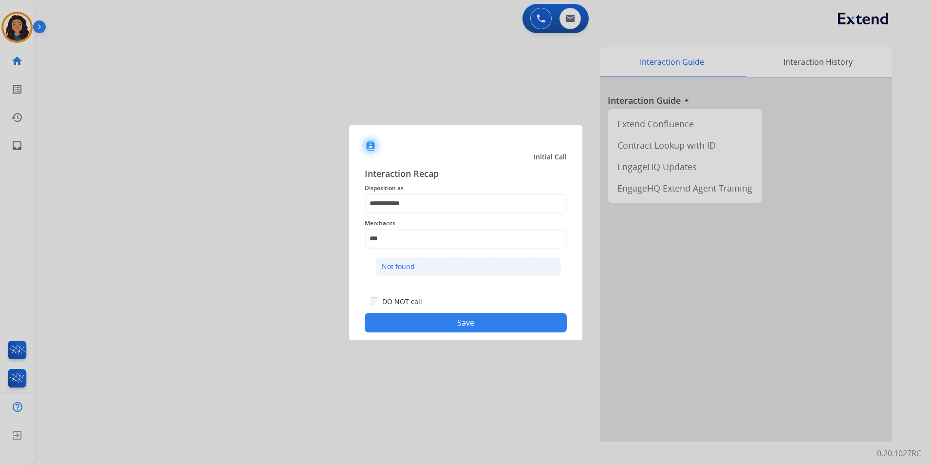
click at [411, 266] on div "Not found" at bounding box center [398, 267] width 33 height 10
type input "*********"
drag, startPoint x: 399, startPoint y: 331, endPoint x: 359, endPoint y: 308, distance: 46.0
click at [399, 332] on div "DO NOT call Save" at bounding box center [466, 313] width 202 height 37
click at [437, 327] on button "Save" at bounding box center [466, 322] width 202 height 19
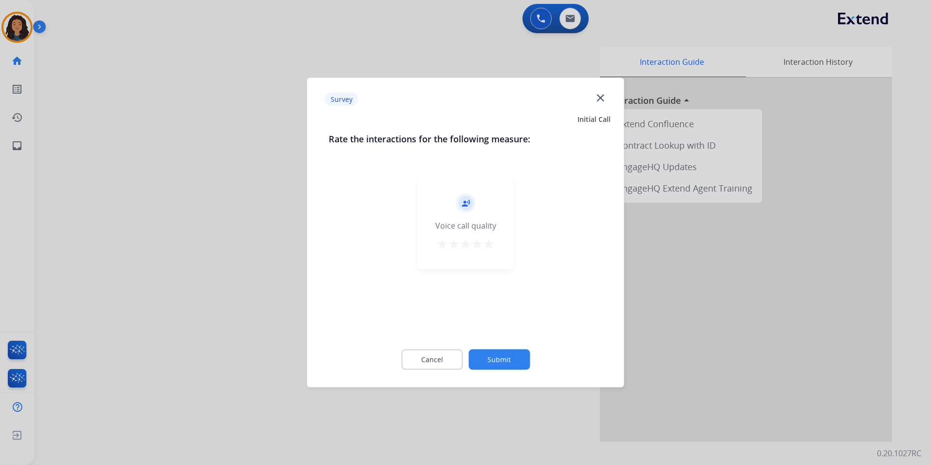
click at [435, 323] on div "record_voice_over Voice call quality star star star star star" at bounding box center [466, 253] width 274 height 169
click at [114, 261] on div at bounding box center [465, 232] width 931 height 465
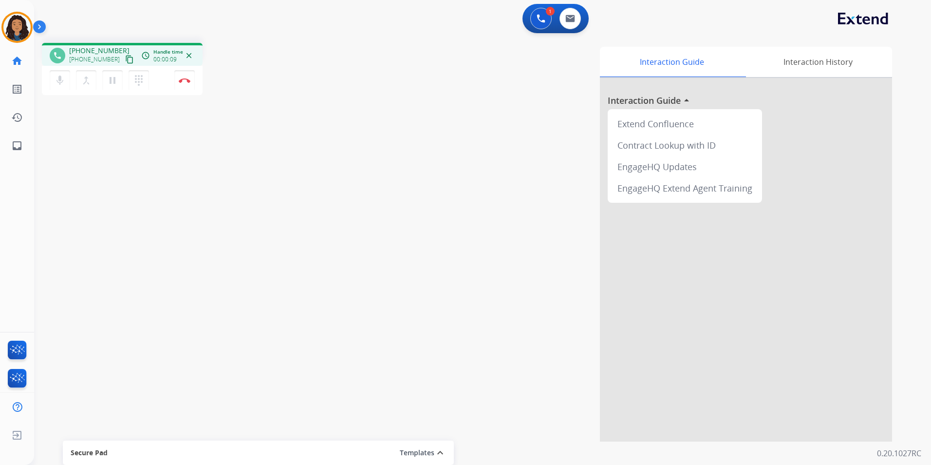
click at [124, 61] on button "content_copy" at bounding box center [130, 60] width 12 height 12
click at [185, 83] on button "Disconnect" at bounding box center [184, 80] width 20 height 20
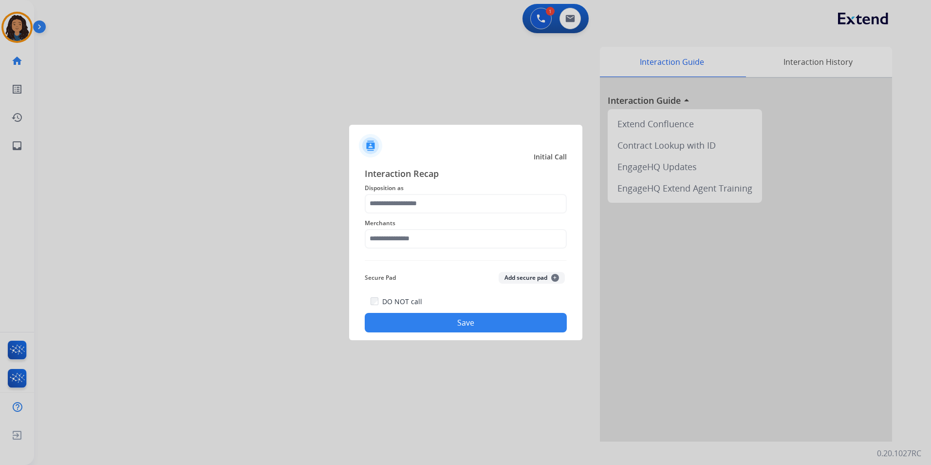
click at [451, 181] on span "Interaction Recap" at bounding box center [466, 175] width 202 height 16
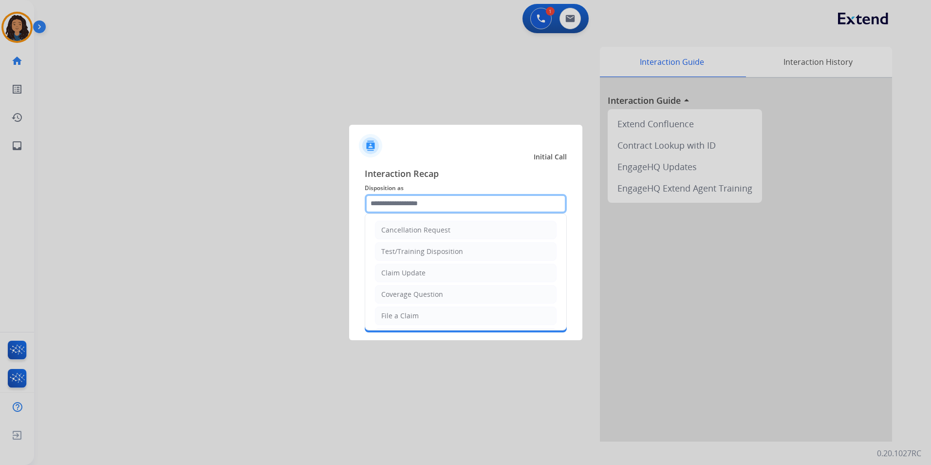
drag, startPoint x: 446, startPoint y: 212, endPoint x: 450, endPoint y: 222, distance: 10.9
click at [445, 209] on input "text" at bounding box center [466, 203] width 202 height 19
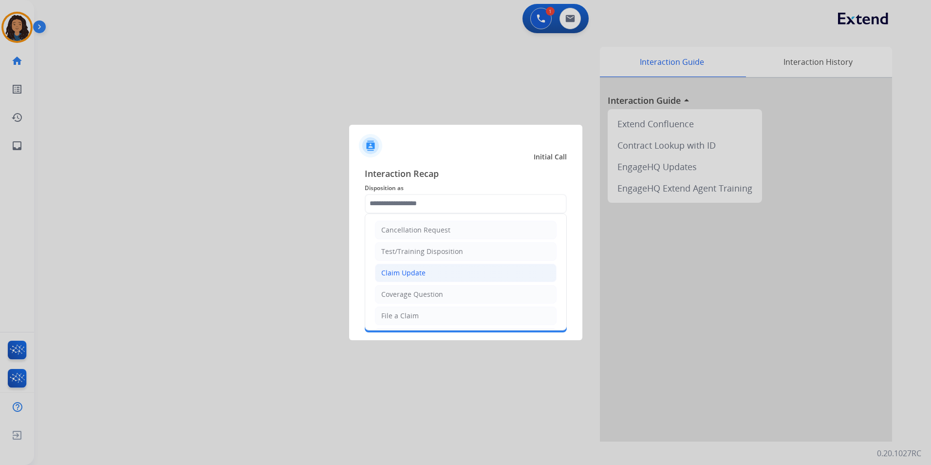
drag, startPoint x: 453, startPoint y: 267, endPoint x: 418, endPoint y: 242, distance: 42.6
click at [453, 266] on li "Claim Update" at bounding box center [466, 273] width 182 height 19
type input "**********"
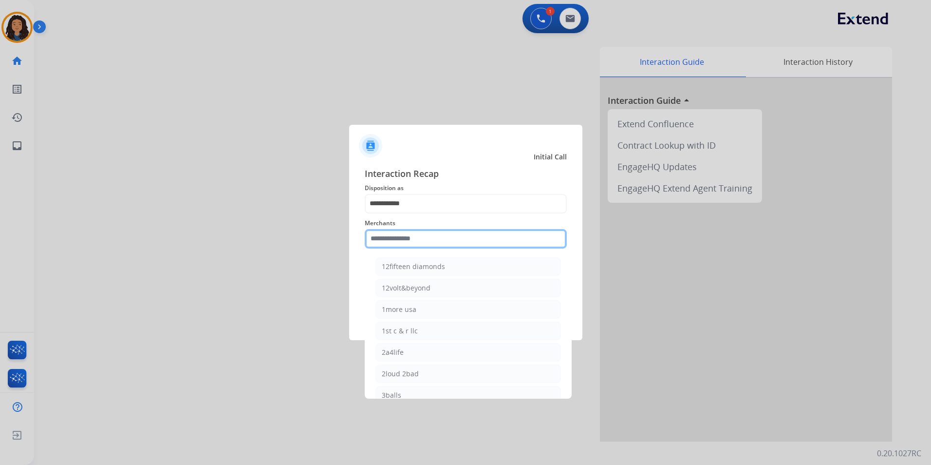
click at [416, 234] on input "text" at bounding box center [466, 238] width 202 height 19
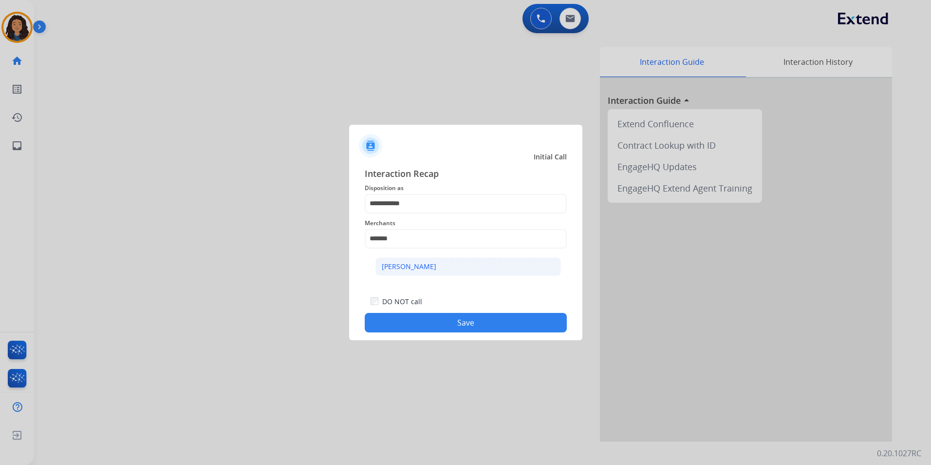
click at [491, 267] on li "[PERSON_NAME]" at bounding box center [469, 266] width 186 height 19
type input "**********"
drag, startPoint x: 451, startPoint y: 334, endPoint x: 439, endPoint y: 329, distance: 12.2
click at [450, 332] on div "**********" at bounding box center [465, 250] width 233 height 182
click at [428, 323] on button "Save" at bounding box center [466, 322] width 202 height 19
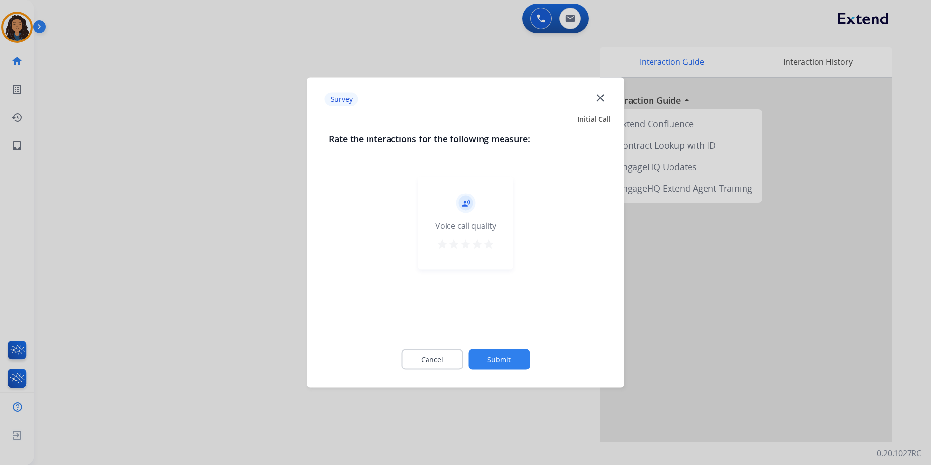
click at [83, 284] on div at bounding box center [465, 232] width 931 height 465
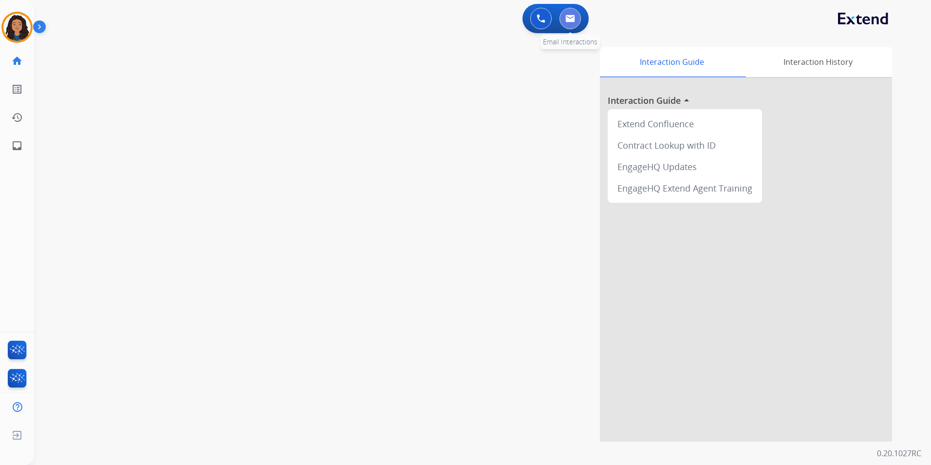
click at [574, 25] on button at bounding box center [570, 18] width 21 height 21
select select "**********"
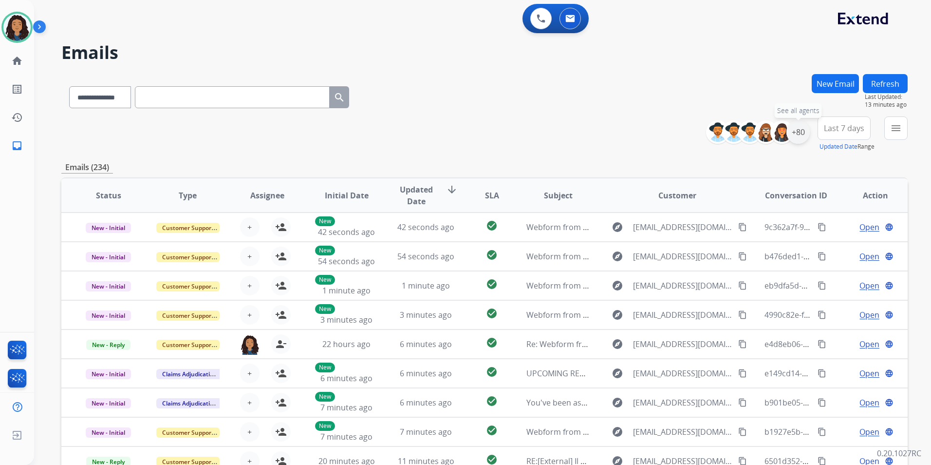
click at [801, 133] on div "+80" at bounding box center [798, 131] width 23 height 23
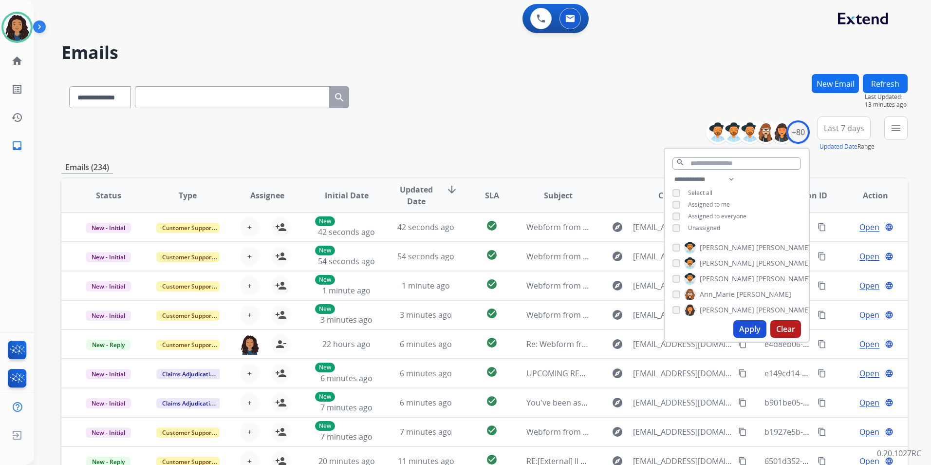
click at [703, 228] on span "Unassigned" at bounding box center [704, 228] width 32 height 8
click at [741, 317] on div "Apply Clear" at bounding box center [737, 328] width 144 height 25
drag, startPoint x: 743, startPoint y: 329, endPoint x: 757, endPoint y: 305, distance: 27.1
click at [744, 329] on button "Apply" at bounding box center [750, 329] width 33 height 18
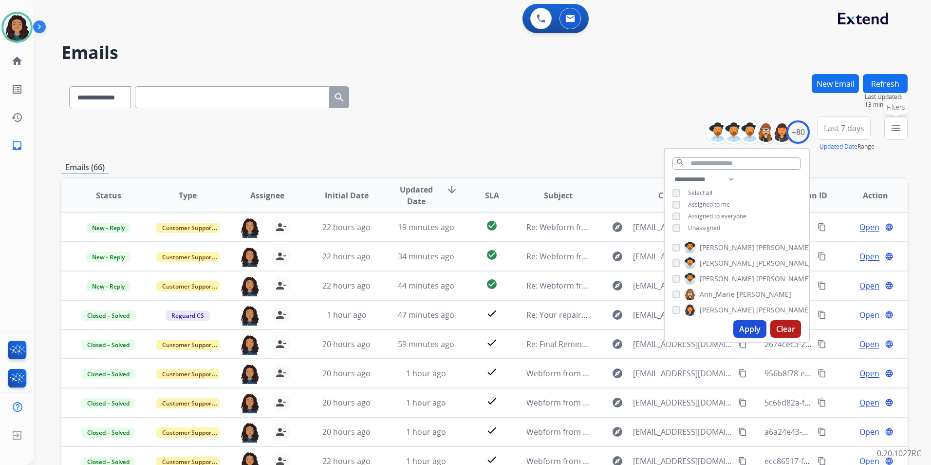
click at [899, 129] on mat-icon "menu" at bounding box center [897, 128] width 12 height 12
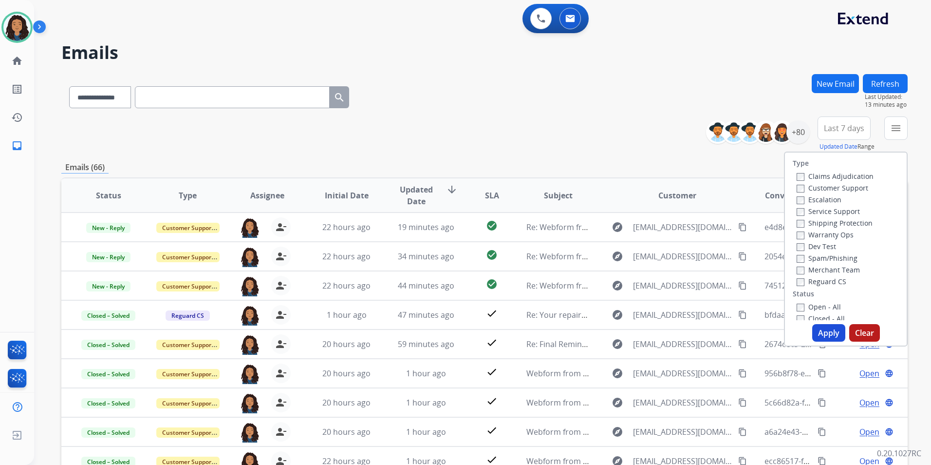
click at [847, 189] on label "Customer Support" at bounding box center [833, 187] width 72 height 9
click at [861, 217] on div "Shipping Protection" at bounding box center [835, 223] width 77 height 12
click at [860, 223] on label "Shipping Protection" at bounding box center [835, 222] width 76 height 9
click at [830, 283] on label "Reguard CS" at bounding box center [822, 281] width 50 height 9
click at [824, 304] on label "Open - All" at bounding box center [819, 306] width 44 height 9
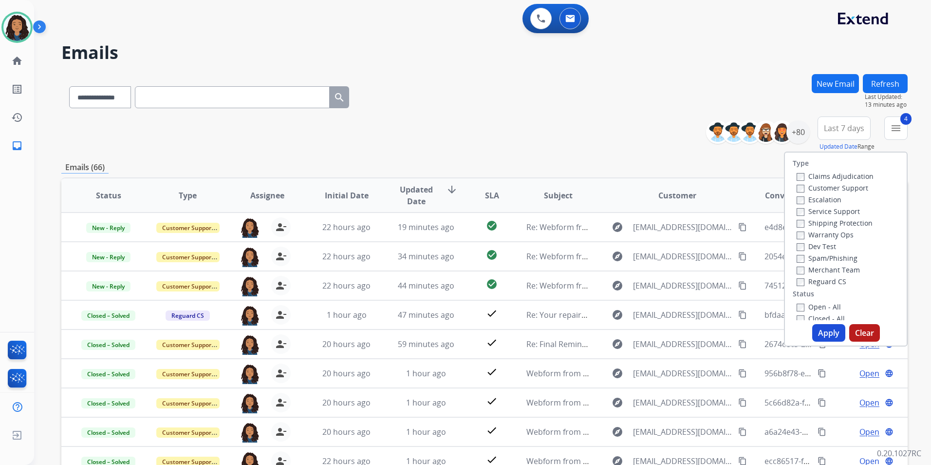
click at [828, 333] on button "Apply" at bounding box center [829, 333] width 33 height 18
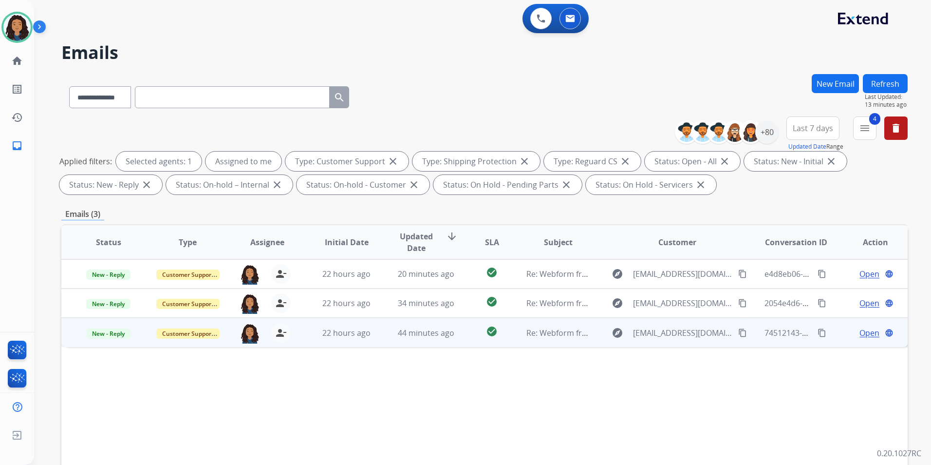
click at [865, 331] on span "Open" at bounding box center [870, 333] width 20 height 12
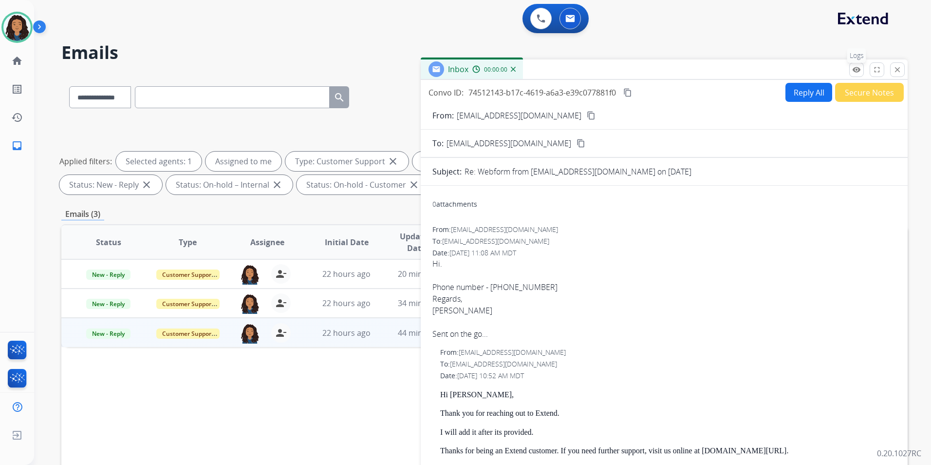
click at [857, 76] on button "remove_red_eye Logs" at bounding box center [857, 69] width 15 height 15
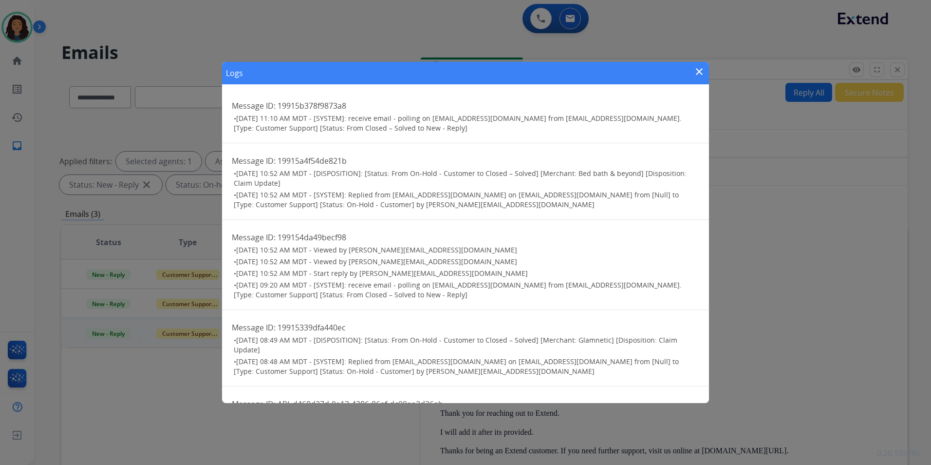
click at [704, 72] on mat-icon "close" at bounding box center [700, 72] width 12 height 12
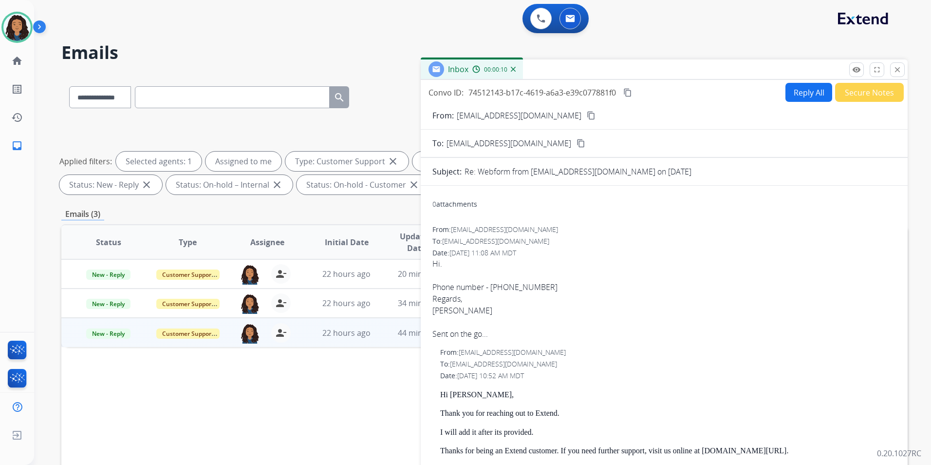
click at [587, 114] on mat-icon "content_copy" at bounding box center [591, 115] width 9 height 9
drag, startPoint x: 492, startPoint y: 284, endPoint x: 540, endPoint y: 285, distance: 47.7
click at [540, 285] on span "Hi. Phone number - 6308537645 Regards, Brenda Sent on the go..." at bounding box center [665, 299] width 464 height 82
drag, startPoint x: 540, startPoint y: 285, endPoint x: 523, endPoint y: 285, distance: 16.6
copy span "6308537645"
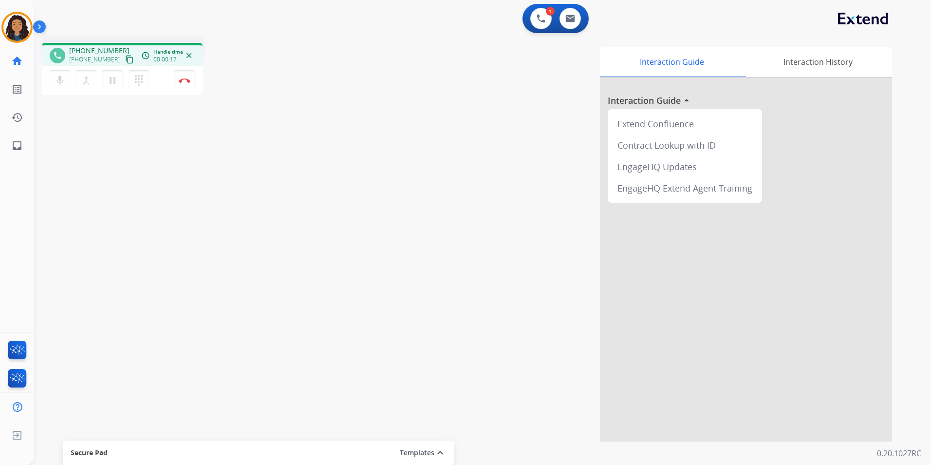
click at [124, 64] on button "content_copy" at bounding box center [130, 60] width 12 height 12
click at [117, 83] on mat-icon "pause" at bounding box center [113, 81] width 12 height 12
click at [64, 78] on mat-icon "mic" at bounding box center [60, 81] width 12 height 12
click at [58, 79] on mat-icon "mic_off" at bounding box center [60, 81] width 12 height 12
click at [105, 81] on button "play_arrow Hold" at bounding box center [112, 80] width 20 height 20
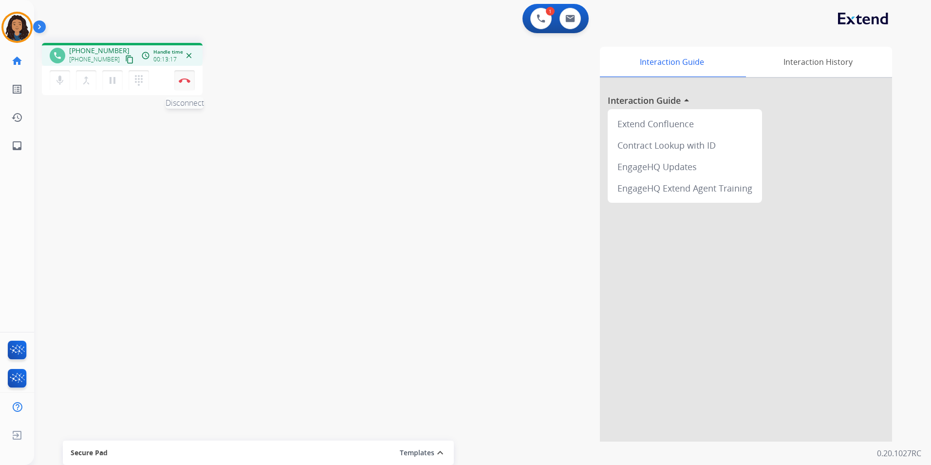
click at [186, 79] on img at bounding box center [185, 80] width 12 height 5
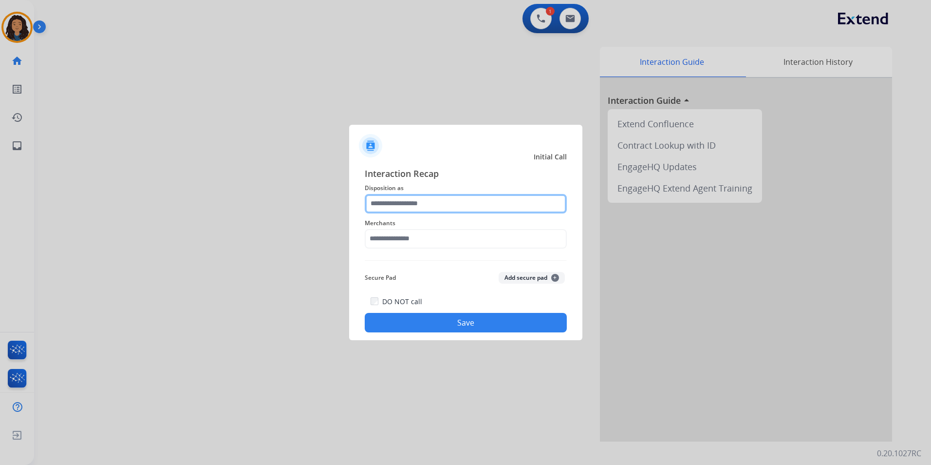
click at [515, 206] on input "text" at bounding box center [466, 203] width 202 height 19
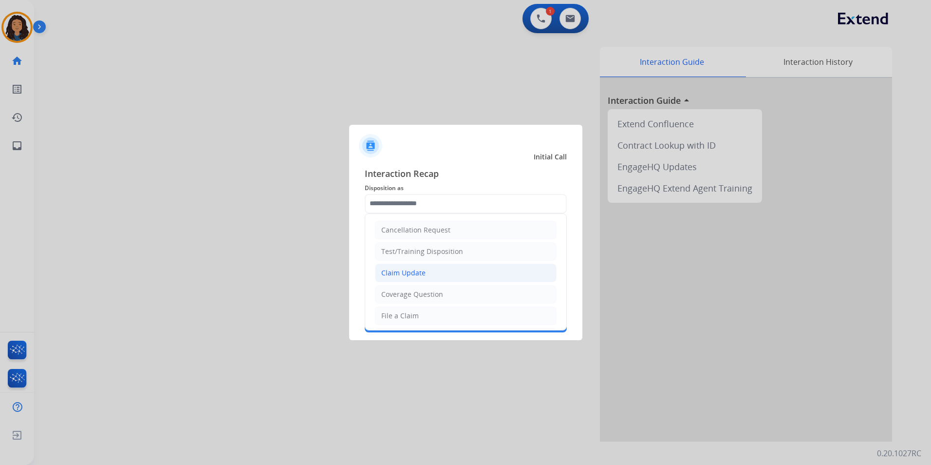
drag, startPoint x: 427, startPoint y: 273, endPoint x: 413, endPoint y: 240, distance: 36.0
click at [426, 273] on li "Claim Update" at bounding box center [466, 273] width 182 height 19
type input "**********"
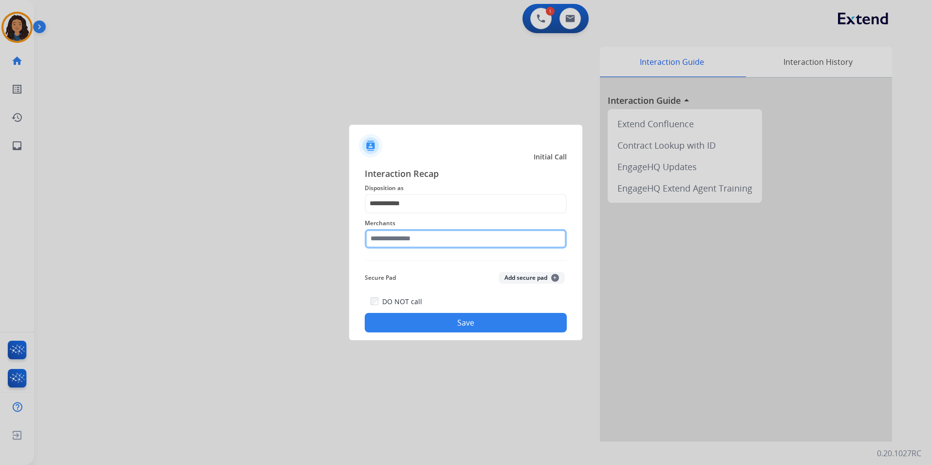
click at [412, 237] on input "text" at bounding box center [466, 238] width 202 height 19
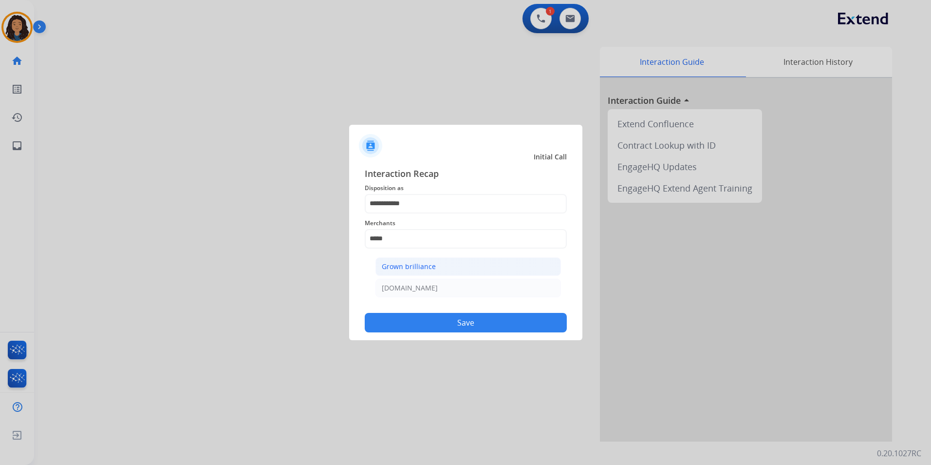
click at [453, 273] on li "Grown brilliance" at bounding box center [469, 266] width 186 height 19
type input "**********"
click at [424, 323] on button "Save" at bounding box center [466, 322] width 202 height 19
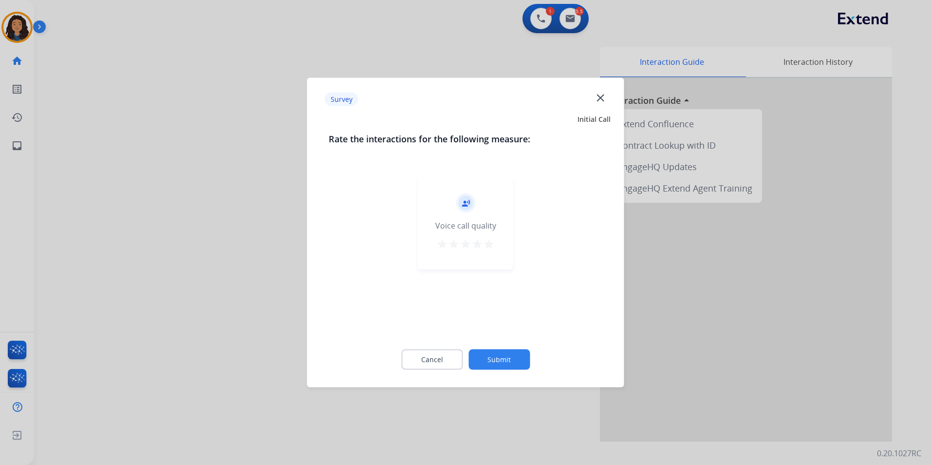
click at [214, 211] on div at bounding box center [465, 232] width 931 height 465
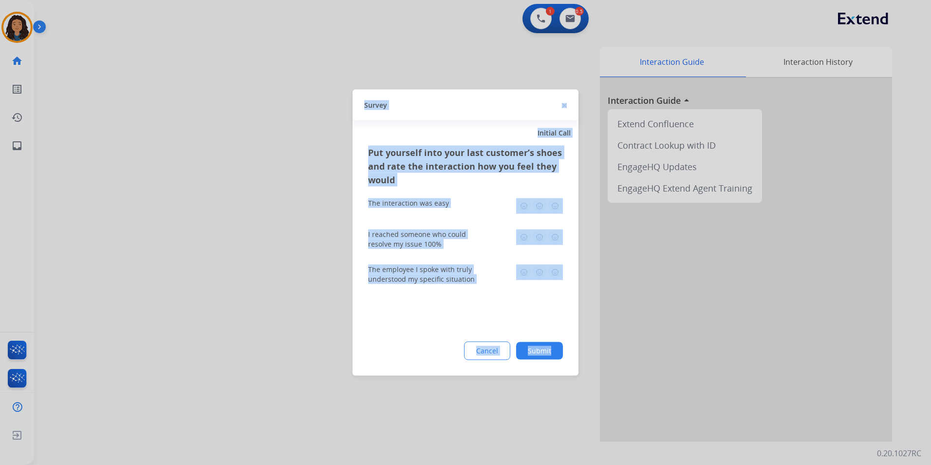
click at [211, 197] on div at bounding box center [465, 232] width 931 height 465
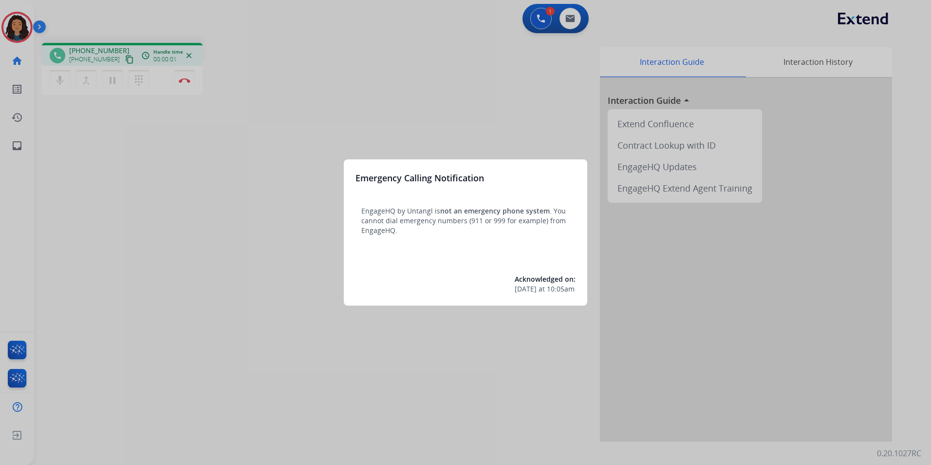
click at [290, 79] on div at bounding box center [465, 232] width 931 height 465
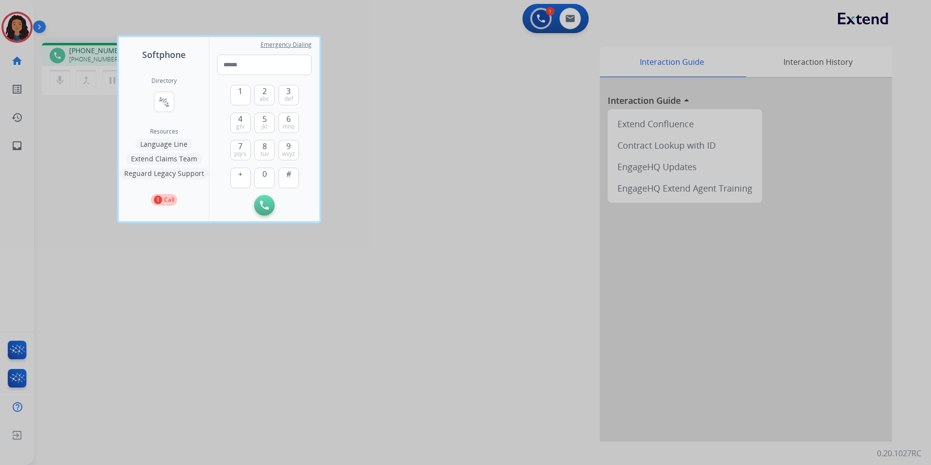
click at [355, 138] on div at bounding box center [465, 232] width 931 height 465
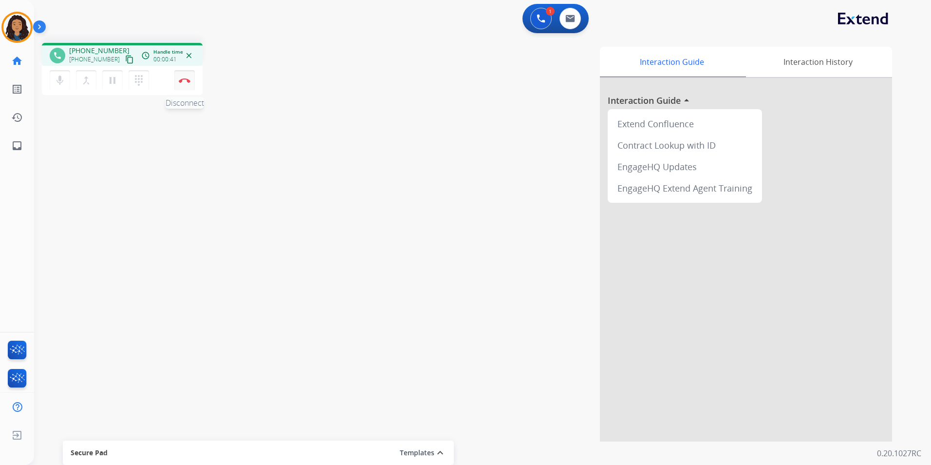
click at [183, 75] on button "Disconnect" at bounding box center [184, 80] width 20 height 20
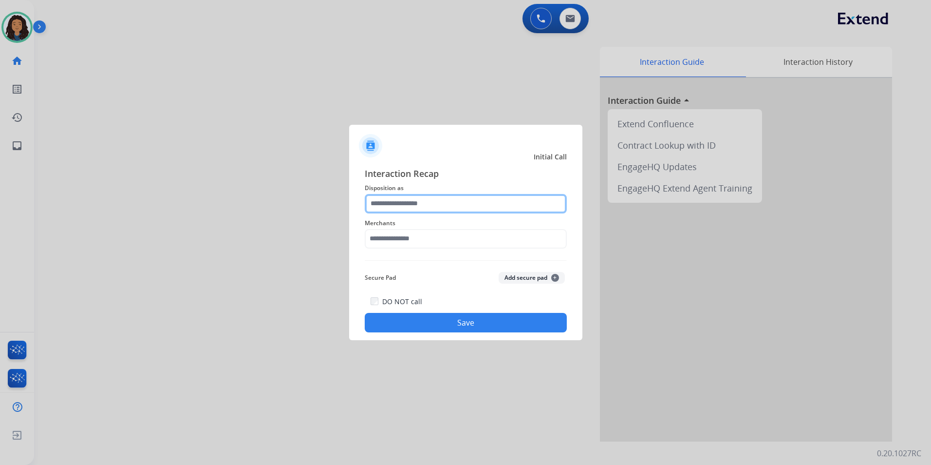
click at [451, 203] on input "text" at bounding box center [466, 203] width 202 height 19
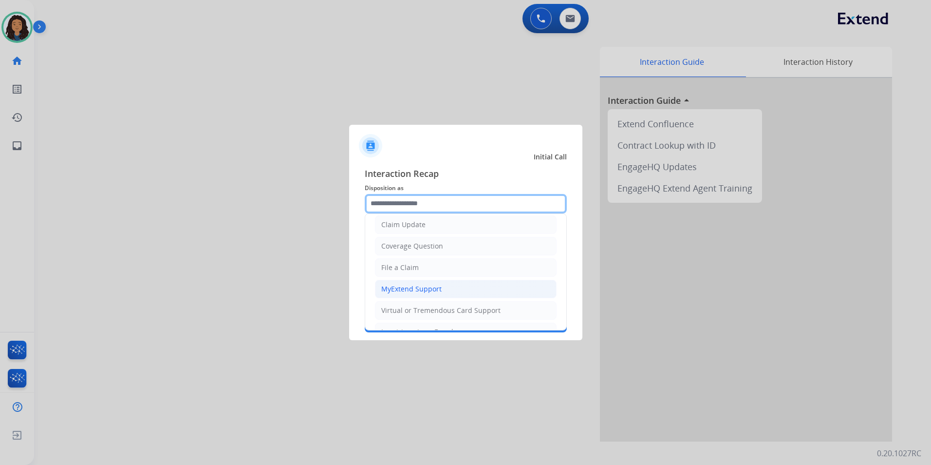
scroll to position [49, 0]
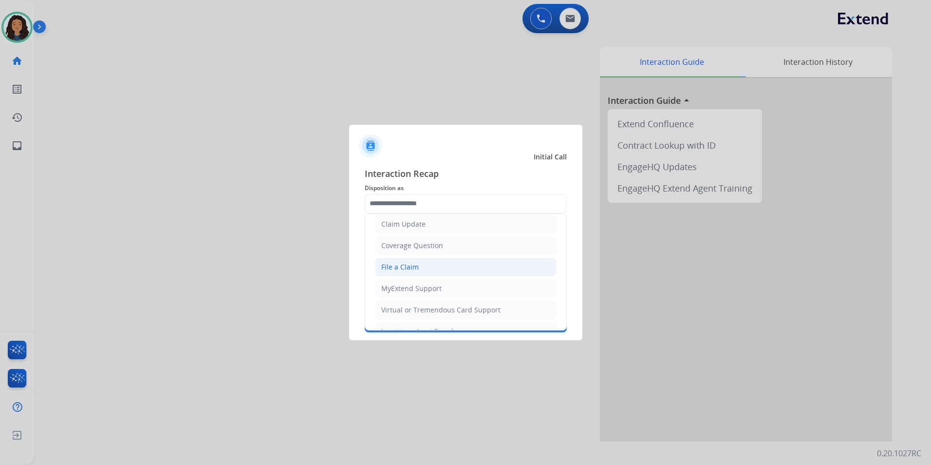
click at [413, 268] on div "File a Claim" at bounding box center [400, 267] width 38 height 10
type input "**********"
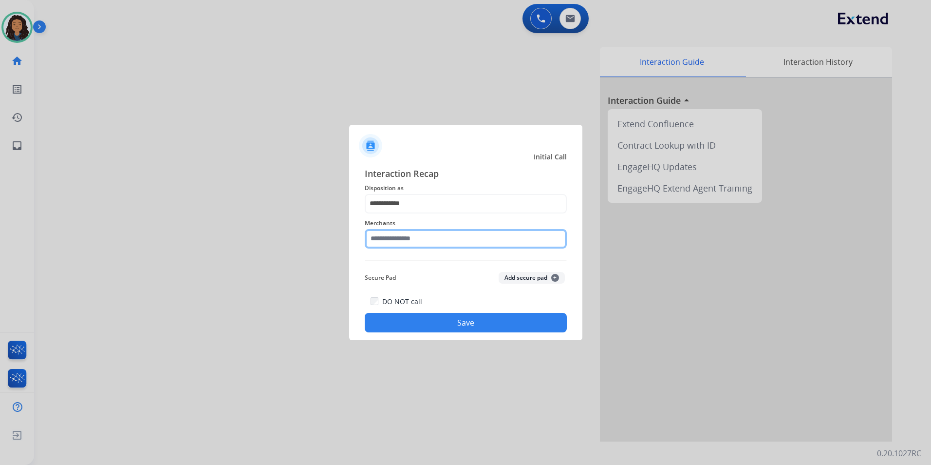
click at [424, 236] on input "text" at bounding box center [466, 238] width 202 height 19
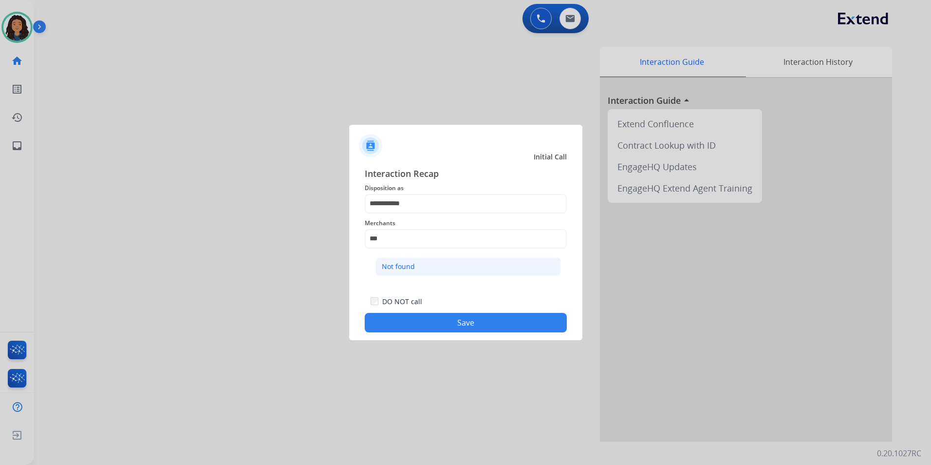
click at [429, 264] on li "Not found" at bounding box center [469, 266] width 186 height 19
type input "*********"
click at [417, 324] on button "Save" at bounding box center [466, 322] width 202 height 19
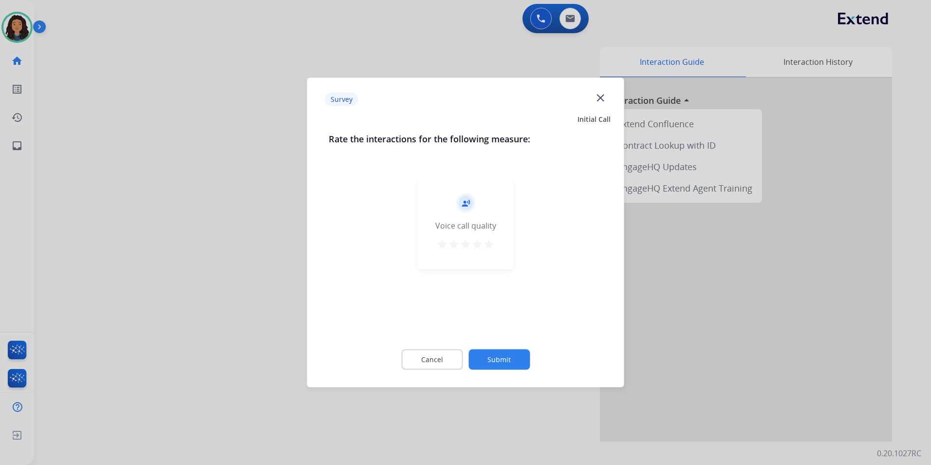
click at [212, 228] on div at bounding box center [465, 232] width 931 height 465
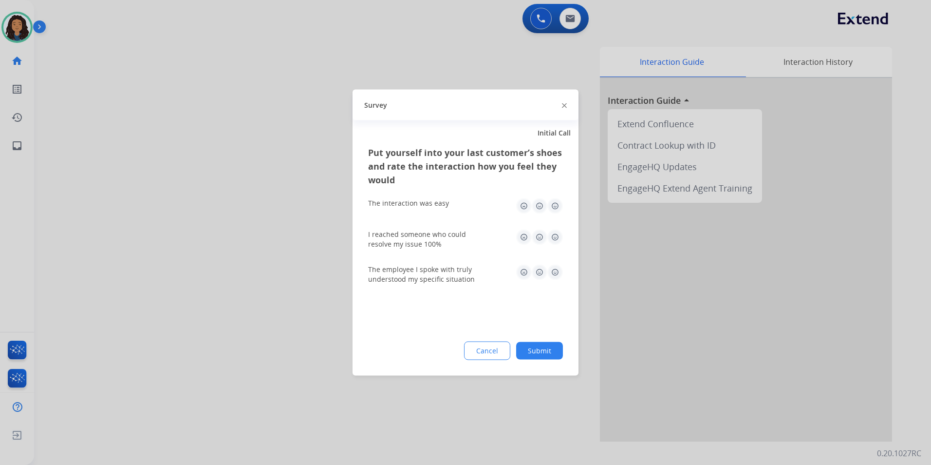
click at [212, 224] on div at bounding box center [465, 232] width 931 height 465
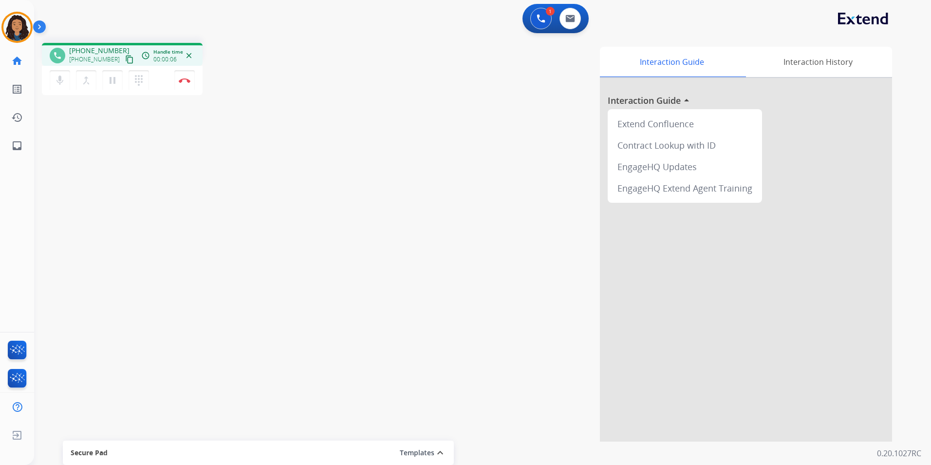
click at [125, 60] on mat-icon "content_copy" at bounding box center [129, 59] width 9 height 9
click at [189, 86] on button "Disconnect" at bounding box center [184, 80] width 20 height 20
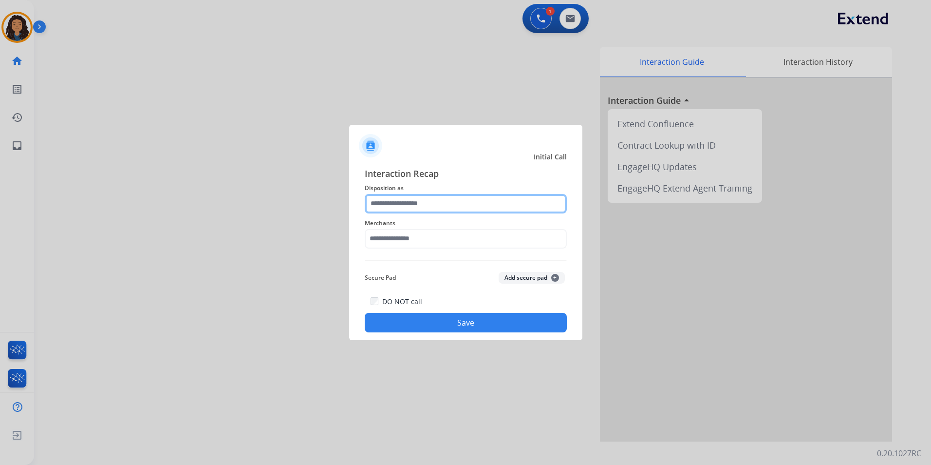
click at [418, 197] on input "text" at bounding box center [466, 203] width 202 height 19
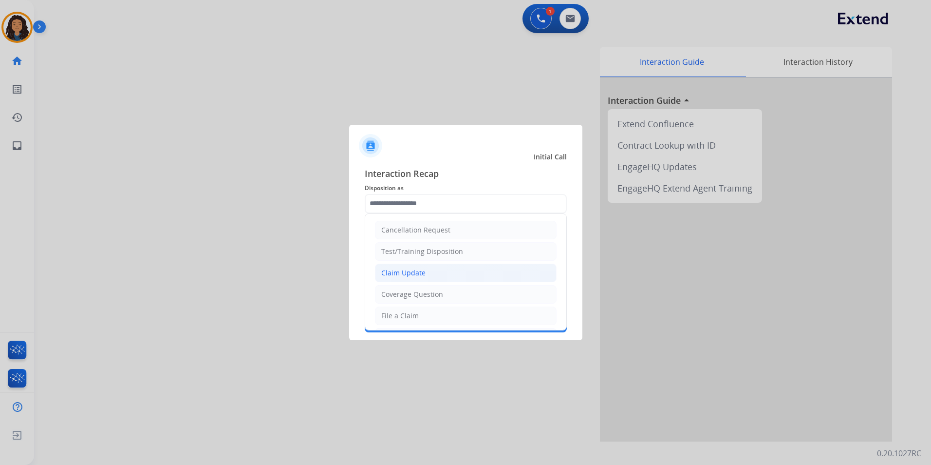
click at [419, 274] on div "Claim Update" at bounding box center [403, 273] width 44 height 10
type input "**********"
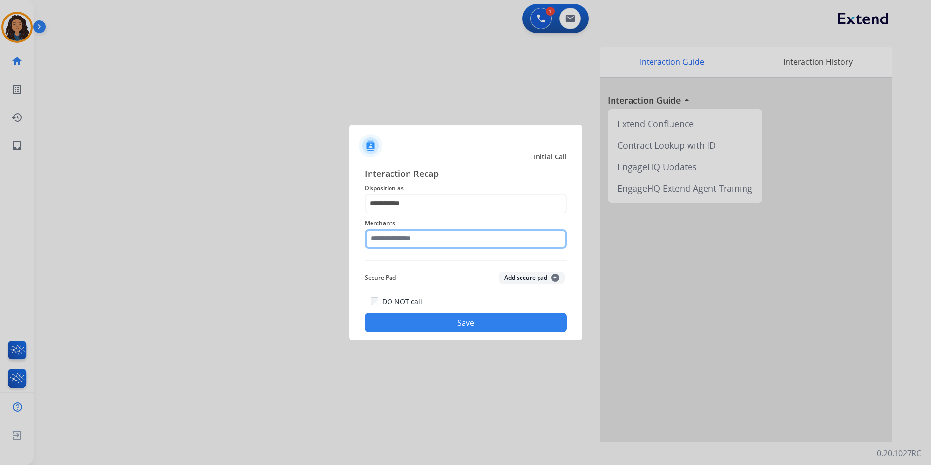
click at [403, 242] on input "text" at bounding box center [466, 238] width 202 height 19
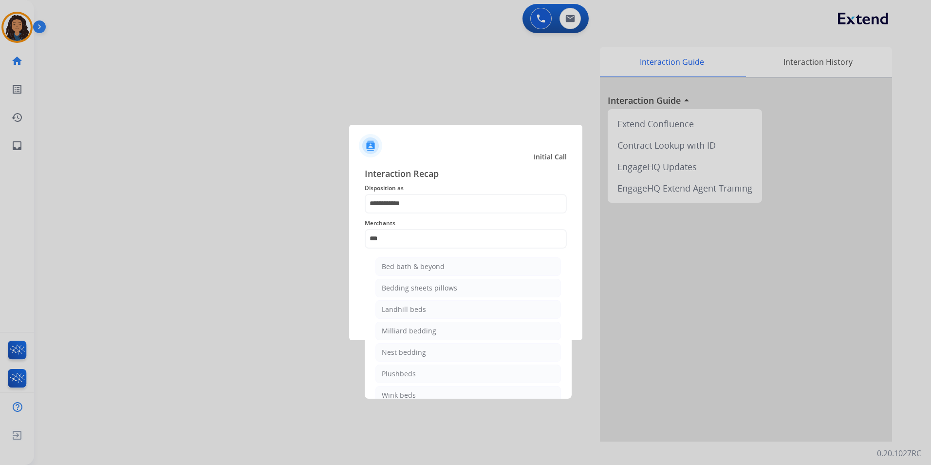
drag, startPoint x: 465, startPoint y: 262, endPoint x: 469, endPoint y: 287, distance: 25.6
click at [465, 263] on li "Bed bath & beyond" at bounding box center [469, 266] width 186 height 19
type input "**********"
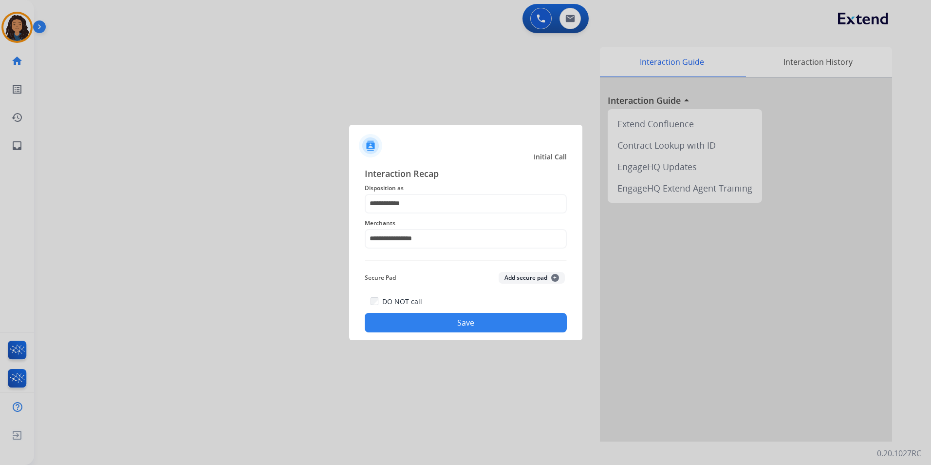
click at [456, 334] on div "**********" at bounding box center [465, 250] width 233 height 182
click at [465, 307] on div "DO NOT call Save" at bounding box center [466, 313] width 202 height 37
click at [465, 319] on button "Save" at bounding box center [466, 322] width 202 height 19
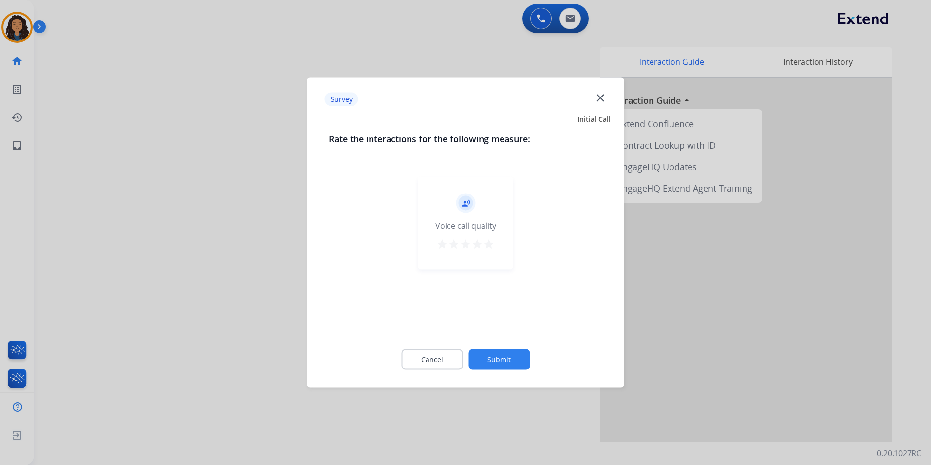
click at [187, 164] on div at bounding box center [465, 232] width 931 height 465
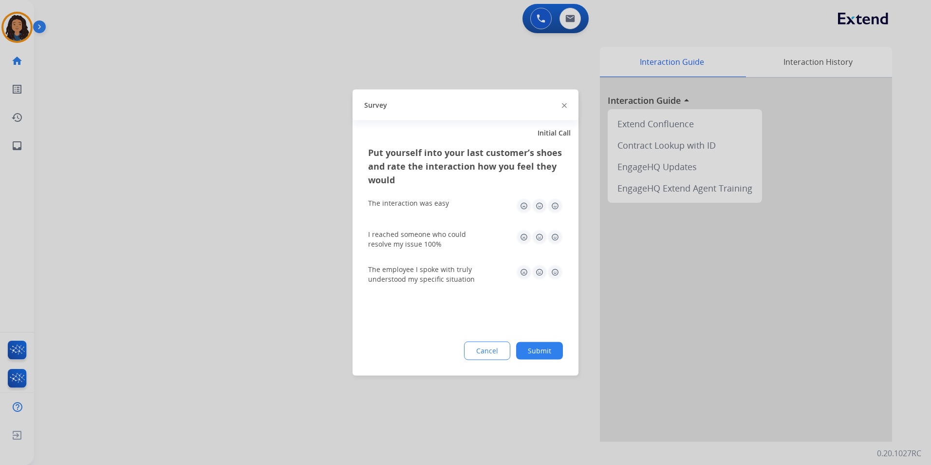
click at [190, 162] on div at bounding box center [465, 232] width 931 height 465
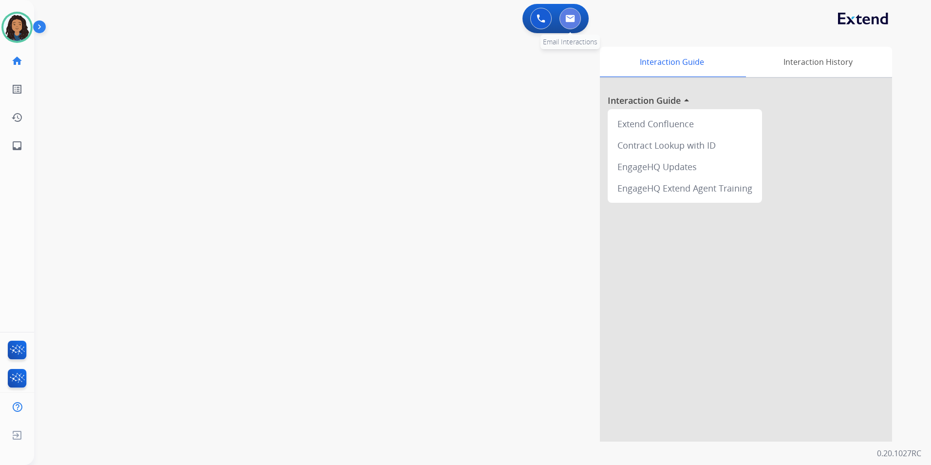
click at [574, 23] on button at bounding box center [570, 18] width 21 height 21
select select "**********"
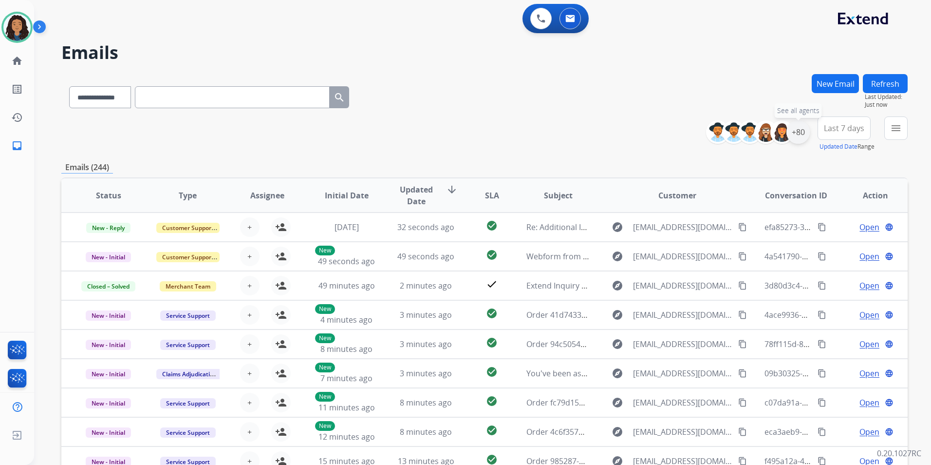
click at [807, 135] on div "+80" at bounding box center [798, 131] width 23 height 23
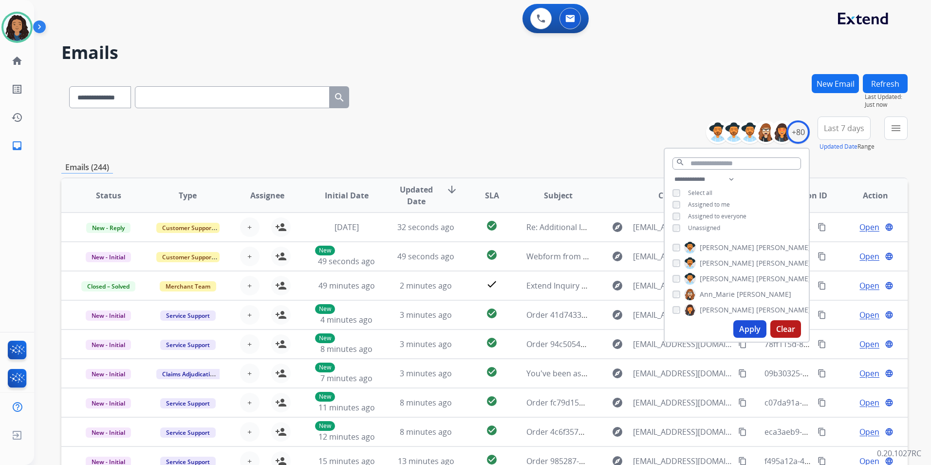
click at [704, 224] on span "Unassigned" at bounding box center [704, 228] width 32 height 8
click at [764, 331] on button "Apply" at bounding box center [750, 329] width 33 height 18
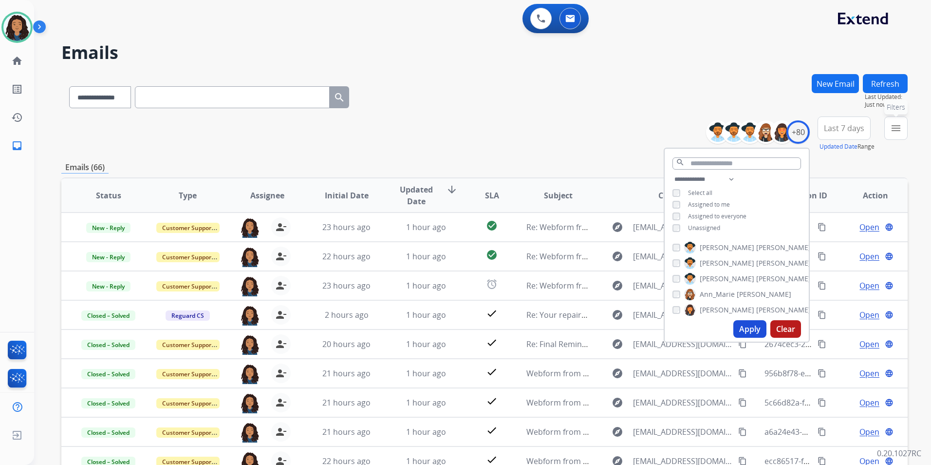
click at [900, 137] on button "menu Filters" at bounding box center [896, 127] width 23 height 23
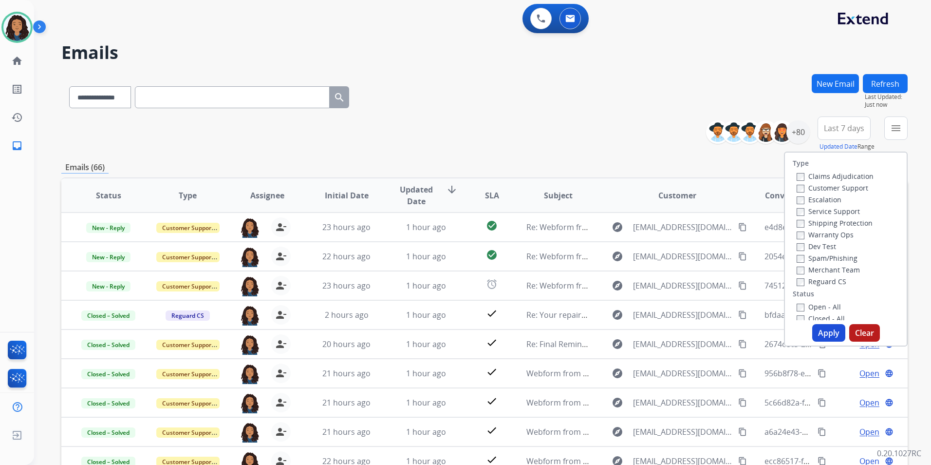
click at [854, 190] on label "Customer Support" at bounding box center [833, 187] width 72 height 9
click at [855, 227] on label "Shipping Protection" at bounding box center [835, 222] width 76 height 9
click at [825, 282] on label "Reguard CS" at bounding box center [822, 281] width 50 height 9
click at [819, 305] on label "Open - All" at bounding box center [819, 306] width 44 height 9
drag, startPoint x: 821, startPoint y: 331, endPoint x: 812, endPoint y: 327, distance: 10.0
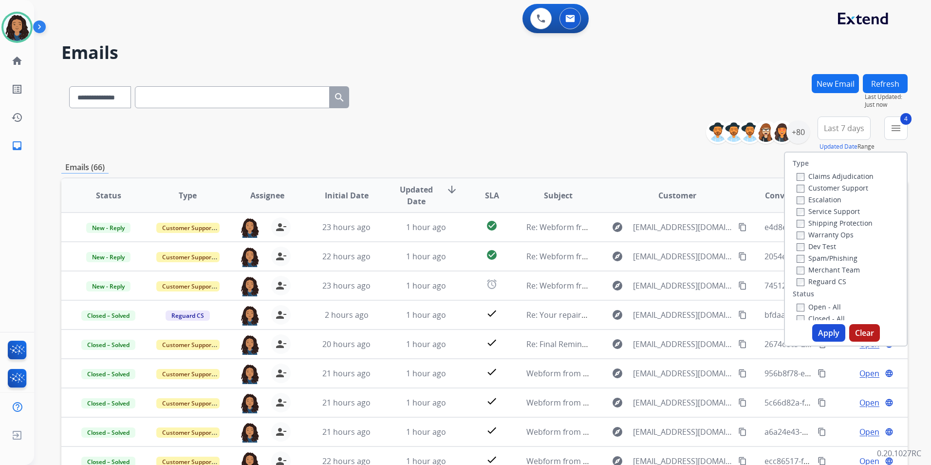
click at [822, 331] on button "Apply" at bounding box center [829, 333] width 33 height 18
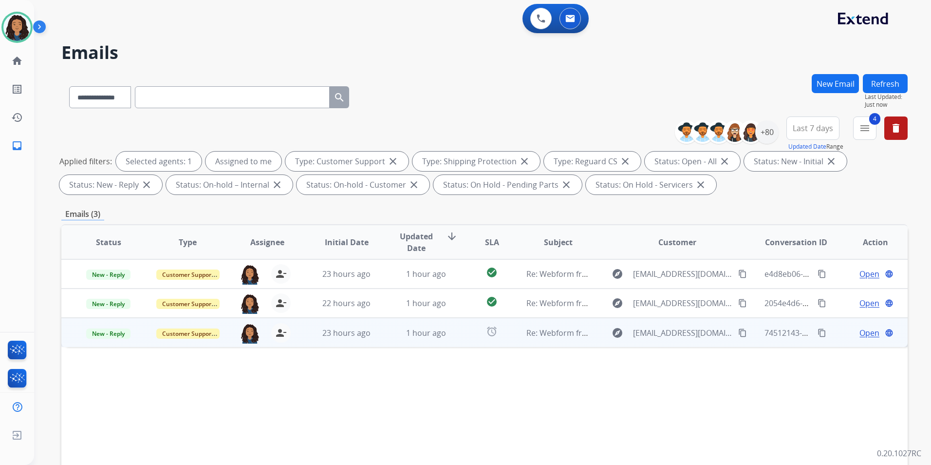
click at [860, 332] on span "Open" at bounding box center [870, 333] width 20 height 12
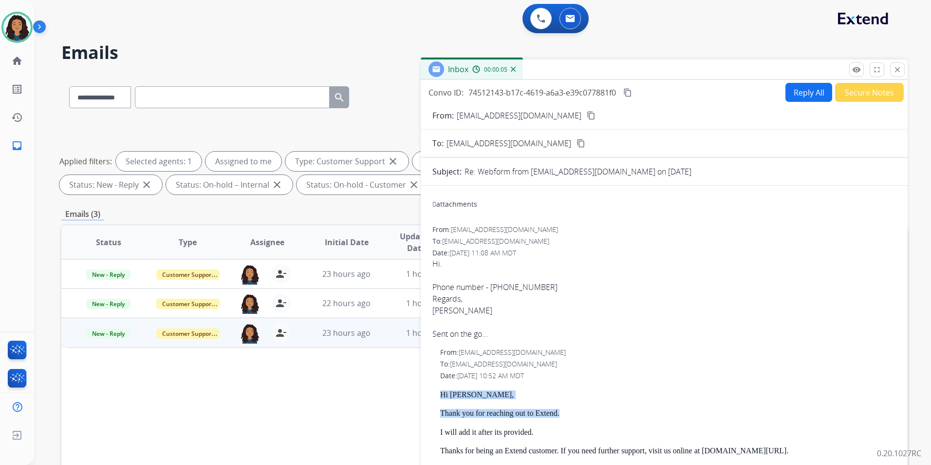
drag, startPoint x: 444, startPoint y: 394, endPoint x: 565, endPoint y: 409, distance: 121.8
drag, startPoint x: 565, startPoint y: 409, endPoint x: 551, endPoint y: 412, distance: 13.4
copy div "Hi Brenda, Thank you for reaching out to Extend."
click at [808, 91] on button "Reply All" at bounding box center [809, 92] width 47 height 19
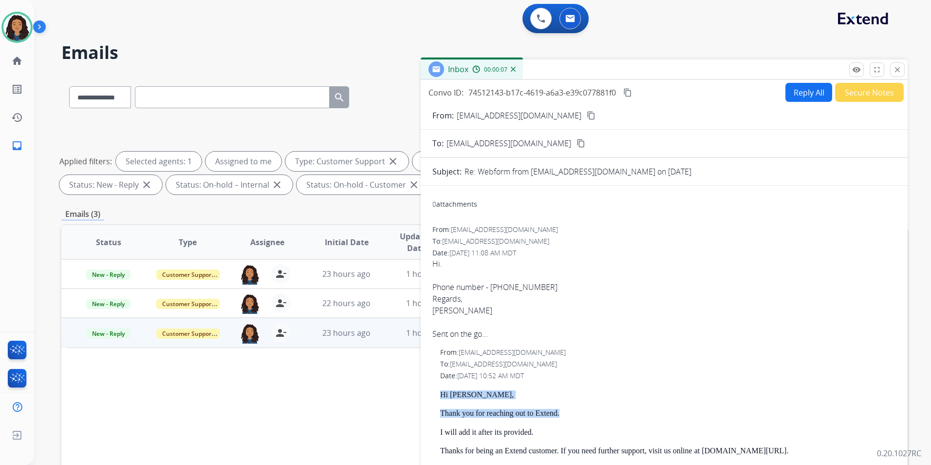
select select "**********"
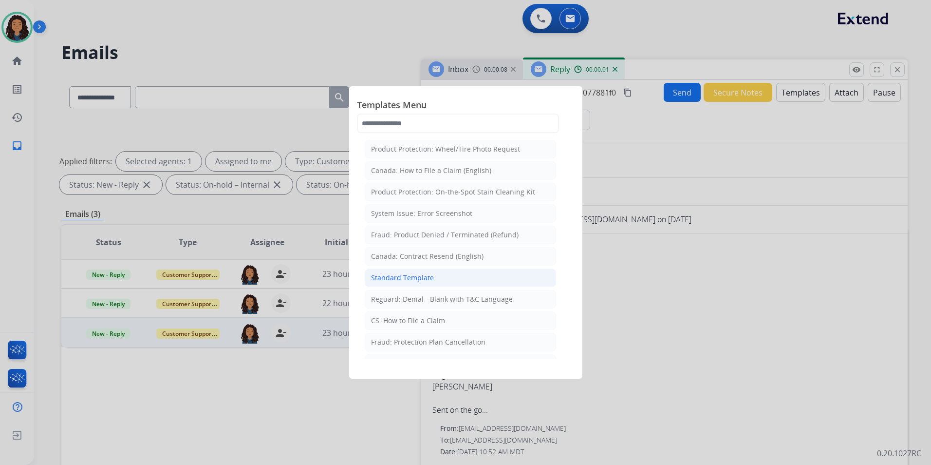
click at [448, 276] on li "Standard Template" at bounding box center [460, 277] width 191 height 19
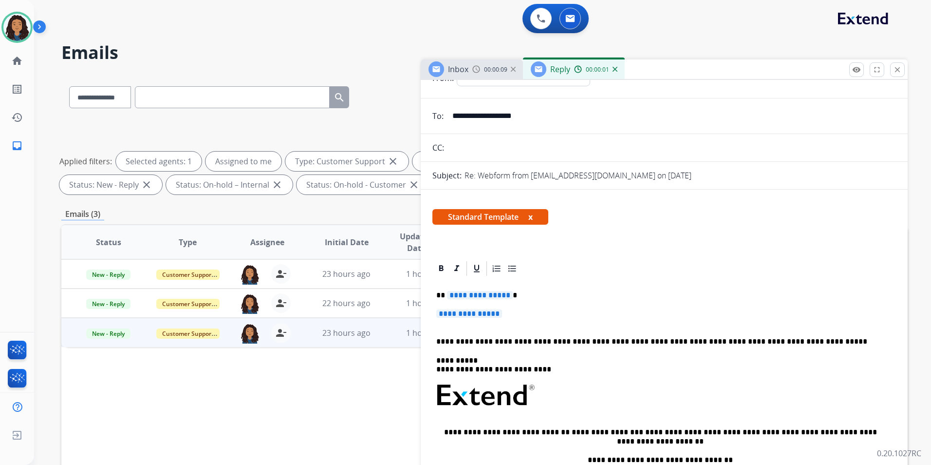
scroll to position [49, 0]
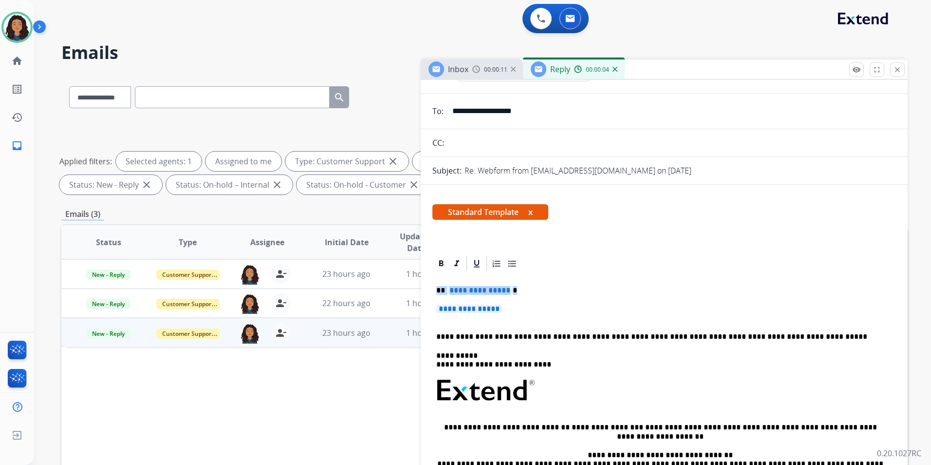
drag, startPoint x: 434, startPoint y: 289, endPoint x: 513, endPoint y: 305, distance: 80.5
click at [513, 305] on div "**********" at bounding box center [665, 413] width 464 height 282
paste div
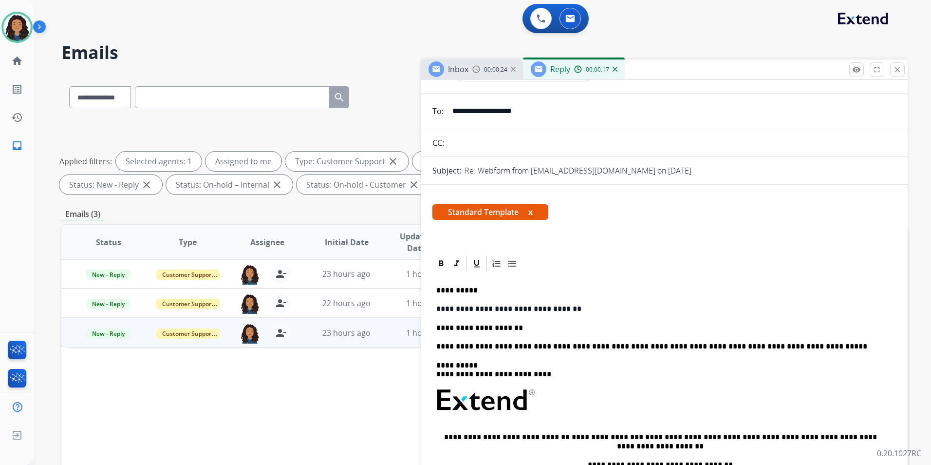
scroll to position [0, 0]
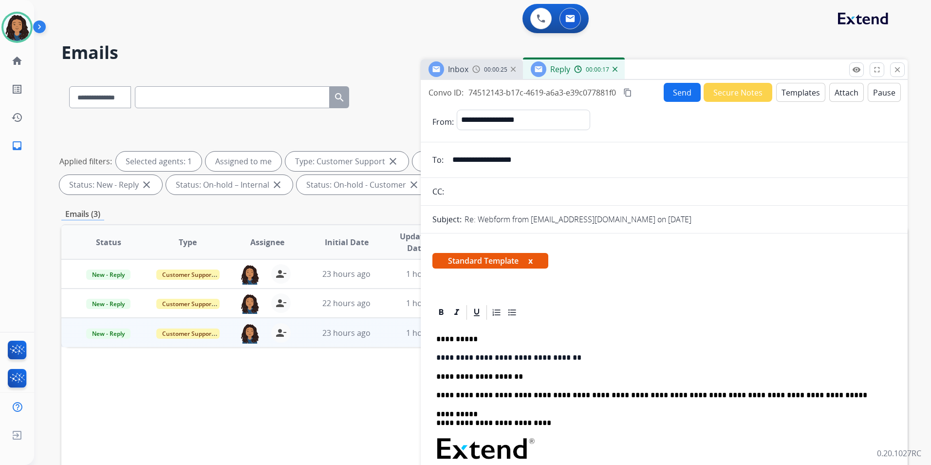
click at [664, 90] on button "Send" at bounding box center [682, 92] width 37 height 19
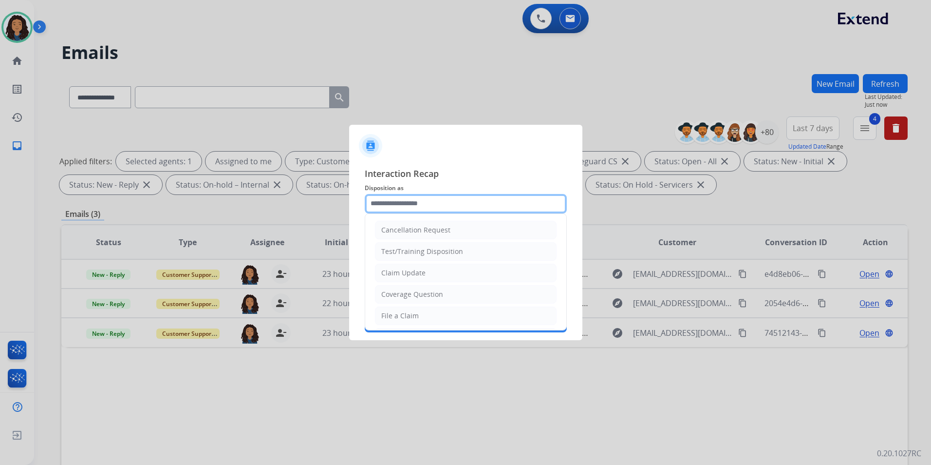
click at [479, 194] on input "text" at bounding box center [466, 203] width 202 height 19
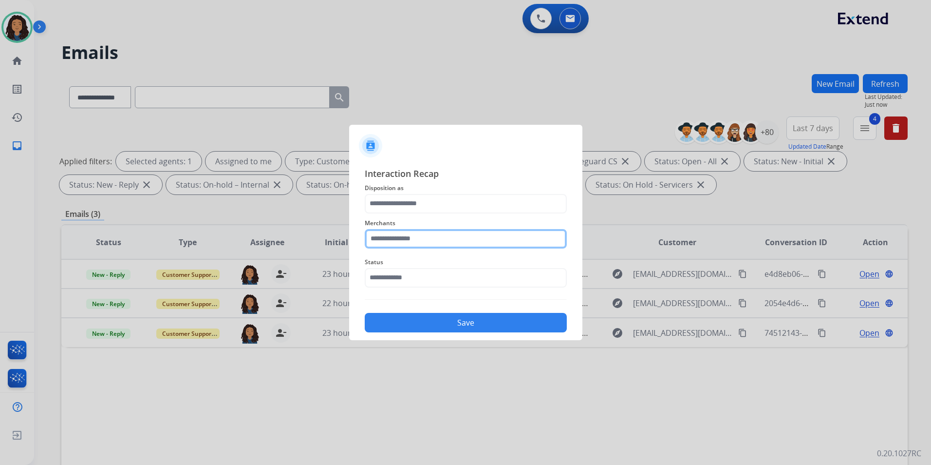
click at [417, 229] on input "text" at bounding box center [466, 238] width 202 height 19
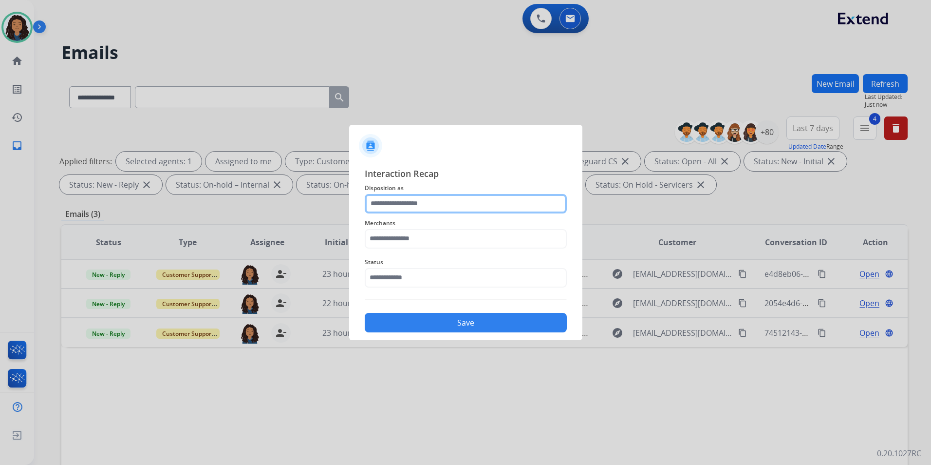
click at [436, 208] on input "text" at bounding box center [466, 203] width 202 height 19
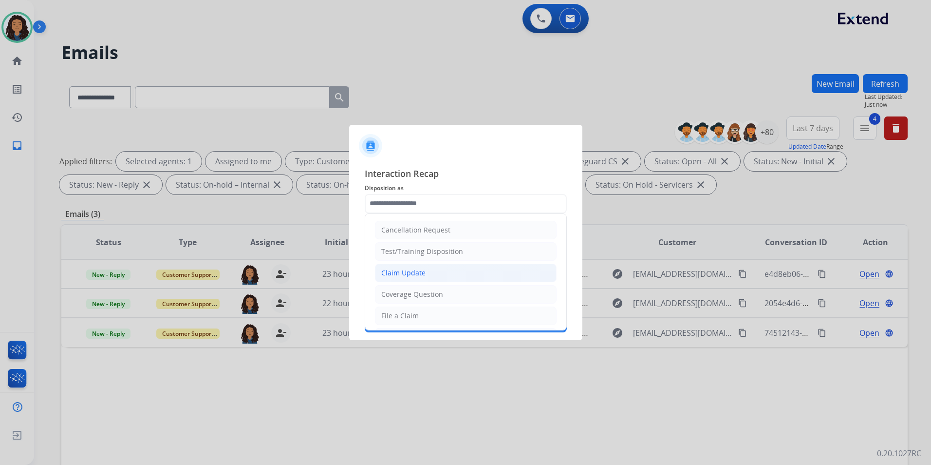
click at [421, 270] on div "Claim Update" at bounding box center [403, 273] width 44 height 10
type input "**********"
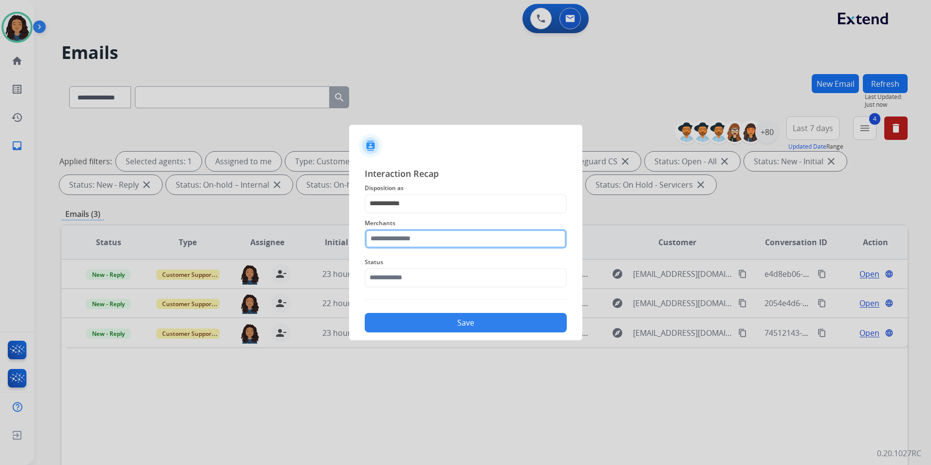
click at [420, 247] on input "text" at bounding box center [466, 238] width 202 height 19
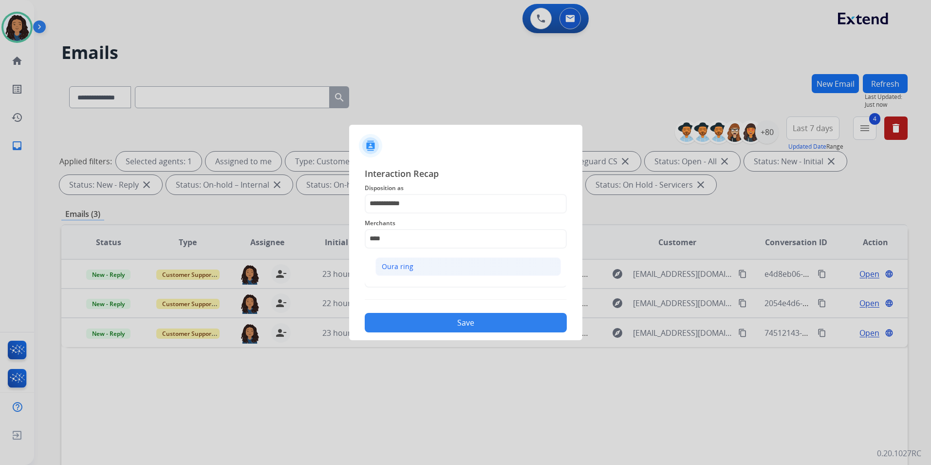
click at [390, 270] on div "Oura ring" at bounding box center [398, 267] width 32 height 10
type input "*********"
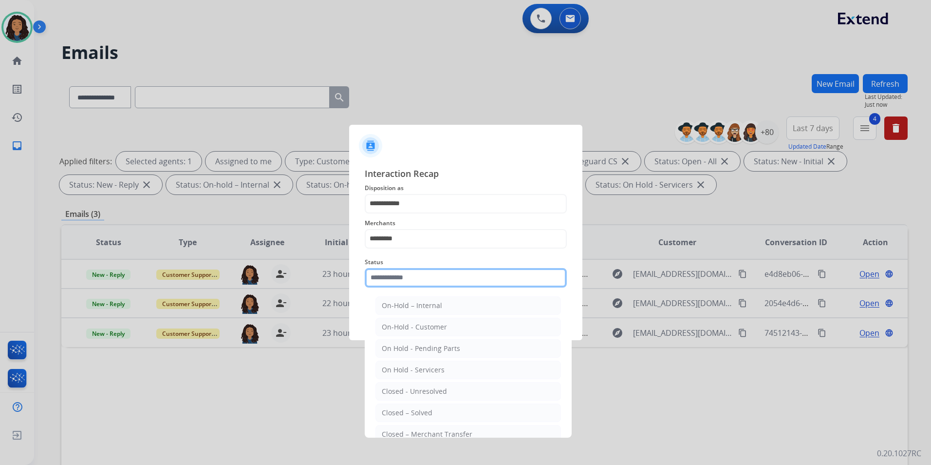
click at [390, 271] on input "text" at bounding box center [466, 277] width 202 height 19
click at [406, 416] on div "Closed – Solved" at bounding box center [407, 413] width 51 height 10
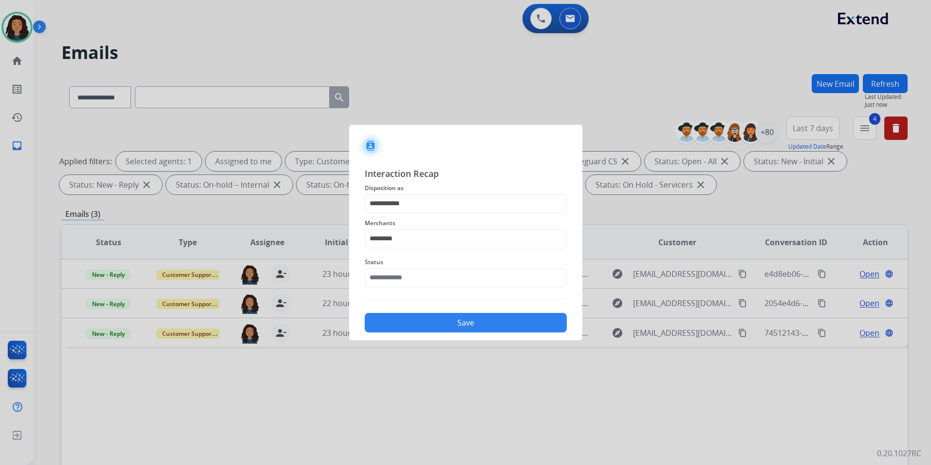
type input "**********"
click at [432, 316] on button "Save" at bounding box center [466, 322] width 202 height 19
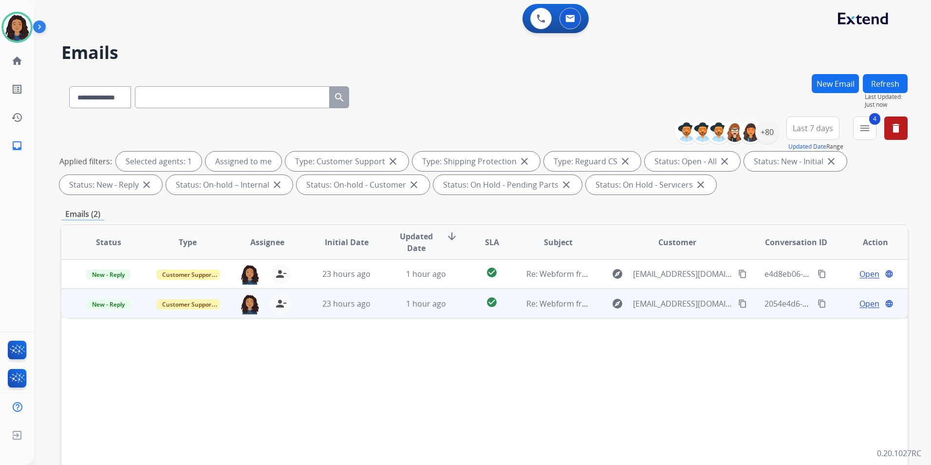
click at [864, 304] on span "Open" at bounding box center [870, 304] width 20 height 12
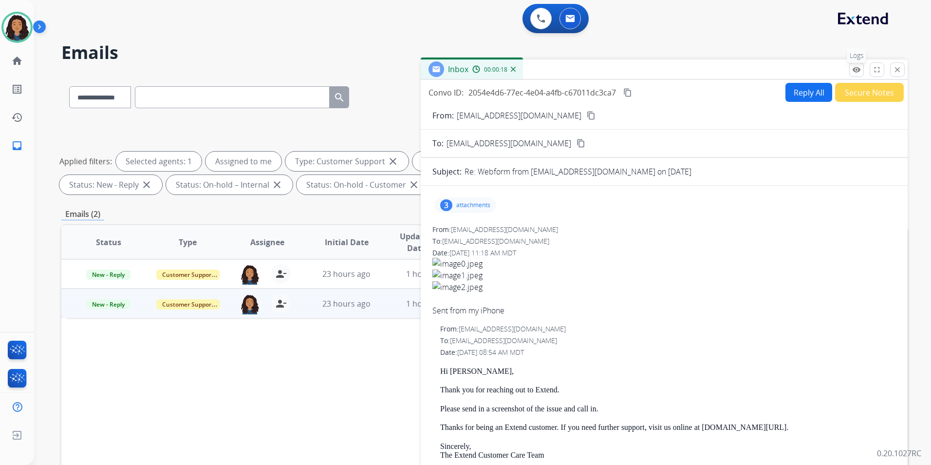
click at [860, 73] on mat-icon "remove_red_eye" at bounding box center [857, 69] width 9 height 9
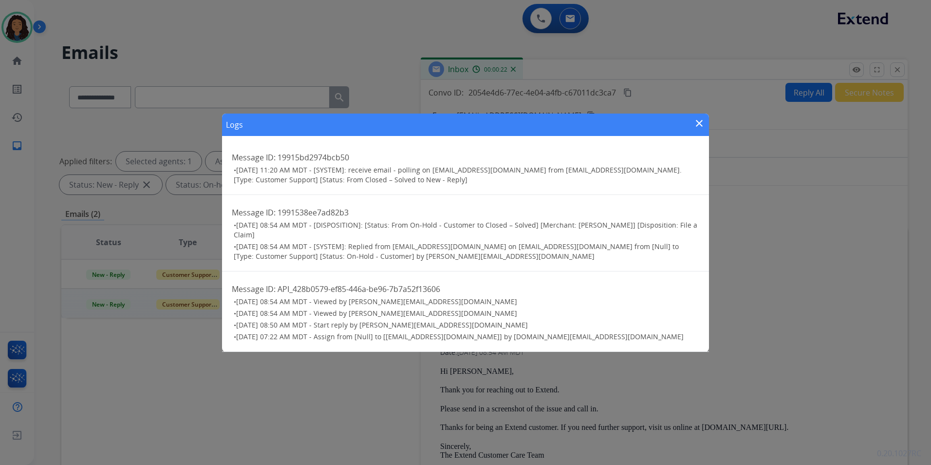
click at [692, 119] on div "Logs close" at bounding box center [465, 125] width 487 height 22
click at [700, 119] on mat-icon "close" at bounding box center [700, 123] width 12 height 12
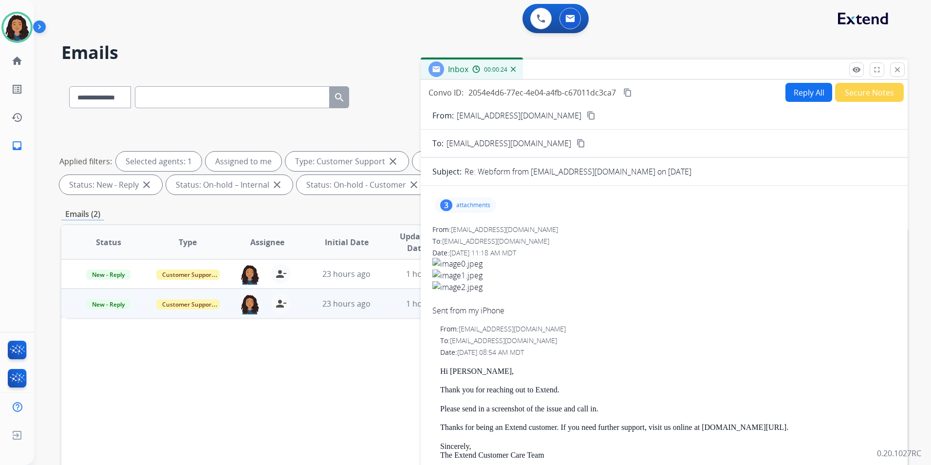
click at [587, 118] on mat-icon "content_copy" at bounding box center [591, 115] width 9 height 9
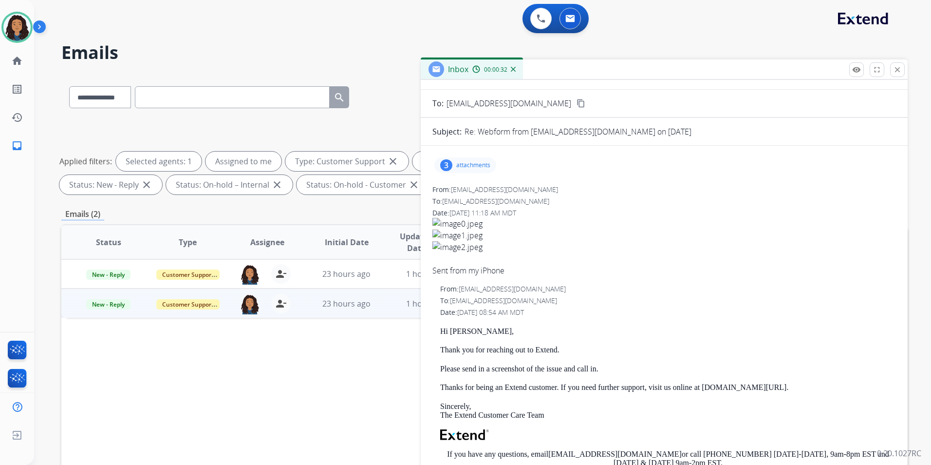
scroll to position [49, 0]
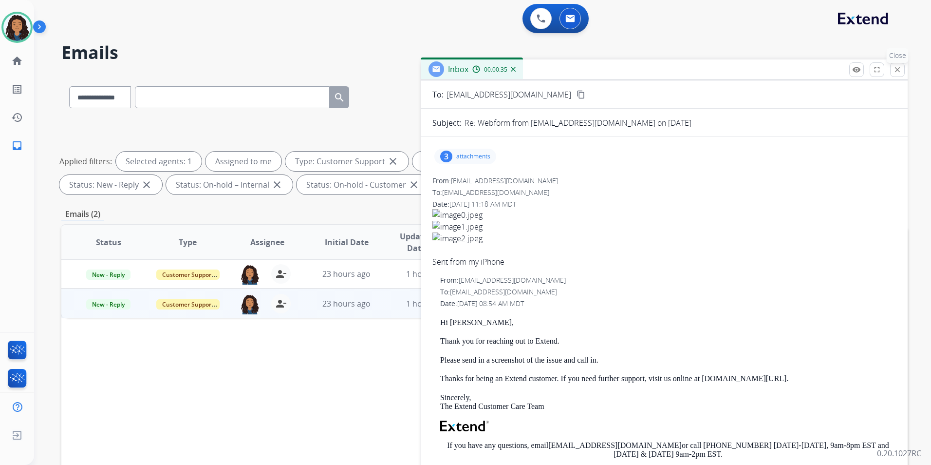
click at [895, 73] on mat-icon "close" at bounding box center [897, 69] width 9 height 9
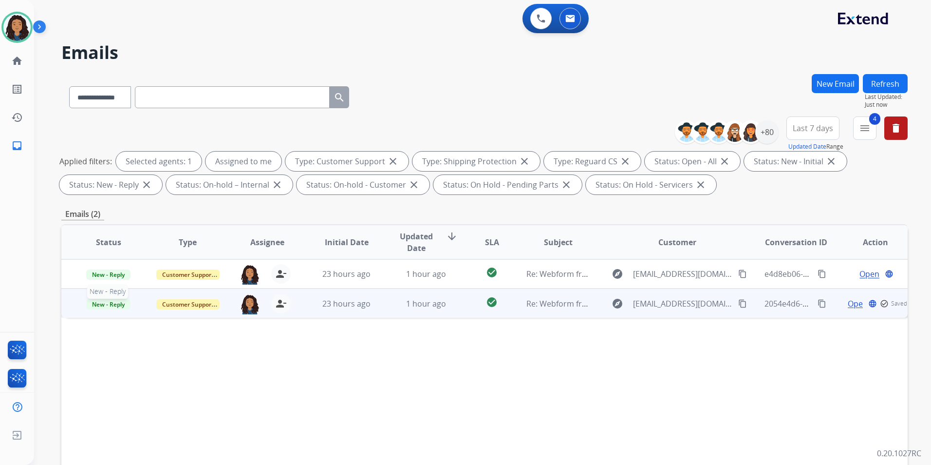
click at [109, 305] on span "New - Reply" at bounding box center [108, 304] width 44 height 10
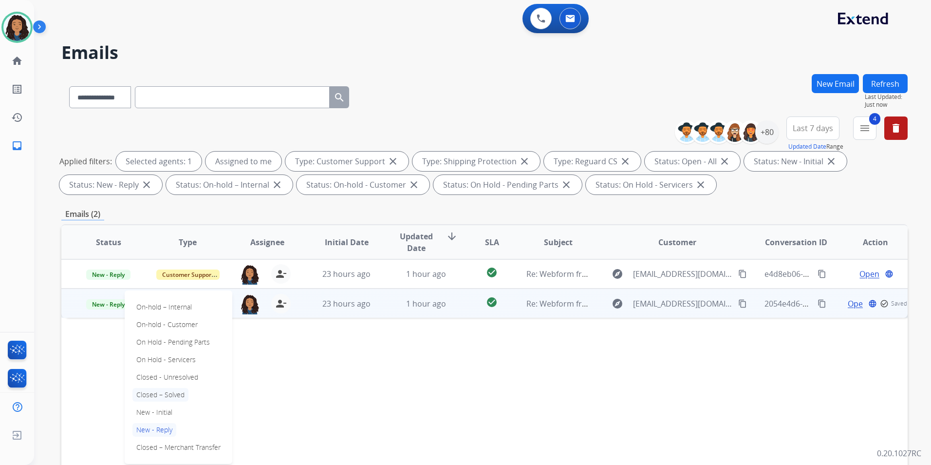
click at [173, 396] on p "Closed – Solved" at bounding box center [161, 395] width 56 height 14
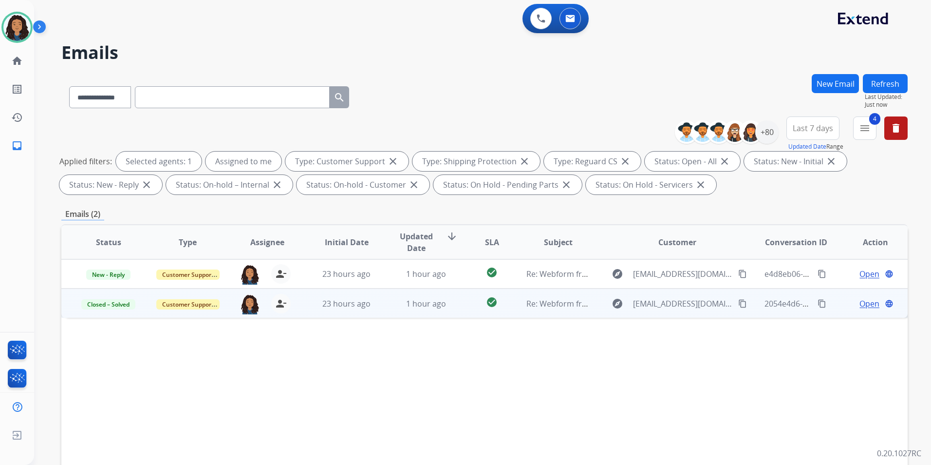
click at [869, 304] on span "Open" at bounding box center [870, 304] width 20 height 12
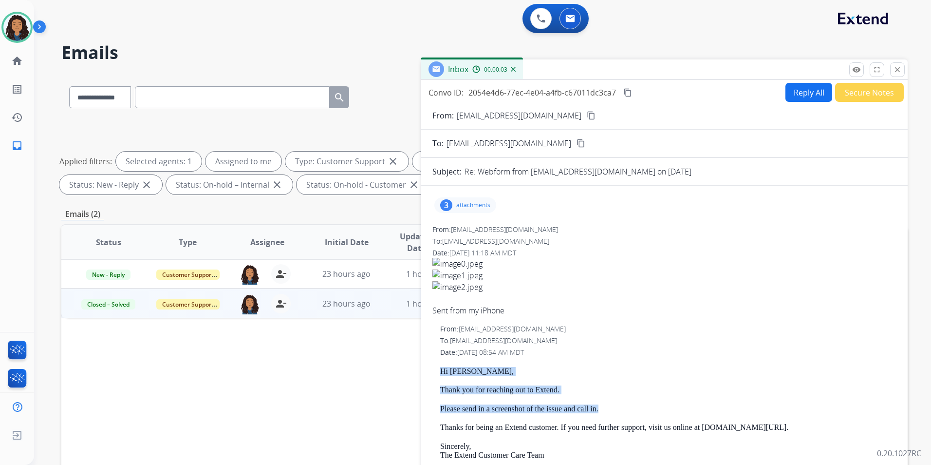
drag, startPoint x: 436, startPoint y: 367, endPoint x: 600, endPoint y: 409, distance: 169.4
click at [600, 409] on div "From: support@extend.com To: scrz0428@gmail.com Date: 09/04/2025 - 08:54 AM MDT…" at bounding box center [665, 465] width 464 height 282
drag, startPoint x: 600, startPoint y: 409, endPoint x: 586, endPoint y: 411, distance: 14.7
copy div "Hi Sonia, Thank you for reaching out to Extend. Please send in a screenshot of …"
click at [791, 95] on button "Reply All" at bounding box center [809, 92] width 47 height 19
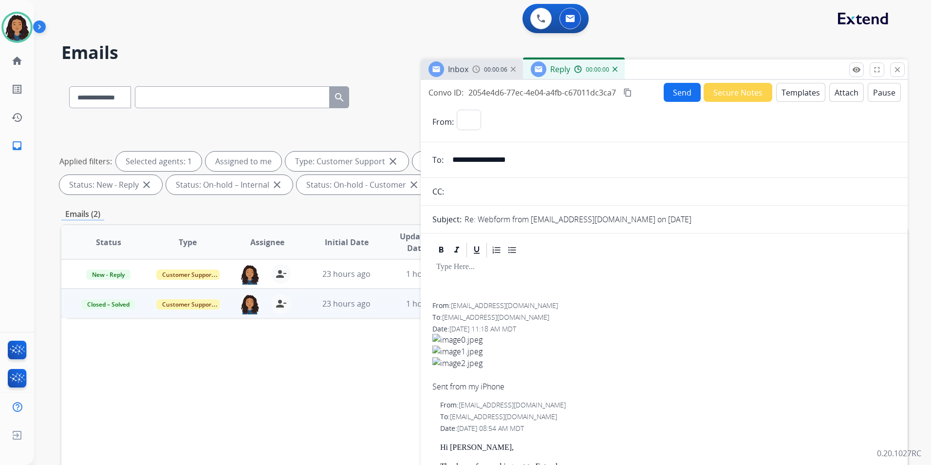
click at [791, 95] on button "Templates" at bounding box center [801, 92] width 49 height 19
select select "**********"
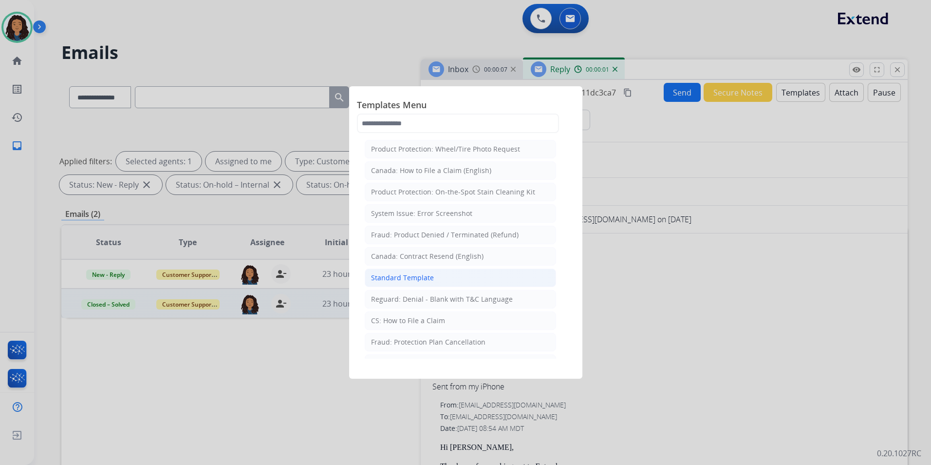
click at [468, 275] on li "Standard Template" at bounding box center [460, 277] width 191 height 19
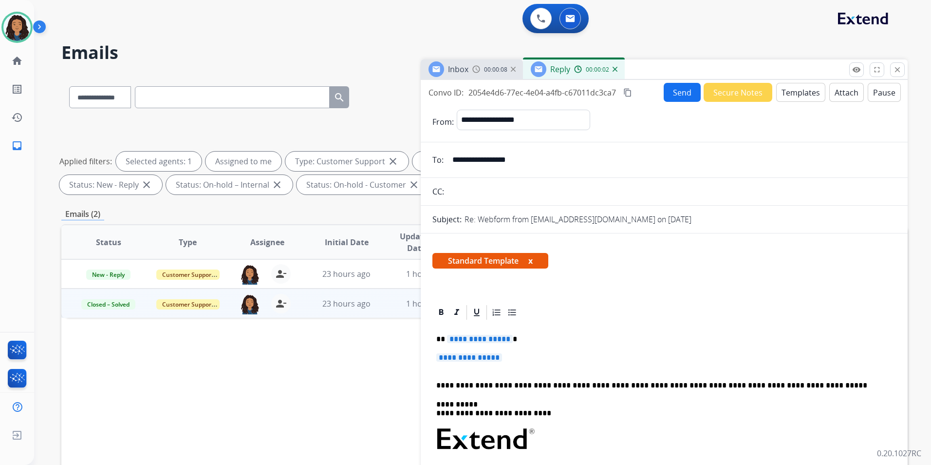
click at [438, 335] on p "**********" at bounding box center [661, 339] width 448 height 9
drag, startPoint x: 432, startPoint y: 339, endPoint x: 456, endPoint y: 340, distance: 24.9
drag, startPoint x: 437, startPoint y: 337, endPoint x: 520, endPoint y: 359, distance: 85.7
click at [520, 359] on div "**********" at bounding box center [665, 462] width 464 height 282
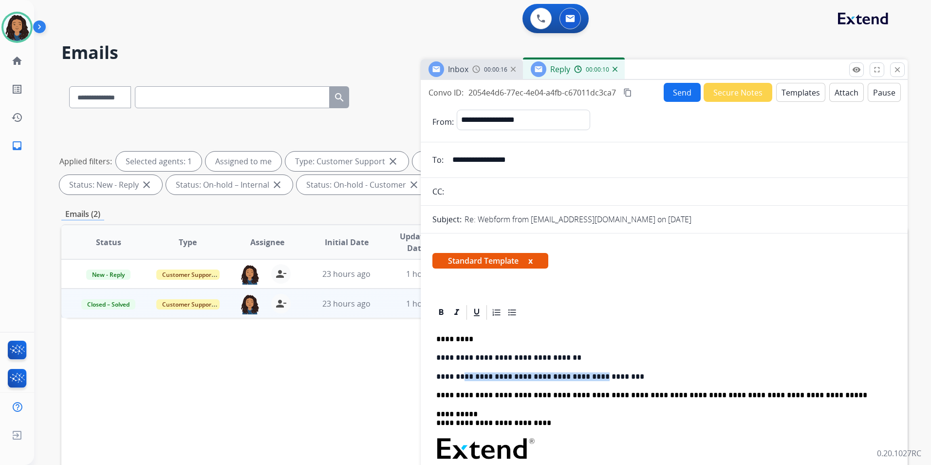
drag, startPoint x: 571, startPoint y: 377, endPoint x: 458, endPoint y: 376, distance: 113.5
click at [458, 376] on p "**********" at bounding box center [661, 376] width 448 height 9
click at [477, 374] on p "**********" at bounding box center [661, 376] width 448 height 9
click at [669, 97] on button "Send" at bounding box center [682, 92] width 37 height 19
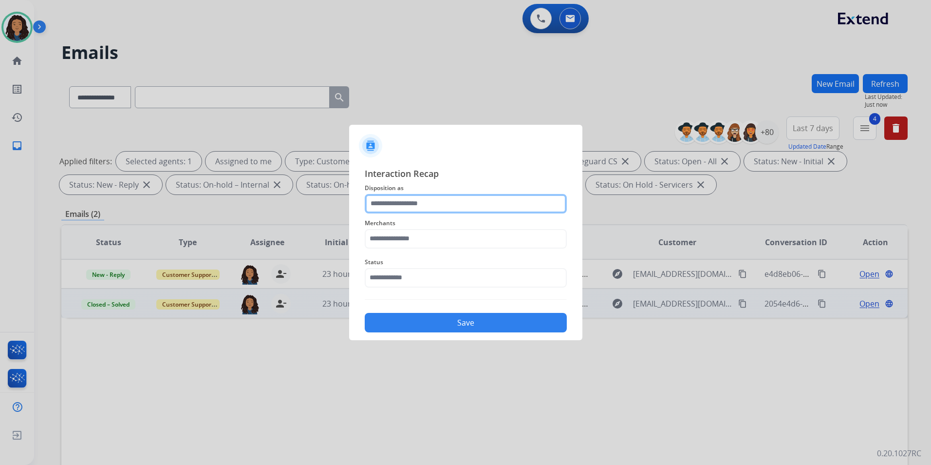
click at [419, 204] on input "text" at bounding box center [466, 203] width 202 height 19
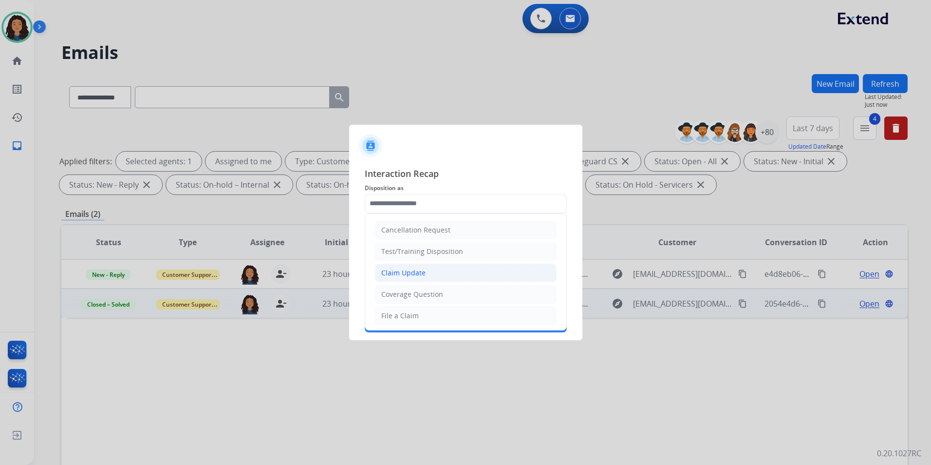
click at [440, 265] on li "Claim Update" at bounding box center [466, 273] width 182 height 19
type input "**********"
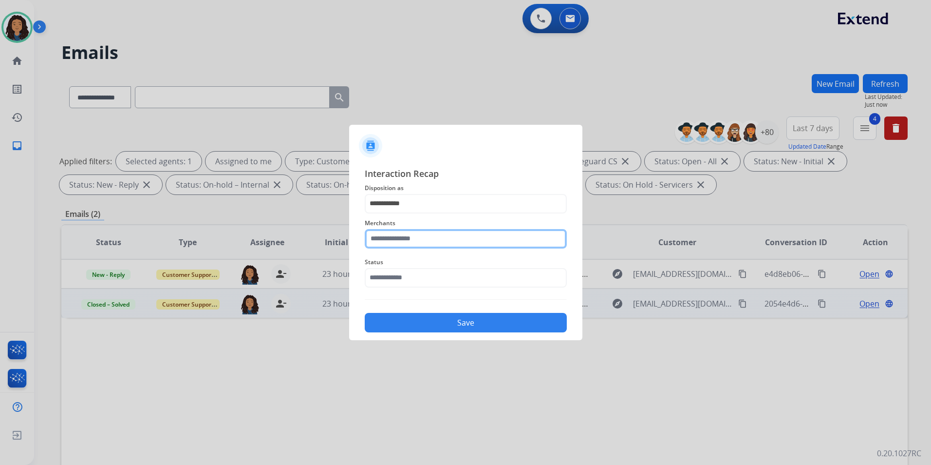
click at [418, 247] on input "text" at bounding box center [466, 238] width 202 height 19
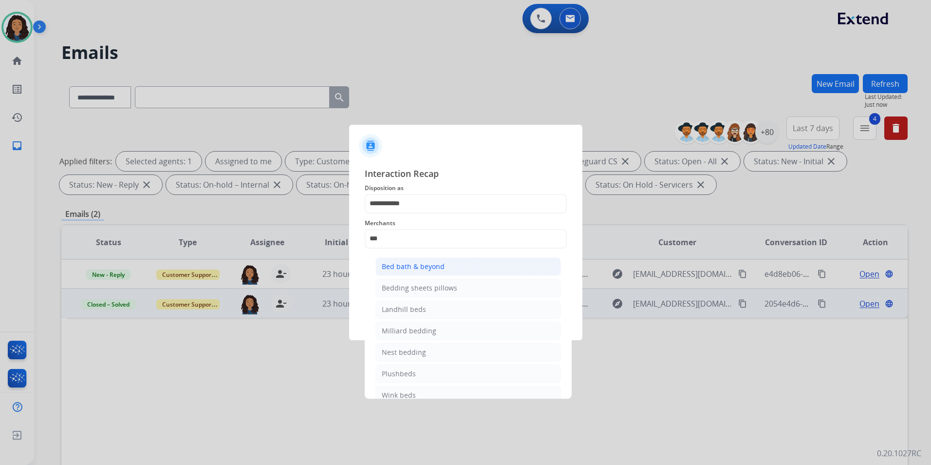
click at [444, 275] on li "Bed bath & beyond" at bounding box center [469, 266] width 186 height 19
type input "**********"
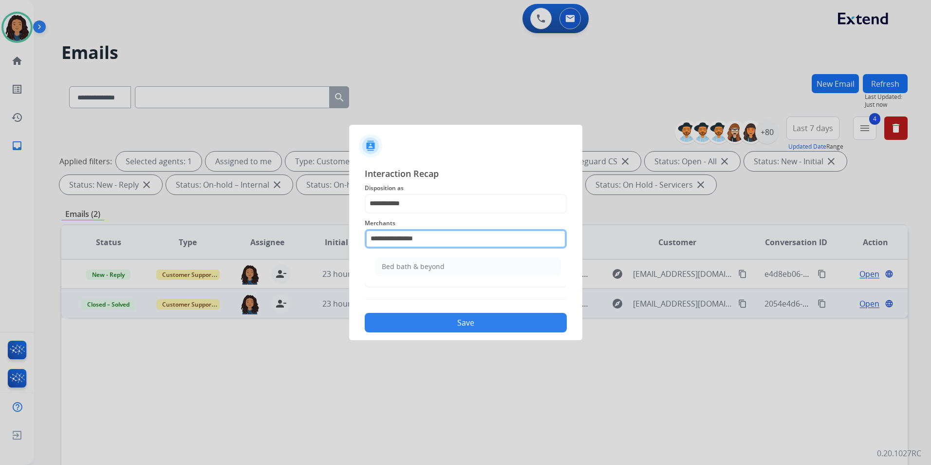
drag, startPoint x: 460, startPoint y: 241, endPoint x: 236, endPoint y: 244, distance: 223.6
click at [0, 244] on app-contact-recap-modal "**********" at bounding box center [0, 232] width 0 height 465
drag, startPoint x: 427, startPoint y: 274, endPoint x: 418, endPoint y: 272, distance: 9.1
click at [427, 275] on li "Bed bath & beyond" at bounding box center [469, 266] width 186 height 19
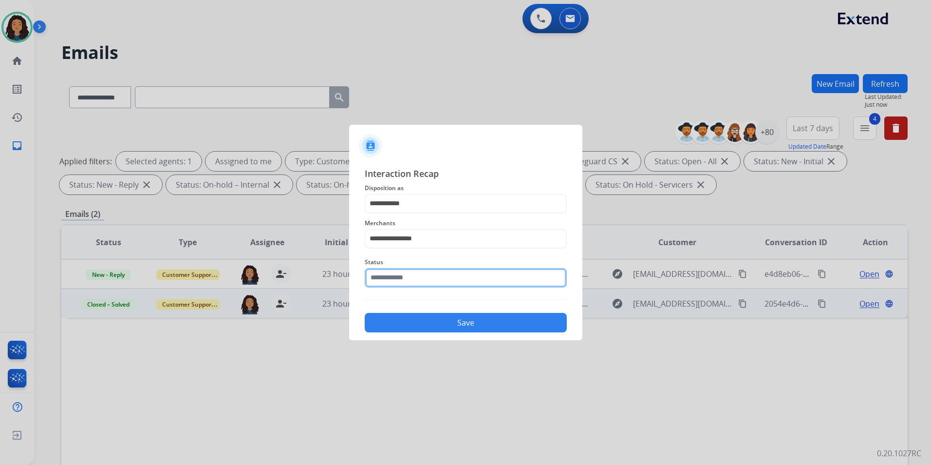
click at [418, 271] on input "text" at bounding box center [466, 277] width 202 height 19
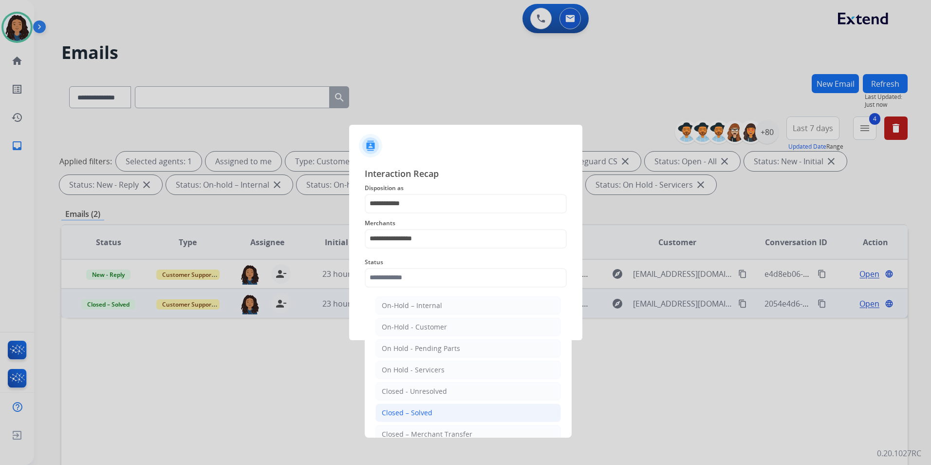
click at [427, 405] on li "Closed – Solved" at bounding box center [469, 412] width 186 height 19
type input "**********"
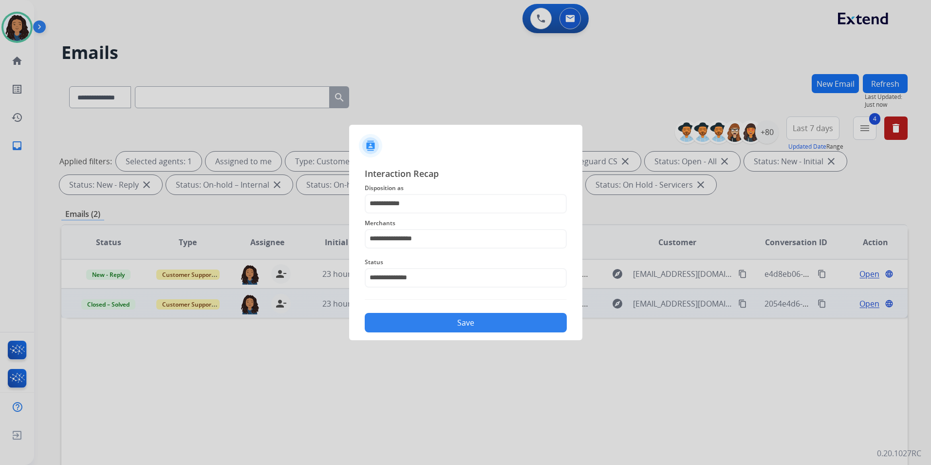
click at [440, 325] on button "Save" at bounding box center [466, 322] width 202 height 19
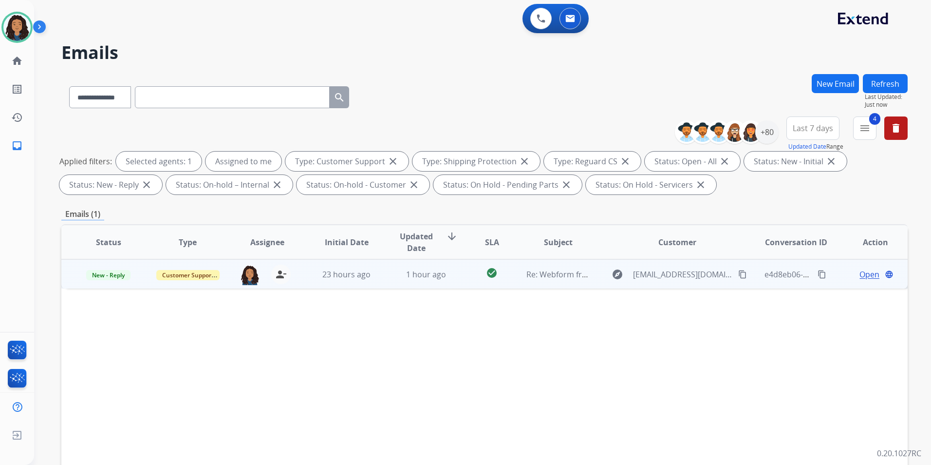
click at [865, 275] on span "Open" at bounding box center [870, 274] width 20 height 12
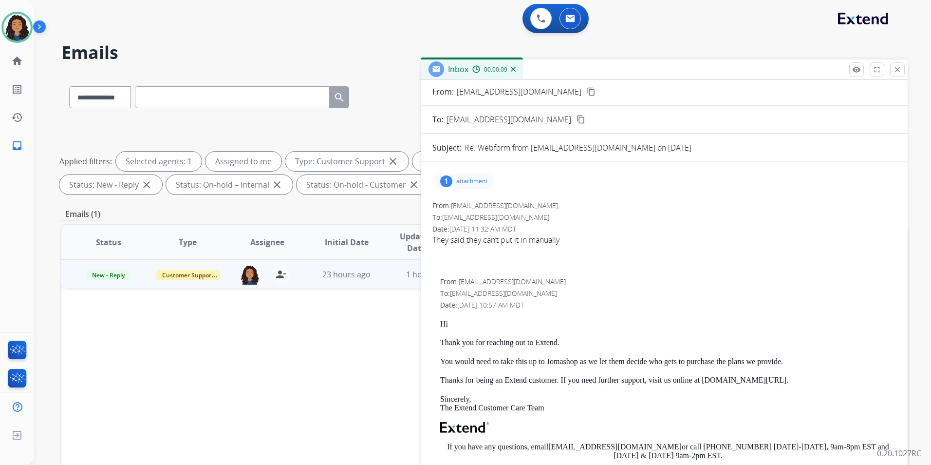
scroll to position [0, 0]
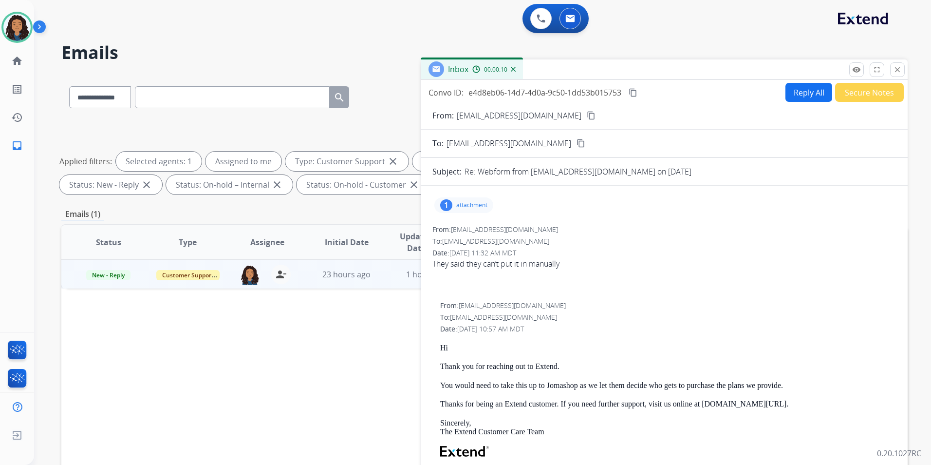
click at [799, 95] on button "Reply All" at bounding box center [809, 92] width 47 height 19
select select "**********"
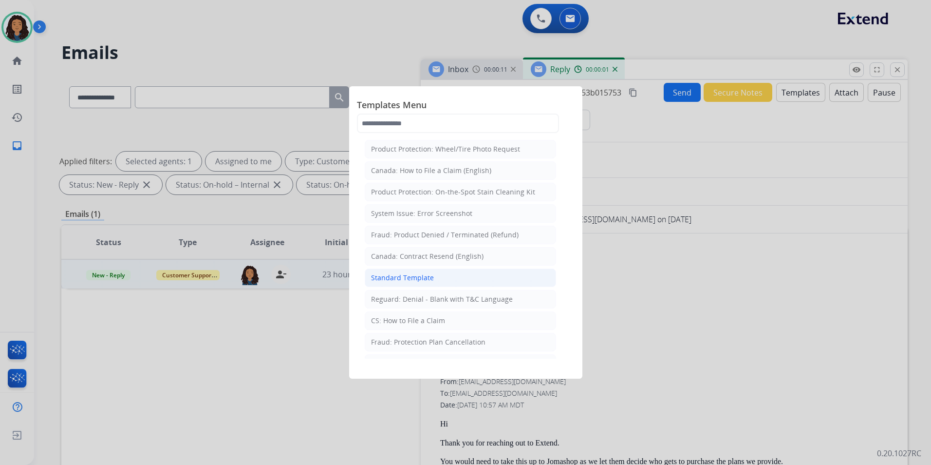
click at [449, 280] on li "Standard Template" at bounding box center [460, 277] width 191 height 19
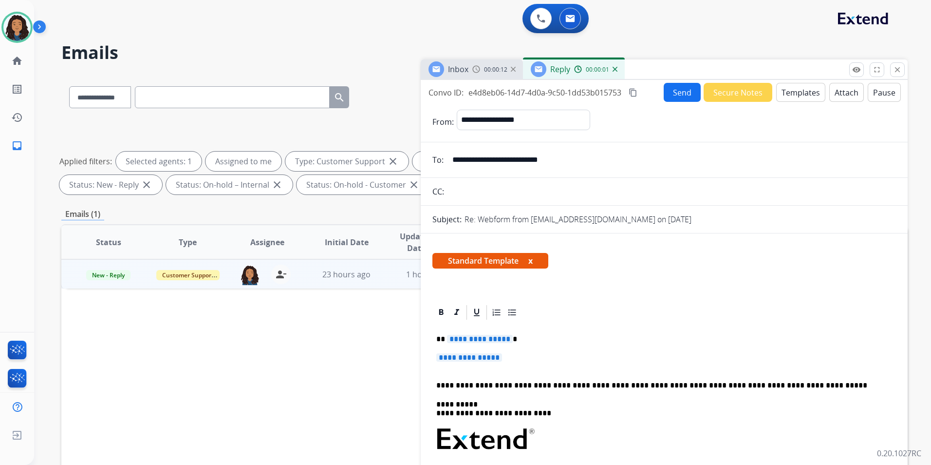
click at [437, 62] on div at bounding box center [437, 69] width 16 height 16
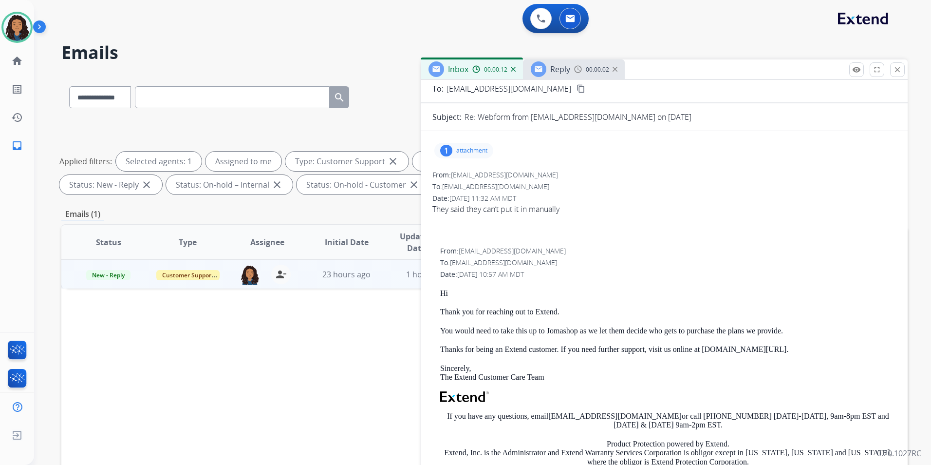
scroll to position [97, 0]
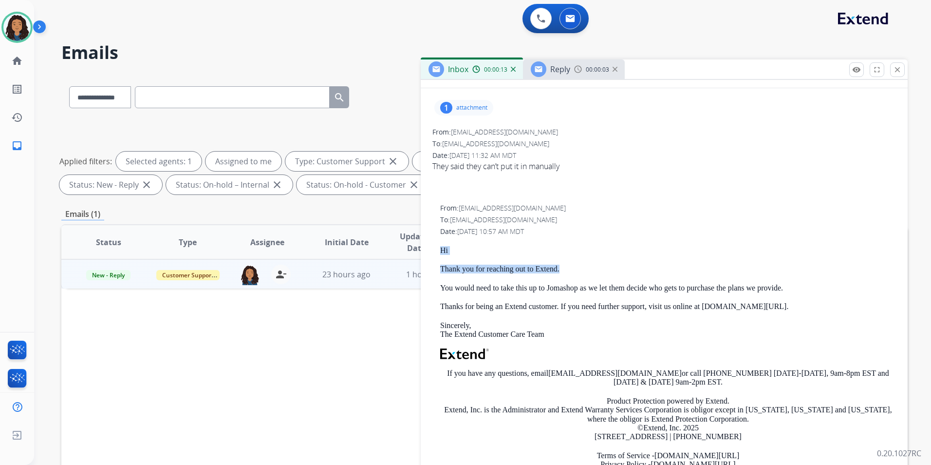
drag, startPoint x: 437, startPoint y: 248, endPoint x: 571, endPoint y: 258, distance: 134.3
click at [571, 258] on div "From: support@extend.com To: paddies.67.poodles@icloud.com Date: 09/04/2025 - 1…" at bounding box center [665, 344] width 464 height 282
drag, startPoint x: 571, startPoint y: 258, endPoint x: 537, endPoint y: 268, distance: 35.6
copy div "Hi Thank you for reaching out to Extend."
click at [540, 74] on div at bounding box center [539, 69] width 16 height 16
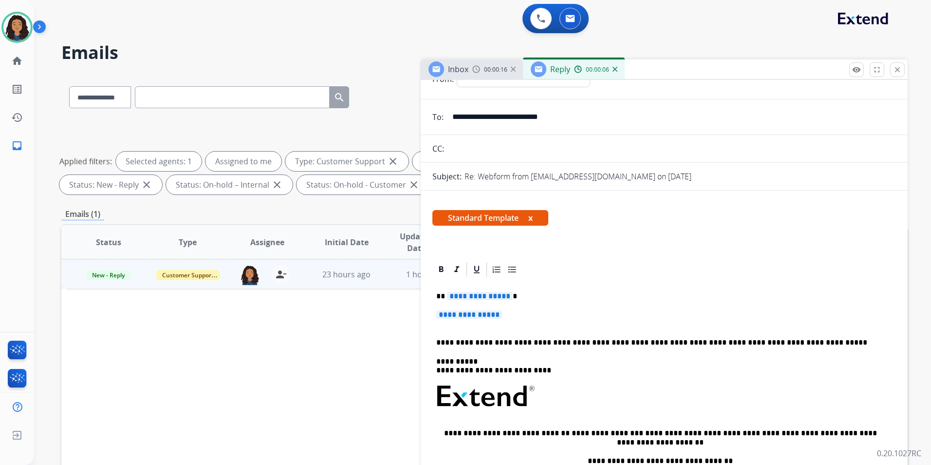
scroll to position [49, 0]
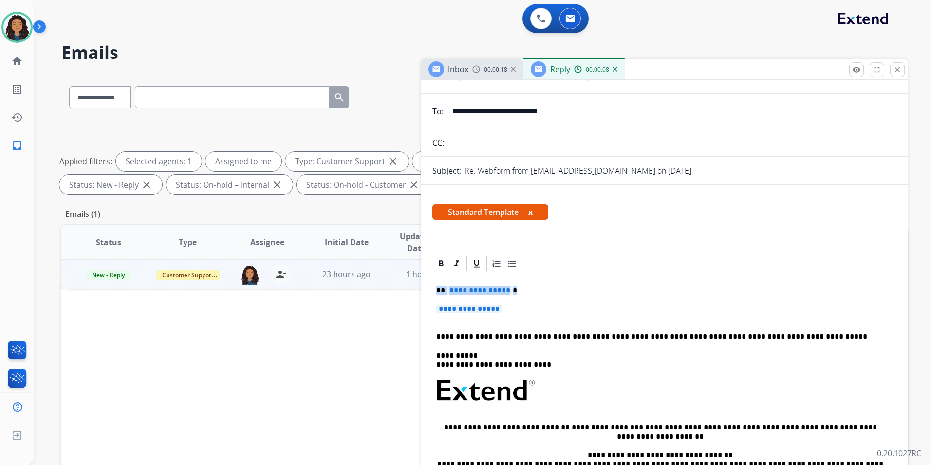
drag, startPoint x: 436, startPoint y: 289, endPoint x: 550, endPoint y: 313, distance: 116.5
click at [550, 313] on div "**********" at bounding box center [665, 413] width 464 height 282
paste div
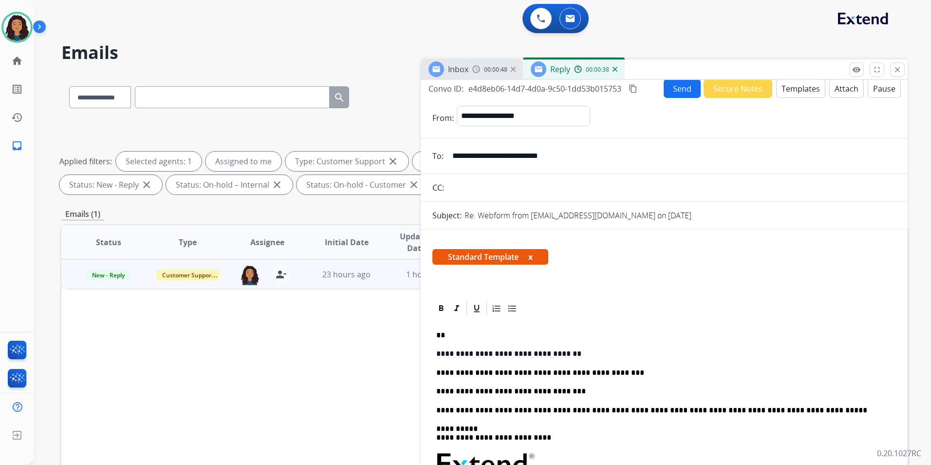
scroll to position [0, 0]
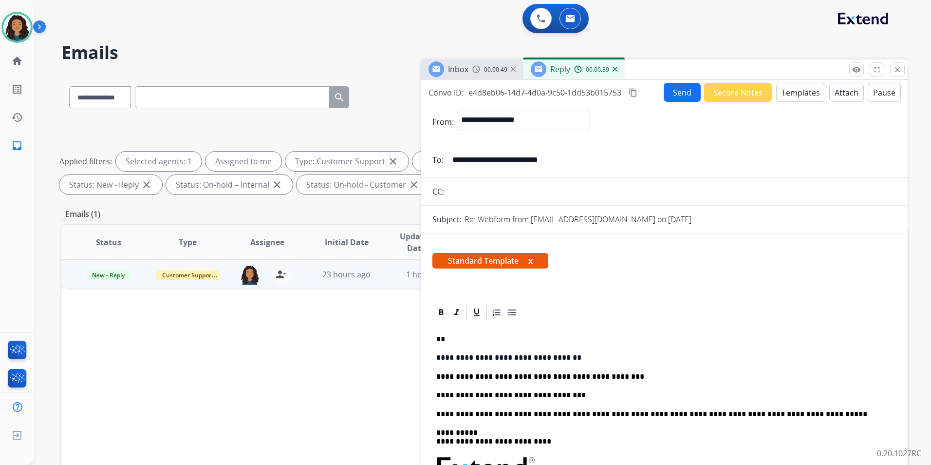
click at [668, 91] on button "Send" at bounding box center [682, 92] width 37 height 19
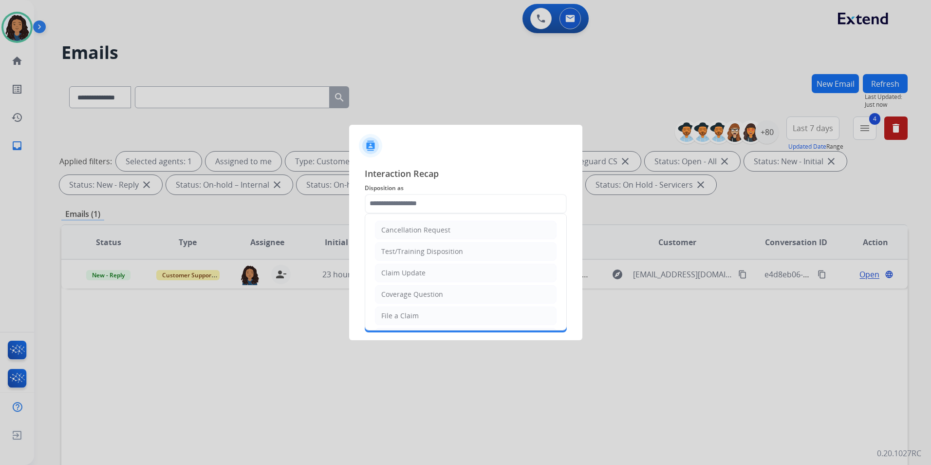
click at [435, 204] on input "text" at bounding box center [466, 203] width 202 height 19
click at [452, 272] on li "Claim Update" at bounding box center [466, 273] width 182 height 19
type input "**********"
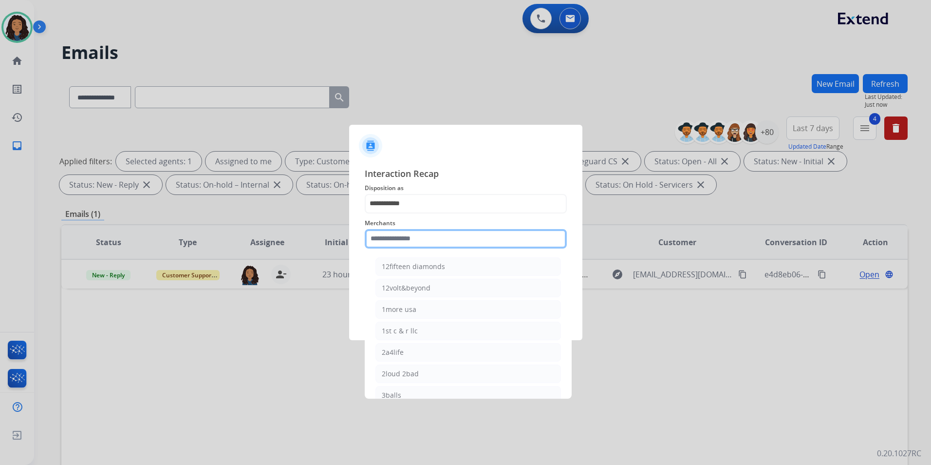
click at [420, 242] on input "text" at bounding box center [466, 238] width 202 height 19
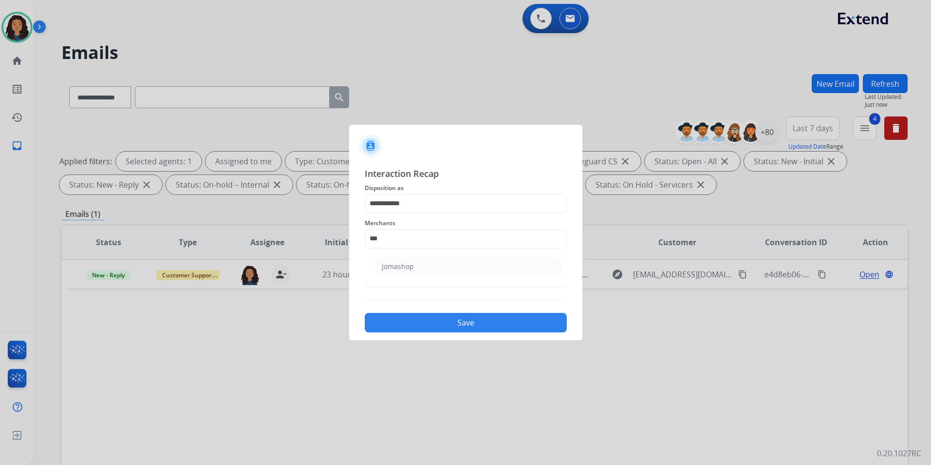
click at [415, 265] on li "Jomashop" at bounding box center [469, 266] width 186 height 19
type input "********"
click at [409, 275] on input "text" at bounding box center [466, 277] width 202 height 19
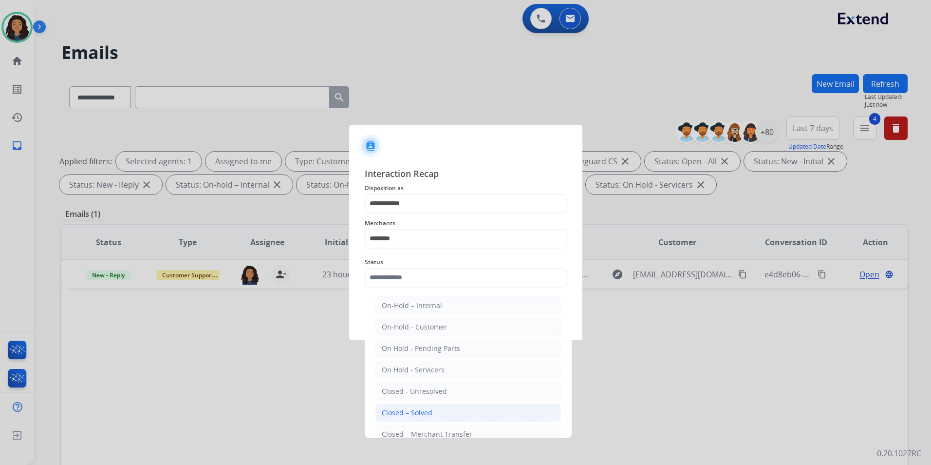
click at [394, 410] on div "Closed – Solved" at bounding box center [407, 413] width 51 height 10
type input "**********"
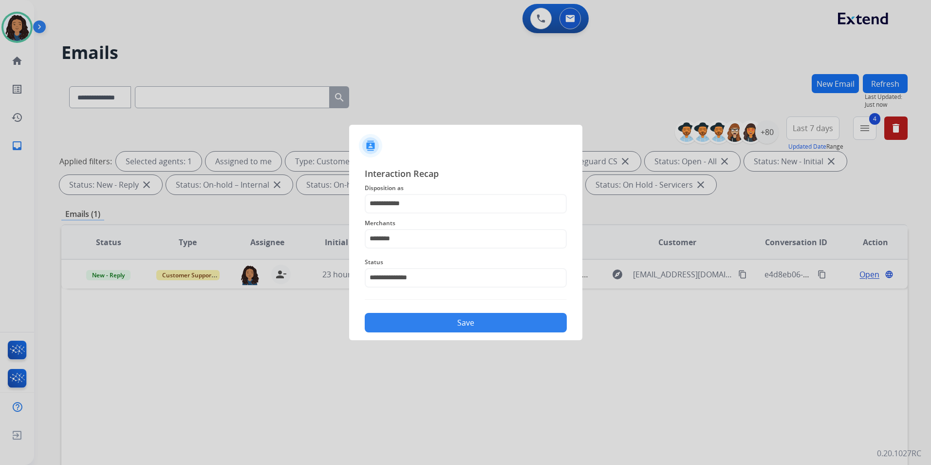
click at [388, 326] on button "Save" at bounding box center [466, 322] width 202 height 19
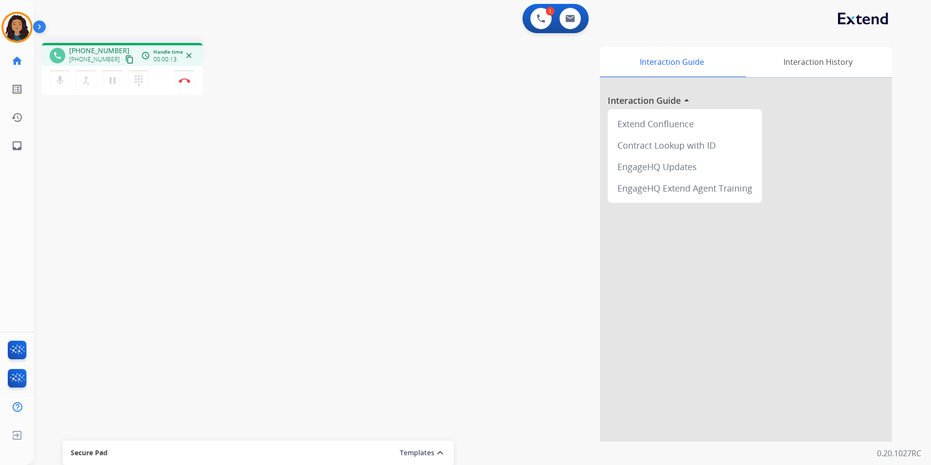
click at [125, 57] on mat-icon "content_copy" at bounding box center [129, 59] width 9 height 9
click at [185, 83] on button "Disconnect" at bounding box center [184, 80] width 20 height 20
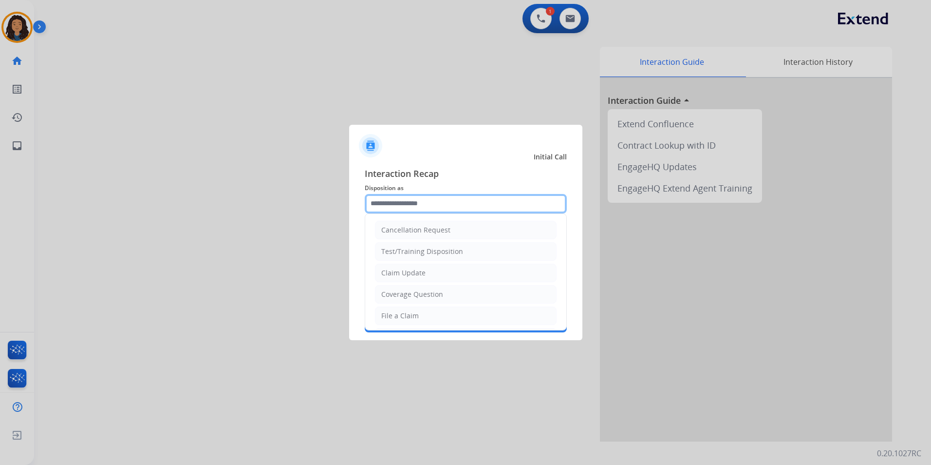
click at [420, 207] on input "text" at bounding box center [466, 203] width 202 height 19
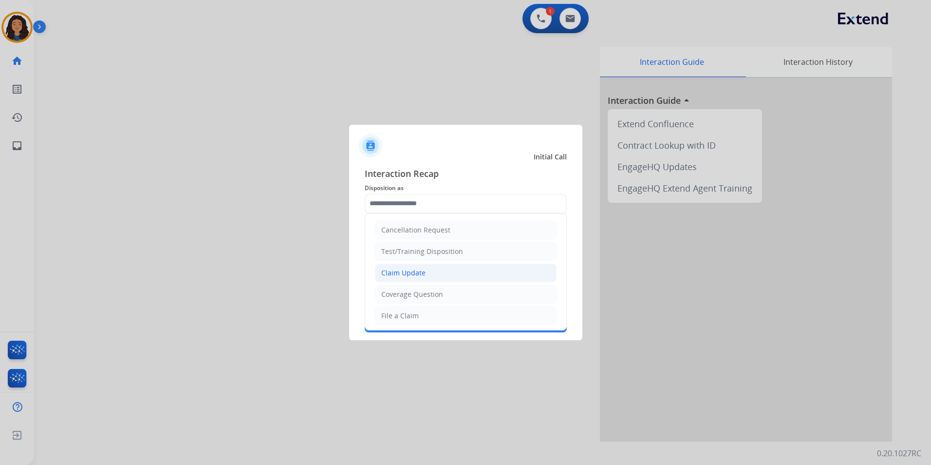
click at [413, 269] on div "Claim Update" at bounding box center [403, 273] width 44 height 10
type input "**********"
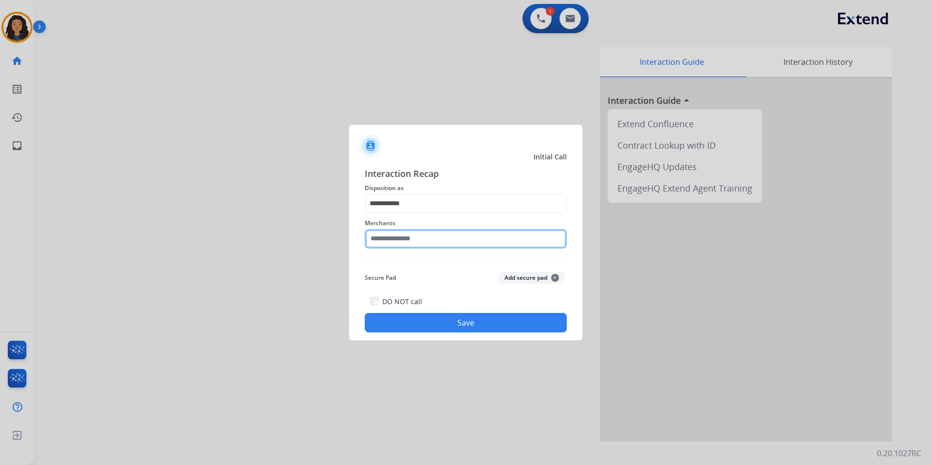
click at [415, 230] on input "text" at bounding box center [466, 238] width 202 height 19
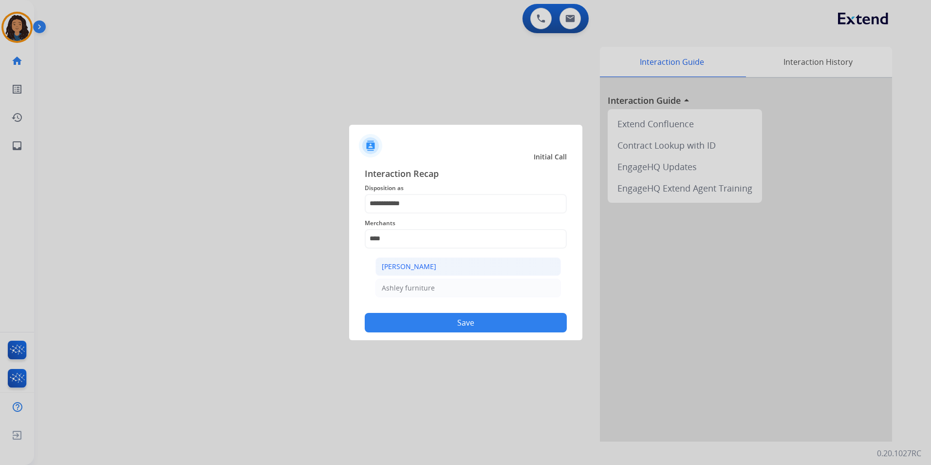
click at [416, 269] on div "[PERSON_NAME]" at bounding box center [409, 267] width 55 height 10
type input "**********"
click at [428, 311] on div "DO NOT call Save" at bounding box center [466, 313] width 202 height 37
click at [409, 322] on button "Save" at bounding box center [466, 322] width 202 height 19
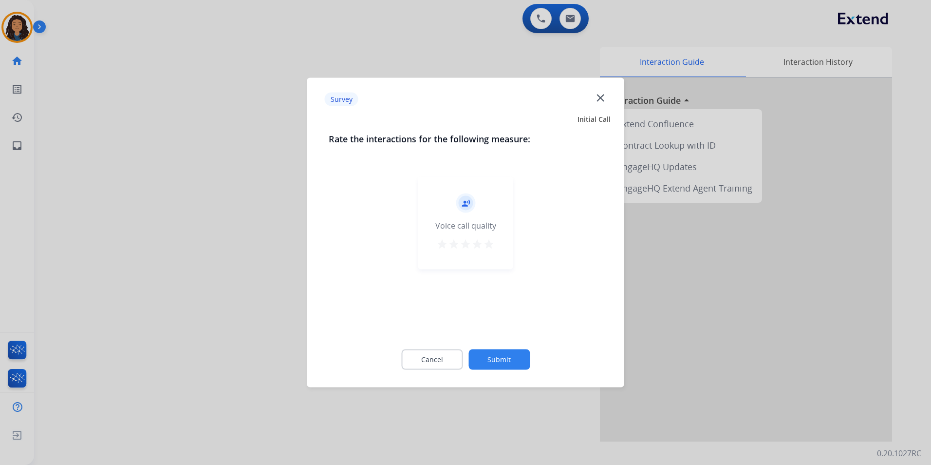
click at [107, 138] on div at bounding box center [465, 232] width 931 height 465
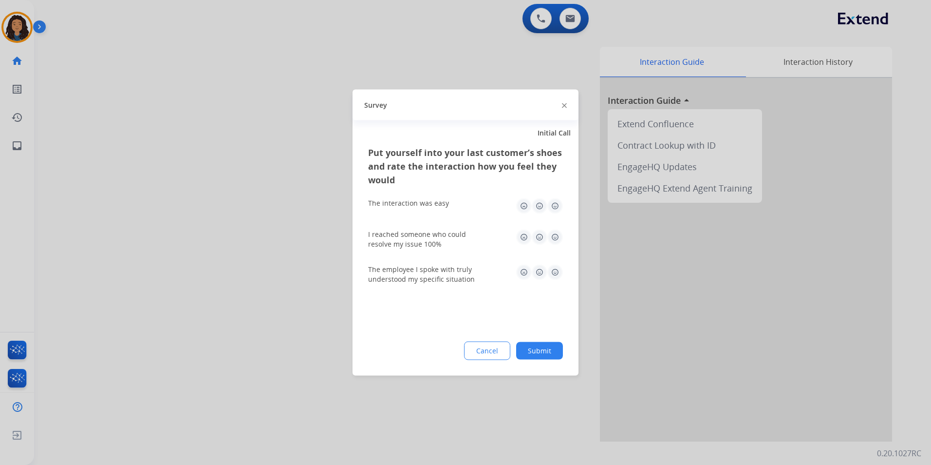
click at [223, 170] on div at bounding box center [465, 232] width 931 height 465
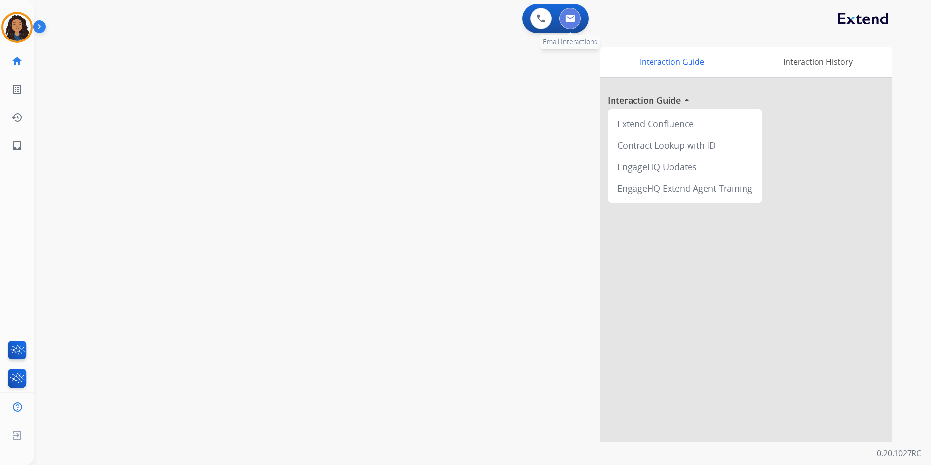
click at [580, 17] on button at bounding box center [570, 18] width 21 height 21
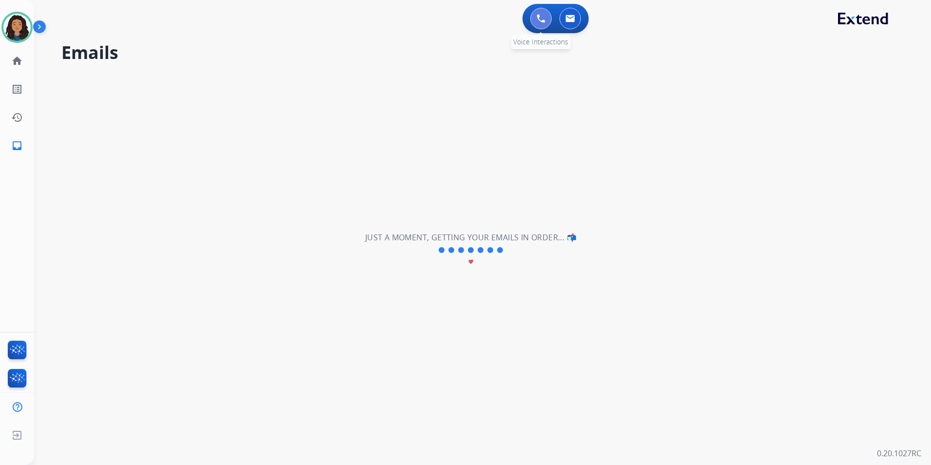
click at [541, 19] on img at bounding box center [541, 18] width 9 height 9
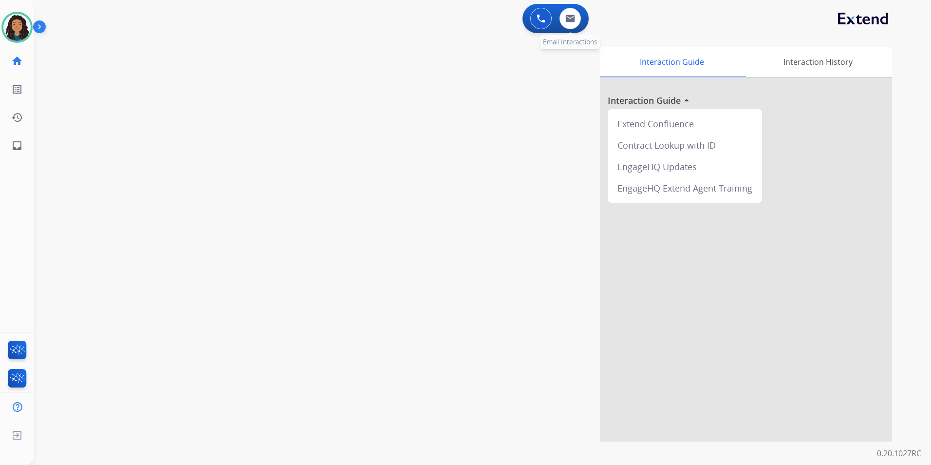
click at [582, 25] on div "0 Email Interactions" at bounding box center [570, 18] width 29 height 21
click at [572, 25] on button at bounding box center [570, 18] width 21 height 21
select select "**********"
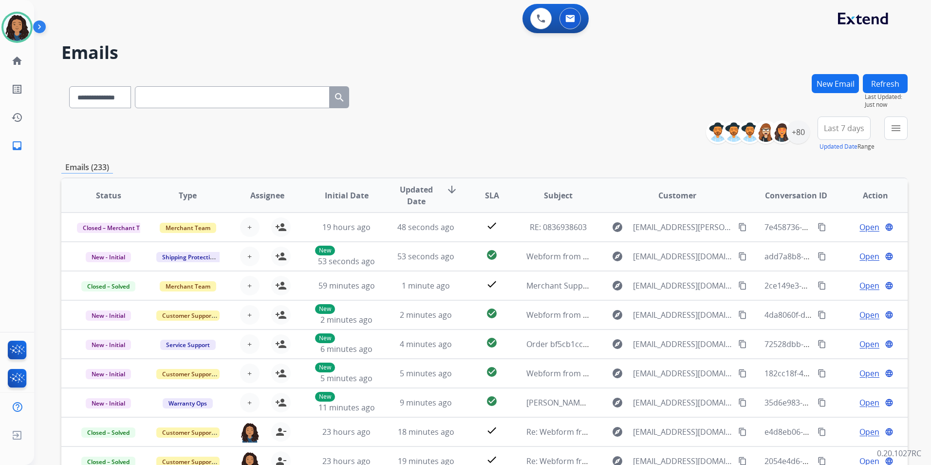
click at [843, 88] on button "New Email" at bounding box center [835, 83] width 47 height 19
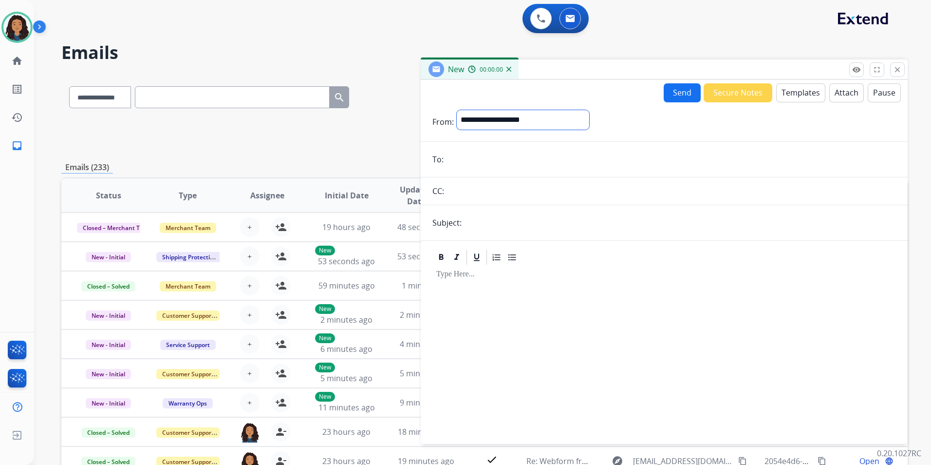
click at [543, 111] on select "**********" at bounding box center [523, 119] width 133 height 19
click at [457, 110] on select "**********" at bounding box center [523, 119] width 133 height 19
click at [549, 115] on select "**********" at bounding box center [523, 119] width 133 height 19
select select "**********"
click at [457, 110] on select "**********" at bounding box center [523, 119] width 133 height 19
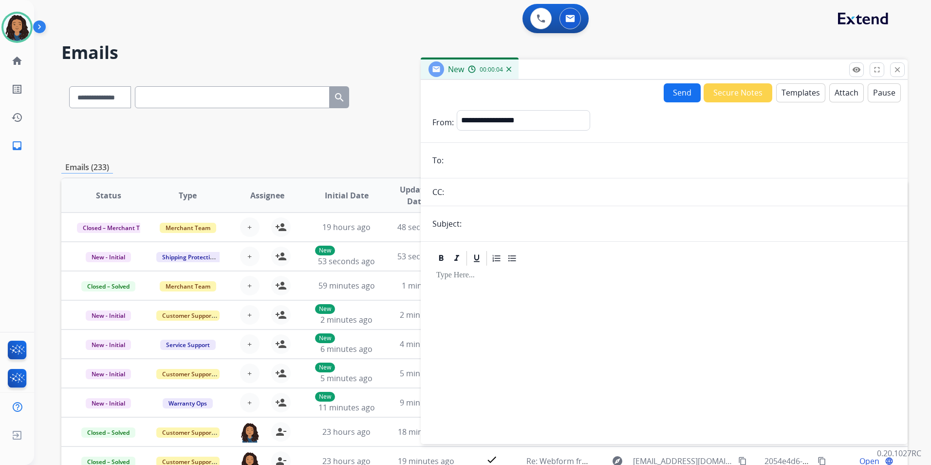
paste input "**********"
type input "**********"
click at [539, 201] on form "**********" at bounding box center [664, 271] width 487 height 338
click at [537, 222] on input "text" at bounding box center [681, 223] width 432 height 19
type input "**********"
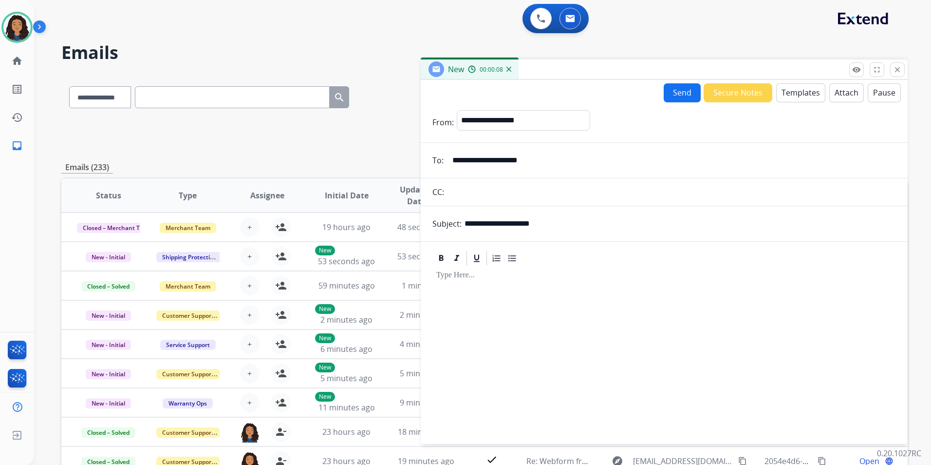
click at [784, 92] on button "Templates" at bounding box center [801, 92] width 49 height 19
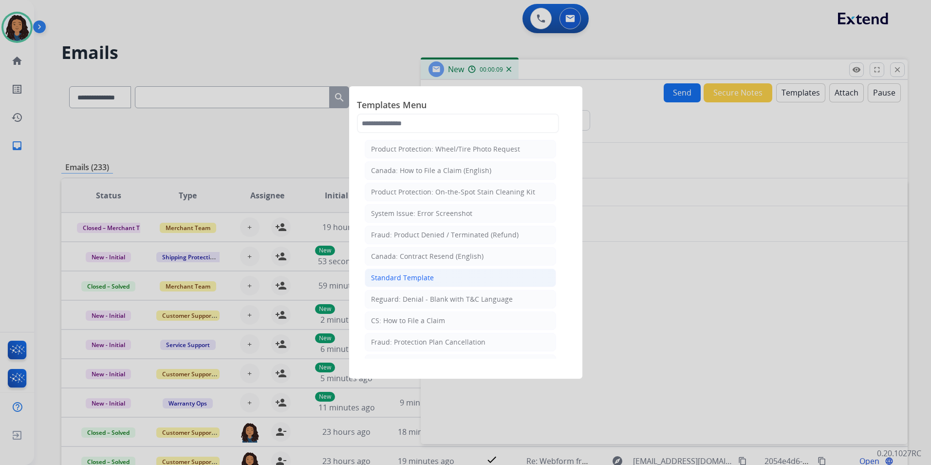
click at [451, 278] on li "Standard Template" at bounding box center [460, 277] width 191 height 19
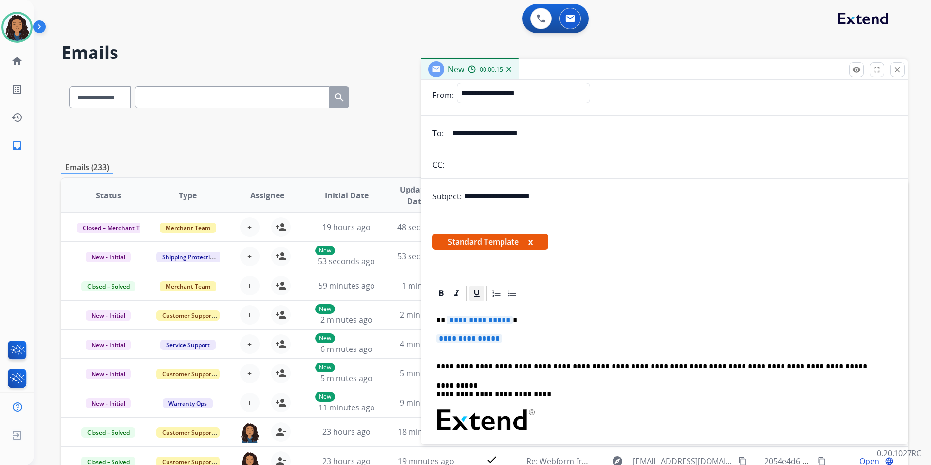
scroll to position [49, 0]
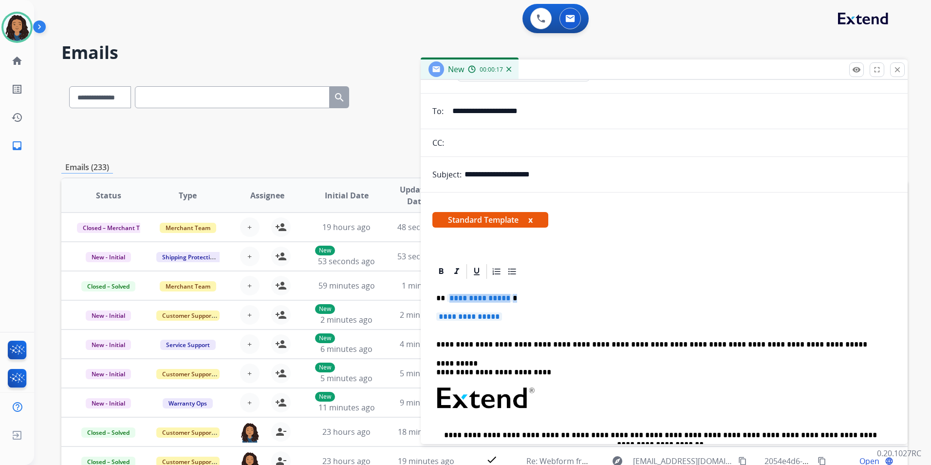
drag, startPoint x: 508, startPoint y: 322, endPoint x: 470, endPoint y: 304, distance: 42.1
click at [474, 304] on div "**********" at bounding box center [665, 421] width 464 height 282
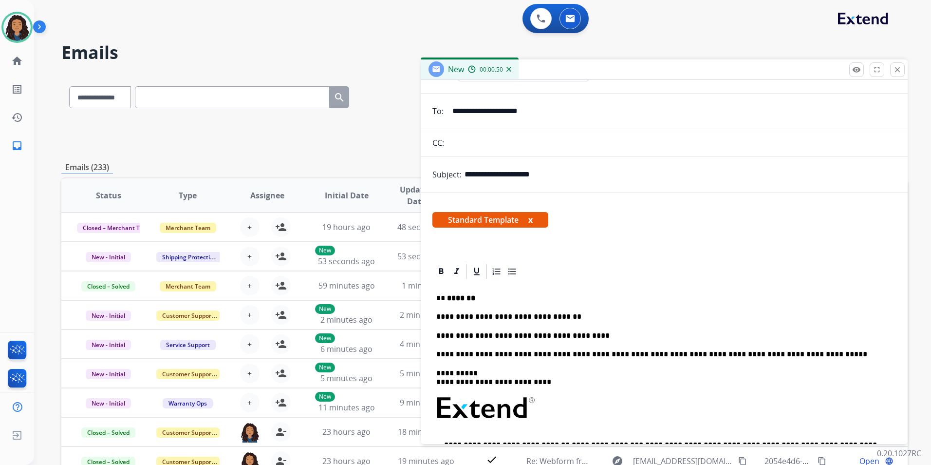
scroll to position [0, 0]
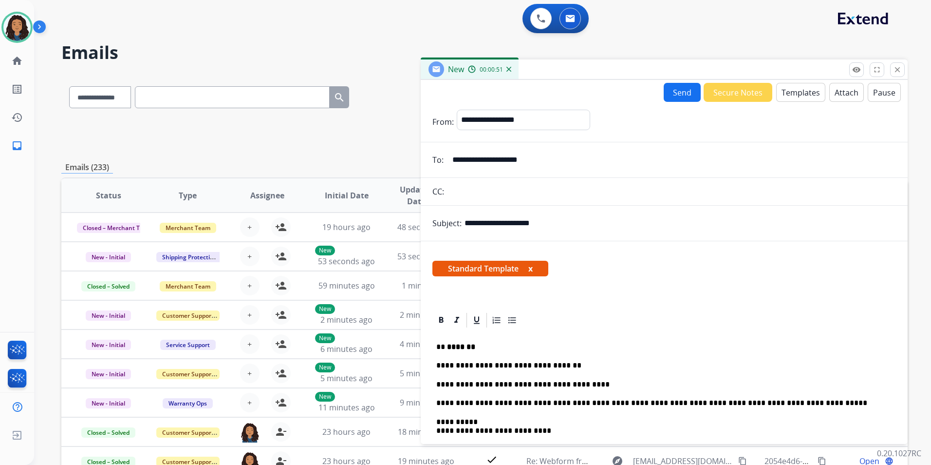
click at [675, 93] on button "Send" at bounding box center [682, 92] width 37 height 19
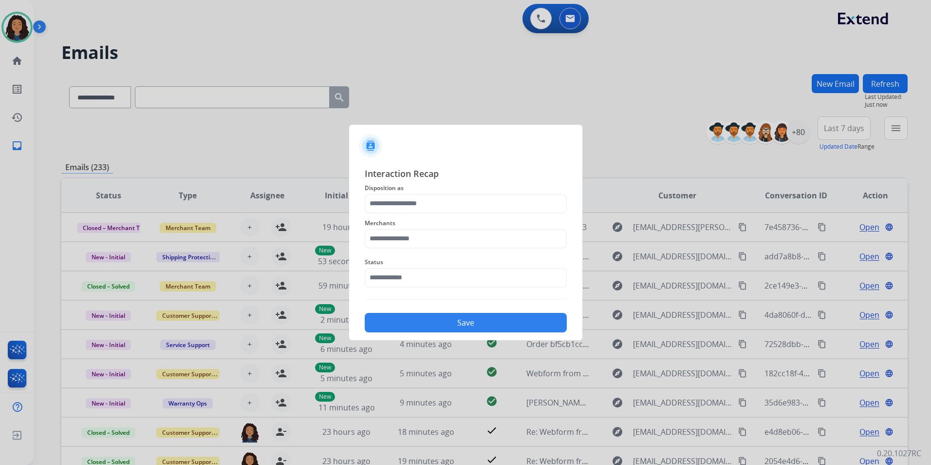
drag, startPoint x: 433, startPoint y: 190, endPoint x: 433, endPoint y: 200, distance: 10.2
click at [433, 195] on div "Interaction Recap Disposition as Merchants Status Save" at bounding box center [466, 250] width 202 height 166
drag, startPoint x: 433, startPoint y: 200, endPoint x: 428, endPoint y: 204, distance: 6.2
click at [428, 204] on input "text" at bounding box center [466, 203] width 202 height 19
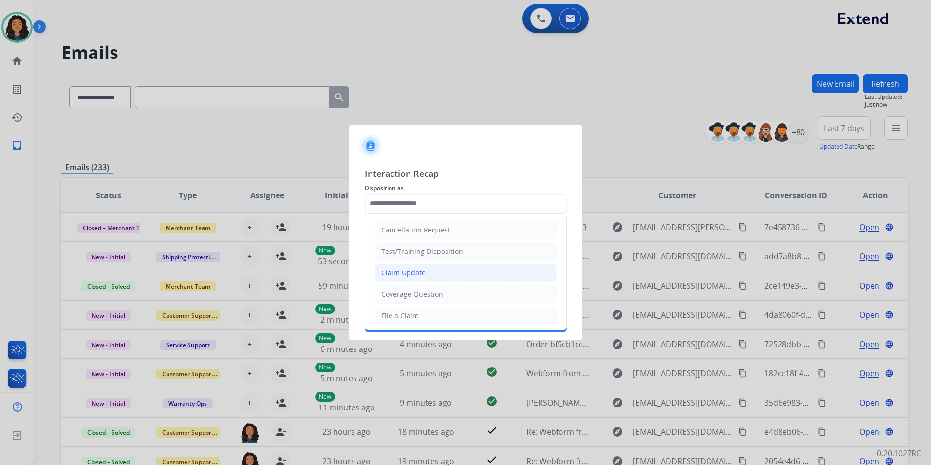
click at [388, 278] on li "Claim Update" at bounding box center [466, 273] width 182 height 19
type input "**********"
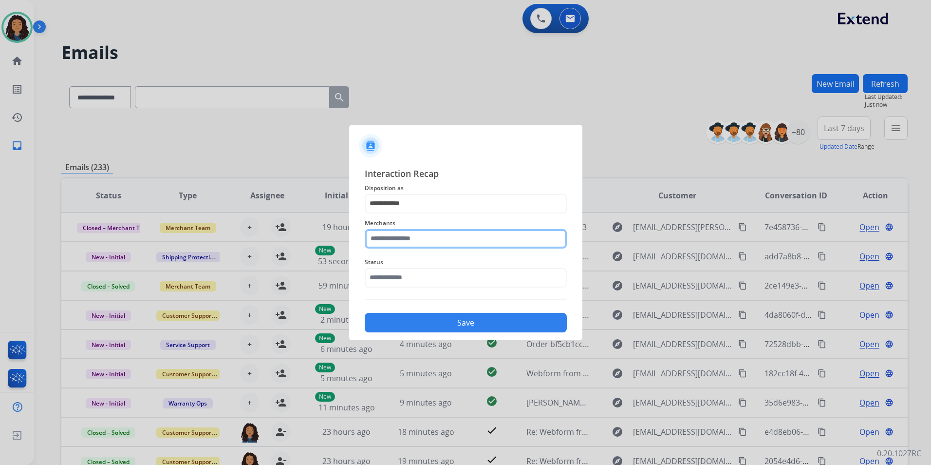
click at [488, 240] on input "text" at bounding box center [466, 238] width 202 height 19
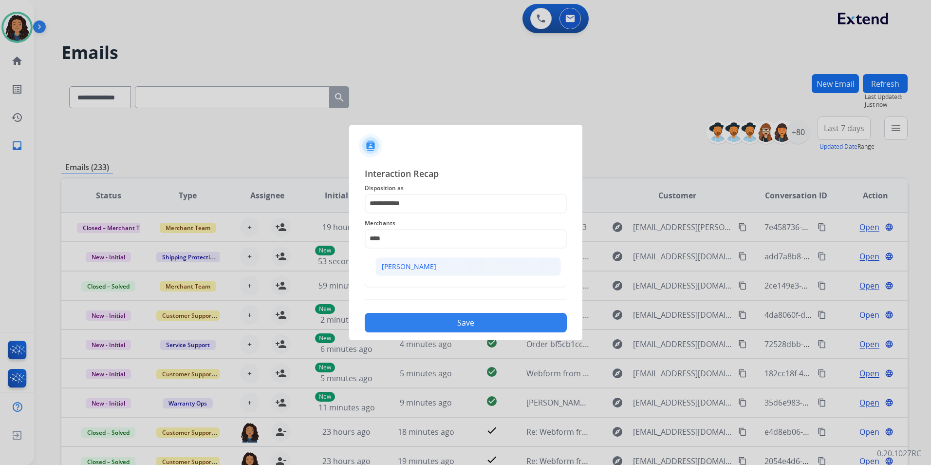
click at [454, 262] on li "[PERSON_NAME]" at bounding box center [469, 266] width 186 height 19
type input "**********"
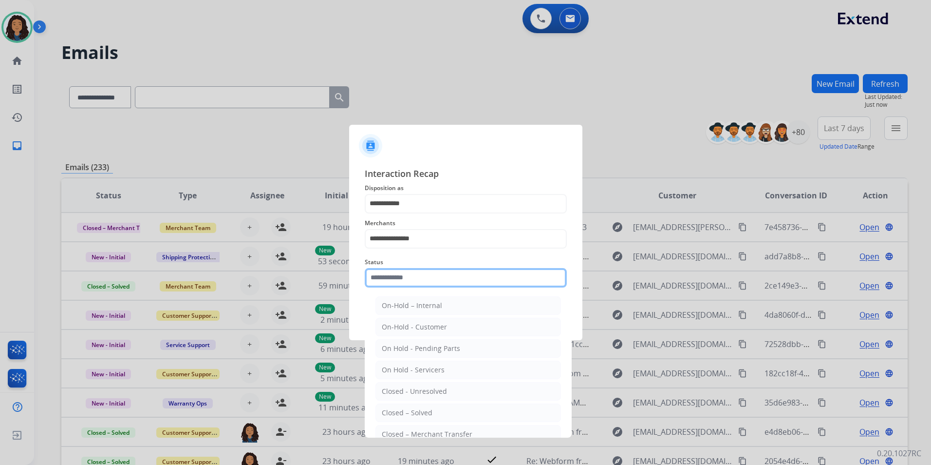
drag, startPoint x: 445, startPoint y: 275, endPoint x: 461, endPoint y: 331, distance: 57.8
click at [445, 276] on input "text" at bounding box center [466, 277] width 202 height 19
click at [448, 413] on li "Closed – Solved" at bounding box center [469, 412] width 186 height 19
type input "**********"
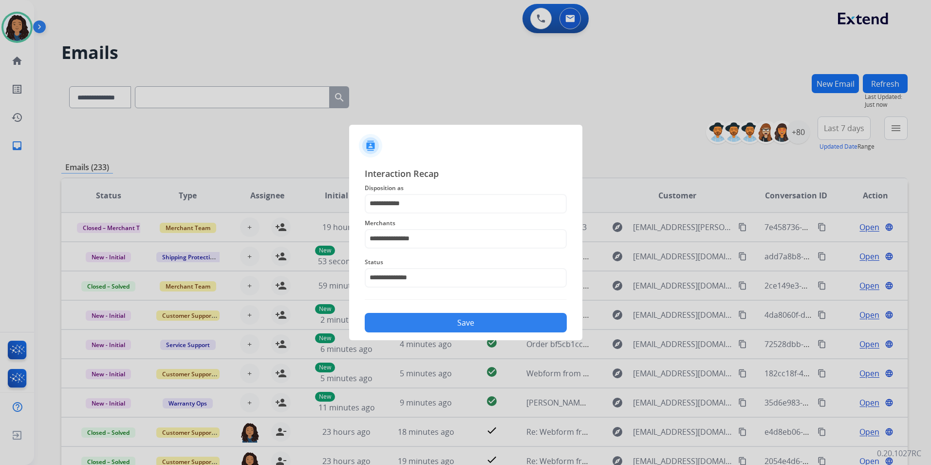
click at [449, 329] on button "Save" at bounding box center [466, 322] width 202 height 19
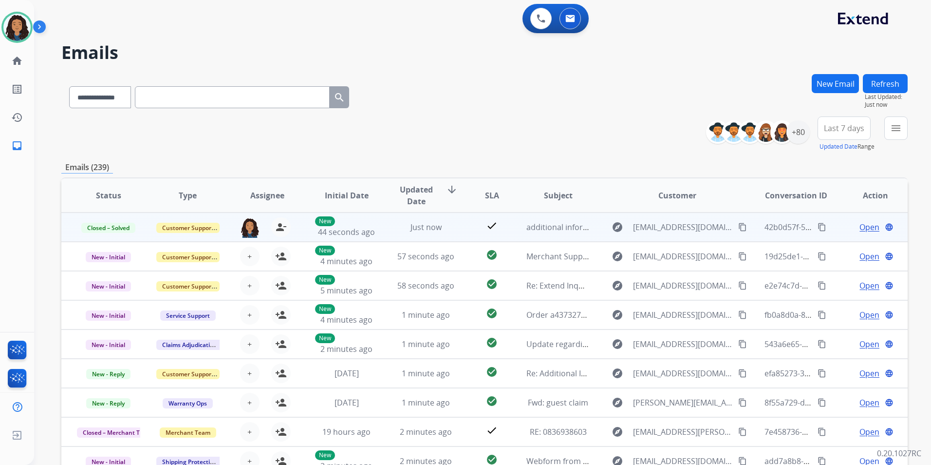
click at [818, 228] on mat-icon "content_copy" at bounding box center [822, 227] width 9 height 9
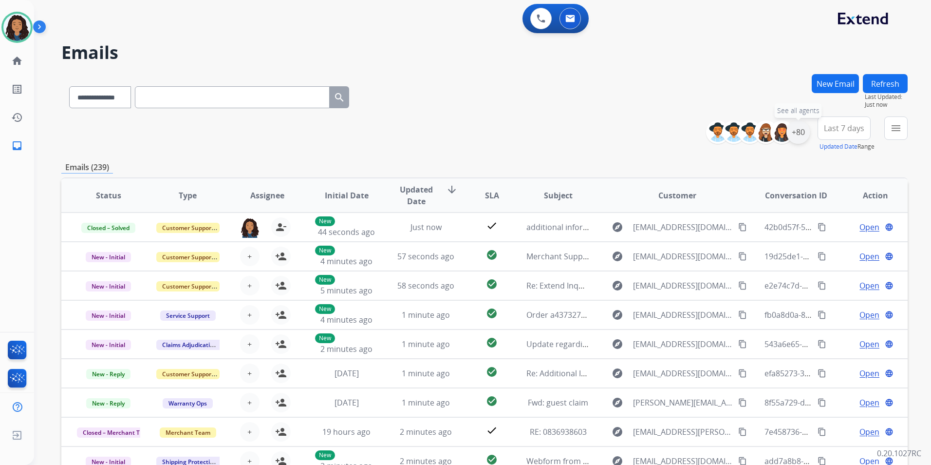
click at [796, 139] on div "+80" at bounding box center [798, 131] width 23 height 23
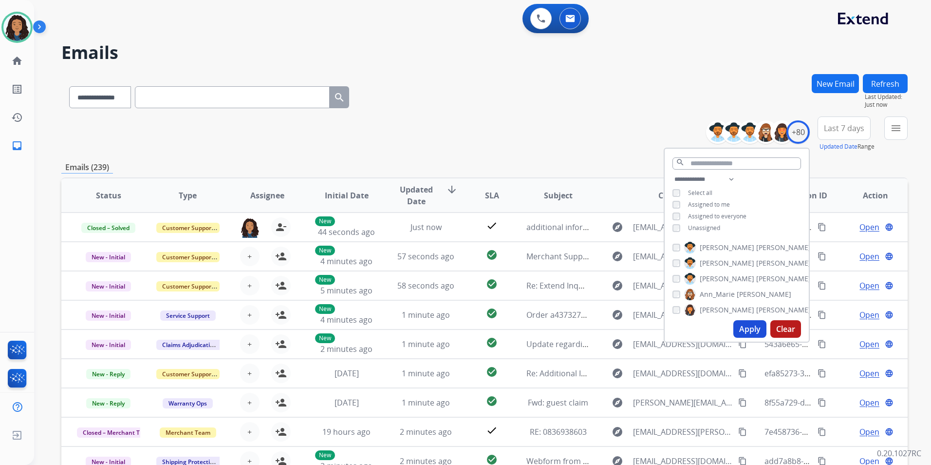
click at [700, 228] on span "Unassigned" at bounding box center [704, 228] width 32 height 8
drag, startPoint x: 746, startPoint y: 324, endPoint x: 750, endPoint y: 314, distance: 10.9
click at [746, 324] on button "Apply" at bounding box center [750, 329] width 33 height 18
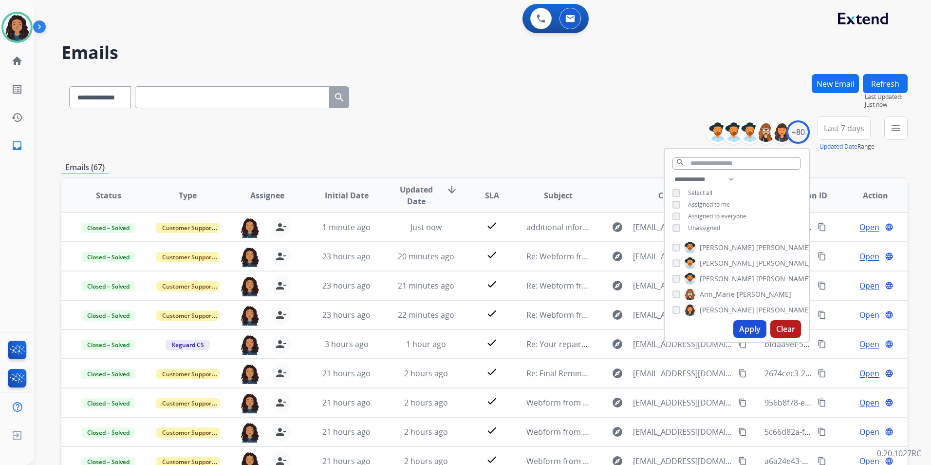
click at [896, 143] on div "menu Type Claims Adjudication Customer Support Escalation Service Support Shipp…" at bounding box center [896, 133] width 23 height 35
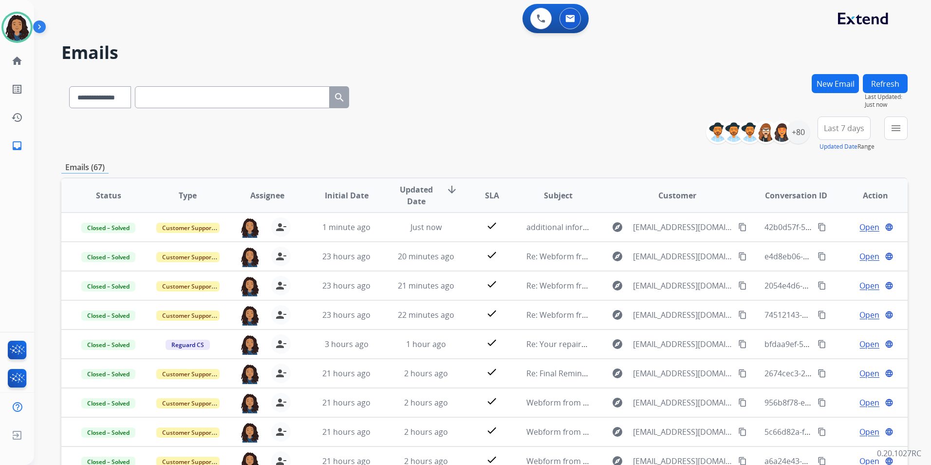
click at [897, 136] on button "menu" at bounding box center [896, 127] width 23 height 23
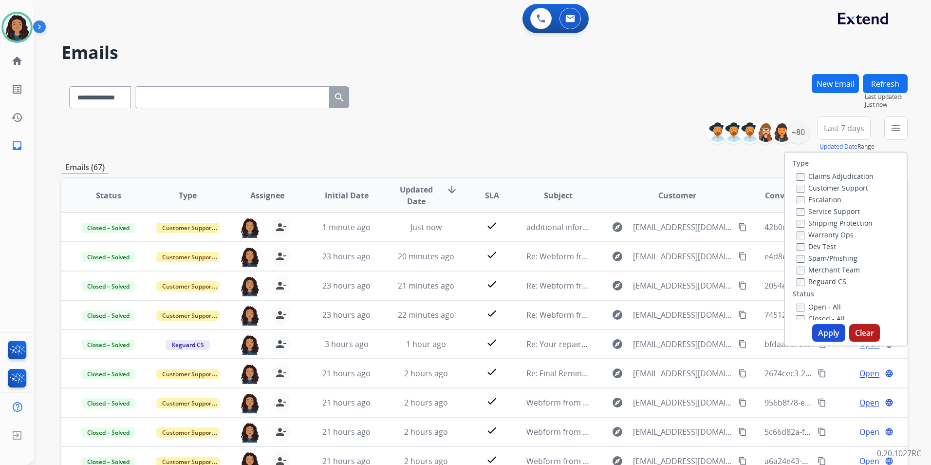
click at [850, 190] on label "Customer Support" at bounding box center [833, 187] width 72 height 9
click at [847, 220] on label "Shipping Protection" at bounding box center [835, 222] width 76 height 9
click at [826, 287] on div "Type Claims Adjudication Customer Support Escalation Service Support Shipping P…" at bounding box center [846, 236] width 122 height 168
drag, startPoint x: 823, startPoint y: 278, endPoint x: 829, endPoint y: 303, distance: 25.9
click at [823, 280] on label "Reguard CS" at bounding box center [822, 281] width 50 height 9
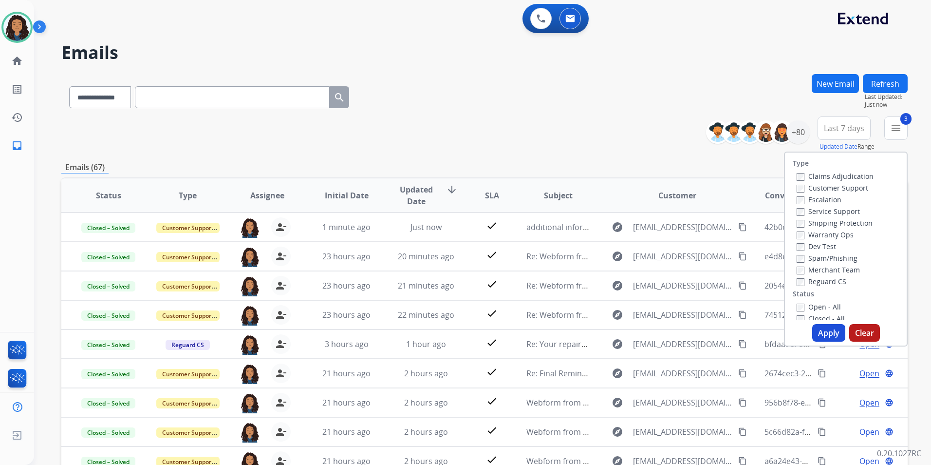
click at [829, 305] on label "Open - All" at bounding box center [819, 306] width 44 height 9
drag, startPoint x: 830, startPoint y: 333, endPoint x: 825, endPoint y: 327, distance: 8.0
click at [830, 333] on button "Apply" at bounding box center [829, 333] width 33 height 18
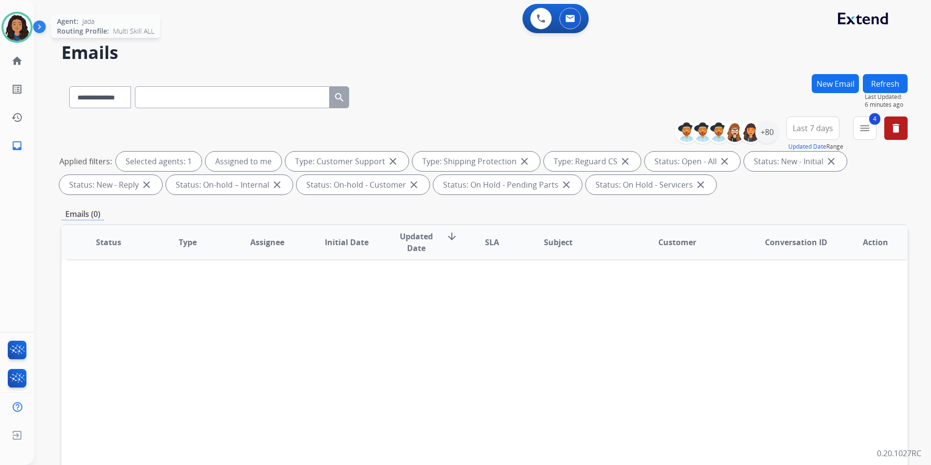
click at [19, 24] on img at bounding box center [16, 27] width 27 height 27
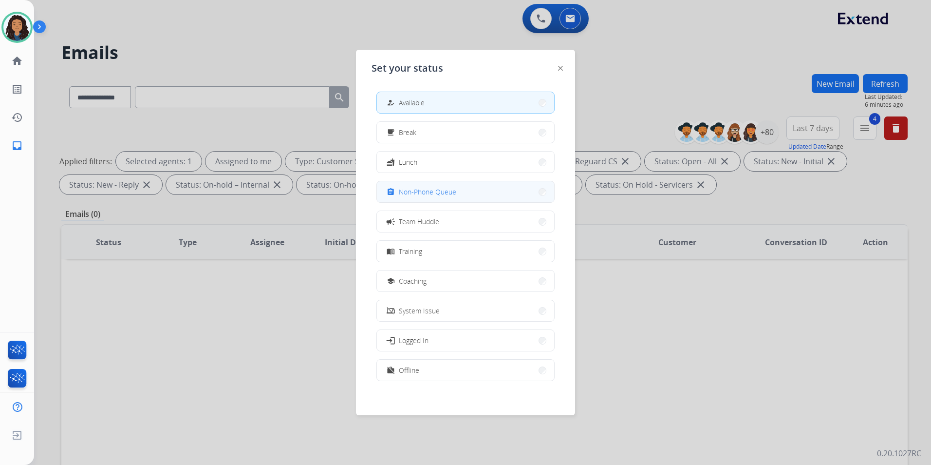
click at [422, 189] on span "Non-Phone Queue" at bounding box center [427, 192] width 57 height 10
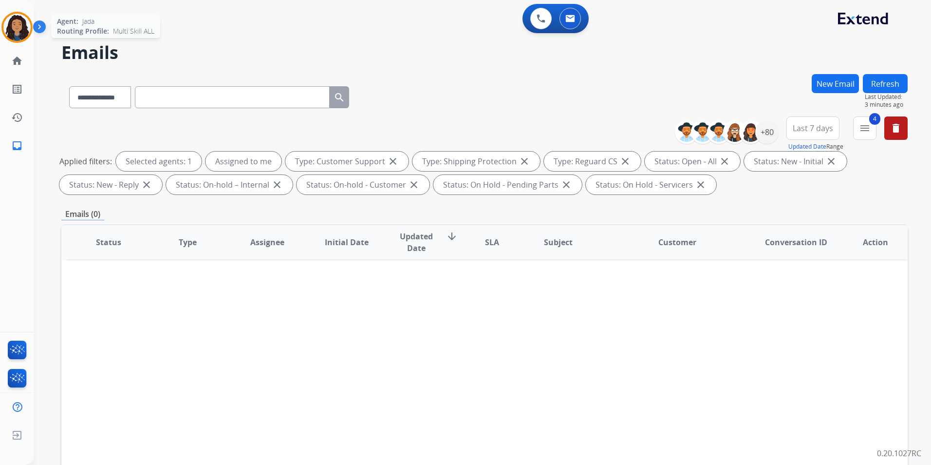
click at [17, 27] on img at bounding box center [16, 27] width 27 height 27
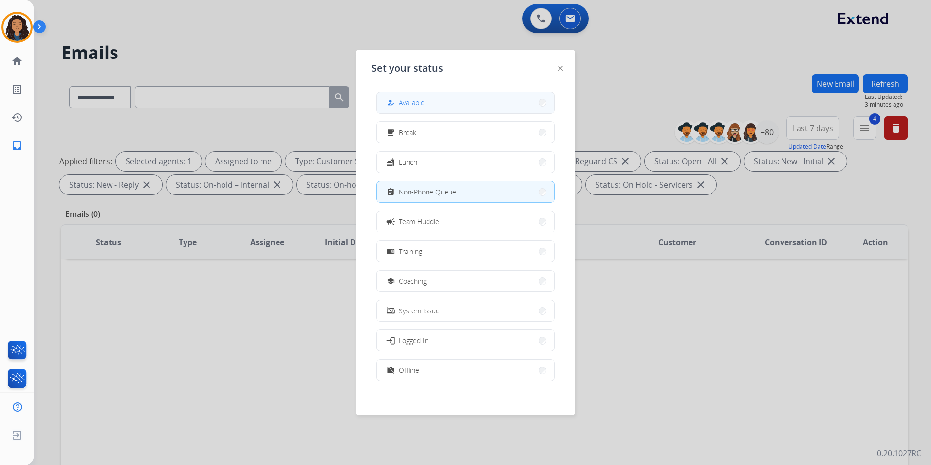
click at [441, 104] on button "how_to_reg Available" at bounding box center [465, 102] width 177 height 21
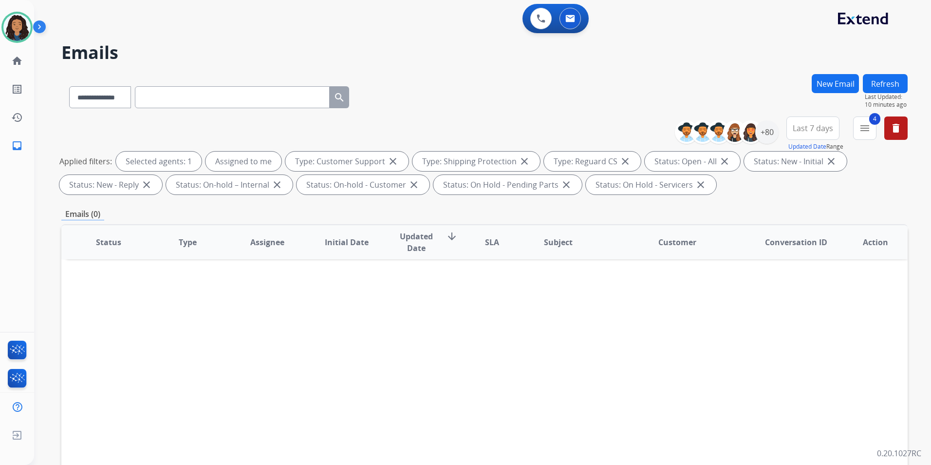
click at [137, 346] on div "Status Type Assignee Initial Date Updated Date arrow_downward SLA Subject Custo…" at bounding box center [484, 387] width 847 height 326
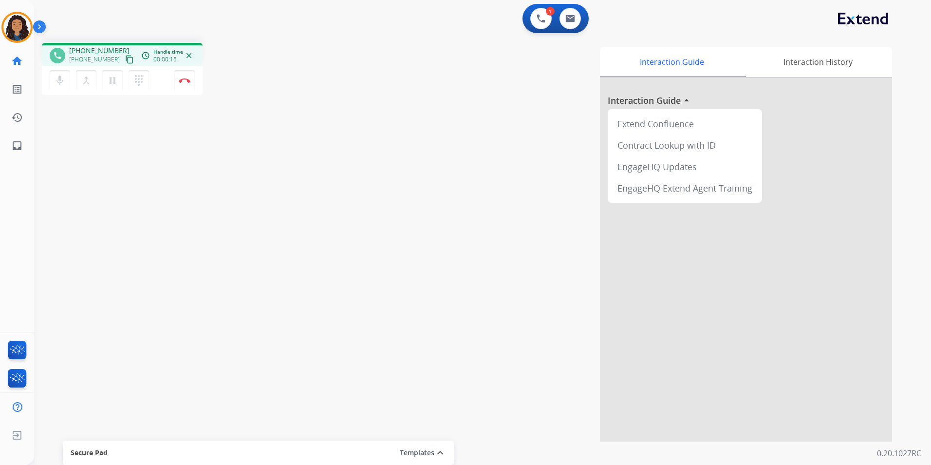
click at [125, 59] on mat-icon "content_copy" at bounding box center [129, 59] width 9 height 9
click at [186, 86] on button "Disconnect" at bounding box center [184, 80] width 20 height 20
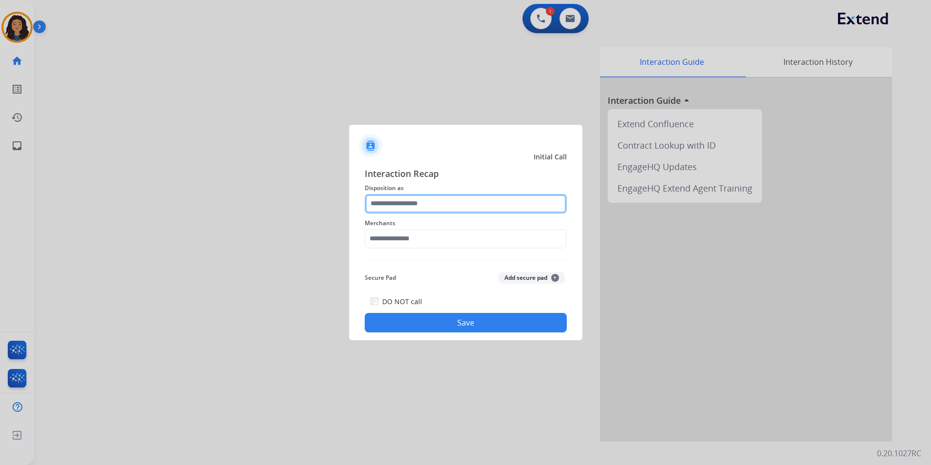
click at [508, 201] on input "text" at bounding box center [466, 203] width 202 height 19
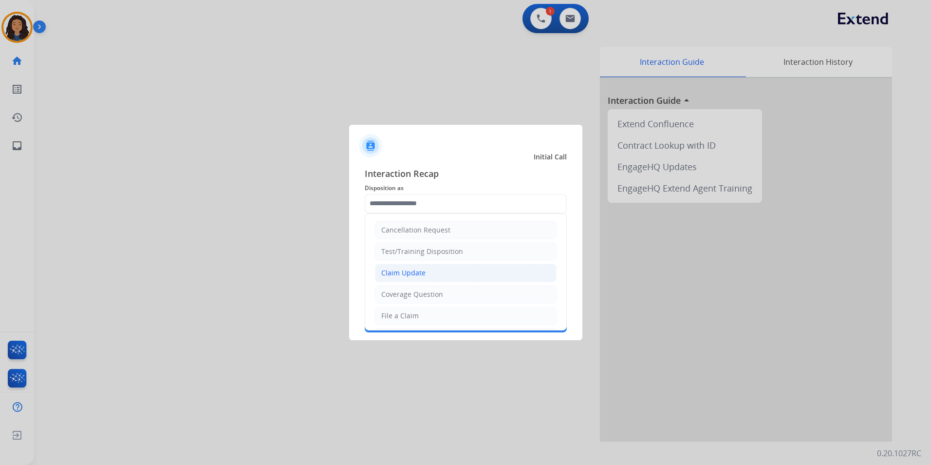
click at [455, 267] on li "Claim Update" at bounding box center [466, 273] width 182 height 19
type input "**********"
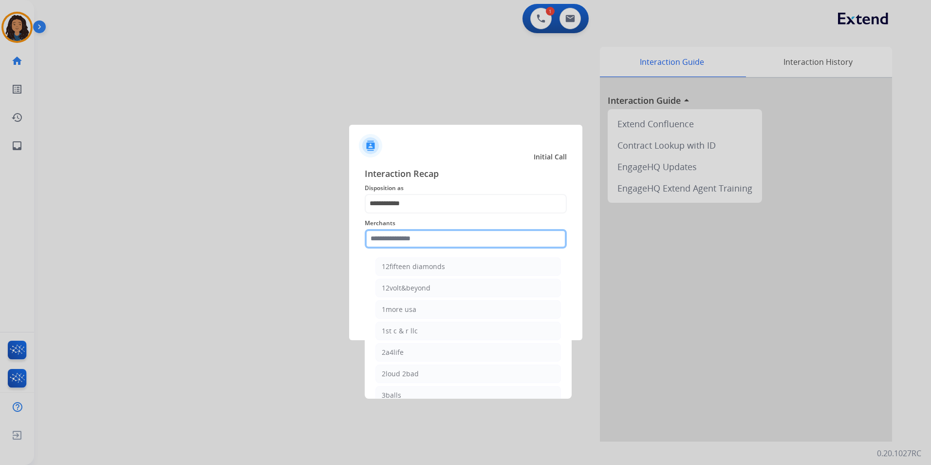
click at [427, 229] on input "text" at bounding box center [466, 238] width 202 height 19
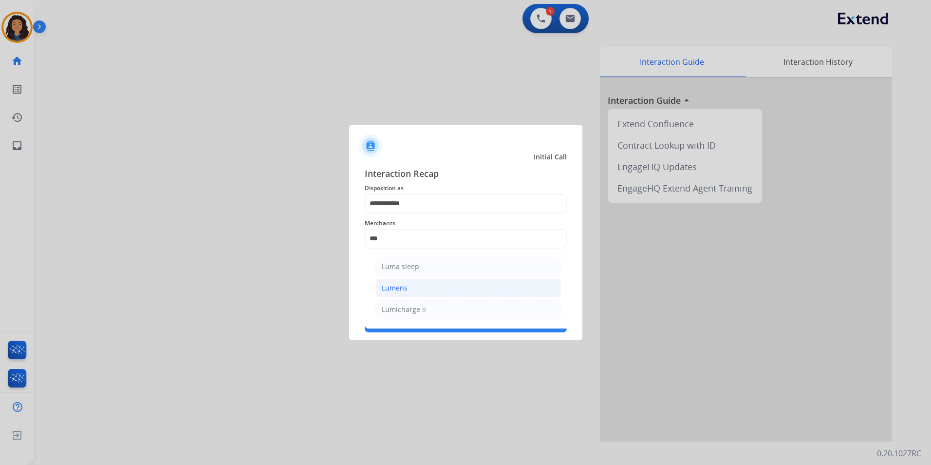
click at [418, 291] on li "Lumens" at bounding box center [469, 288] width 186 height 19
type input "******"
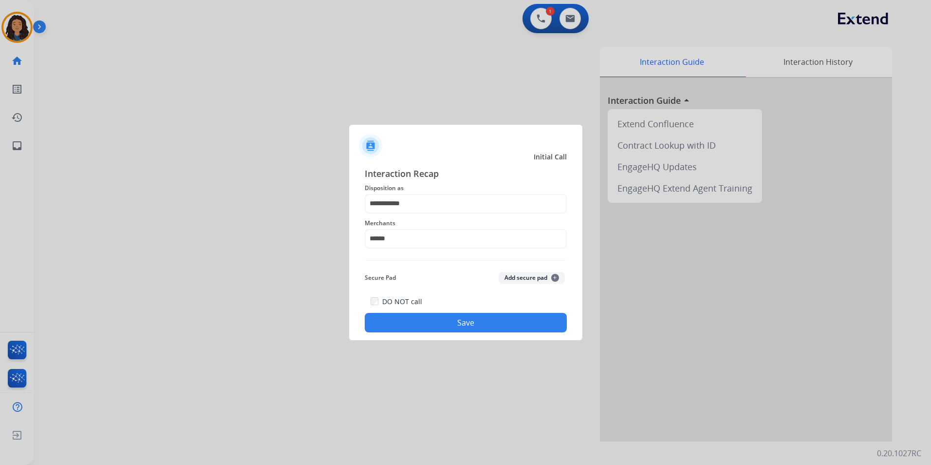
click at [420, 318] on button "Save" at bounding box center [466, 322] width 202 height 19
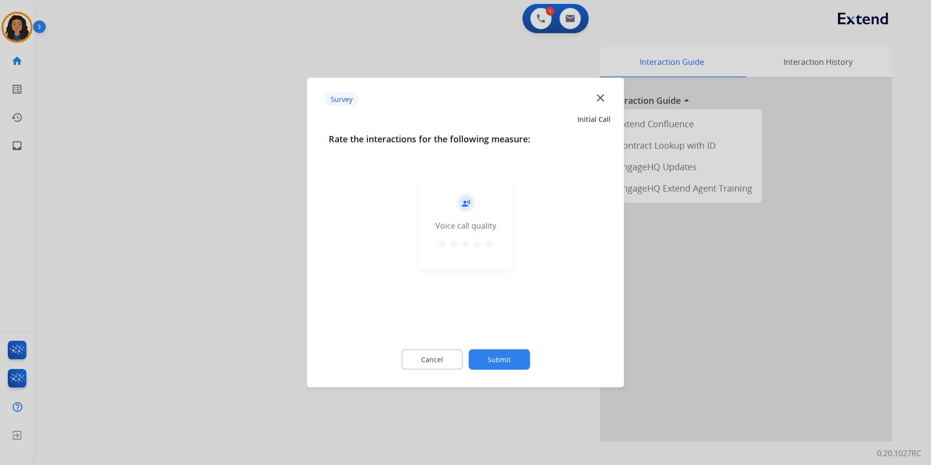
click at [200, 275] on div at bounding box center [465, 232] width 931 height 465
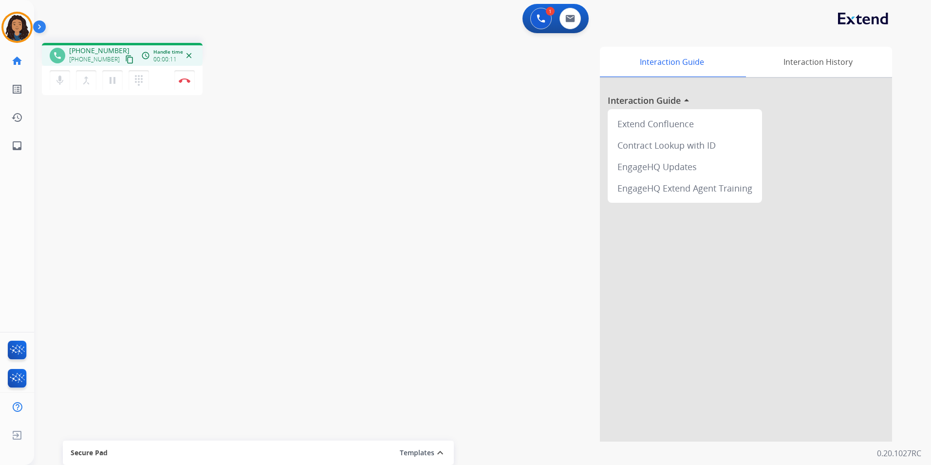
click at [125, 61] on mat-icon "content_copy" at bounding box center [129, 59] width 9 height 9
click at [125, 60] on mat-icon "content_copy" at bounding box center [129, 59] width 9 height 9
click at [186, 84] on button "Disconnect" at bounding box center [184, 80] width 20 height 20
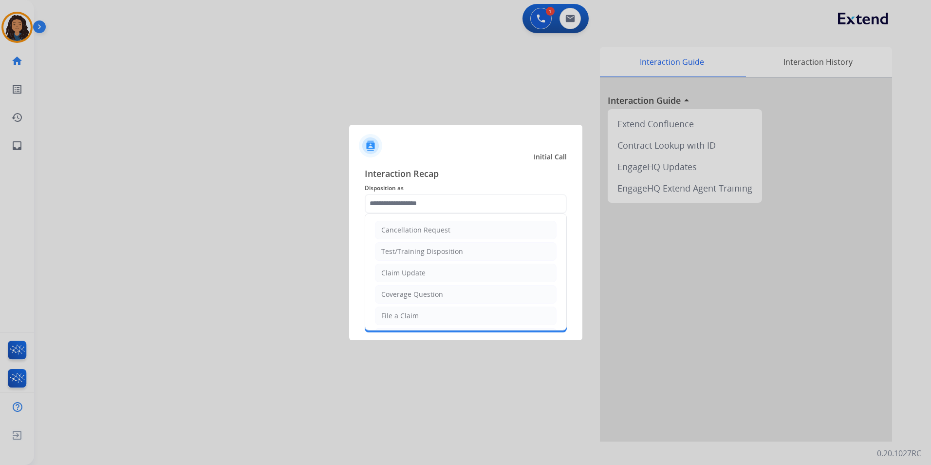
click at [439, 203] on input "text" at bounding box center [466, 203] width 202 height 19
click at [451, 269] on li "Claim Update" at bounding box center [466, 273] width 182 height 19
type input "**********"
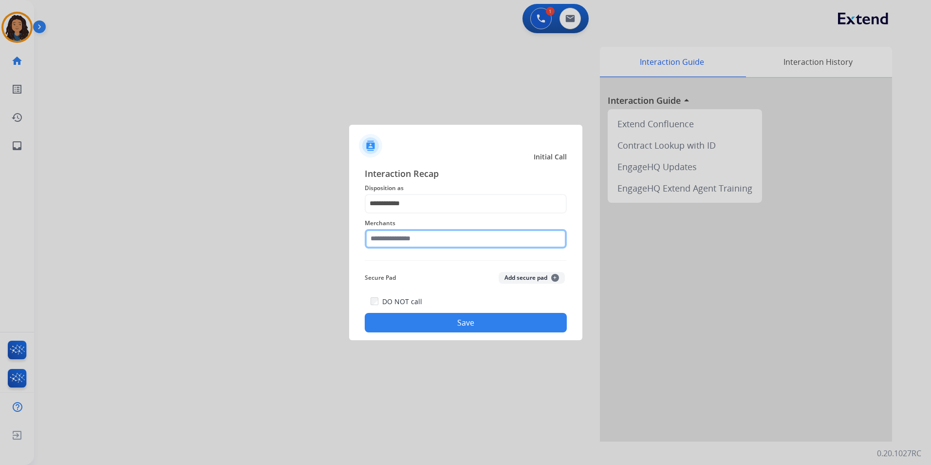
click at [371, 237] on input "text" at bounding box center [466, 238] width 202 height 19
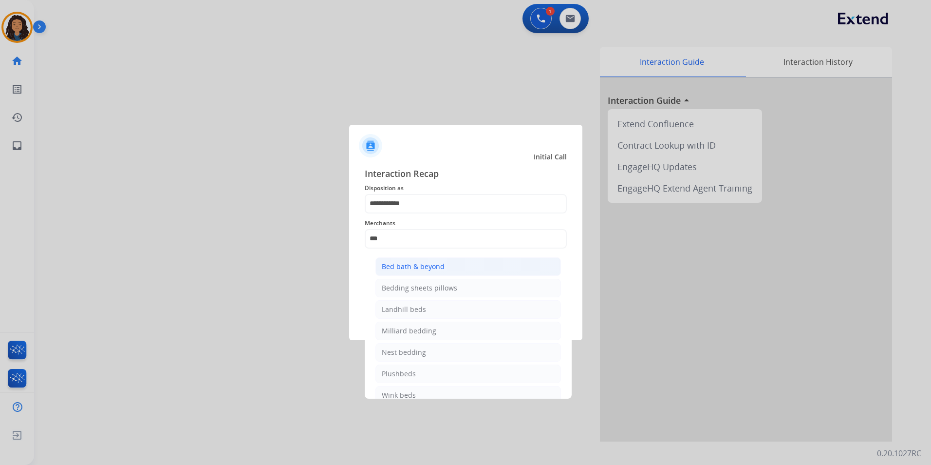
click at [486, 270] on li "Bed bath & beyond" at bounding box center [469, 266] width 186 height 19
type input "**********"
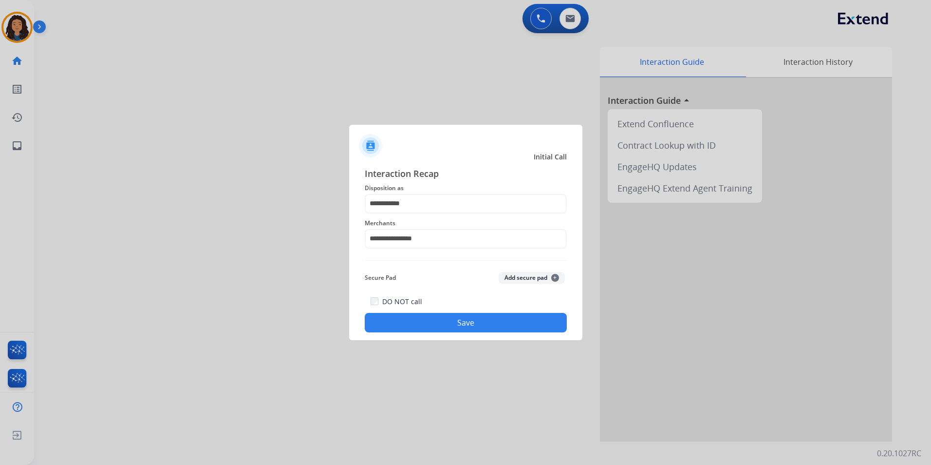
click at [447, 330] on button "Save" at bounding box center [466, 322] width 202 height 19
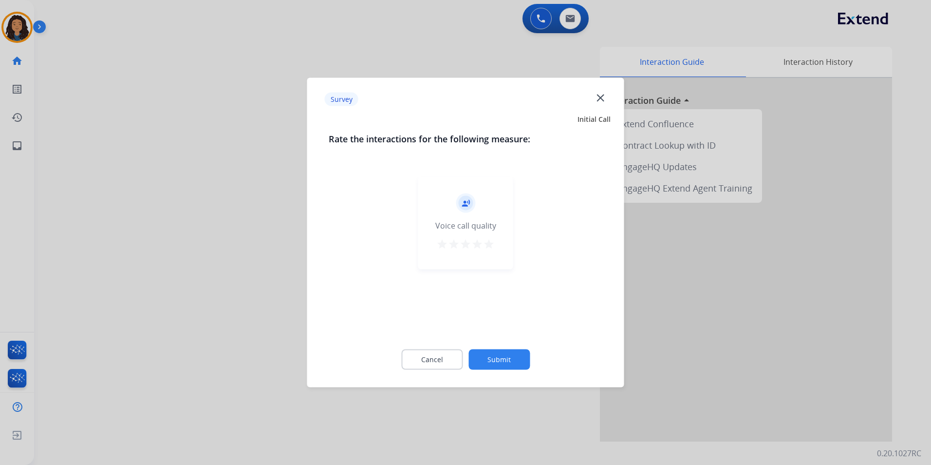
click at [269, 282] on div at bounding box center [465, 232] width 931 height 465
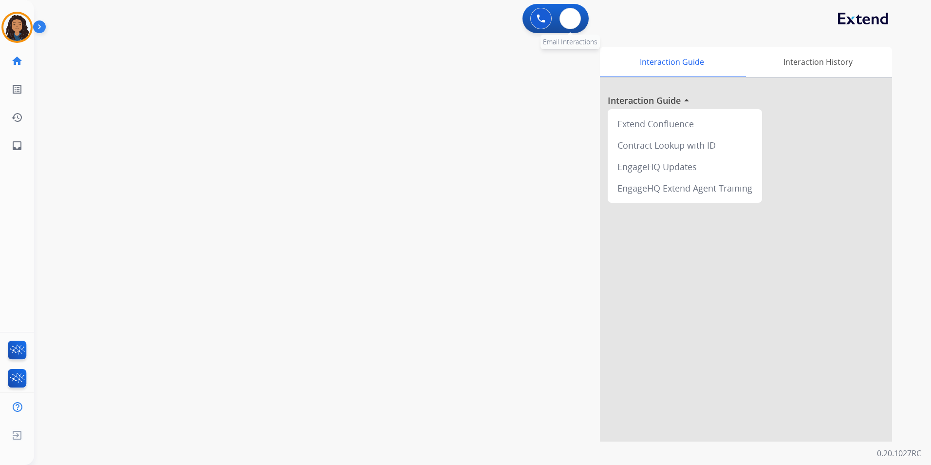
click at [565, 8] on div "0 Email Interactions" at bounding box center [570, 18] width 29 height 21
click at [578, 23] on button at bounding box center [570, 18] width 21 height 21
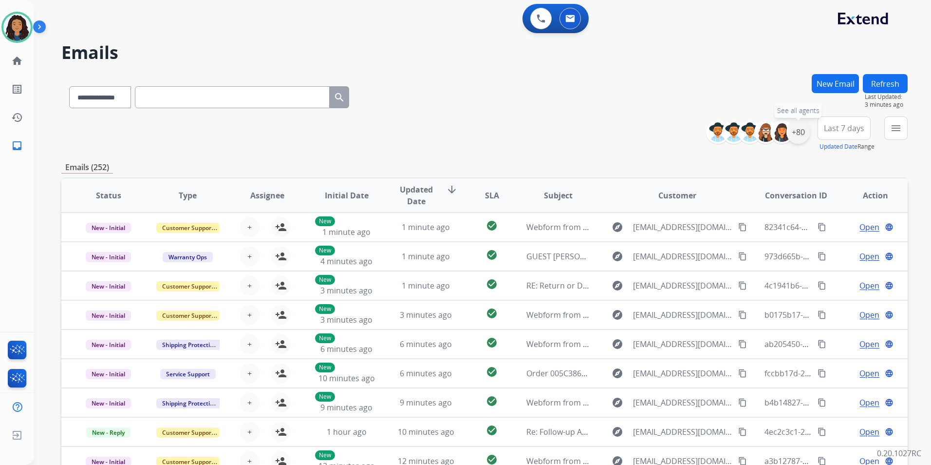
drag, startPoint x: 549, startPoint y: 34, endPoint x: 802, endPoint y: 135, distance: 272.7
click at [801, 134] on div "+80" at bounding box center [798, 131] width 23 height 23
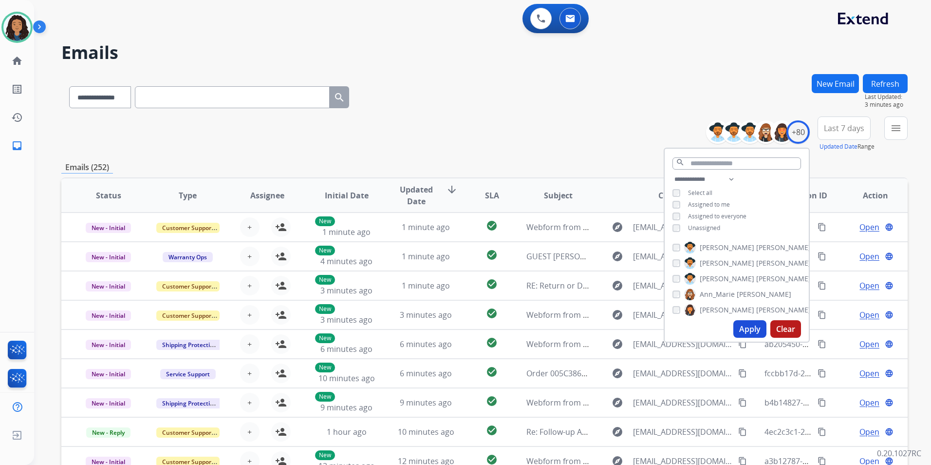
click at [711, 230] on span "Unassigned" at bounding box center [704, 228] width 32 height 8
click at [749, 326] on button "Apply" at bounding box center [750, 329] width 33 height 18
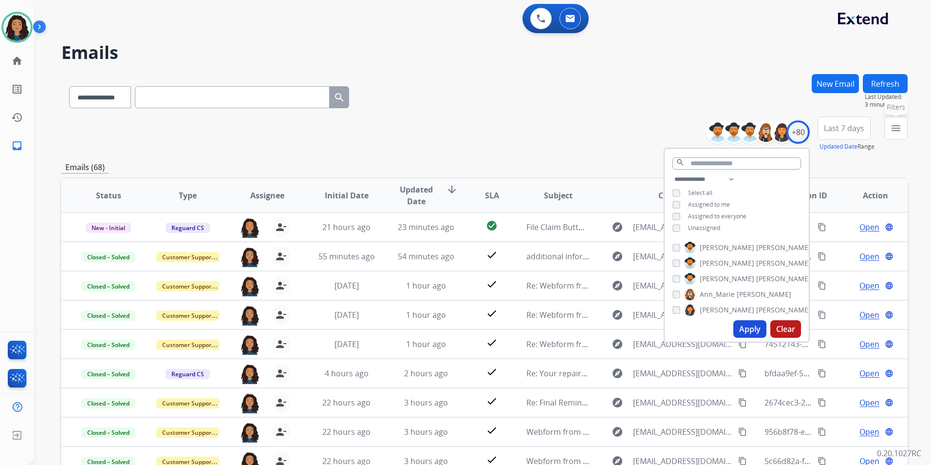
click at [889, 135] on button "menu Filters" at bounding box center [896, 127] width 23 height 23
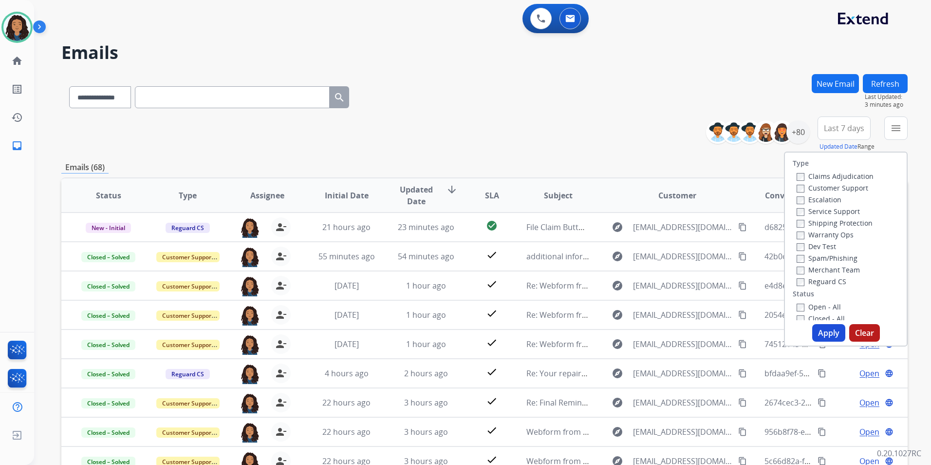
click at [853, 183] on div "Customer Support" at bounding box center [835, 188] width 77 height 12
click at [853, 189] on label "Customer Support" at bounding box center [833, 187] width 72 height 9
click at [840, 223] on label "Shipping Protection" at bounding box center [835, 222] width 76 height 9
click at [825, 283] on label "Reguard CS" at bounding box center [822, 281] width 50 height 9
click at [820, 311] on label "Open - All" at bounding box center [819, 306] width 44 height 9
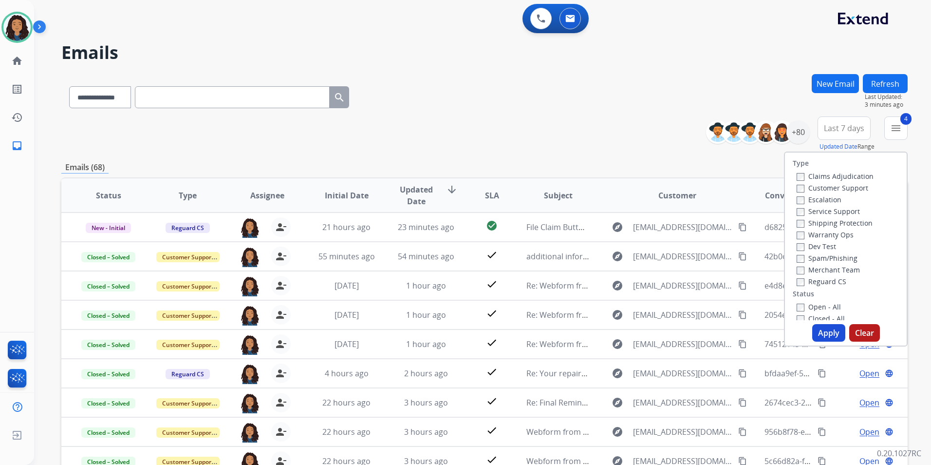
click at [817, 334] on button "Apply" at bounding box center [829, 333] width 33 height 18
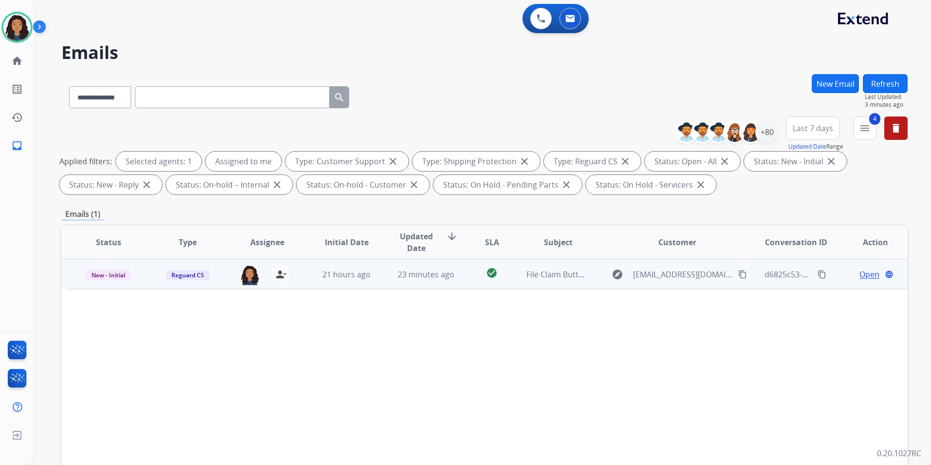
click at [865, 276] on span "Open" at bounding box center [870, 274] width 20 height 12
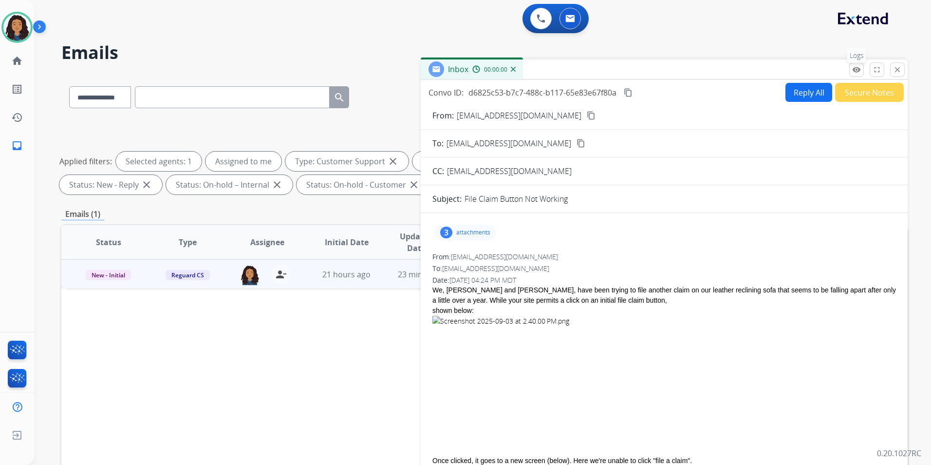
click at [863, 70] on button "remove_red_eye Logs" at bounding box center [857, 69] width 15 height 15
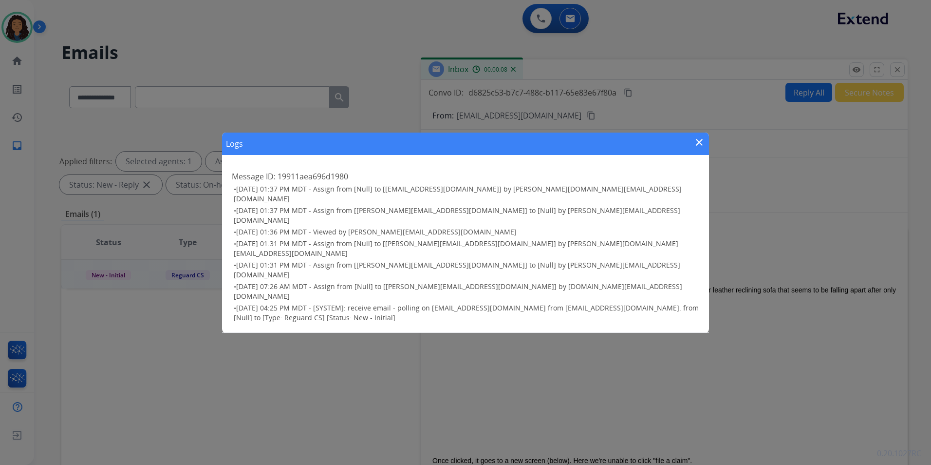
click at [700, 148] on mat-icon "close" at bounding box center [700, 142] width 12 height 12
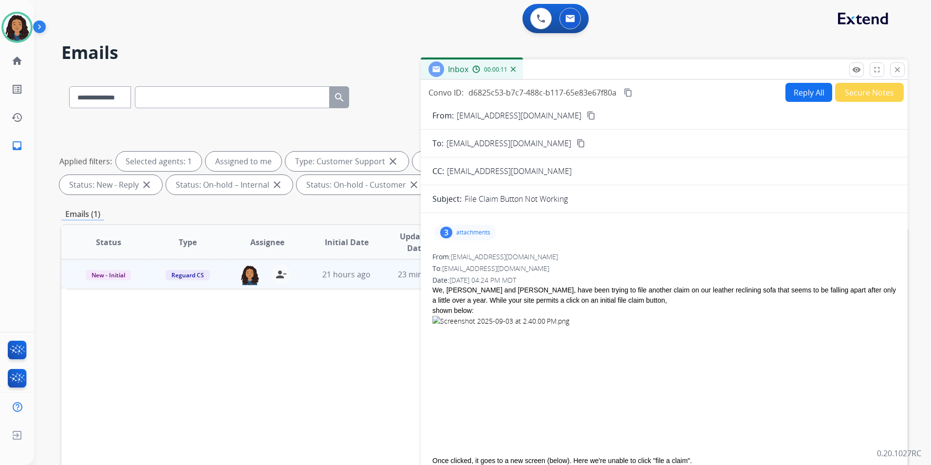
click at [587, 115] on mat-icon "content_copy" at bounding box center [591, 115] width 9 height 9
click at [466, 229] on p "attachments" at bounding box center [473, 232] width 34 height 8
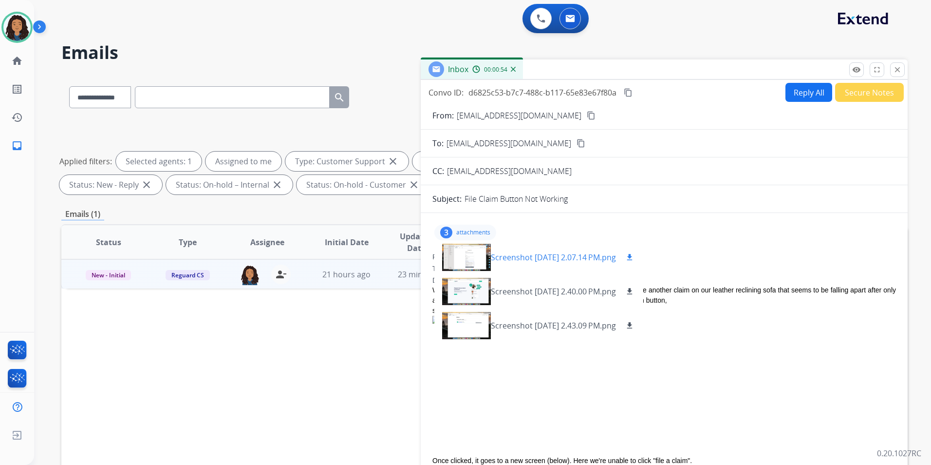
click at [471, 260] on div at bounding box center [466, 257] width 49 height 34
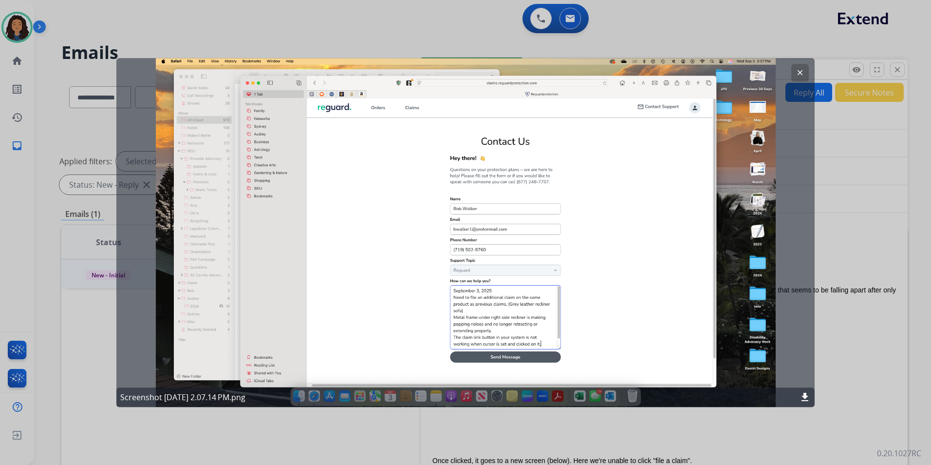
click at [797, 67] on button "clear" at bounding box center [801, 73] width 18 height 18
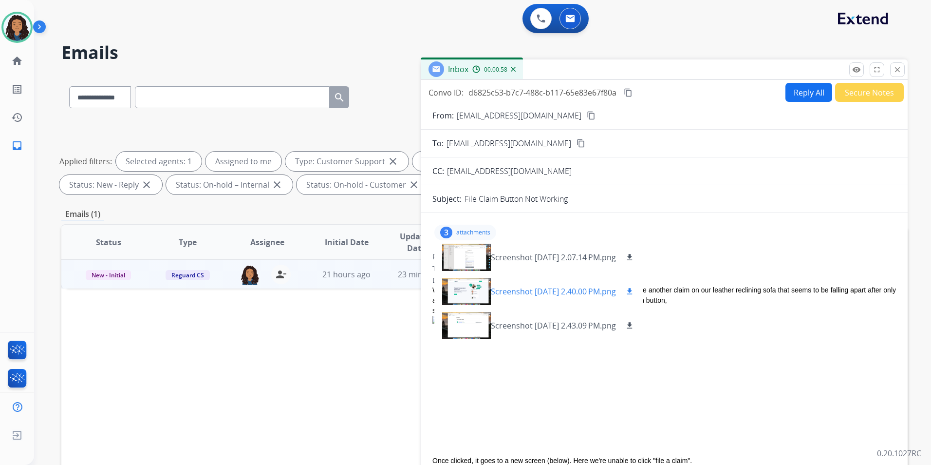
click at [477, 298] on div at bounding box center [466, 291] width 49 height 34
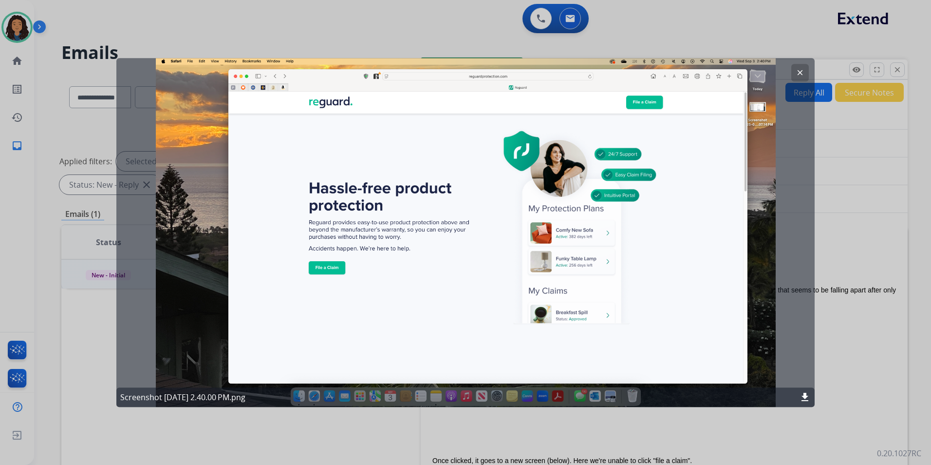
click at [802, 71] on mat-icon "clear" at bounding box center [800, 72] width 9 height 9
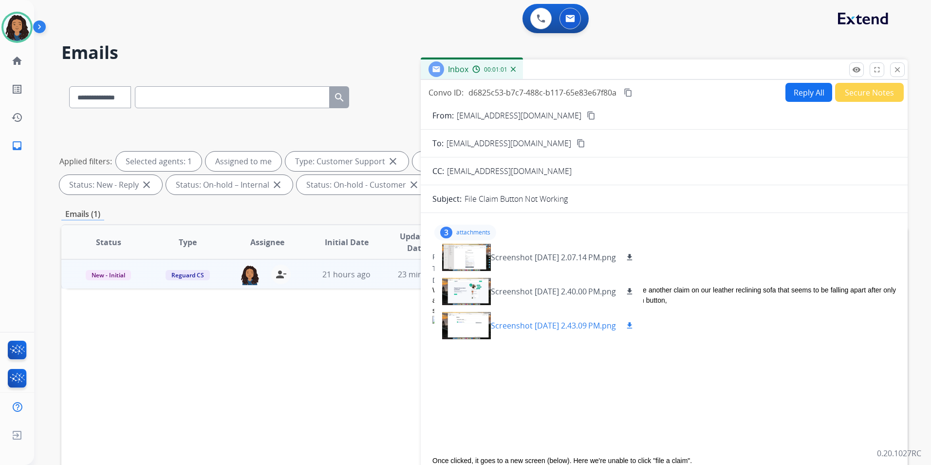
click at [460, 319] on div at bounding box center [466, 325] width 49 height 34
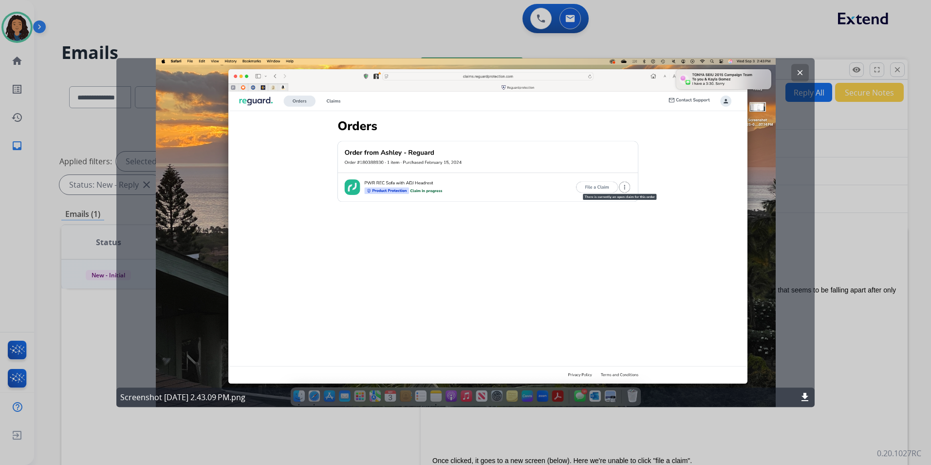
click at [805, 72] on button "clear" at bounding box center [801, 73] width 18 height 18
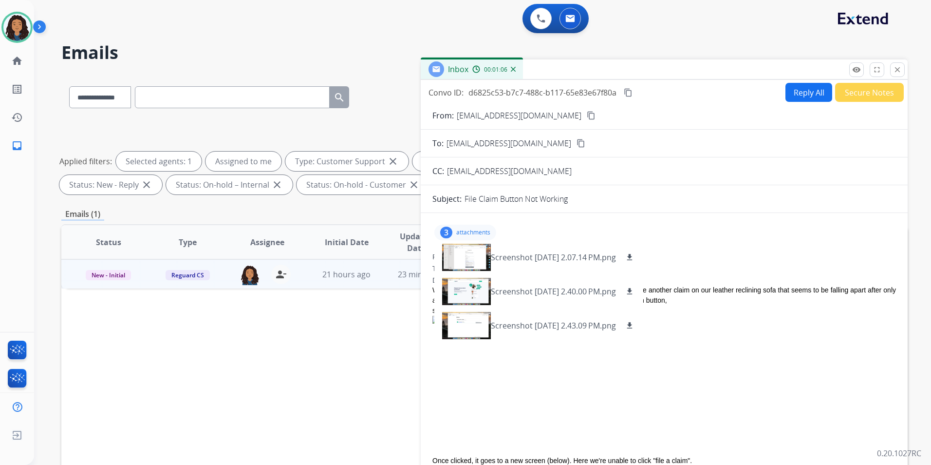
click at [469, 232] on p "attachments" at bounding box center [473, 232] width 34 height 8
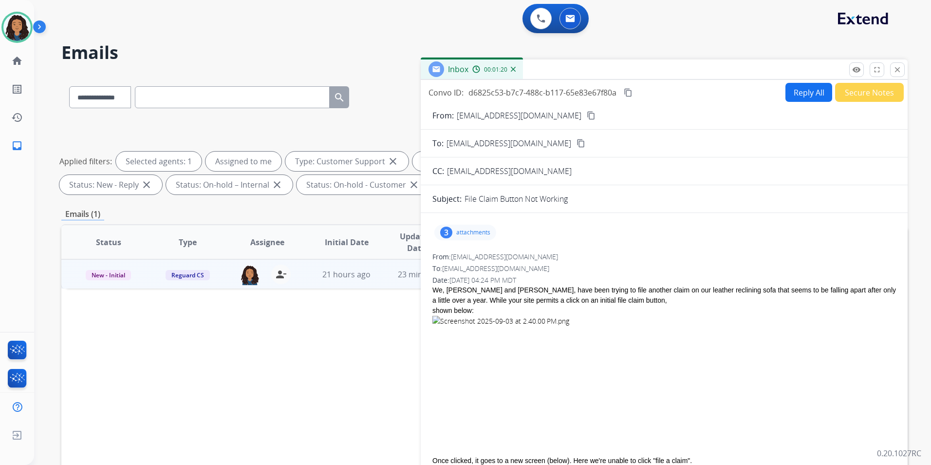
click at [804, 97] on button "Reply All" at bounding box center [809, 92] width 47 height 19
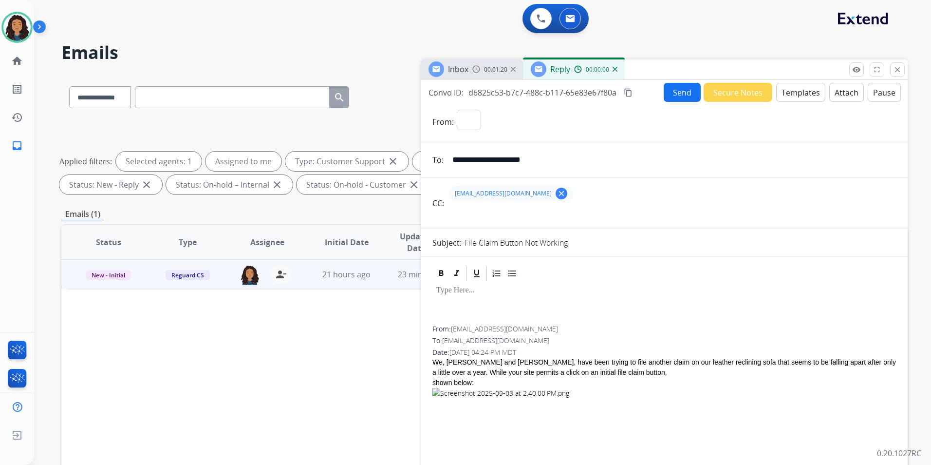
select select "**********"
click at [804, 97] on button "Templates" at bounding box center [801, 92] width 49 height 19
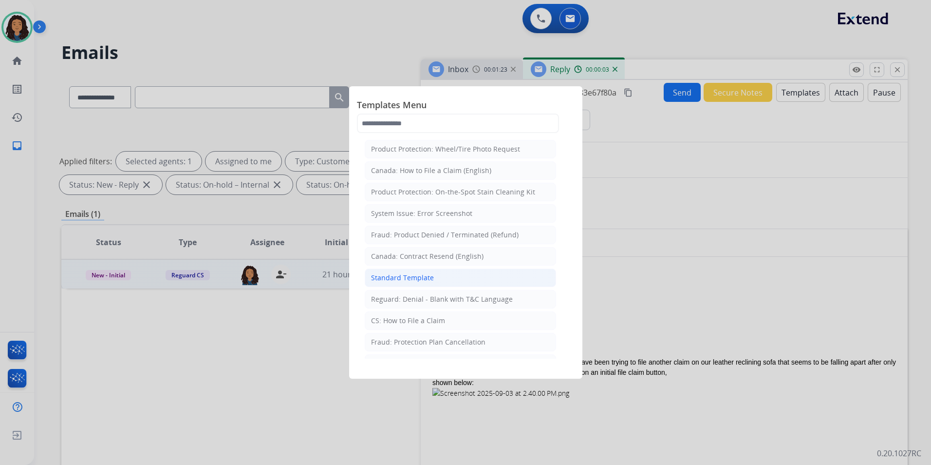
click at [443, 283] on li "Standard Template" at bounding box center [460, 277] width 191 height 19
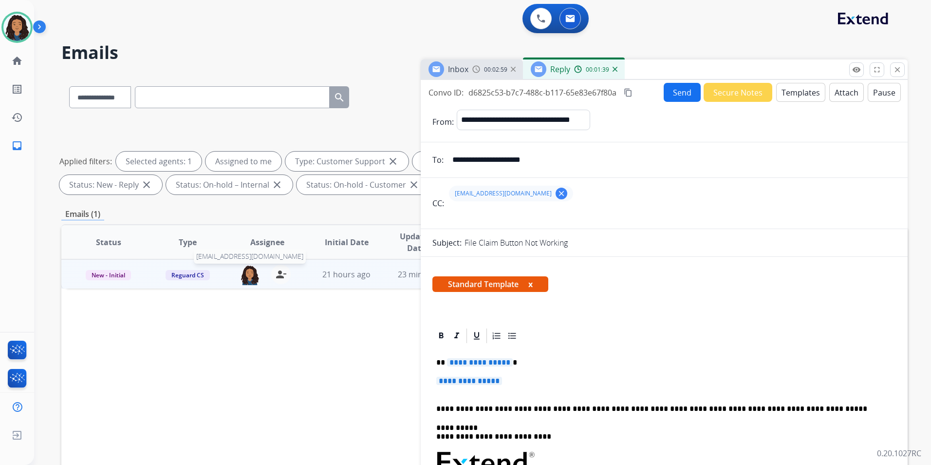
click at [247, 270] on img at bounding box center [249, 275] width 19 height 20
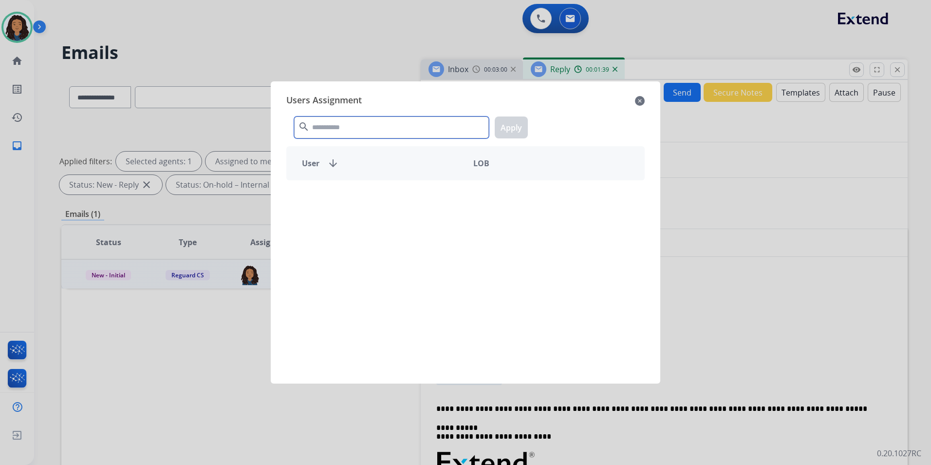
click at [393, 130] on input "text" at bounding box center [391, 127] width 195 height 22
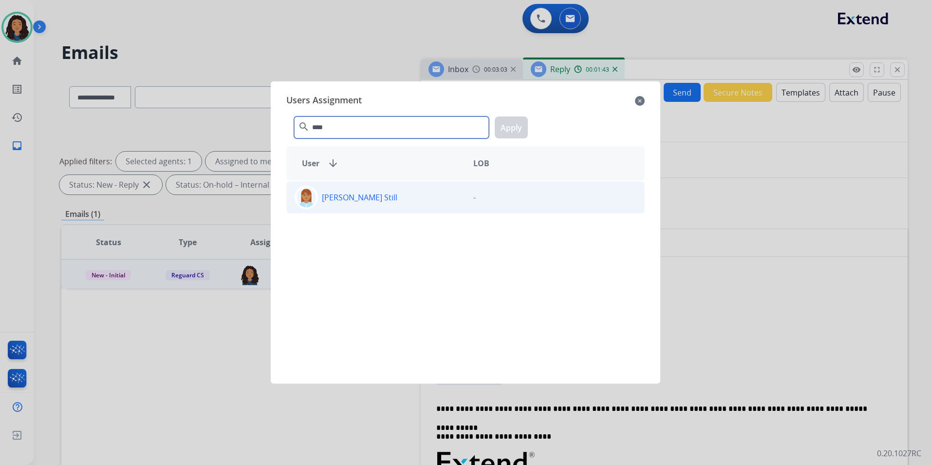
type input "****"
click at [401, 196] on div "Rasheena Still" at bounding box center [376, 197] width 179 height 23
click at [514, 120] on button "Apply" at bounding box center [511, 127] width 33 height 22
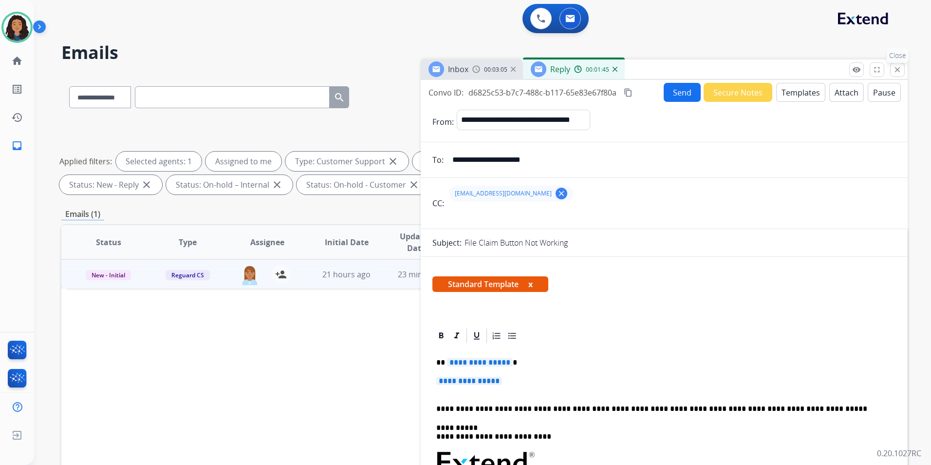
click at [895, 69] on mat-icon "close" at bounding box center [897, 69] width 9 height 9
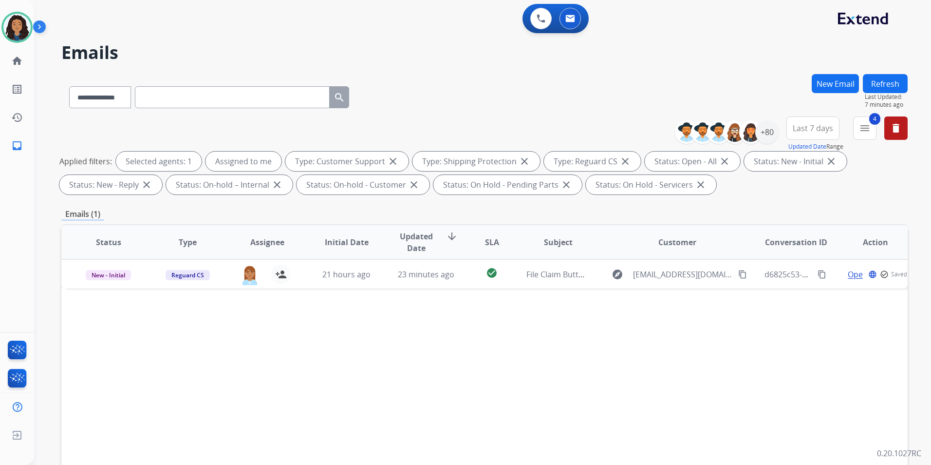
click at [871, 89] on button "Refresh" at bounding box center [885, 83] width 45 height 19
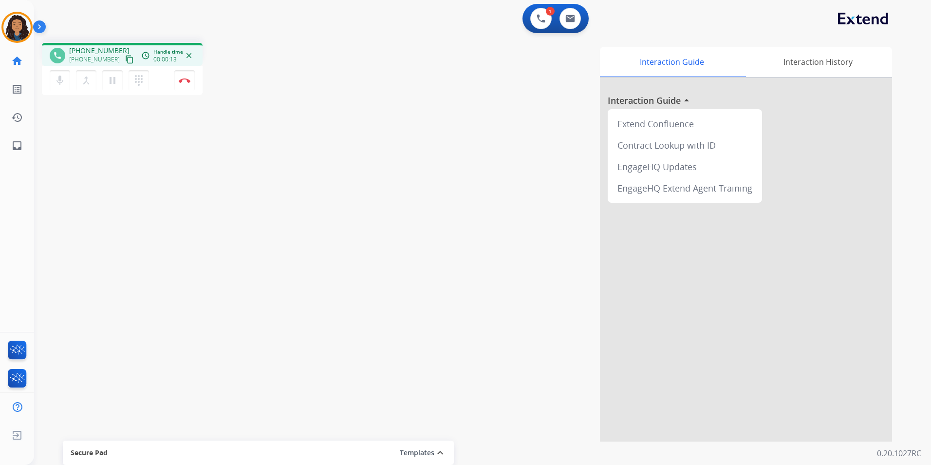
click at [125, 57] on mat-icon "content_copy" at bounding box center [129, 59] width 9 height 9
click at [181, 78] on img at bounding box center [185, 80] width 12 height 5
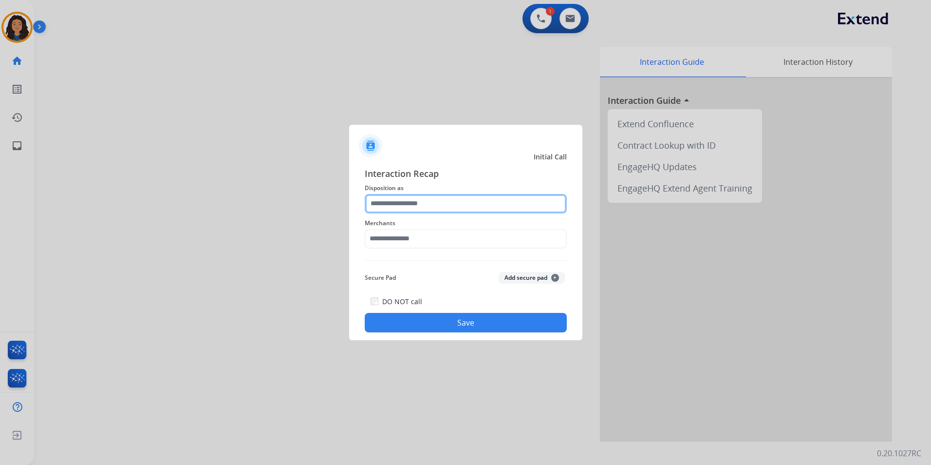
click at [436, 206] on input "text" at bounding box center [466, 203] width 202 height 19
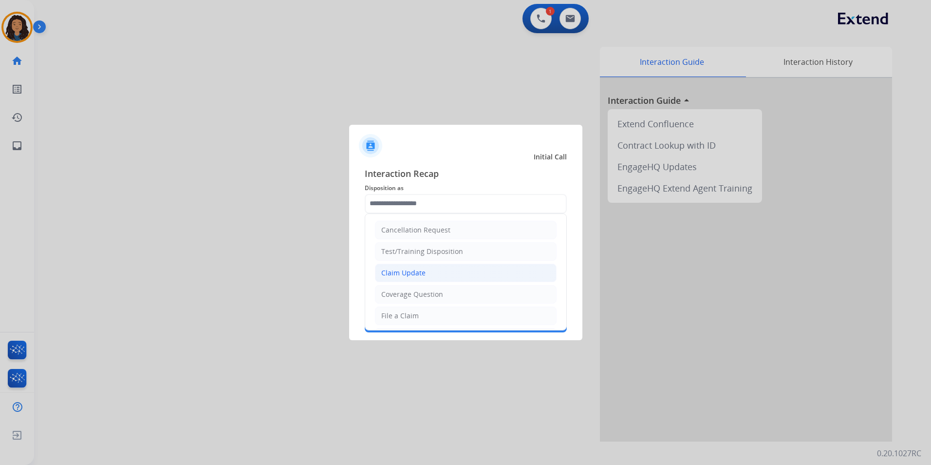
click at [434, 269] on li "Claim Update" at bounding box center [466, 273] width 182 height 19
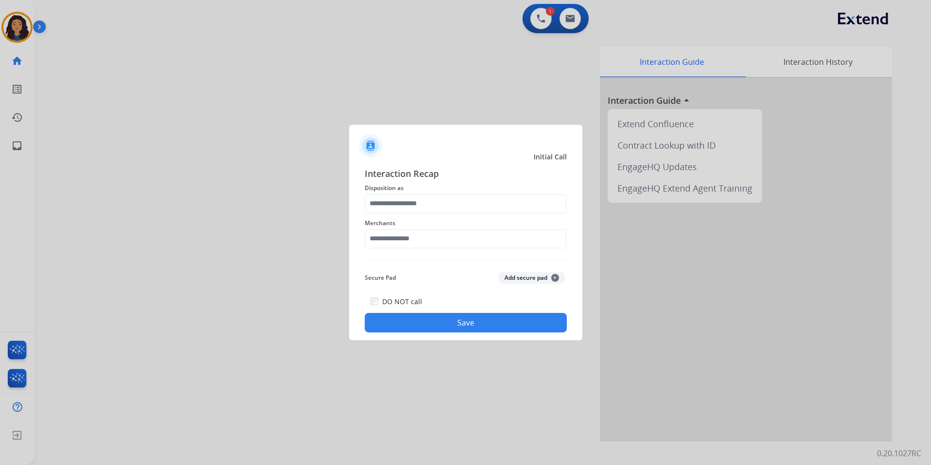
type input "**********"
click at [419, 233] on input "text" at bounding box center [466, 238] width 202 height 19
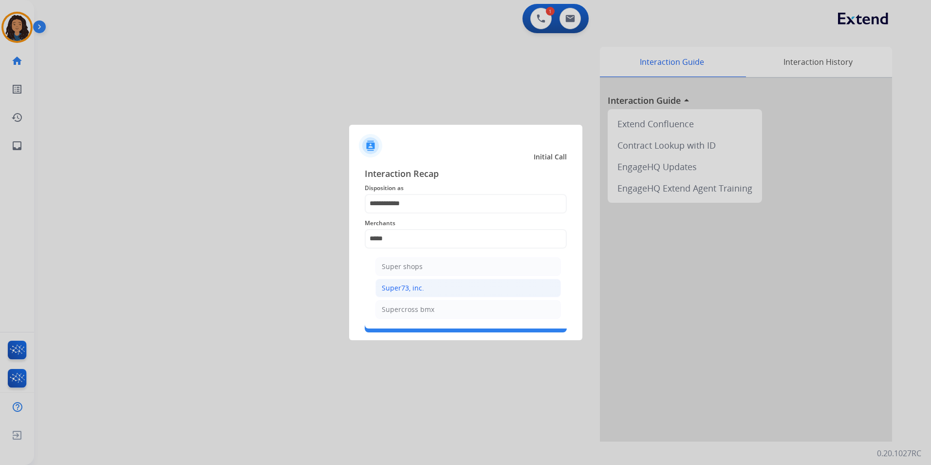
click at [473, 288] on li "Super73, inc." at bounding box center [469, 288] width 186 height 19
type input "**********"
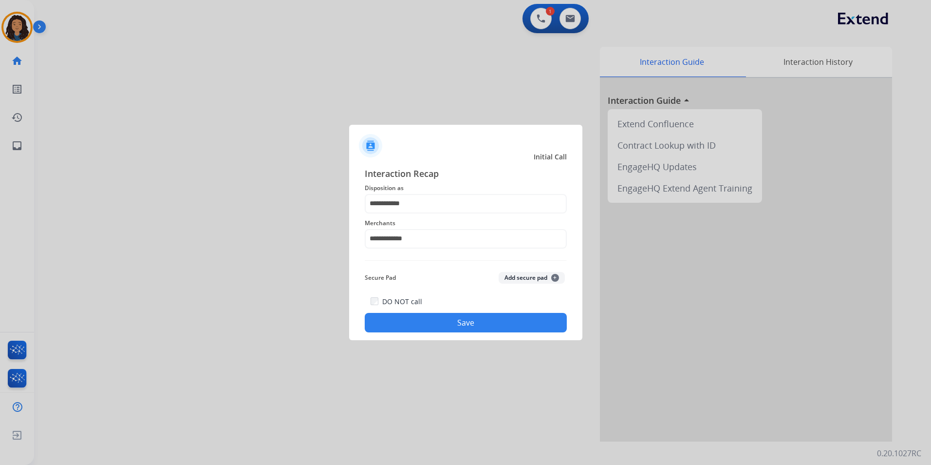
click at [434, 324] on button "Save" at bounding box center [466, 322] width 202 height 19
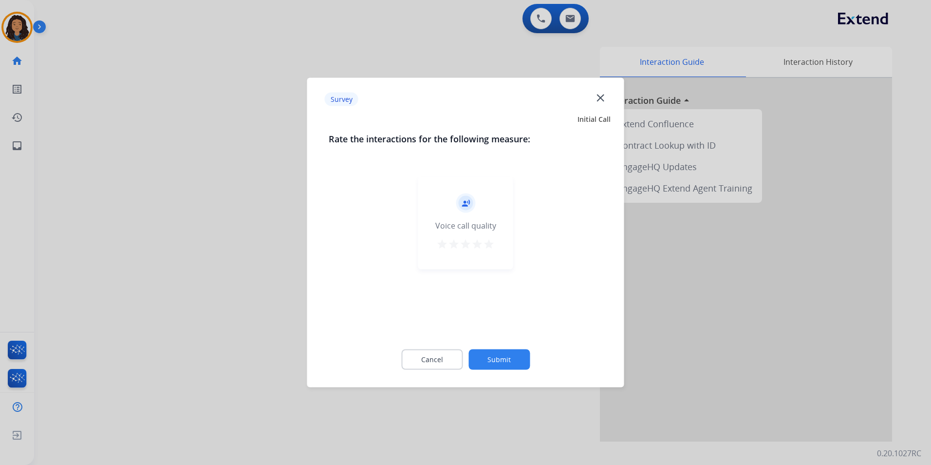
click at [235, 228] on div at bounding box center [465, 232] width 931 height 465
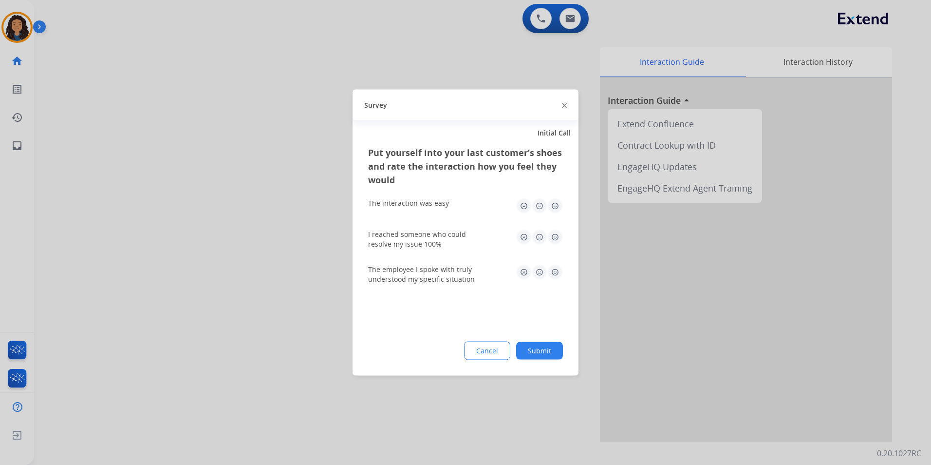
click at [239, 222] on div at bounding box center [465, 232] width 931 height 465
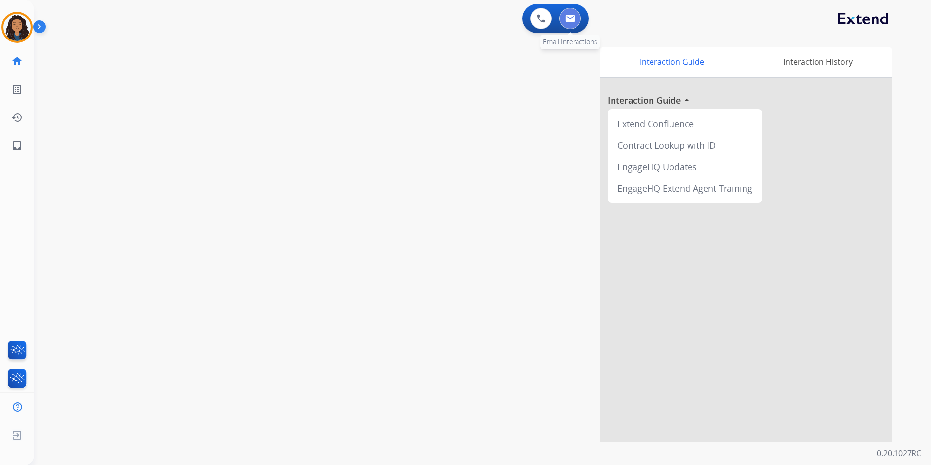
click at [577, 19] on button at bounding box center [570, 18] width 21 height 21
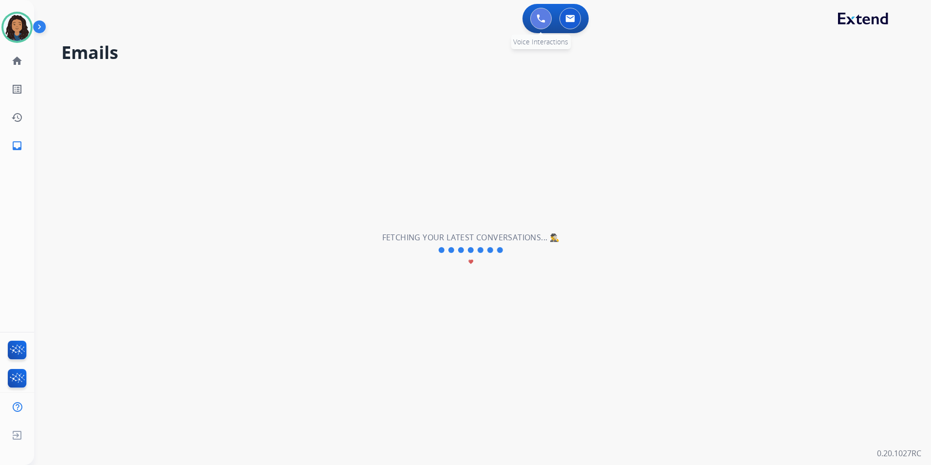
click at [540, 17] on img at bounding box center [541, 18] width 9 height 9
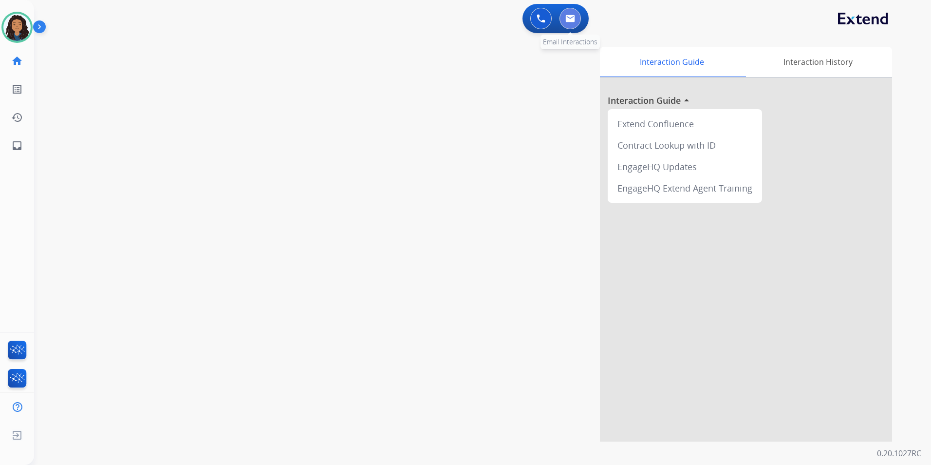
click at [576, 25] on button at bounding box center [570, 18] width 21 height 21
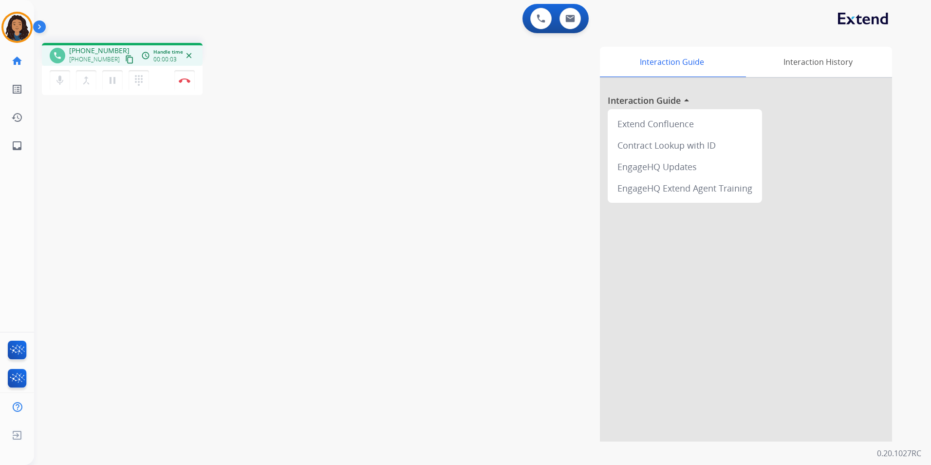
click at [125, 62] on mat-icon "content_copy" at bounding box center [129, 59] width 9 height 9
click at [180, 83] on button "Disconnect" at bounding box center [184, 80] width 20 height 20
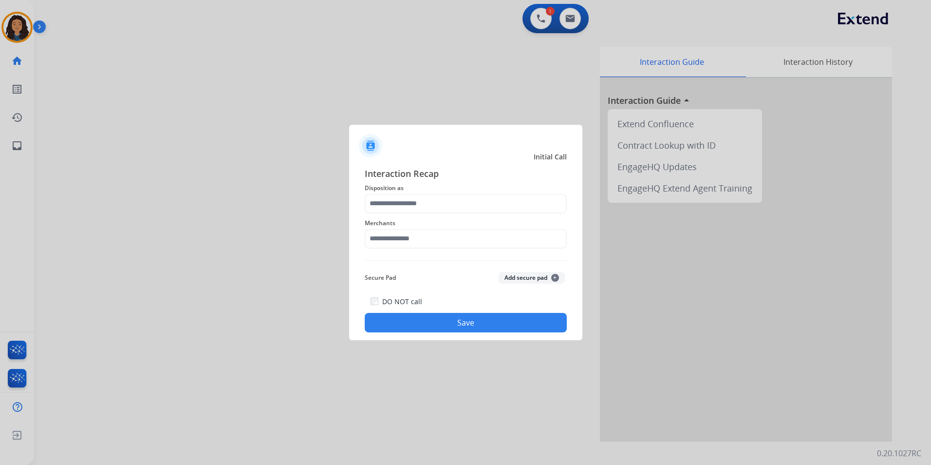
click at [450, 226] on span "Merchants" at bounding box center [466, 223] width 202 height 12
click at [450, 204] on input "text" at bounding box center [466, 203] width 202 height 19
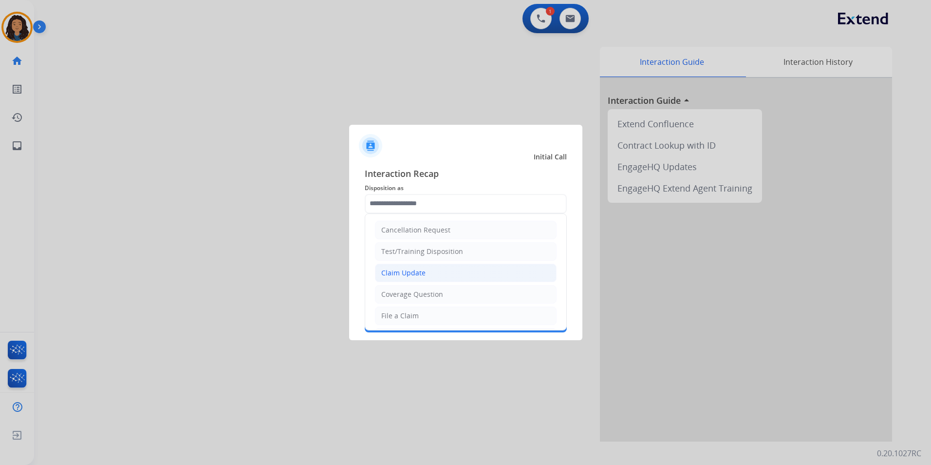
click at [434, 275] on li "Claim Update" at bounding box center [466, 273] width 182 height 19
type input "**********"
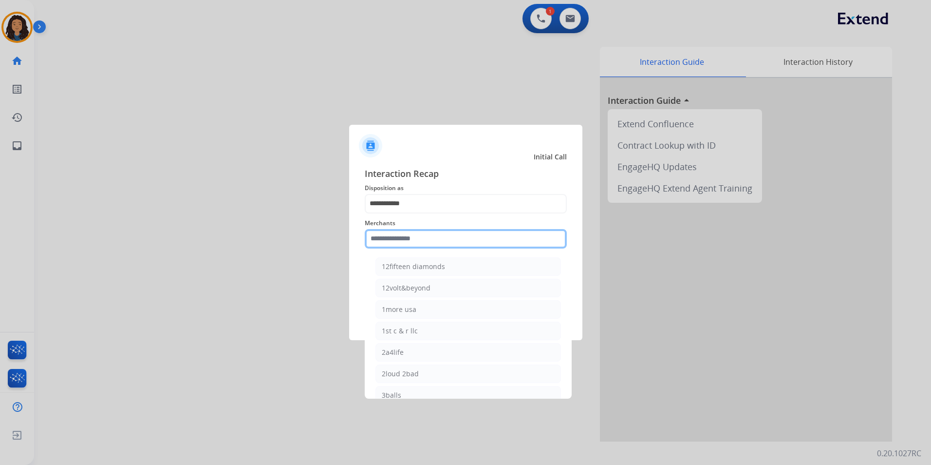
click at [426, 238] on input "text" at bounding box center [466, 238] width 202 height 19
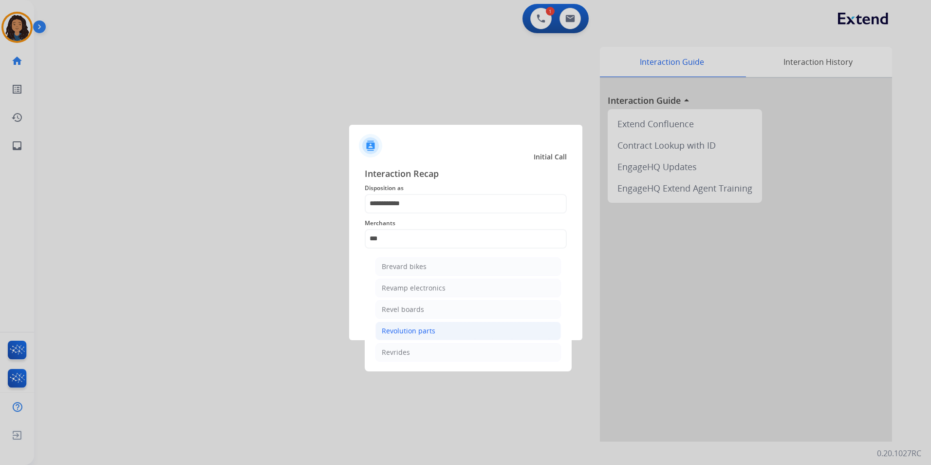
click at [439, 334] on li "Revolution parts" at bounding box center [469, 331] width 186 height 19
type input "**********"
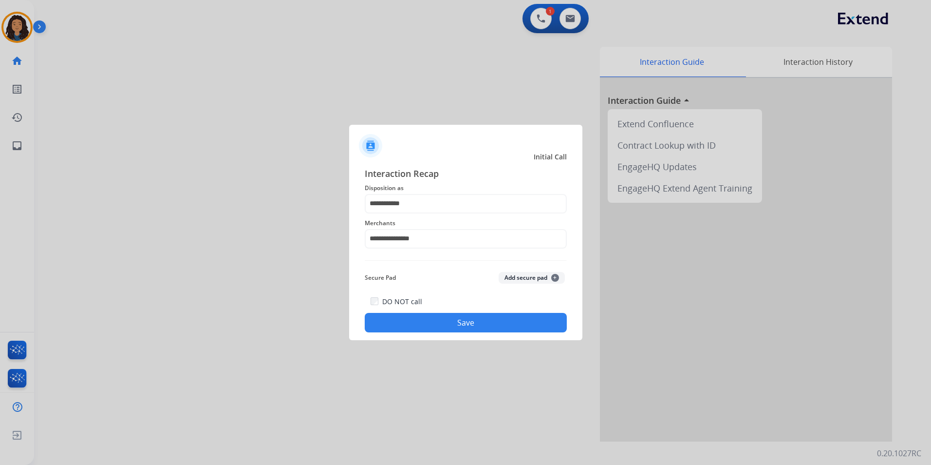
click at [415, 311] on div "DO NOT call Save" at bounding box center [466, 313] width 202 height 37
click at [411, 318] on button "Save" at bounding box center [466, 322] width 202 height 19
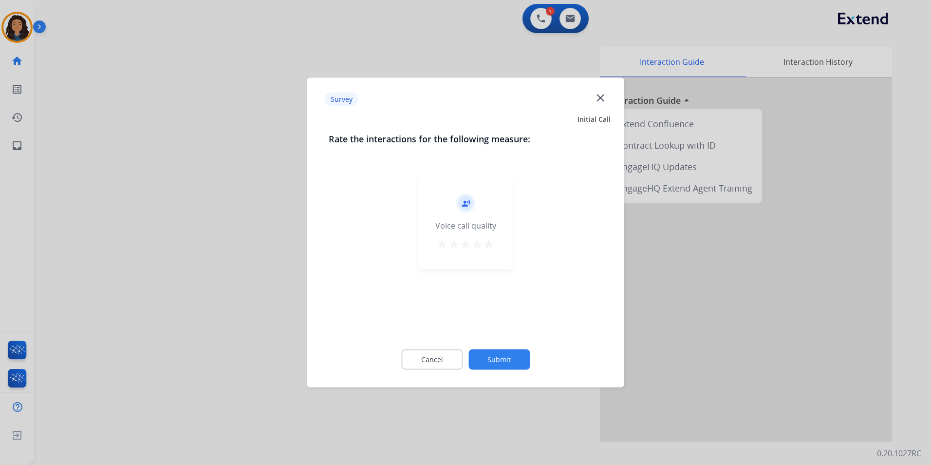
click at [167, 259] on div at bounding box center [465, 232] width 931 height 465
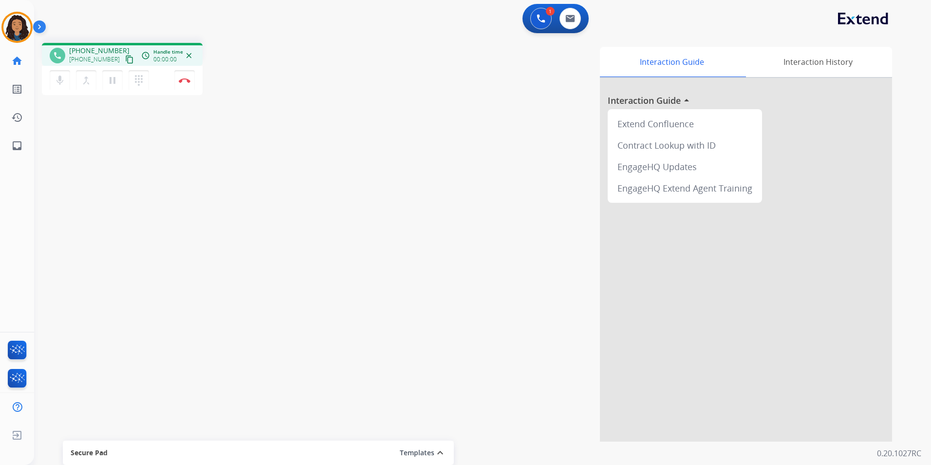
click at [125, 59] on mat-icon "content_copy" at bounding box center [129, 59] width 9 height 9
click at [184, 83] on button "Disconnect" at bounding box center [184, 80] width 20 height 20
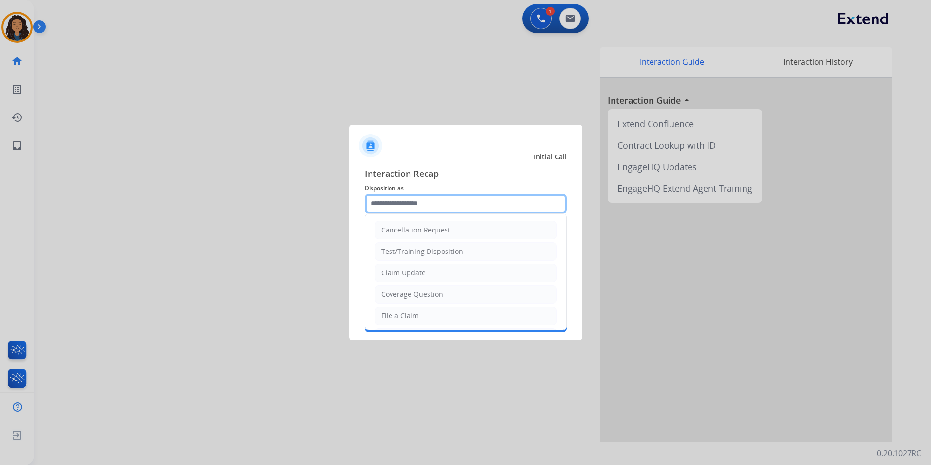
click at [508, 197] on input "text" at bounding box center [466, 203] width 202 height 19
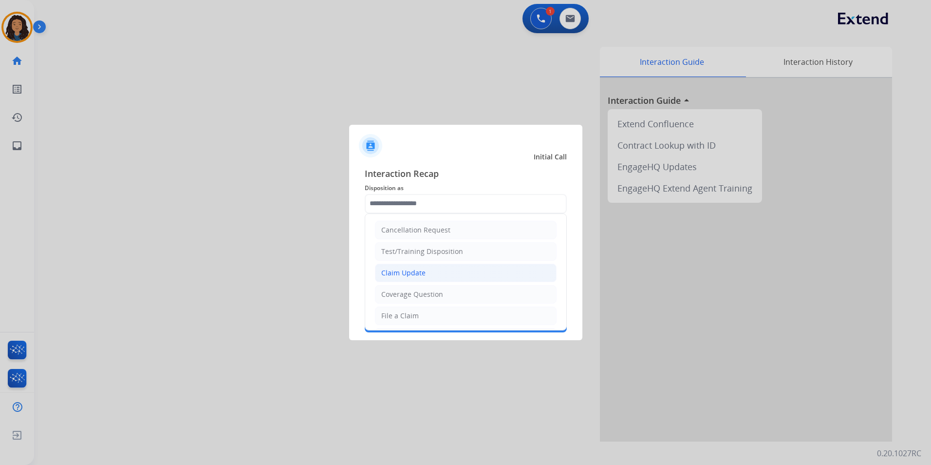
drag, startPoint x: 453, startPoint y: 273, endPoint x: 429, endPoint y: 238, distance: 42.4
click at [453, 272] on li "Claim Update" at bounding box center [466, 273] width 182 height 19
type input "**********"
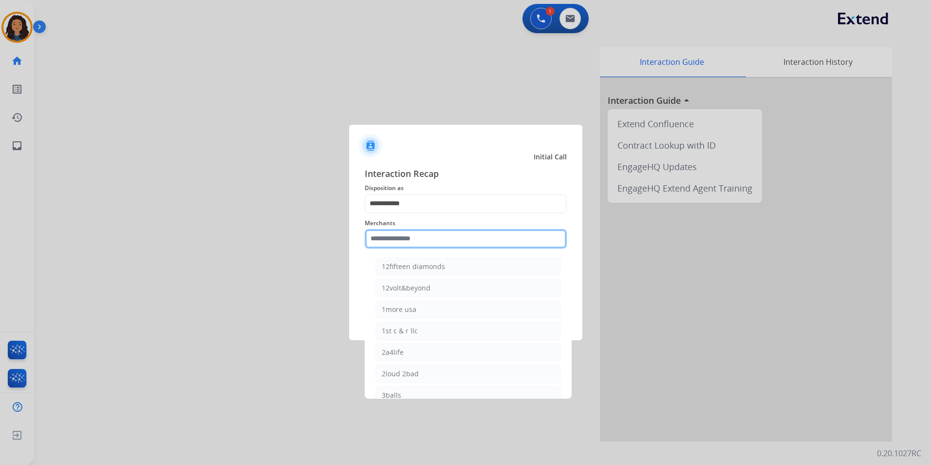
click at [429, 237] on input "text" at bounding box center [466, 238] width 202 height 19
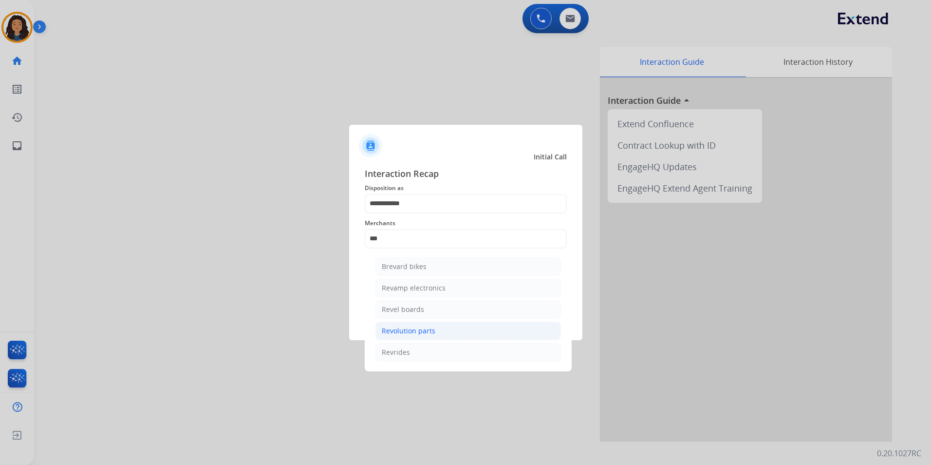
click at [445, 333] on li "Revolution parts" at bounding box center [469, 331] width 186 height 19
type input "**********"
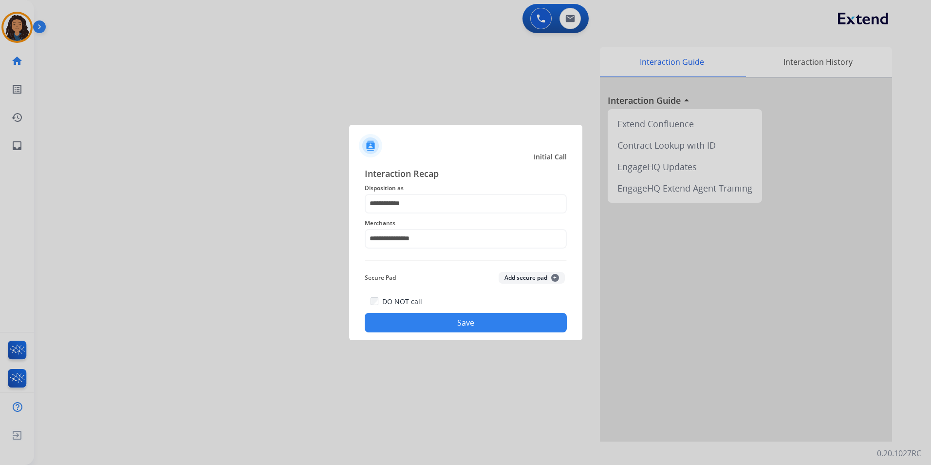
click at [418, 304] on label "DO NOT call" at bounding box center [402, 302] width 40 height 10
click at [395, 301] on label "DO NOT call" at bounding box center [402, 302] width 40 height 10
click at [413, 317] on button "Save" at bounding box center [466, 322] width 202 height 19
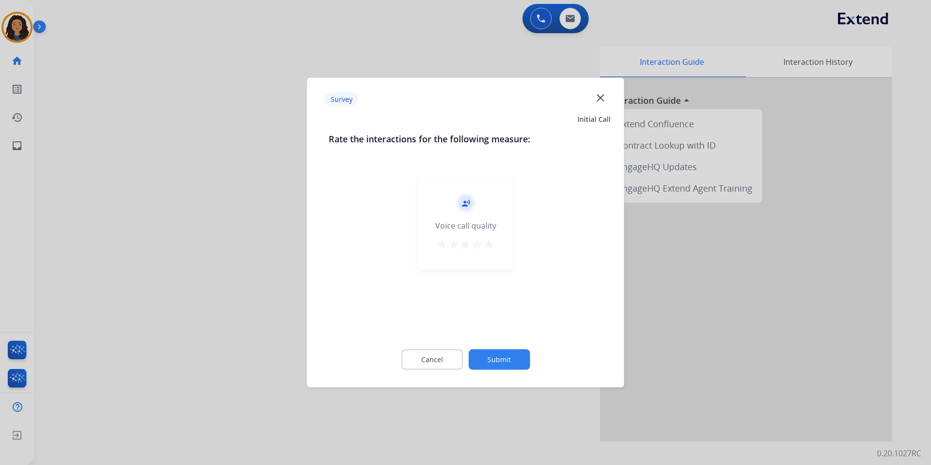
click at [251, 289] on div at bounding box center [465, 232] width 931 height 465
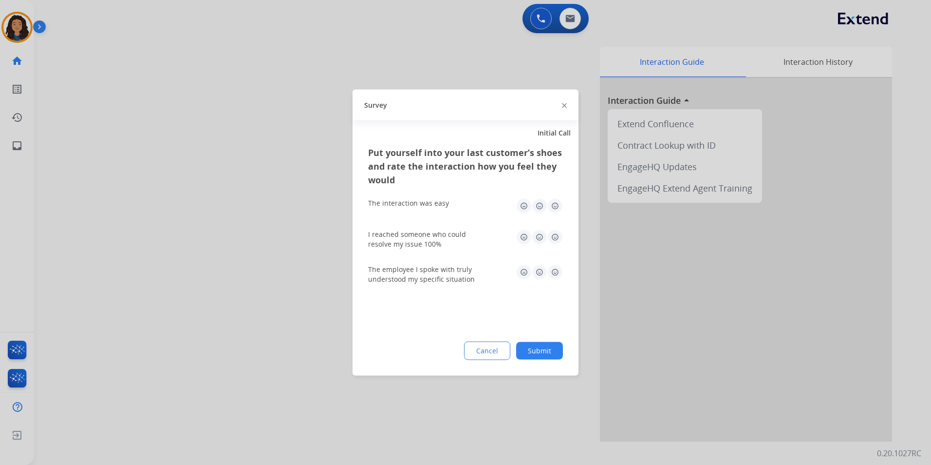
click at [251, 287] on div at bounding box center [465, 232] width 931 height 465
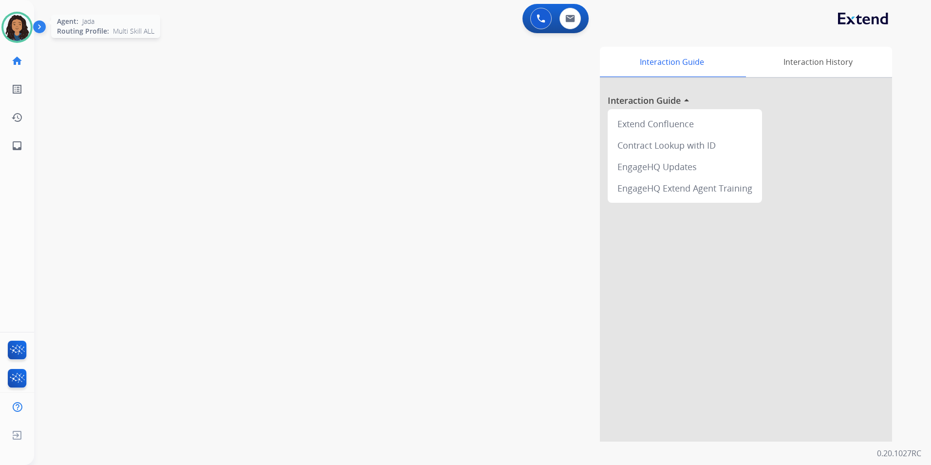
click at [17, 38] on img at bounding box center [16, 27] width 27 height 27
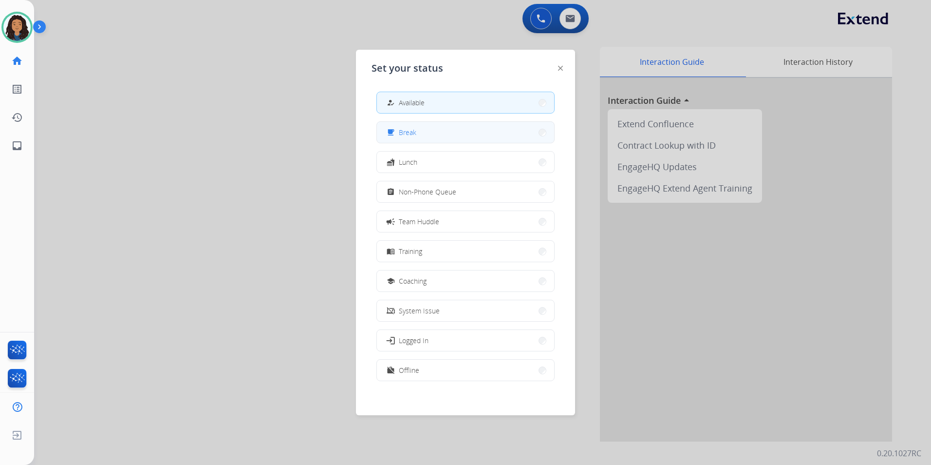
click at [423, 129] on button "free_breakfast Break" at bounding box center [465, 132] width 177 height 21
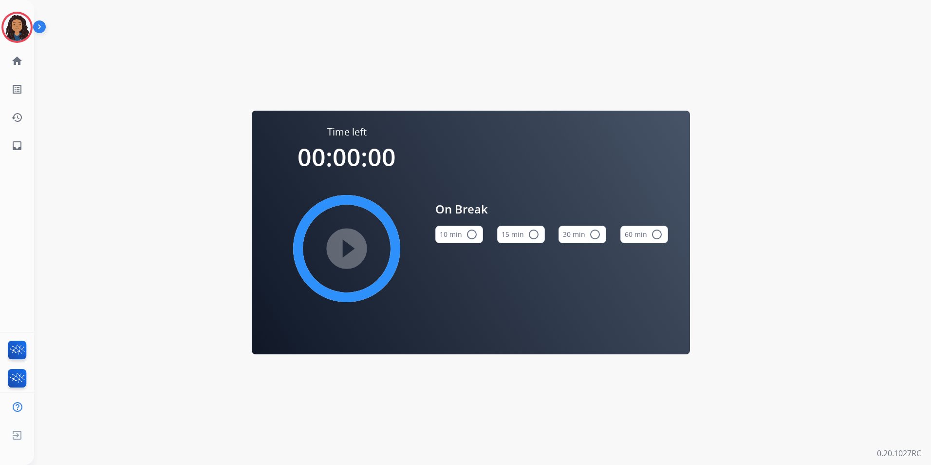
click at [542, 242] on div "15 min radio_button_unchecked" at bounding box center [521, 234] width 48 height 33
click at [533, 236] on mat-icon "radio_button_unchecked" at bounding box center [534, 234] width 12 height 12
click at [351, 243] on mat-icon "play_circle_filled" at bounding box center [347, 249] width 12 height 12
drag, startPoint x: 10, startPoint y: 37, endPoint x: 38, endPoint y: 37, distance: 28.7
click at [10, 37] on img at bounding box center [16, 27] width 27 height 27
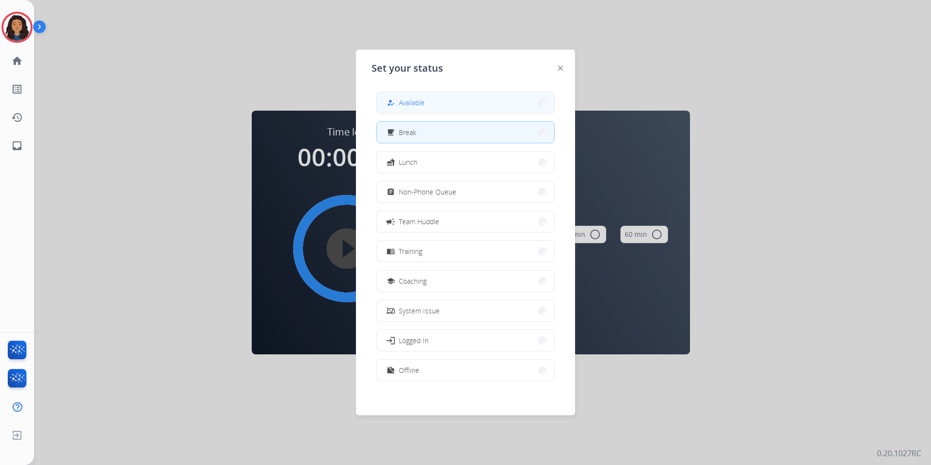
click at [539, 112] on button "how_to_reg Available" at bounding box center [465, 102] width 177 height 21
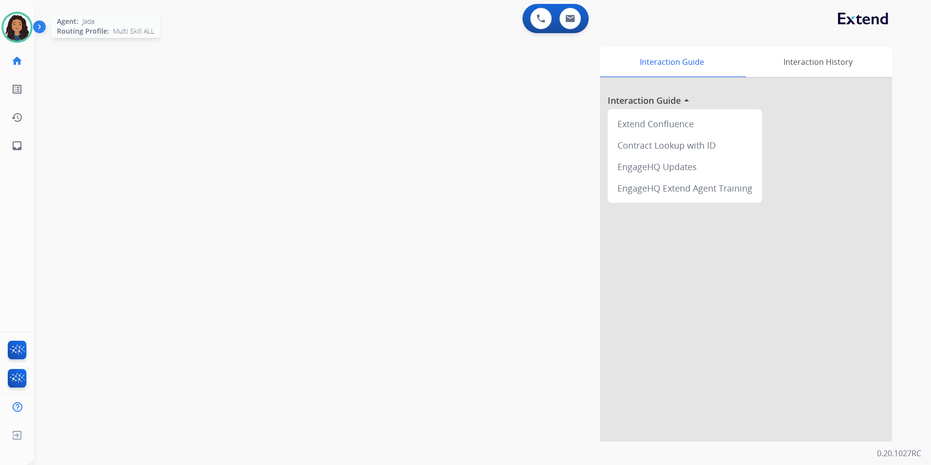
click at [16, 33] on img at bounding box center [16, 27] width 27 height 27
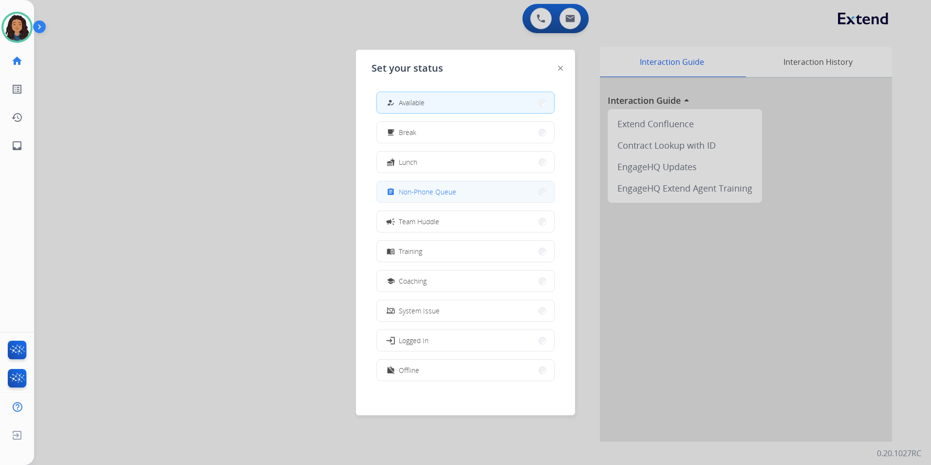
click at [434, 196] on span "Non-Phone Queue" at bounding box center [427, 192] width 57 height 10
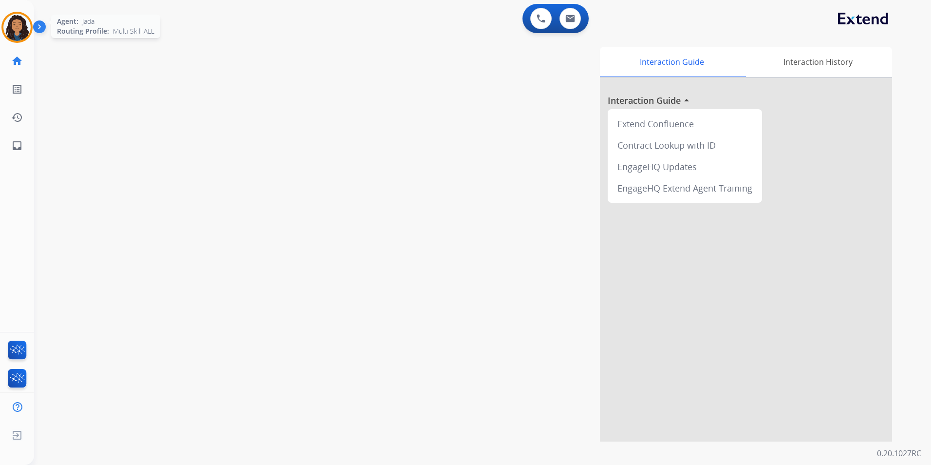
click at [7, 25] on img at bounding box center [16, 27] width 27 height 27
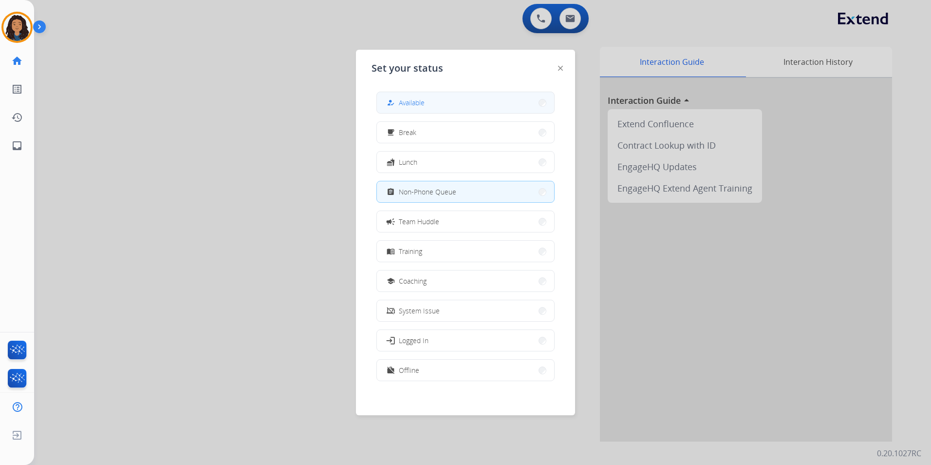
click at [494, 98] on button "how_to_reg Available" at bounding box center [465, 102] width 177 height 21
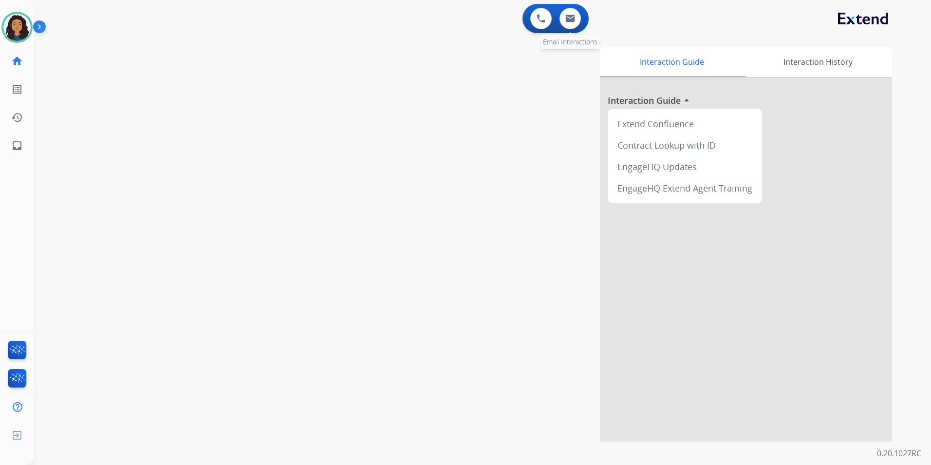
click at [558, 22] on div "0 Email Interactions" at bounding box center [570, 18] width 29 height 21
click at [569, 24] on button at bounding box center [570, 18] width 21 height 21
select select "**********"
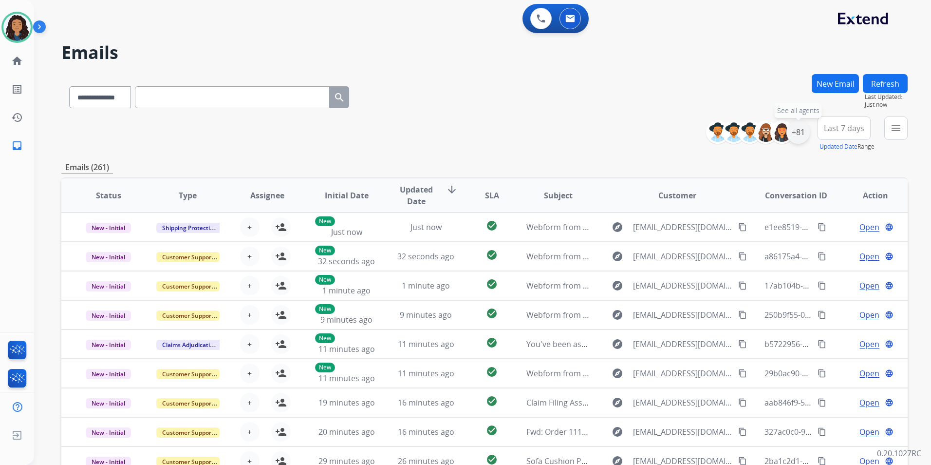
click at [800, 137] on div "+81" at bounding box center [798, 131] width 23 height 23
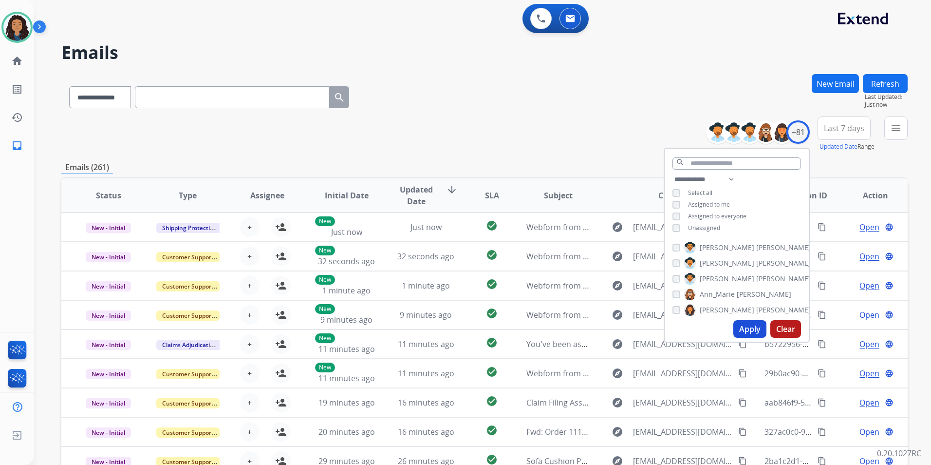
click at [713, 228] on span "Unassigned" at bounding box center [704, 228] width 32 height 8
click at [752, 330] on button "Apply" at bounding box center [750, 329] width 33 height 18
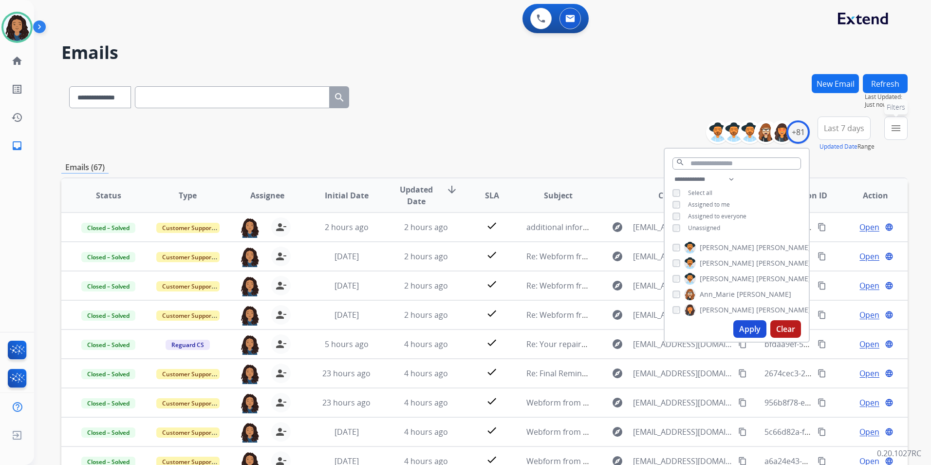
click at [894, 139] on button "menu Filters" at bounding box center [896, 127] width 23 height 23
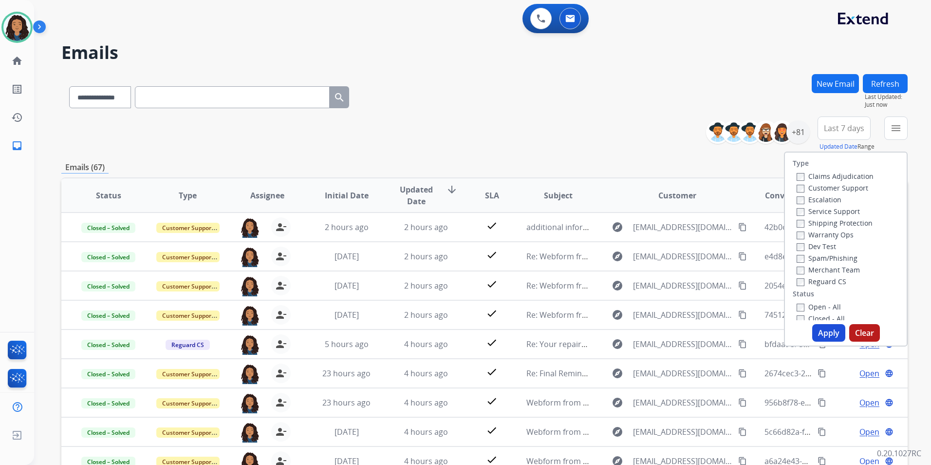
click at [848, 189] on label "Customer Support" at bounding box center [833, 187] width 72 height 9
drag, startPoint x: 840, startPoint y: 224, endPoint x: 833, endPoint y: 242, distance: 19.0
click at [840, 223] on label "Shipping Protection" at bounding box center [835, 222] width 76 height 9
click at [832, 280] on label "Reguard CS" at bounding box center [822, 281] width 50 height 9
click at [813, 309] on label "Open - All" at bounding box center [819, 306] width 44 height 9
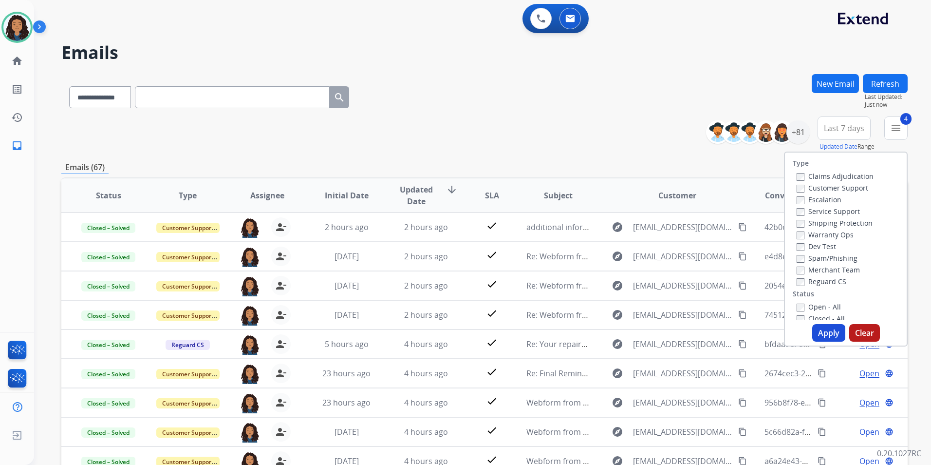
drag, startPoint x: 813, startPoint y: 309, endPoint x: 819, endPoint y: 326, distance: 18.4
click at [819, 326] on button "Apply" at bounding box center [829, 333] width 33 height 18
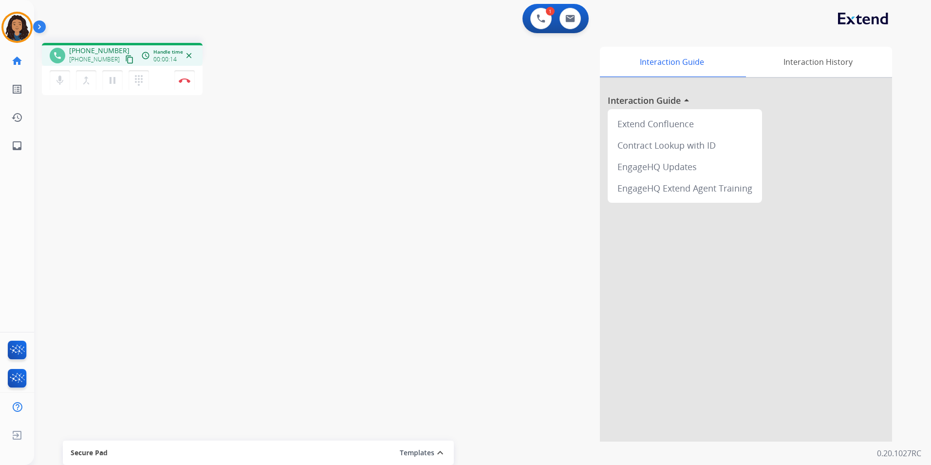
click at [124, 55] on button "content_copy" at bounding box center [130, 60] width 12 height 12
click at [184, 82] on img at bounding box center [185, 80] width 12 height 5
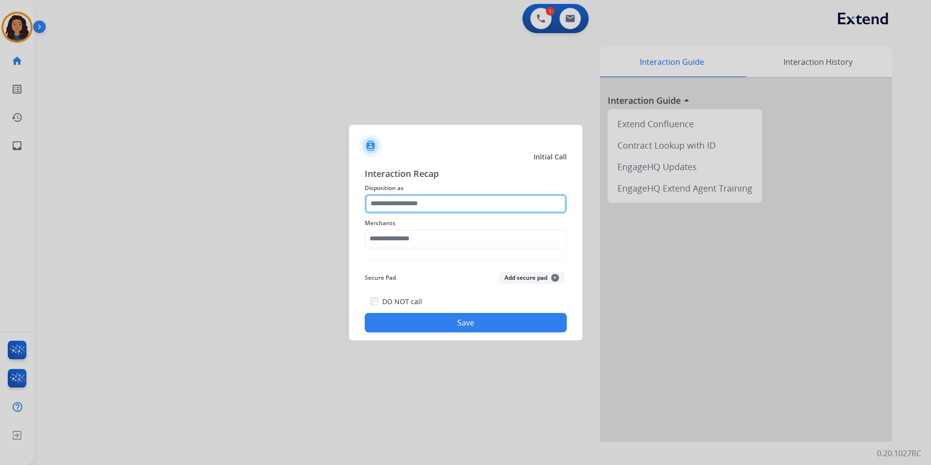
click at [410, 196] on input "text" at bounding box center [466, 203] width 202 height 19
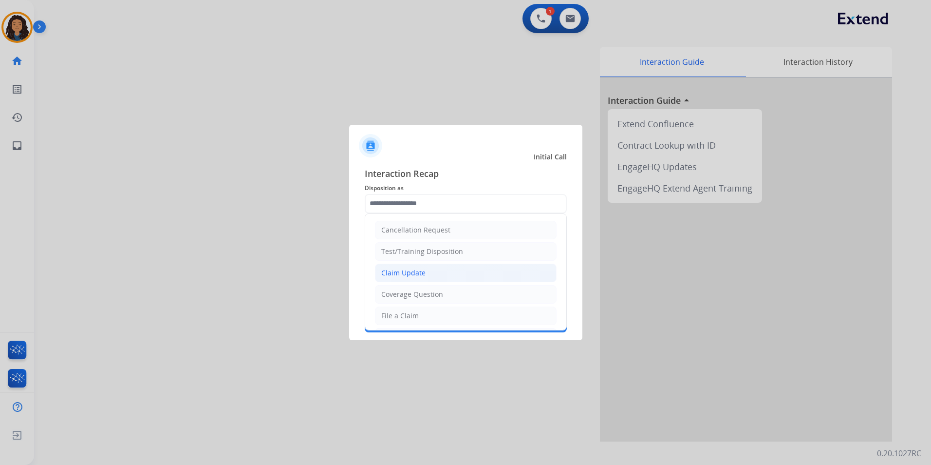
drag, startPoint x: 404, startPoint y: 269, endPoint x: 395, endPoint y: 247, distance: 24.0
click at [403, 269] on div "Claim Update" at bounding box center [403, 273] width 44 height 10
type input "**********"
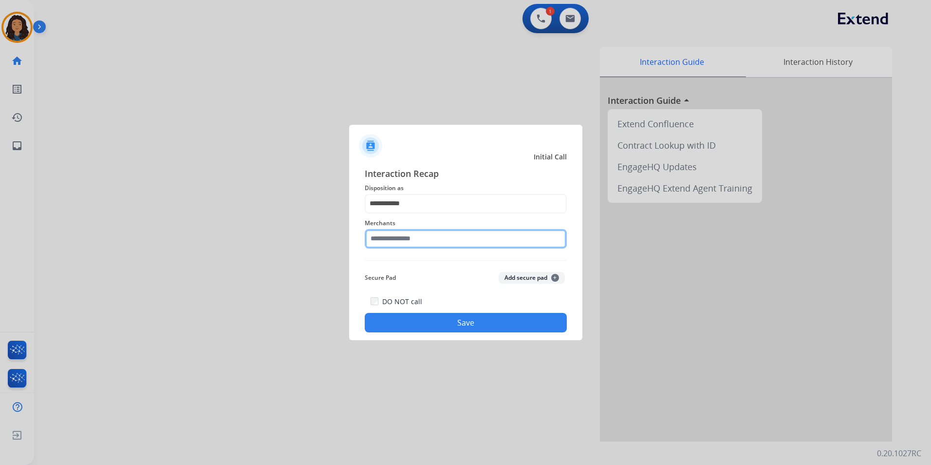
click at [394, 247] on input "text" at bounding box center [466, 238] width 202 height 19
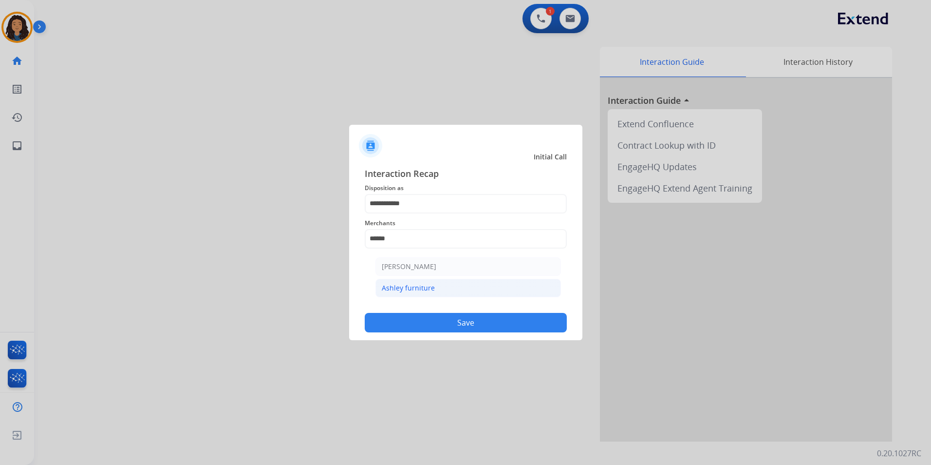
click at [424, 285] on div "Ashley furniture" at bounding box center [408, 288] width 53 height 10
type input "**********"
click at [409, 323] on button "Save" at bounding box center [466, 322] width 202 height 19
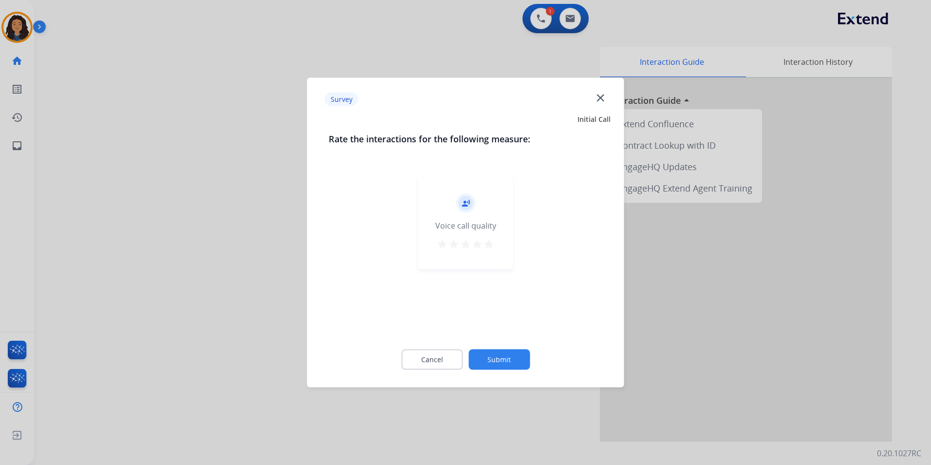
drag, startPoint x: 332, startPoint y: 292, endPoint x: 257, endPoint y: 269, distance: 78.0
click at [319, 288] on div "Rate the interactions for the following measure: record_voice_over Voice call q…" at bounding box center [465, 256] width 305 height 249
click at [239, 247] on div at bounding box center [465, 232] width 931 height 465
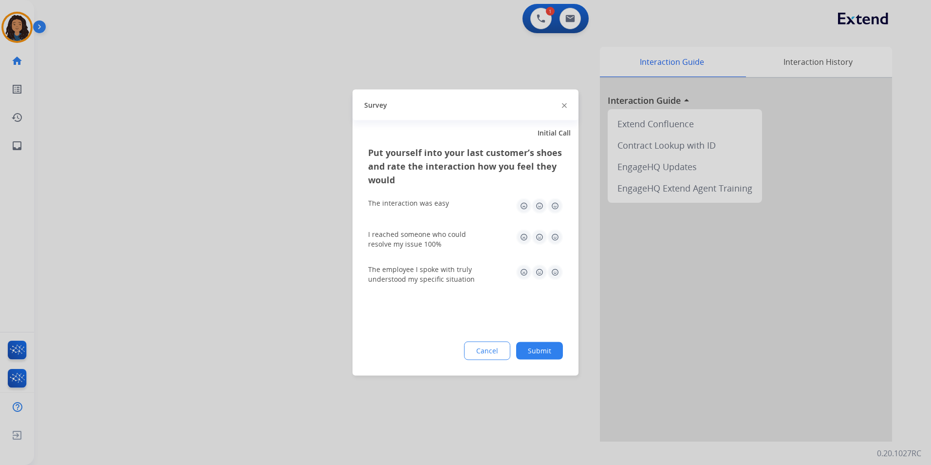
click at [238, 246] on div at bounding box center [465, 232] width 931 height 465
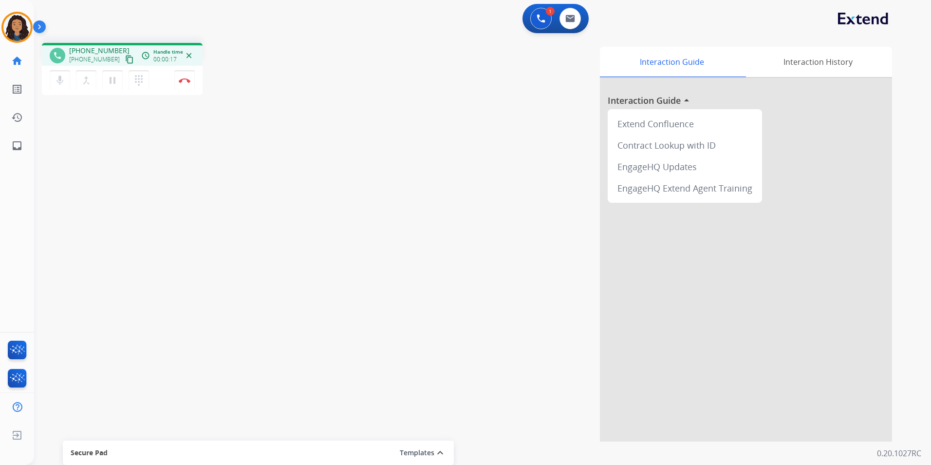
click at [125, 57] on mat-icon "content_copy" at bounding box center [129, 59] width 9 height 9
click at [183, 82] on img at bounding box center [185, 80] width 12 height 5
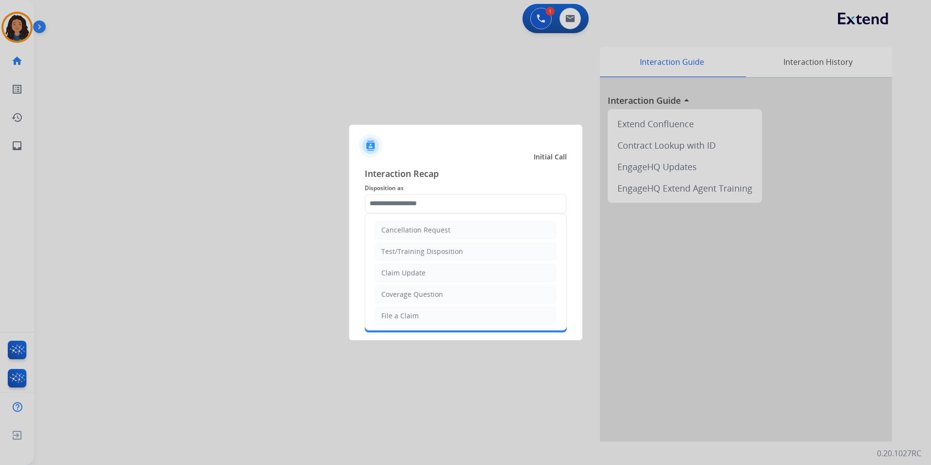
click at [444, 196] on input "text" at bounding box center [466, 203] width 202 height 19
click at [421, 270] on div "Claim Update" at bounding box center [403, 273] width 44 height 10
type input "**********"
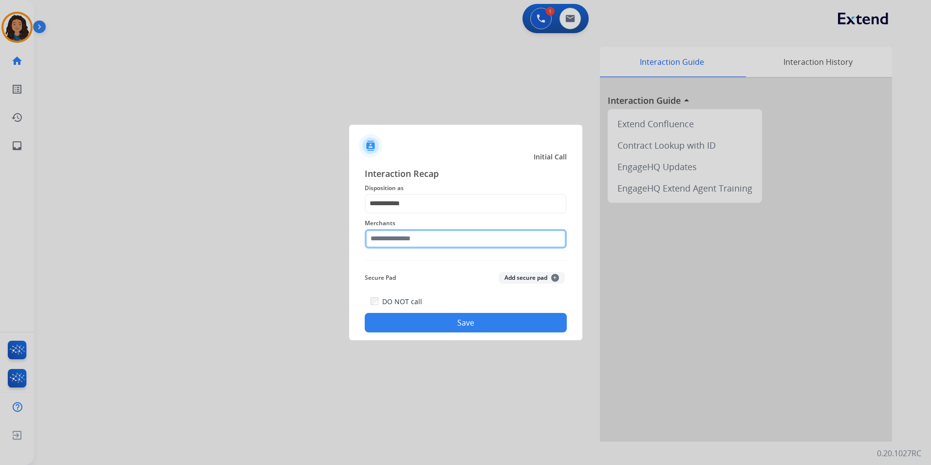
click at [407, 236] on input "text" at bounding box center [466, 238] width 202 height 19
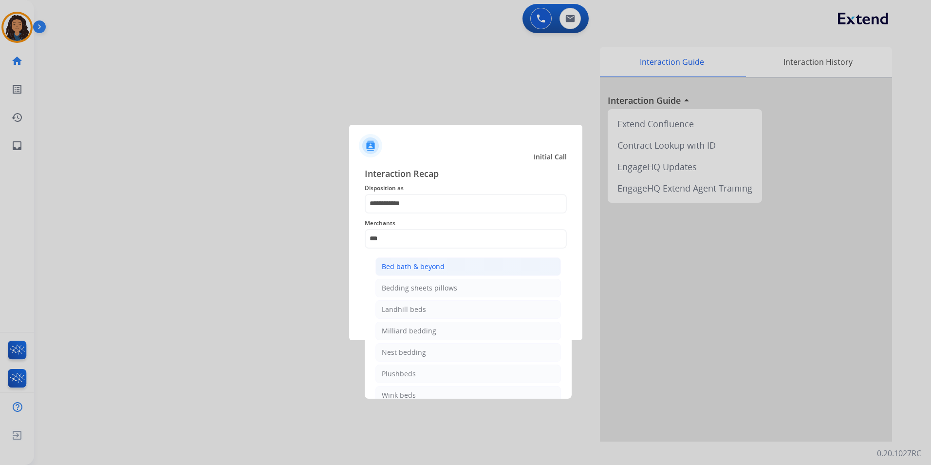
click at [429, 265] on div "Bed bath & beyond" at bounding box center [413, 267] width 63 height 10
type input "**********"
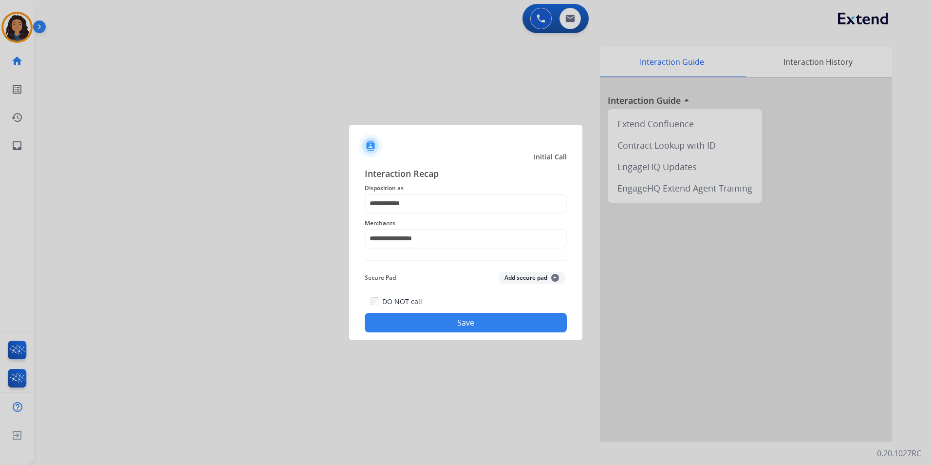
click at [414, 323] on button "Save" at bounding box center [466, 322] width 202 height 19
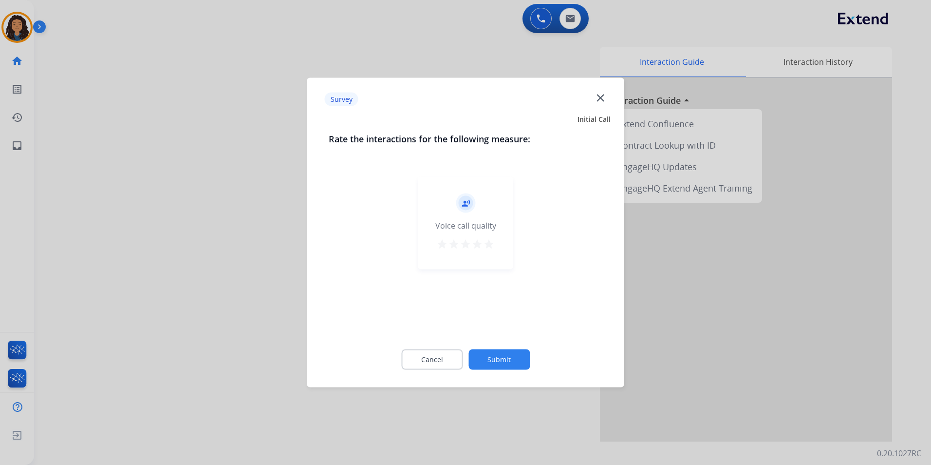
click at [233, 243] on div at bounding box center [465, 232] width 931 height 465
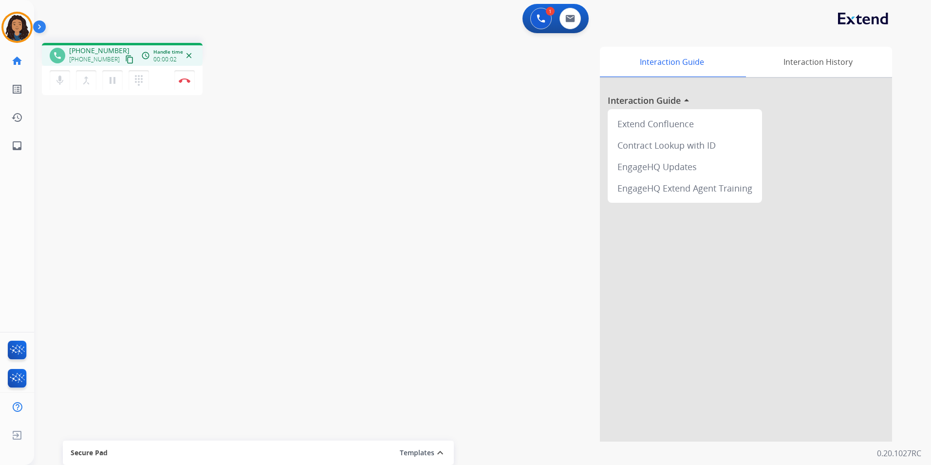
click at [124, 56] on button "content_copy" at bounding box center [130, 60] width 12 height 12
click at [183, 83] on button "Disconnect" at bounding box center [184, 80] width 20 height 20
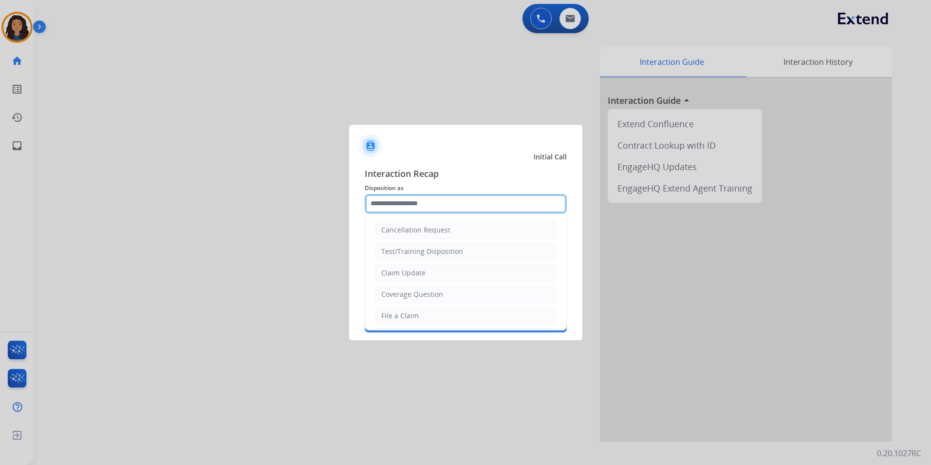
click at [422, 207] on input "text" at bounding box center [466, 203] width 202 height 19
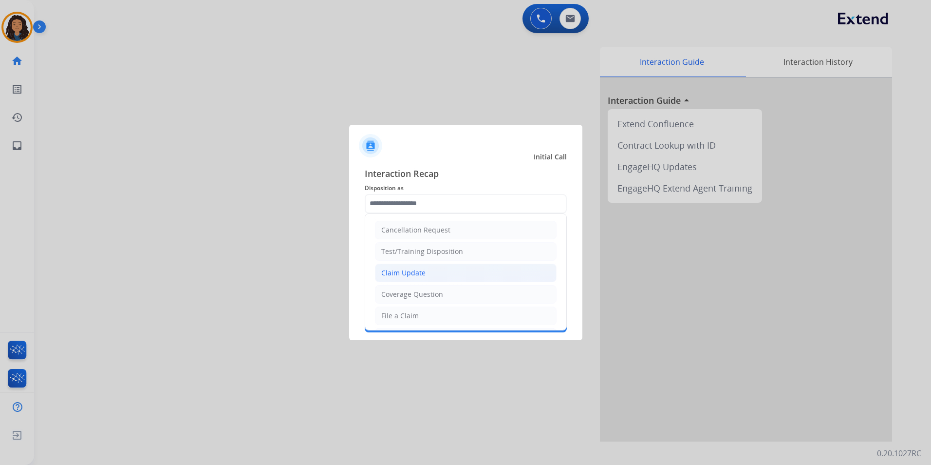
click at [420, 271] on div "Claim Update" at bounding box center [403, 273] width 44 height 10
type input "**********"
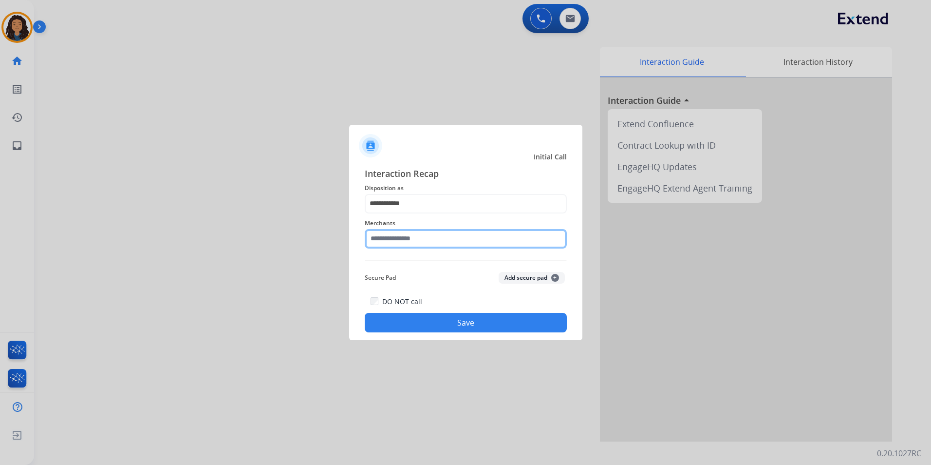
click at [414, 236] on input "text" at bounding box center [466, 238] width 202 height 19
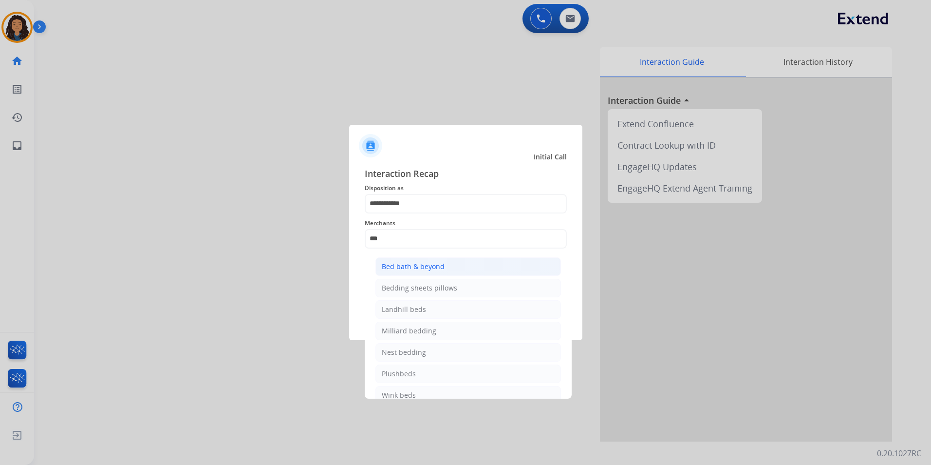
drag, startPoint x: 403, startPoint y: 263, endPoint x: 392, endPoint y: 317, distance: 55.8
click at [403, 263] on div "Bed bath & beyond" at bounding box center [413, 267] width 63 height 10
type input "**********"
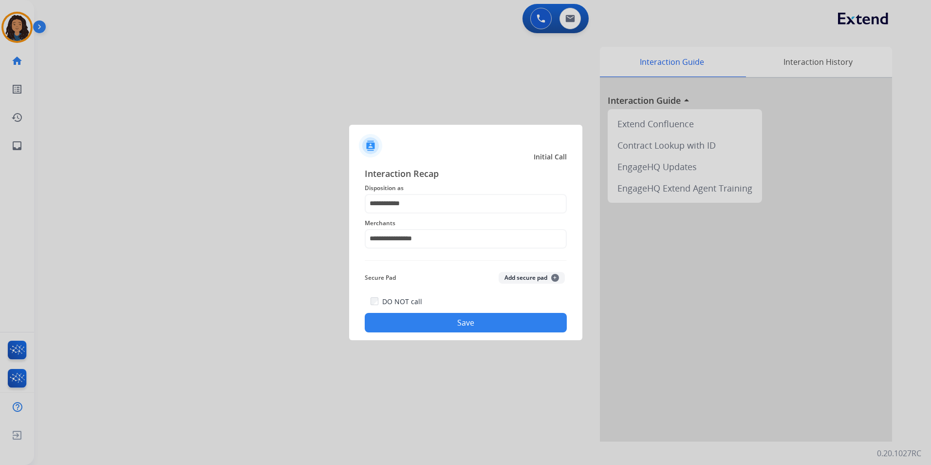
click at [392, 321] on button "Save" at bounding box center [466, 322] width 202 height 19
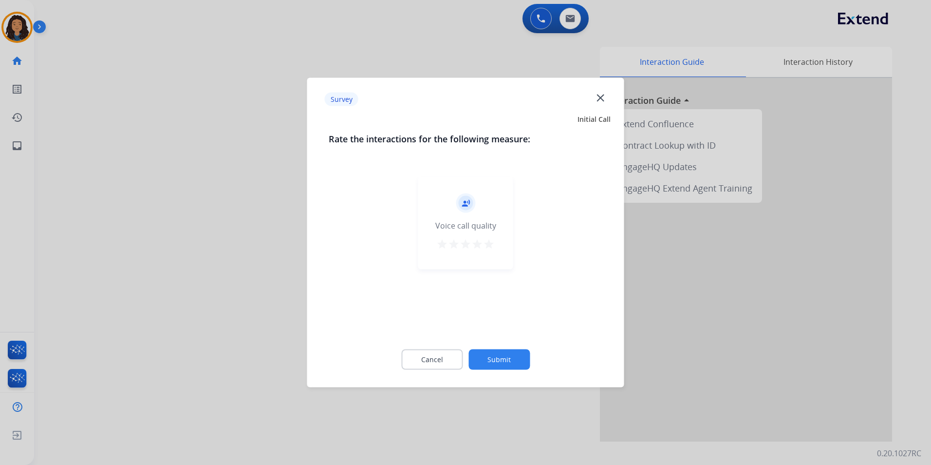
click at [196, 189] on div at bounding box center [465, 232] width 931 height 465
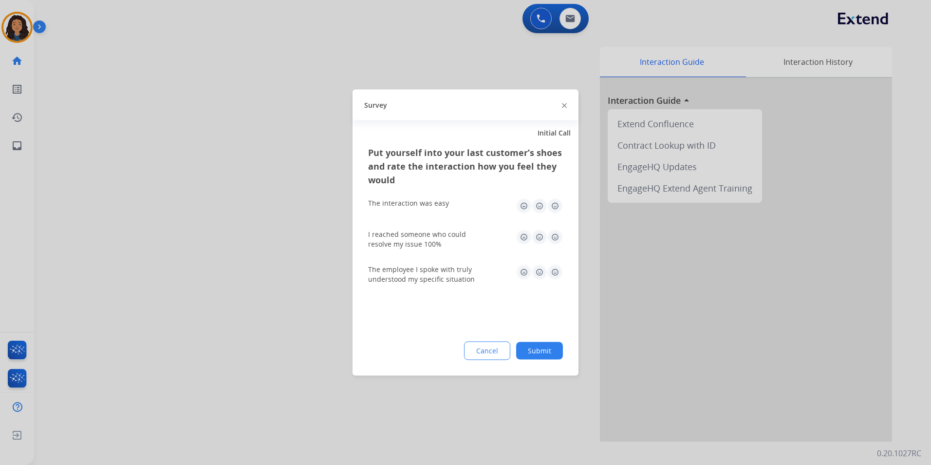
click at [208, 147] on div at bounding box center [465, 232] width 931 height 465
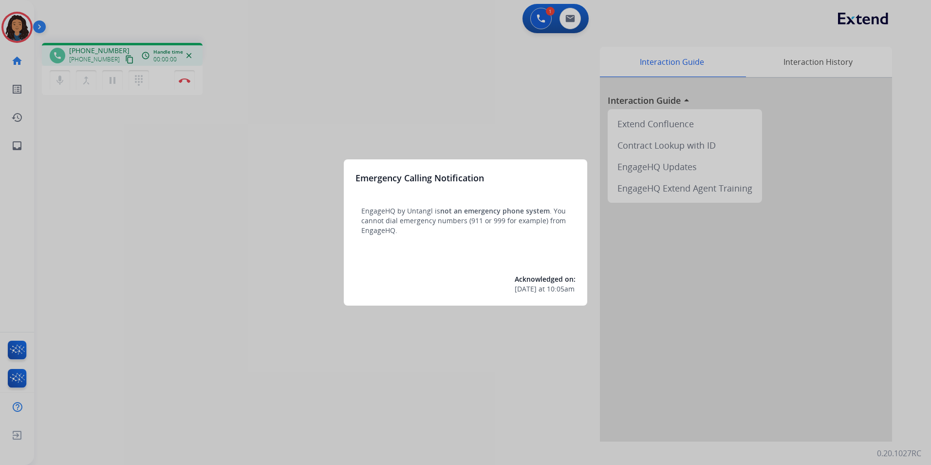
click at [101, 413] on div at bounding box center [465, 232] width 931 height 465
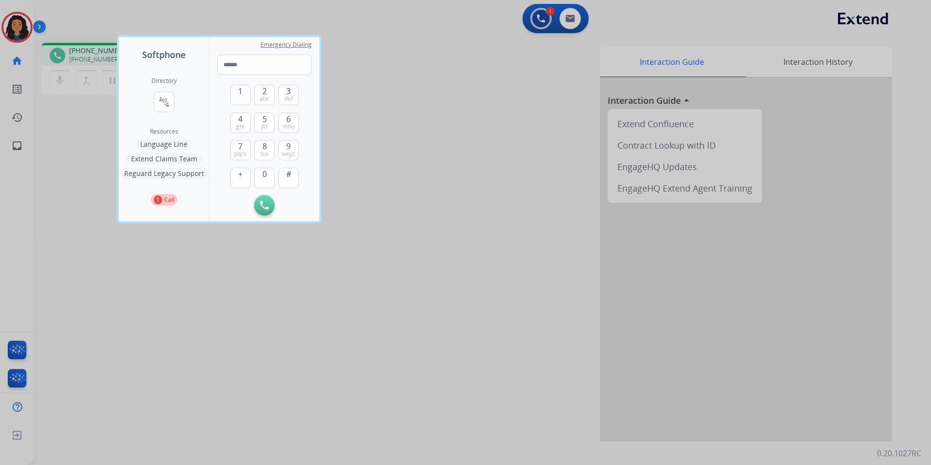
click at [116, 405] on div at bounding box center [465, 232] width 931 height 465
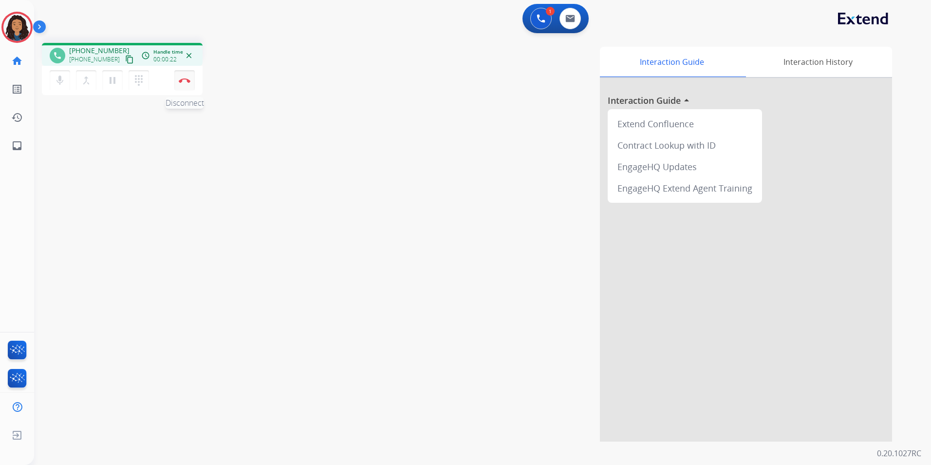
click at [182, 84] on button "Disconnect" at bounding box center [184, 80] width 20 height 20
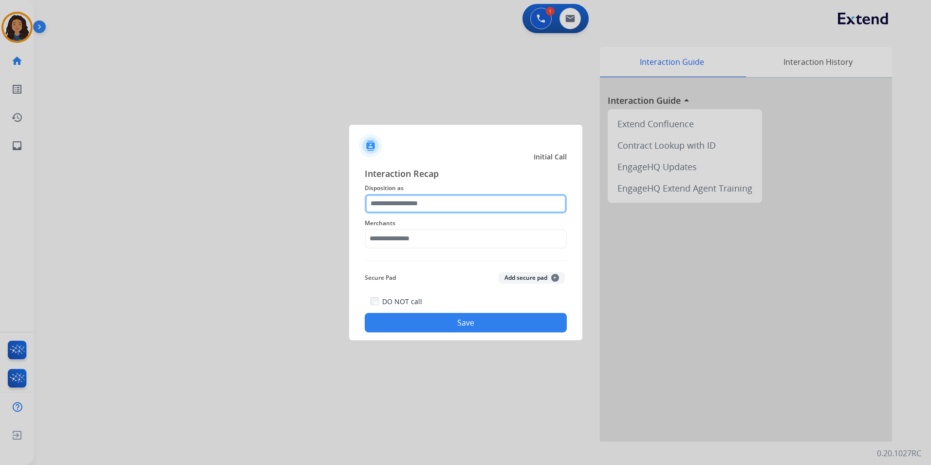
click at [491, 209] on input "text" at bounding box center [466, 203] width 202 height 19
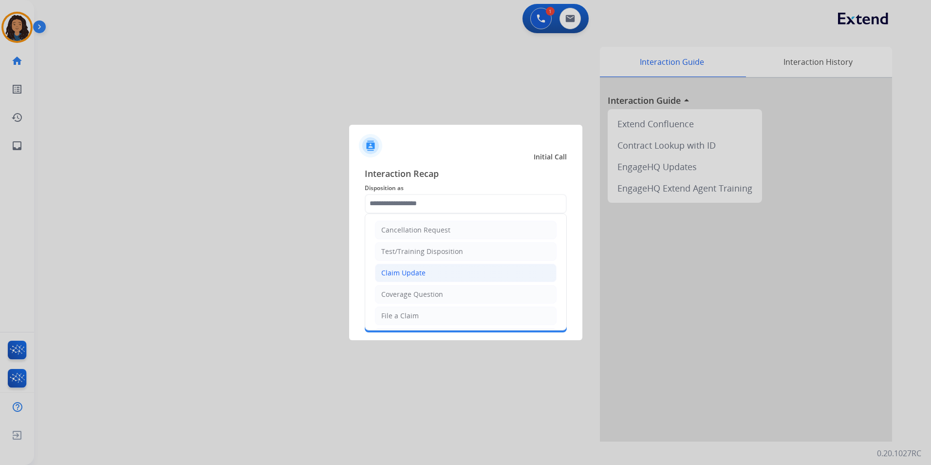
drag, startPoint x: 465, startPoint y: 275, endPoint x: 404, endPoint y: 231, distance: 74.6
click at [463, 275] on li "Claim Update" at bounding box center [466, 273] width 182 height 19
type input "**********"
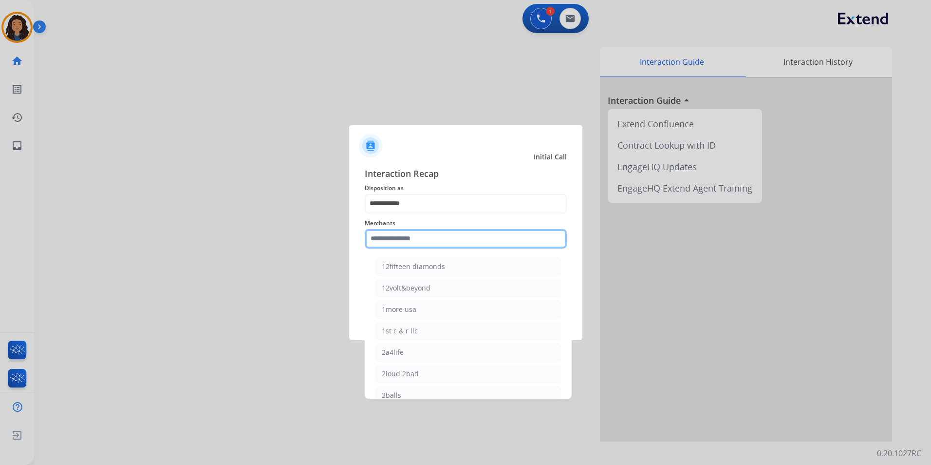
click at [404, 230] on input "text" at bounding box center [466, 238] width 202 height 19
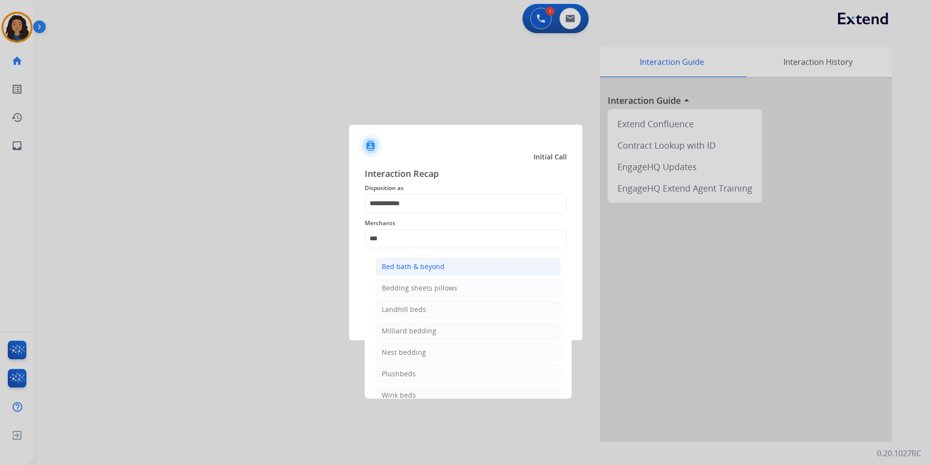
drag, startPoint x: 468, startPoint y: 261, endPoint x: 456, endPoint y: 261, distance: 12.2
click at [468, 261] on li "Bed bath & beyond" at bounding box center [469, 266] width 186 height 19
type input "**********"
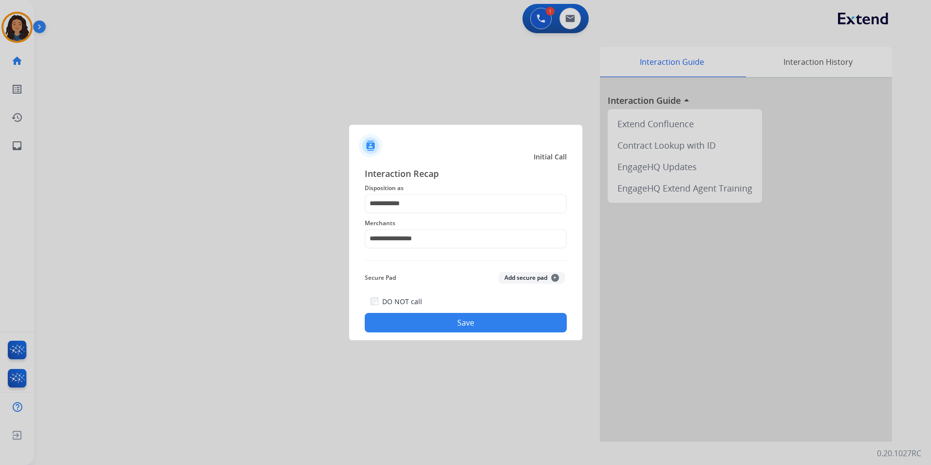
click at [390, 317] on button "Save" at bounding box center [466, 322] width 202 height 19
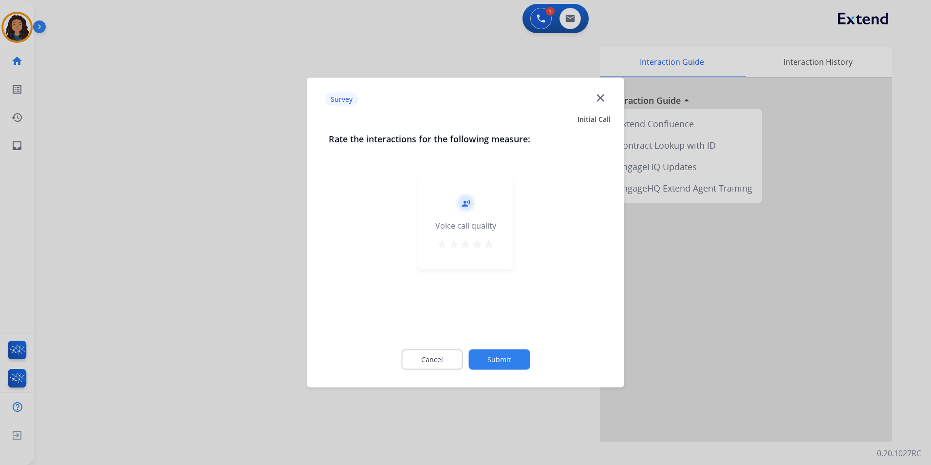
click at [203, 225] on div at bounding box center [465, 232] width 931 height 465
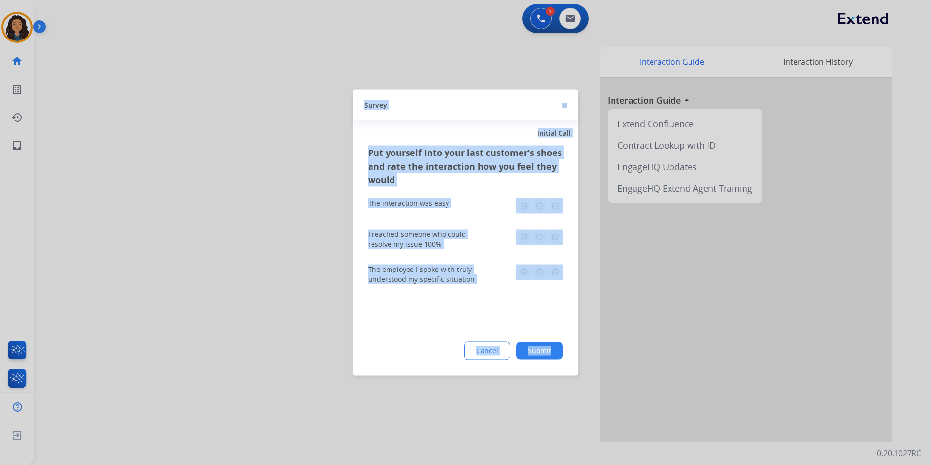
click at [204, 224] on div at bounding box center [465, 232] width 931 height 465
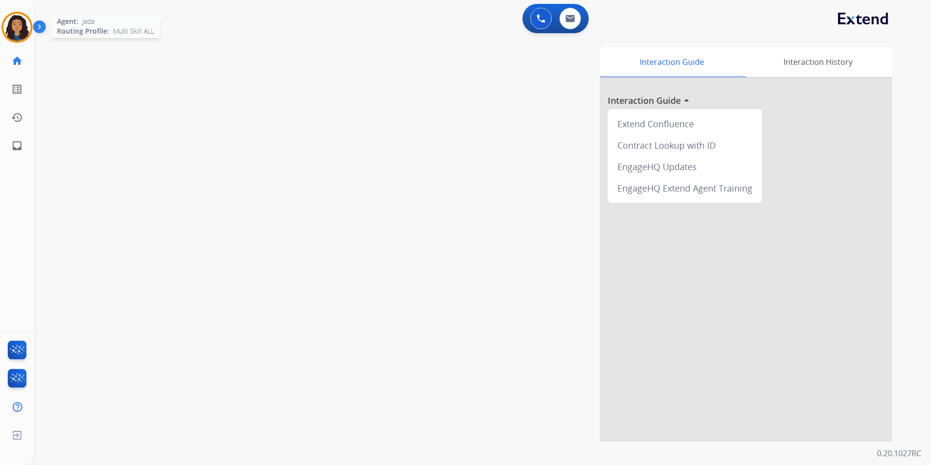
click at [21, 26] on img at bounding box center [16, 27] width 27 height 27
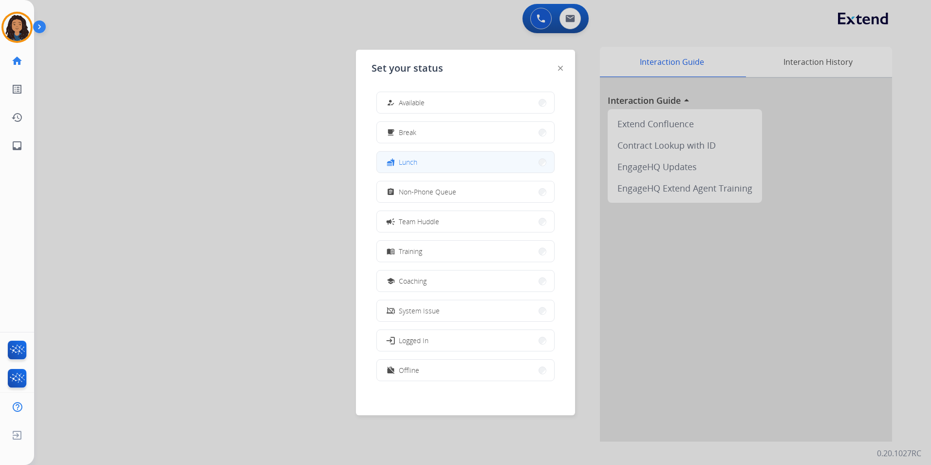
click at [529, 169] on button "fastfood Lunch" at bounding box center [465, 162] width 177 height 21
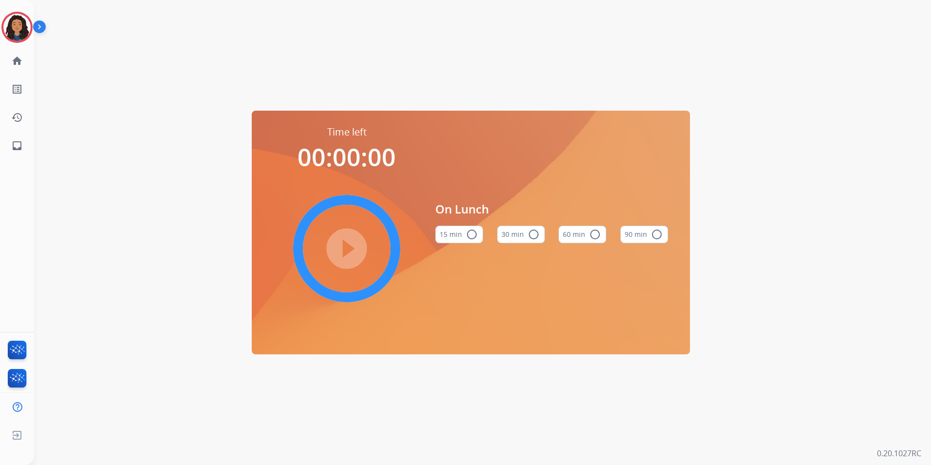
drag, startPoint x: 577, startPoint y: 232, endPoint x: 557, endPoint y: 241, distance: 22.3
click at [577, 232] on button "60 min radio_button_unchecked" at bounding box center [583, 235] width 48 height 18
click at [341, 254] on mat-icon "play_circle_filled" at bounding box center [347, 249] width 12 height 12
